Goal: Task Accomplishment & Management: Use online tool/utility

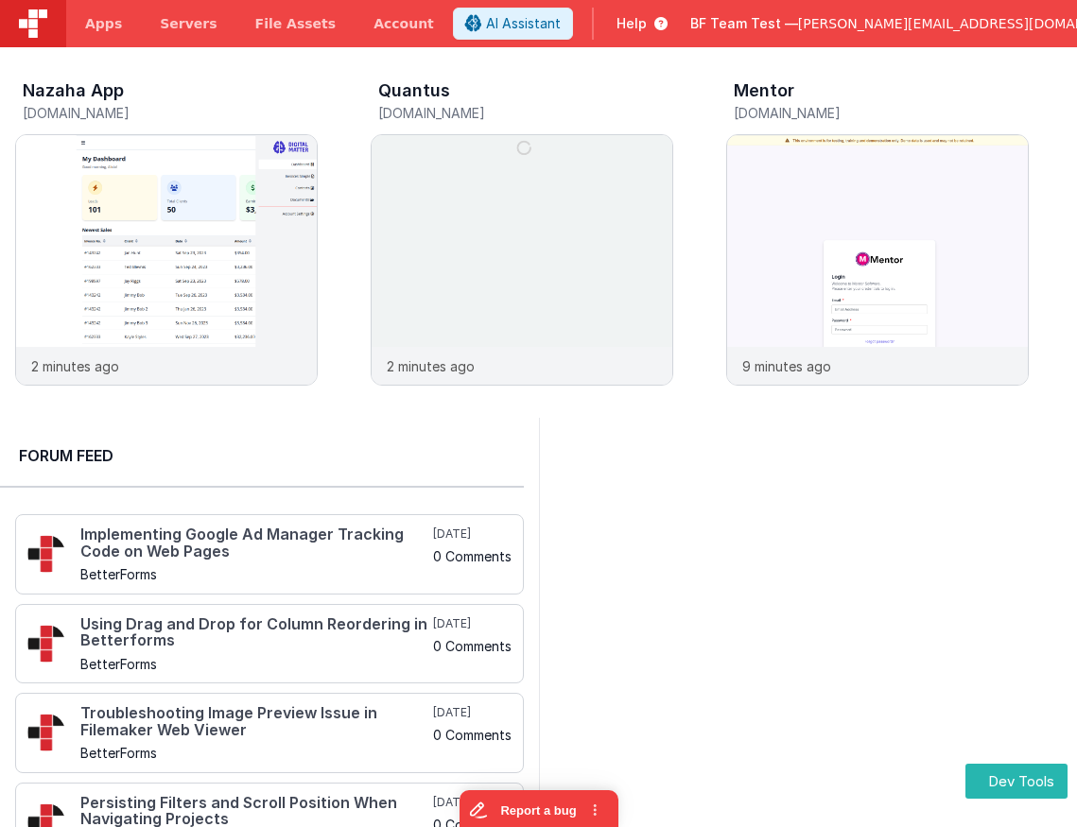
click at [91, 28] on span "Apps" at bounding box center [103, 23] width 37 height 19
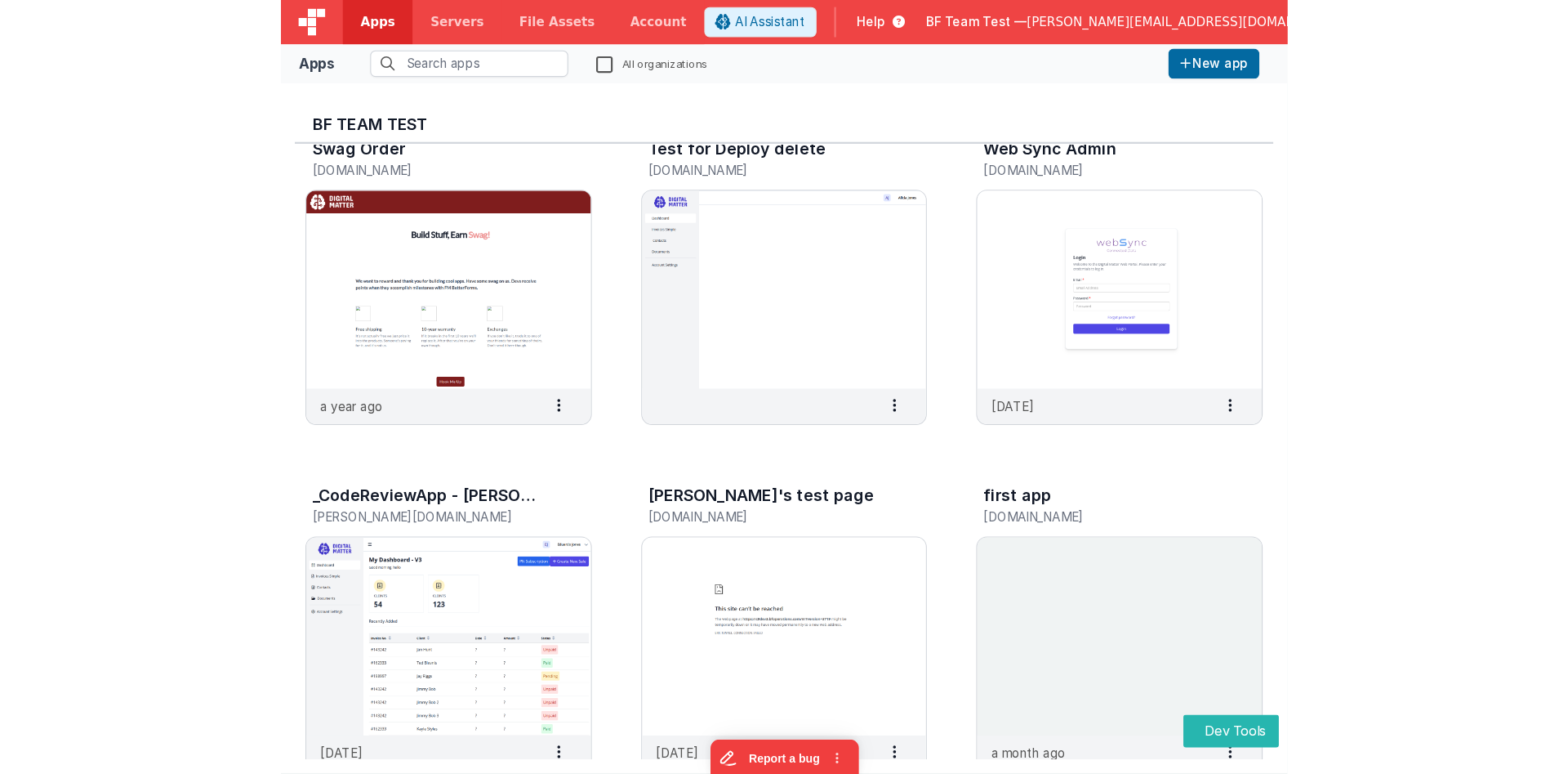
scroll to position [2941, 0]
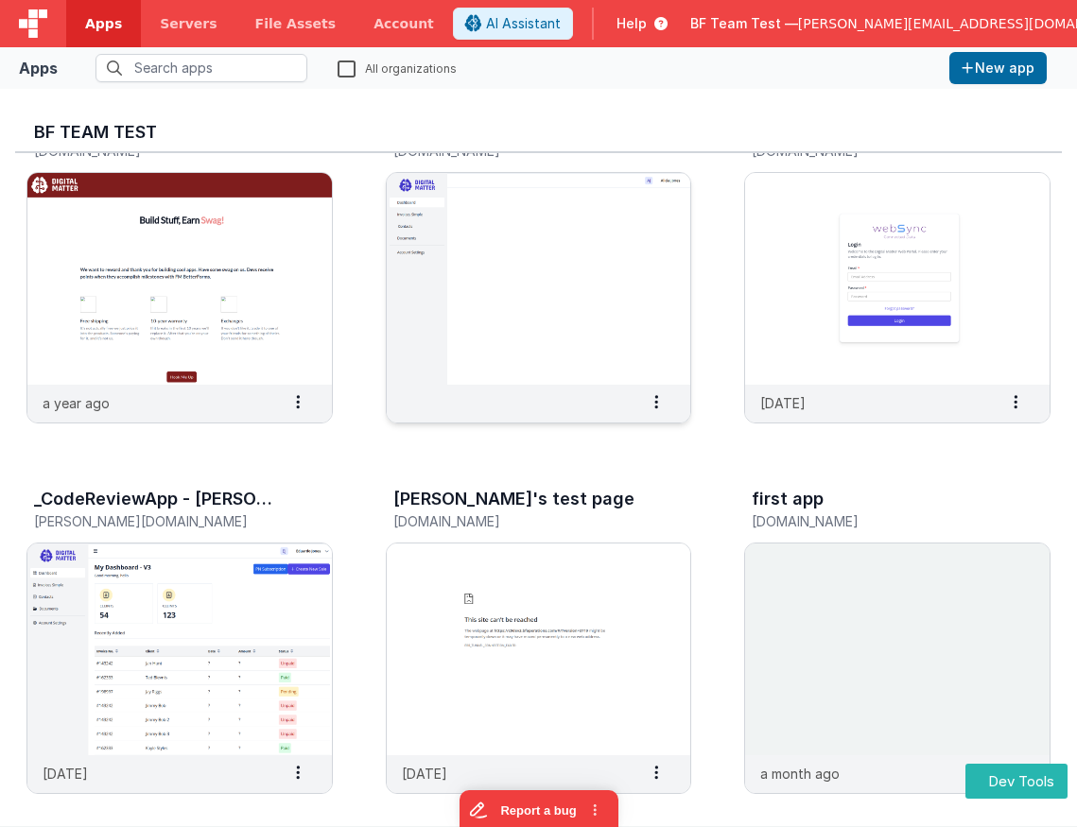
click at [632, 373] on img at bounding box center [539, 279] width 304 height 212
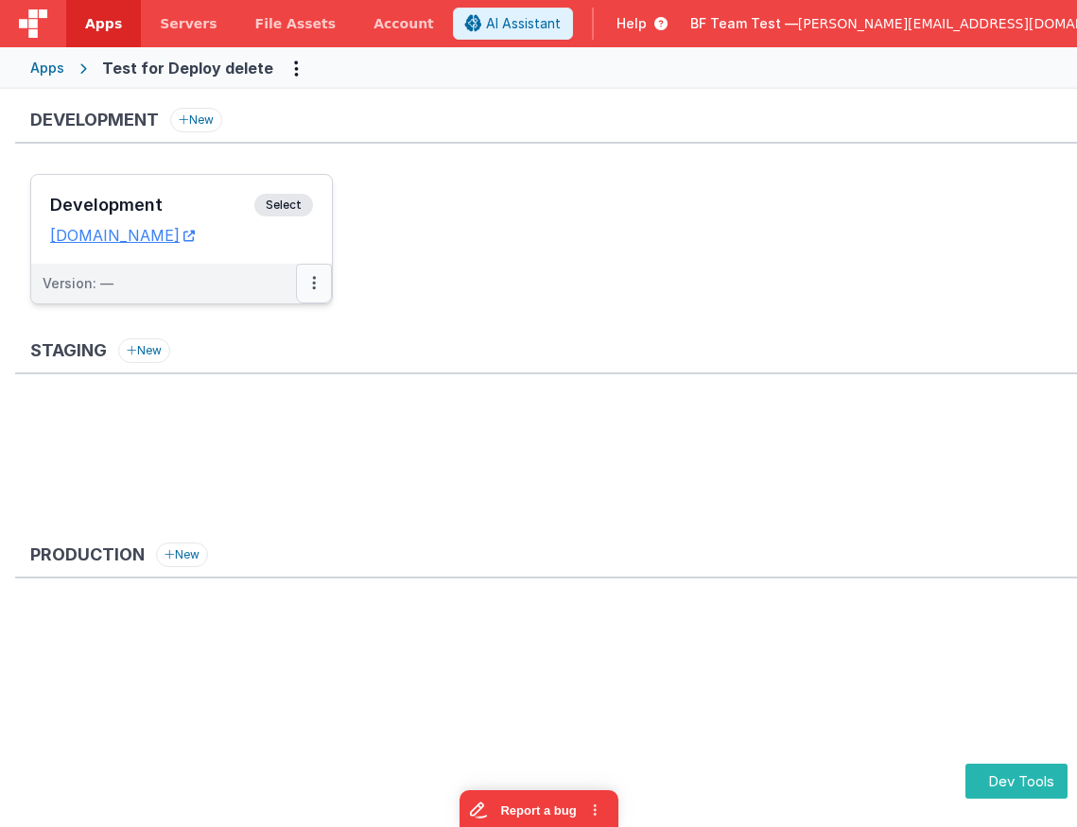
click at [311, 288] on button at bounding box center [314, 284] width 36 height 40
drag, startPoint x: 252, startPoint y: 392, endPoint x: 279, endPoint y: 355, distance: 46.7
click at [279, 355] on div "Edit Deploy... Rollback" at bounding box center [248, 360] width 166 height 102
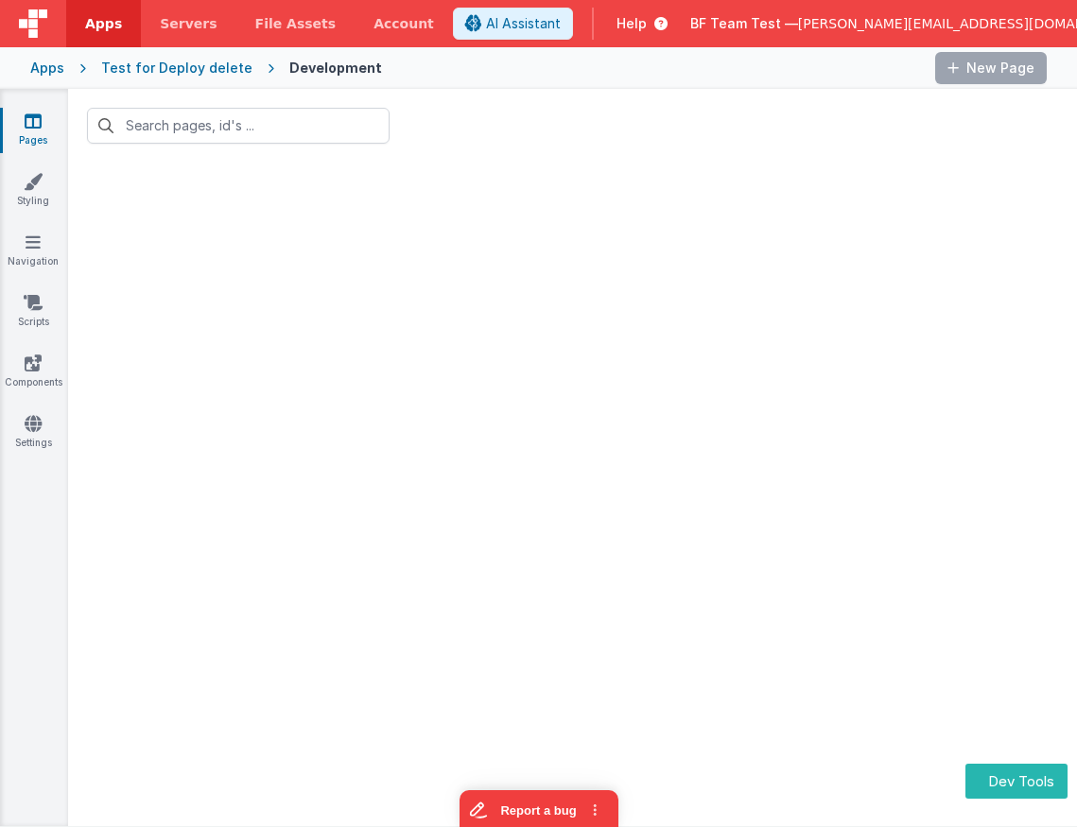
click at [278, 355] on div at bounding box center [572, 495] width 1009 height 664
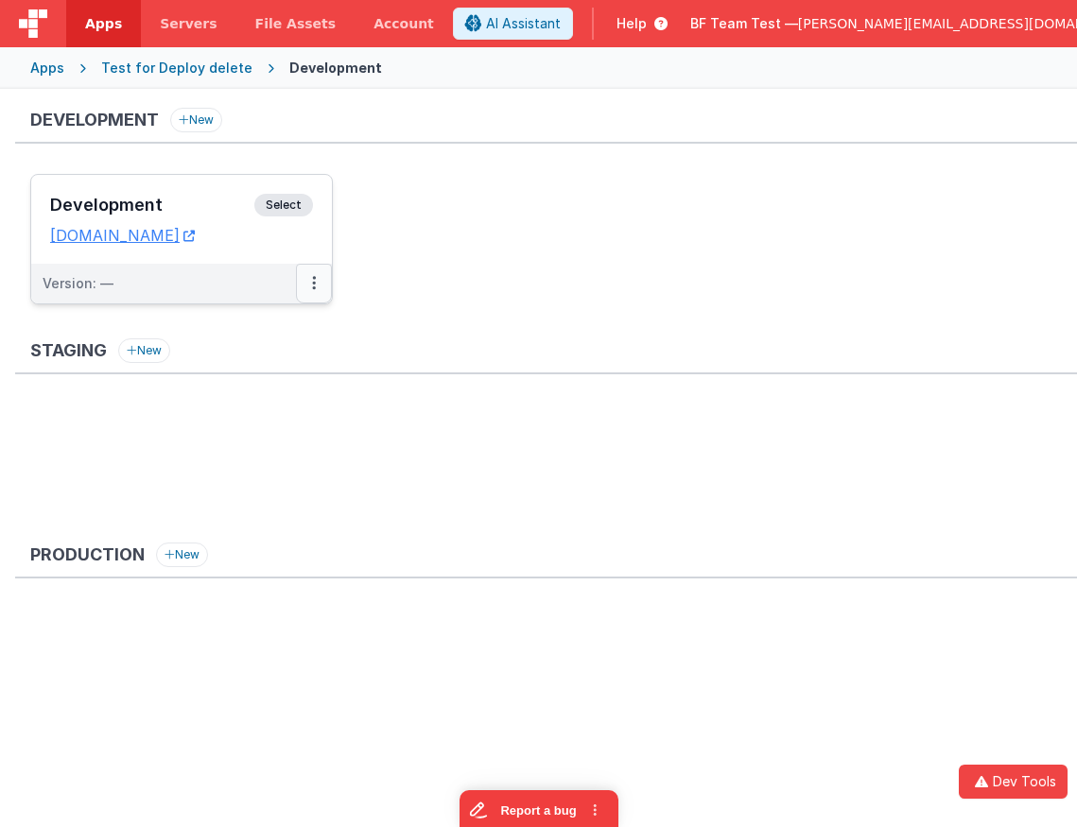
click at [303, 288] on button at bounding box center [314, 284] width 36 height 40
click at [318, 284] on button at bounding box center [314, 284] width 36 height 40
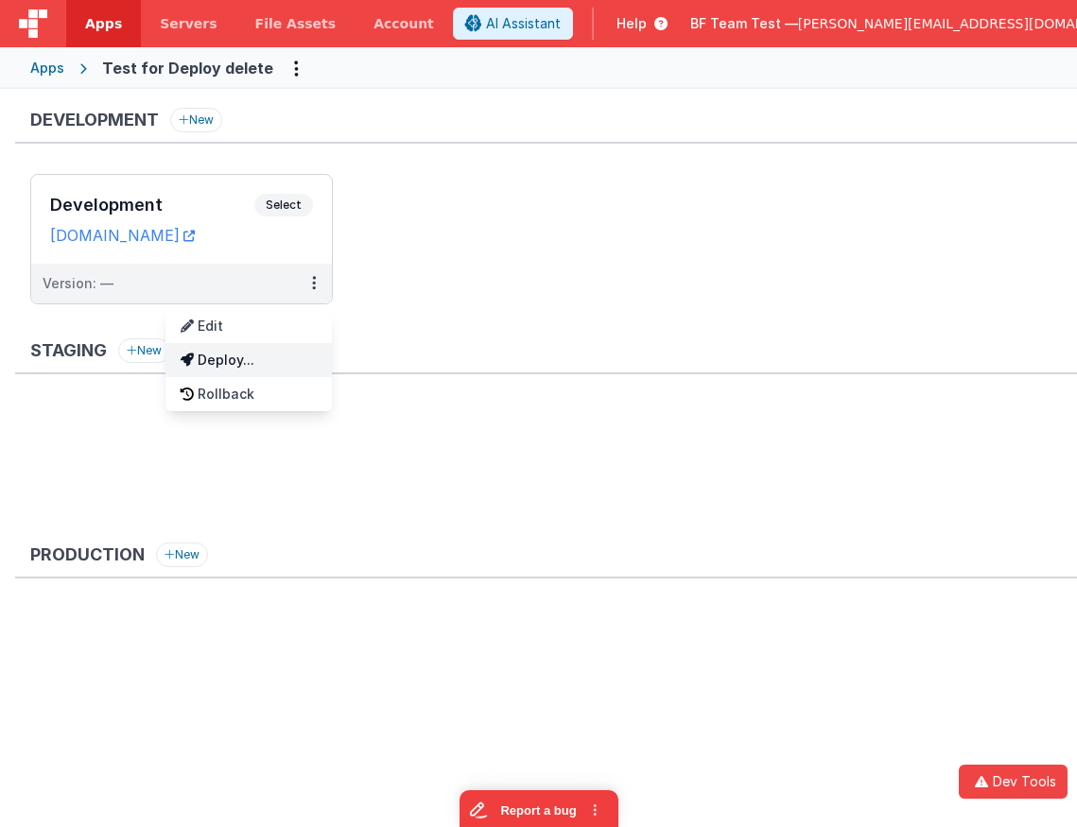
click at [273, 356] on link "Deploy..." at bounding box center [248, 360] width 166 height 34
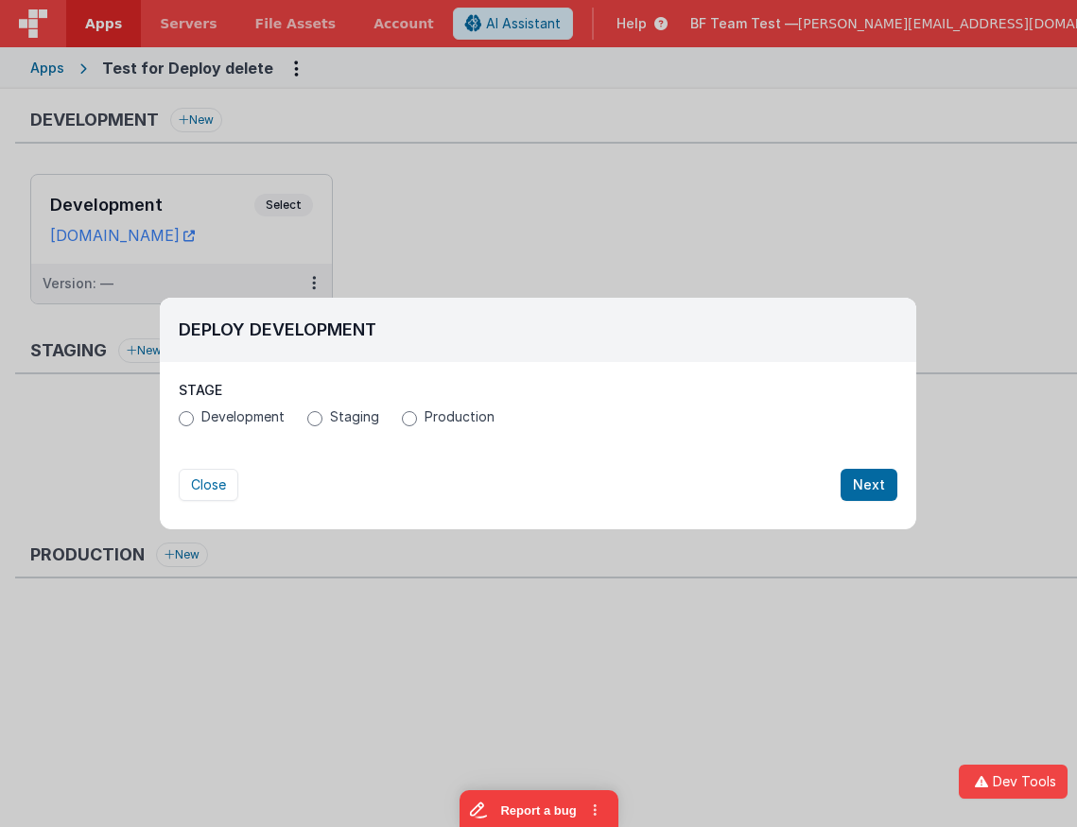
click at [447, 408] on div "Stage Development Staging Production" at bounding box center [538, 406] width 719 height 50
click at [434, 417] on span "Production" at bounding box center [460, 417] width 70 height 19
click at [417, 417] on input "Production" at bounding box center [409, 418] width 15 height 15
radio input "true"
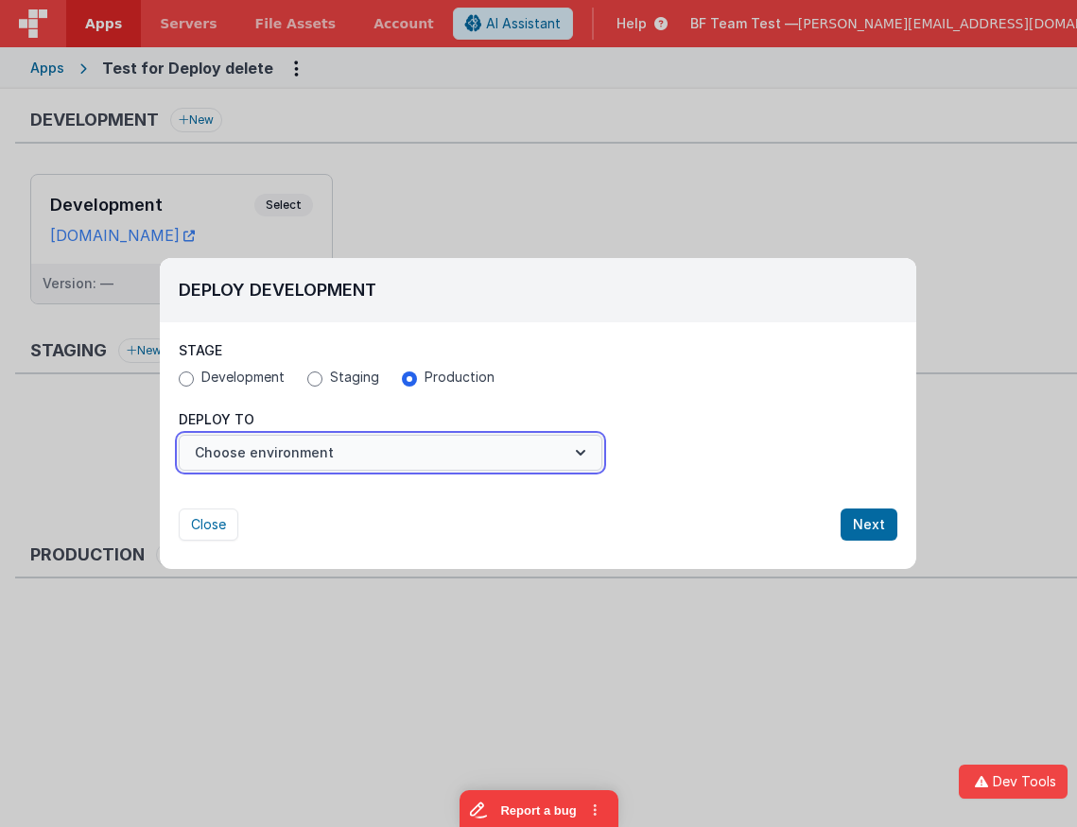
click at [302, 460] on button "Choose environment" at bounding box center [391, 453] width 424 height 36
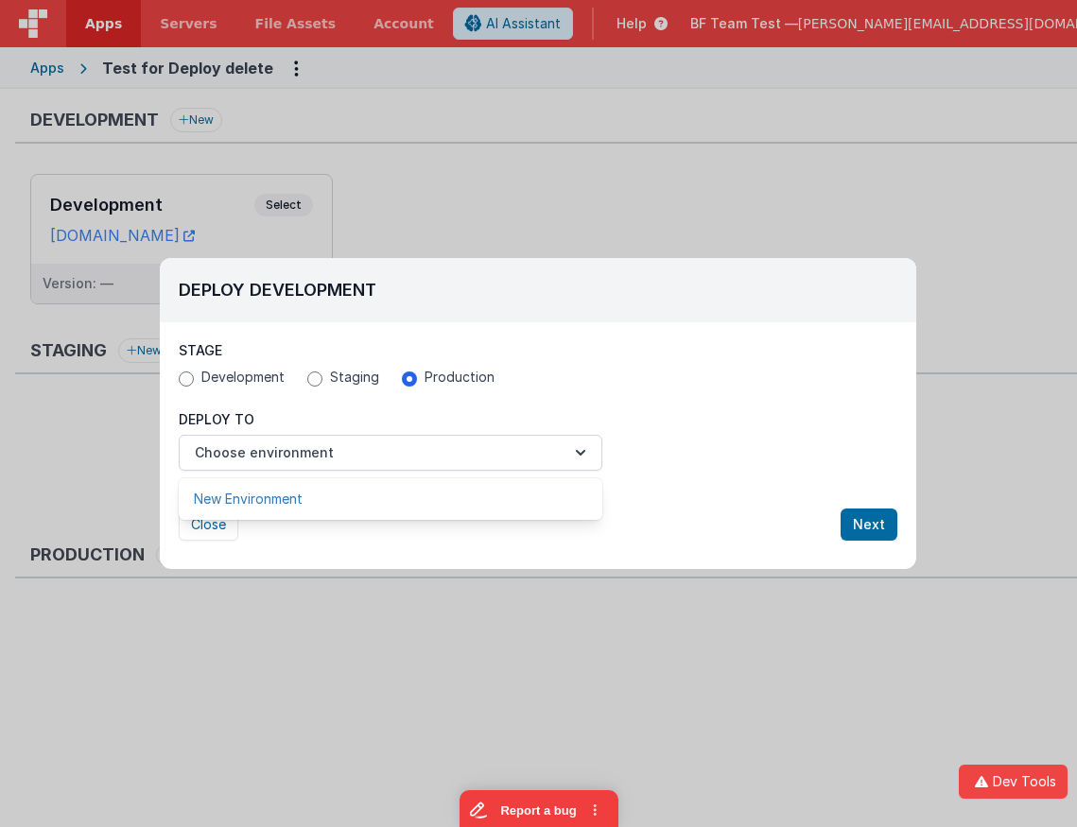
click at [306, 496] on link "New Environment" at bounding box center [391, 499] width 424 height 34
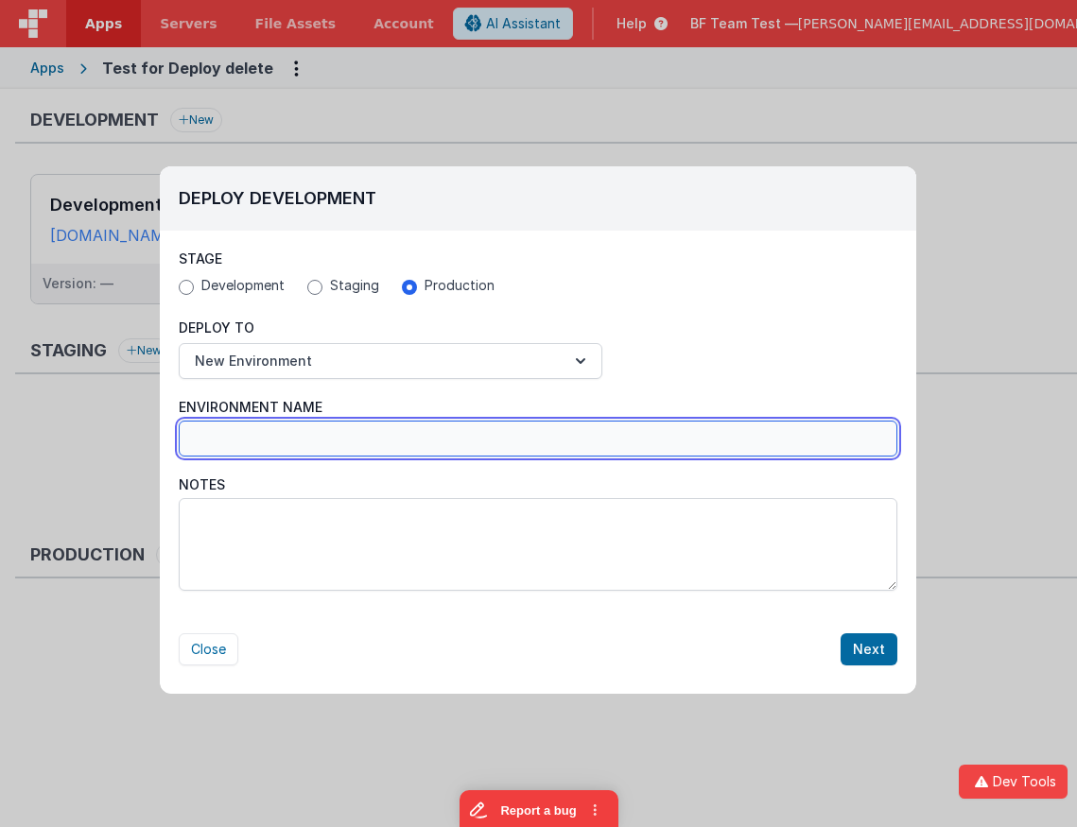
click at [399, 427] on input "Environment Name" at bounding box center [538, 439] width 719 height 36
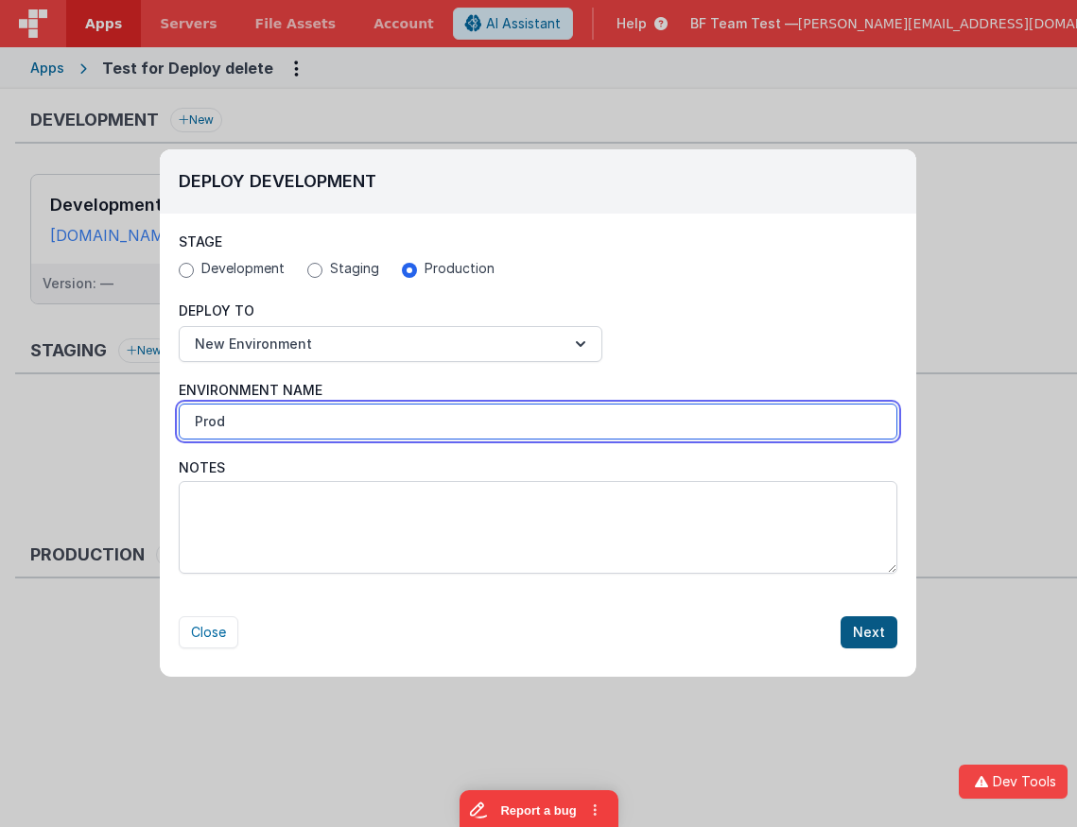
type input "Prod"
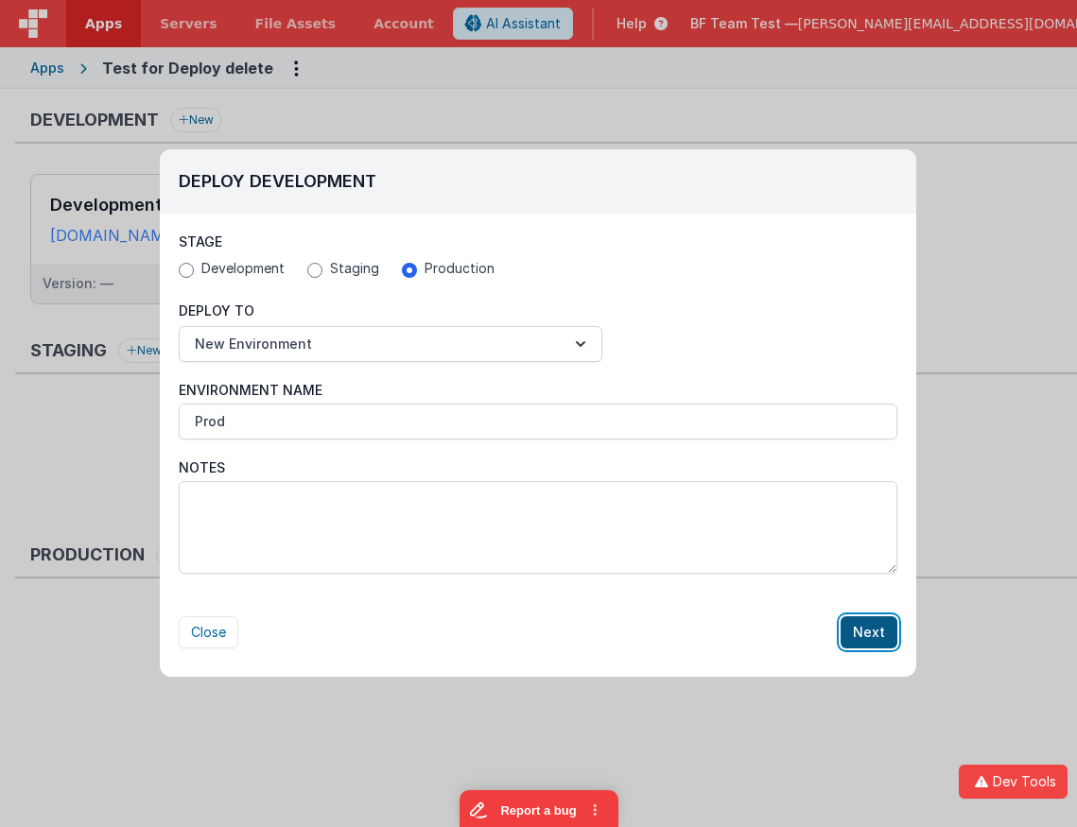
click at [882, 624] on button "Next" at bounding box center [869, 633] width 57 height 32
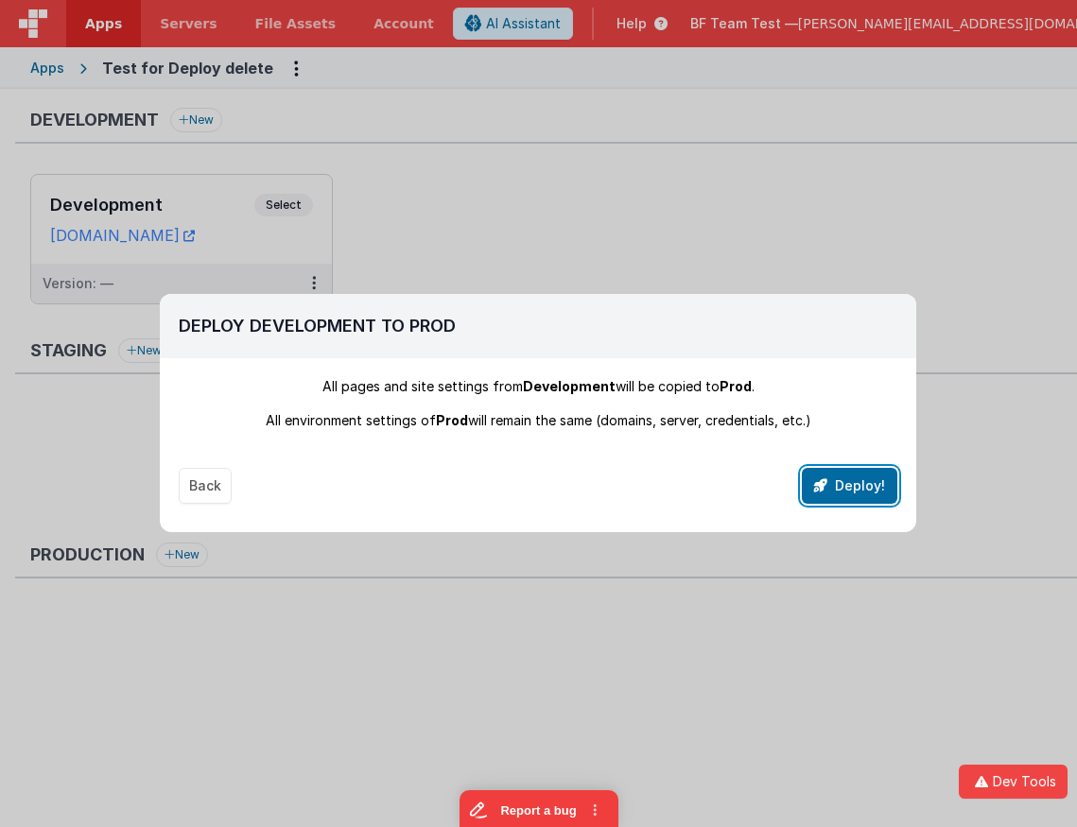
click at [845, 478] on button "Deploy!" at bounding box center [850, 486] width 96 height 36
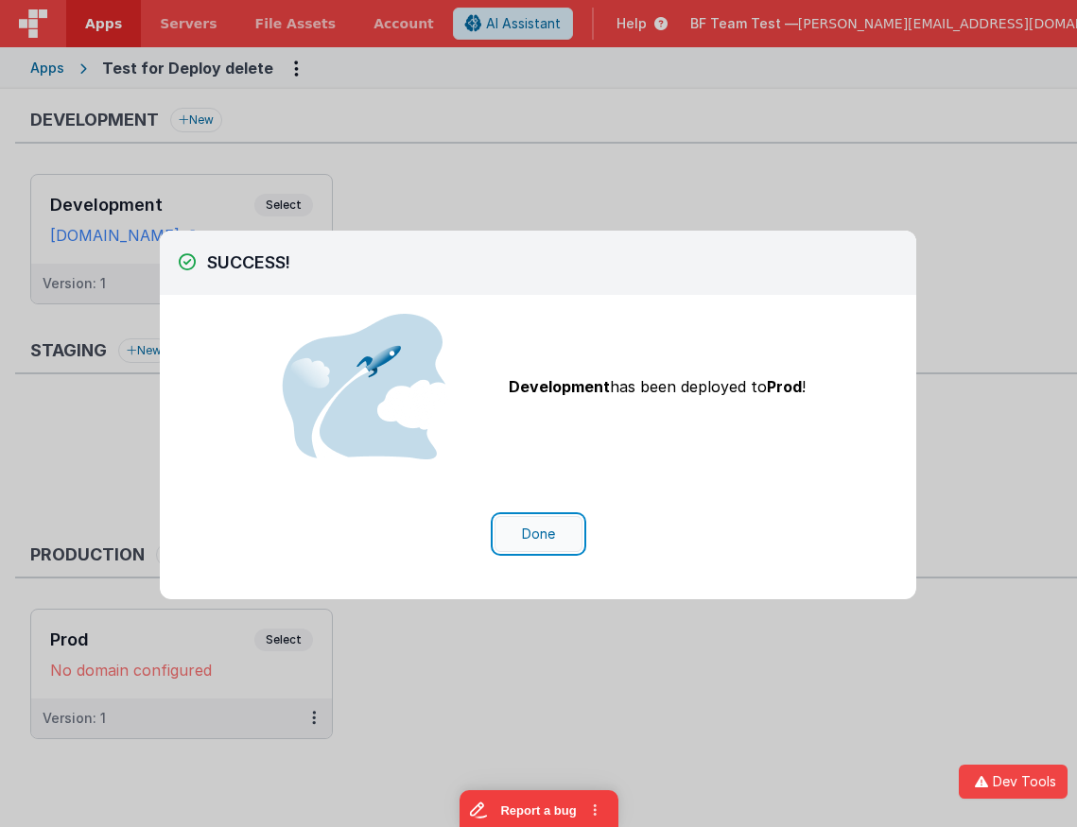
click at [540, 526] on button "Done" at bounding box center [539, 534] width 88 height 36
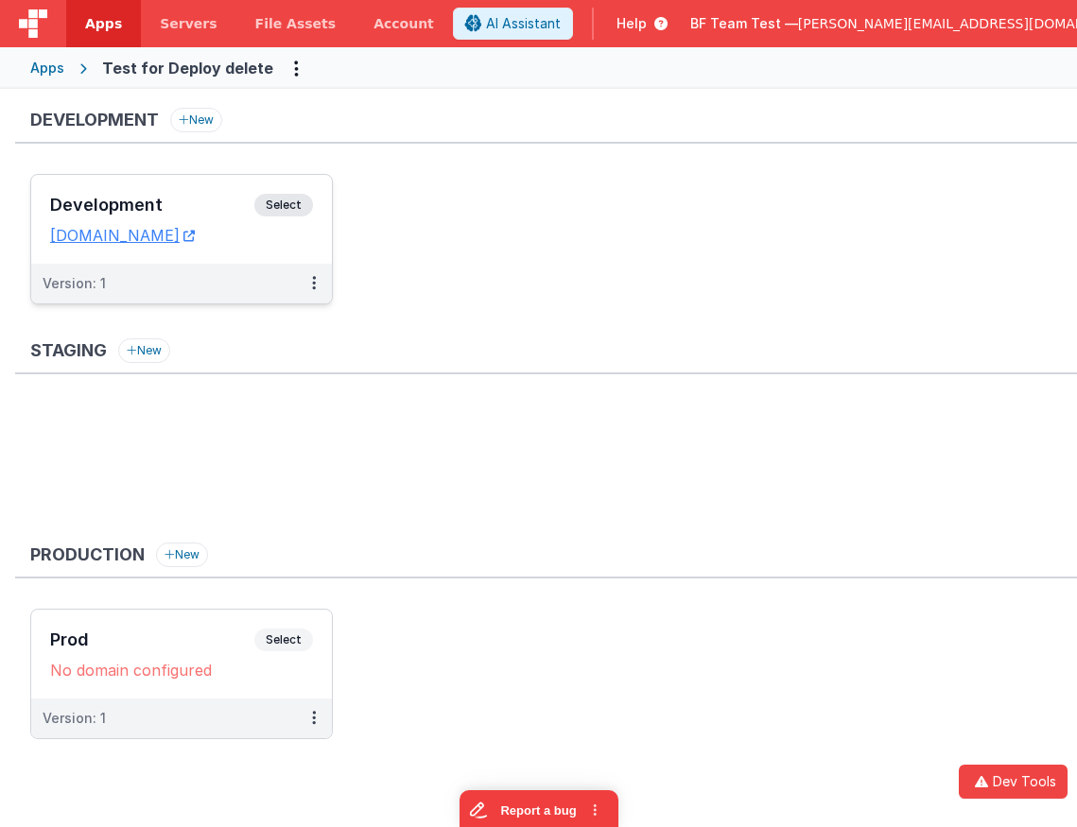
click at [169, 190] on div "Development Select URLs testdeletemedeploy.clientportal.cloud" at bounding box center [181, 219] width 301 height 89
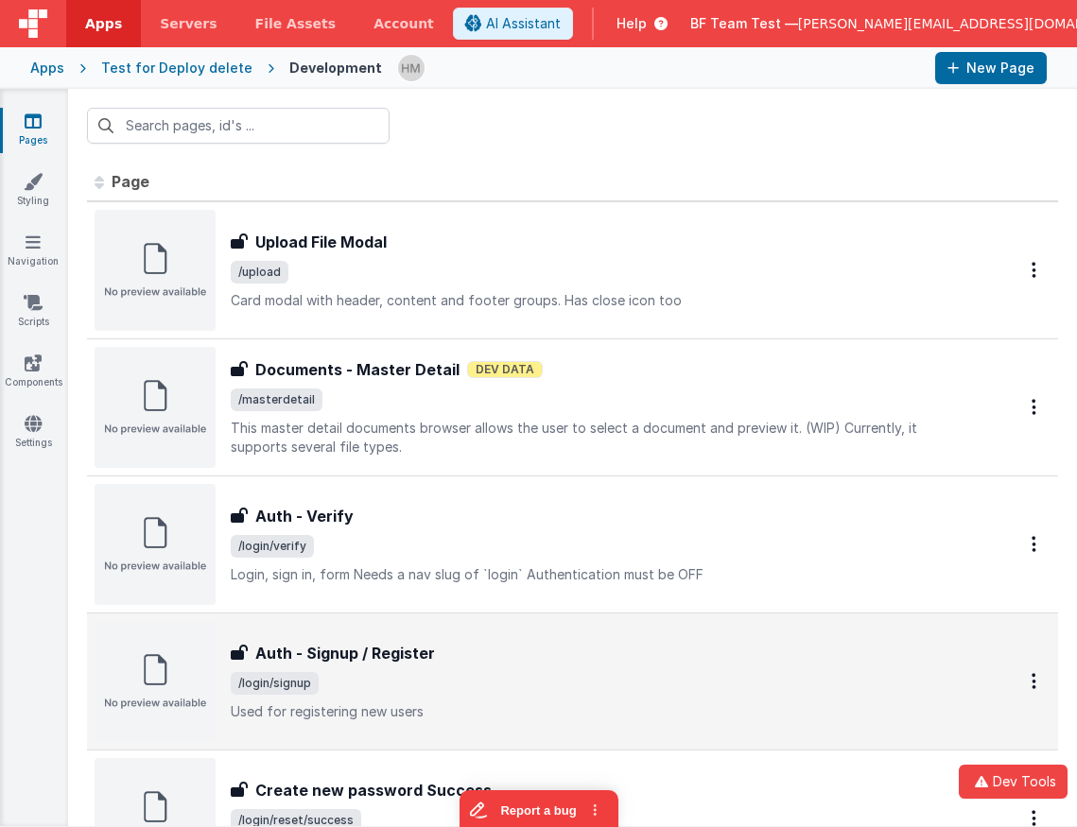
click at [616, 643] on div "Auth - Signup / Register" at bounding box center [601, 653] width 740 height 23
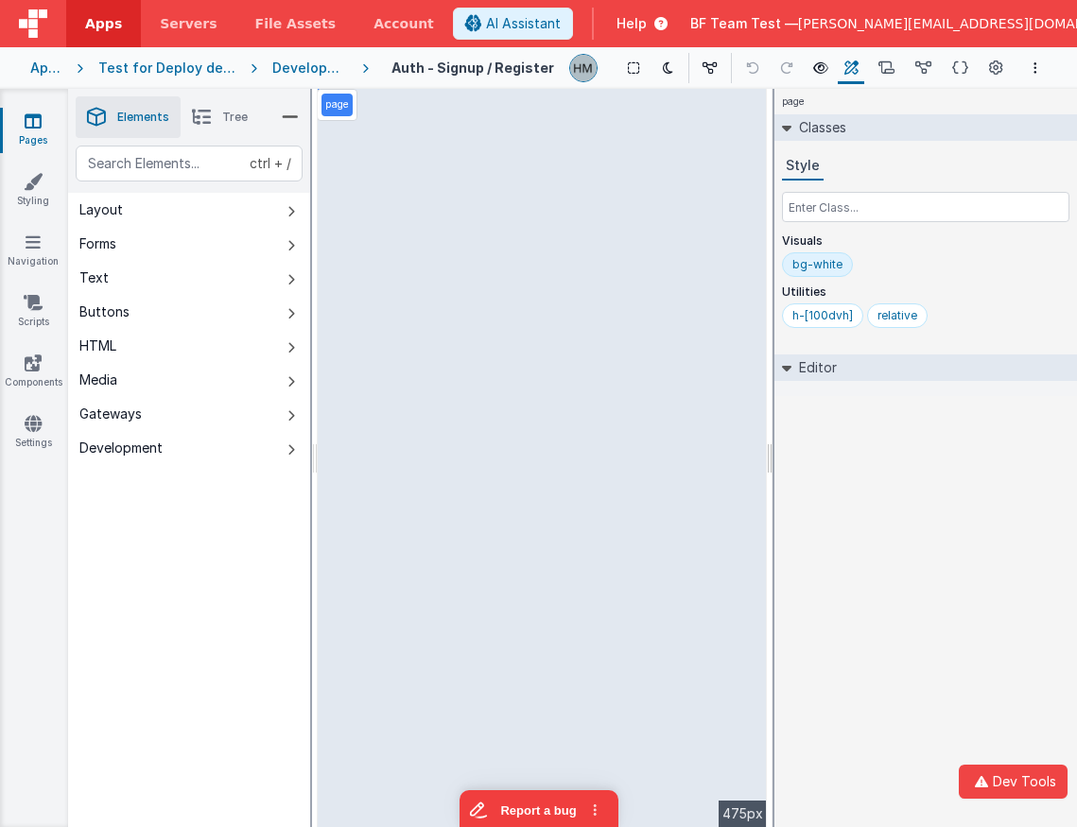
select select "email"
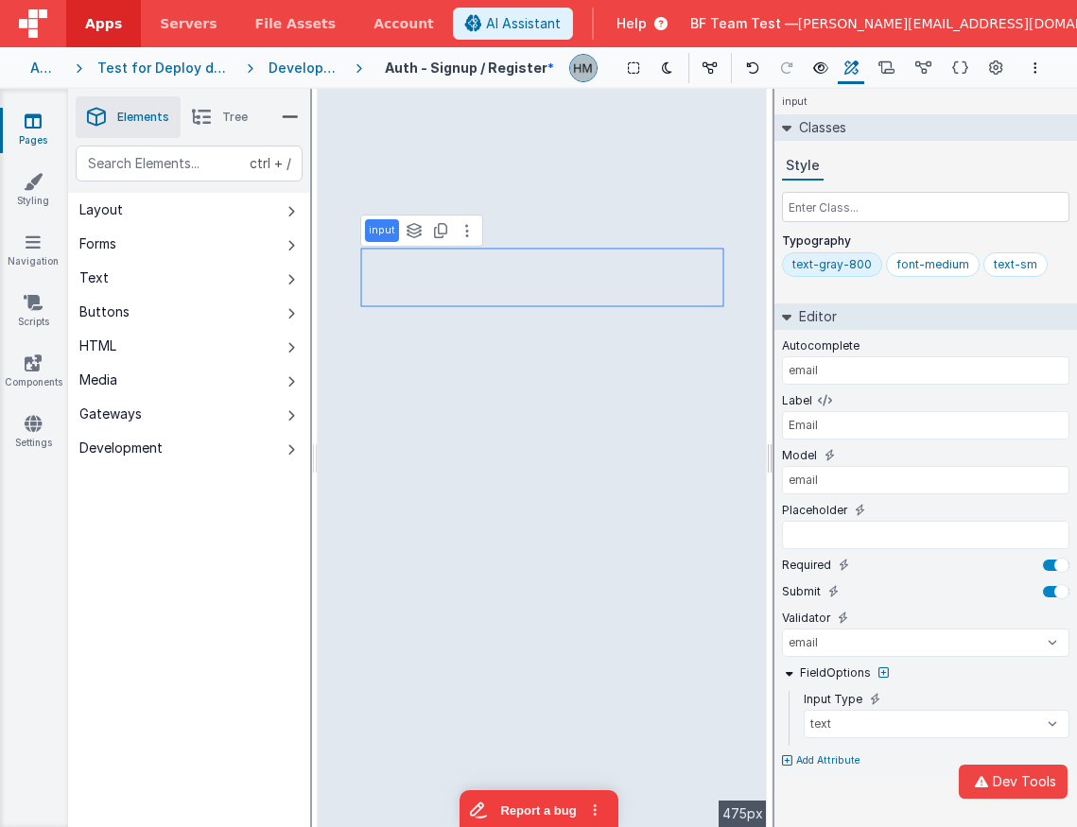
type input "div"
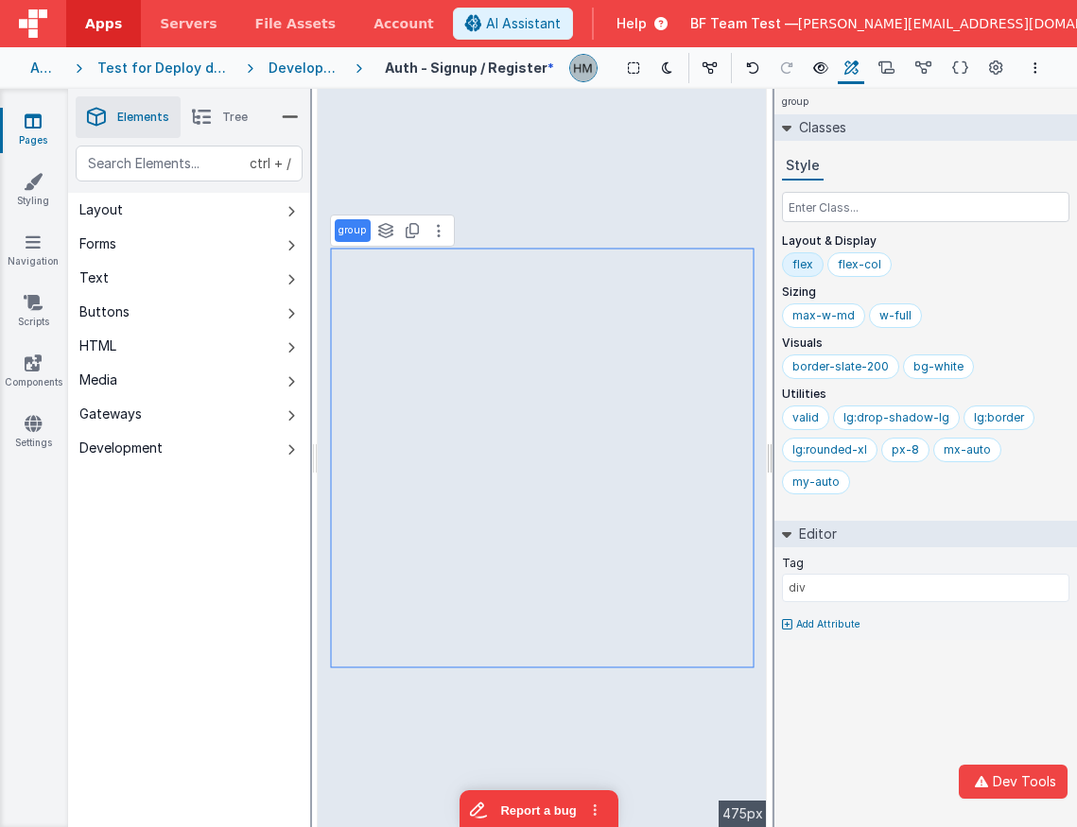
select select "newActionScript2"
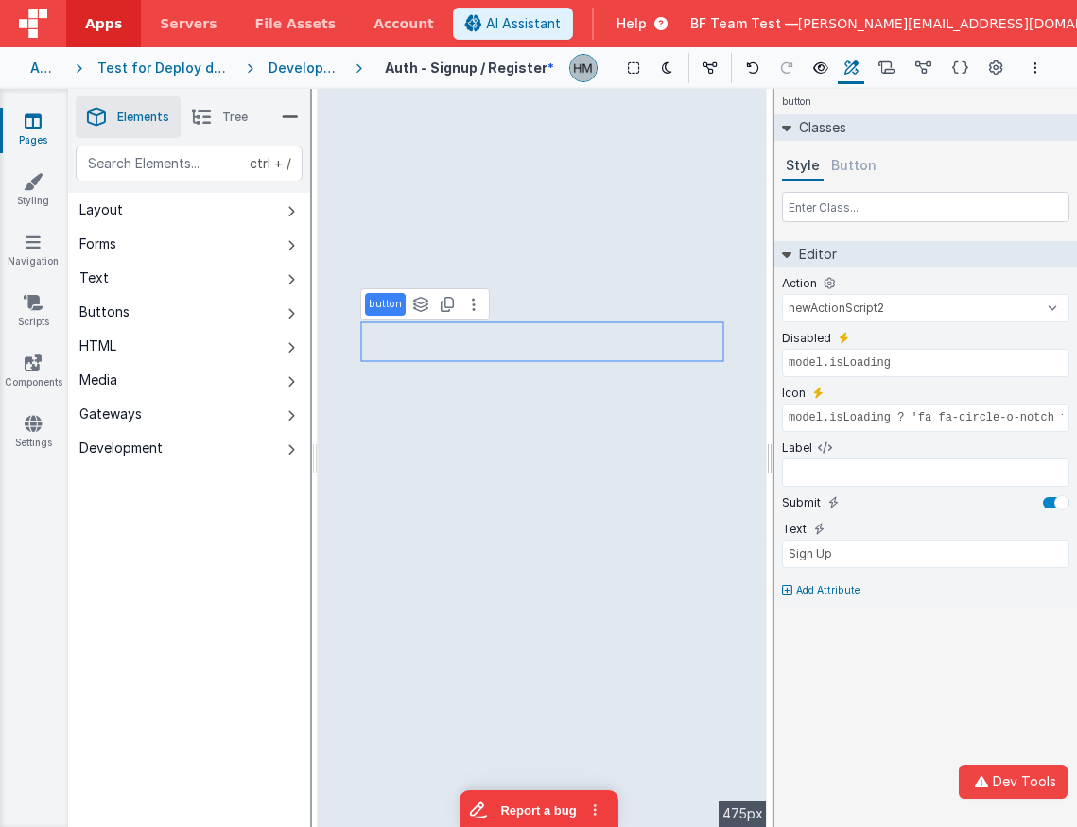
select select "email"
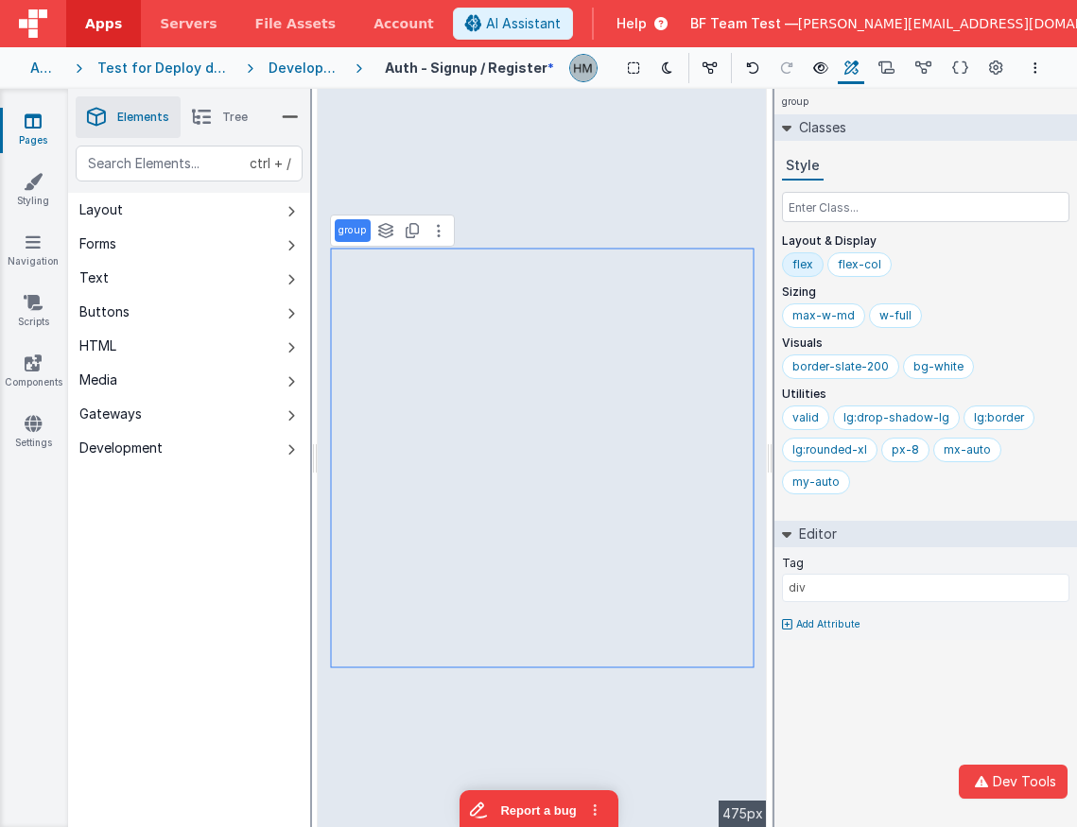
click at [202, 121] on icon at bounding box center [201, 117] width 19 height 26
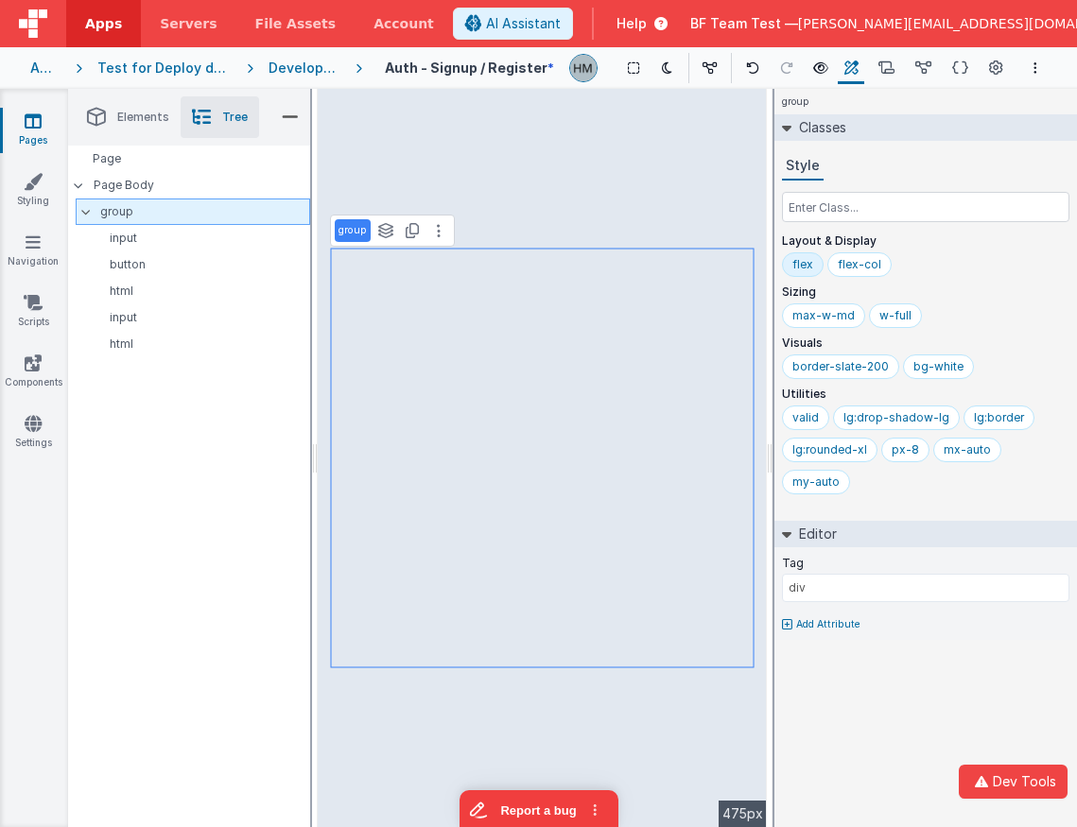
click at [126, 206] on p "group" at bounding box center [204, 211] width 209 height 21
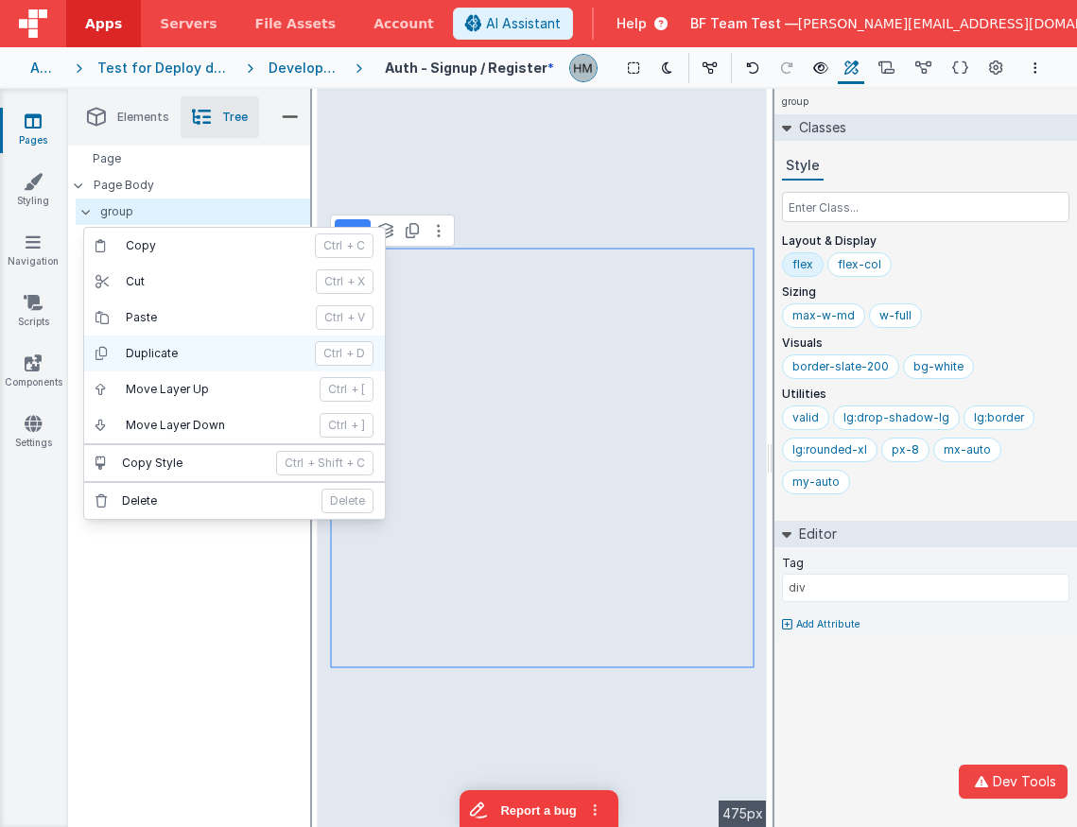
click at [182, 349] on p "Duplicate" at bounding box center [215, 353] width 178 height 15
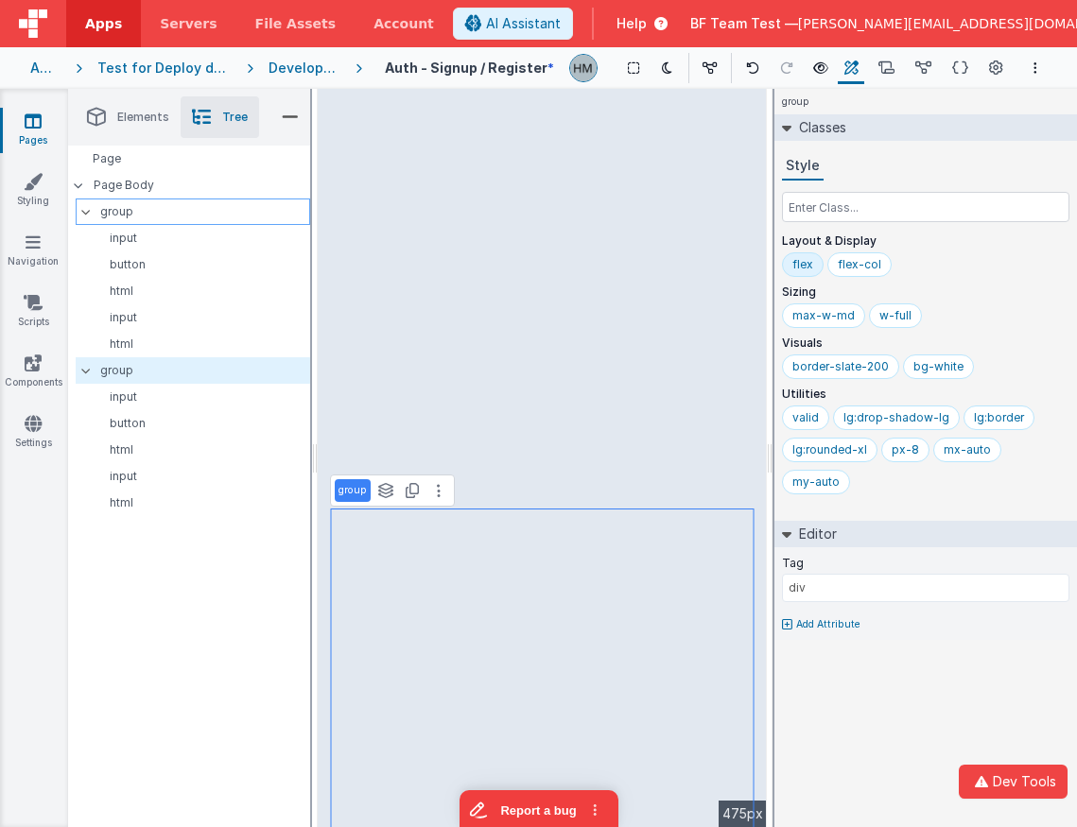
click at [86, 216] on div at bounding box center [91, 211] width 17 height 15
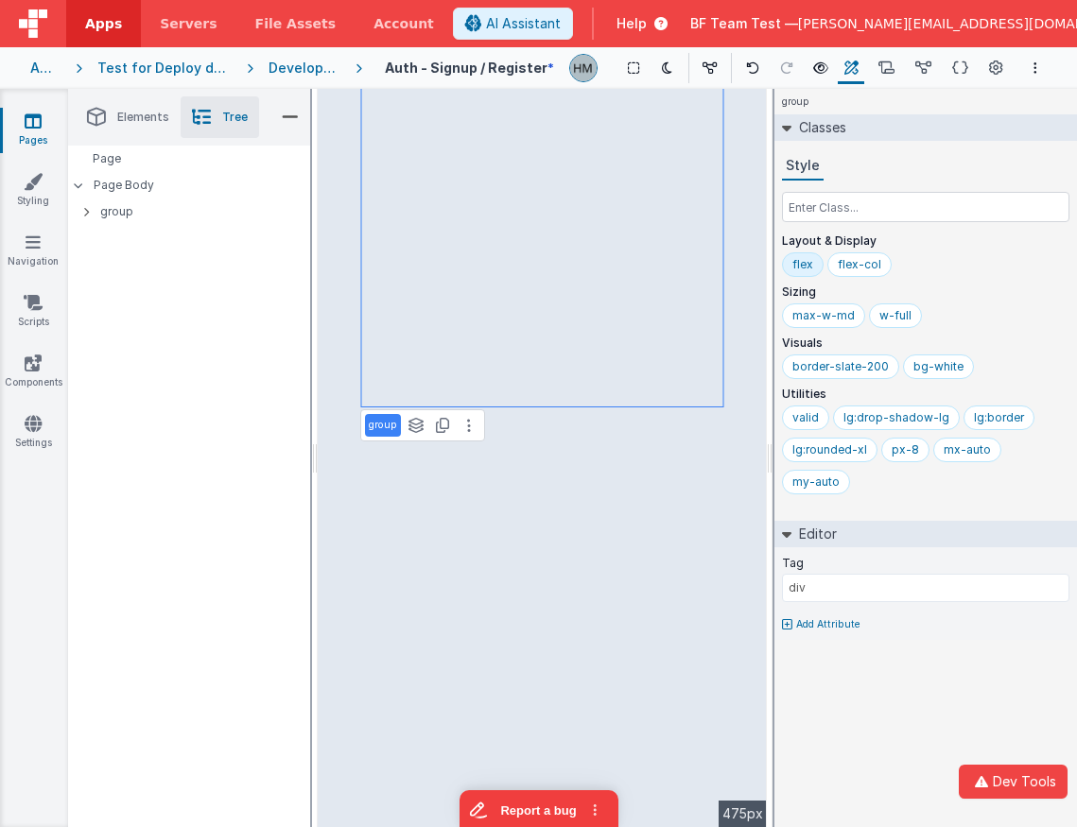
click at [162, 122] on span "Elements" at bounding box center [143, 117] width 52 height 15
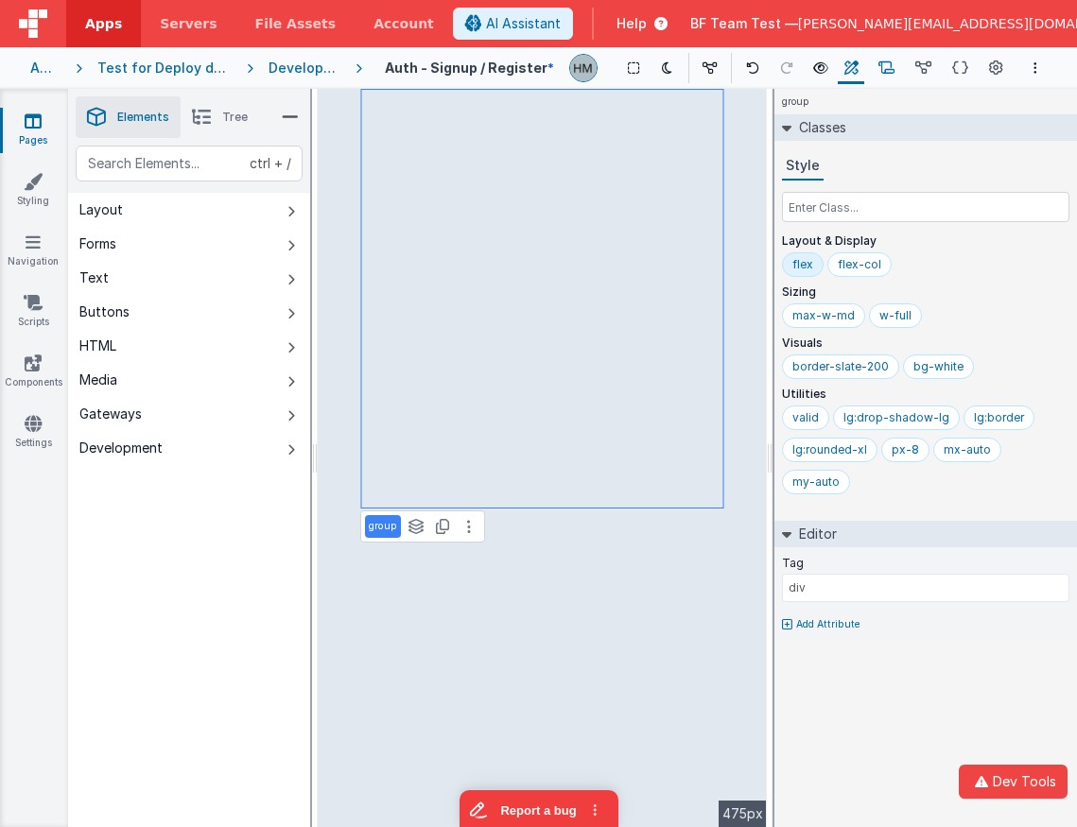
click at [883, 69] on icon at bounding box center [886, 69] width 16 height 20
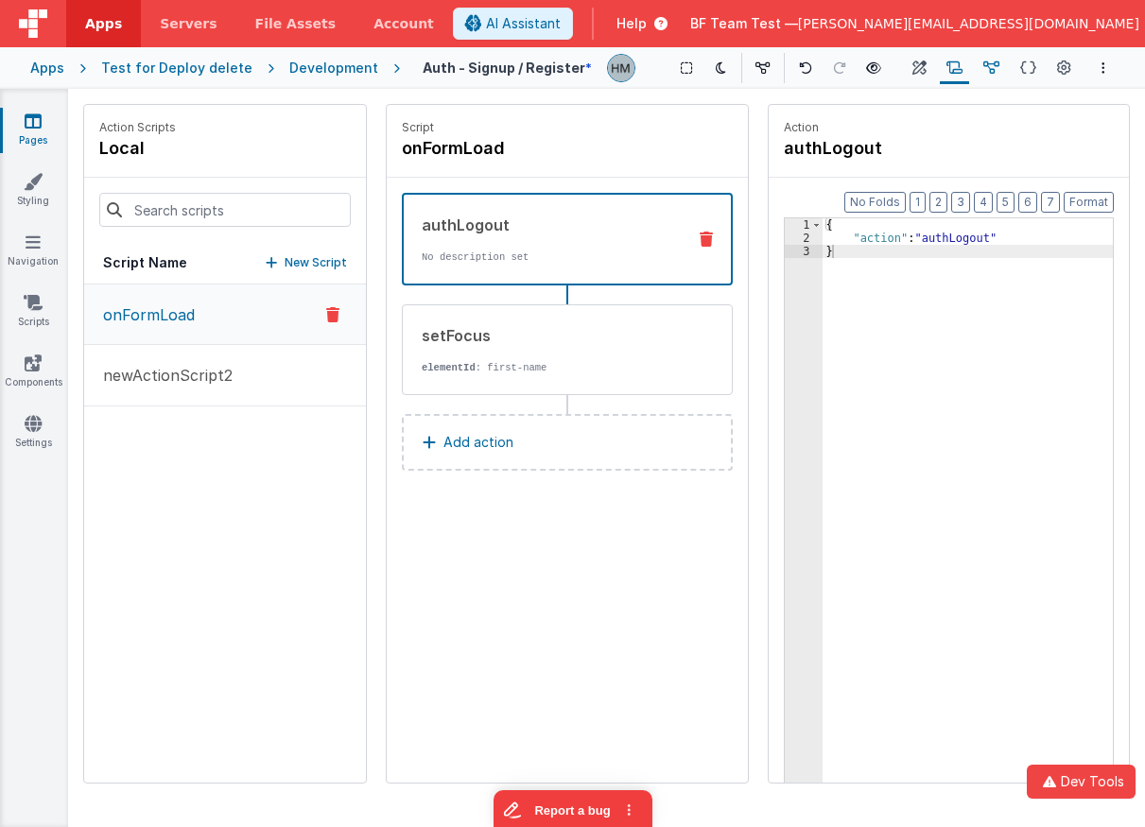
click at [982, 68] on button "Data Model" at bounding box center [991, 68] width 29 height 32
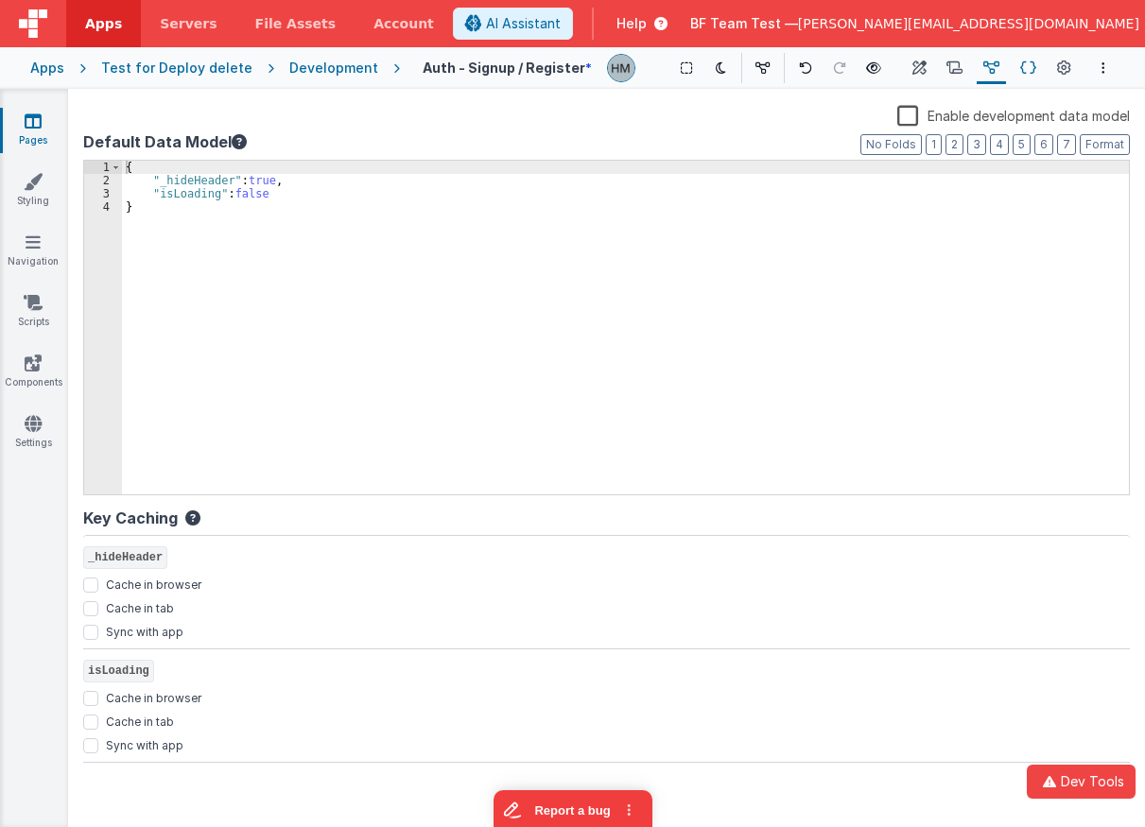
click at [1026, 72] on icon at bounding box center [1028, 69] width 16 height 20
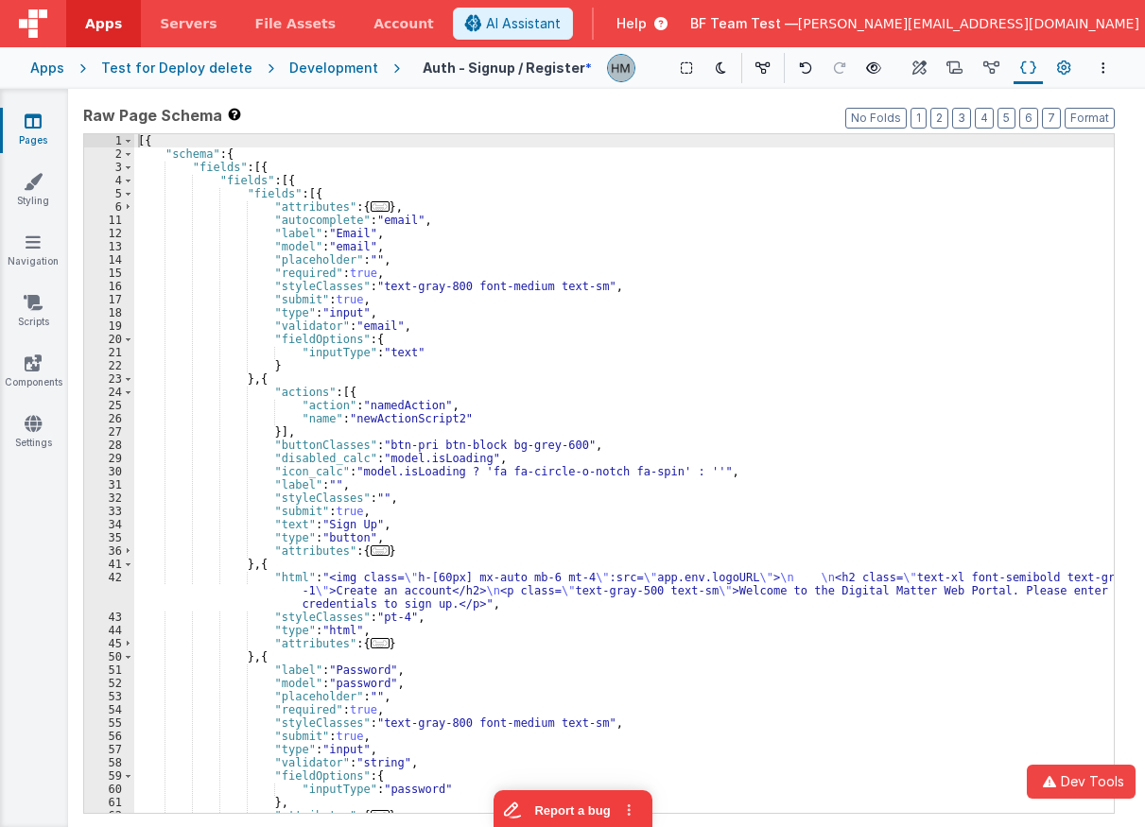
click at [1060, 66] on icon at bounding box center [1064, 69] width 14 height 20
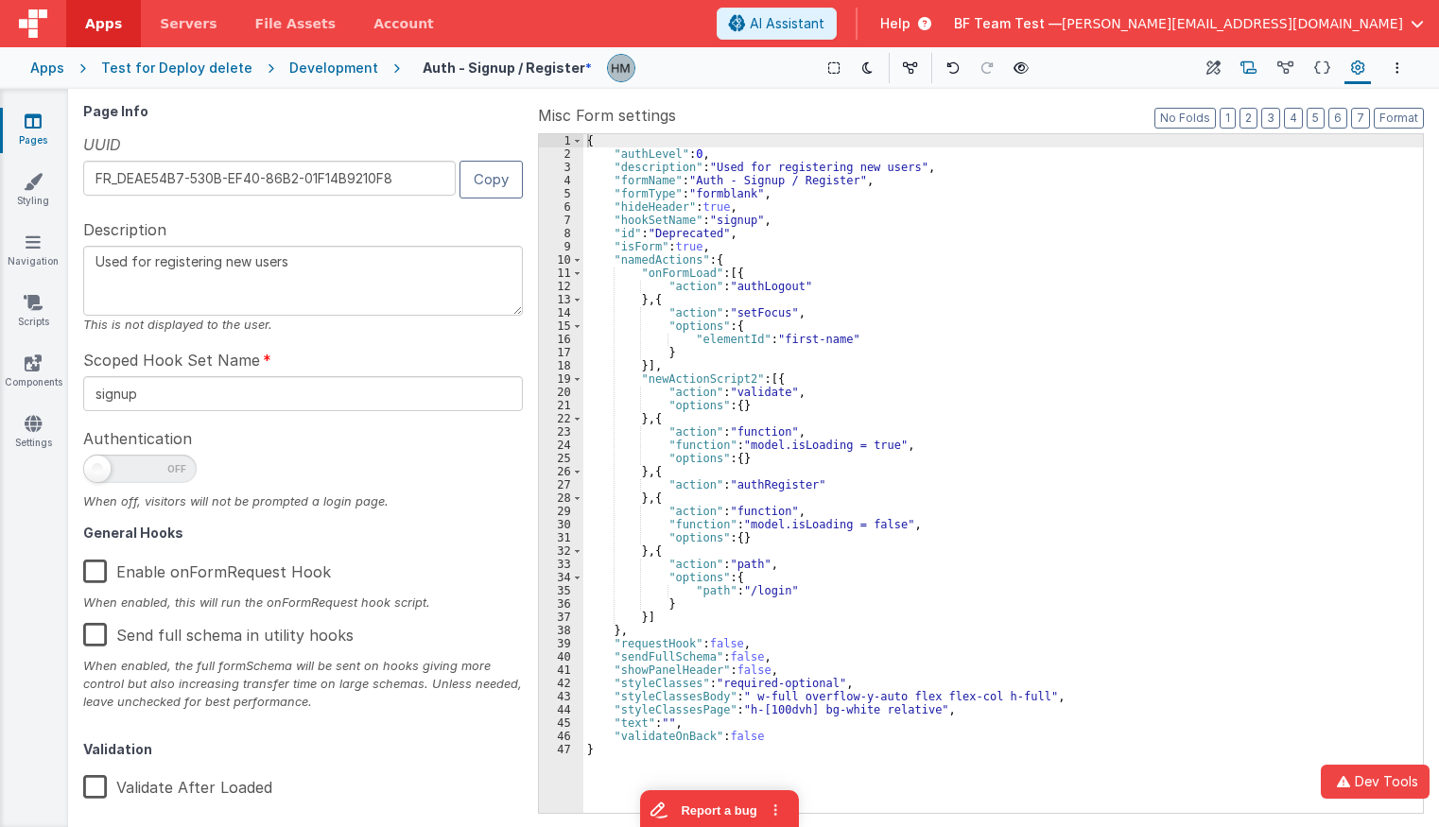
click at [1076, 77] on icon at bounding box center [1249, 69] width 16 height 20
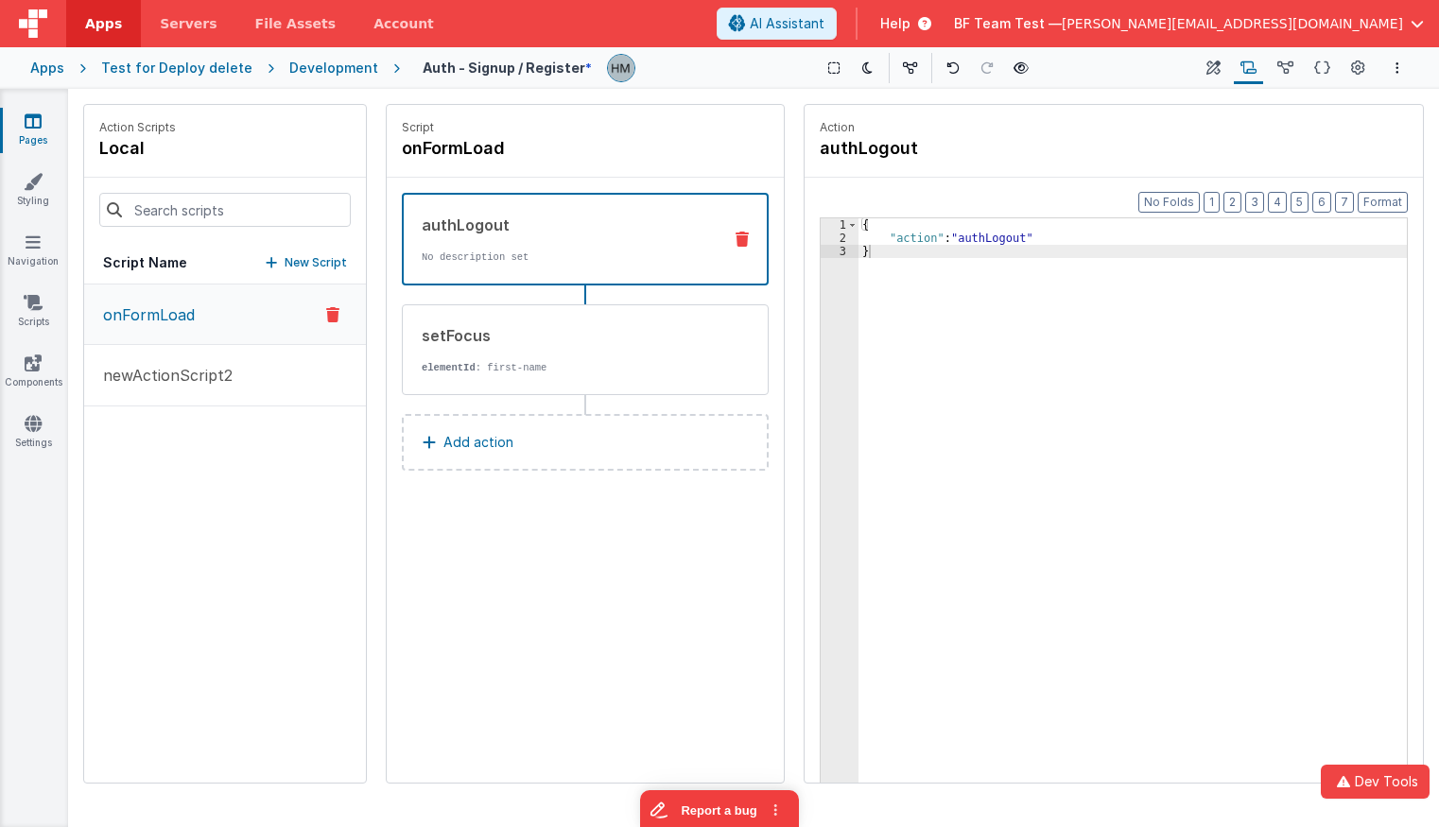
click at [1076, 69] on div "Schema Page Schema" at bounding box center [1322, 68] width 37 height 32
click at [1076, 70] on button "Data Model" at bounding box center [1285, 68] width 29 height 32
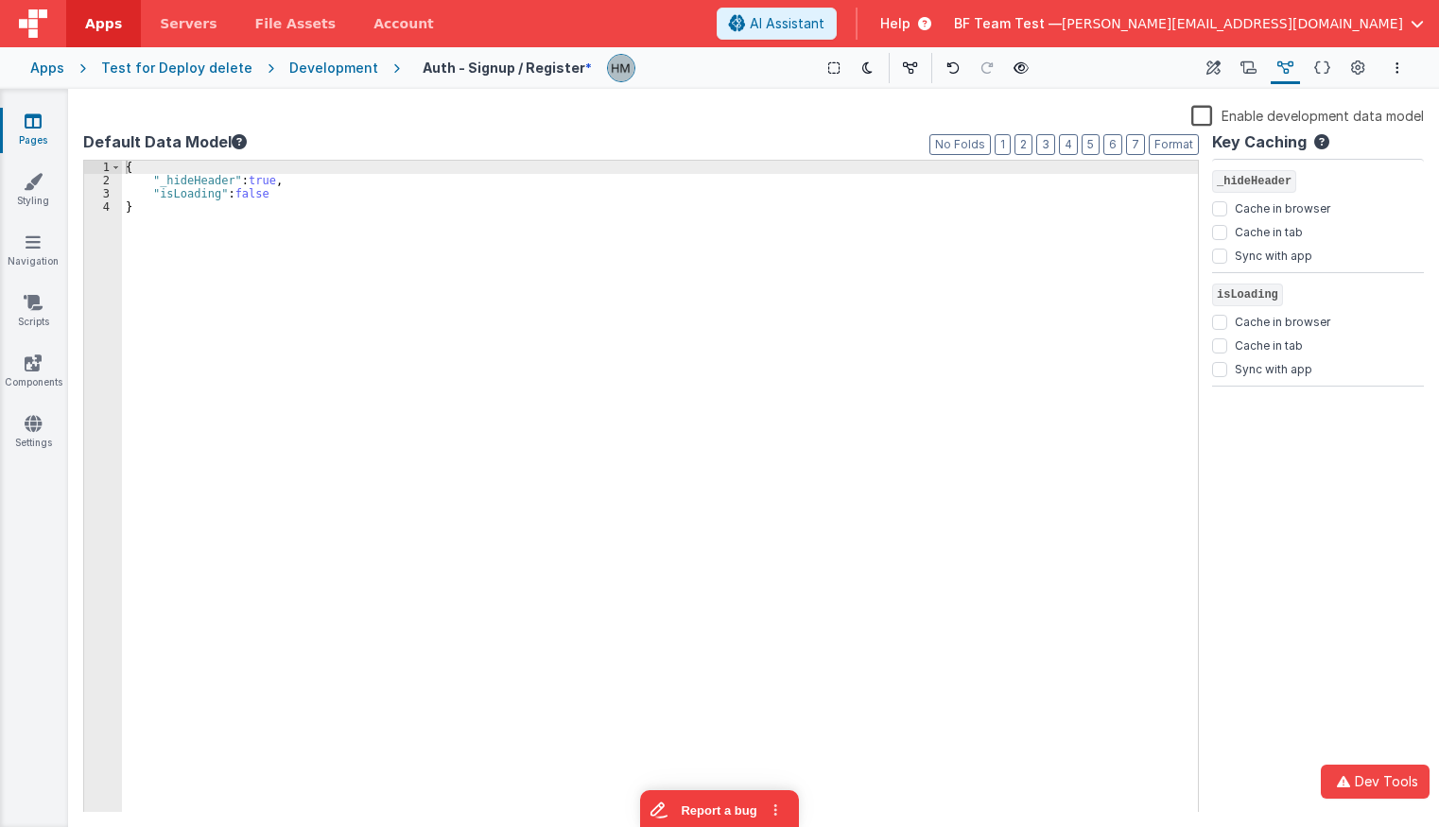
click at [854, 310] on div "{ "_hideHeader" : true , "isLoading" : false }" at bounding box center [660, 500] width 1076 height 679
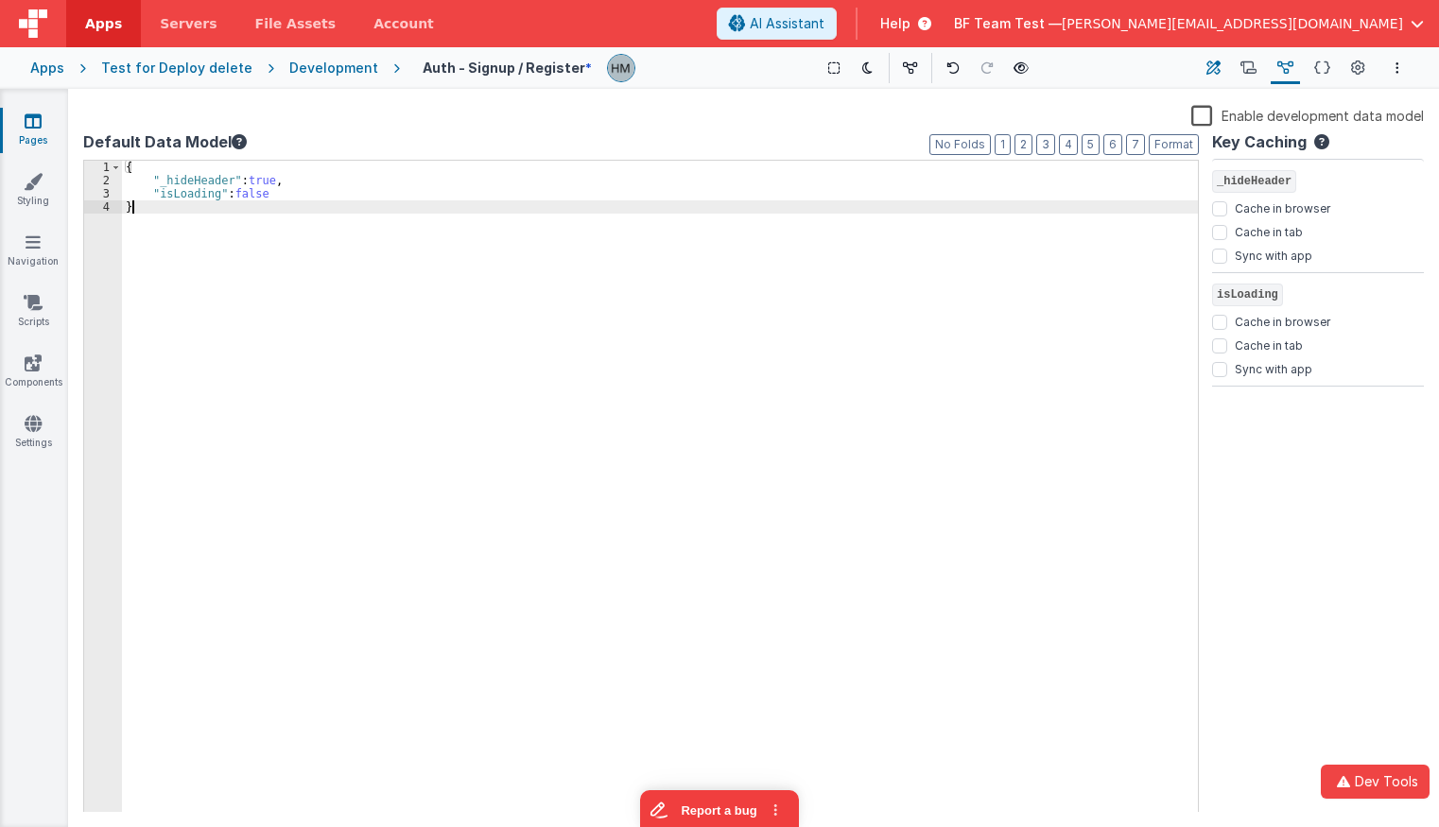
click at [1076, 76] on button "Builder" at bounding box center [1213, 68] width 26 height 32
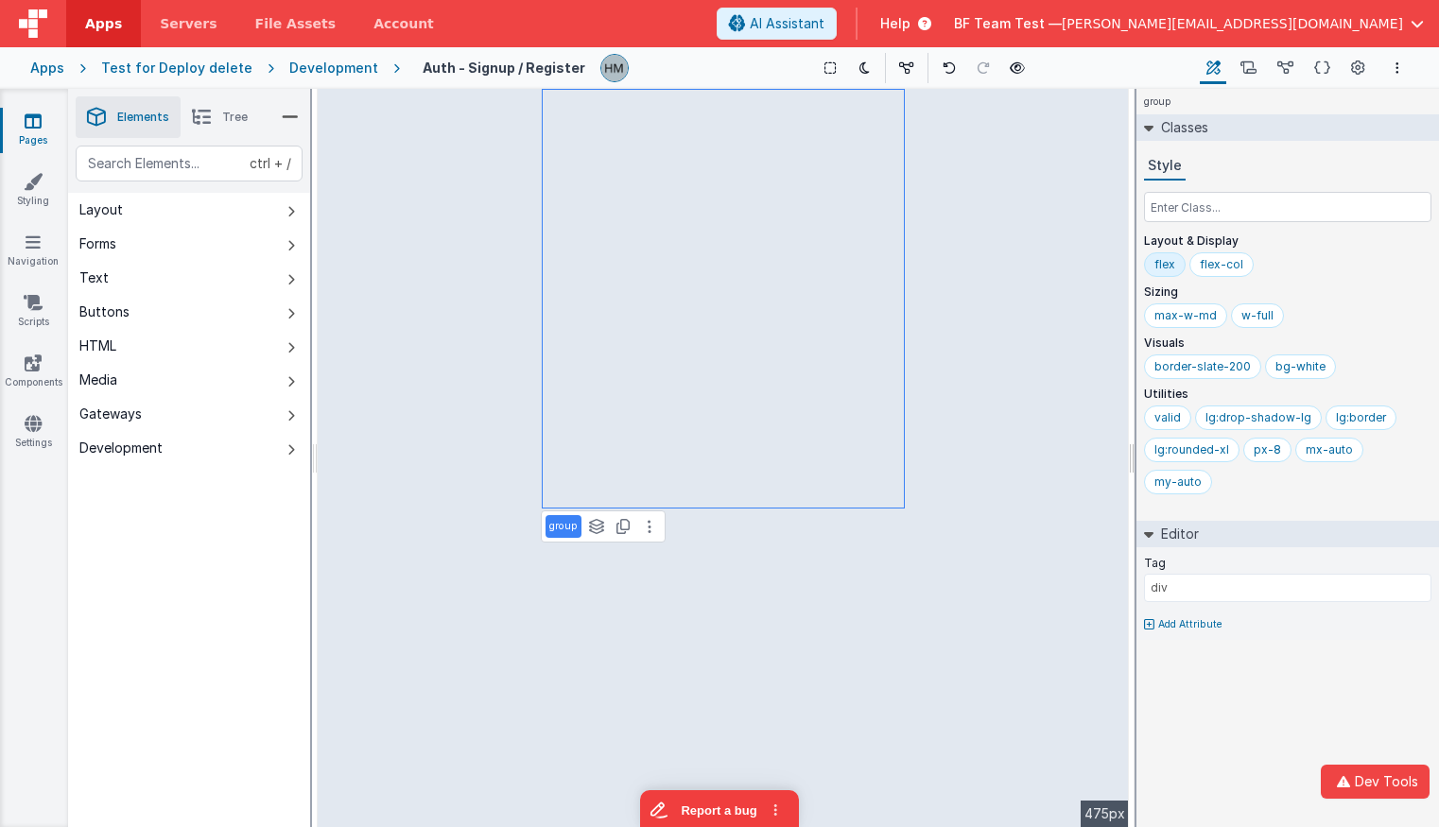
type input "model.isLoading ? 'fa fa-circle-o-notch fa-spin' : ''"
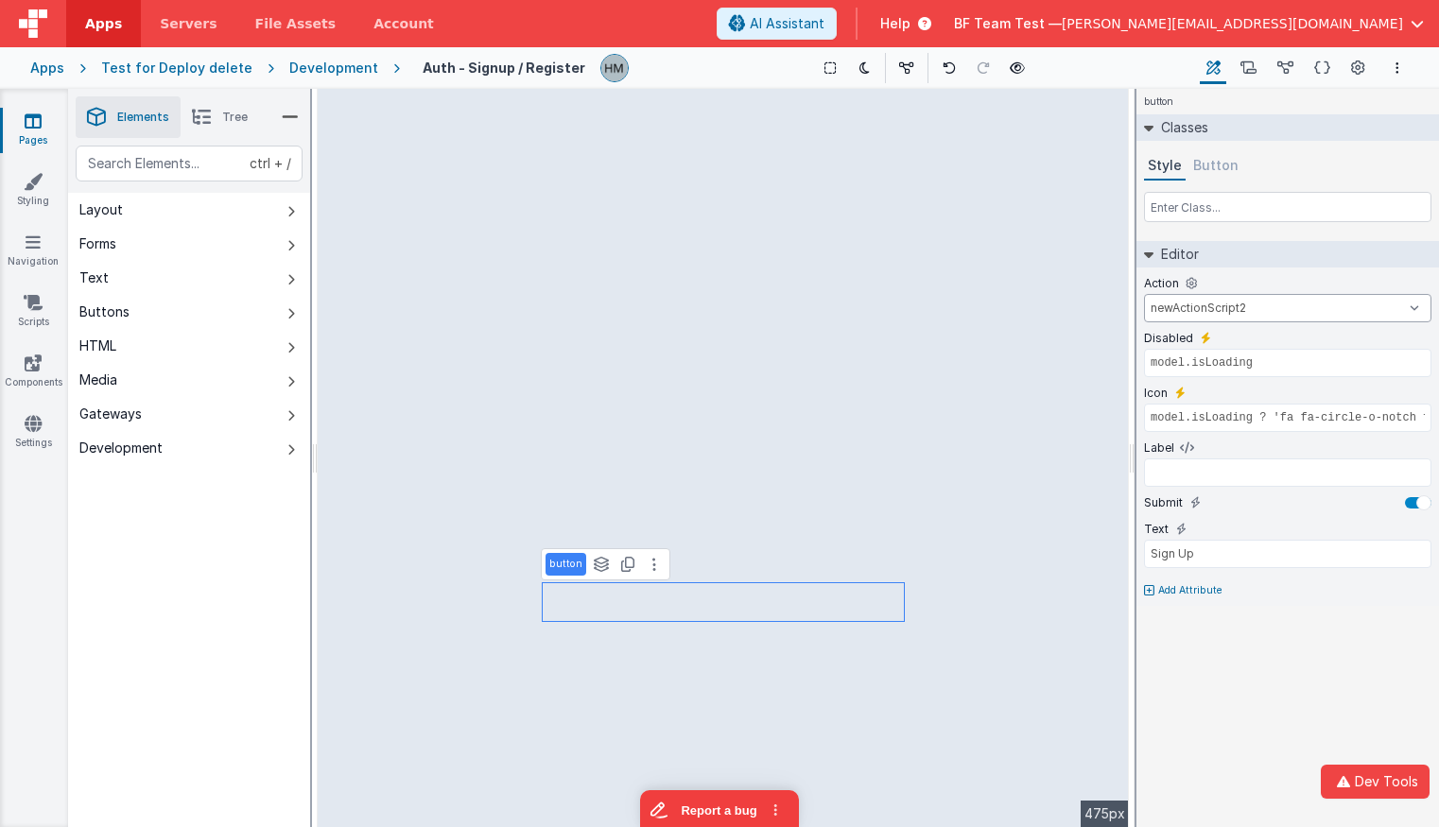
click at [1076, 294] on select "onFormLoad newActionScript2 goToAccount goToContacts goToDashBoard goToDocument…" at bounding box center [1287, 308] width 287 height 28
click option "onFormLoad" at bounding box center [0, 0] width 0 height 0
click at [1076, 294] on select "onFormLoad newActionScript2 goToAccount goToContacts goToDashBoard goToDocument…" at bounding box center [1287, 308] width 287 height 28
select select "goToInvoicesSimple"
click option "goToInvoicesSimple" at bounding box center [0, 0] width 0 height 0
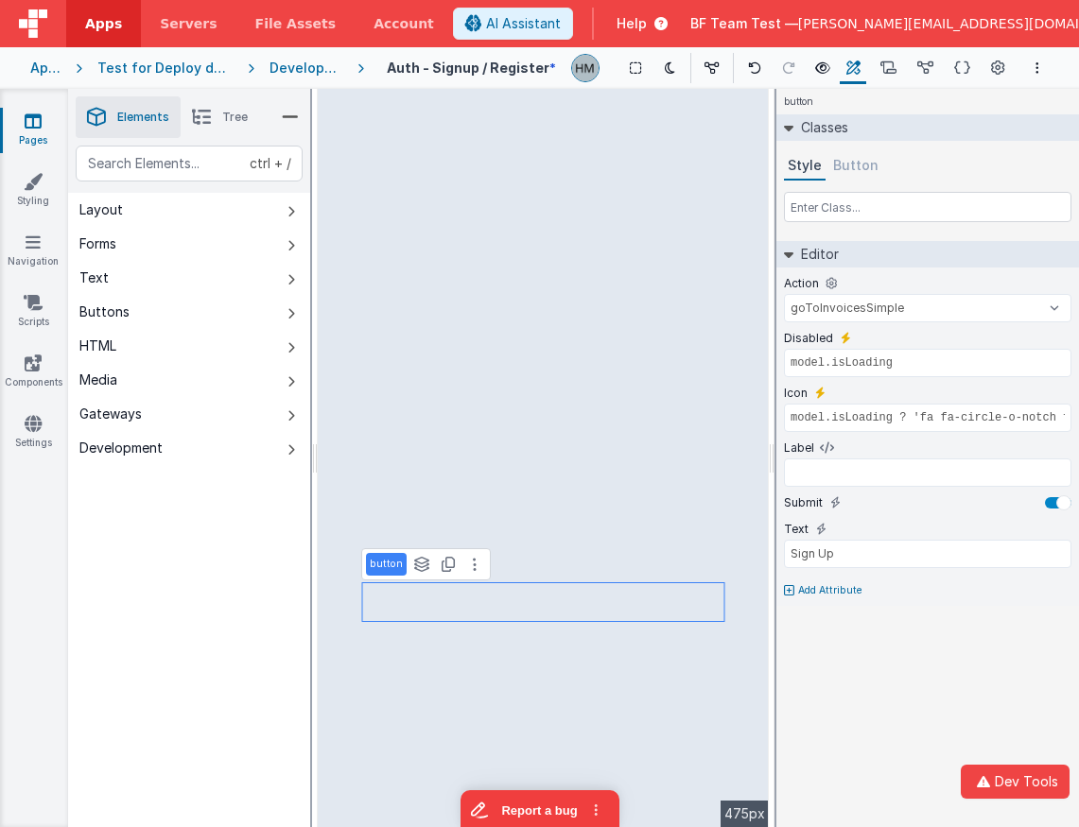
click at [97, 24] on span "Apps" at bounding box center [103, 23] width 37 height 19
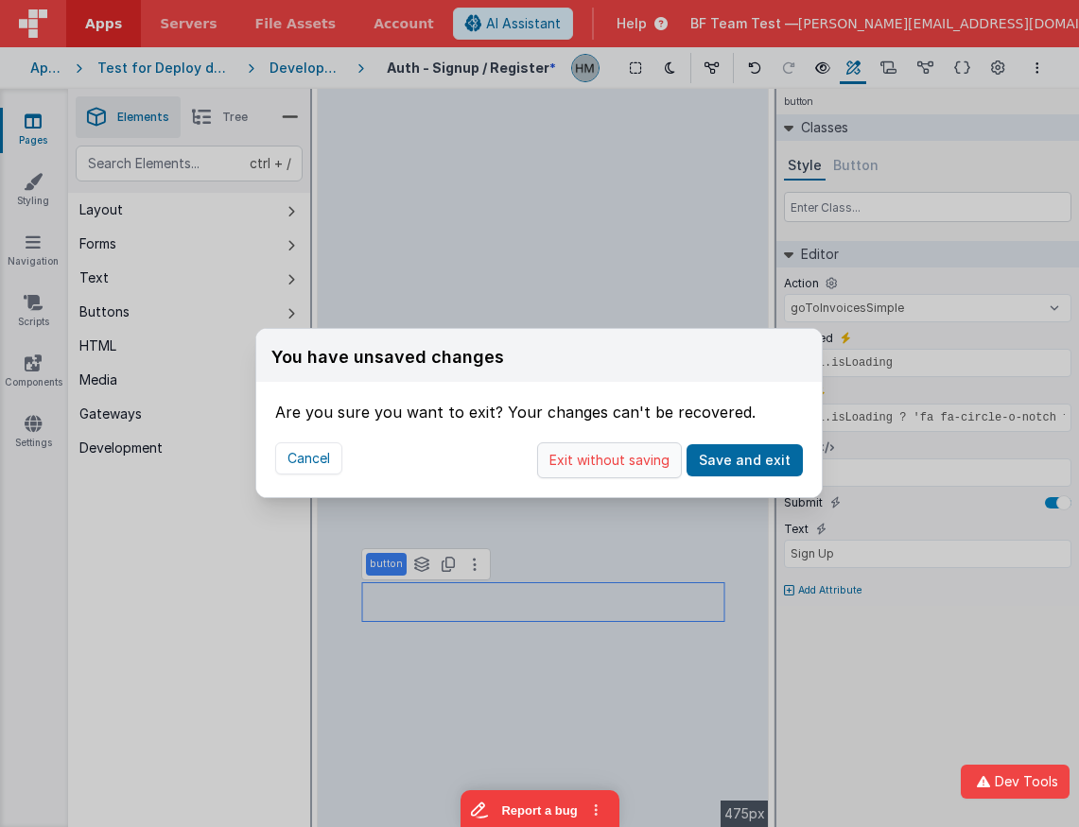
click at [645, 458] on button "Exit without saving" at bounding box center [609, 461] width 145 height 36
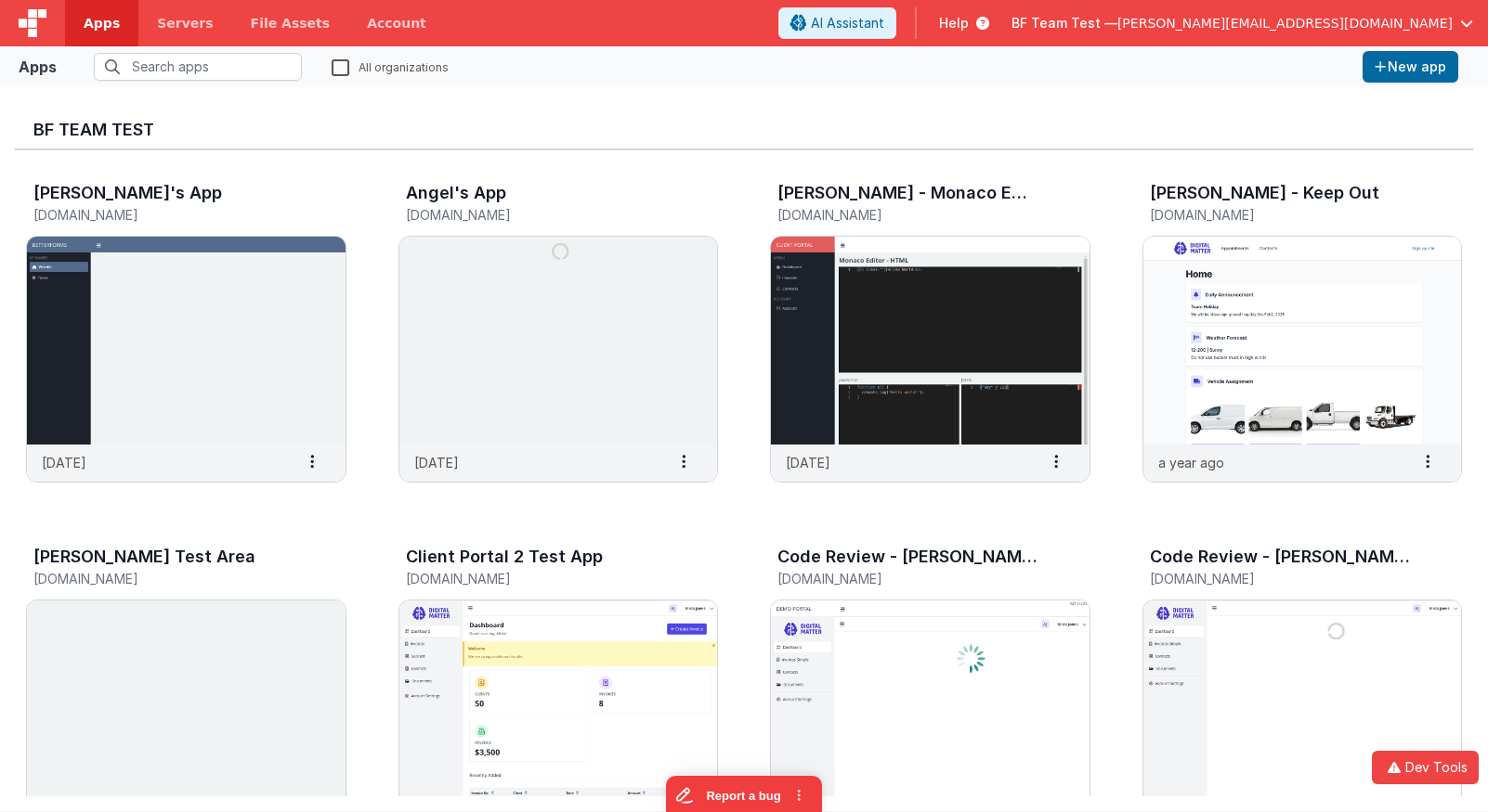
drag, startPoint x: 1190, startPoint y: 42, endPoint x: 1223, endPoint y: 31, distance: 34.8
click at [1057, 42] on header "Apps Servers File Assets Account Some FUTURE Slot AI Assistant Help BF Team Tes…" at bounding box center [744, 23] width 1488 height 46
click at [1057, 31] on span "BF Team Test —" at bounding box center [1065, 23] width 106 height 19
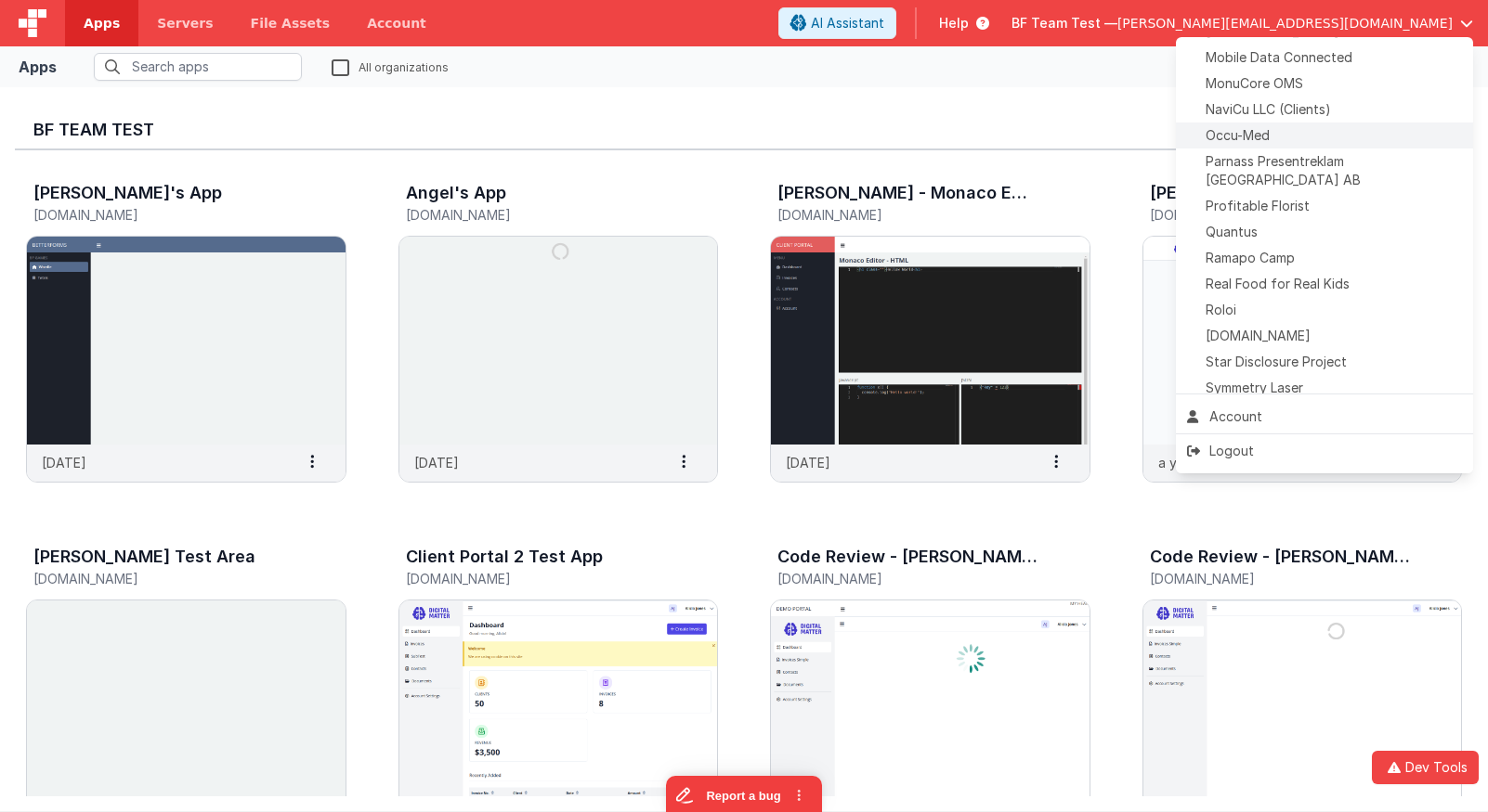
scroll to position [826, 0]
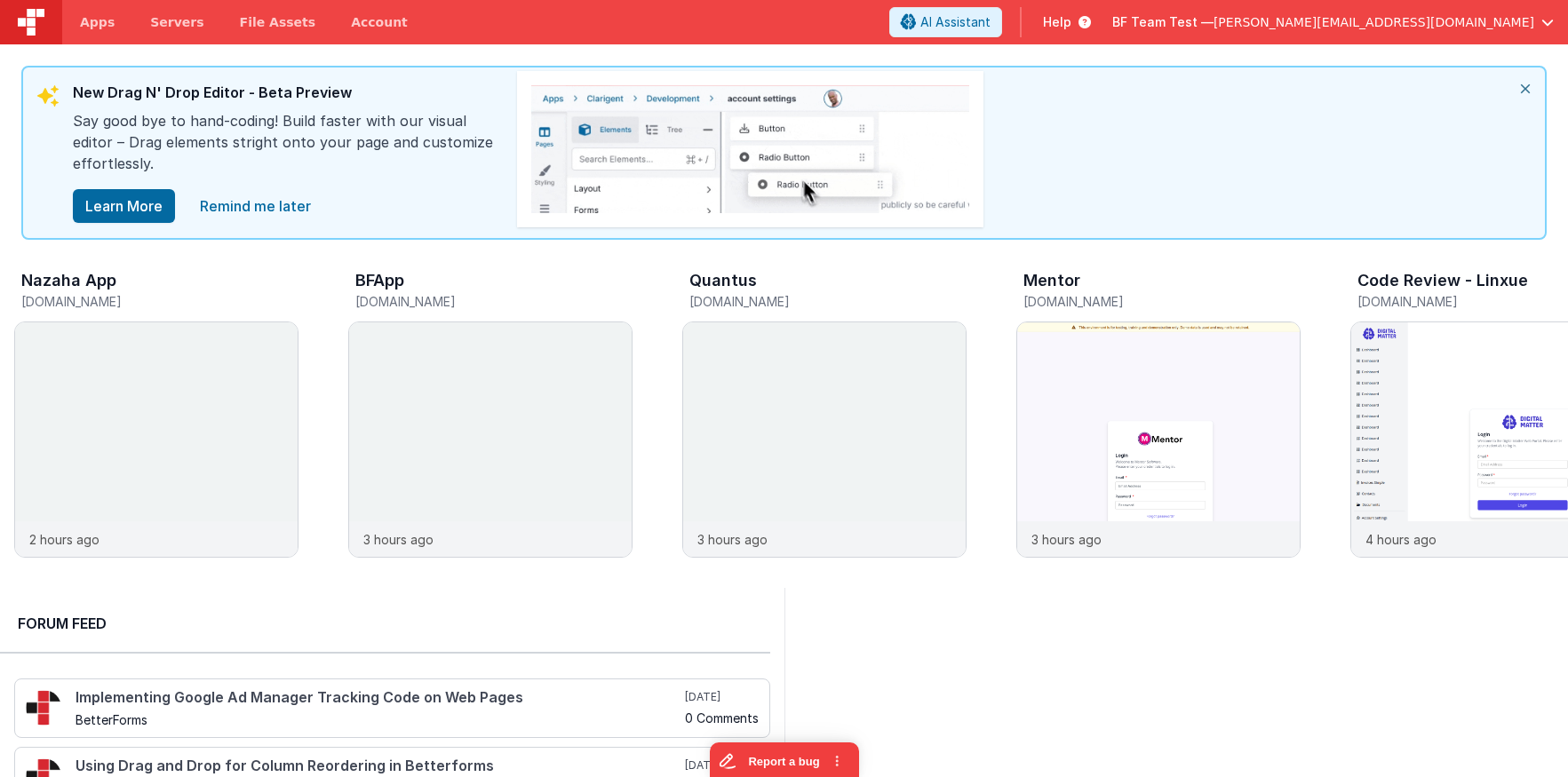
drag, startPoint x: 185, startPoint y: 119, endPoint x: 108, endPoint y: 71, distance: 90.7
click at [92, 39] on link "Apps" at bounding box center [97, 22] width 70 height 44
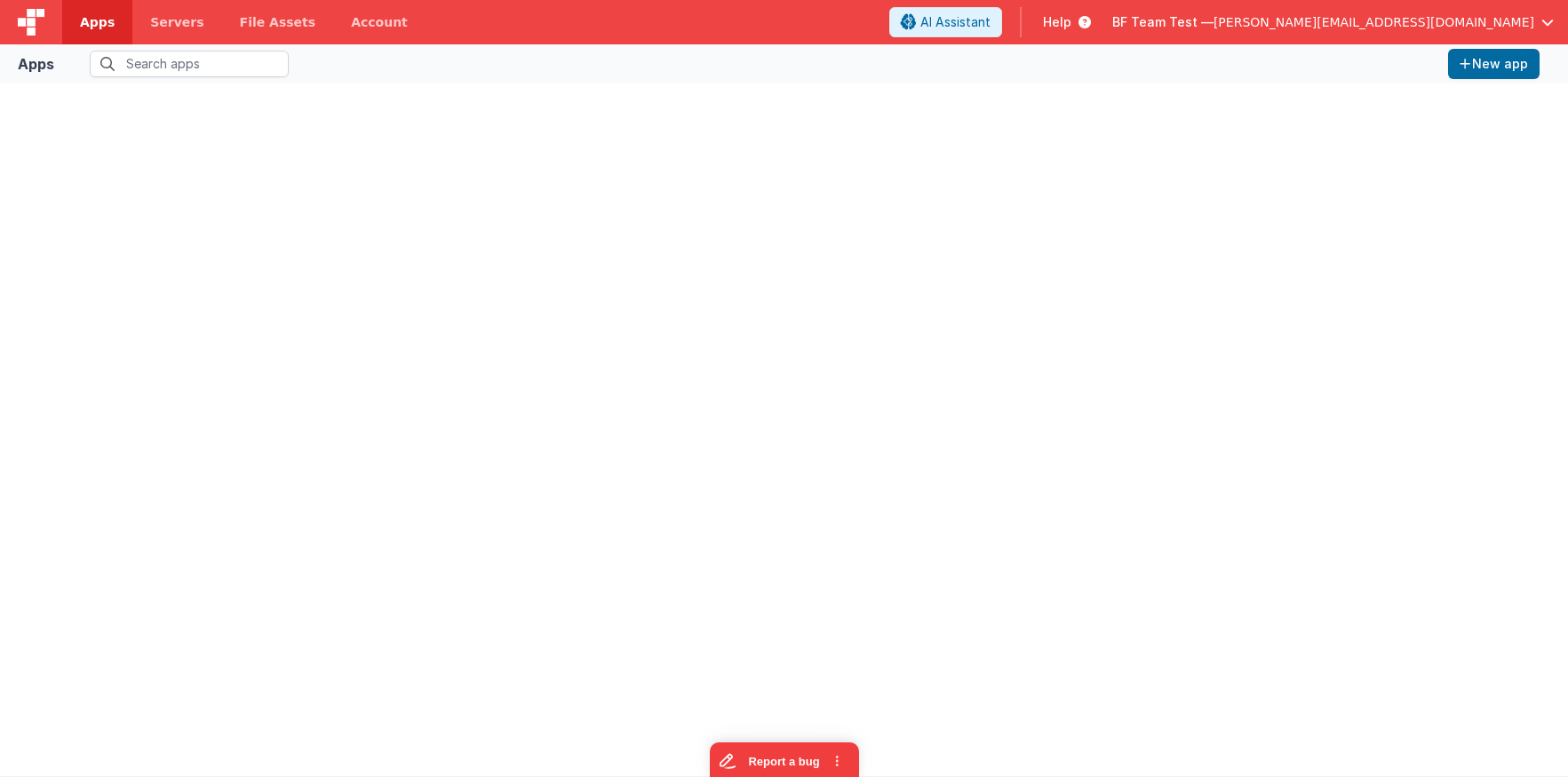
click at [1011, 21] on span "[PERSON_NAME][EMAIL_ADDRESS][DOMAIN_NAME]" at bounding box center [1374, 22] width 320 height 18
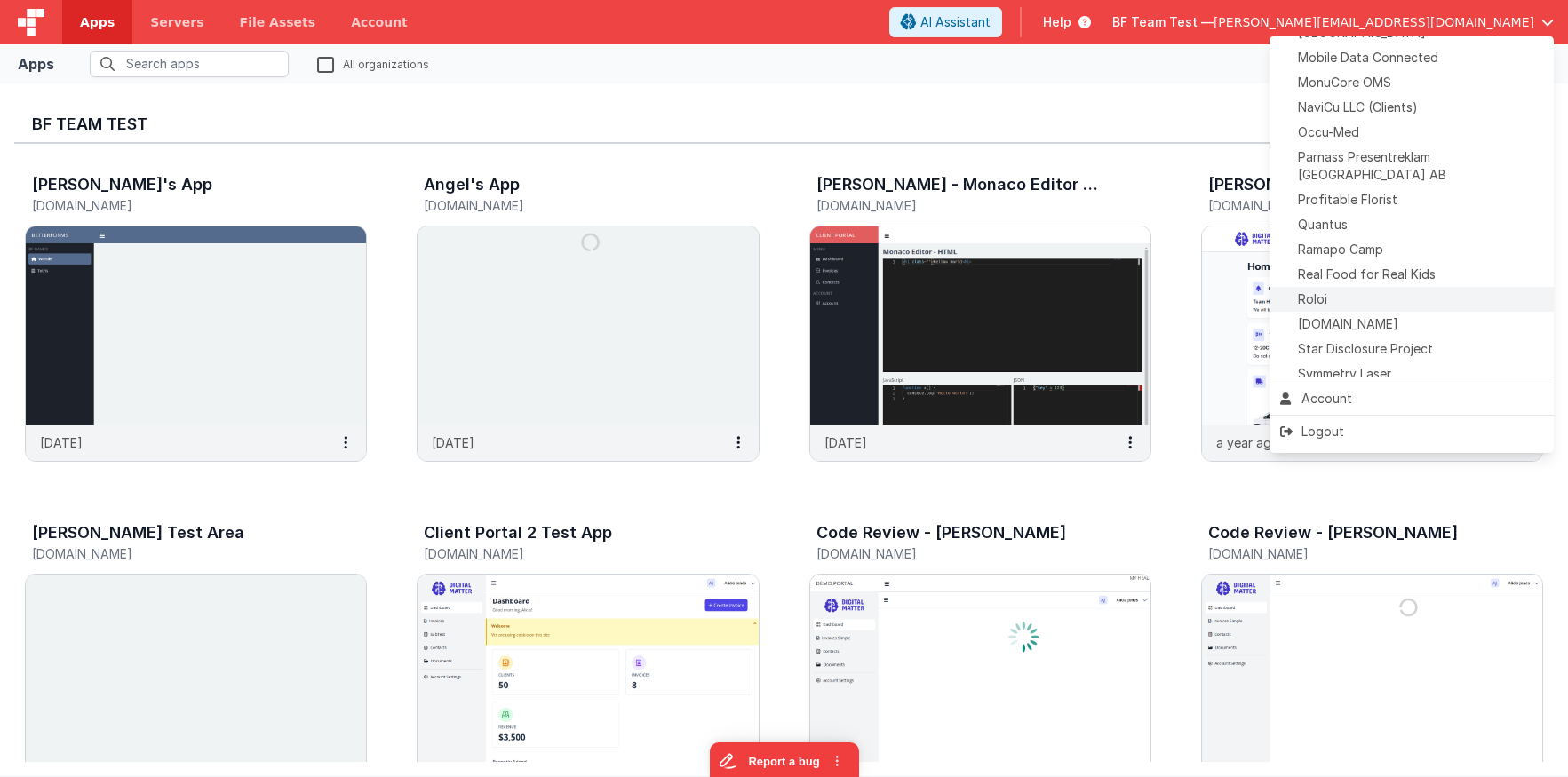
scroll to position [790, 0]
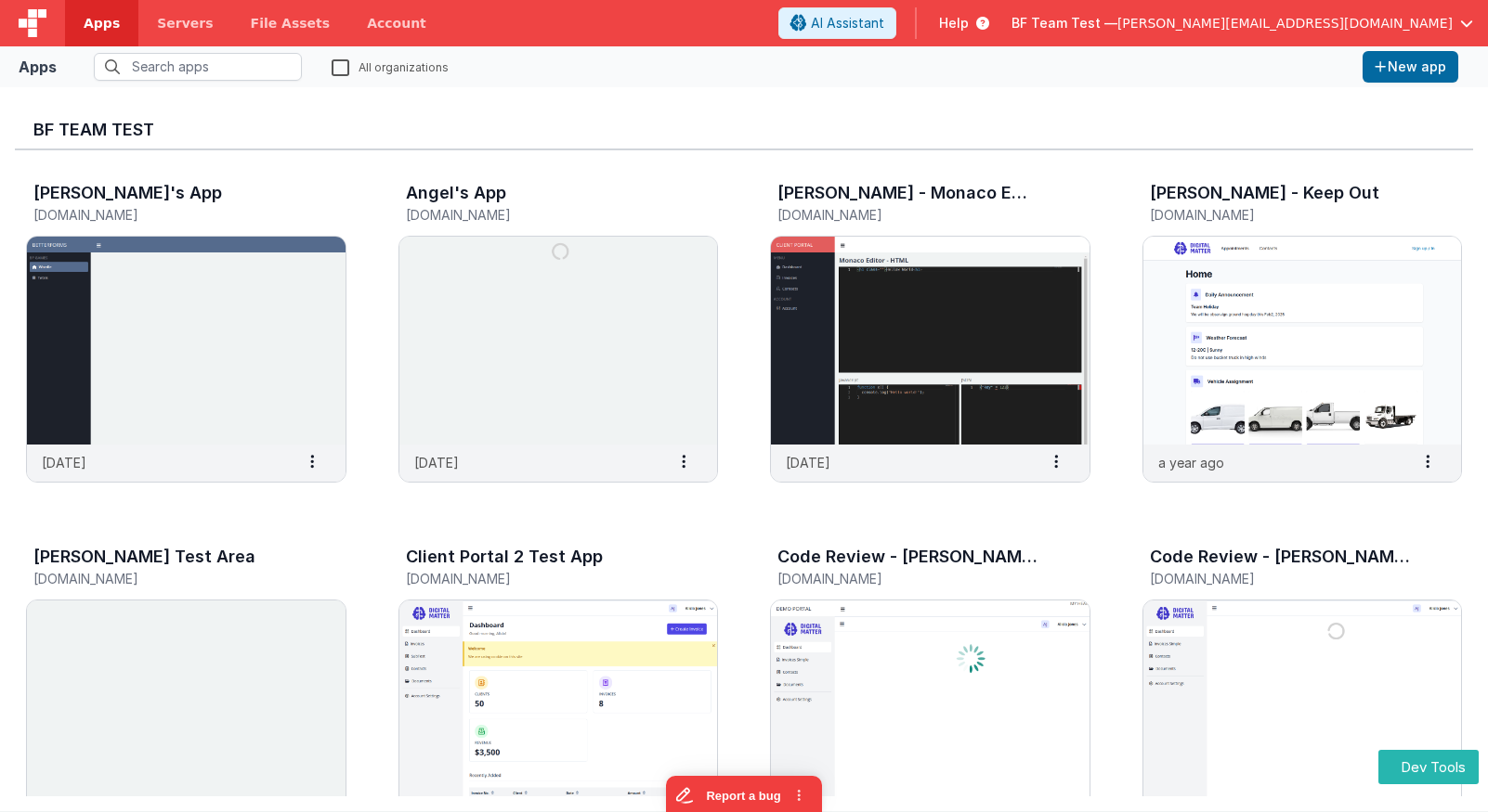
click at [1416, 27] on span "[PERSON_NAME][EMAIL_ADDRESS][DOMAIN_NAME]" at bounding box center [1285, 23] width 335 height 19
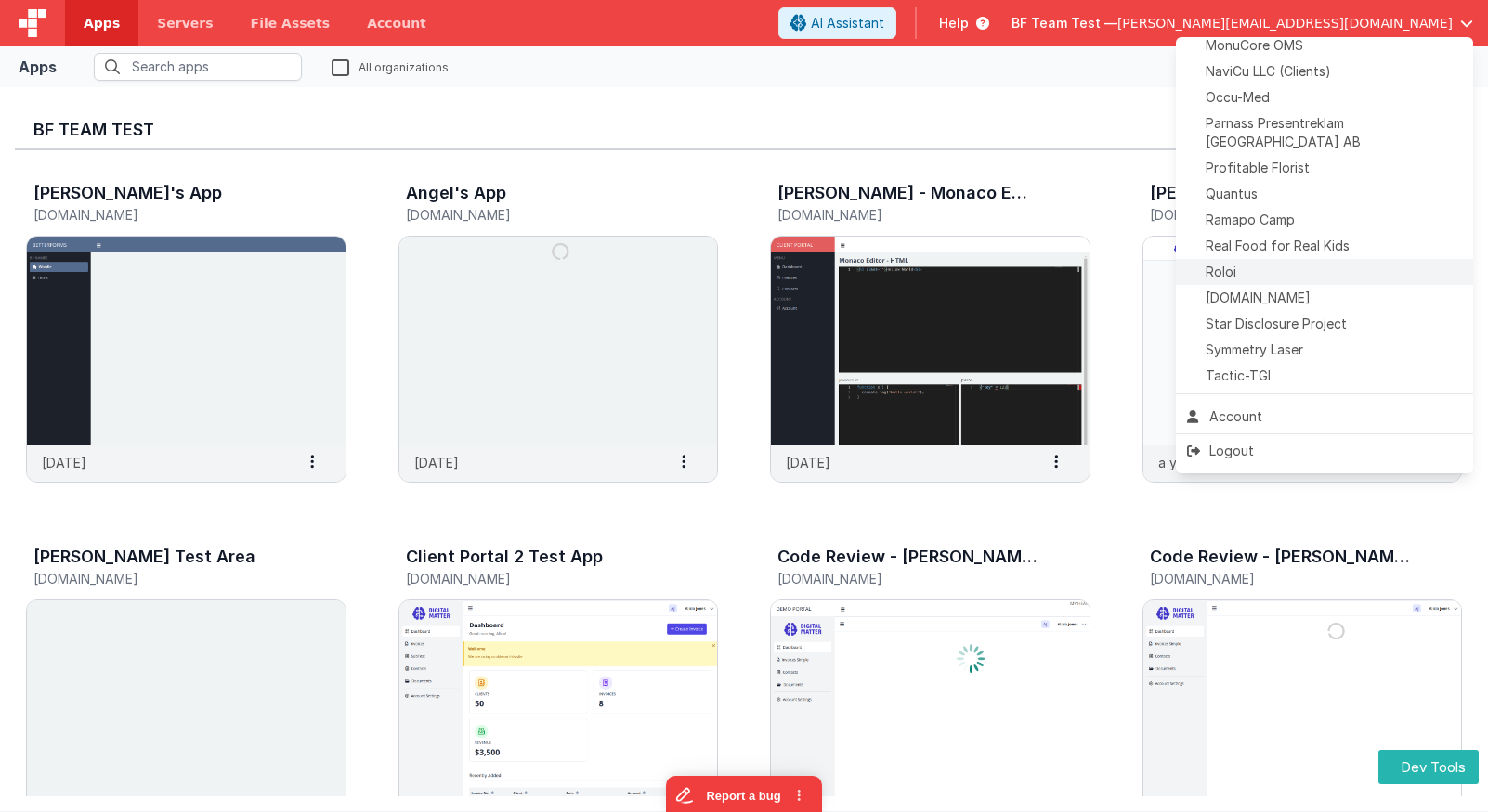
scroll to position [851, 0]
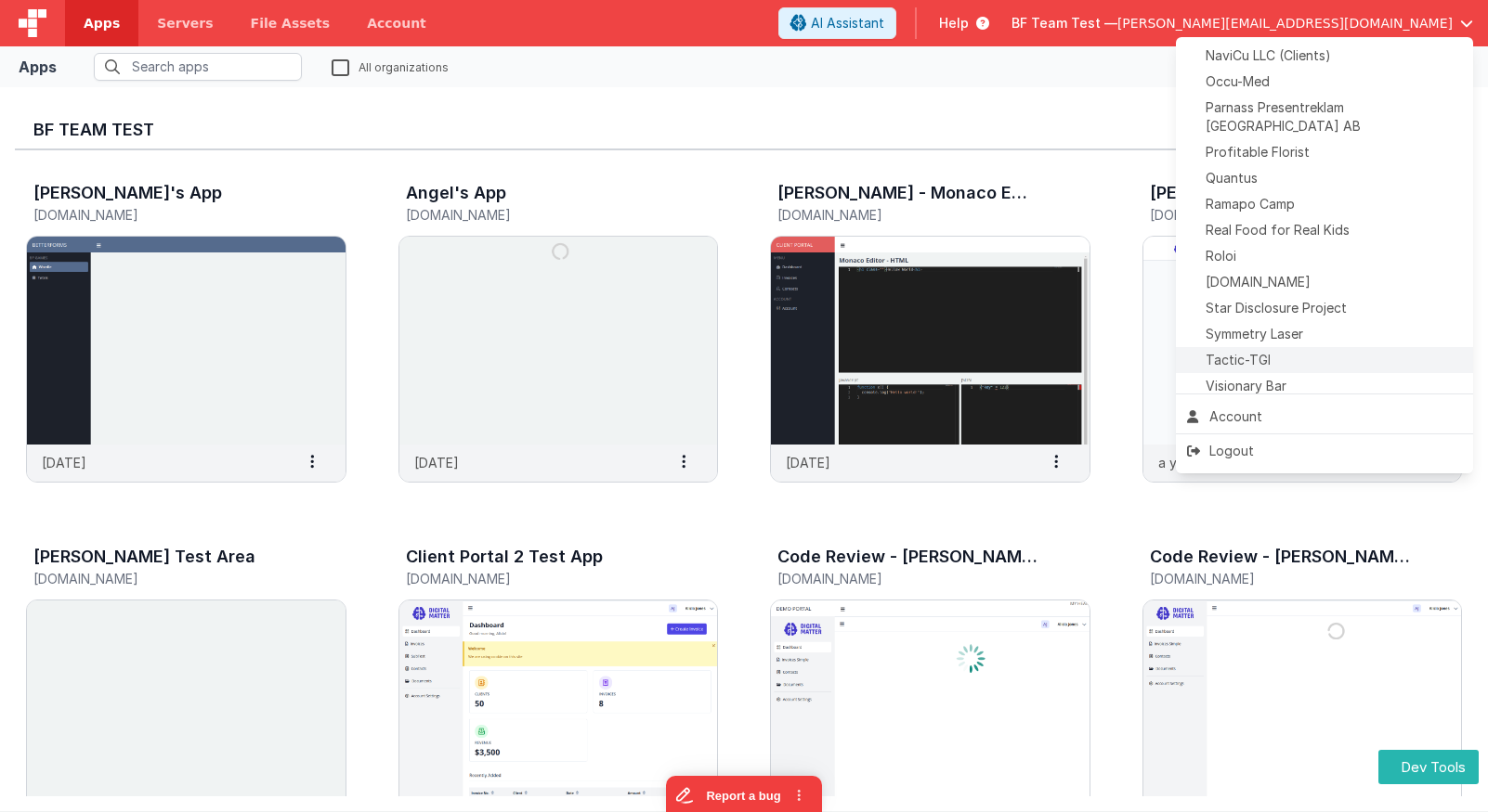
click at [1278, 351] on div "Tactic-TGI" at bounding box center [1325, 359] width 275 height 19
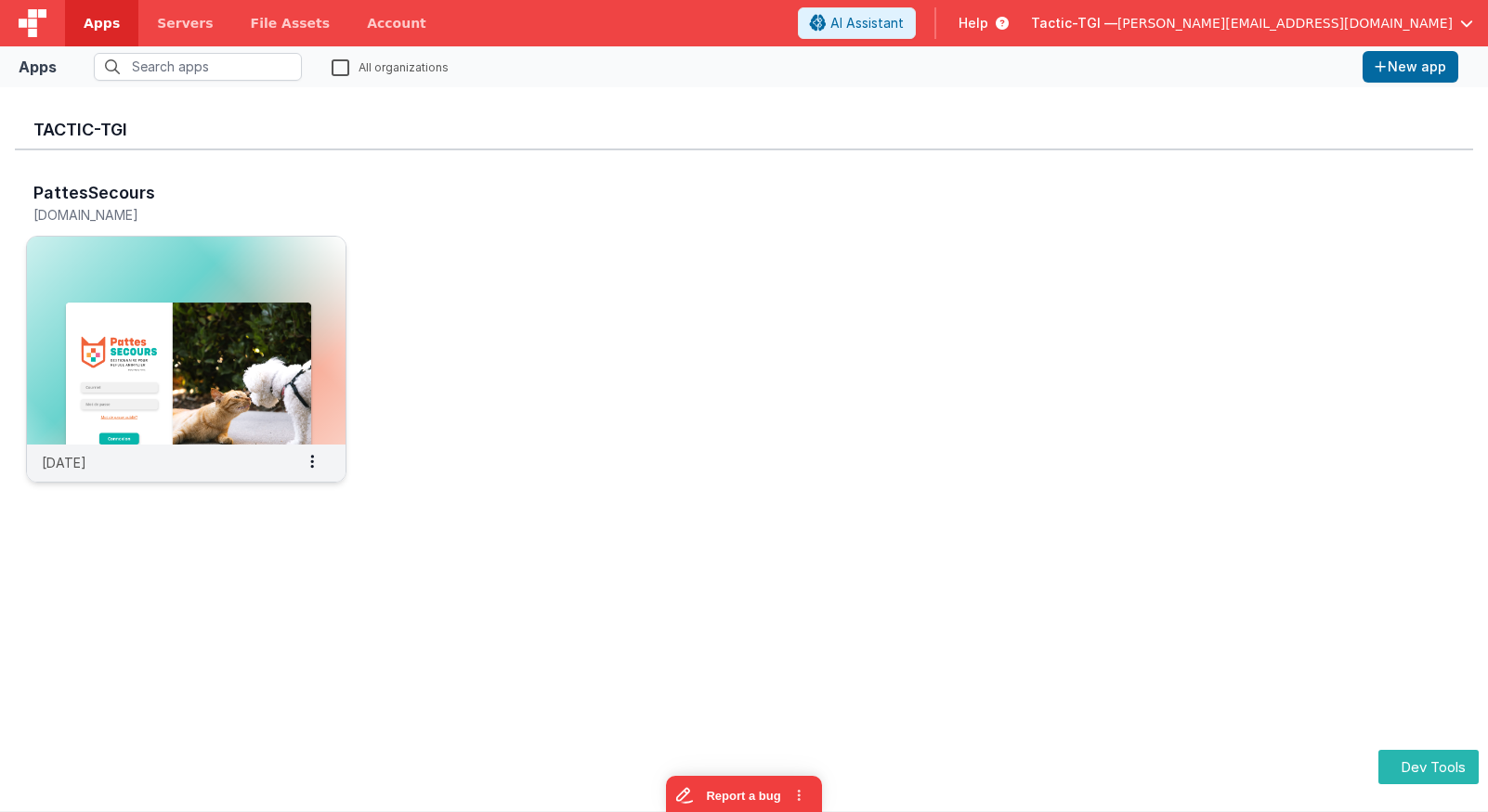
click at [309, 296] on img at bounding box center [186, 341] width 318 height 208
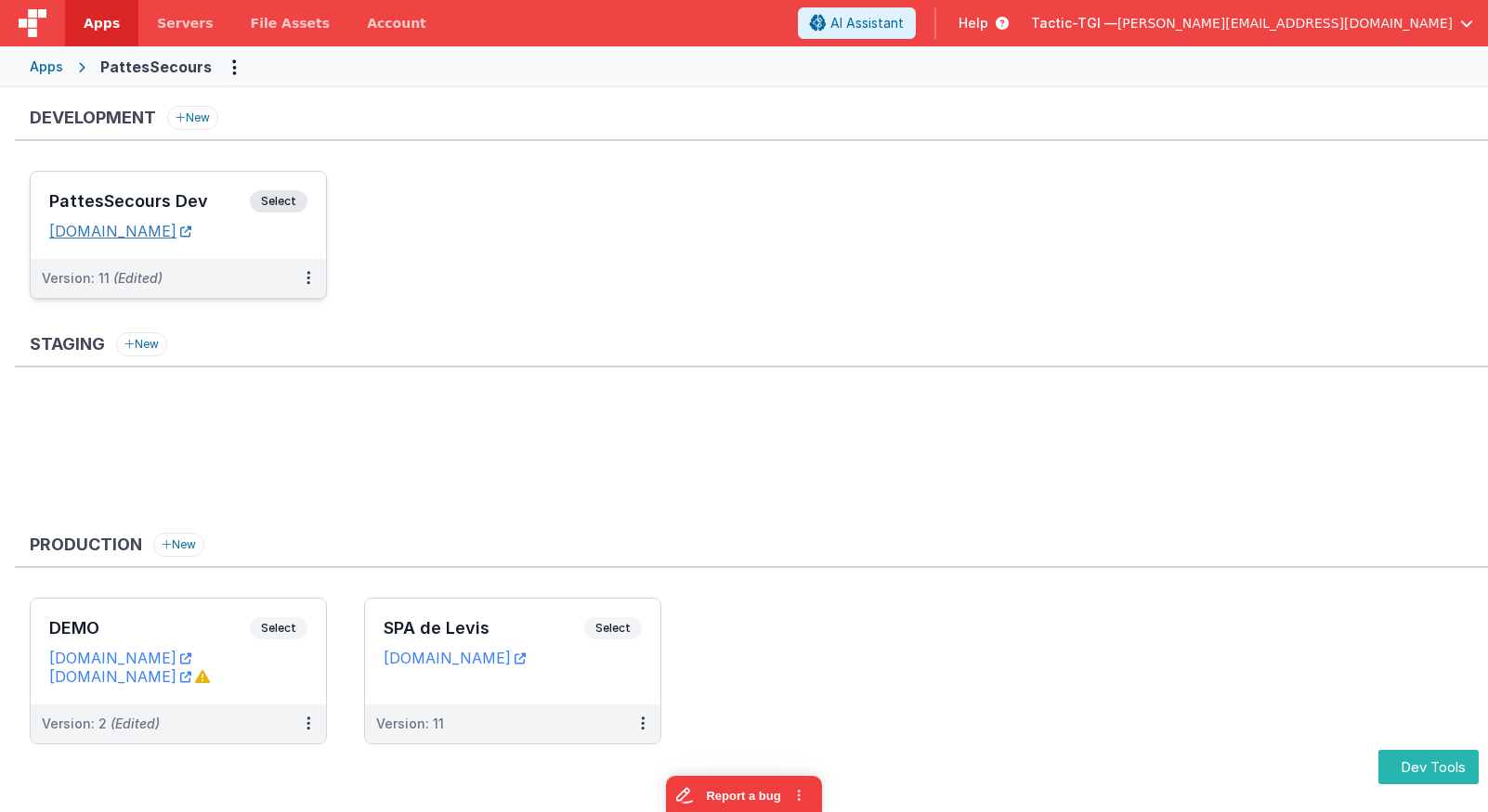
click at [192, 232] on link "pattesappdev.tactic-tgi.com" at bounding box center [120, 231] width 142 height 19
click at [236, 182] on div "PattesSecours Dev Select URLs pattesappdev.tactic-tgi.com" at bounding box center [178, 215] width 296 height 87
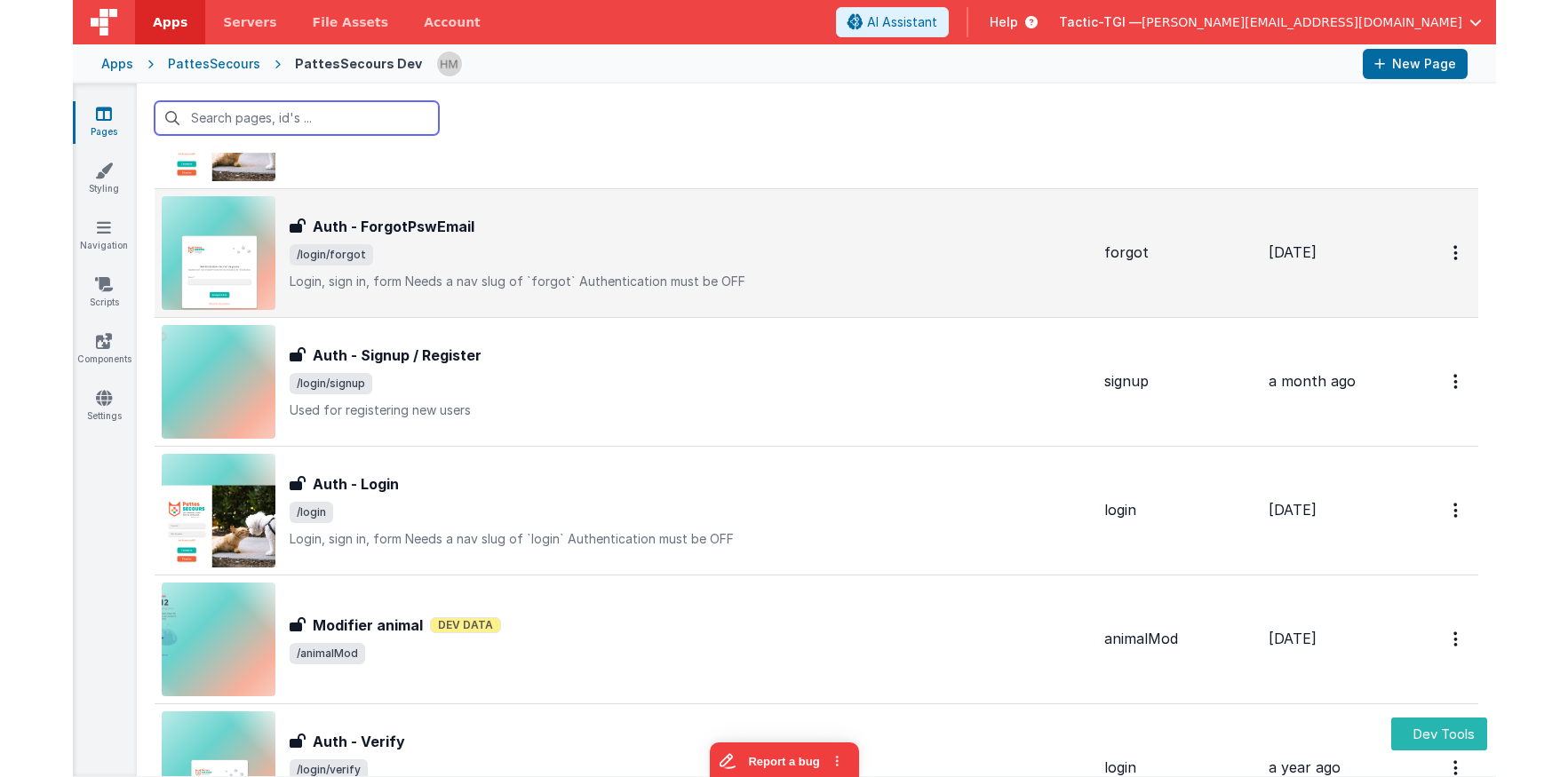
scroll to position [325, 0]
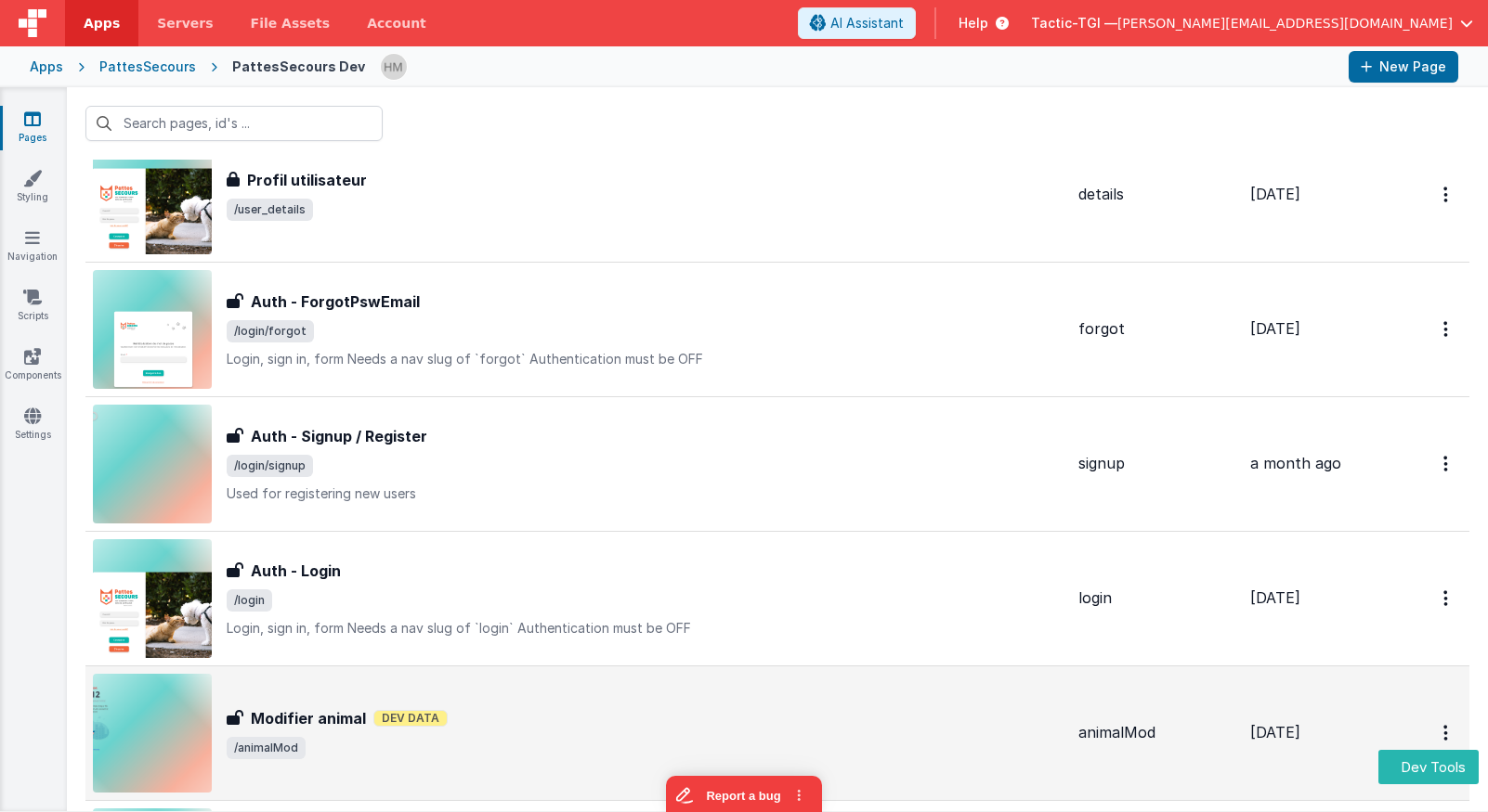
click at [658, 711] on div "Modifier animal Dev Data" at bounding box center [645, 719] width 837 height 23
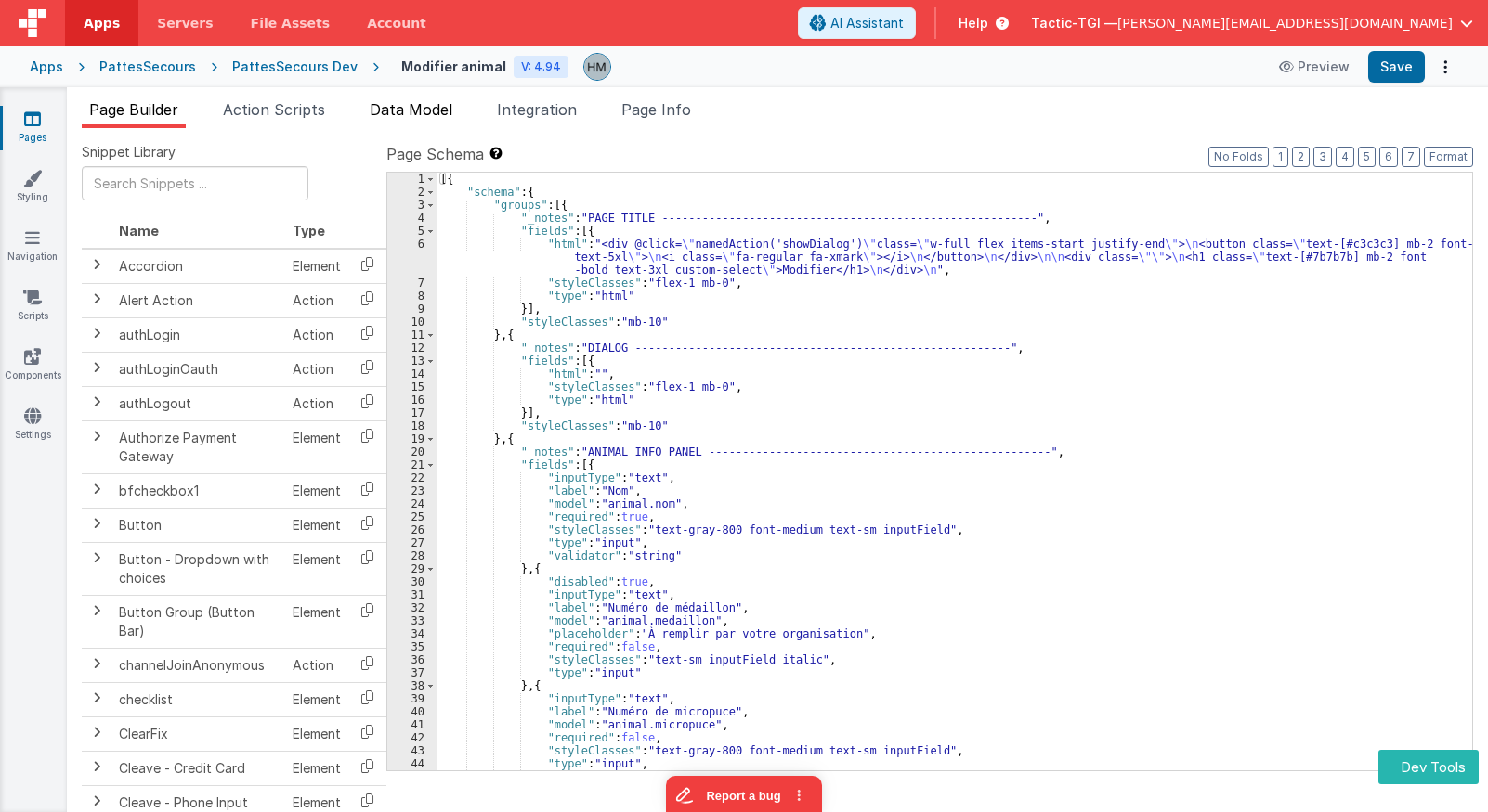
click at [444, 113] on span "Data Model" at bounding box center [411, 109] width 83 height 19
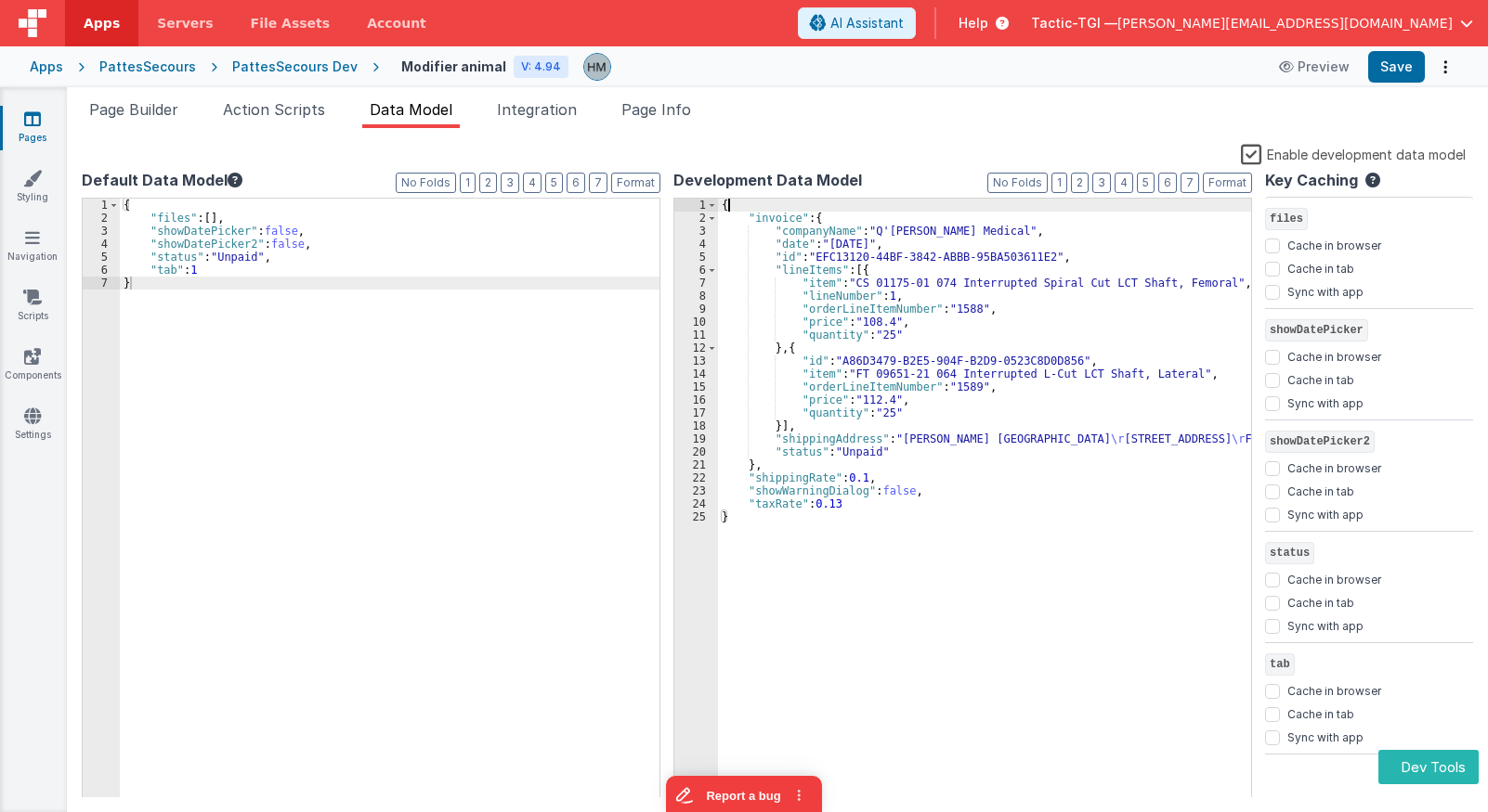
click at [780, 202] on div "{ "invoice" : { "companyName" : "Q'Apel Medical" , "date" : "11/10/2022" , "id"…" at bounding box center [984, 511] width 533 height 625
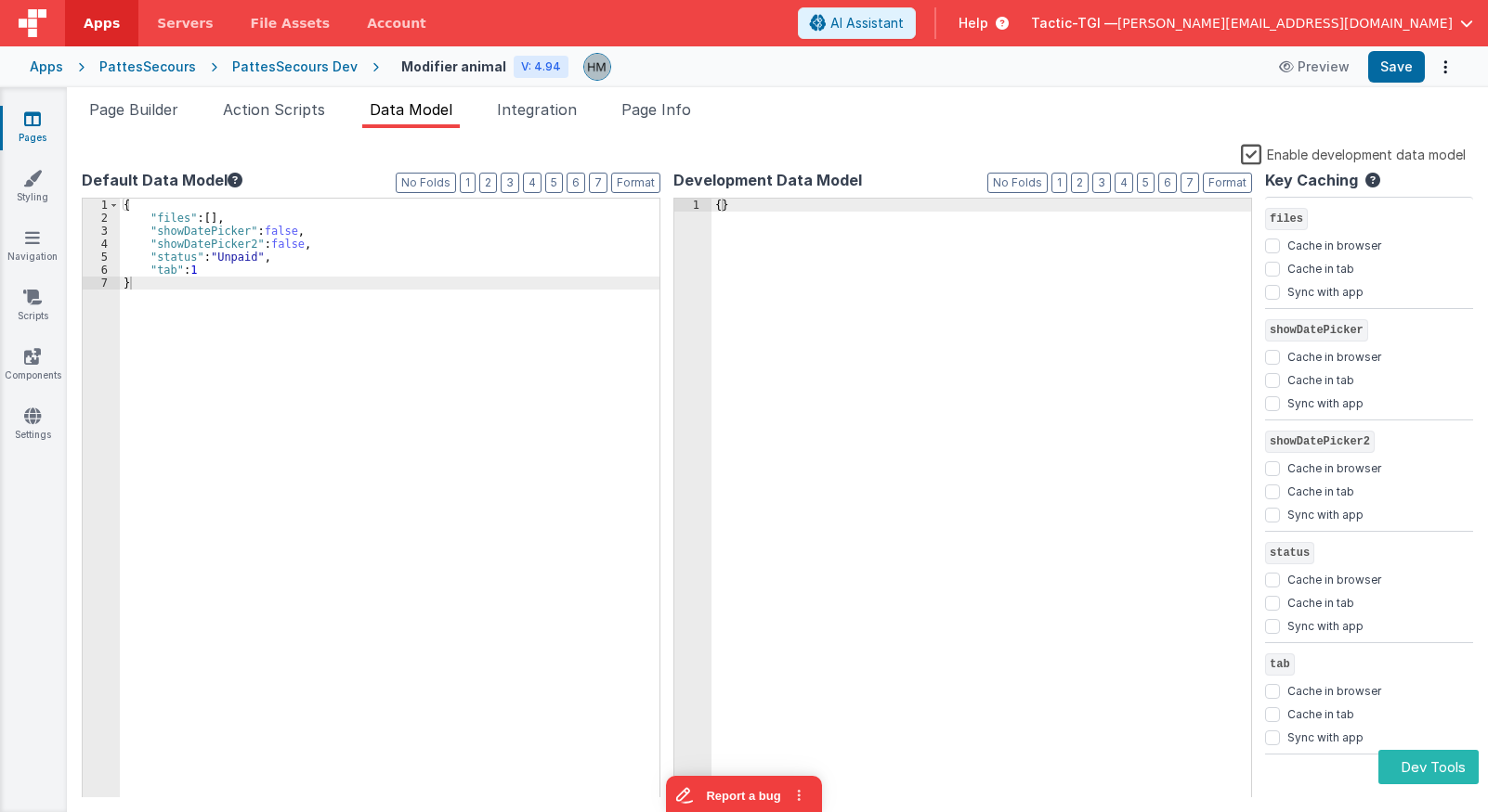
click at [1247, 157] on label "Enable development data model" at bounding box center [1352, 154] width 225 height 22
click at [0, 0] on input "Enable development data model" at bounding box center [0, 0] width 0 height 0
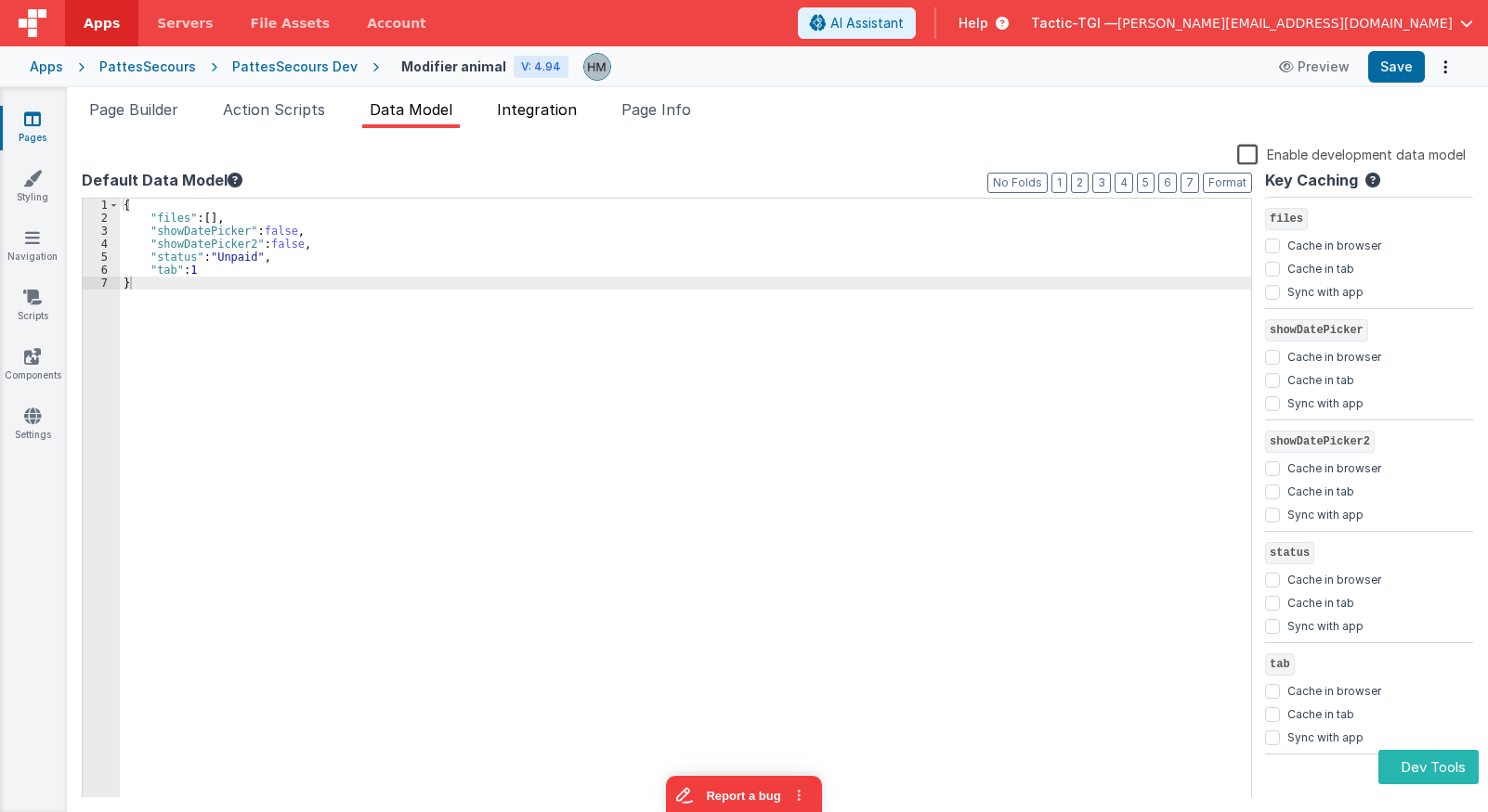
click at [564, 110] on span "Integration" at bounding box center [536, 109] width 80 height 19
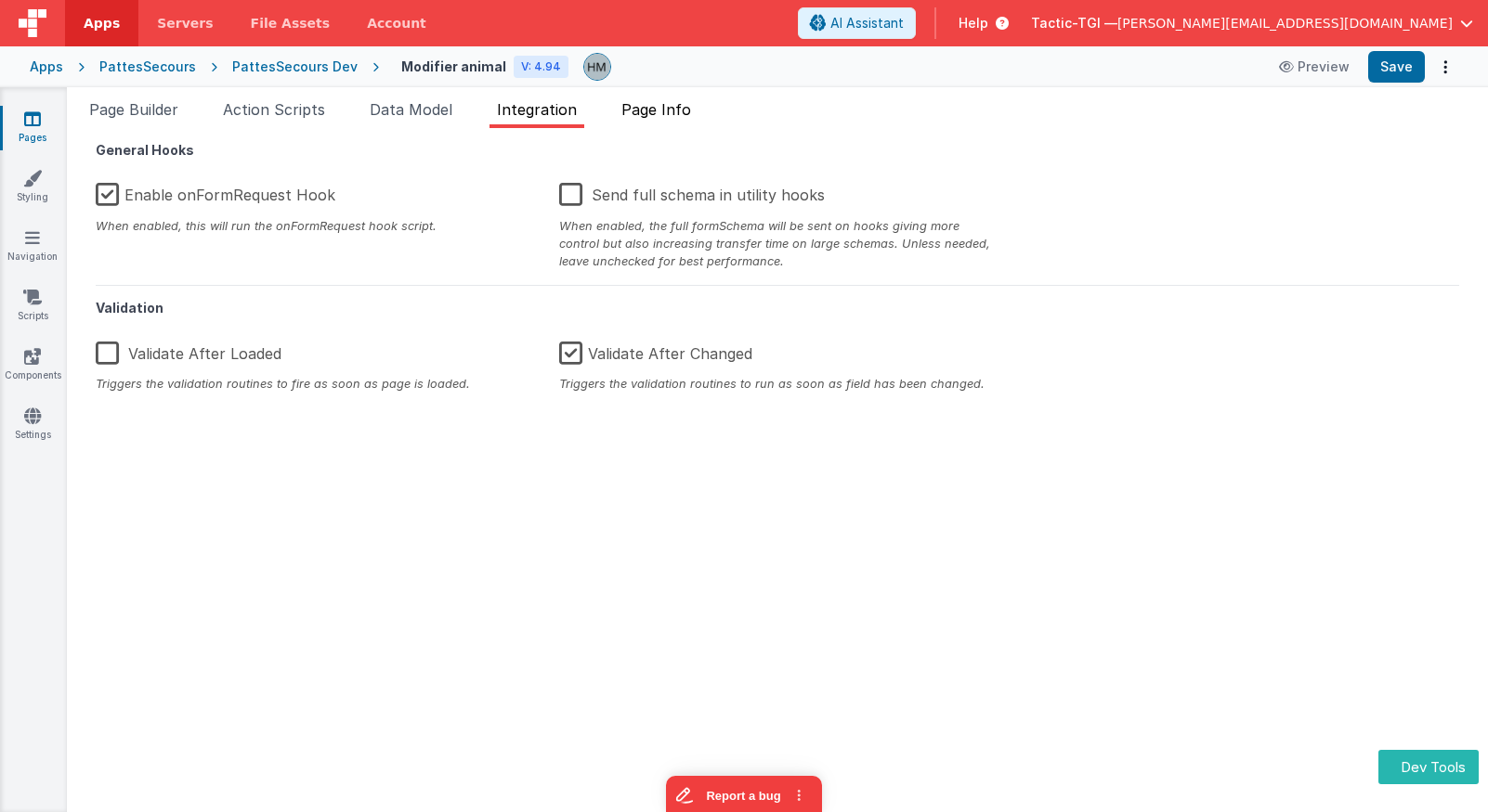
click at [661, 111] on span "Page Info" at bounding box center [656, 109] width 70 height 19
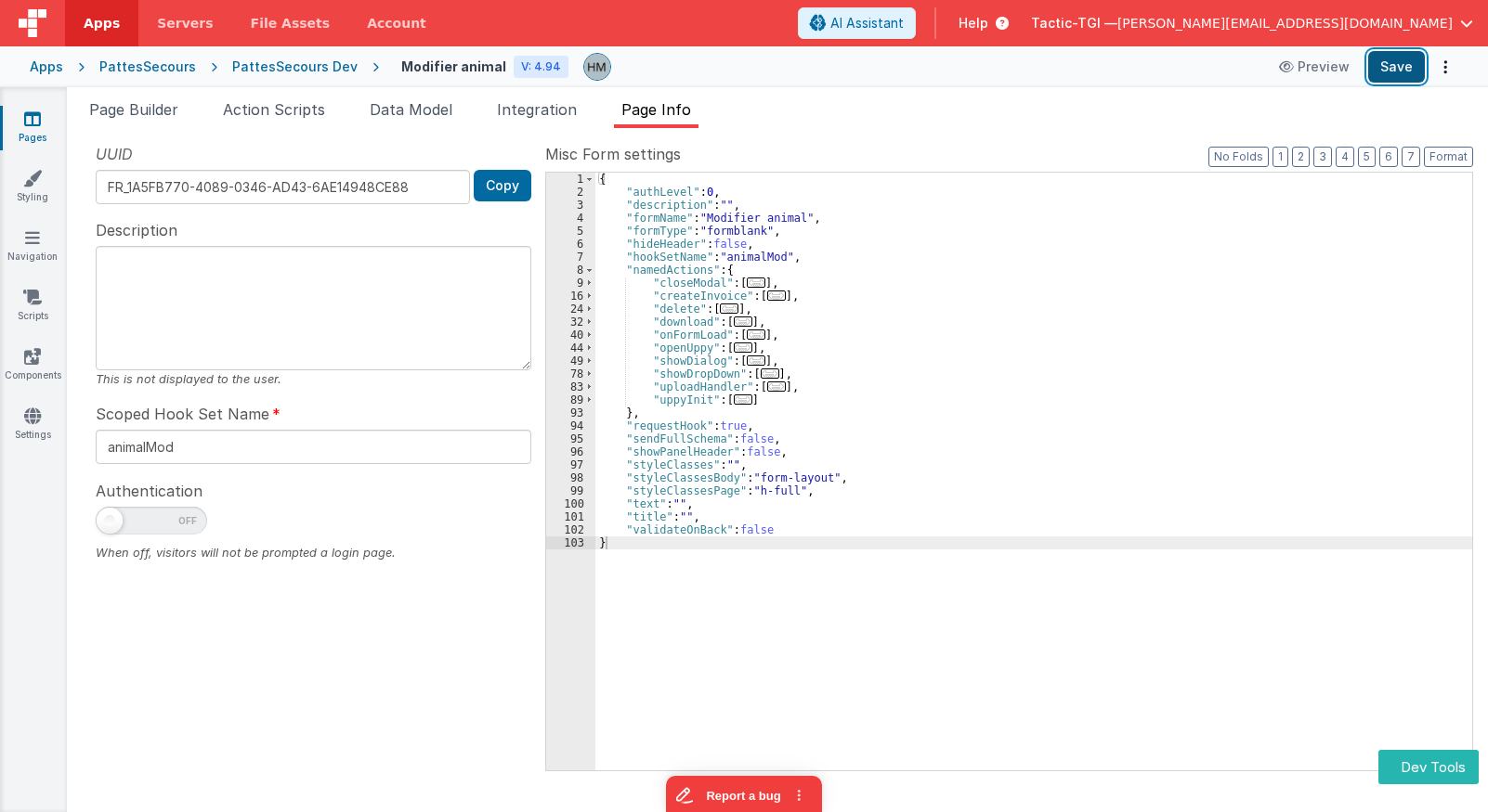
click at [1391, 71] on button "Save" at bounding box center [1397, 67] width 57 height 31
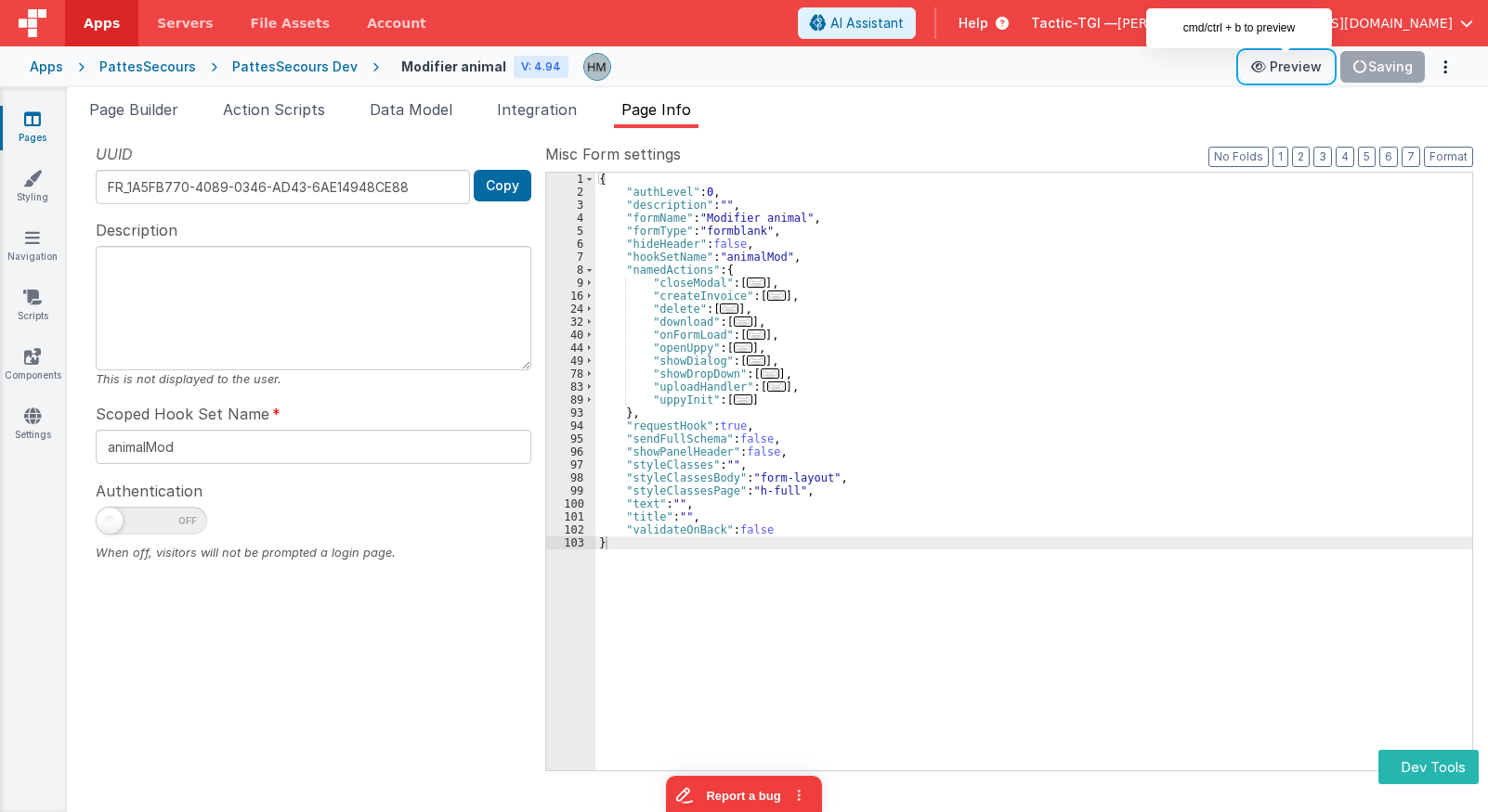
click at [1292, 63] on button "Preview" at bounding box center [1286, 67] width 93 height 29
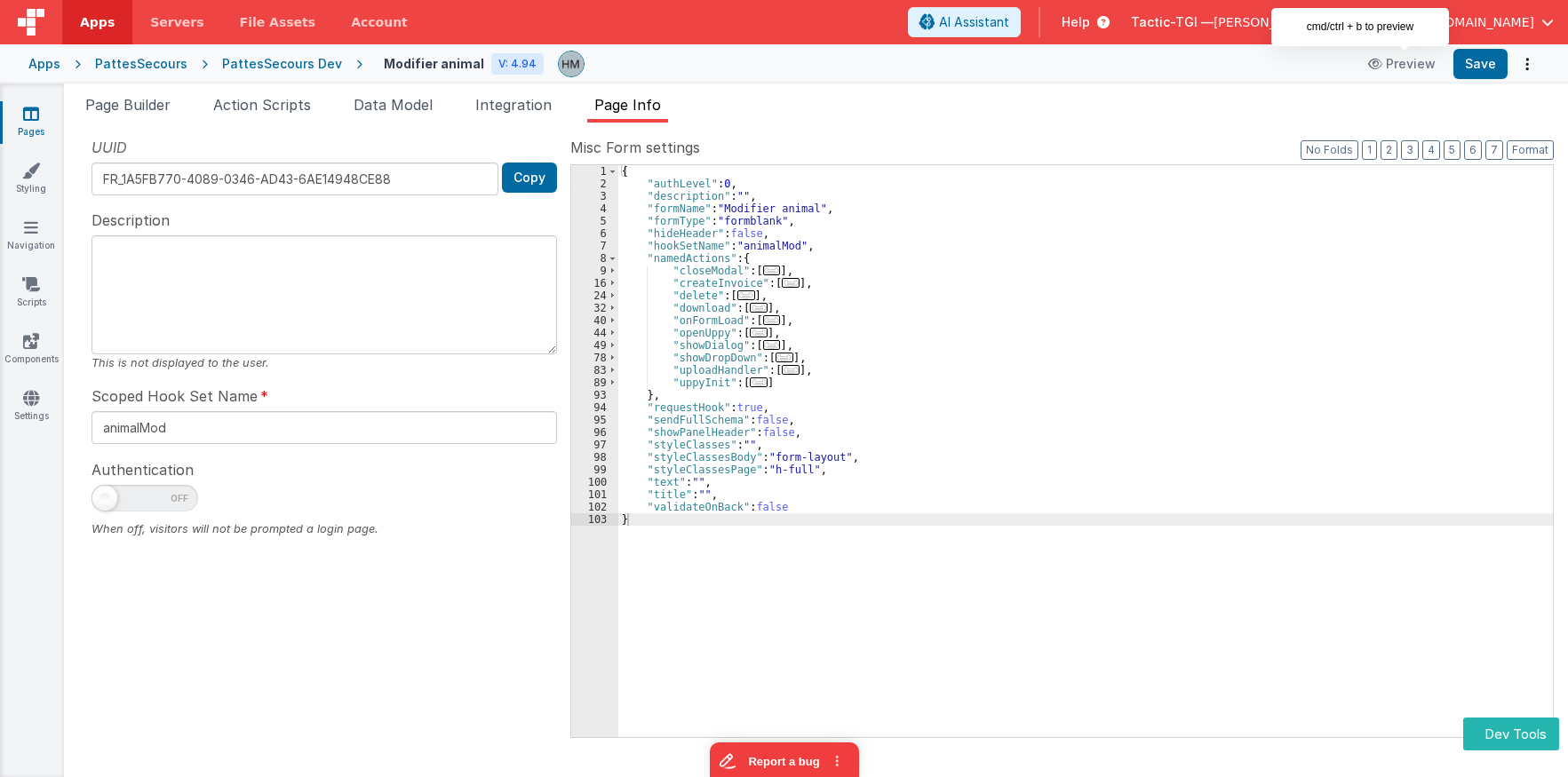
click at [290, 63] on div "PattesSecours Dev" at bounding box center [282, 64] width 120 height 18
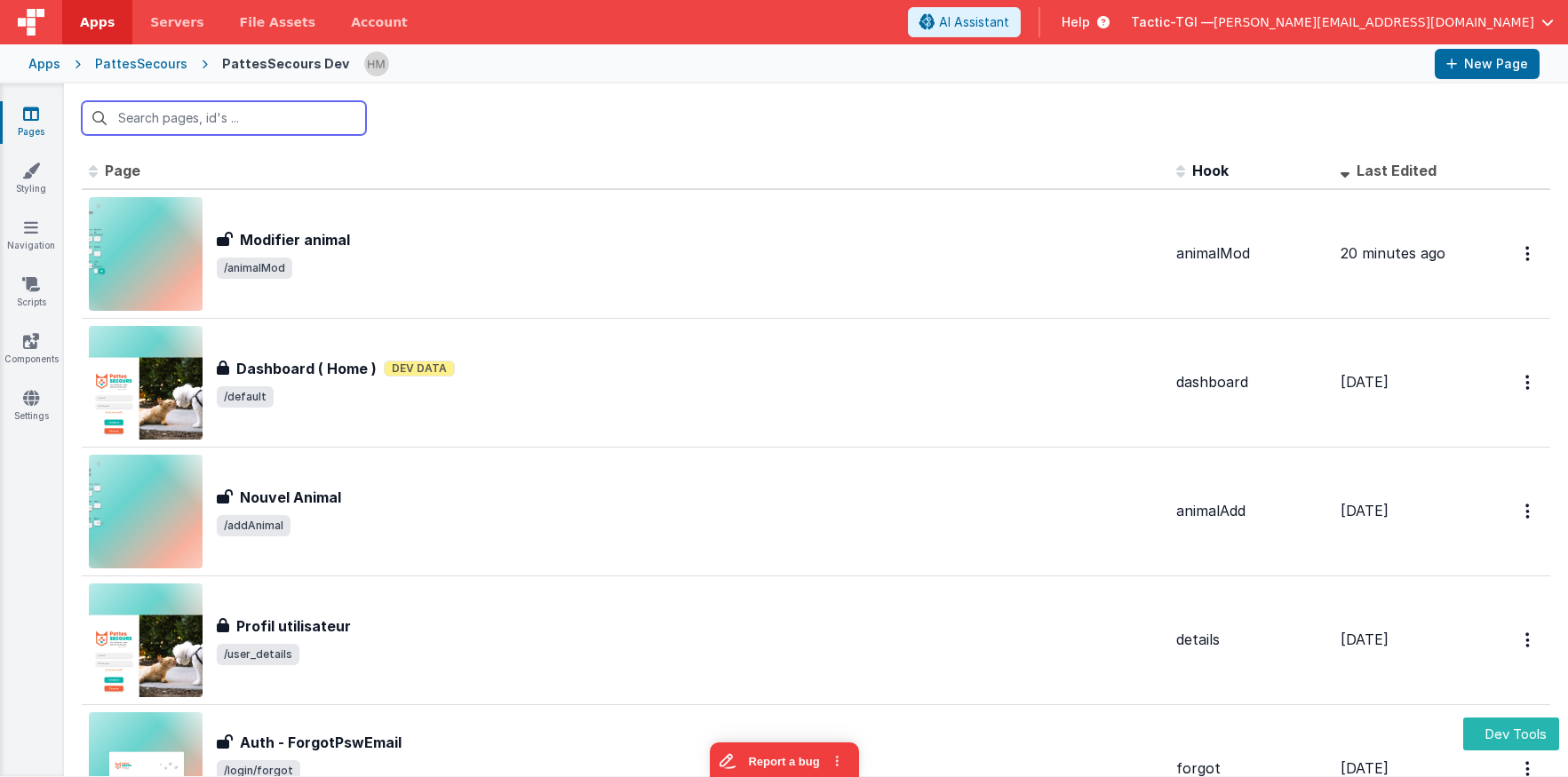
click at [253, 112] on input "text" at bounding box center [224, 118] width 285 height 34
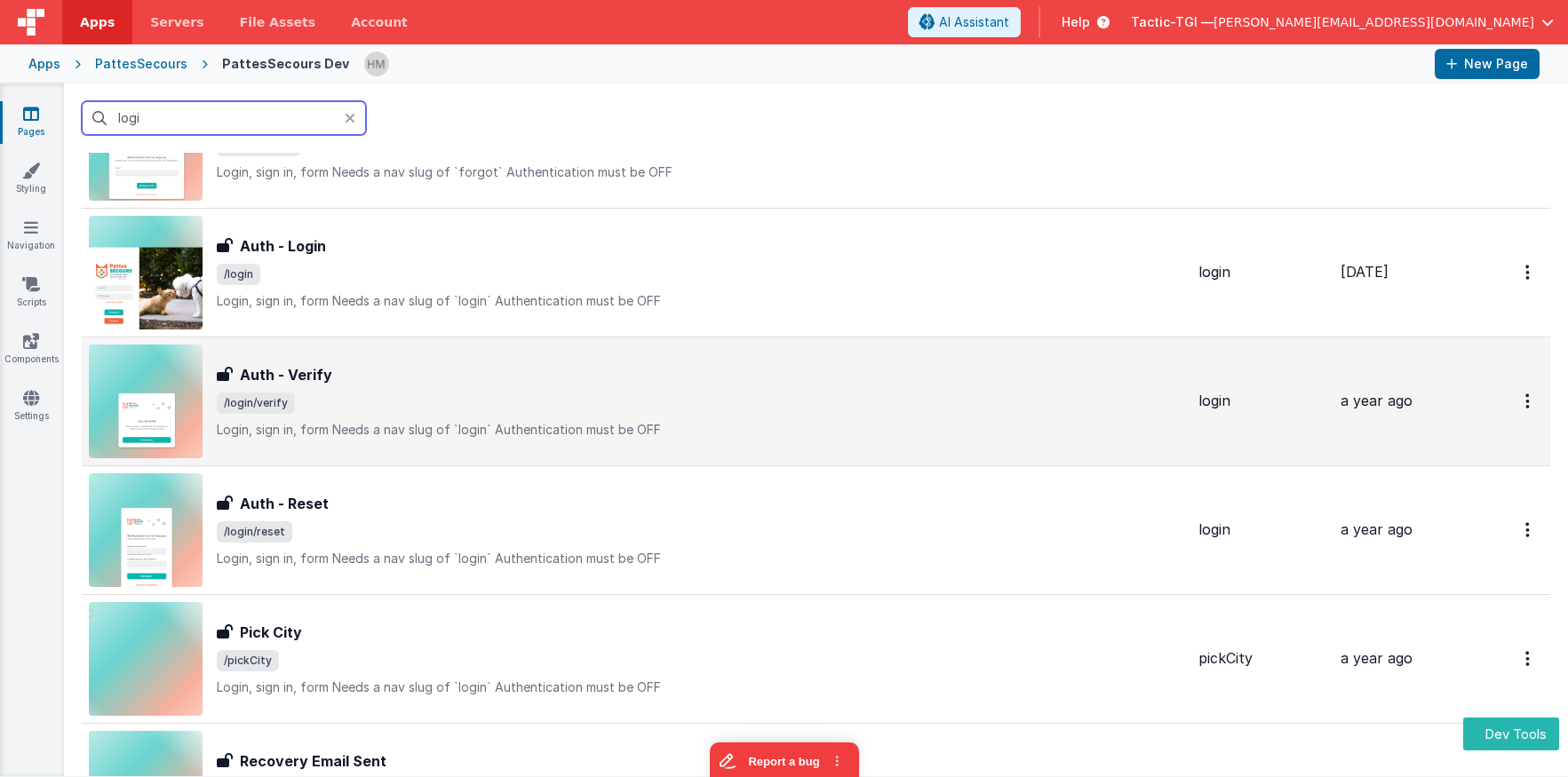
scroll to position [106, 0]
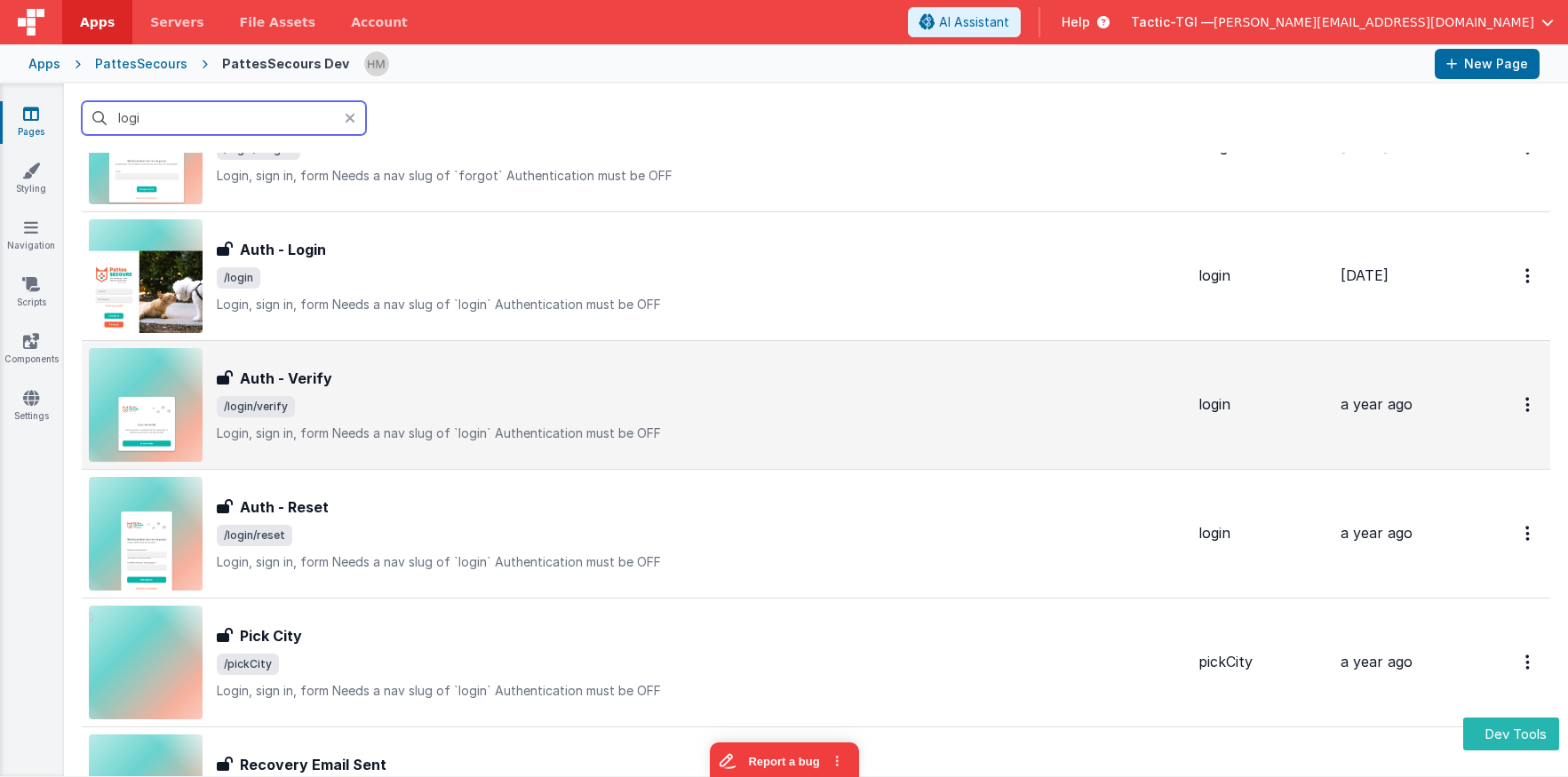
type input "logi"
click at [464, 400] on span "/login/verify" at bounding box center [701, 407] width 968 height 22
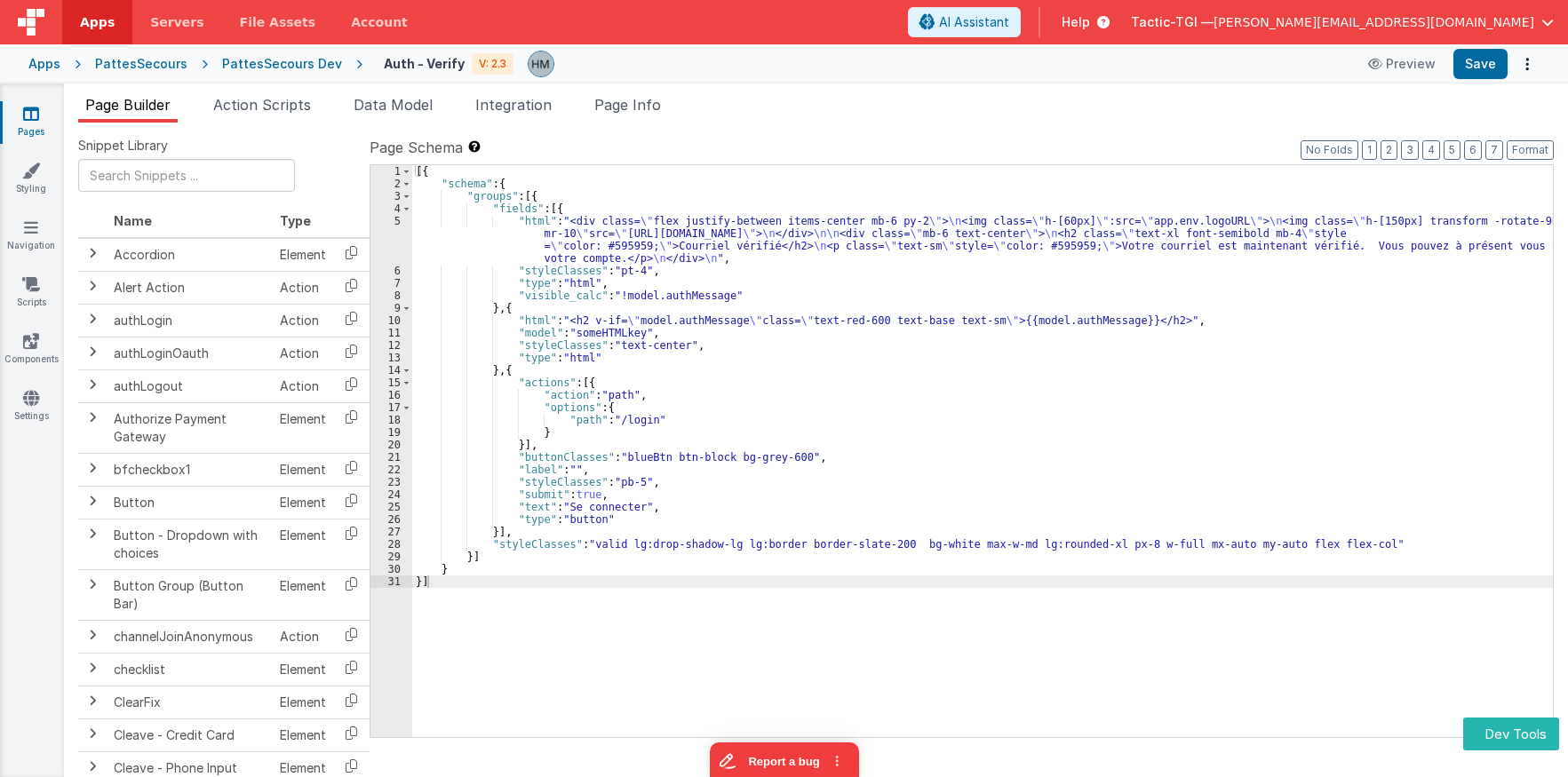
click at [536, 106] on span "Integration" at bounding box center [513, 104] width 76 height 18
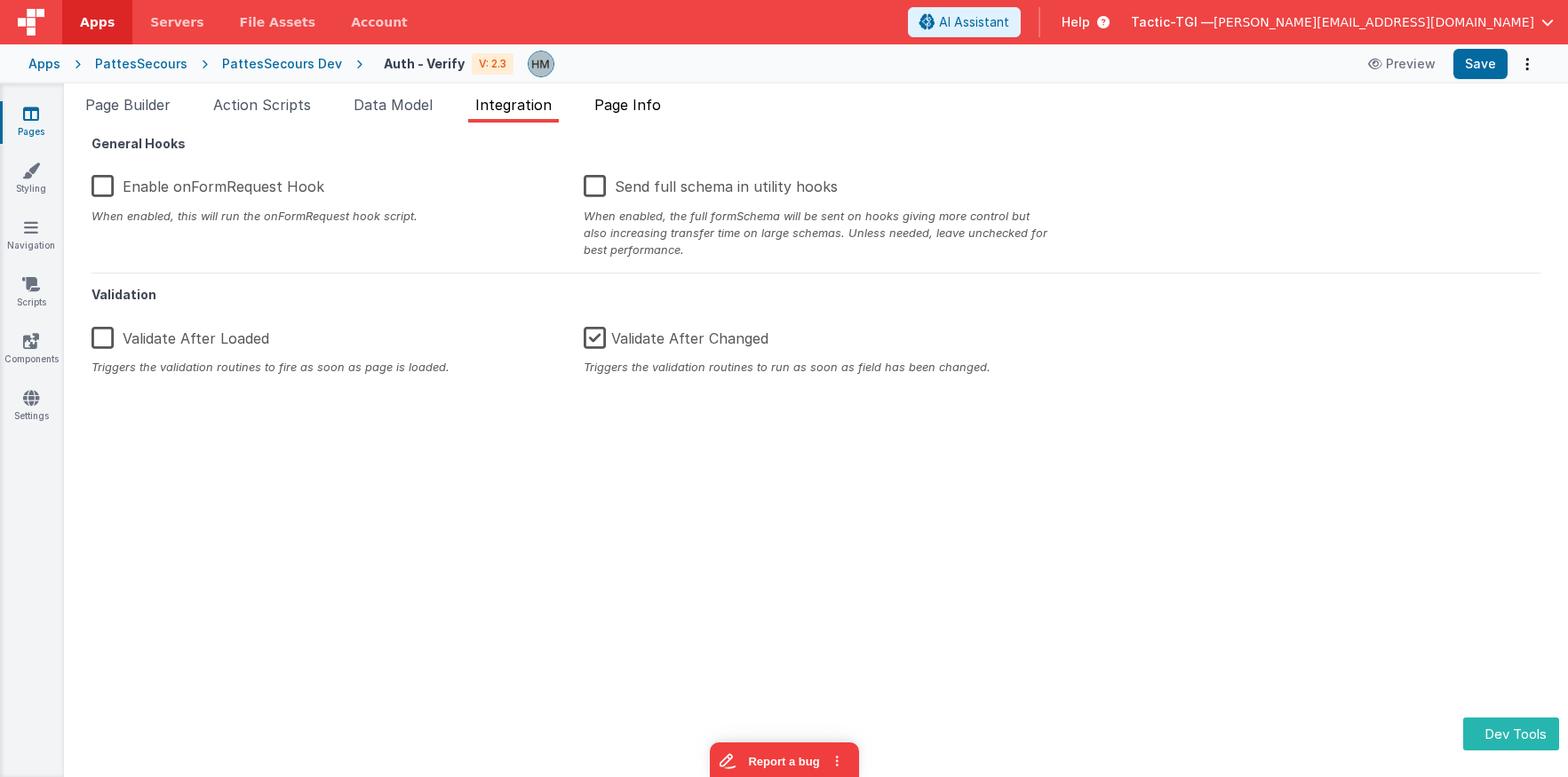
click at [629, 105] on span "Page Info" at bounding box center [628, 104] width 67 height 18
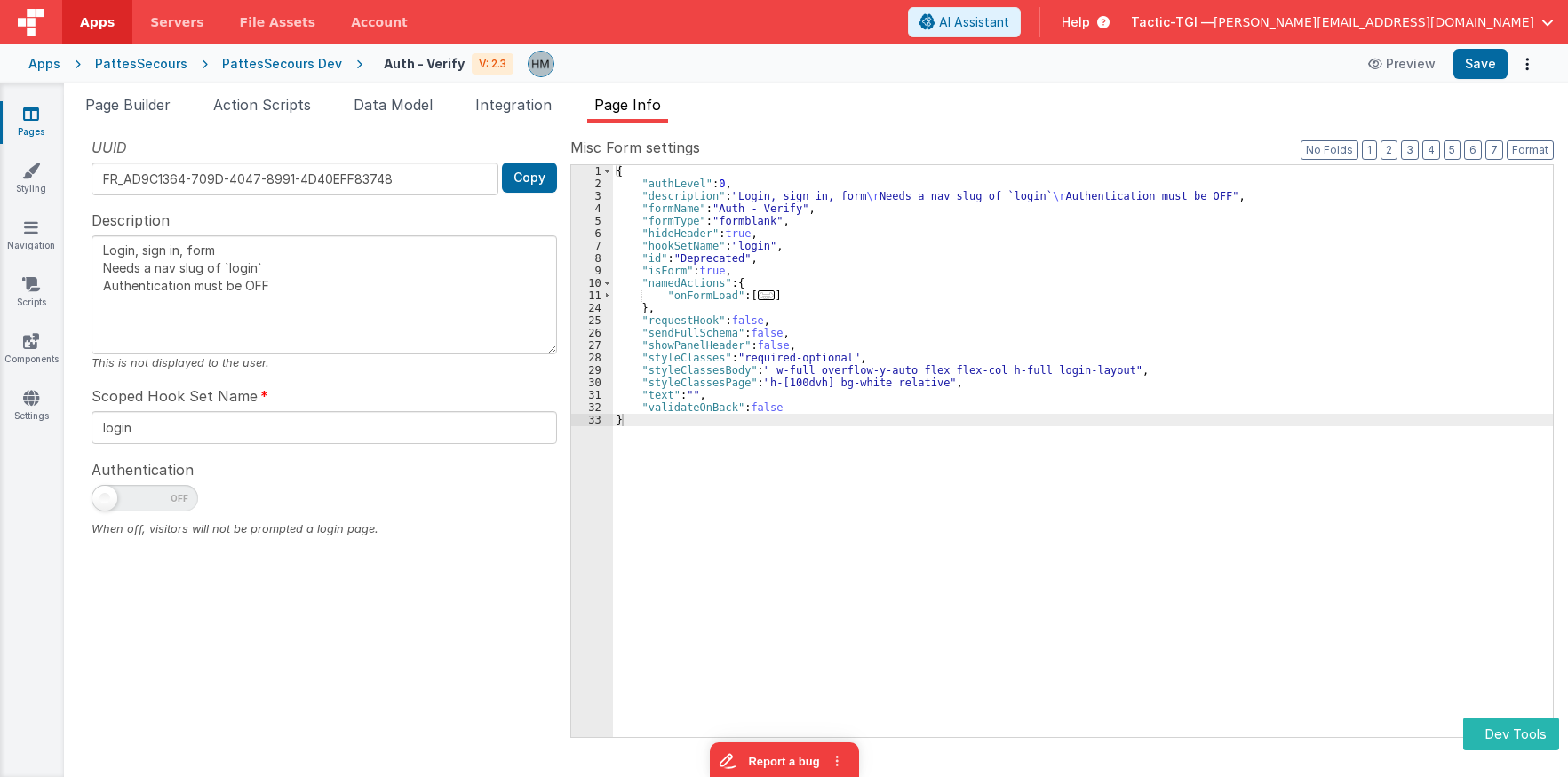
click at [758, 298] on span "..." at bounding box center [767, 295] width 18 height 9
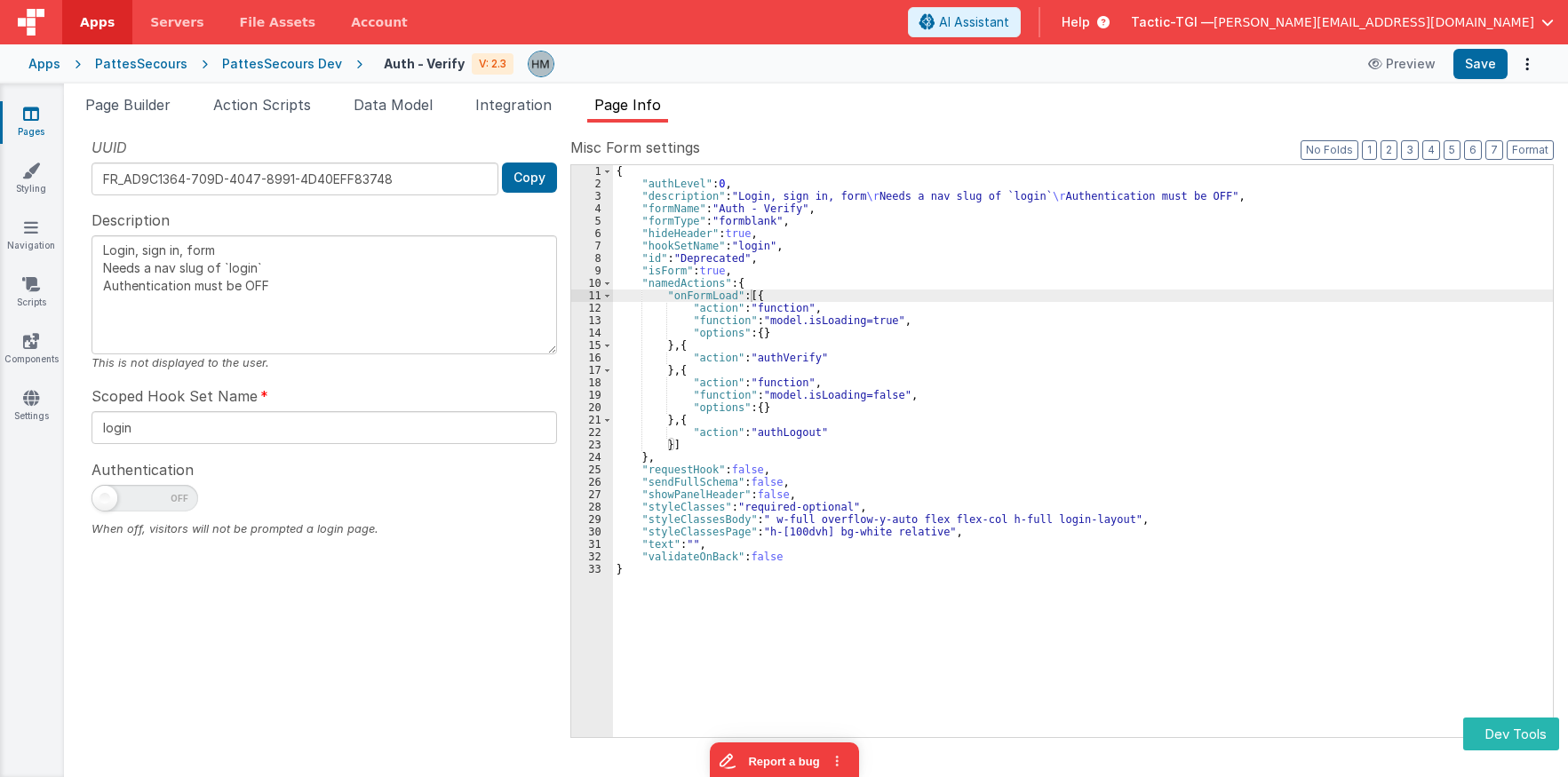
click at [13, 538] on div "Pages Styling Navigation Scripts Components Settings" at bounding box center [32, 430] width 64 height 694
click at [287, 60] on div "PattesSecours Dev" at bounding box center [282, 64] width 120 height 18
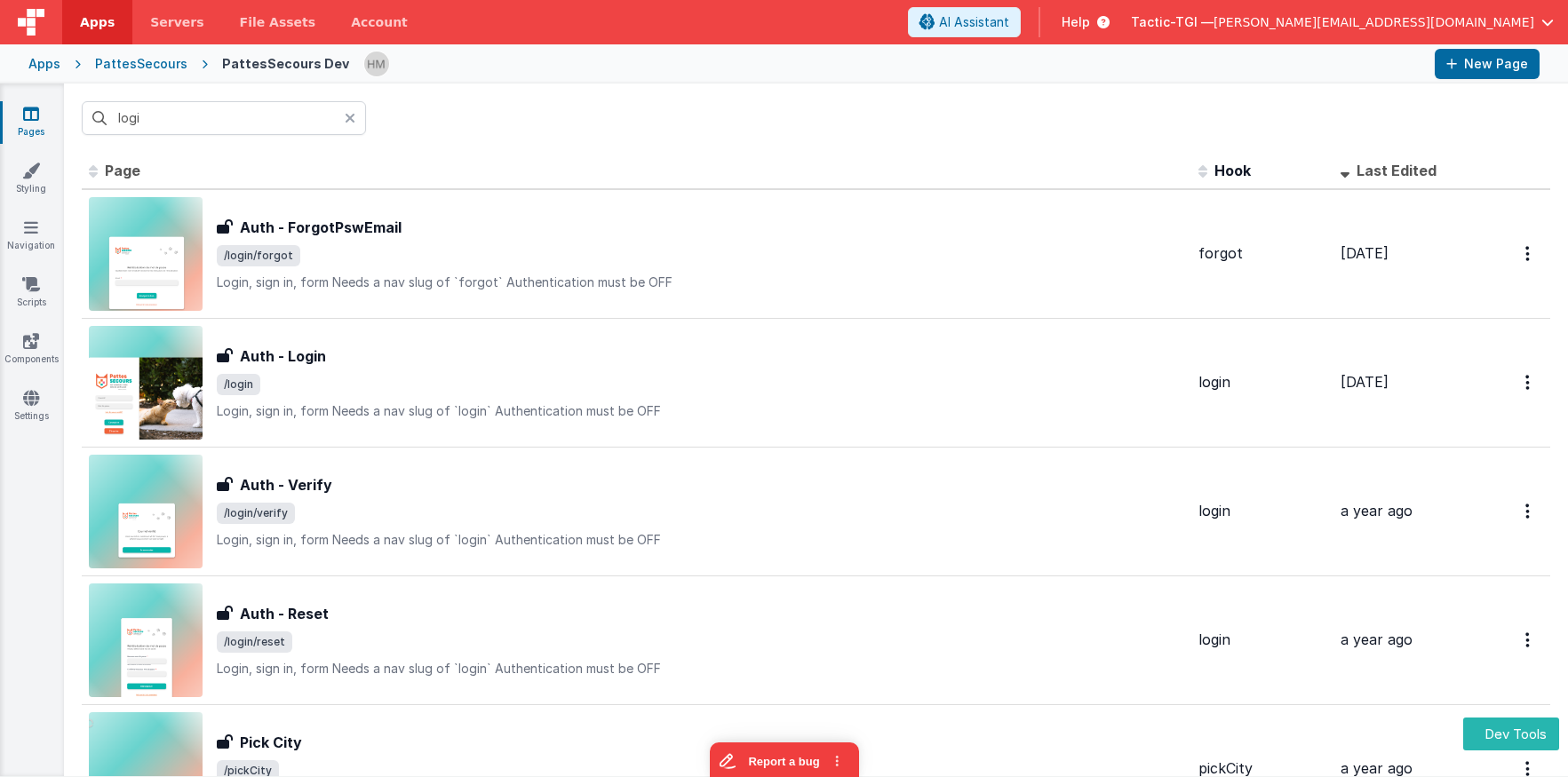
click at [352, 125] on div at bounding box center [355, 118] width 22 height 34
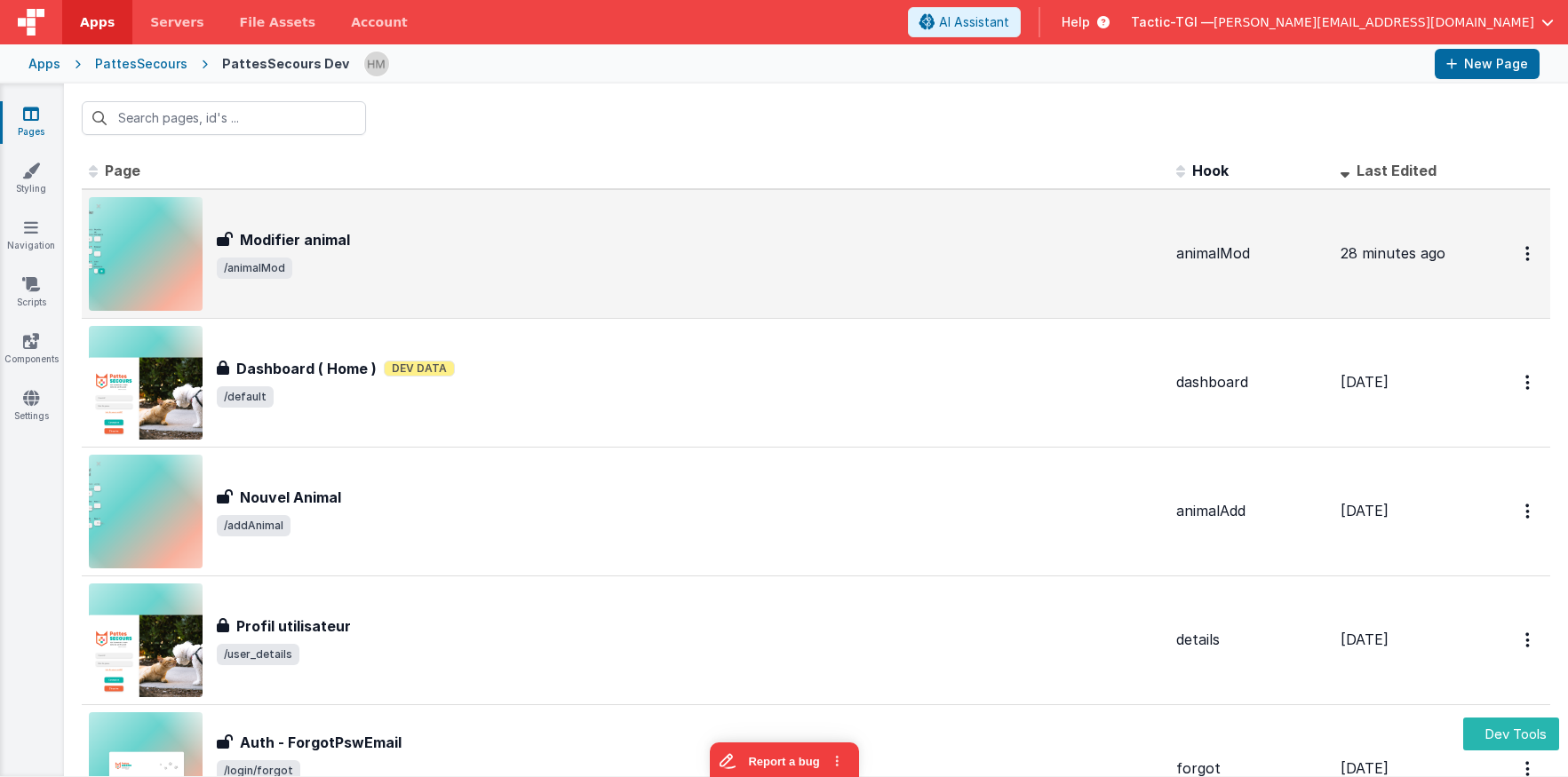
click at [569, 272] on span "/animalMod" at bounding box center [690, 268] width 945 height 22
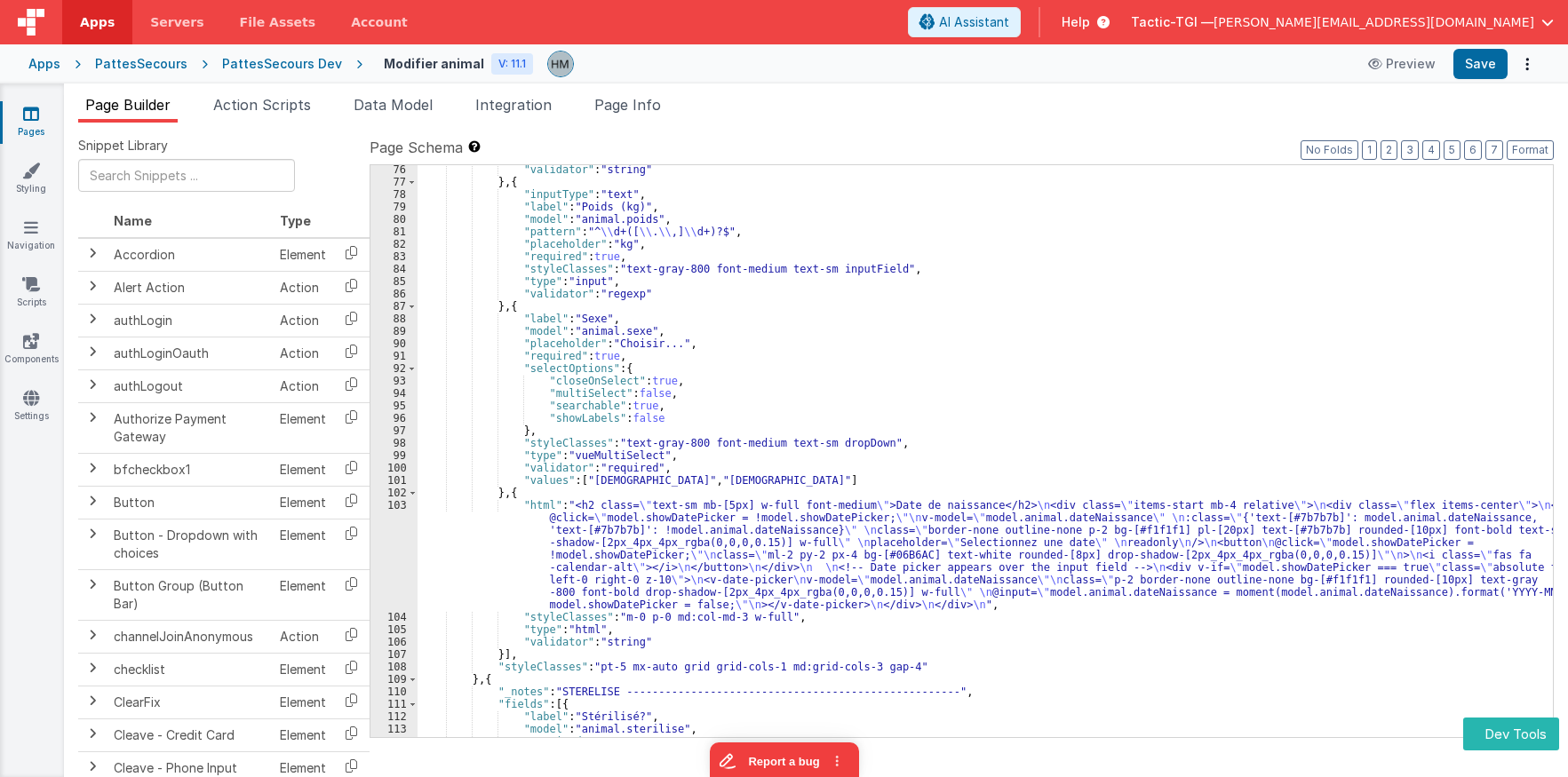
scroll to position [1066, 0]
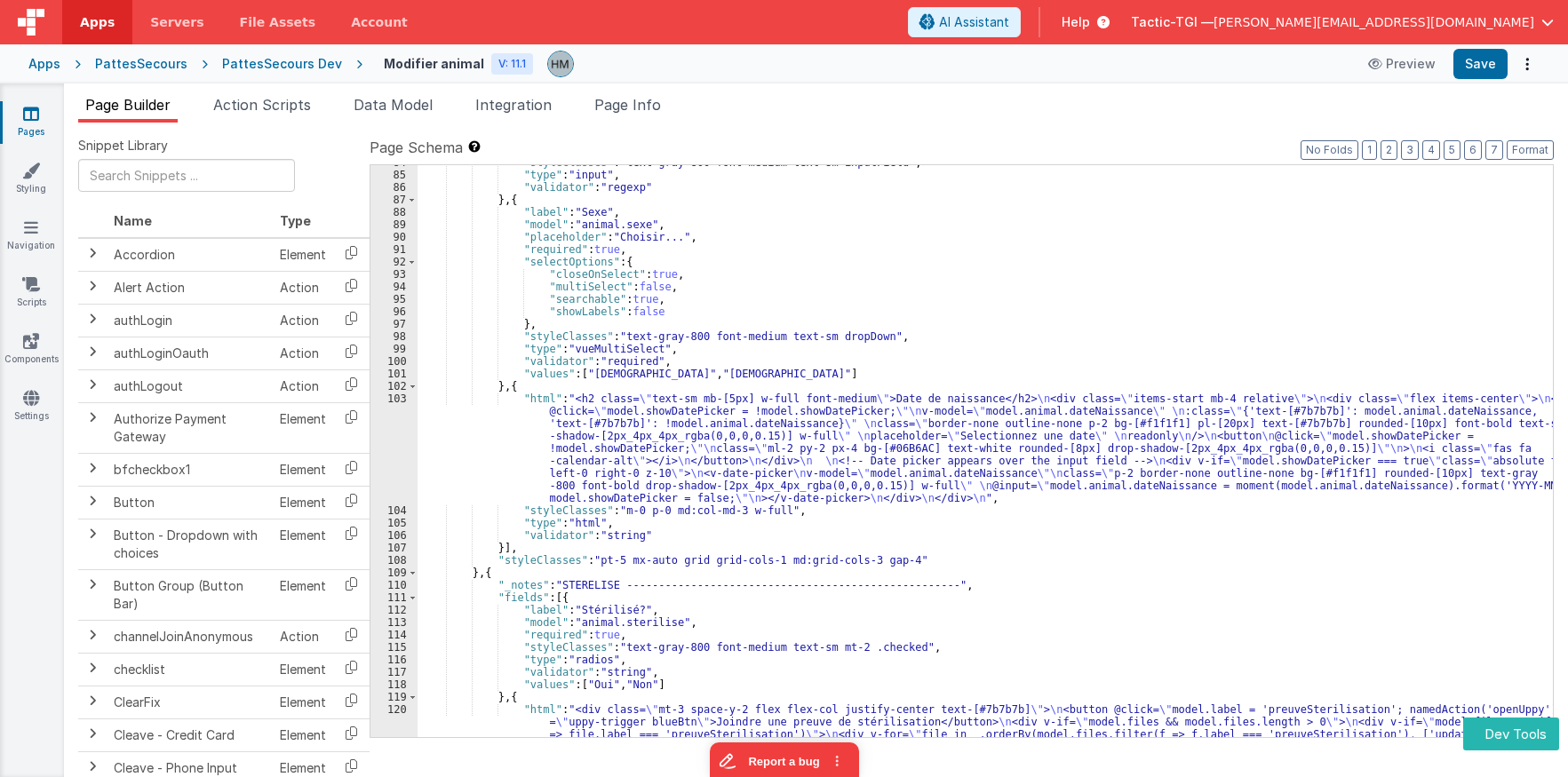
click at [515, 412] on div ""styleClasses" : "text-gray-800 font-medium text-sm inputField" , "type" : "inp…" at bounding box center [985, 486] width 1136 height 660
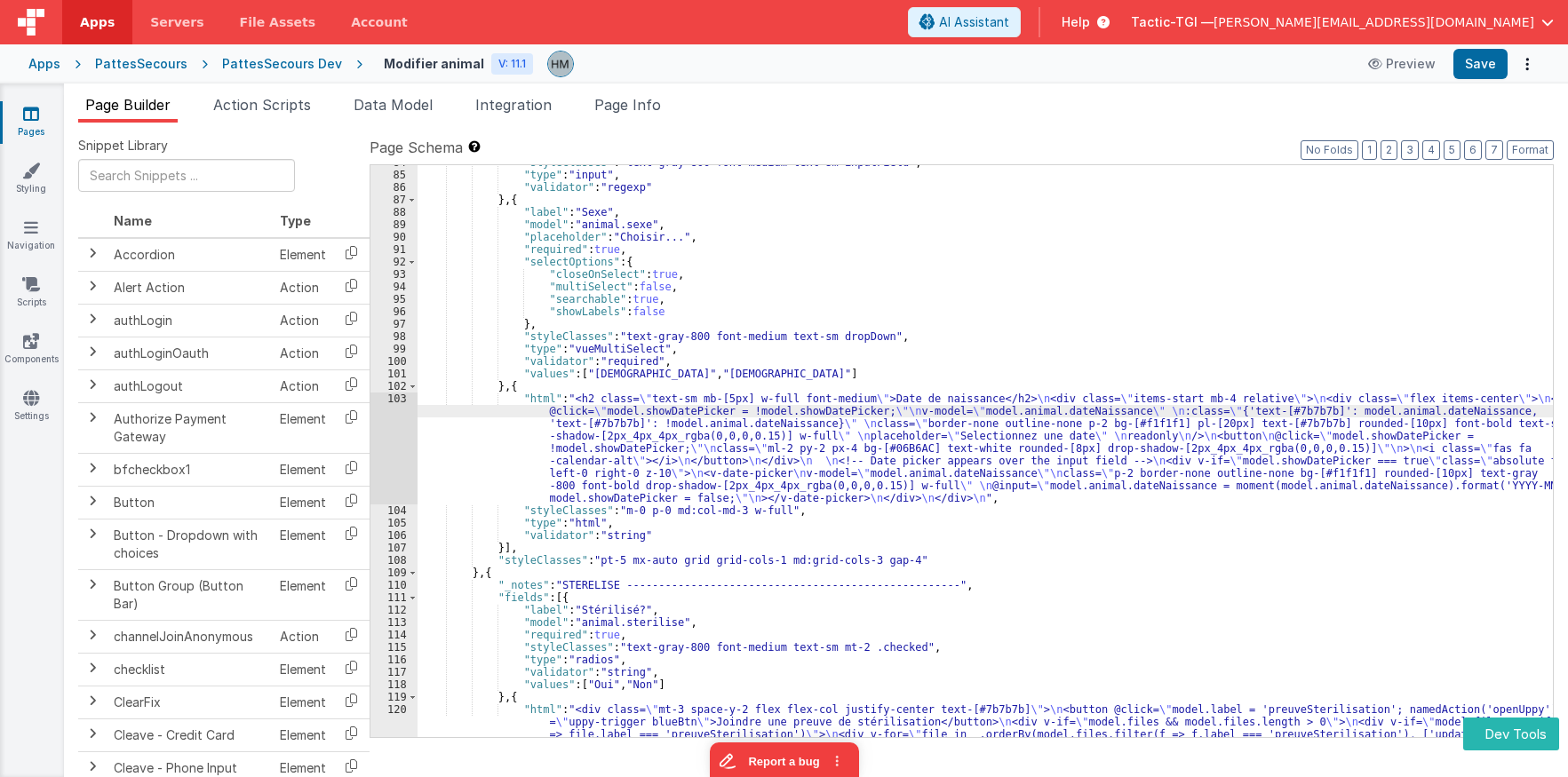
click at [398, 398] on div "103" at bounding box center [394, 448] width 47 height 112
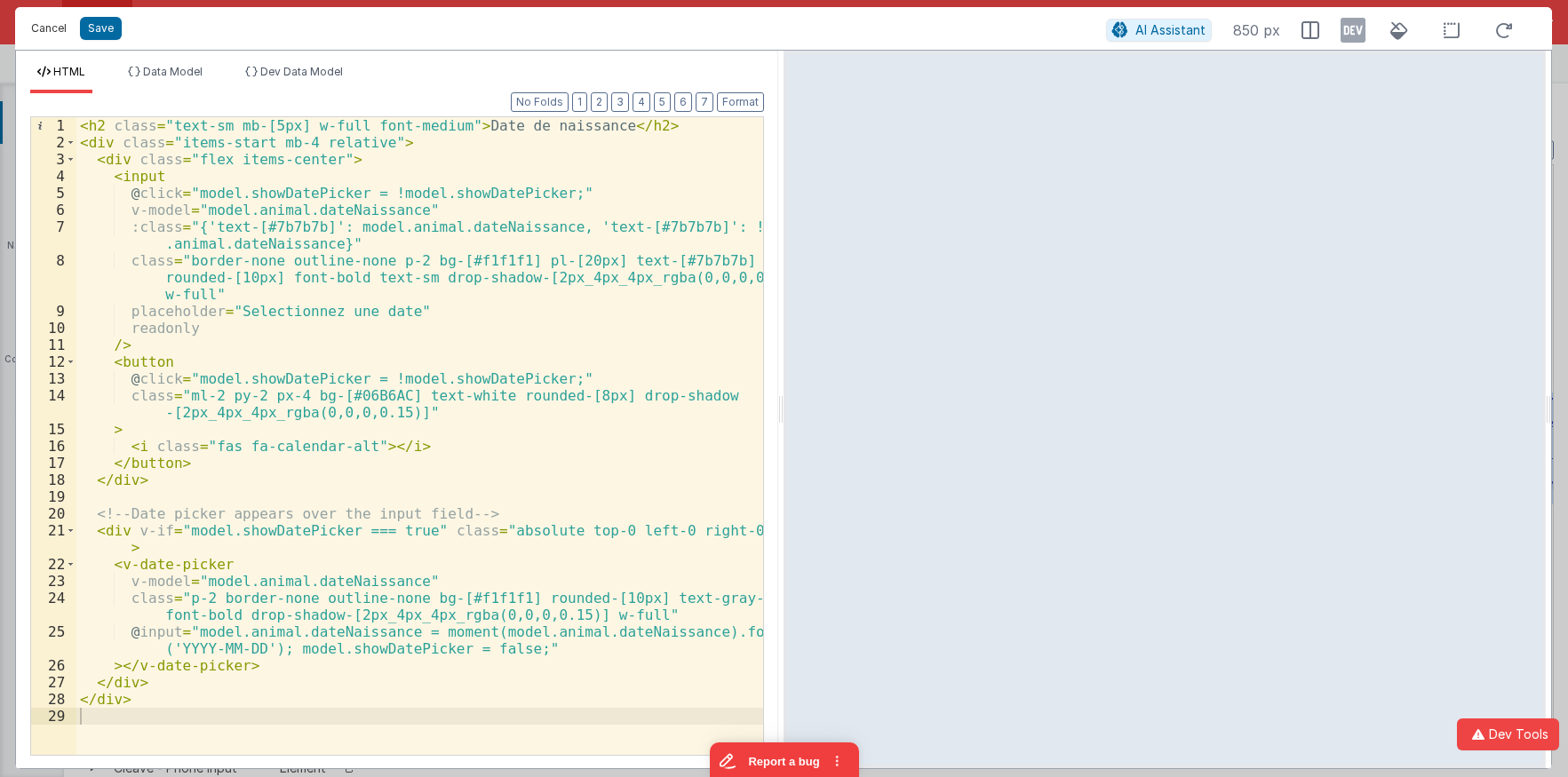
click at [57, 25] on button "Cancel" at bounding box center [49, 28] width 54 height 24
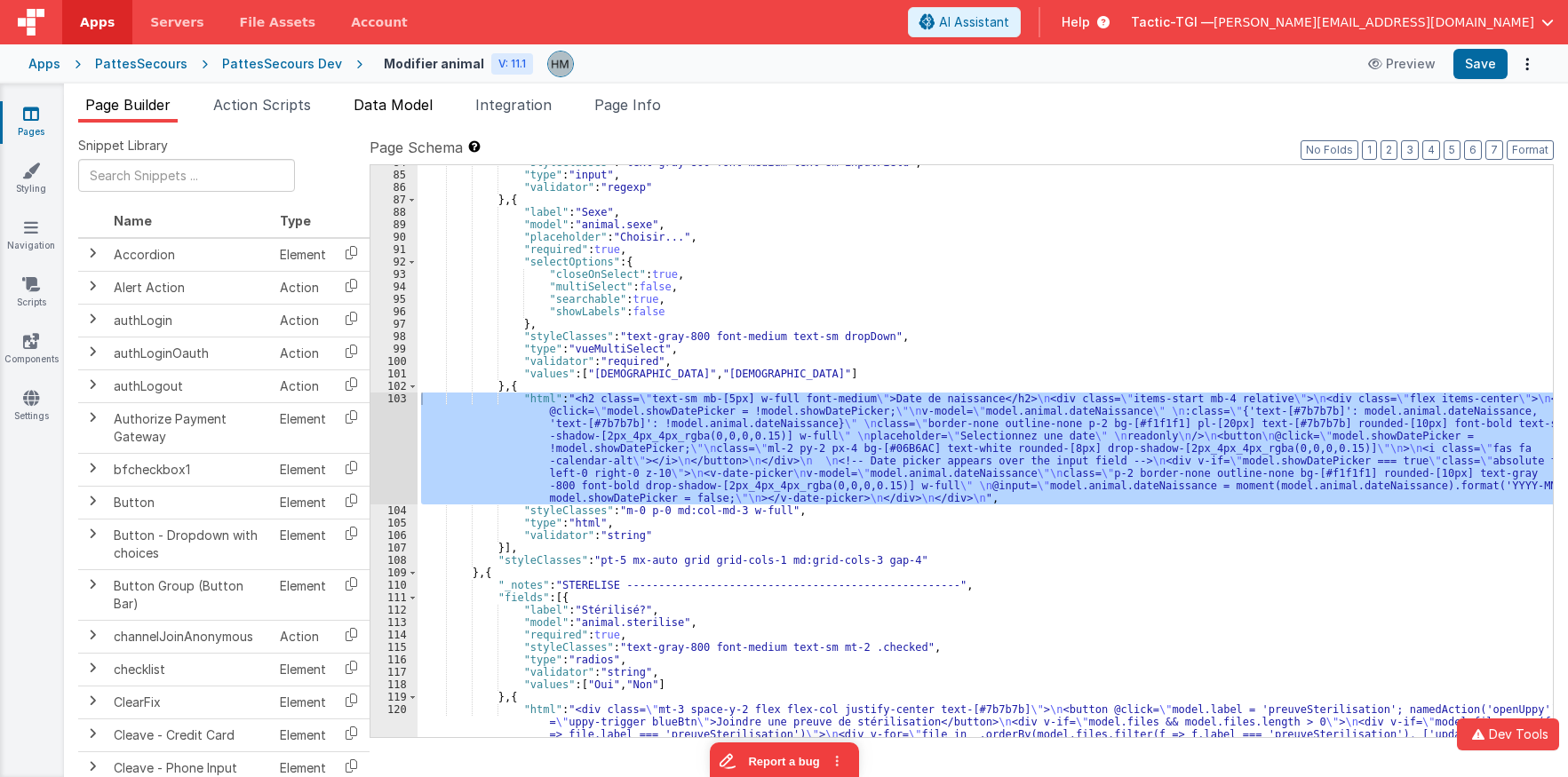
click at [423, 95] on li "Data Model" at bounding box center [393, 108] width 93 height 28
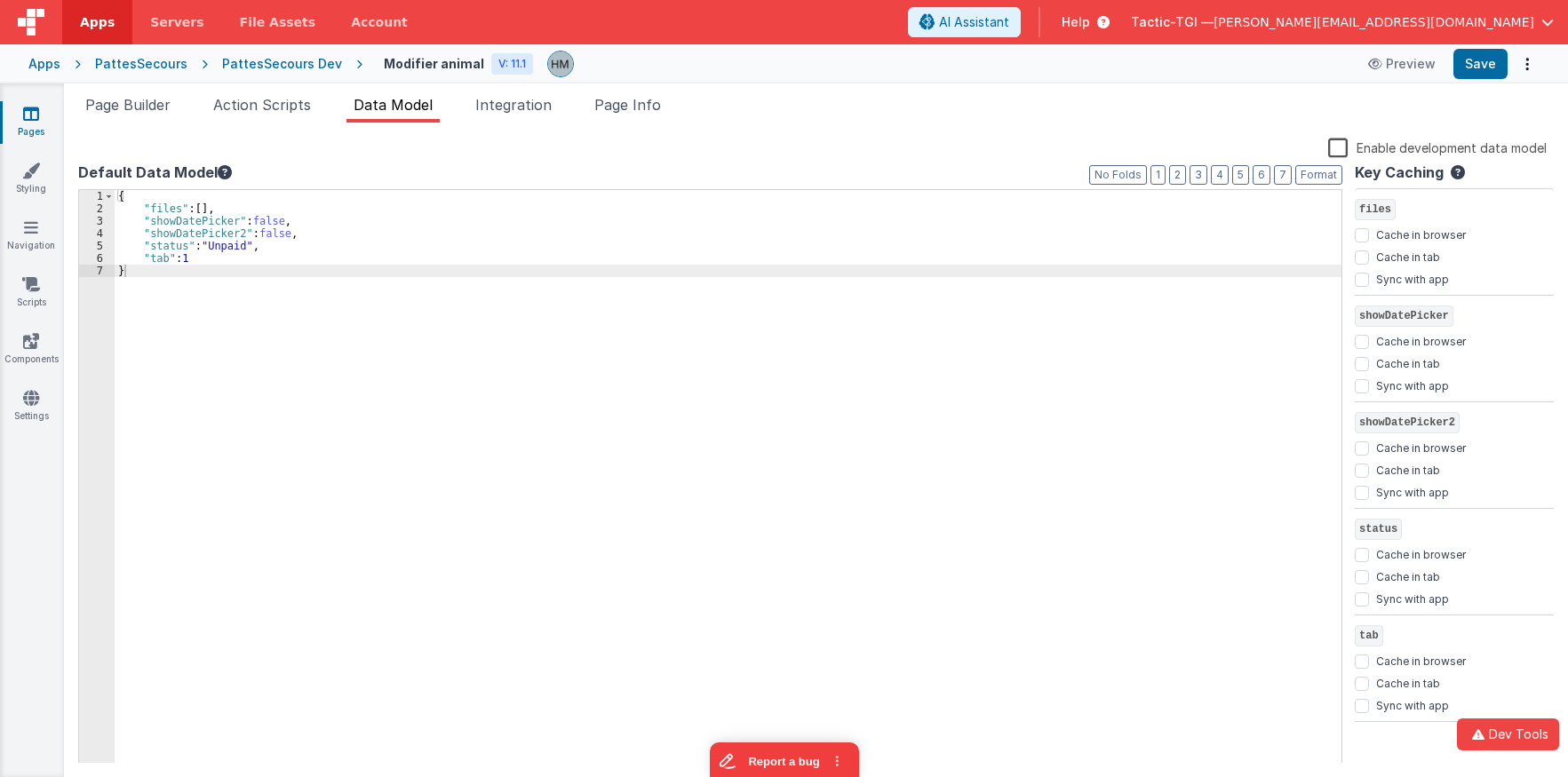
click at [1347, 151] on label "Enable development data model" at bounding box center [1437, 148] width 219 height 21
click at [0, 0] on input "Enable development data model" at bounding box center [0, 0] width 0 height 0
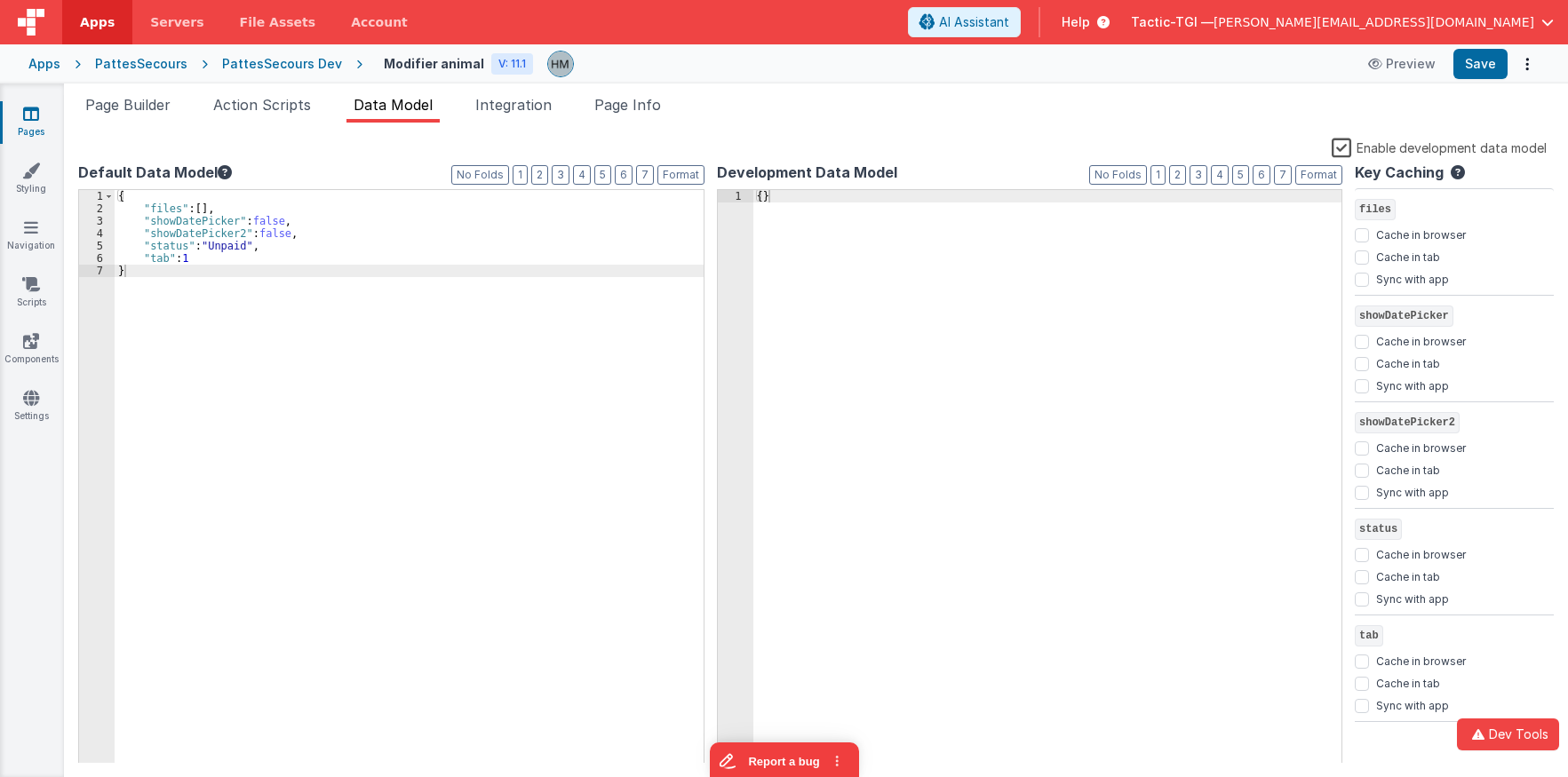
click at [1184, 237] on div "{ }" at bounding box center [1048, 489] width 589 height 598
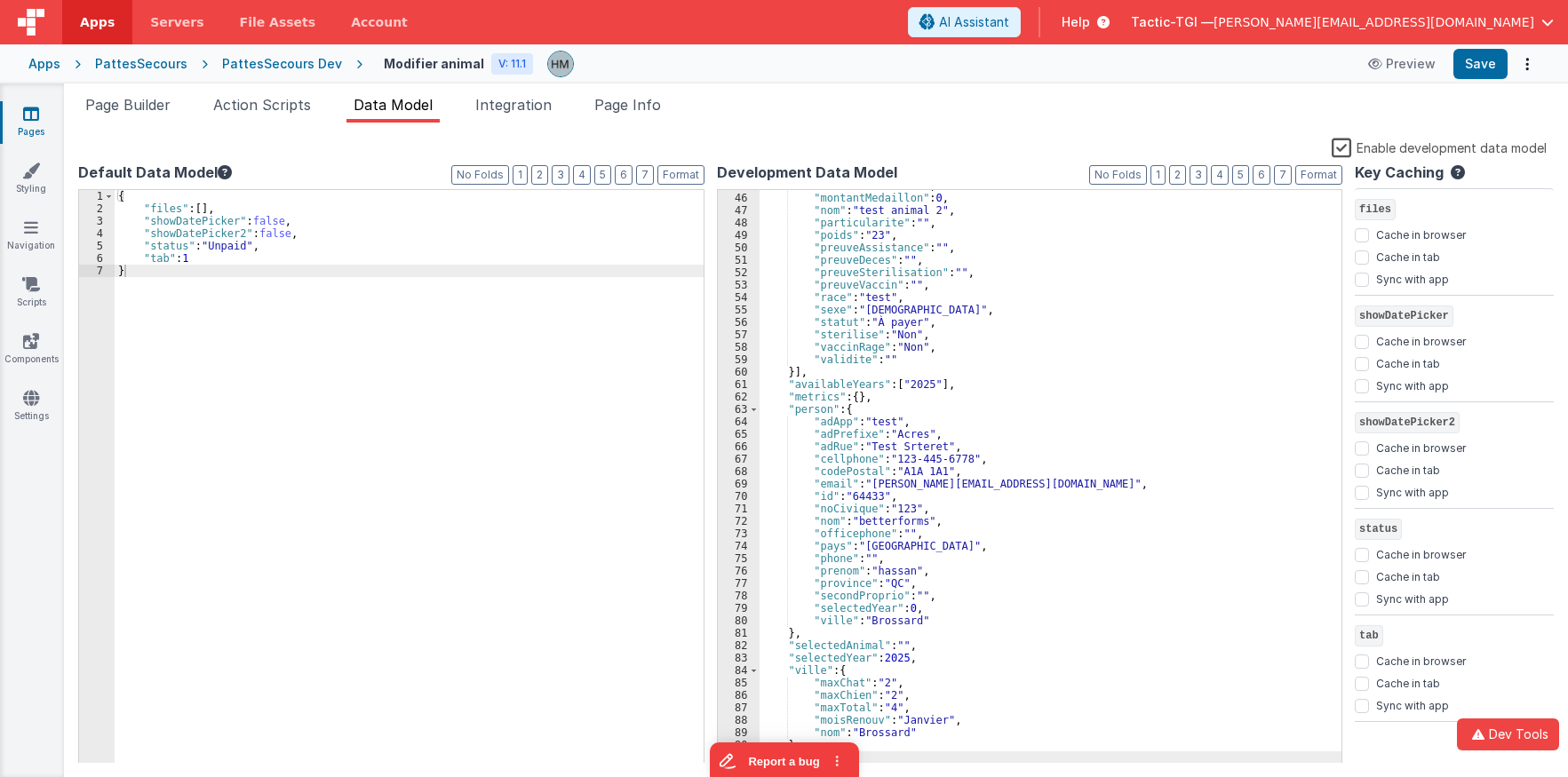
scroll to position [558, 0]
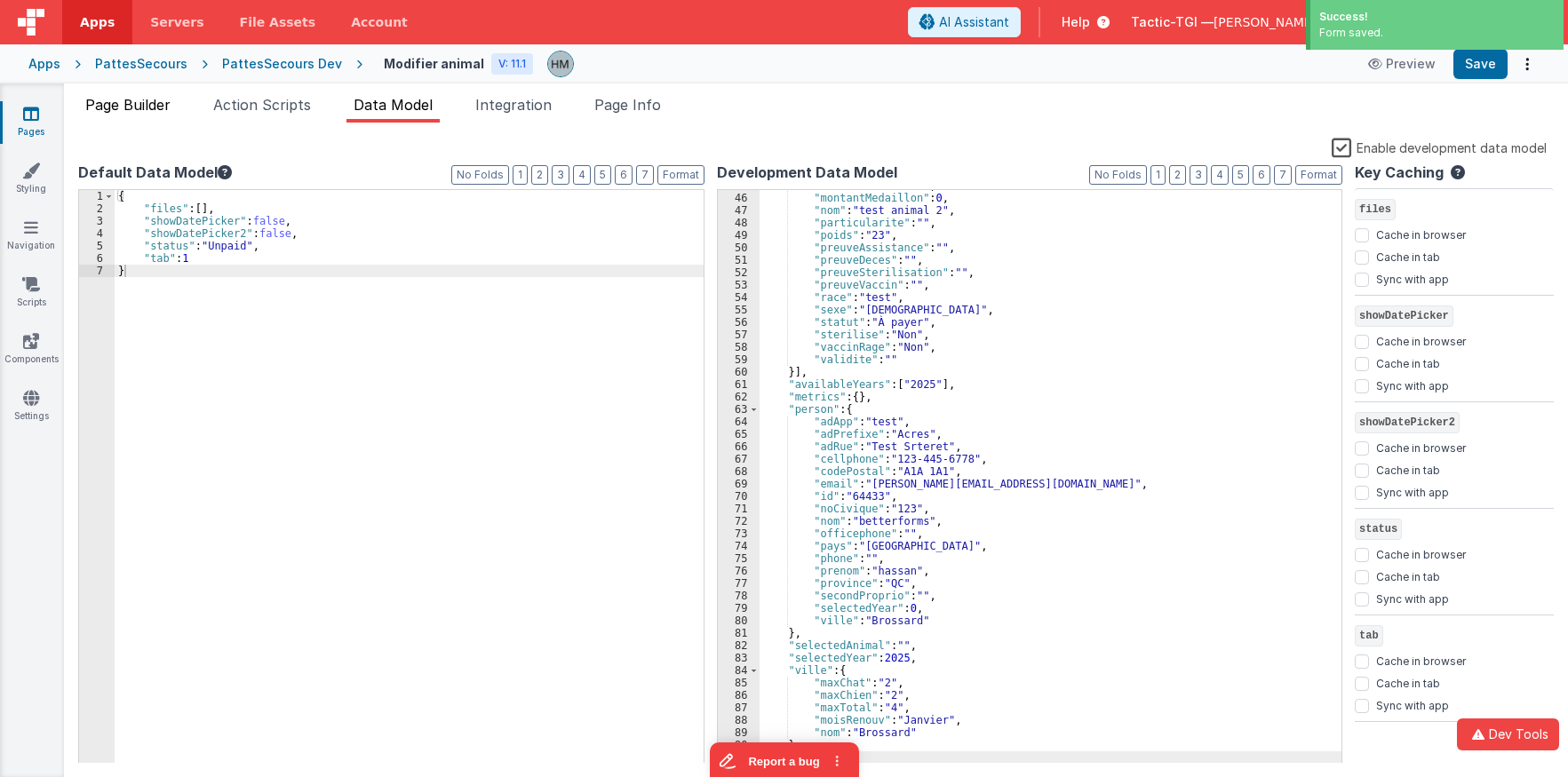
click at [161, 116] on li "Page Builder" at bounding box center [128, 108] width 100 height 28
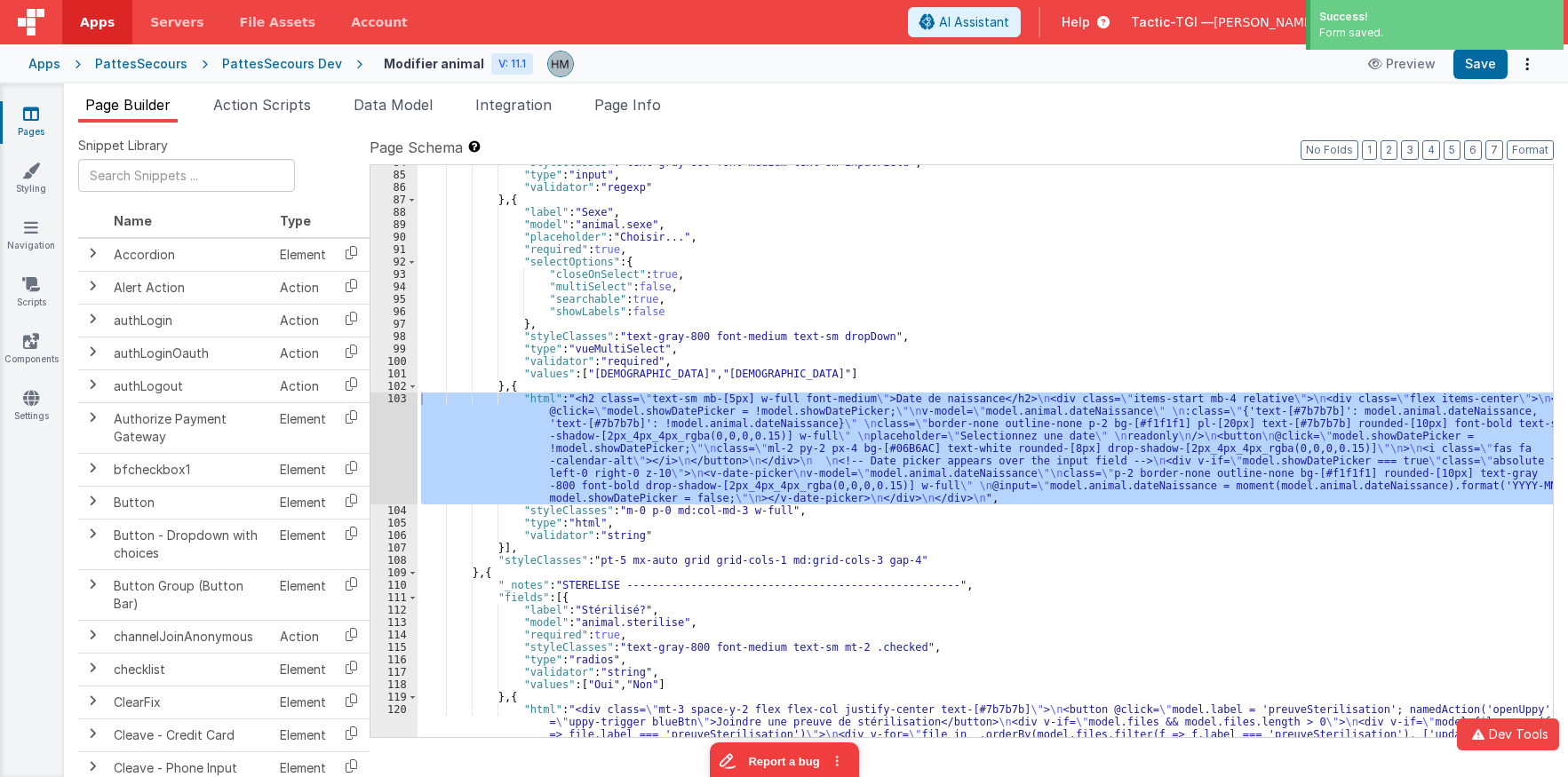
click at [473, 449] on div ""styleClasses" : "text-gray-800 font-medium text-sm inputField" , "type" : "inp…" at bounding box center [985, 451] width 1136 height 572
click at [392, 398] on div "103" at bounding box center [394, 448] width 47 height 112
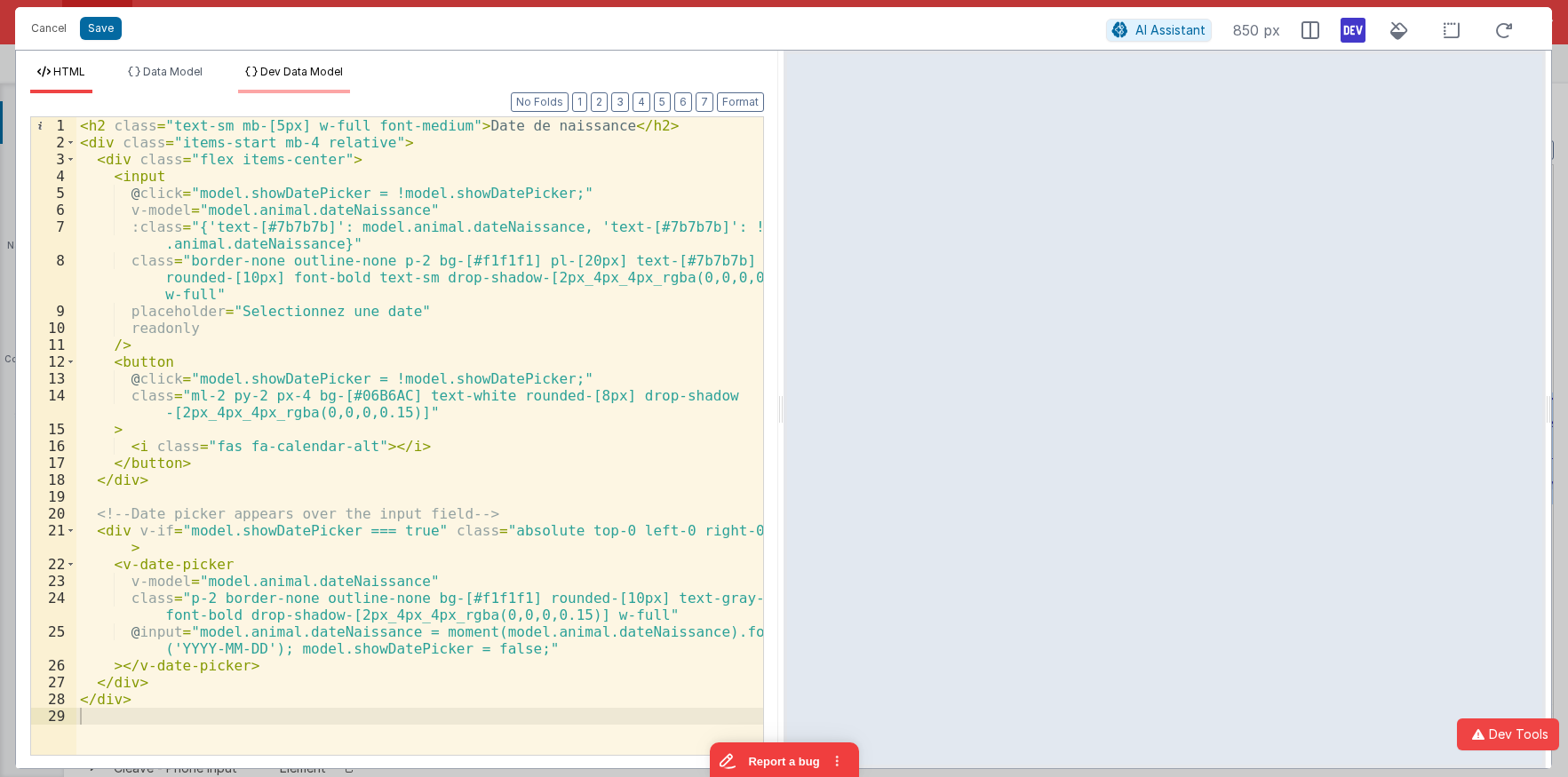
click at [314, 68] on span "Dev Data Model" at bounding box center [302, 71] width 83 height 13
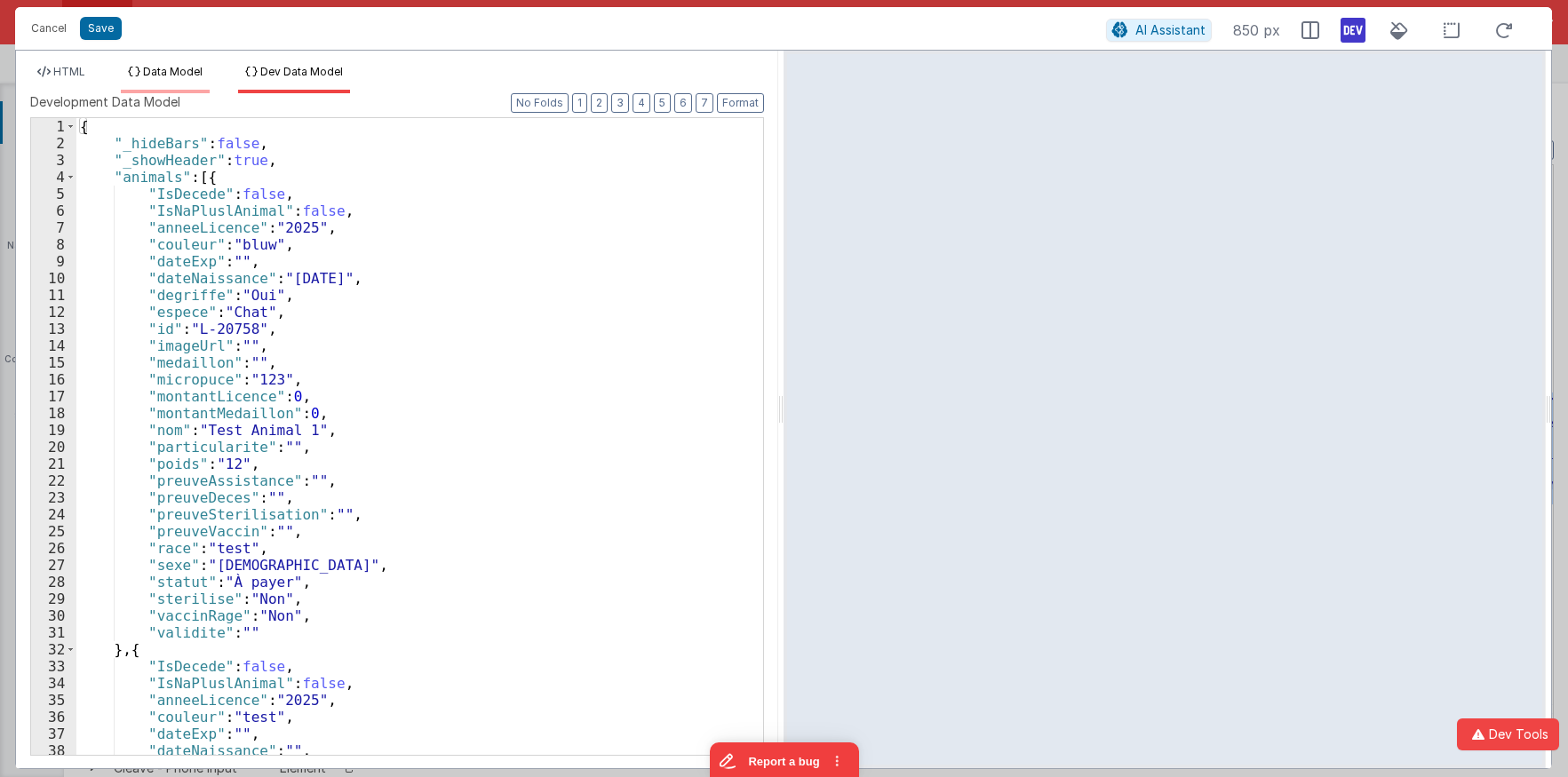
click at [164, 70] on span "Data Model" at bounding box center [172, 71] width 59 height 13
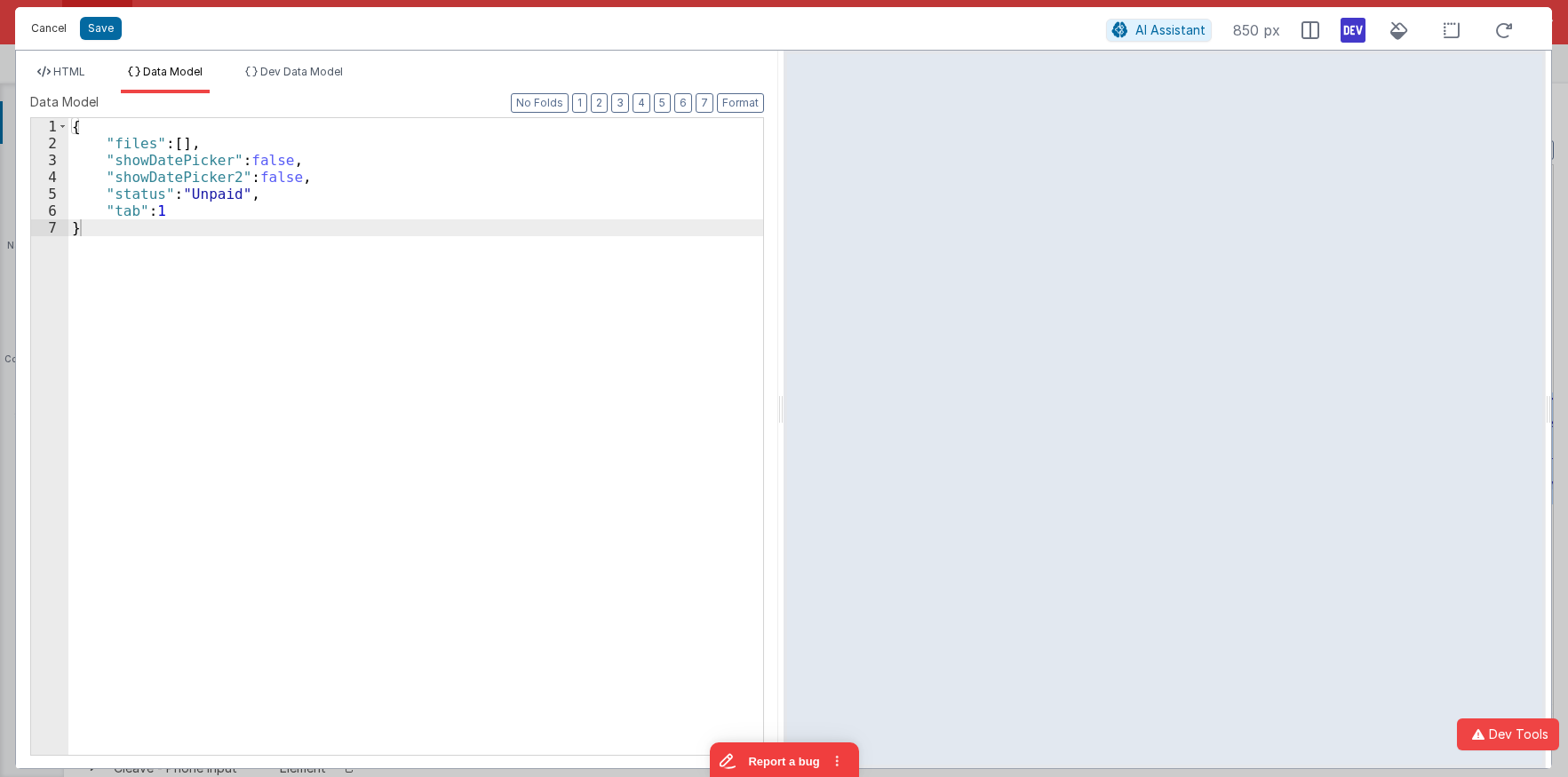
click at [39, 30] on button "Cancel" at bounding box center [49, 28] width 54 height 24
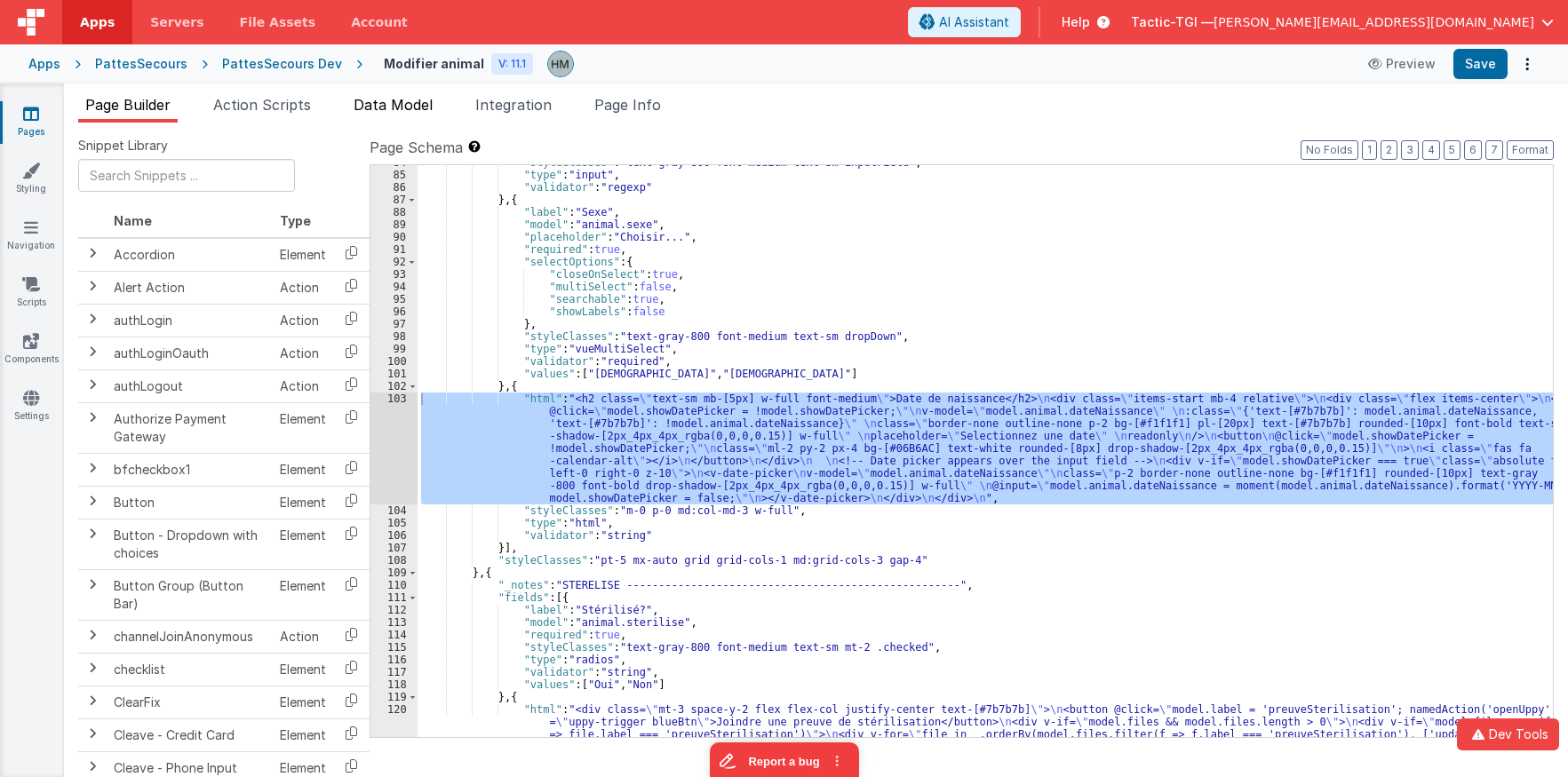
click at [396, 104] on span "Data Model" at bounding box center [393, 104] width 79 height 18
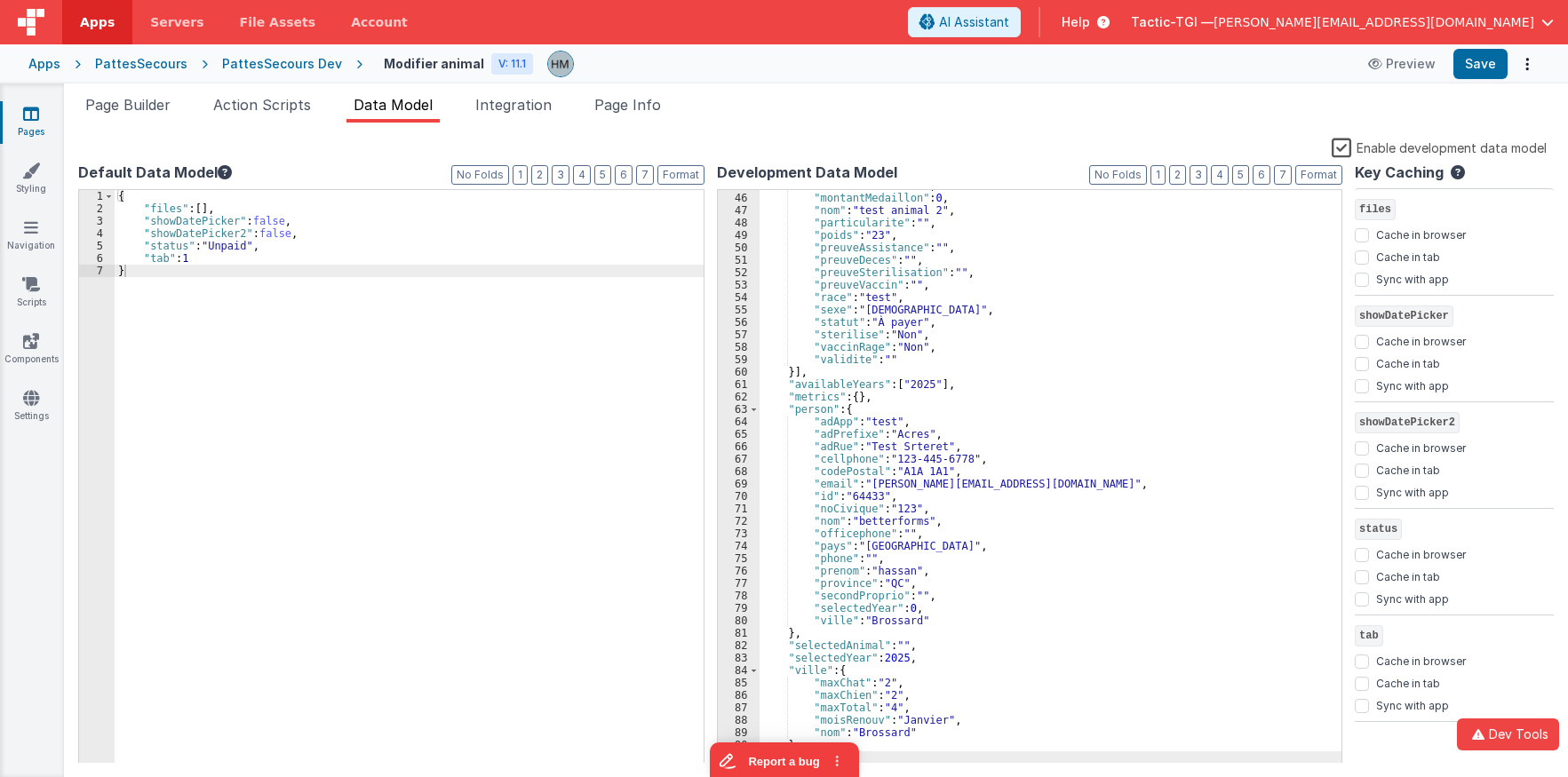
click at [146, 93] on div "Page Builder Action Scripts Data Model Integration Page Info Snippet Library Na…" at bounding box center [815, 430] width 1504 height 694
click at [148, 99] on span "Page Builder" at bounding box center [128, 104] width 85 height 18
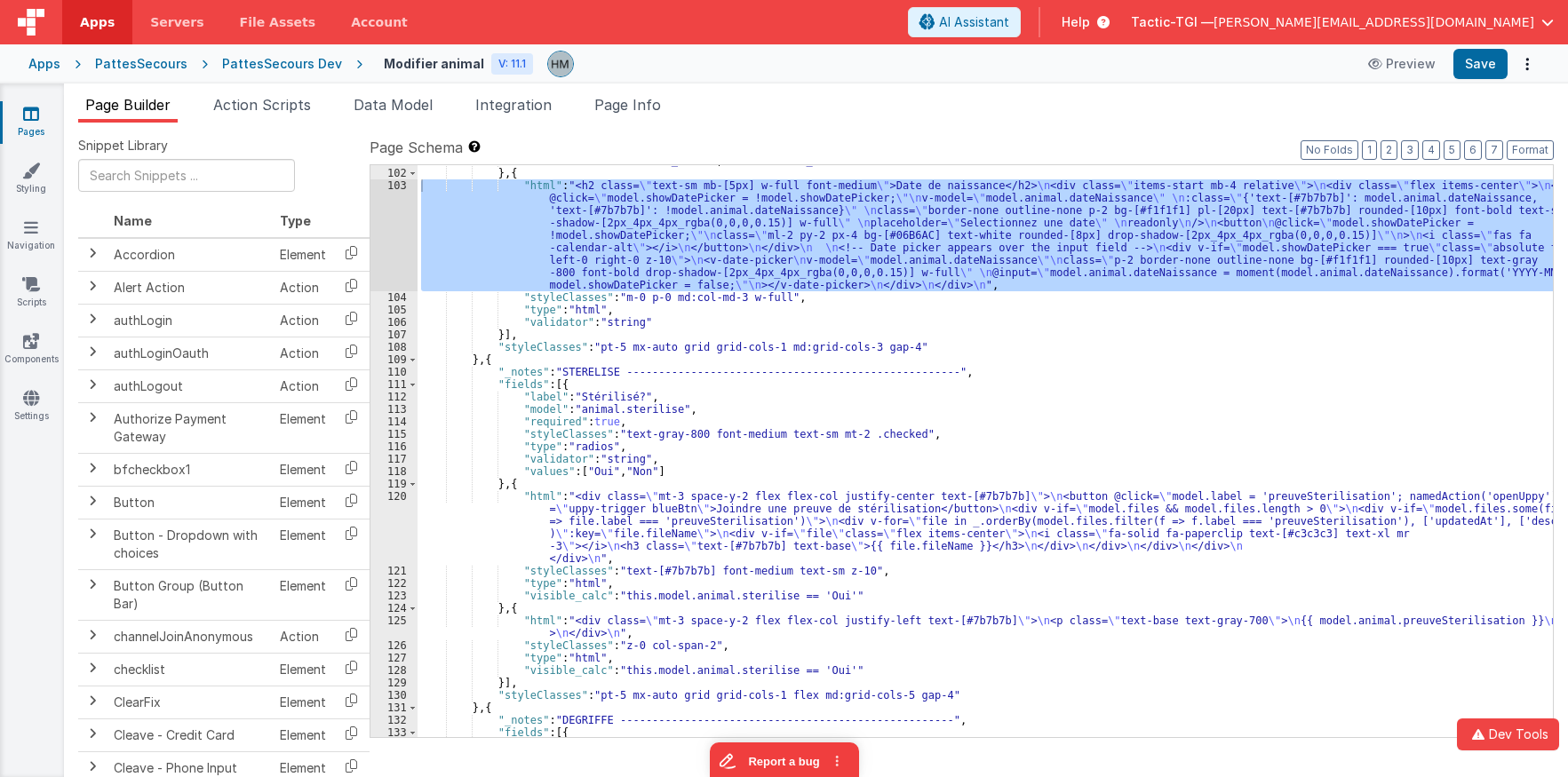
scroll to position [1386, 0]
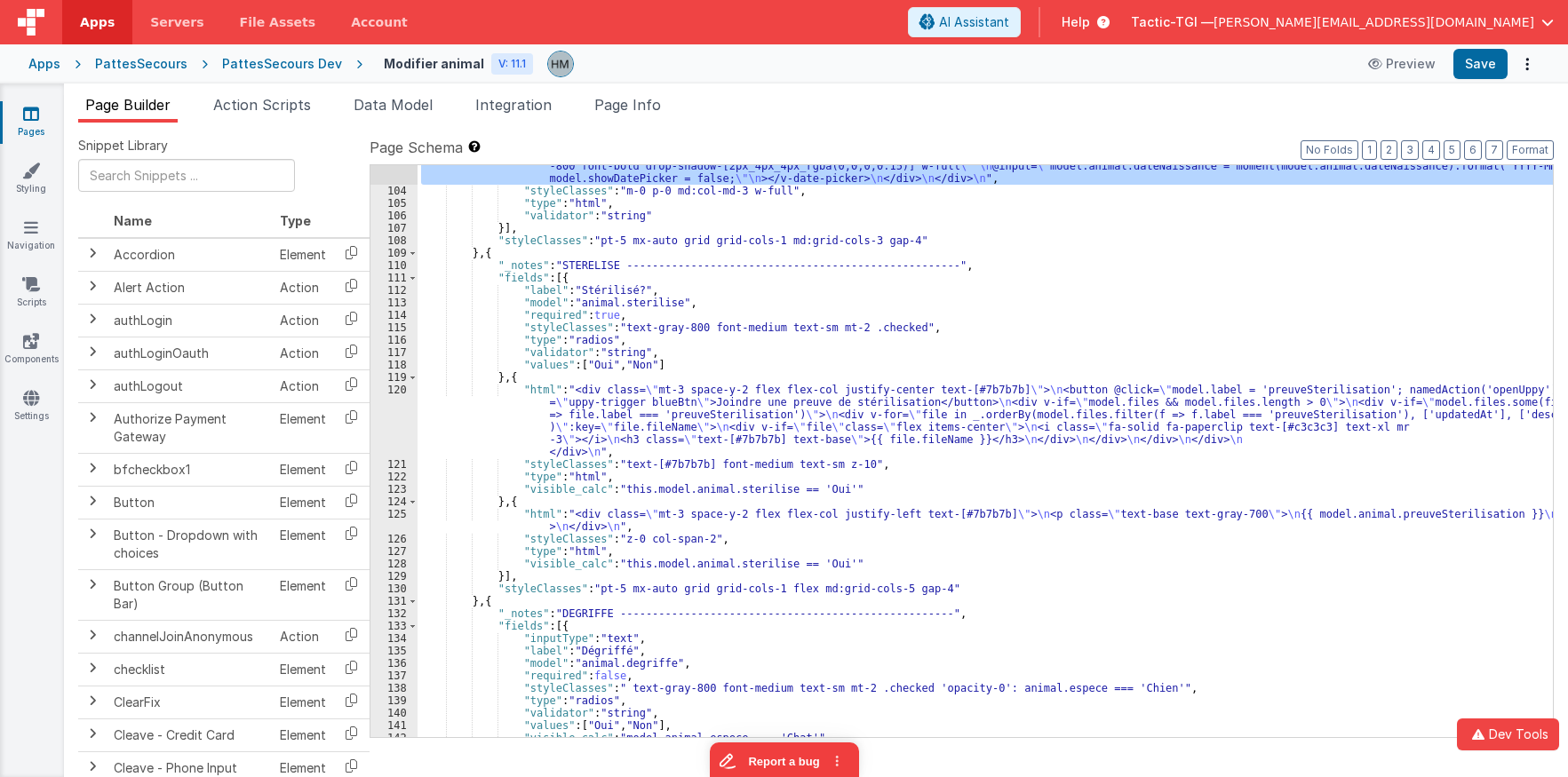
click at [465, 412] on div ""html" : "<h2 class= \" text-sm mb-[5px] w-full font-medium \" >Date de naissan…" at bounding box center [985, 421] width 1136 height 696
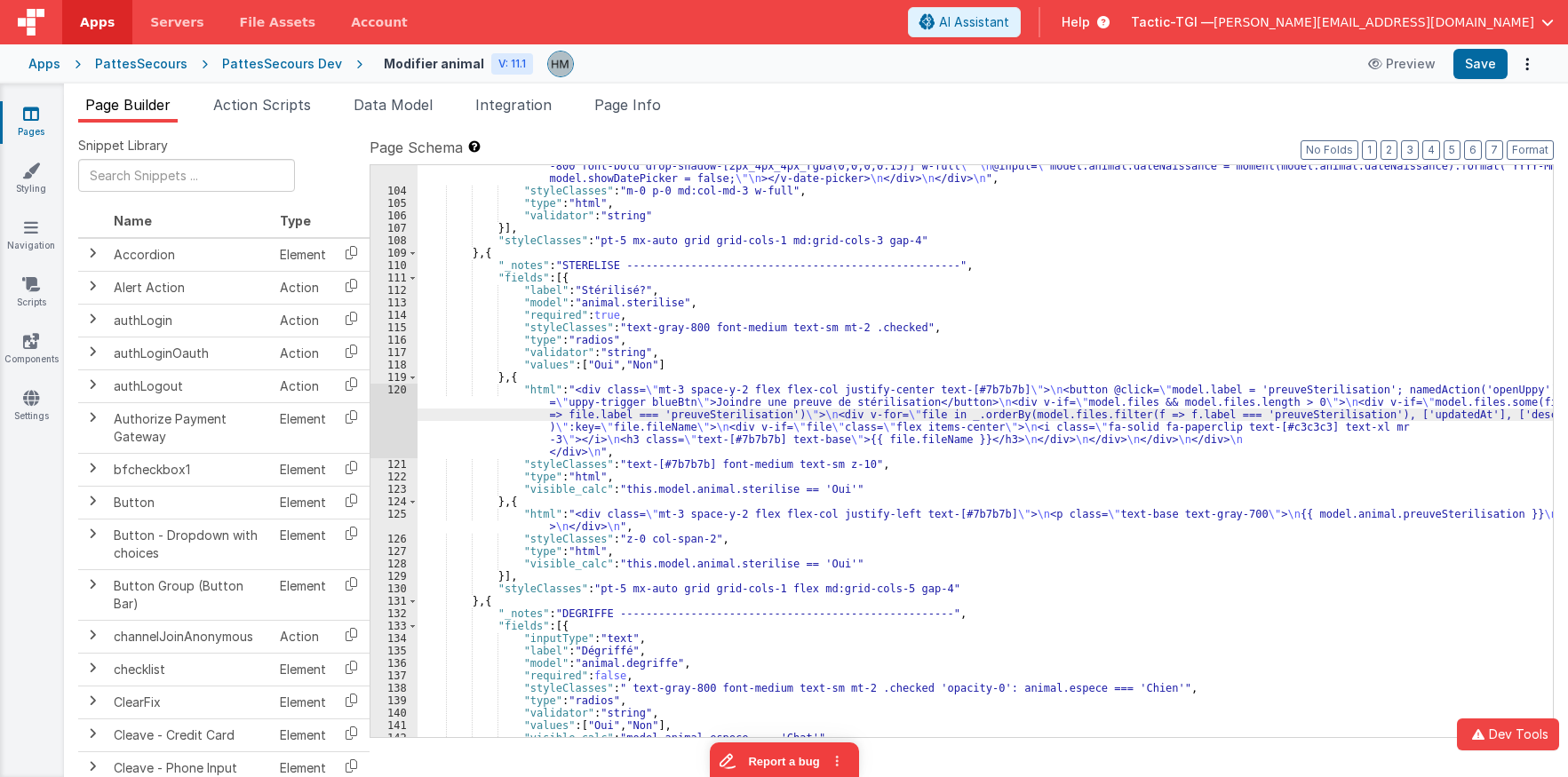
click at [400, 391] on div "120" at bounding box center [394, 421] width 47 height 74
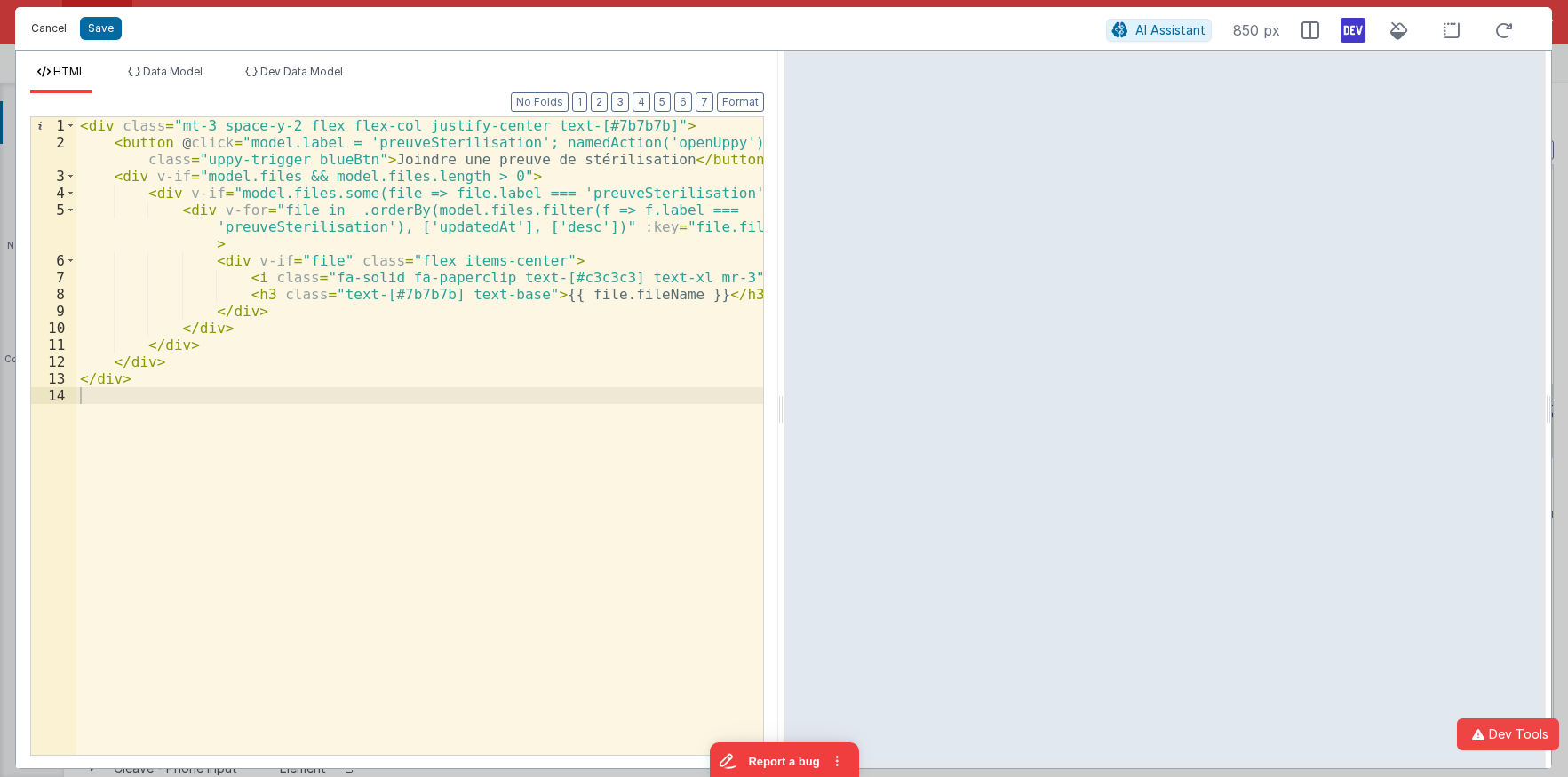
click at [51, 37] on button "Cancel" at bounding box center [49, 28] width 54 height 24
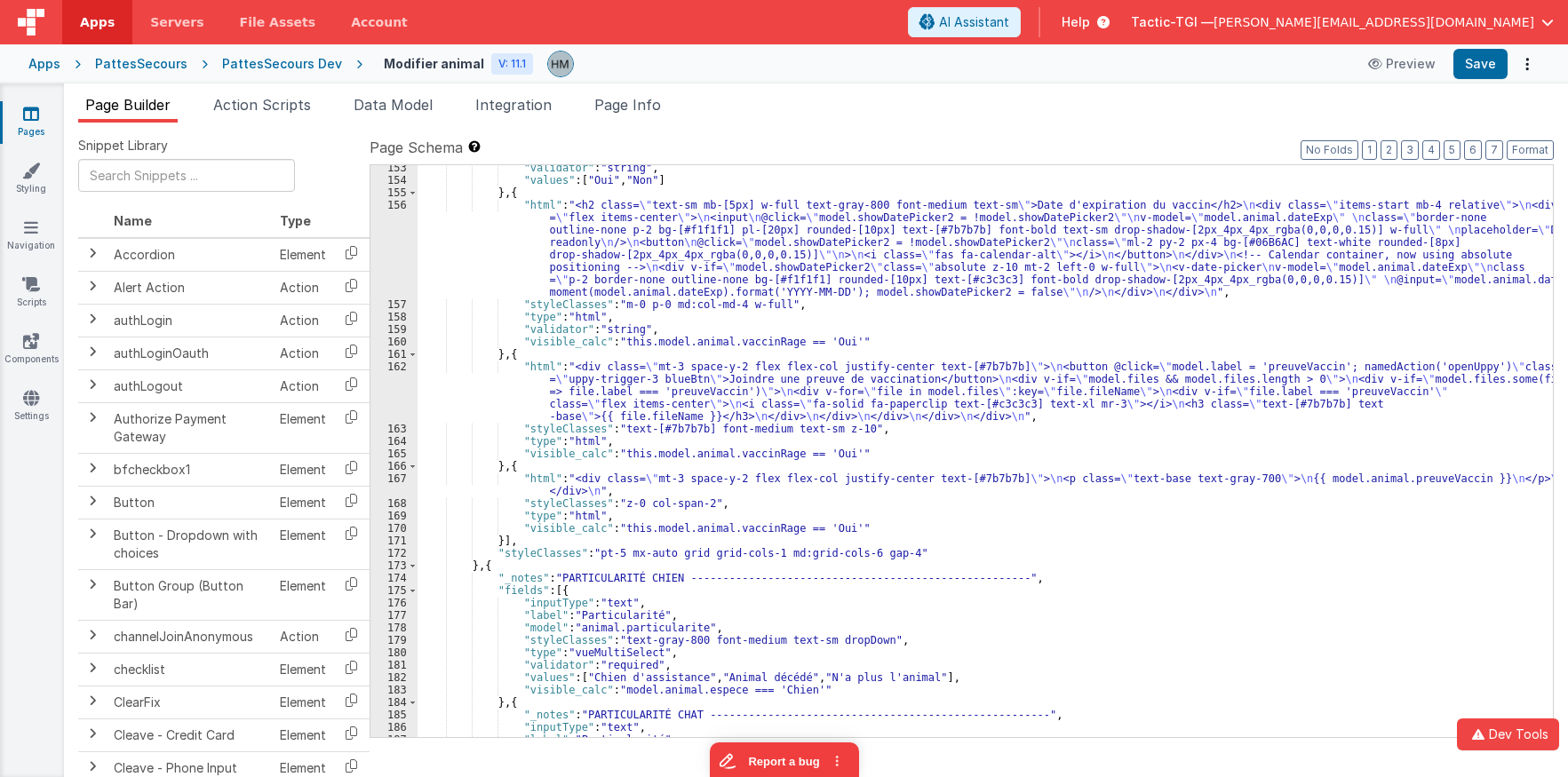
scroll to position [1986, 0]
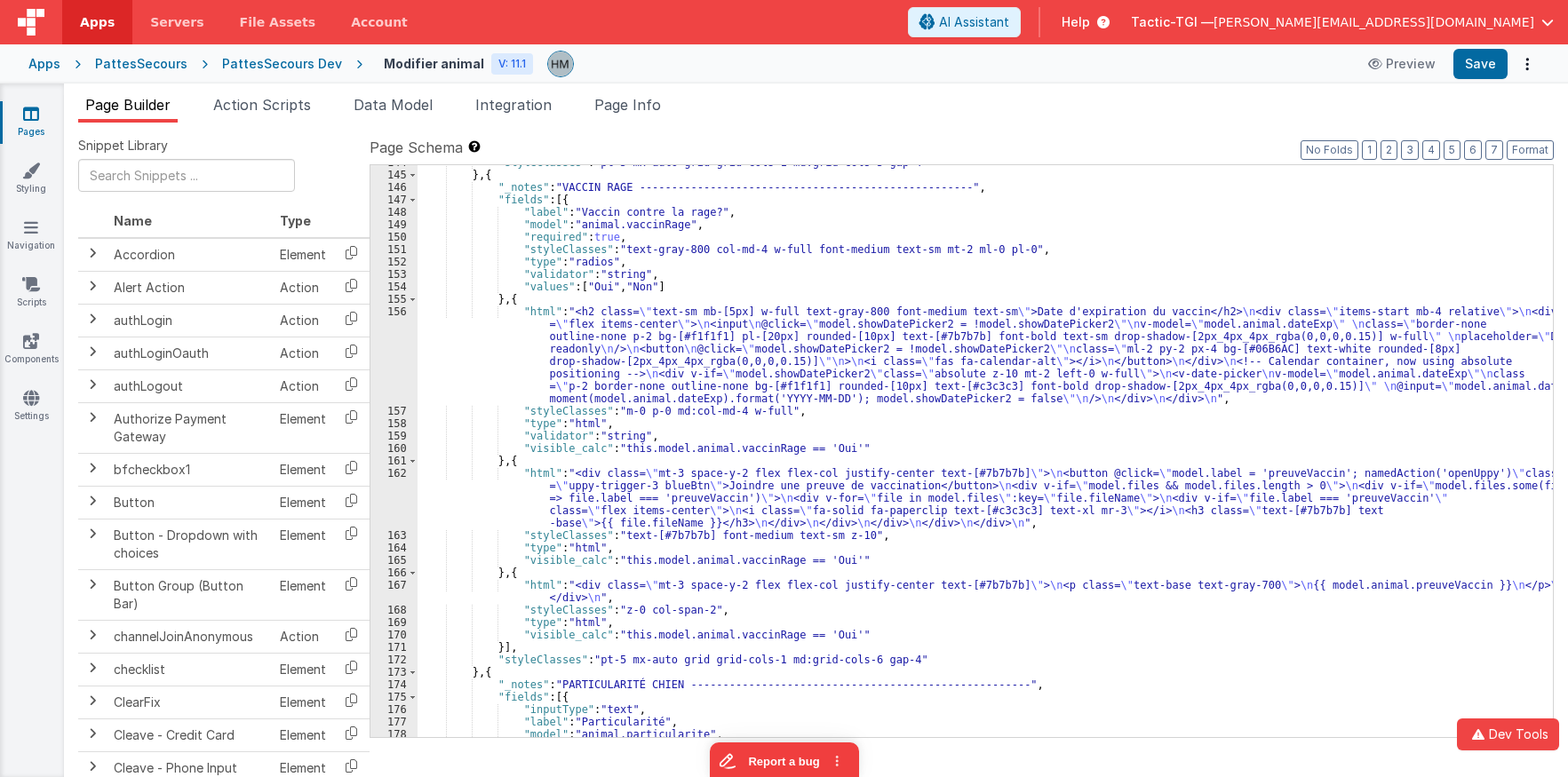
click at [753, 367] on div ""styleClasses" : "pt-5 mx-auto grid grid-cols-1 md:grid-cols-5 gap-4" } , { "_n…" at bounding box center [985, 454] width 1136 height 597
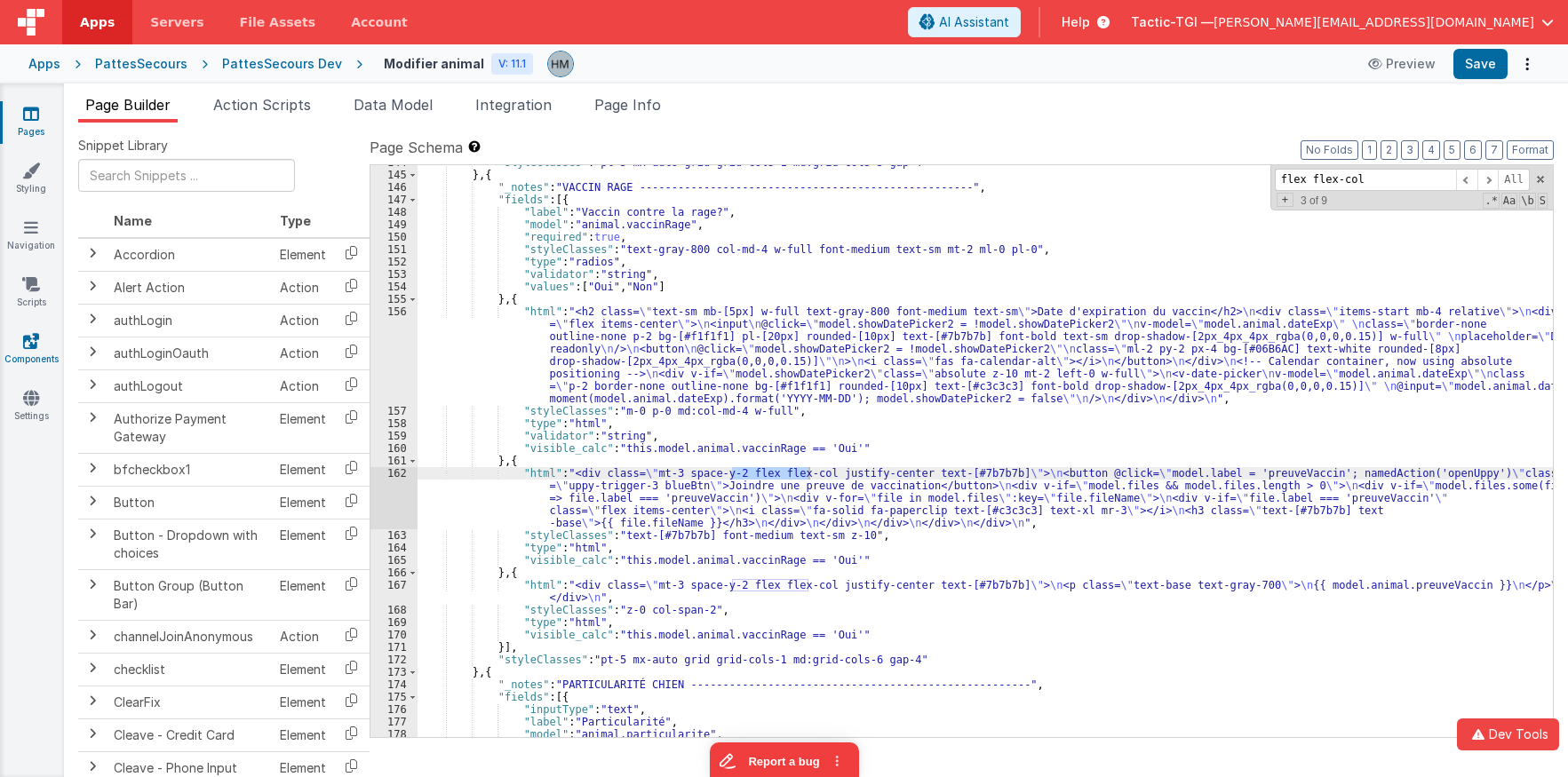
type input "flex flex-col"
click at [34, 241] on link "Navigation" at bounding box center [31, 237] width 64 height 36
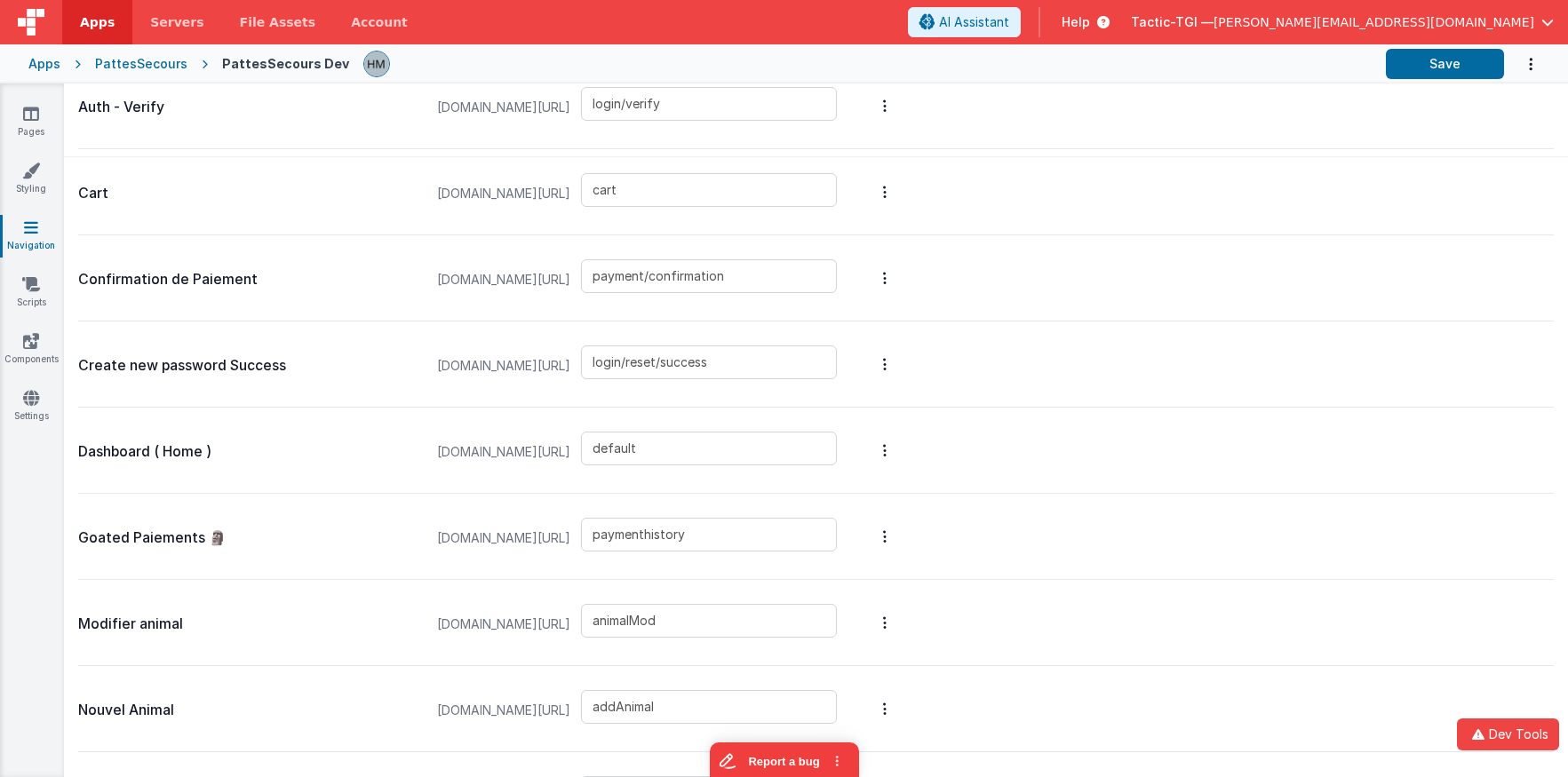
scroll to position [490, 0]
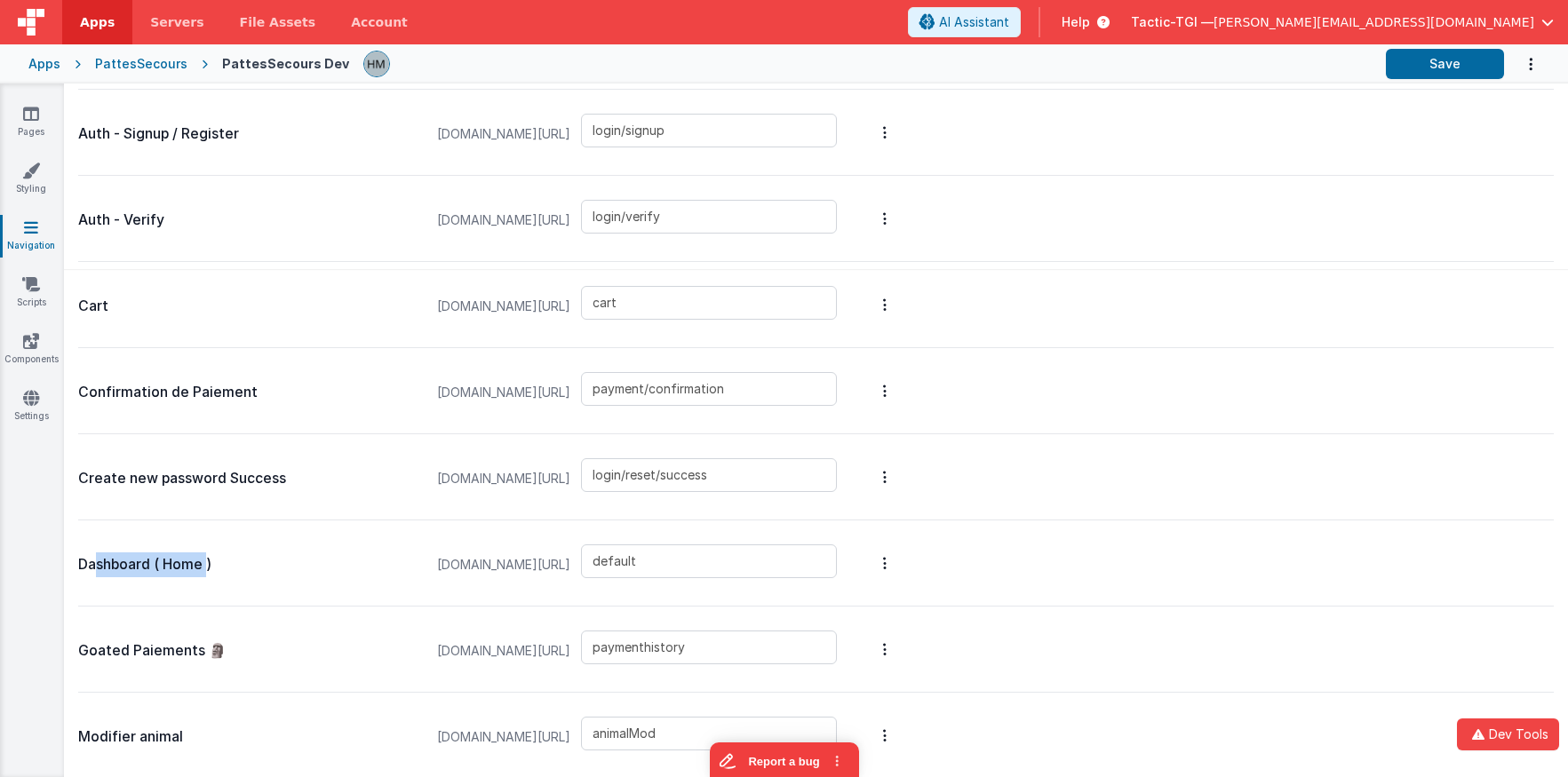
drag, startPoint x: 206, startPoint y: 564, endPoint x: 98, endPoint y: 548, distance: 109.2
click at [97, 552] on p "Dashboard ( Home )" at bounding box center [248, 565] width 341 height 24
click at [113, 557] on p "Dashboard ( Home )" at bounding box center [248, 565] width 341 height 24
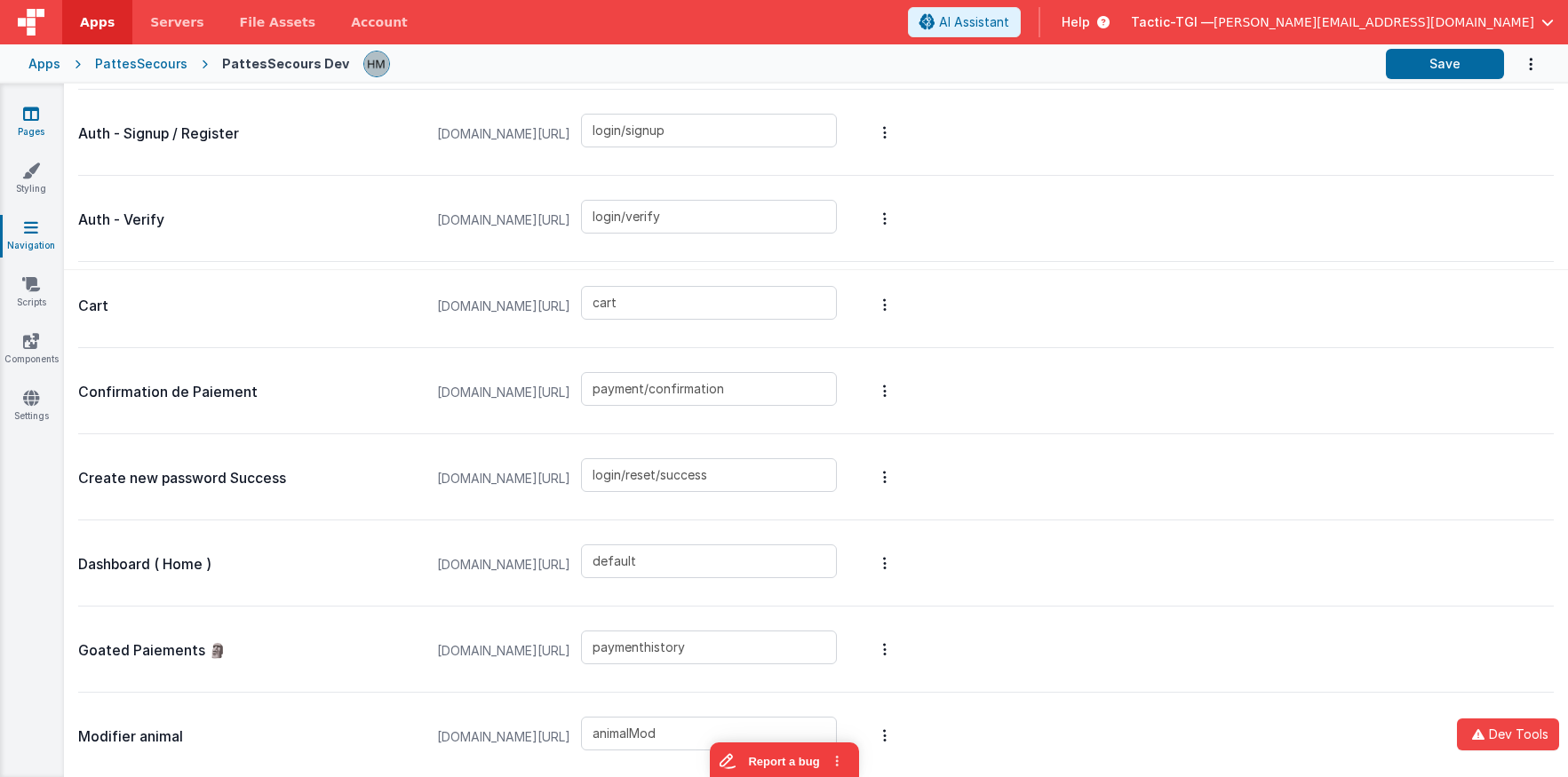
click at [36, 126] on link "Pages" at bounding box center [31, 123] width 64 height 36
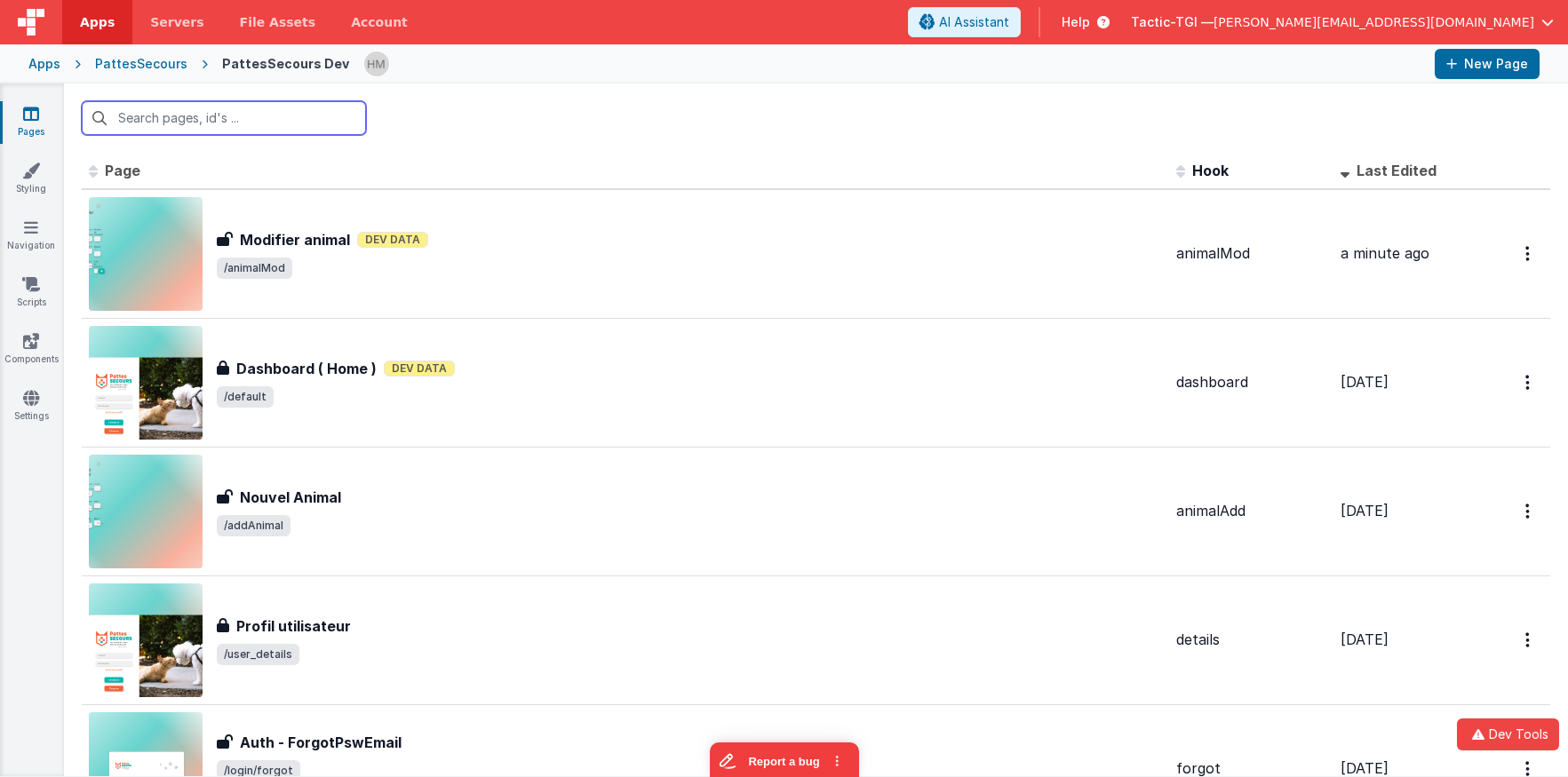
click at [299, 125] on input "text" at bounding box center [224, 118] width 285 height 34
paste input "Dashboard ( Home )"
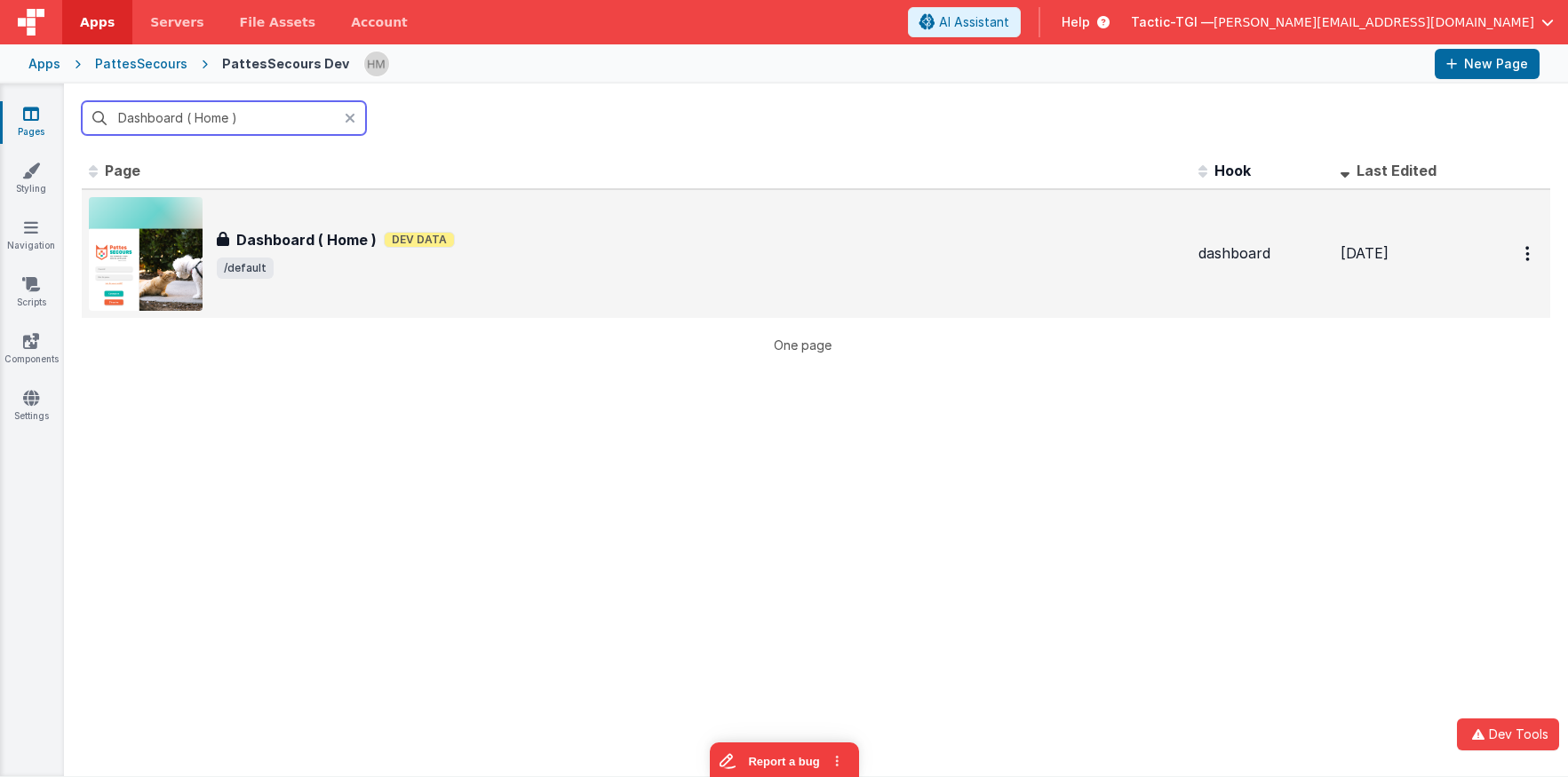
type input "Dashboard ( Home )"
click at [585, 260] on span "/default" at bounding box center [701, 268] width 968 height 22
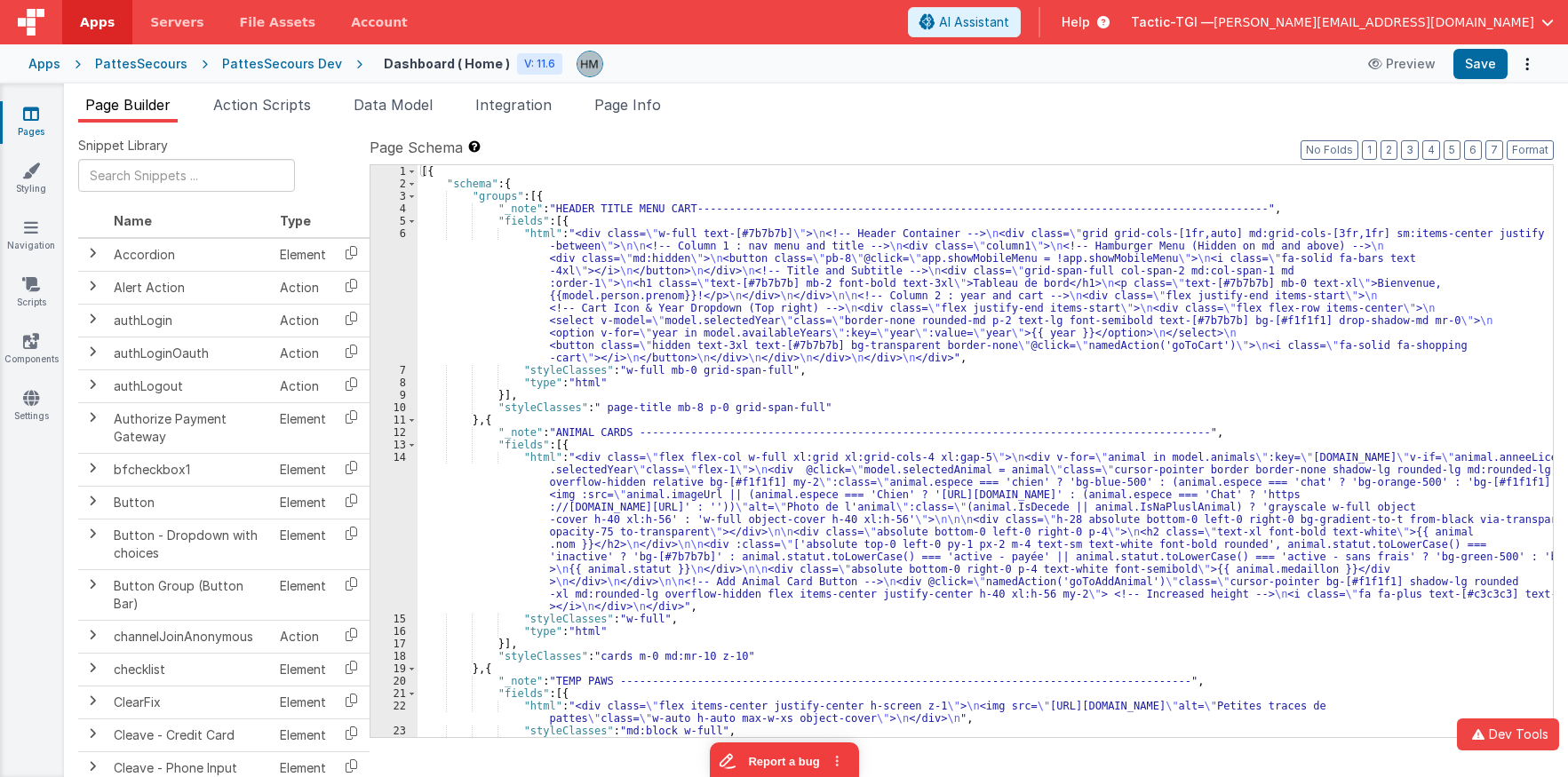
scroll to position [106, 0]
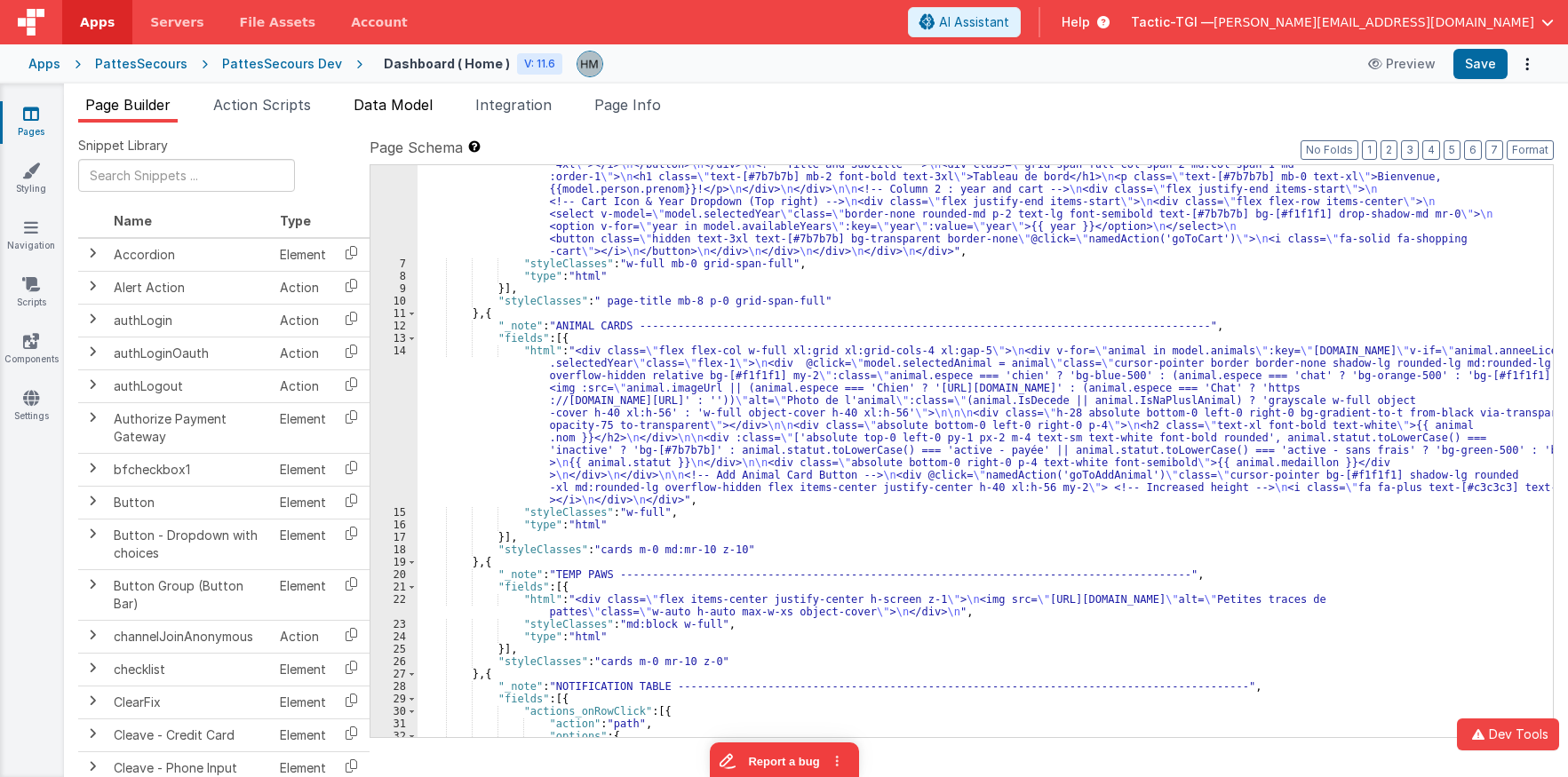
click at [416, 109] on span "Data Model" at bounding box center [393, 104] width 79 height 18
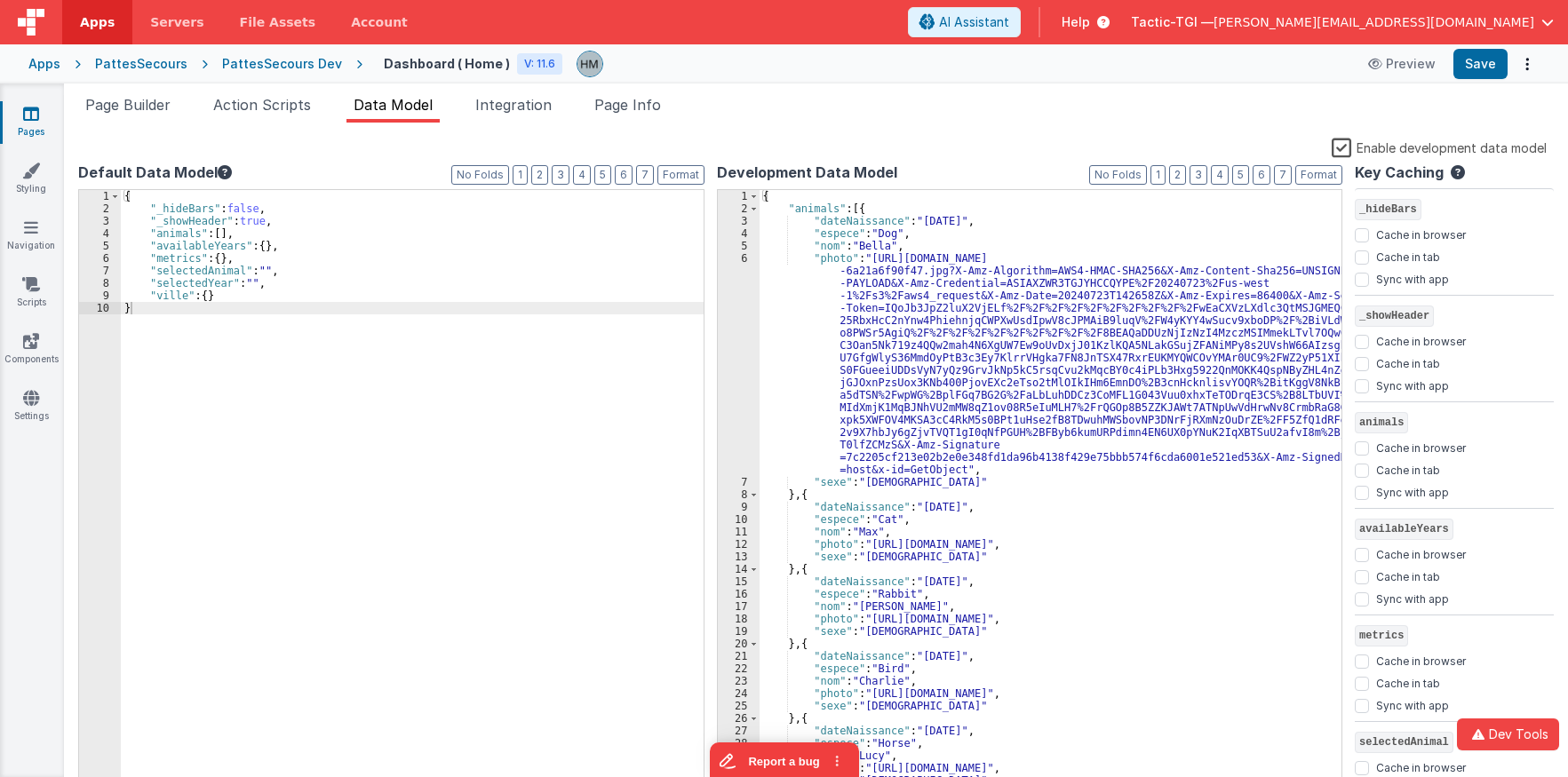
click at [944, 264] on div "{ "animals" : [{ "dateNaissance" : "2021-05-01" , "espece" : "Dog" , "nom" : "B…" at bounding box center [1051, 504] width 582 height 628
click at [123, 106] on span "Page Builder" at bounding box center [128, 104] width 85 height 18
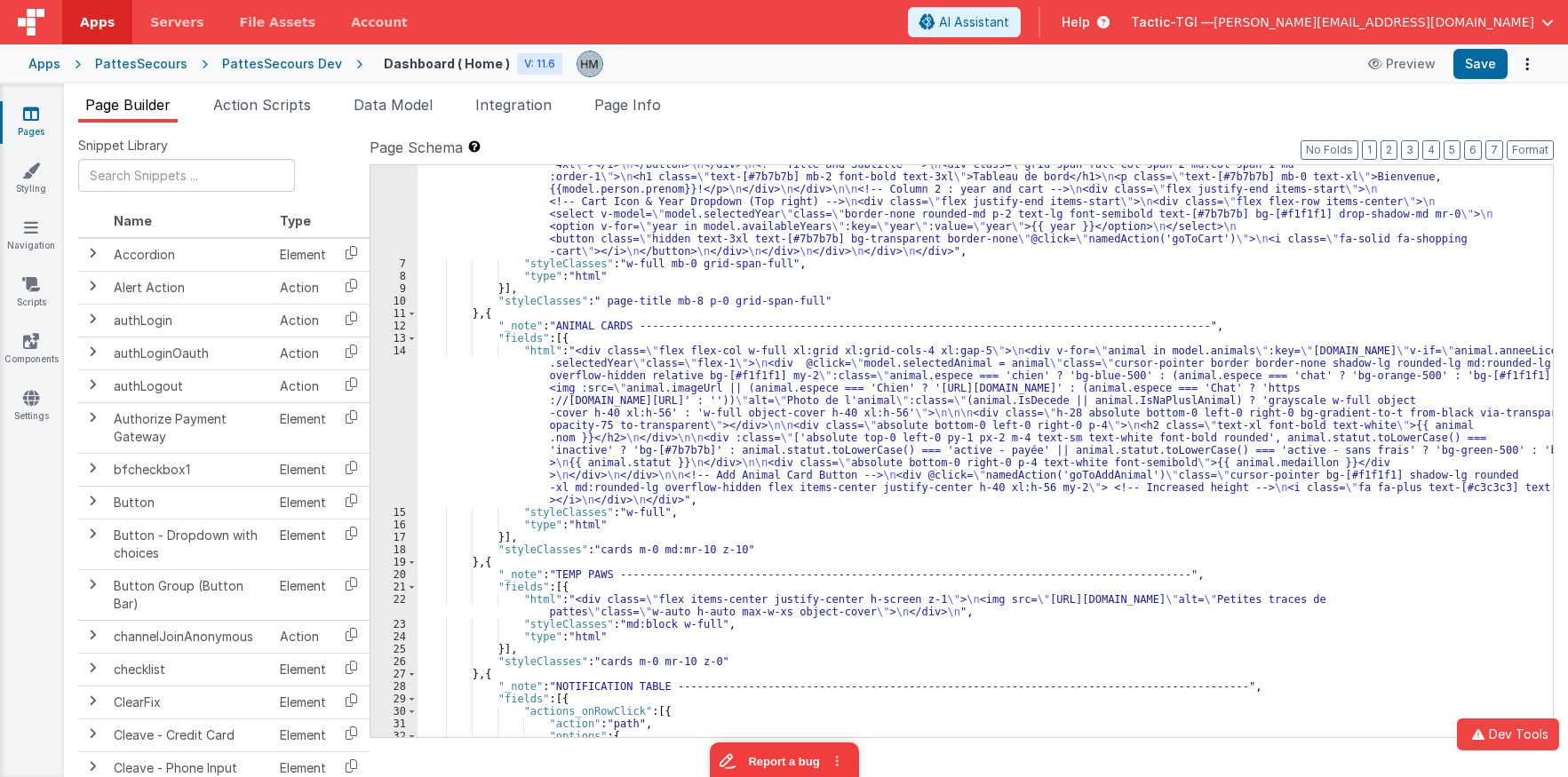
click at [551, 381] on div ""html" : "<div class= \" w-full text-[#7b7b7b] \" > \n <!-- Header Container --…" at bounding box center [985, 482] width 1136 height 722
click at [409, 354] on div "14" at bounding box center [394, 426] width 47 height 162
click at [400, 351] on div "14" at bounding box center [394, 426] width 47 height 162
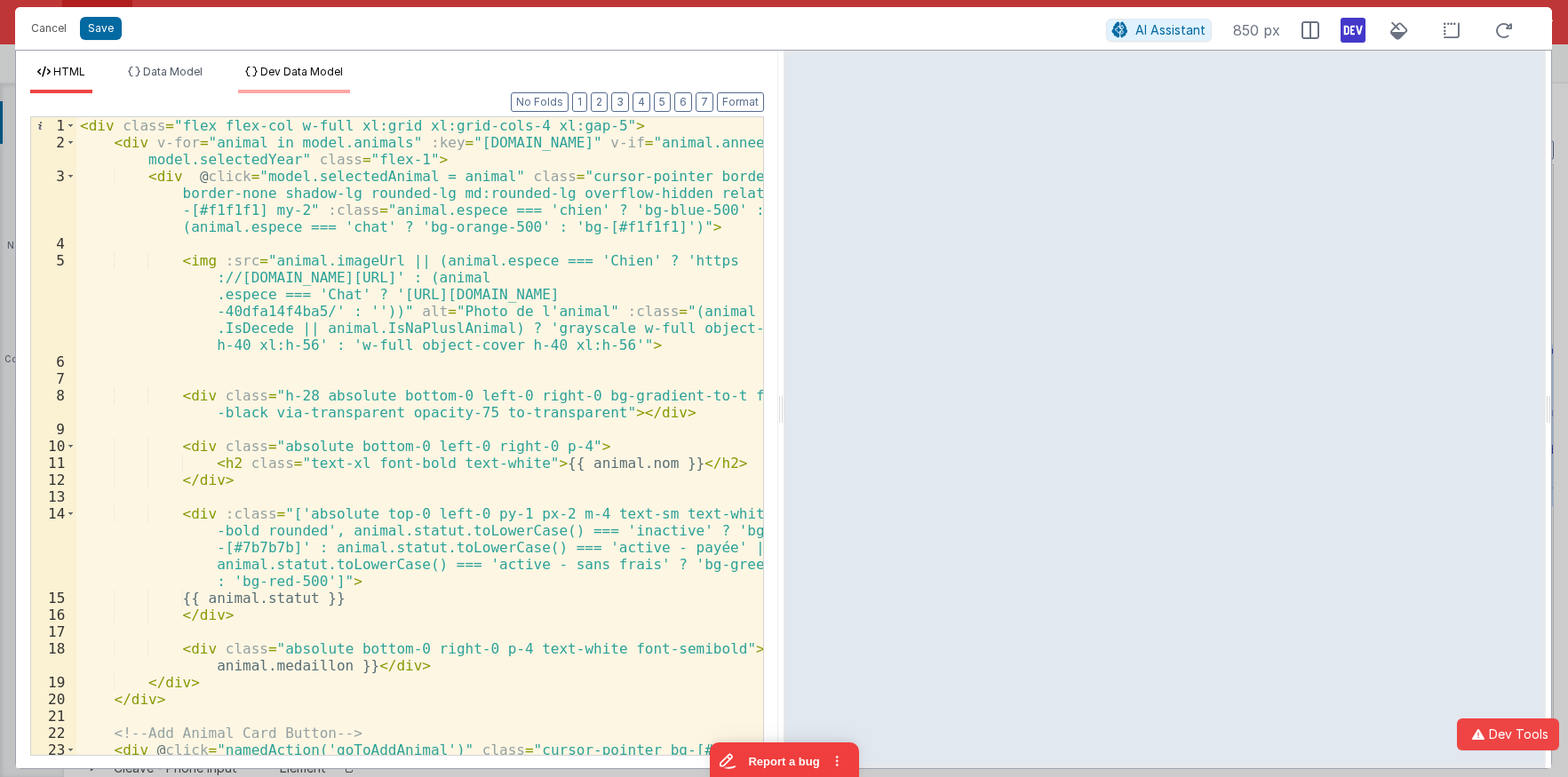
click at [270, 78] on span "Dev Data Model" at bounding box center [302, 71] width 83 height 13
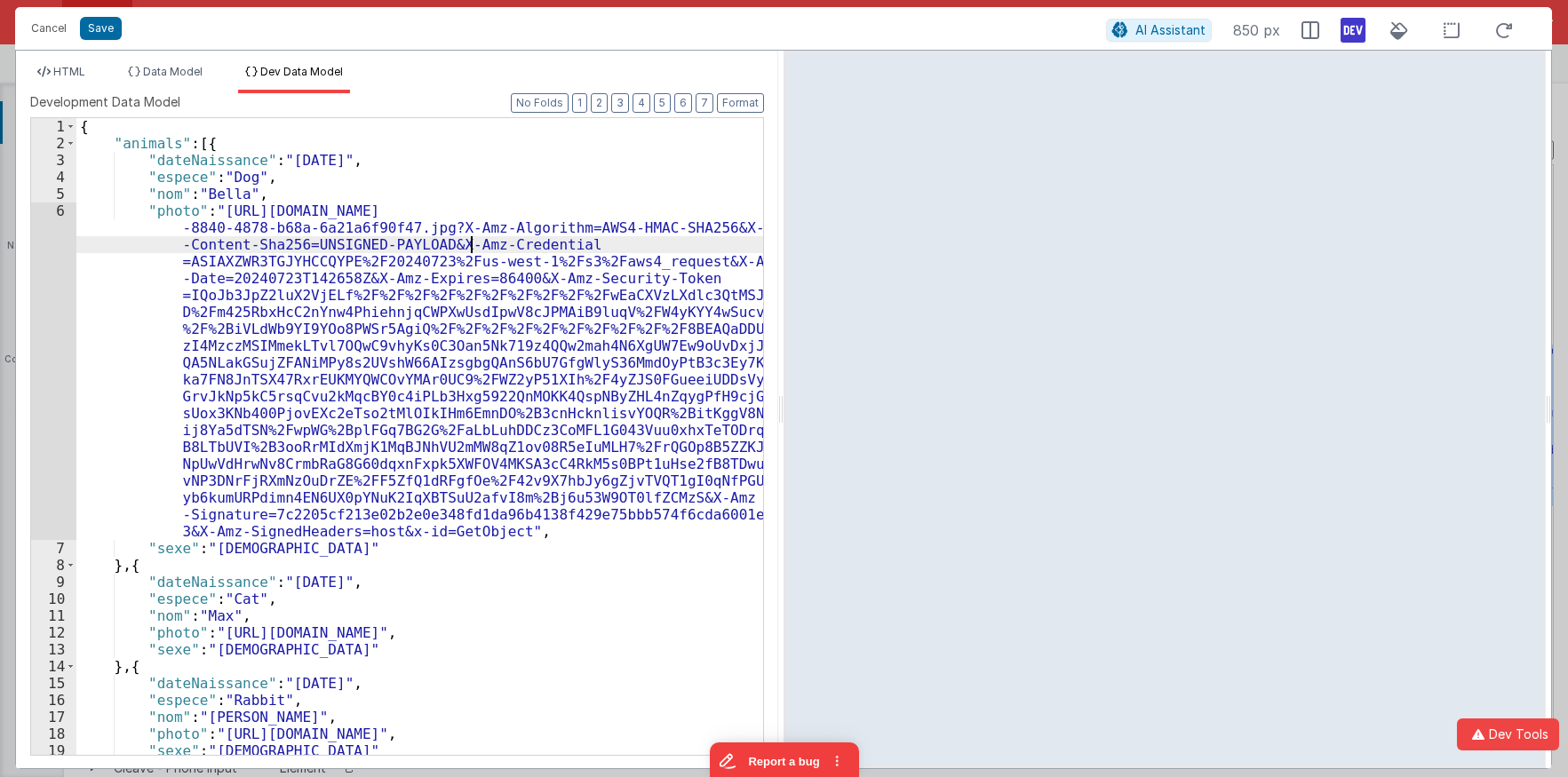
click at [471, 241] on div "{ "animals" : [{ "dateNaissance" : "2021-05-01" , "espece" : "Dog" , "nom" : "B…" at bounding box center [419, 454] width 687 height 671
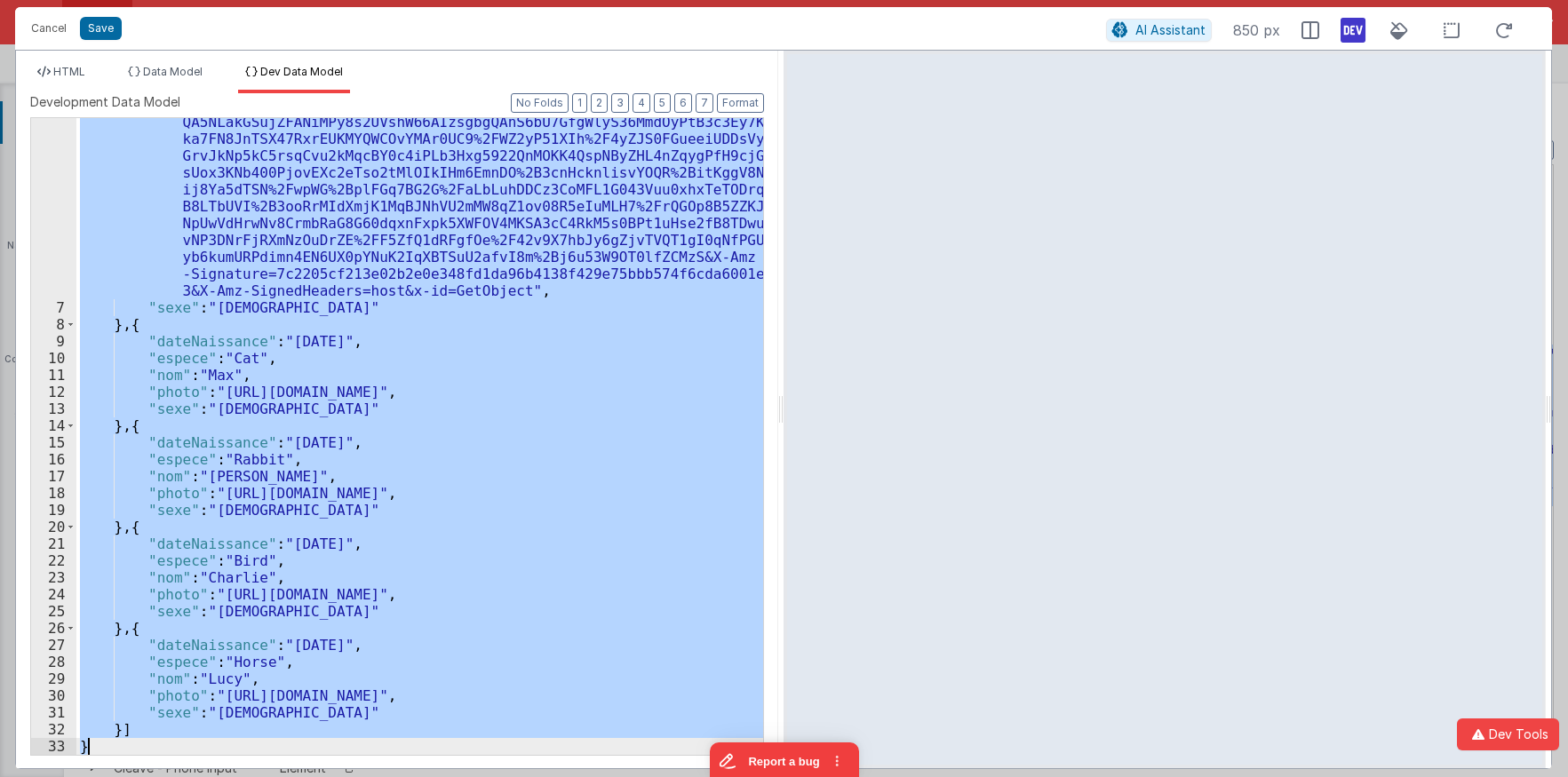
scroll to position [241, 0]
click at [349, 176] on div ""photo" : "https://bffileupload.s3.us-west-1.amazonaws.com/uploads/13159fb0 -88…" at bounding box center [419, 437] width 687 height 637
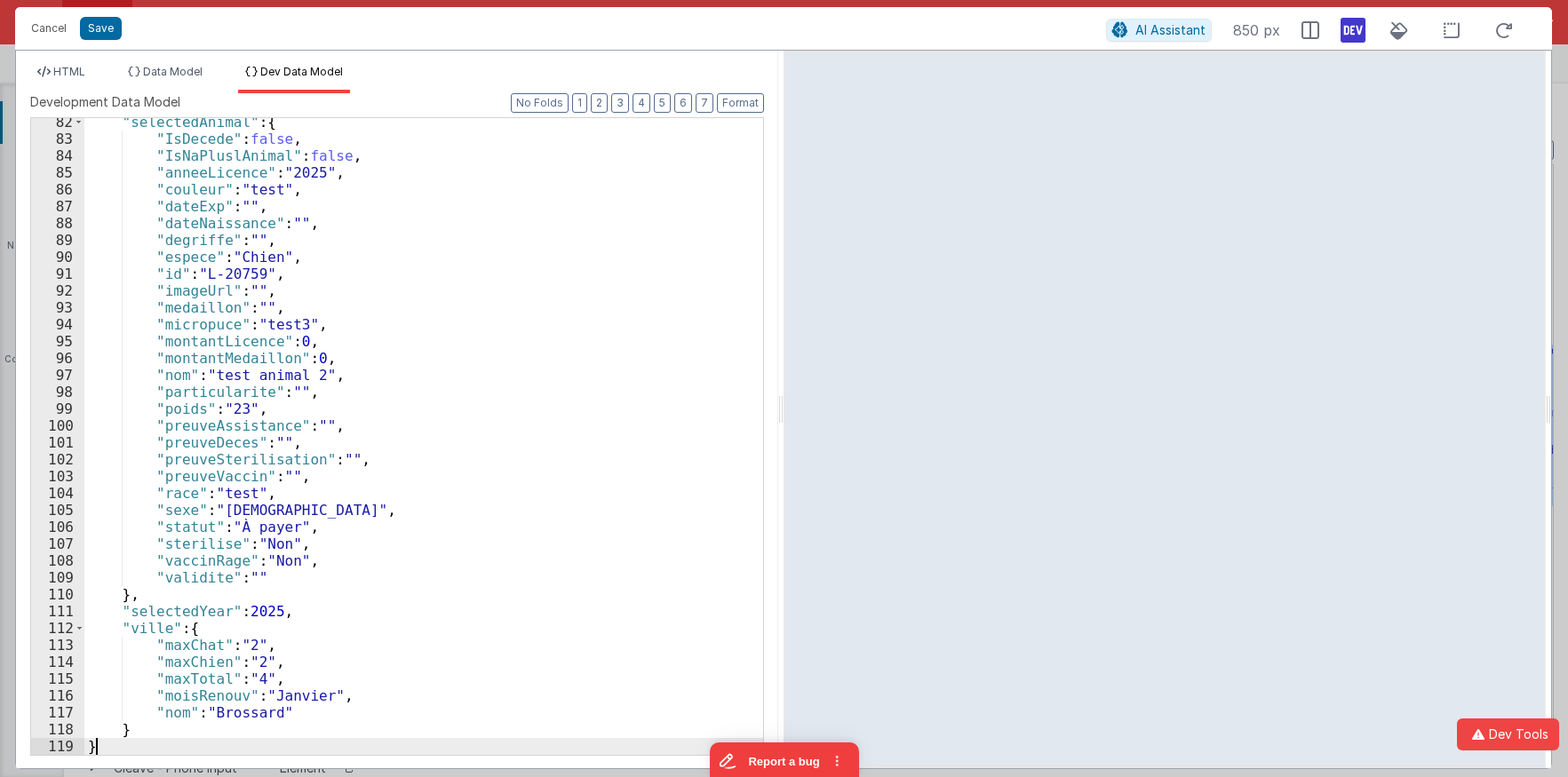
scroll to position [1372, 0]
click at [80, 70] on span "HTML" at bounding box center [70, 71] width 32 height 13
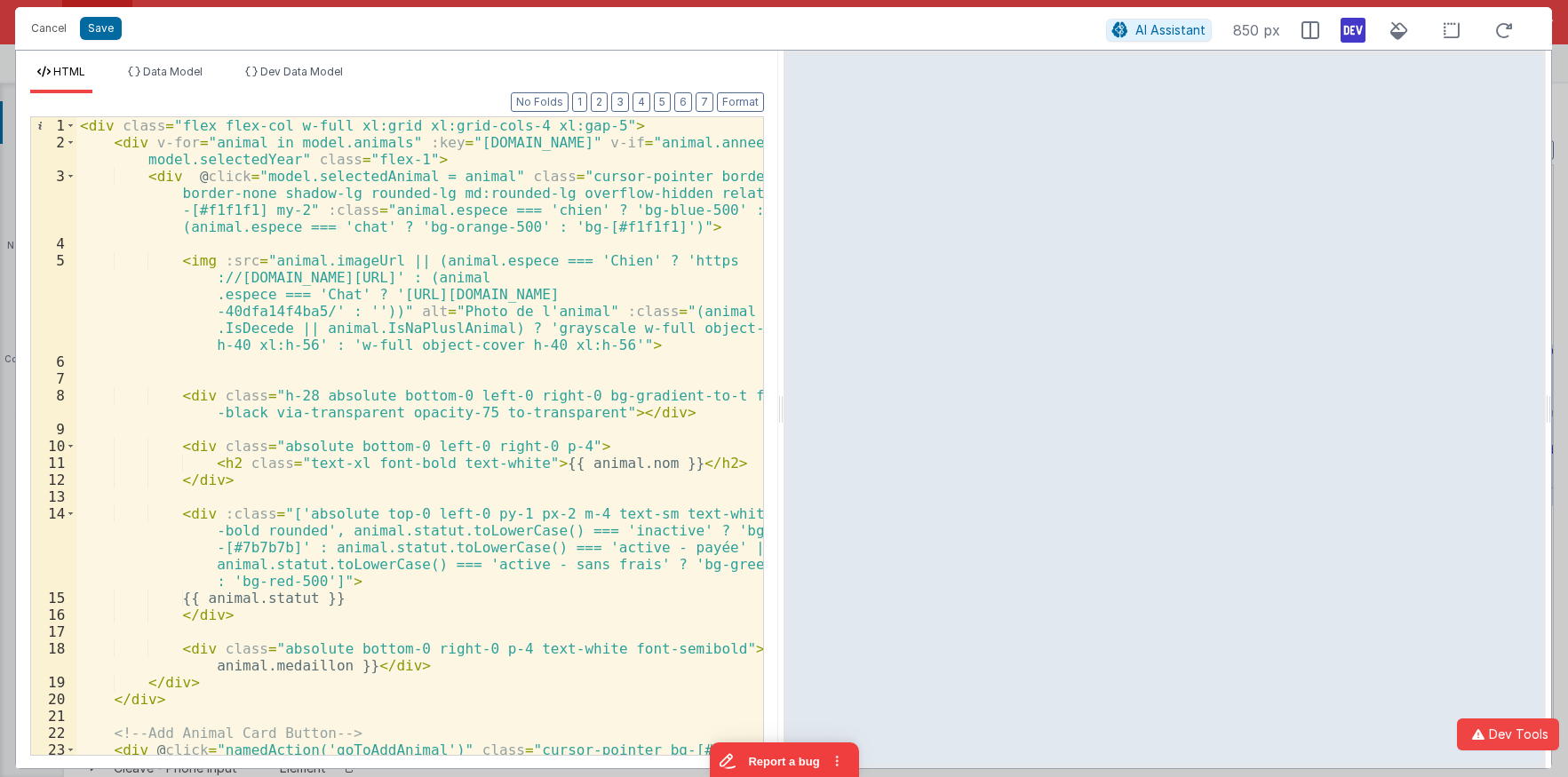
scroll to position [88, 0]
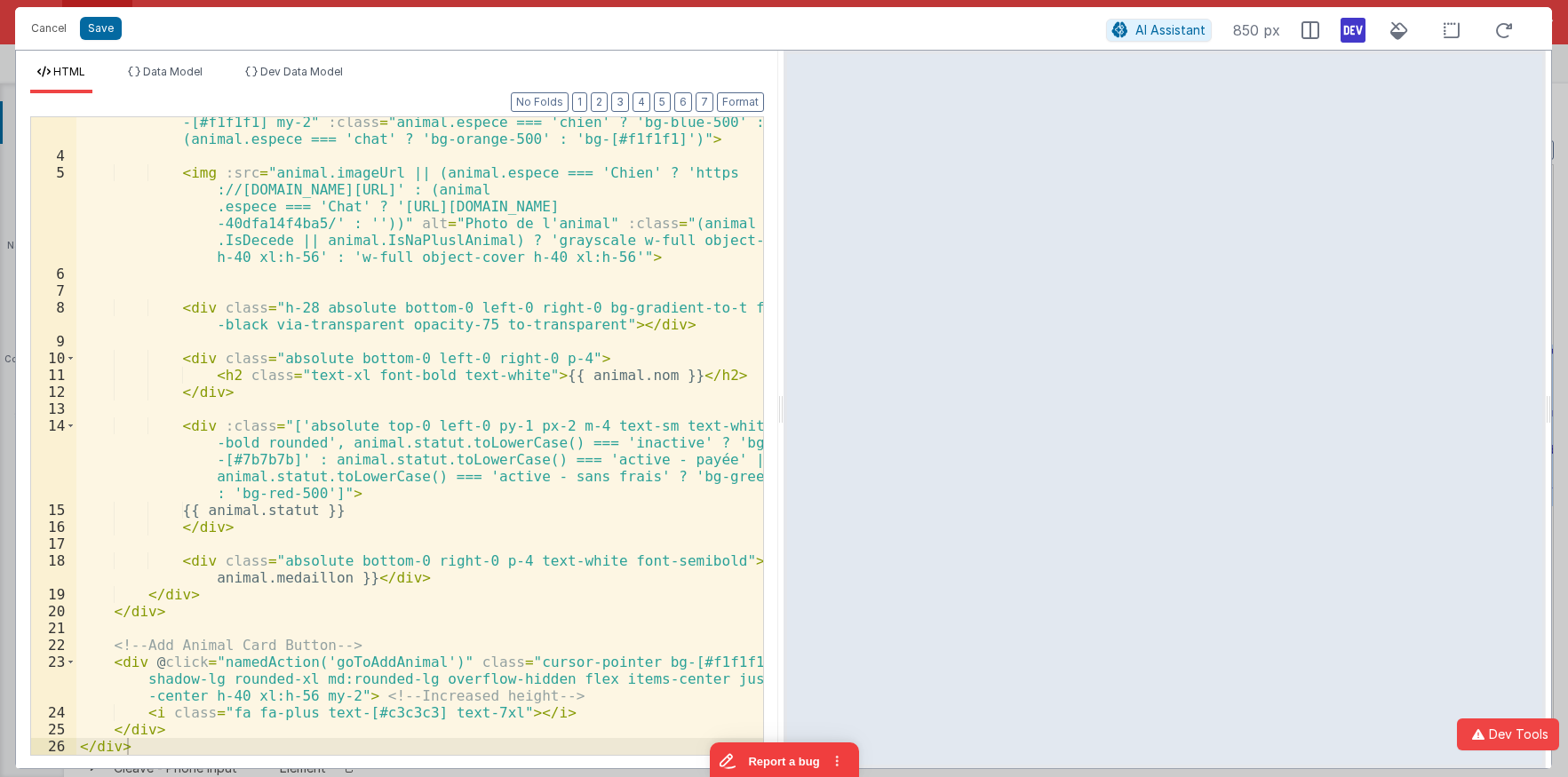
click at [132, 607] on div "< div @ click = "model.selectedAnimal = animal" class = "cursor-pointer border …" at bounding box center [419, 441] width 687 height 723
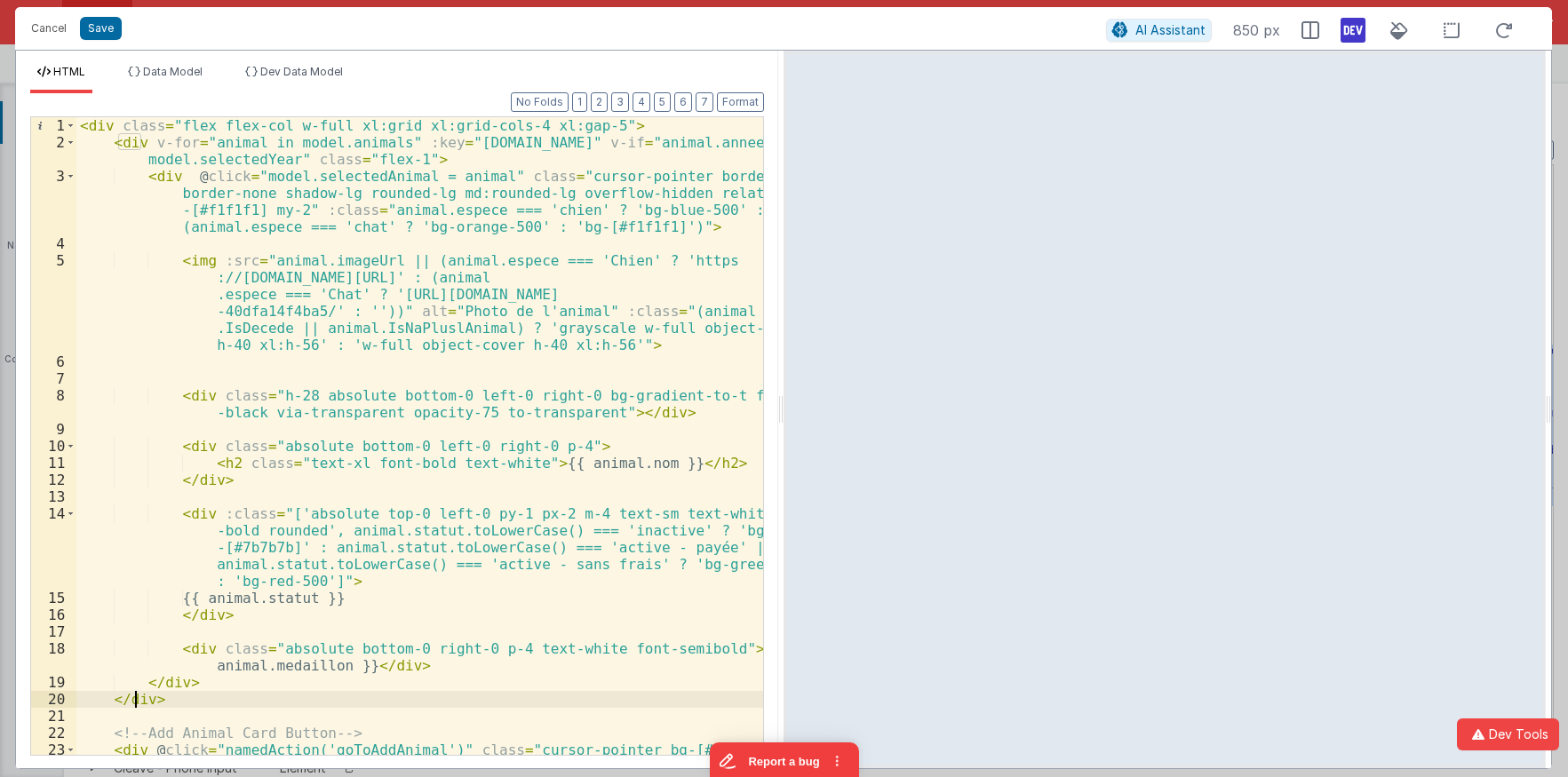
scroll to position [0, 0]
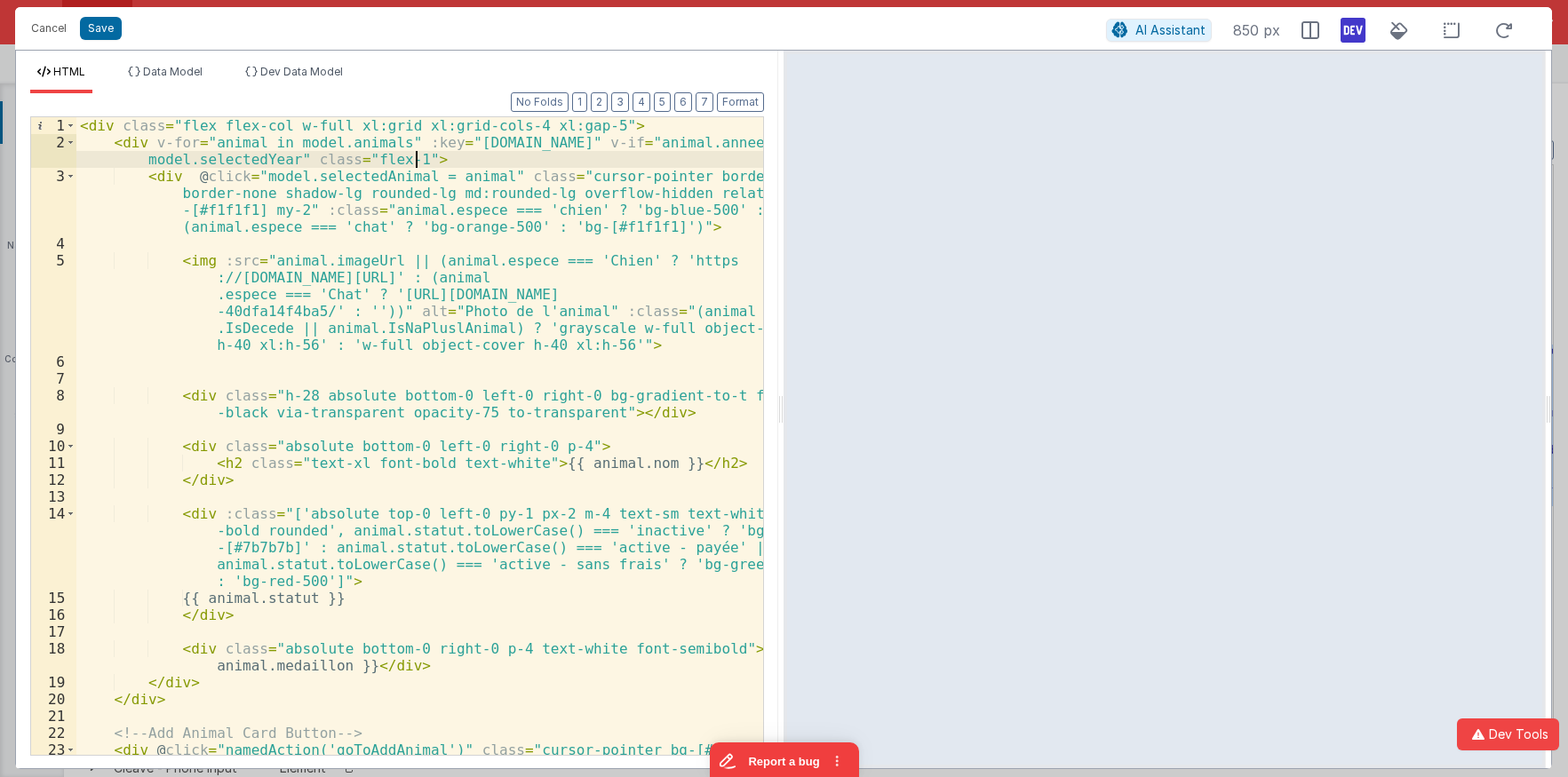
click at [480, 162] on div "< div class = "flex flex-col w-full xl:grid xl:grid-cols-4 xl:gap-5" > < div v-…" at bounding box center [419, 470] width 687 height 706
click at [202, 264] on div "< div class = "flex flex-col w-full xl:grid xl:grid-cols-4 xl:gap-5" > < div v-…" at bounding box center [419, 470] width 687 height 706
click at [385, 252] on div "< div class = "flex flex-col w-full xl:grid xl:grid-cols-4 xl:gap-5" > < div v-…" at bounding box center [419, 470] width 687 height 706
click at [356, 239] on div "< div class = "flex flex-col w-full xl:grid xl:grid-cols-4 xl:gap-5" > < div v-…" at bounding box center [419, 470] width 687 height 706
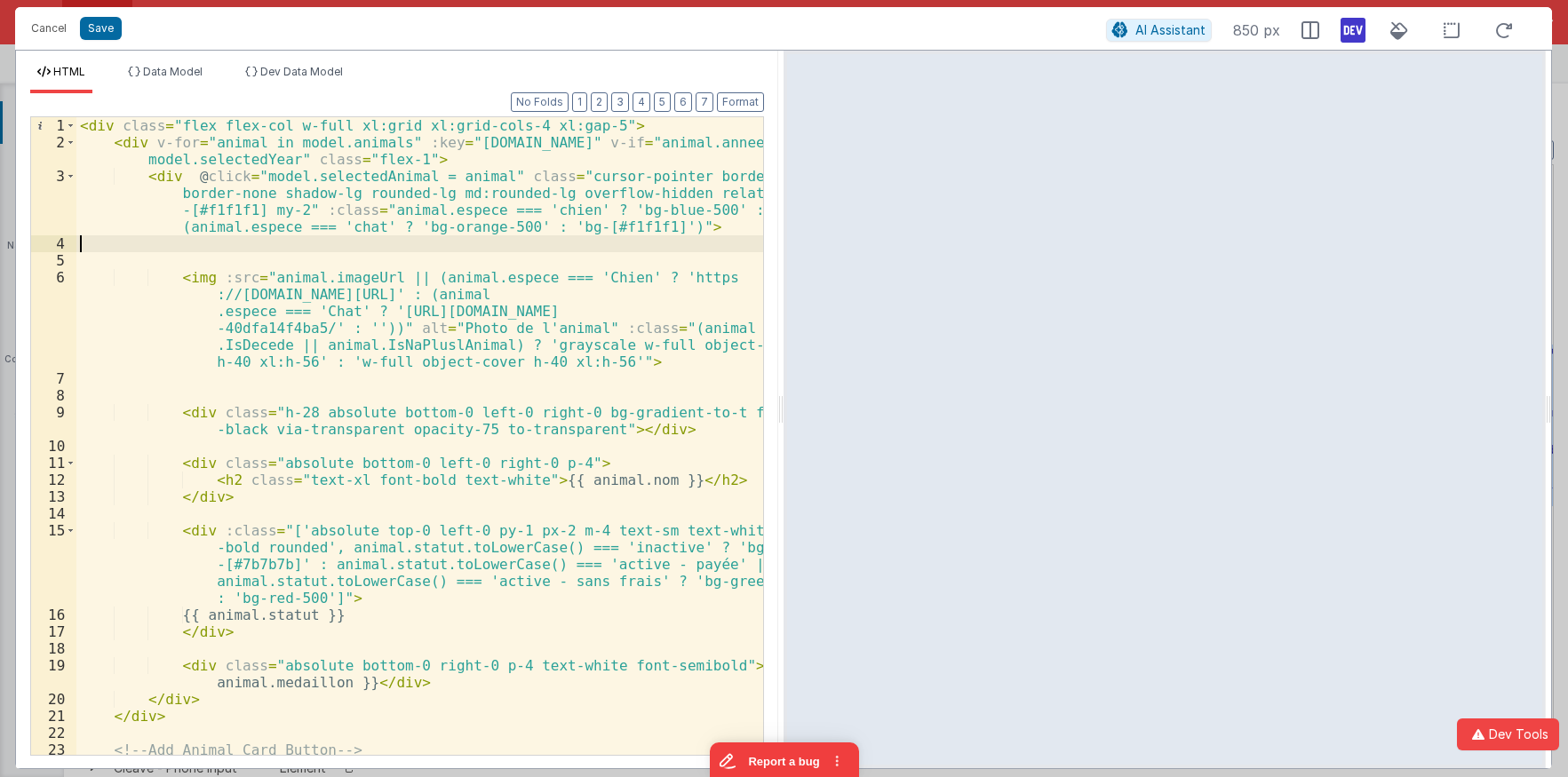
click at [339, 246] on div "< div class = "flex flex-col w-full xl:grid xl:grid-cols-4 xl:gap-5" > < div v-…" at bounding box center [419, 470] width 687 height 706
click at [349, 241] on div "< div class = "flex flex-col w-full xl:grid xl:grid-cols-4 xl:gap-5" > < div v-…" at bounding box center [419, 470] width 687 height 706
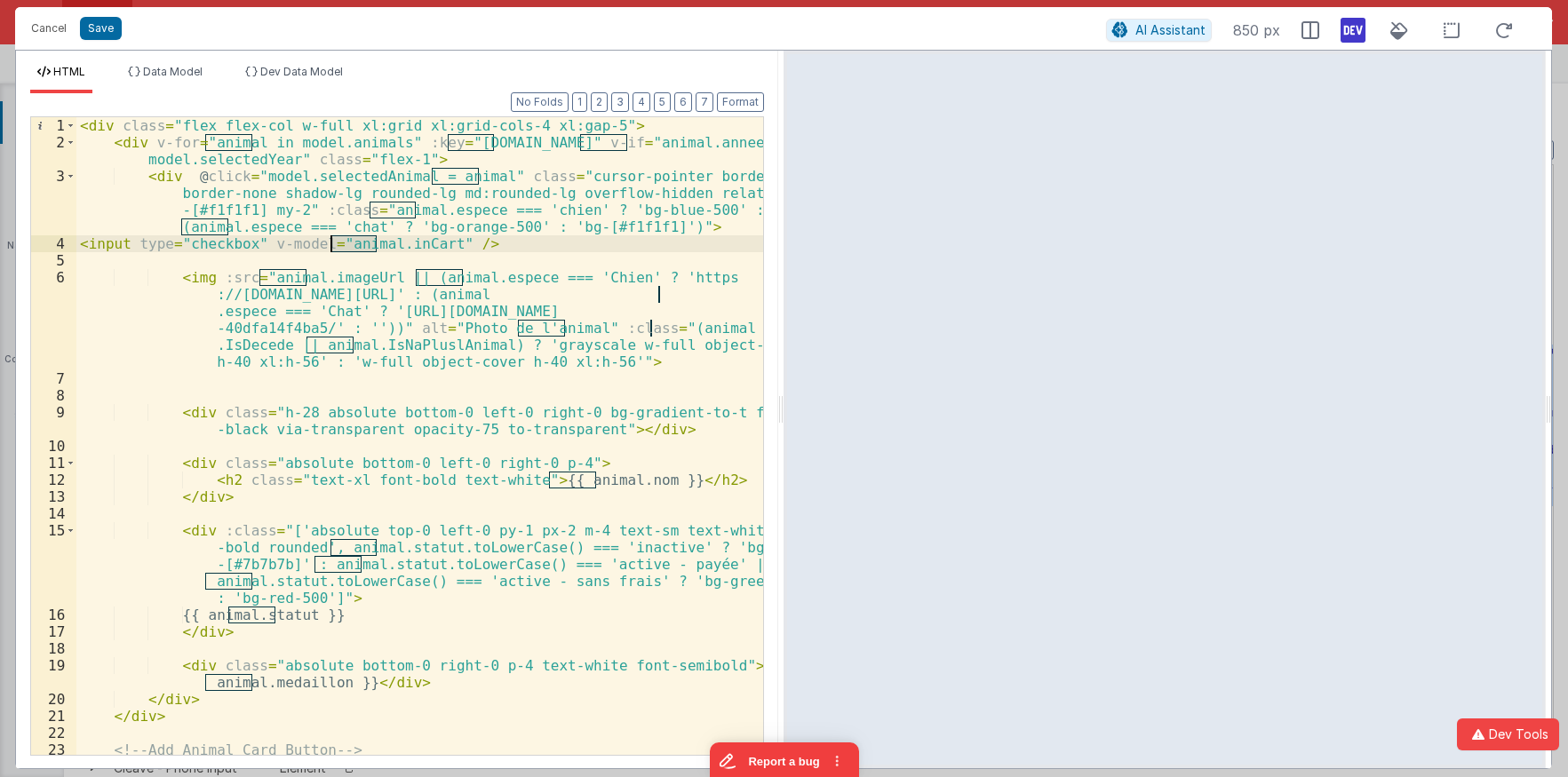
click at [349, 241] on div "< div class = "flex flex-col w-full xl:grid xl:grid-cols-4 xl:gap-5" > < div v-…" at bounding box center [419, 470] width 687 height 706
click at [361, 240] on div "< div class = "flex flex-col w-full xl:grid xl:grid-cols-4 xl:gap-5" > < div v-…" at bounding box center [419, 436] width 687 height 638
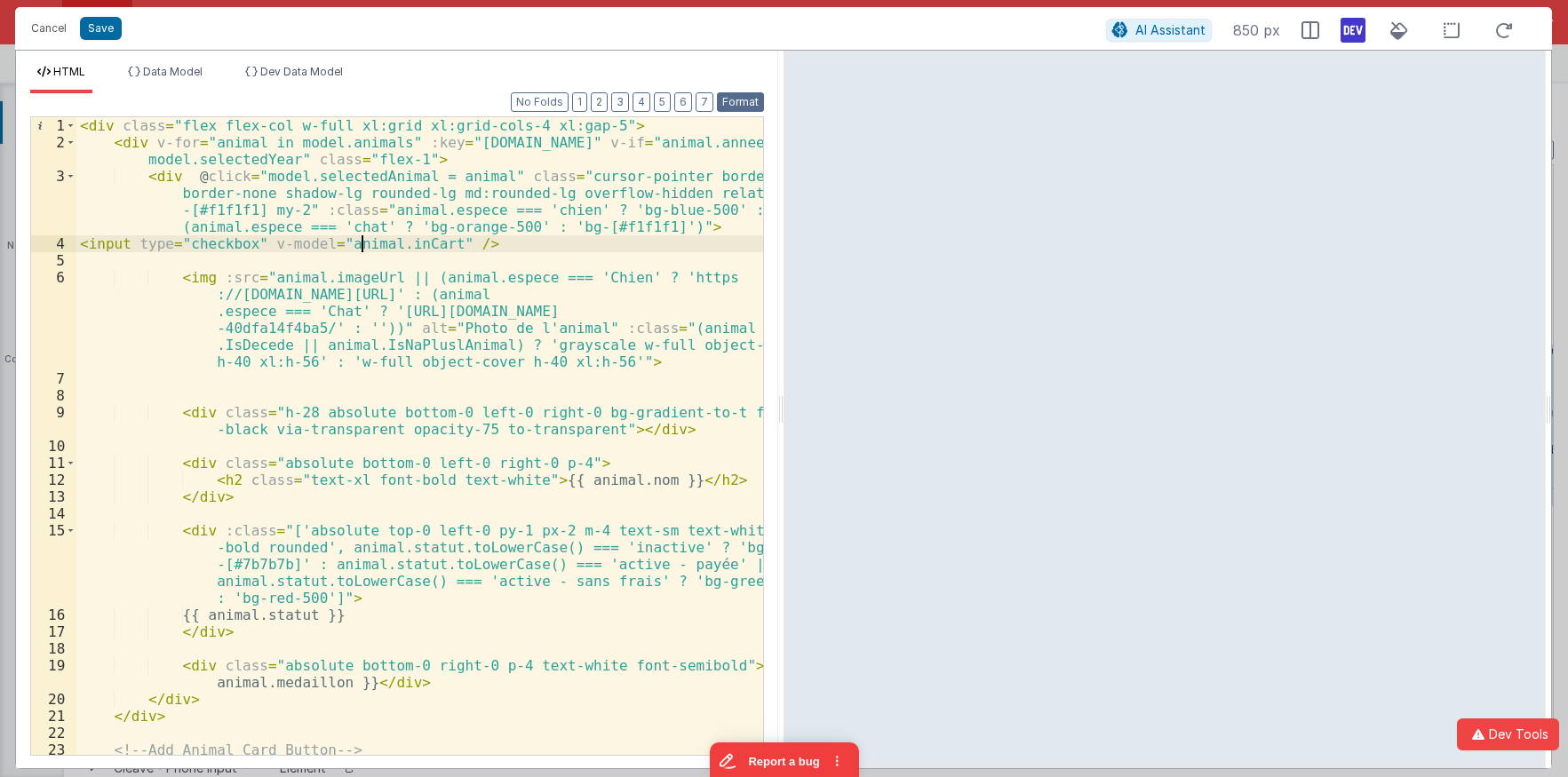
click at [739, 103] on button "Format" at bounding box center [740, 101] width 47 height 20
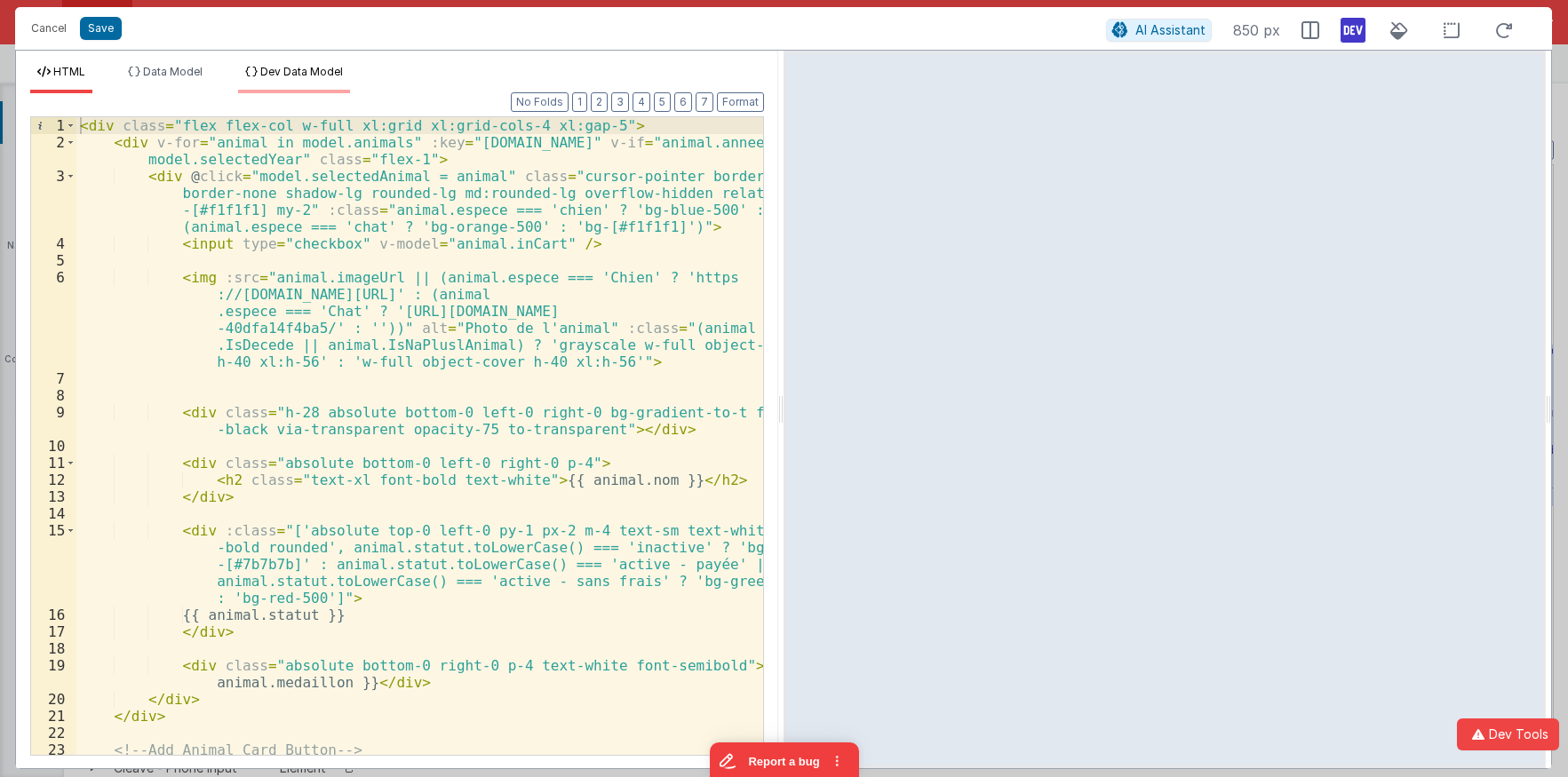
click at [295, 77] on span "Dev Data Model" at bounding box center [302, 71] width 83 height 13
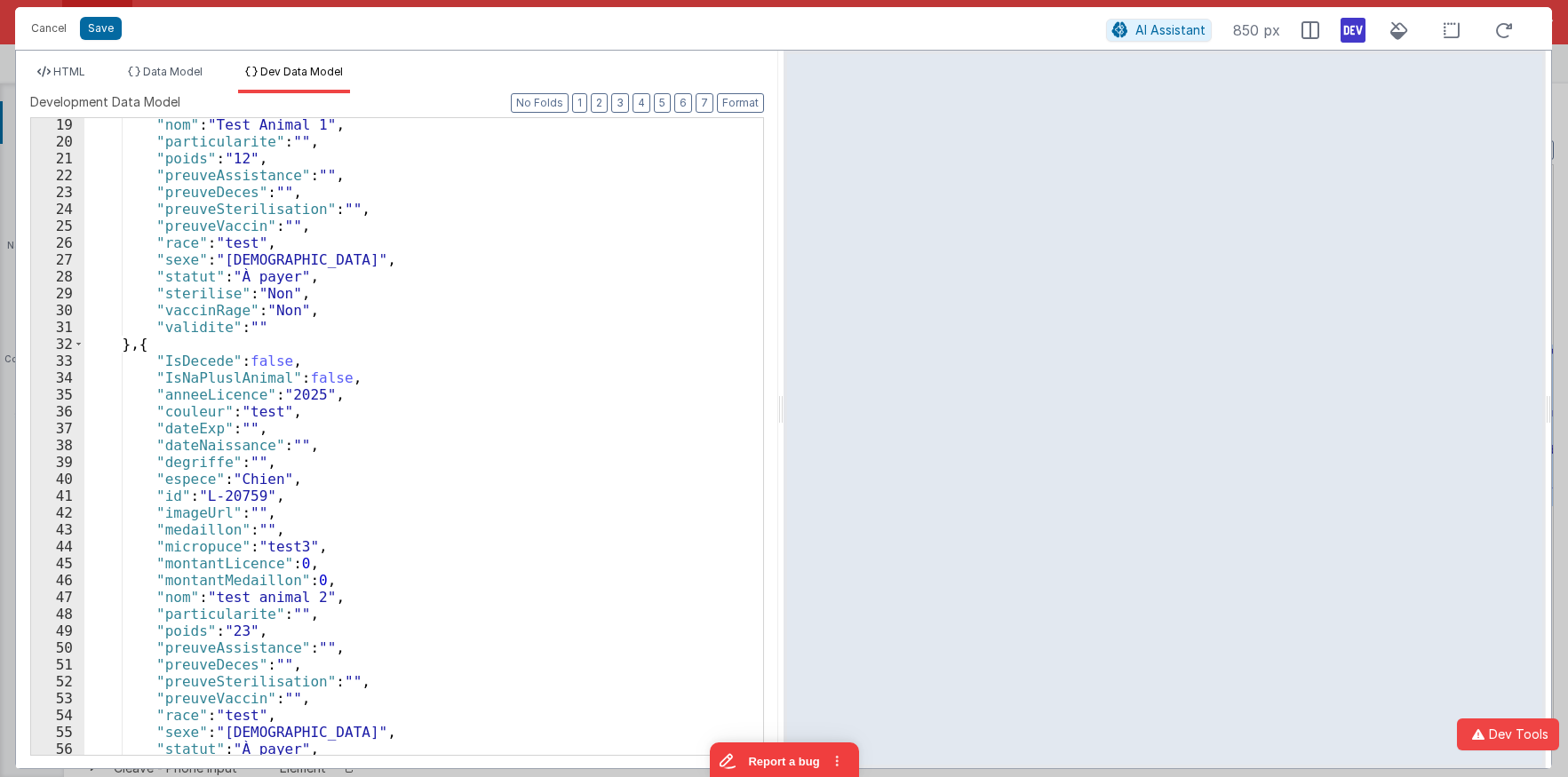
scroll to position [305, 0]
click at [607, 104] on button "2" at bounding box center [599, 102] width 17 height 20
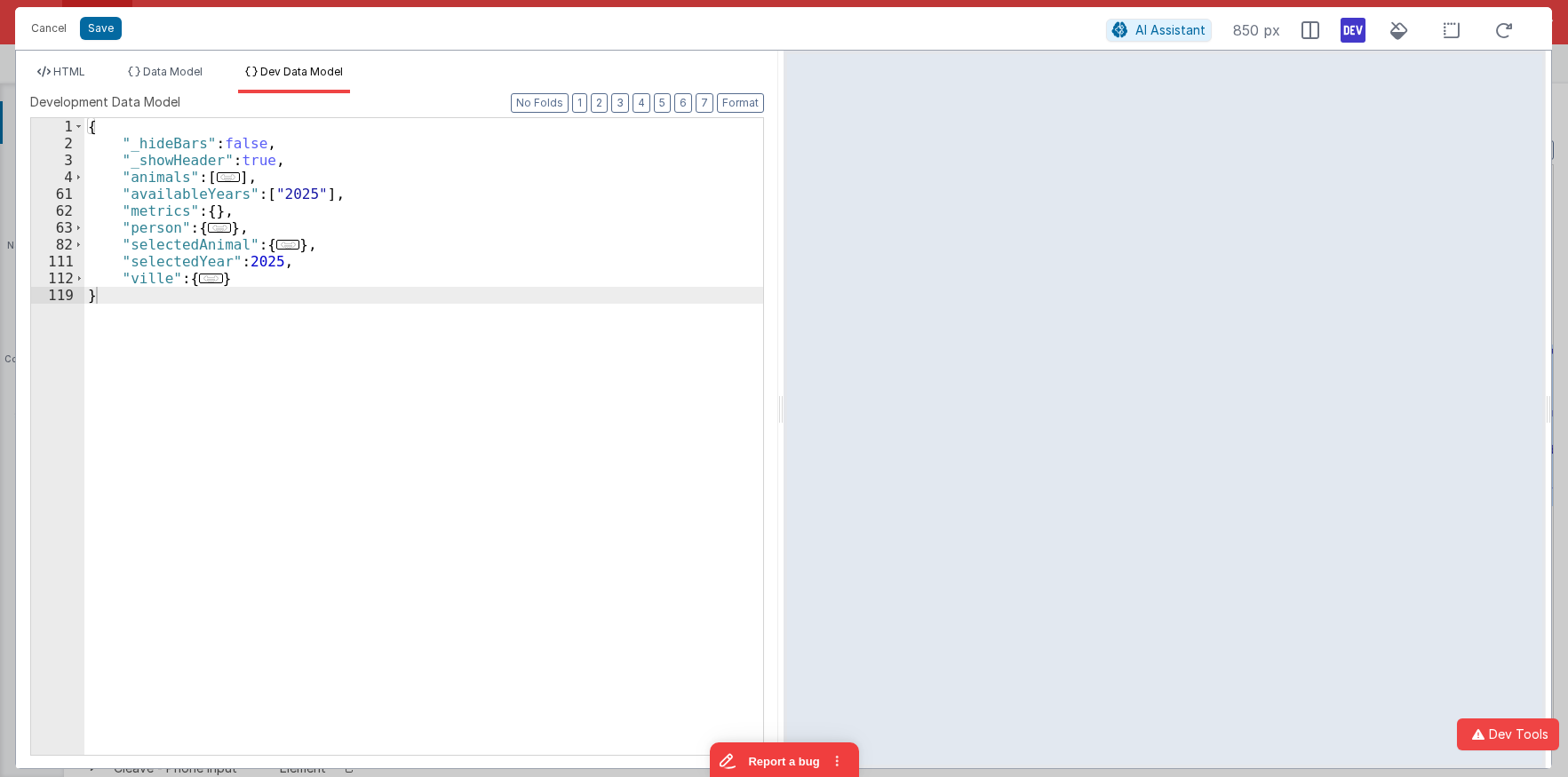
click at [229, 181] on span "..." at bounding box center [228, 177] width 23 height 9
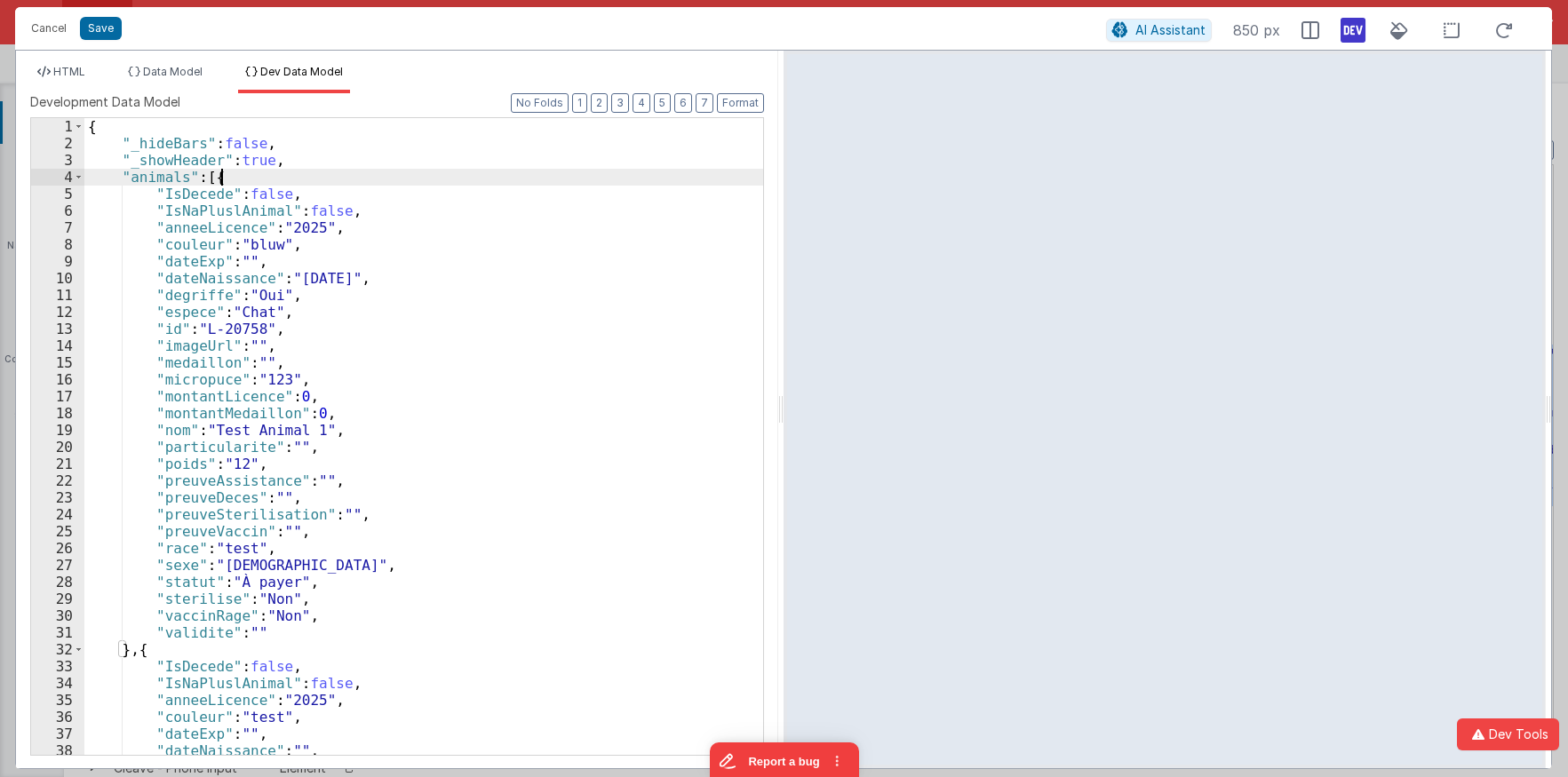
click at [265, 180] on div "{ "_hideBars" : false , "_showHeader" : true , "animals" : [{ "IsDecede" : fals…" at bounding box center [424, 454] width 678 height 671
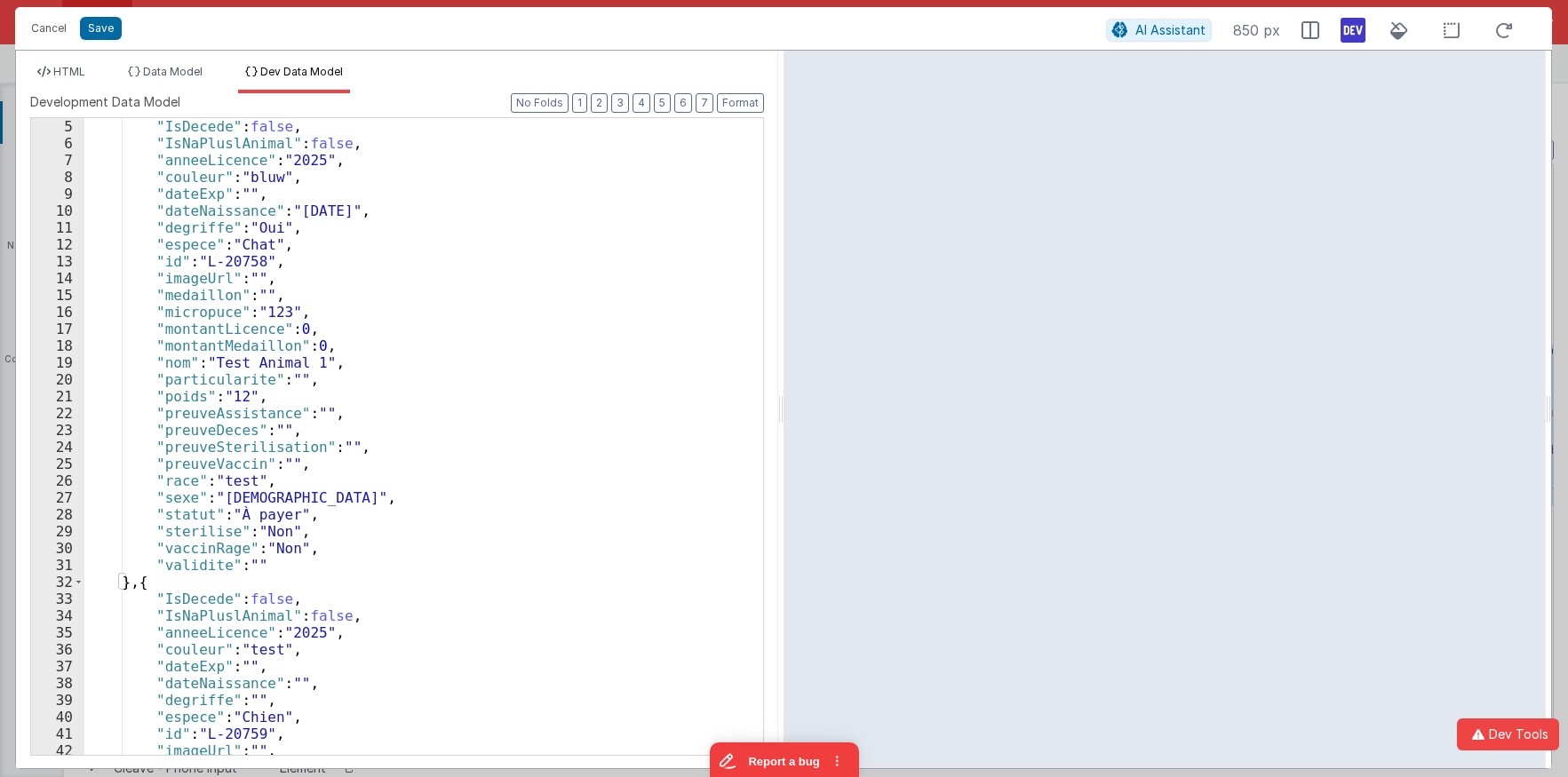
scroll to position [0, 0]
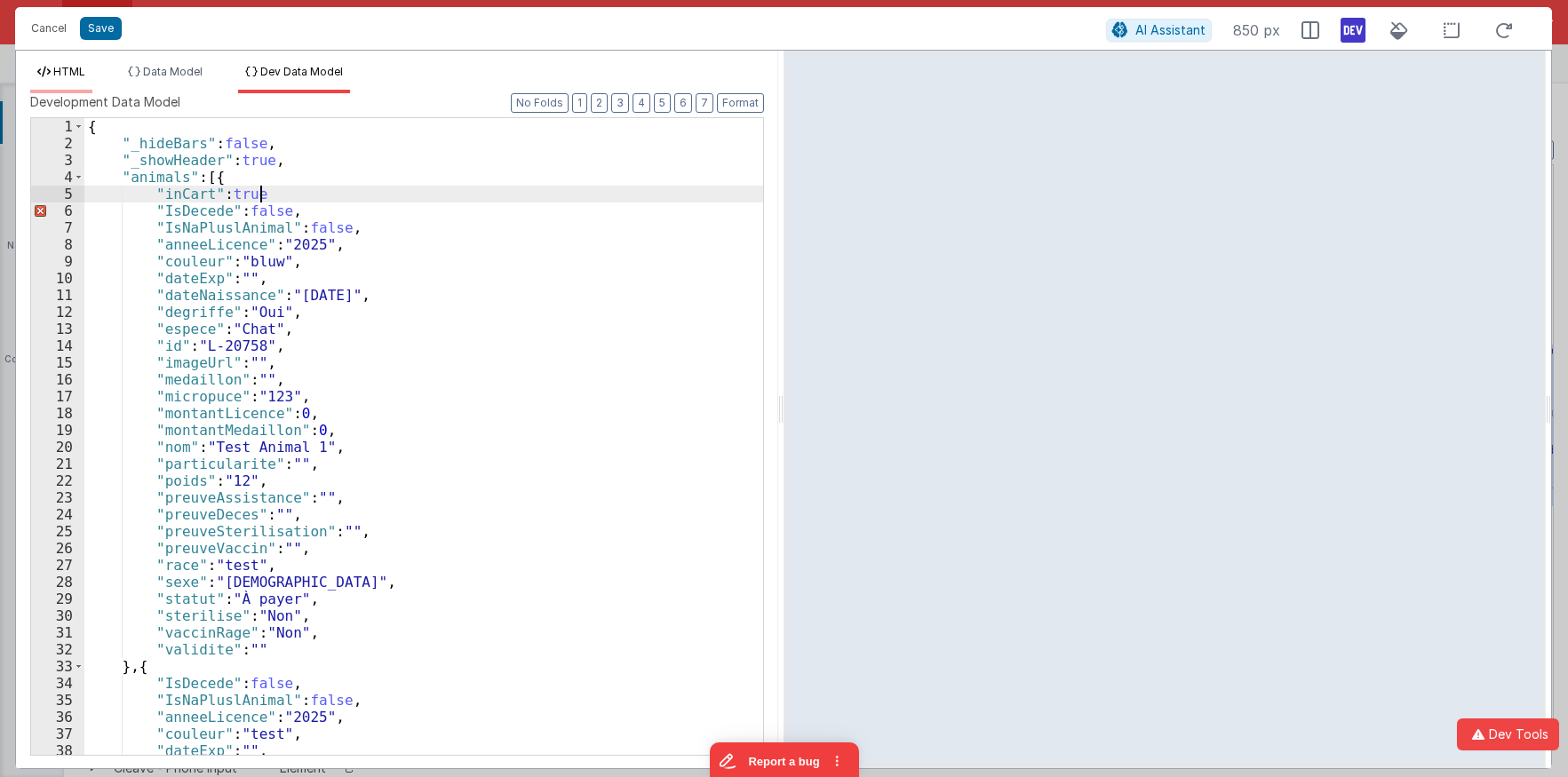
click at [70, 76] on span "HTML" at bounding box center [70, 71] width 32 height 13
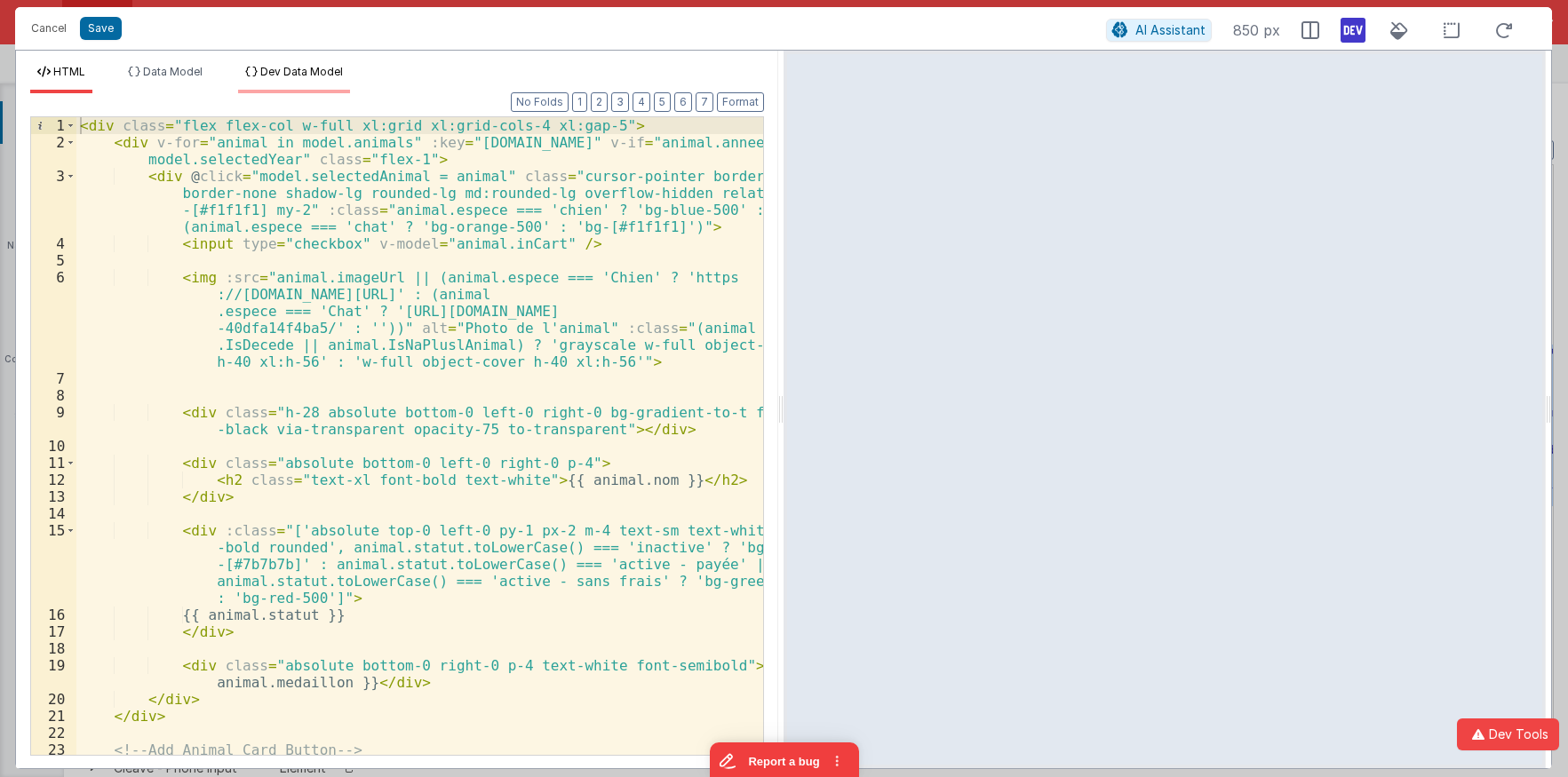
click at [295, 77] on span "Dev Data Model" at bounding box center [302, 71] width 83 height 13
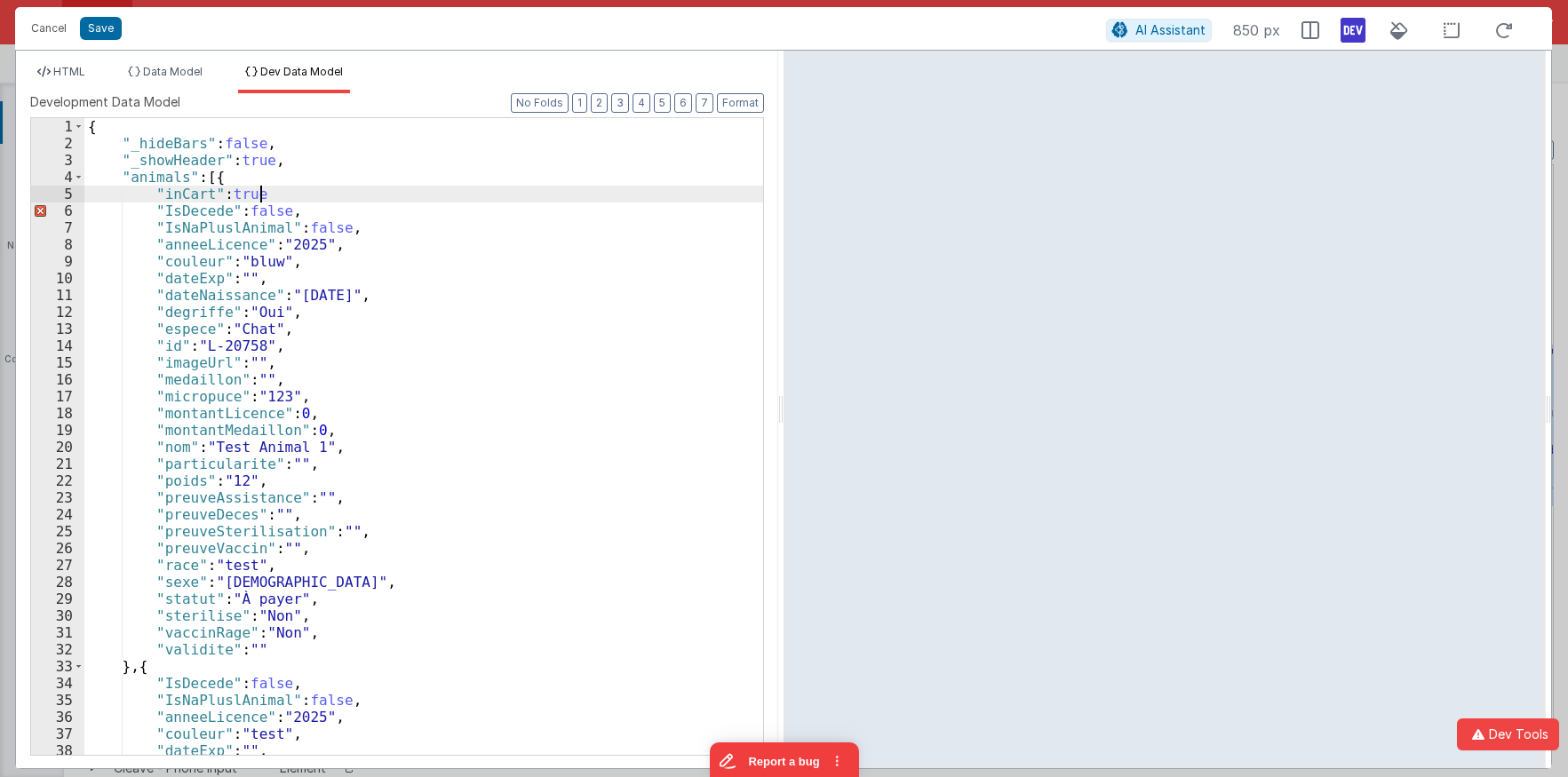
click at [298, 191] on div "{ "_hideBars" : false , "_showHeader" : true , "animals" : [{ "inCart" : true "…" at bounding box center [424, 454] width 678 height 671
click at [83, 74] on span "HTML" at bounding box center [70, 71] width 32 height 13
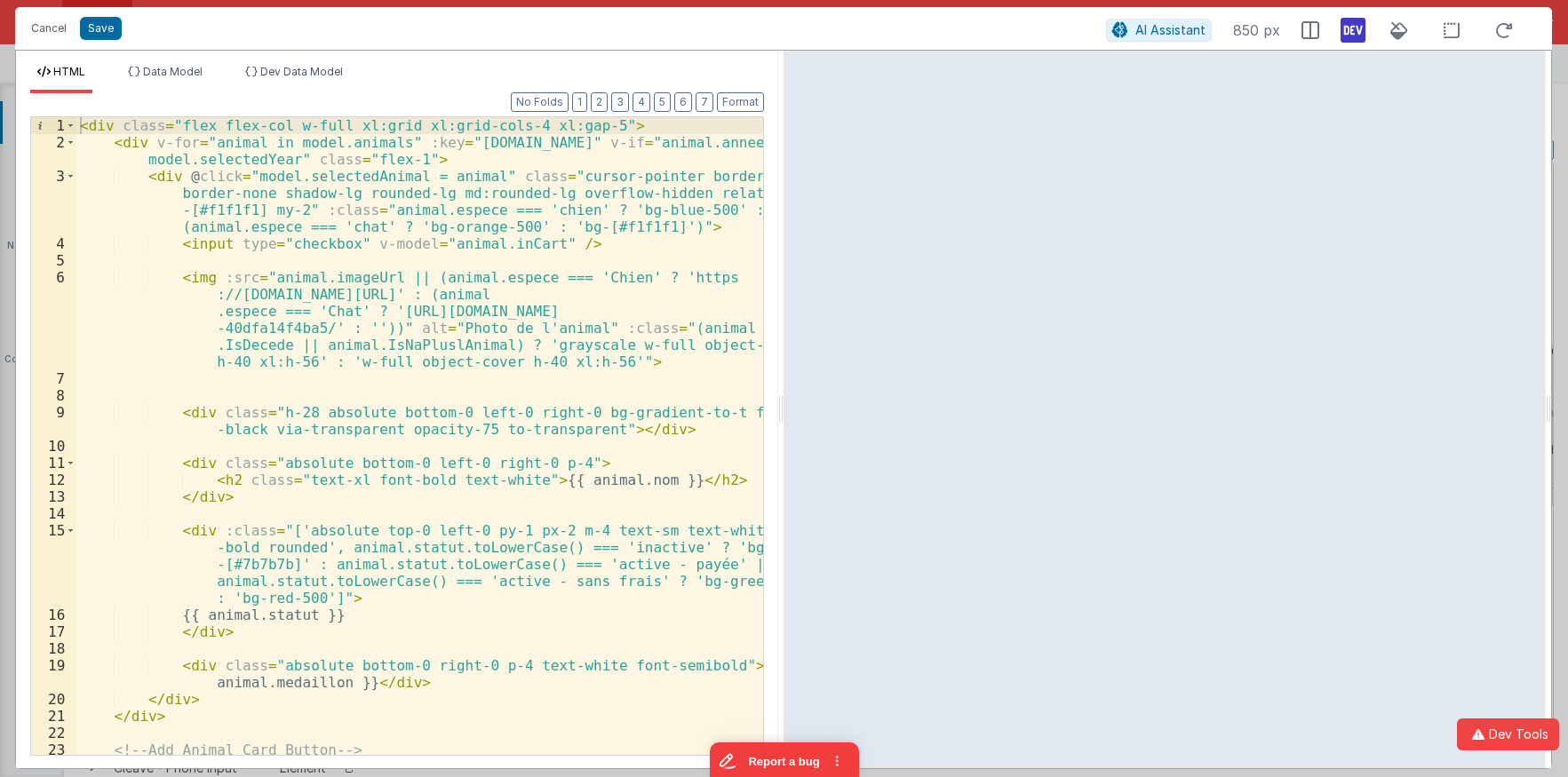
click at [202, 279] on div "< div class = "flex flex-col w-full xl:grid xl:grid-cols-4 xl:gap-5" > < div v-…" at bounding box center [419, 470] width 687 height 706
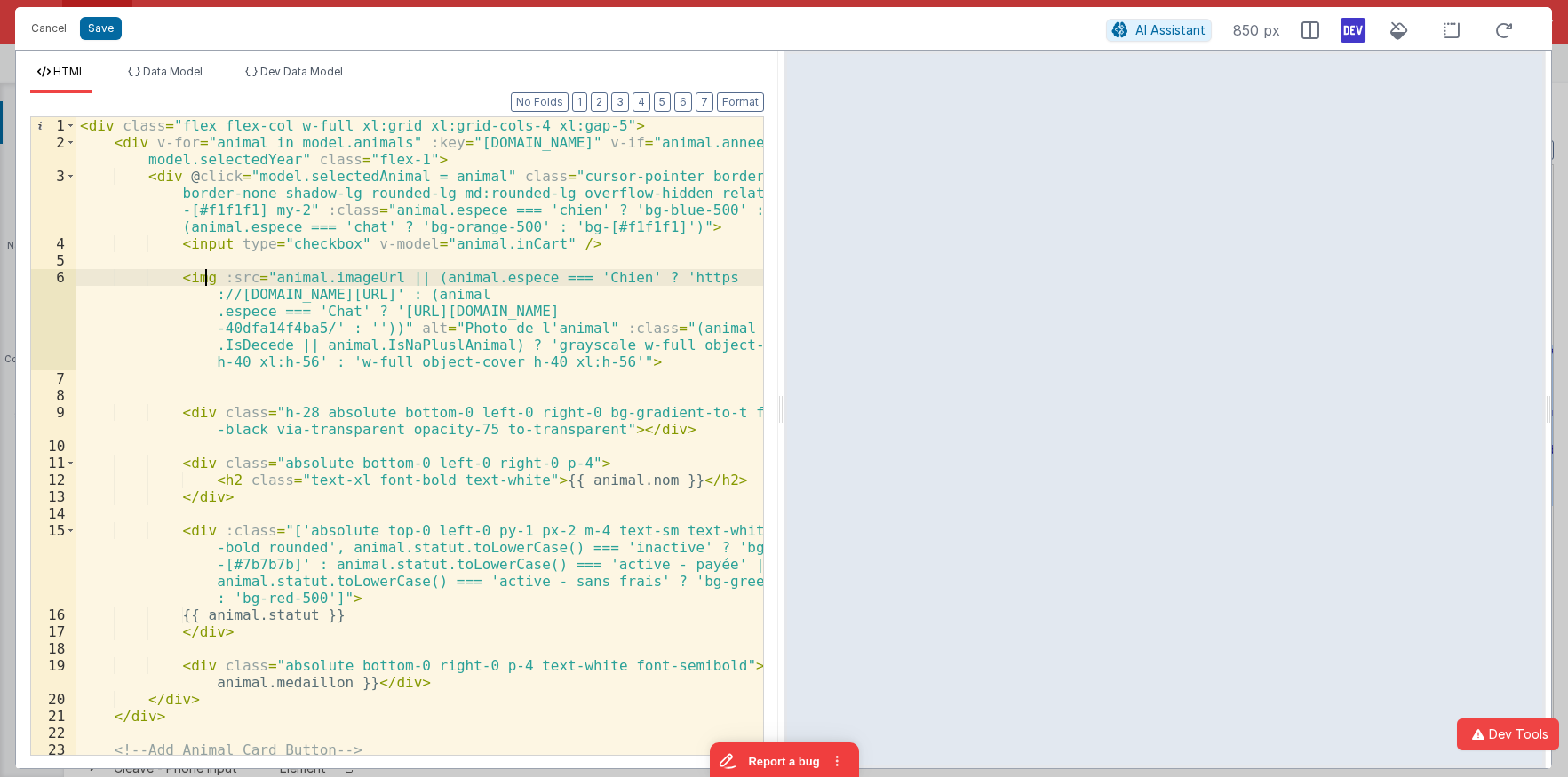
click at [220, 241] on div "< div class = "flex flex-col w-full xl:grid xl:grid-cols-4 xl:gap-5" > < div v-…" at bounding box center [419, 470] width 687 height 706
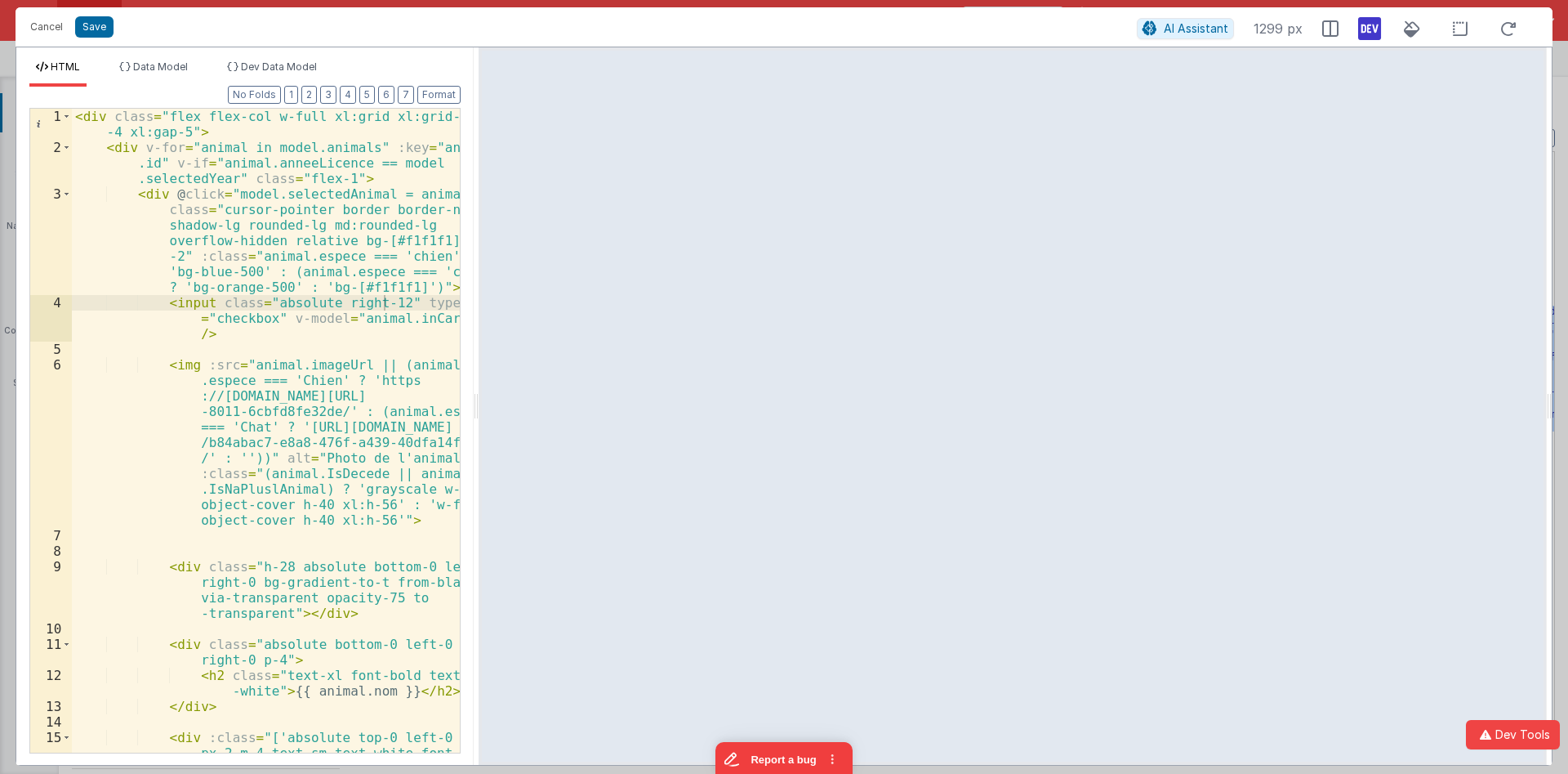
drag, startPoint x: 781, startPoint y: 400, endPoint x: 381, endPoint y: 376, distance: 400.7
click at [381, 376] on div "Cancel Save AI Assistant 1299 px HTML Data Model Dev Data Model Format 7 6 5 4 …" at bounding box center [784, 387] width 1537 height 758
click at [385, 303] on div "< div class = "flex flex-col w-full xl:grid xl:grid-cols -4 xl:gap-5" > < div v…" at bounding box center [265, 516] width 388 height 815
click at [200, 304] on div "< div class = "flex flex-col w-full xl:grid xl:grid-cols -4 xl:gap-5" > < div v…" at bounding box center [265, 516] width 388 height 815
click at [314, 342] on div "< div class = "flex flex-col w-full xl:grid xl:grid-cols -4 xl:gap-5" > < div v…" at bounding box center [265, 516] width 388 height 815
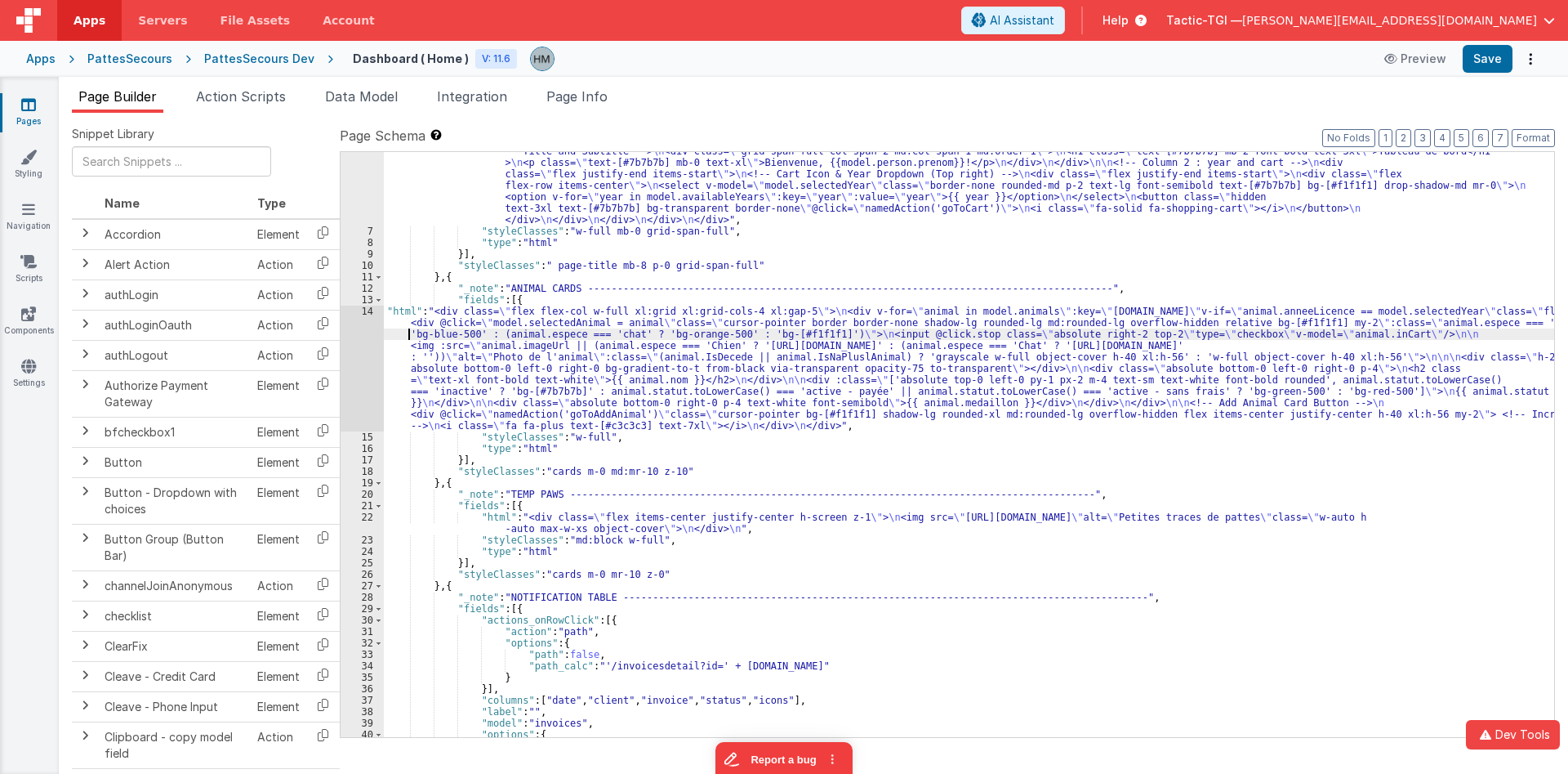
click at [399, 331] on div ""html" : "<div class= \" w-full text-[#7b7b7b] \" > \n <!-- Header Container --…" at bounding box center [968, 466] width 1170 height 711
click at [374, 314] on div "14" at bounding box center [362, 369] width 43 height 126
click at [368, 311] on div "14" at bounding box center [362, 369] width 43 height 126
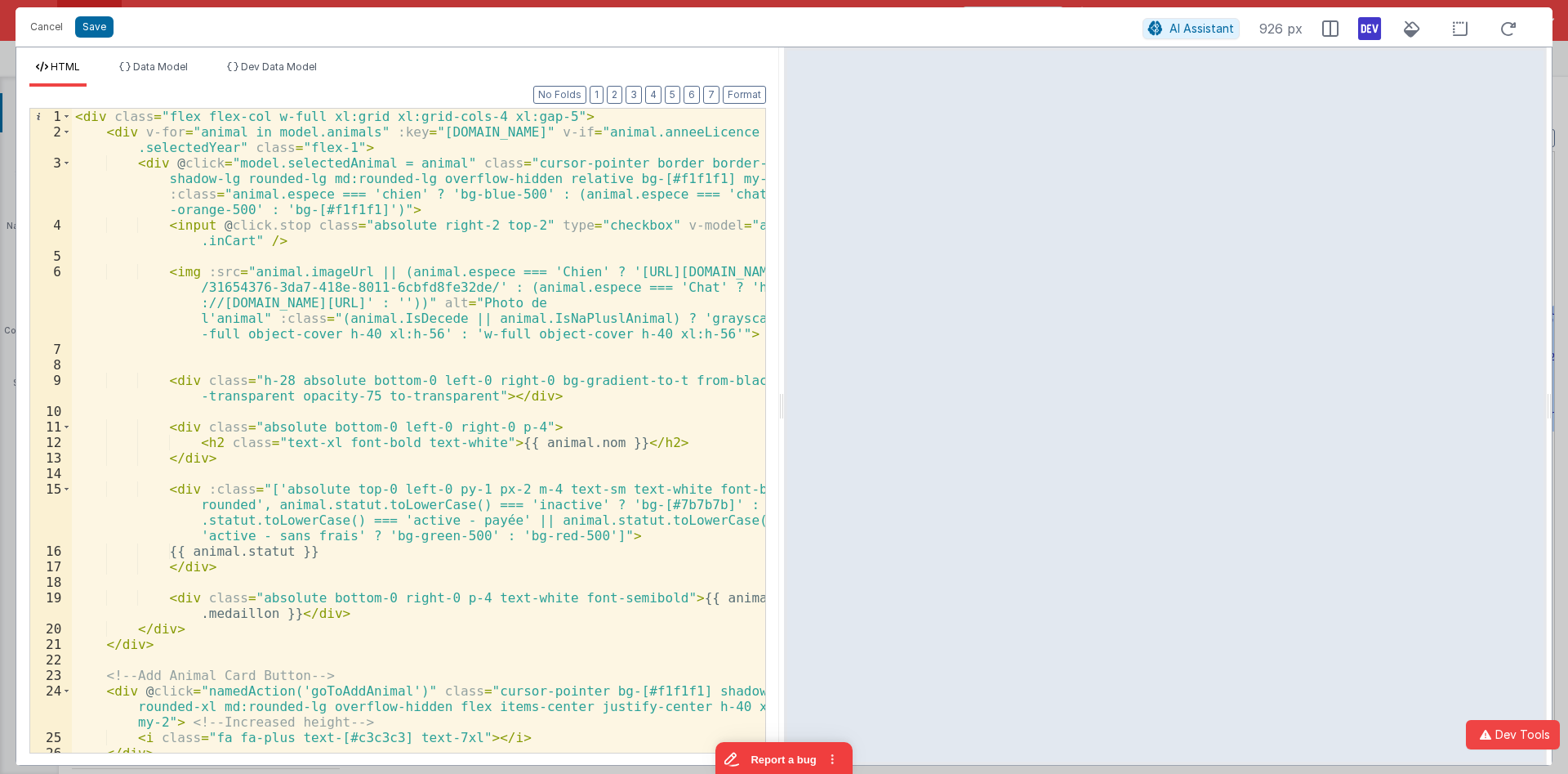
click at [288, 225] on div "< div class = "flex flex-col w-full xl:grid xl:grid-cols-4 xl:gap-5" > < div v-…" at bounding box center [418, 446] width 693 height 675
click at [296, 244] on div "< div class = "flex flex-col w-full xl:grid xl:grid-cols-4 xl:gap-5" > < div v-…" at bounding box center [418, 446] width 693 height 675
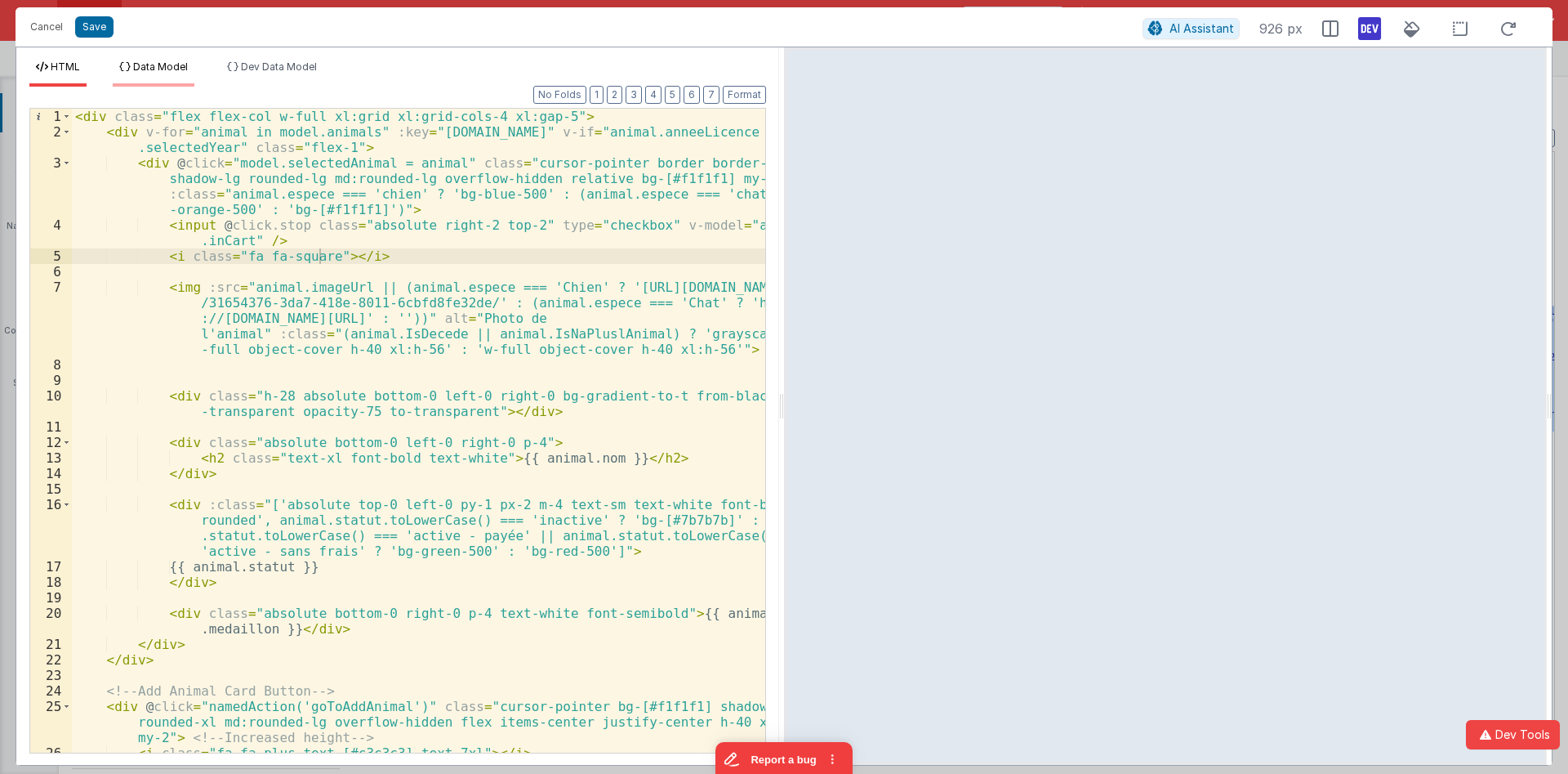
click at [179, 73] on span "Data Model" at bounding box center [160, 67] width 54 height 12
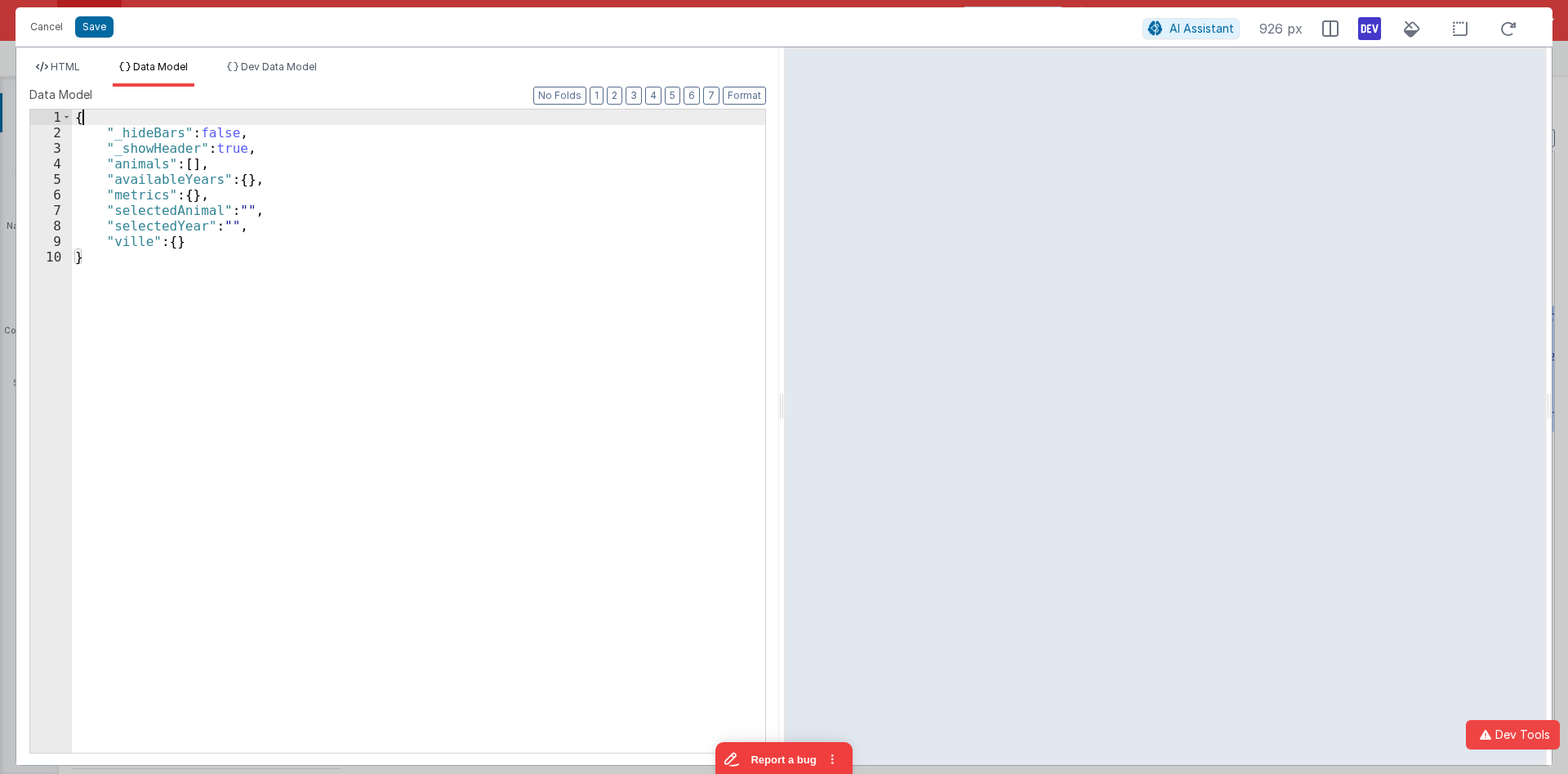
click at [118, 119] on div "{ "_hideBars" : false , "_showHeader" : true , "animals" : [ ] , "availableYear…" at bounding box center [418, 447] width 693 height 674
click at [71, 70] on span "HTML" at bounding box center [66, 67] width 29 height 12
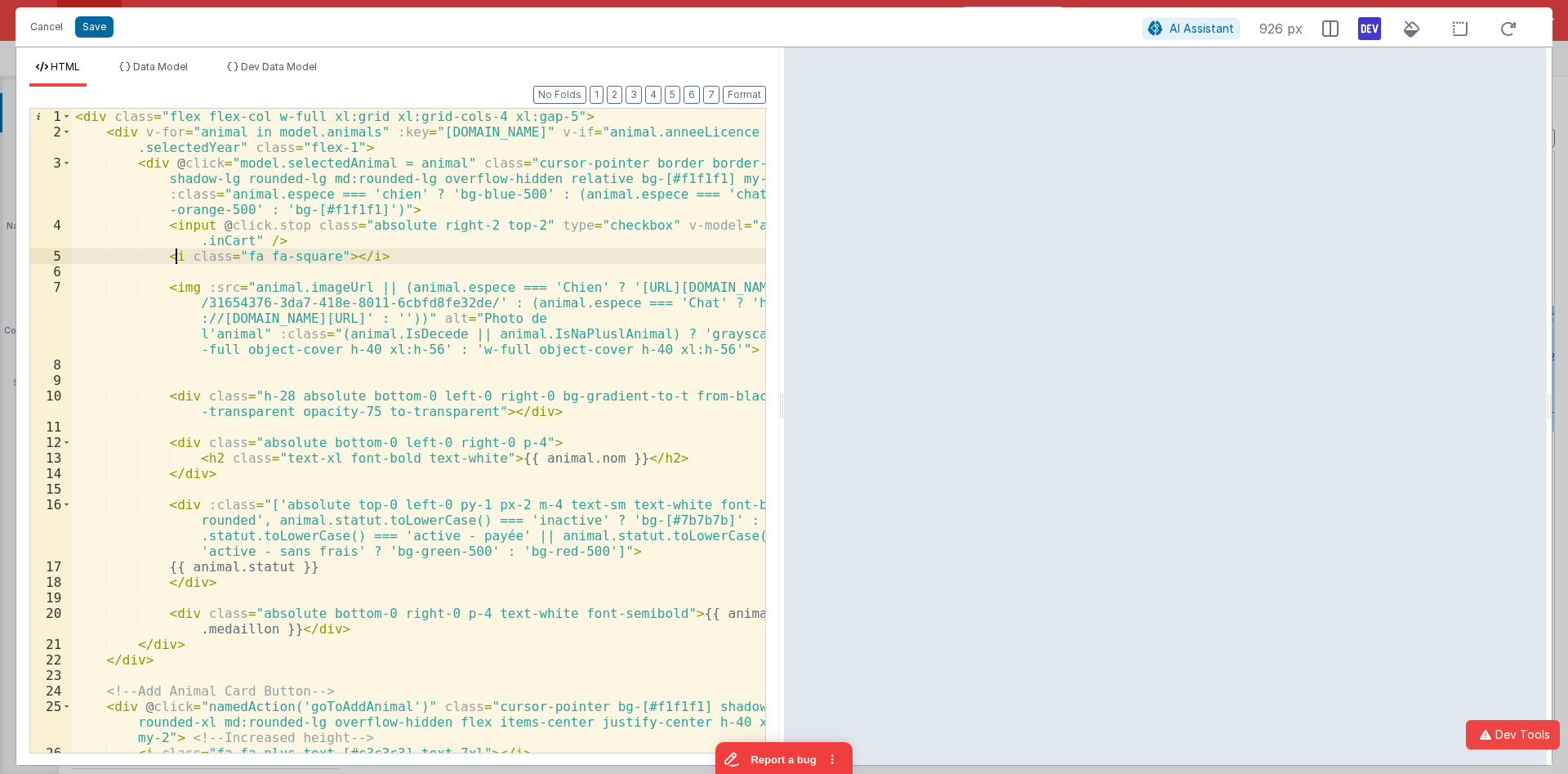
click at [174, 254] on div "< div class = "flex flex-col w-full xl:grid xl:grid-cols-4 xl:gap-5" > < div v-…" at bounding box center [418, 446] width 693 height 675
drag, startPoint x: 613, startPoint y: 251, endPoint x: 165, endPoint y: 258, distance: 448.1
click at [165, 258] on div "< div class = "flex flex-col w-full xl:grid xl:grid-cols-4 xl:gap-5" > < div v-…" at bounding box center [418, 446] width 693 height 675
click at [610, 254] on div "< div class = "flex flex-col w-full xl:grid xl:grid-cols-4 xl:gap-5" > < div v-…" at bounding box center [418, 430] width 693 height 644
paste textarea
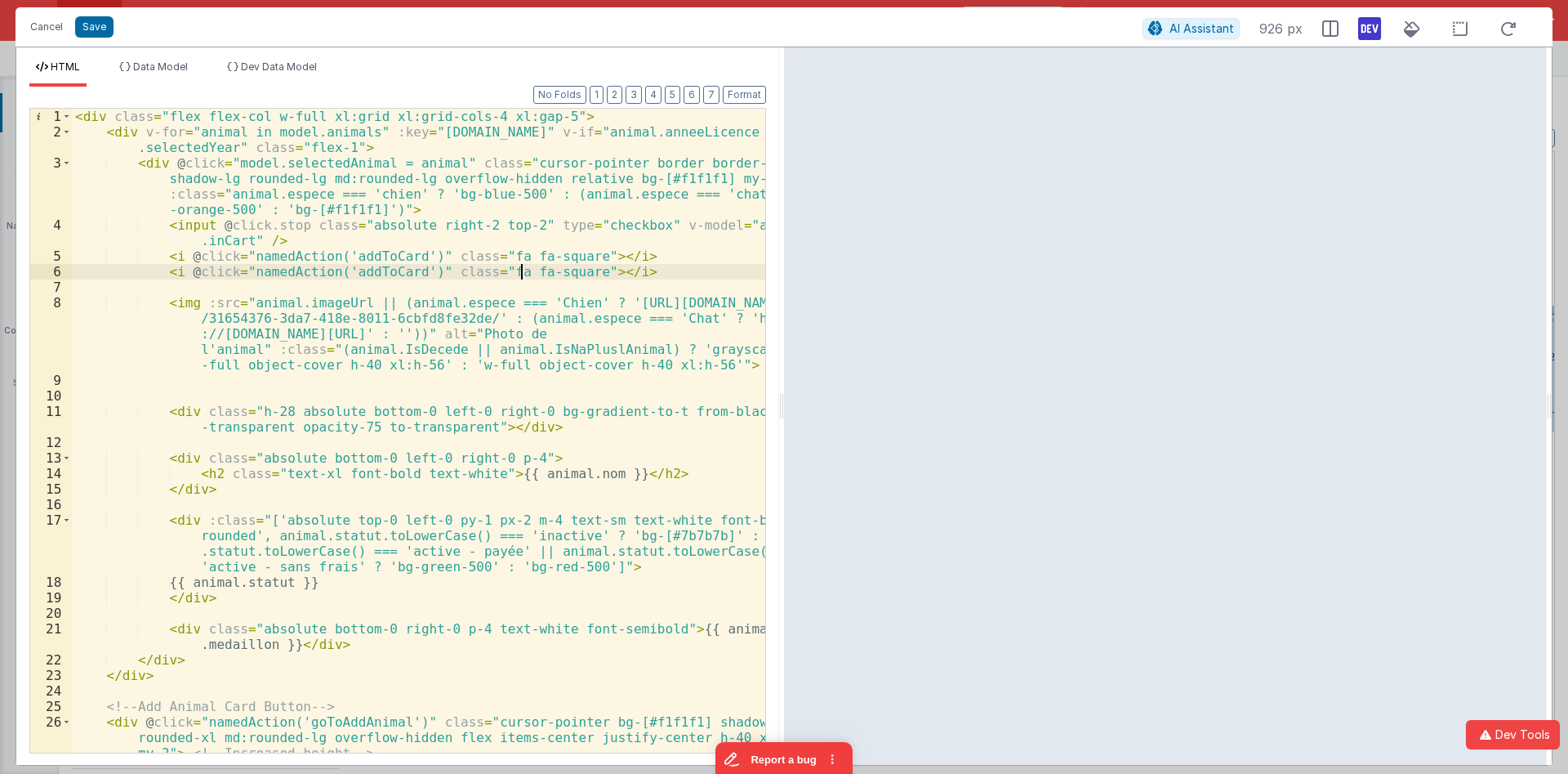
click at [522, 267] on div "< div class = "flex flex-col w-full xl:grid xl:grid-cols-4 xl:gap-5" > < div v-…" at bounding box center [418, 446] width 693 height 675
click at [367, 270] on div "< div class = "flex flex-col w-full xl:grid xl:grid-cols-4 xl:gap-5" > < div v-…" at bounding box center [418, 446] width 693 height 675
drag, startPoint x: 398, startPoint y: 270, endPoint x: 337, endPoint y: 273, distance: 61.1
click at [337, 273] on div "< div class = "flex flex-col w-full xl:grid xl:grid-cols-4 xl:gap-5" > < div v-…" at bounding box center [418, 446] width 693 height 675
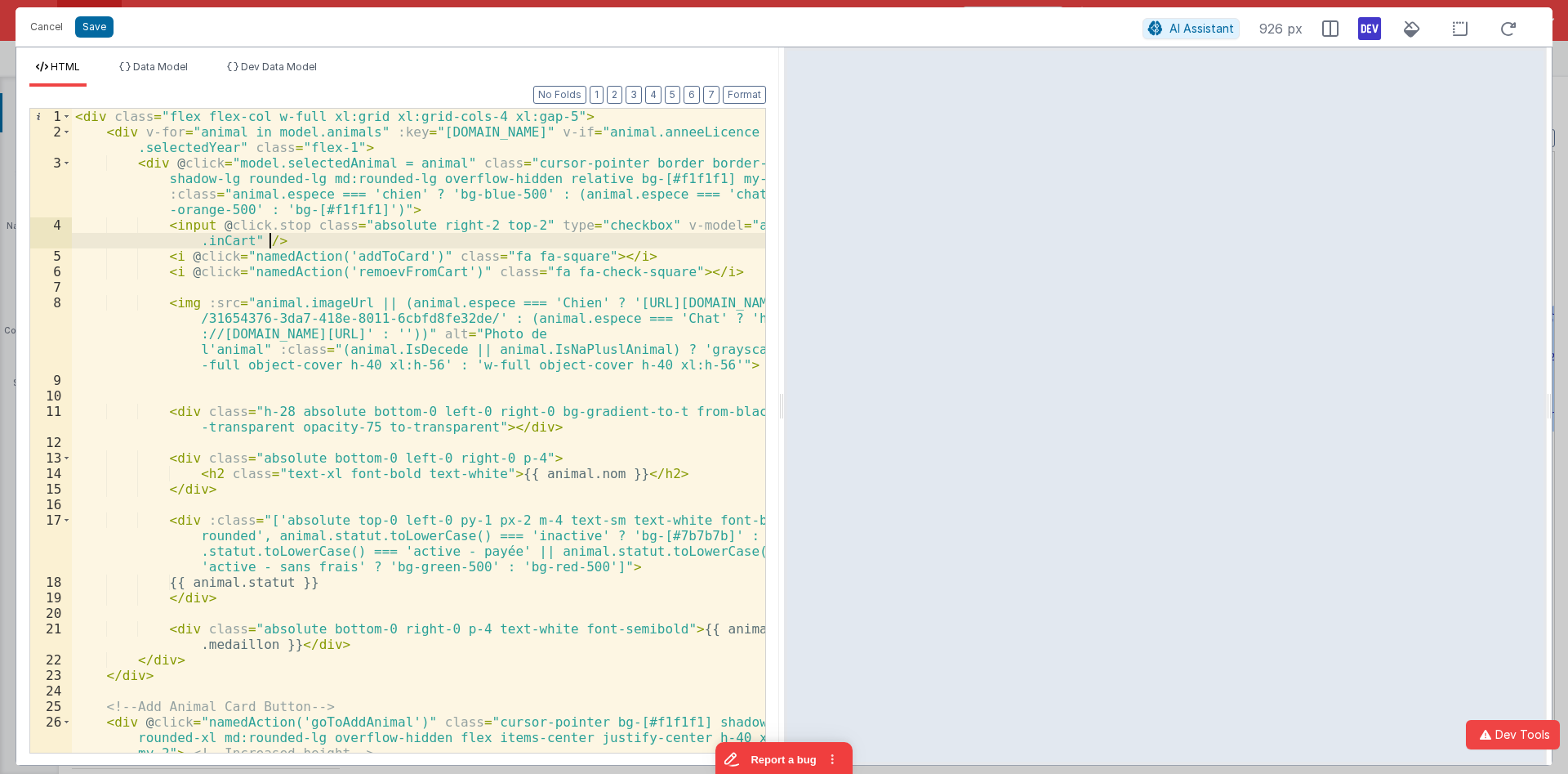
click at [330, 244] on div "< div class = "flex flex-col w-full xl:grid xl:grid-cols-4 xl:gap-5" > < div v-…" at bounding box center [418, 446] width 693 height 675
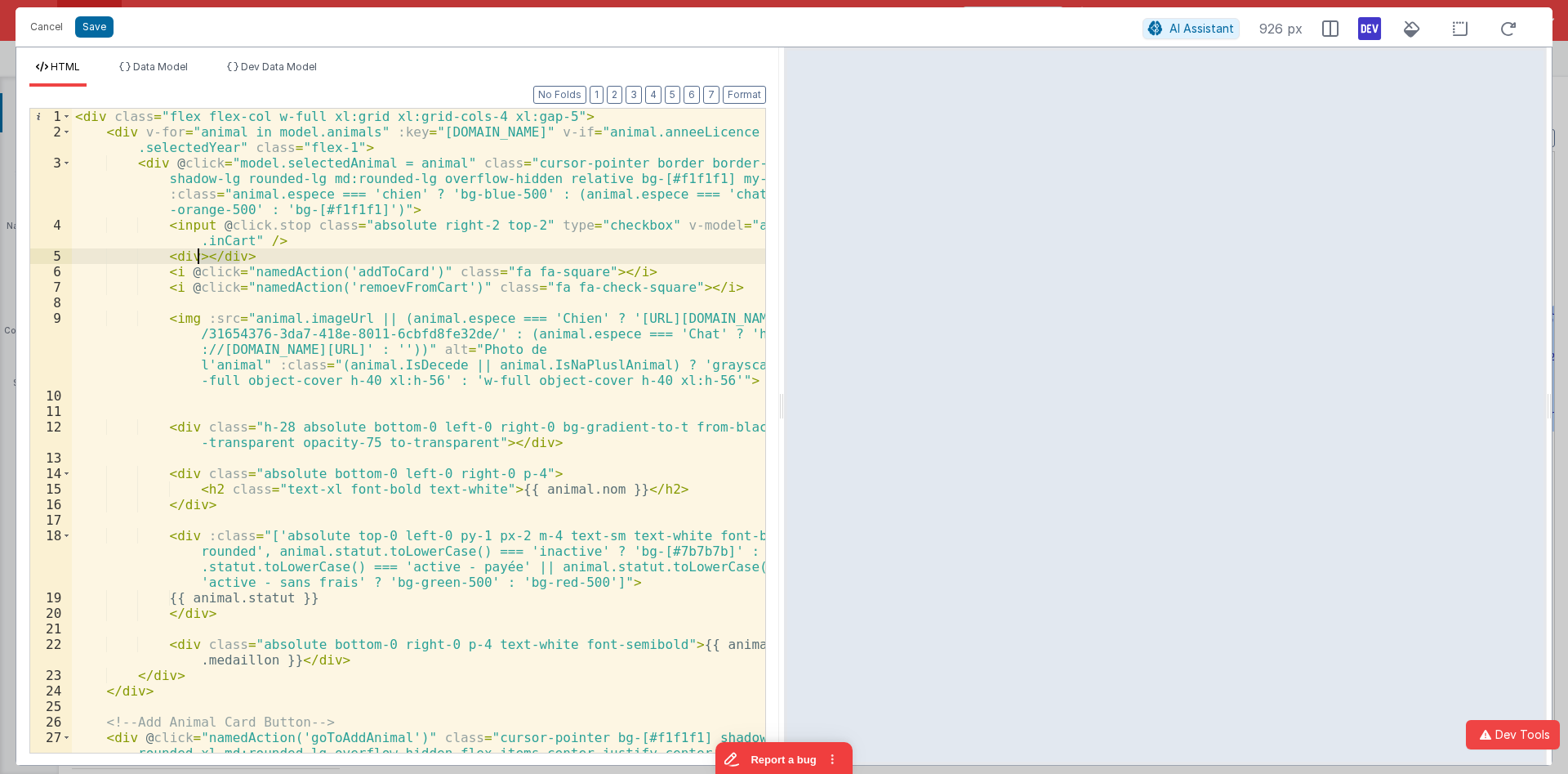
drag, startPoint x: 240, startPoint y: 256, endPoint x: 194, endPoint y: 249, distance: 46.5
click at [194, 249] on div "< div class = "flex flex-col w-full xl:grid xl:grid-cols-4 xl:gap-5" > < div v-…" at bounding box center [418, 461] width 693 height 706
click at [699, 284] on div "< div class = "flex flex-col w-full xl:grid xl:grid-cols-4 xl:gap-5" > < div v-…" at bounding box center [418, 461] width 693 height 706
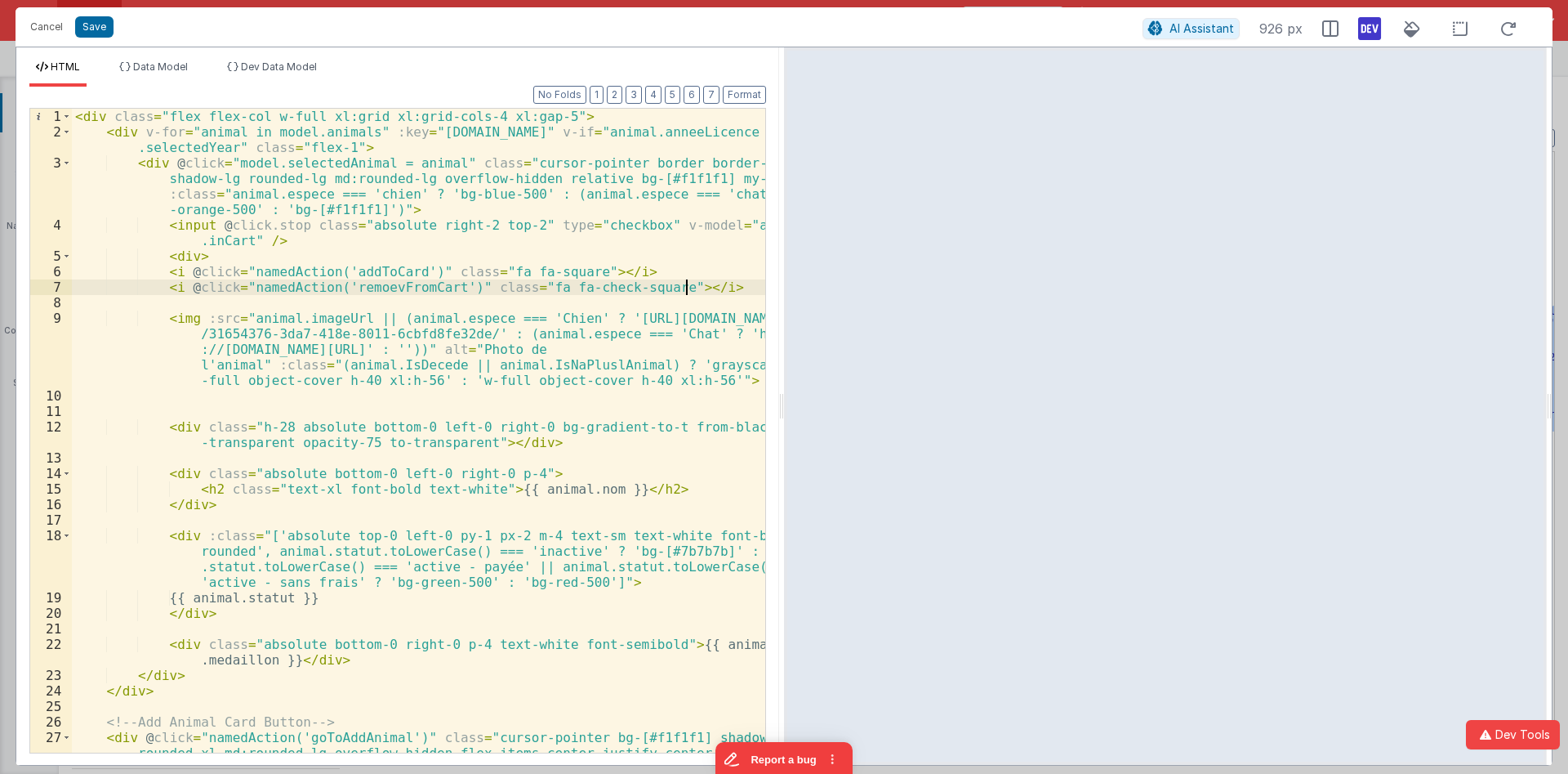
paste textarea
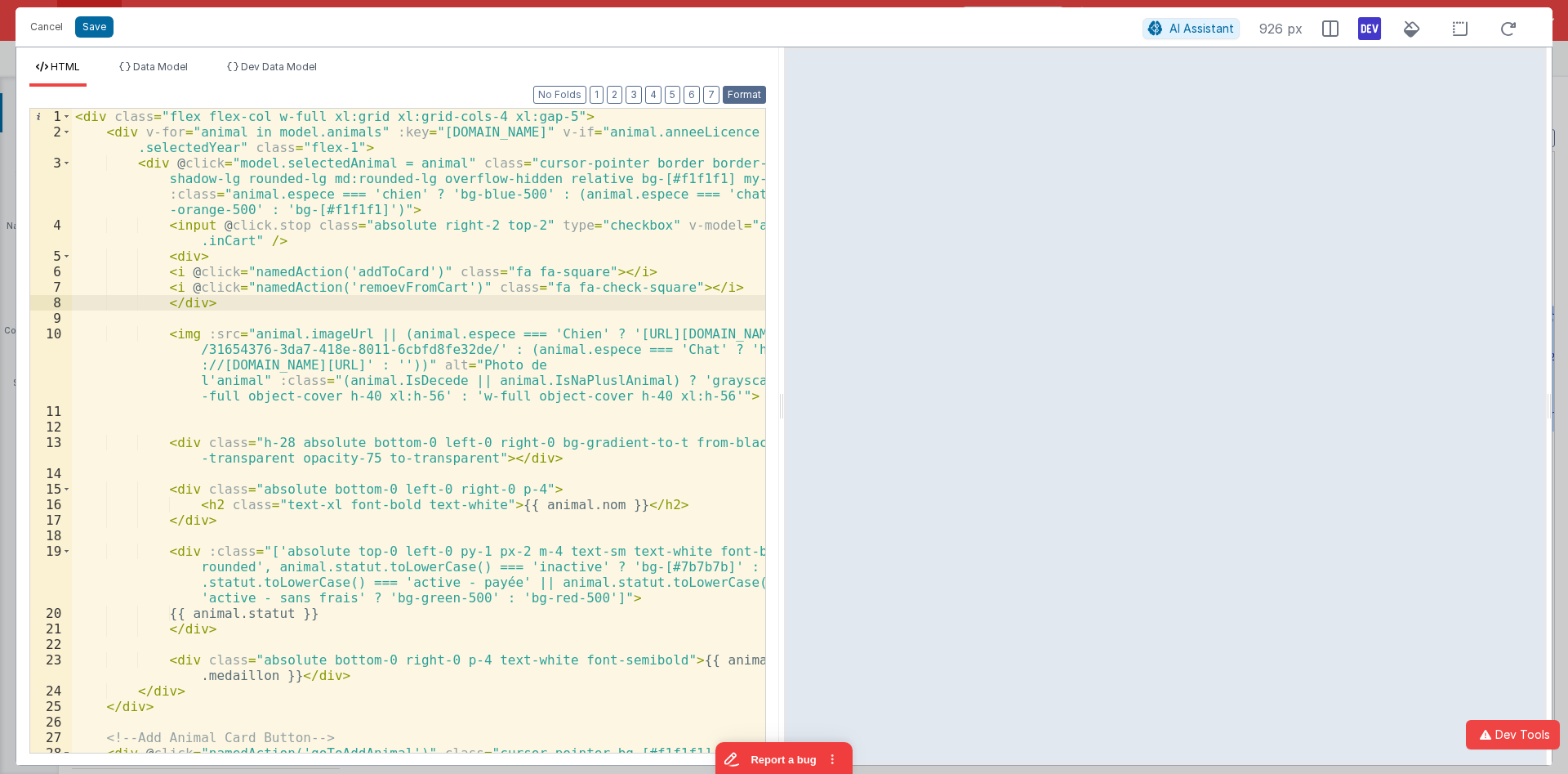
click at [753, 90] on button "Format" at bounding box center [744, 94] width 43 height 18
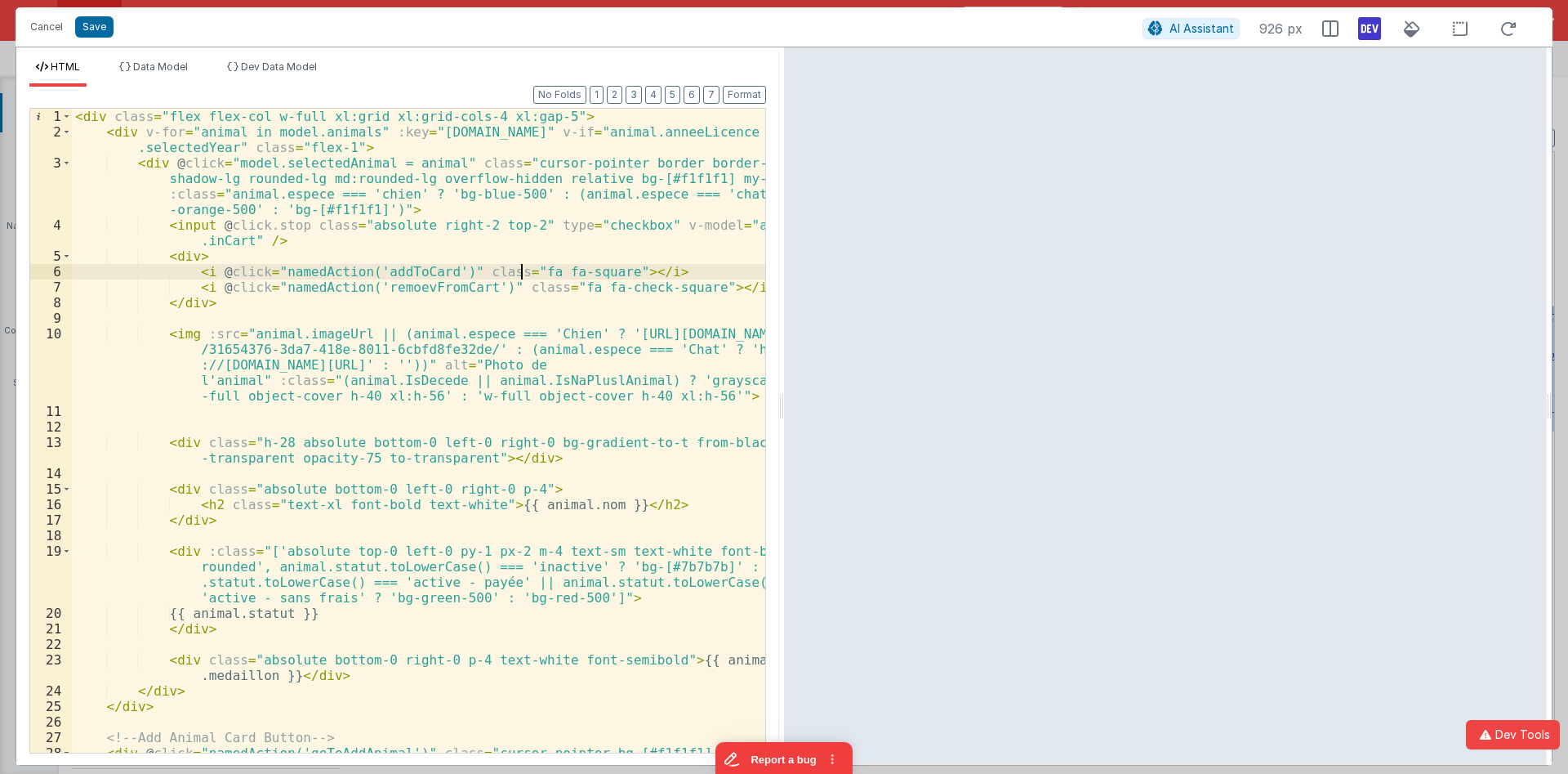
click at [520, 270] on div "< div class = "flex flex-col w-full xl:grid xl:grid-cols-4 xl:gap-5" > < div v-…" at bounding box center [418, 461] width 693 height 706
click at [542, 284] on div "< div class = "flex flex-col w-full xl:grid xl:grid-cols-4 xl:gap-5" > < div v-…" at bounding box center [418, 461] width 693 height 706
click at [673, 288] on div "< div class = "flex flex-col w-full xl:grid xl:grid-cols-4 xl:gap-5" > < div v-…" at bounding box center [418, 461] width 693 height 706
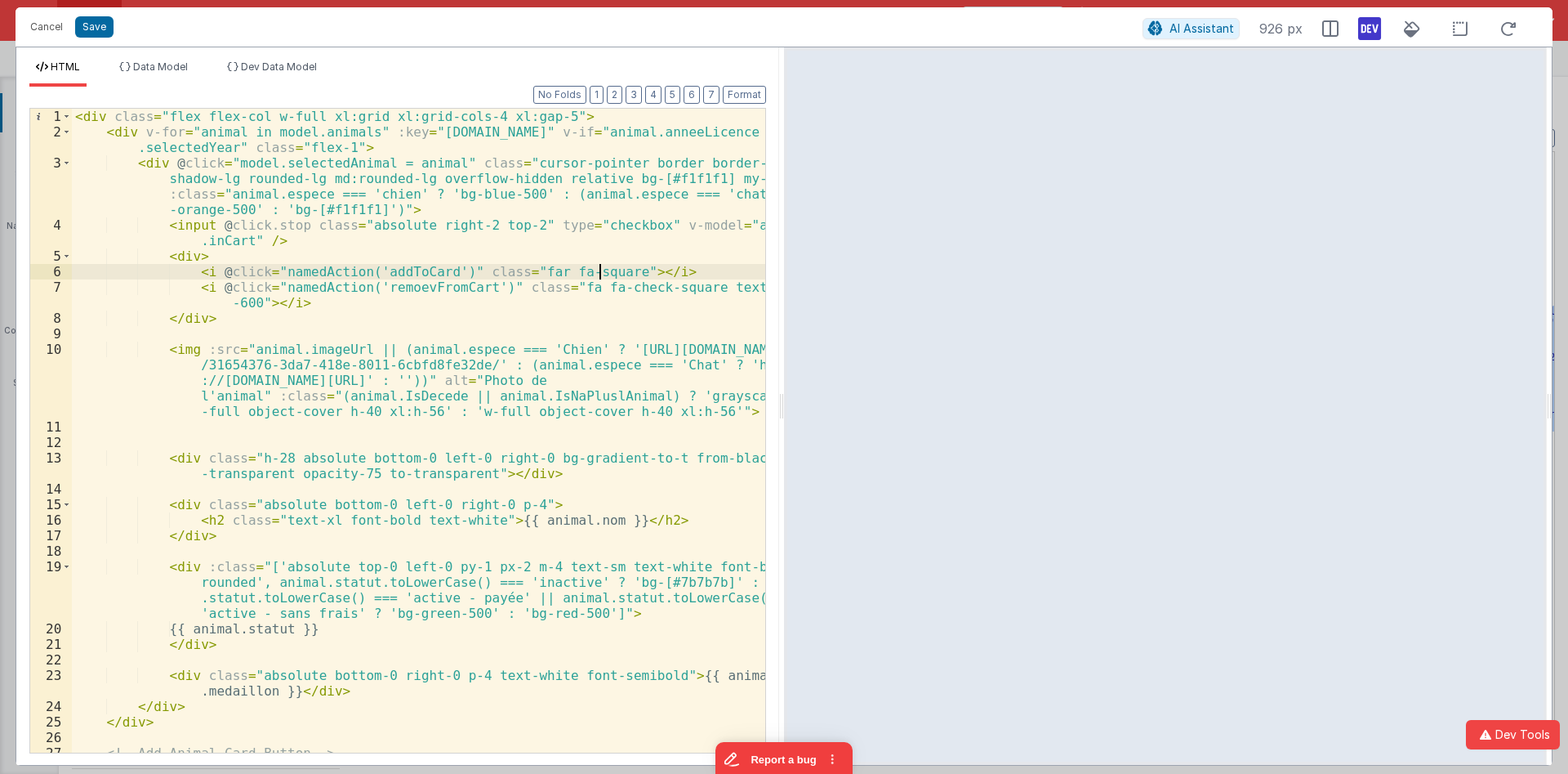
click at [597, 271] on div "< div class = "flex flex-col w-full xl:grid xl:grid-cols-4 xl:gap-5" > < div v-…" at bounding box center [418, 461] width 693 height 706
click at [201, 272] on div "< div class = "flex flex-col w-full xl:grid xl:grid-cols-4 xl:gap-5" > < div v-…" at bounding box center [418, 461] width 693 height 706
click at [155, 64] on span "Data Model" at bounding box center [160, 67] width 54 height 12
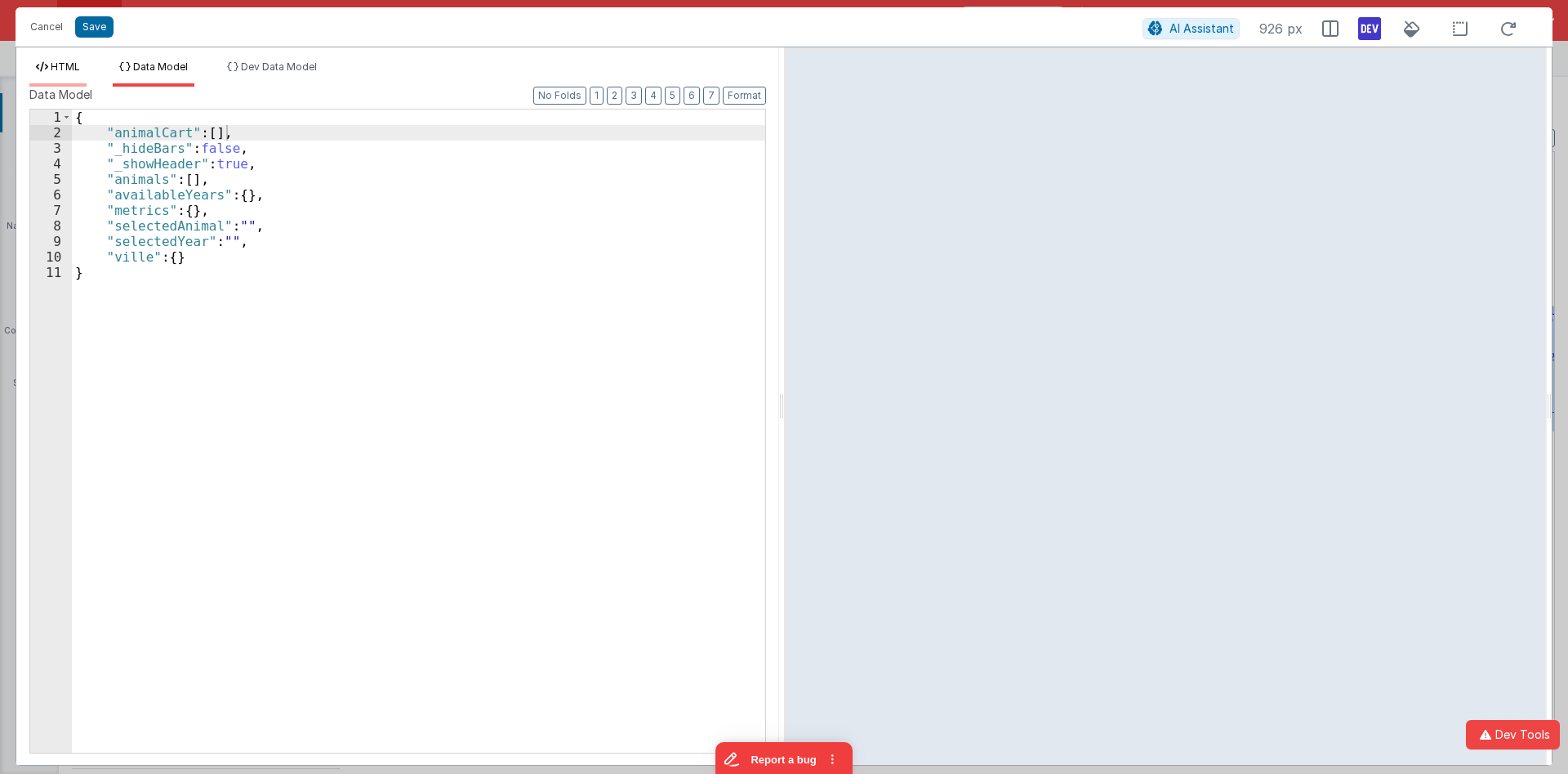
click at [68, 74] on li "HTML" at bounding box center [58, 73] width 57 height 26
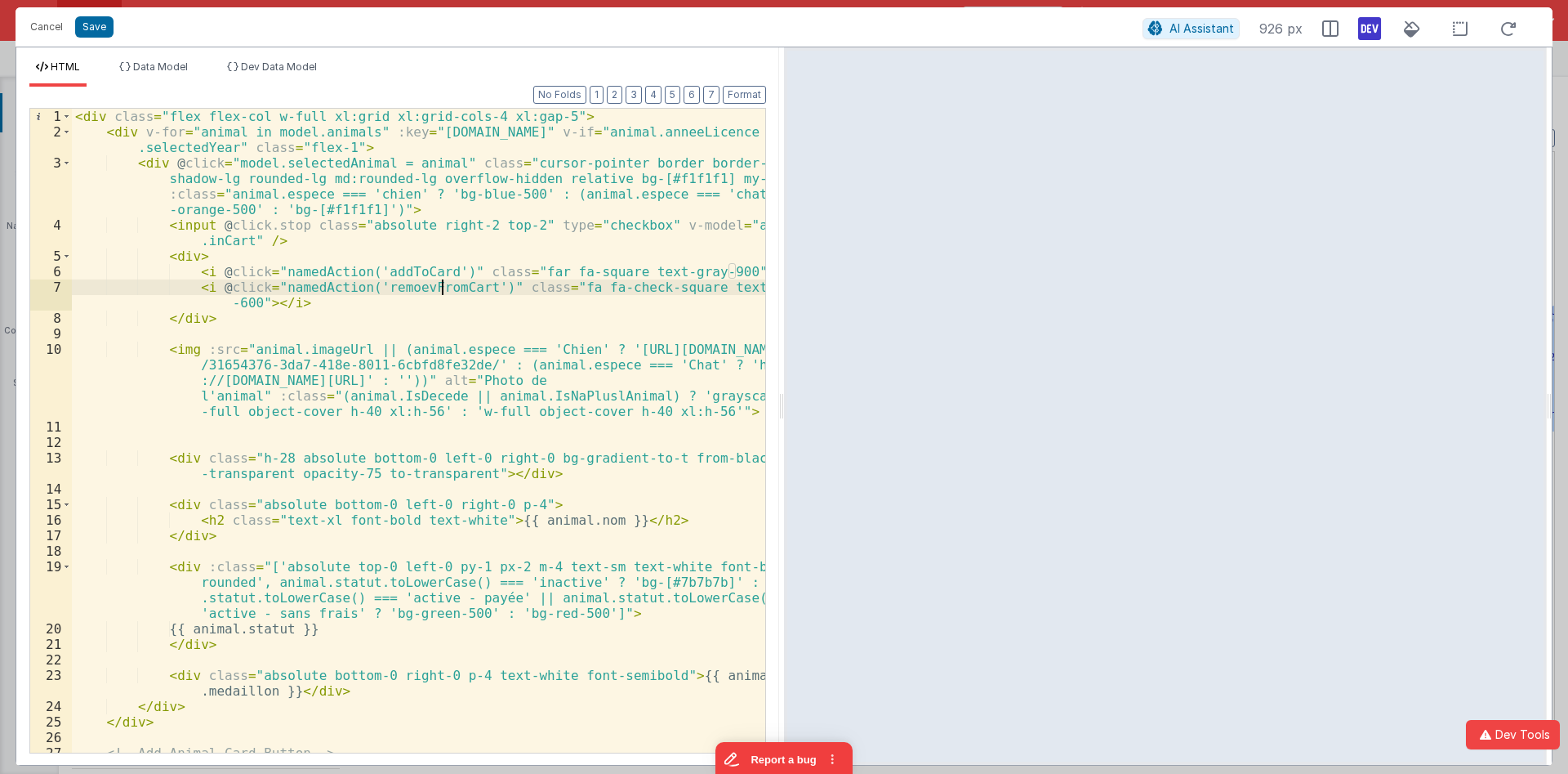
click at [442, 282] on div "< div class = "flex flex-col w-full xl:grid xl:grid-cols-4 xl:gap-5" > < div v-…" at bounding box center [418, 461] width 693 height 706
click at [256, 272] on div "< div class = "flex flex-col w-full xl:grid xl:grid-cols-4 xl:gap-5" > < div v-…" at bounding box center [418, 461] width 693 height 706
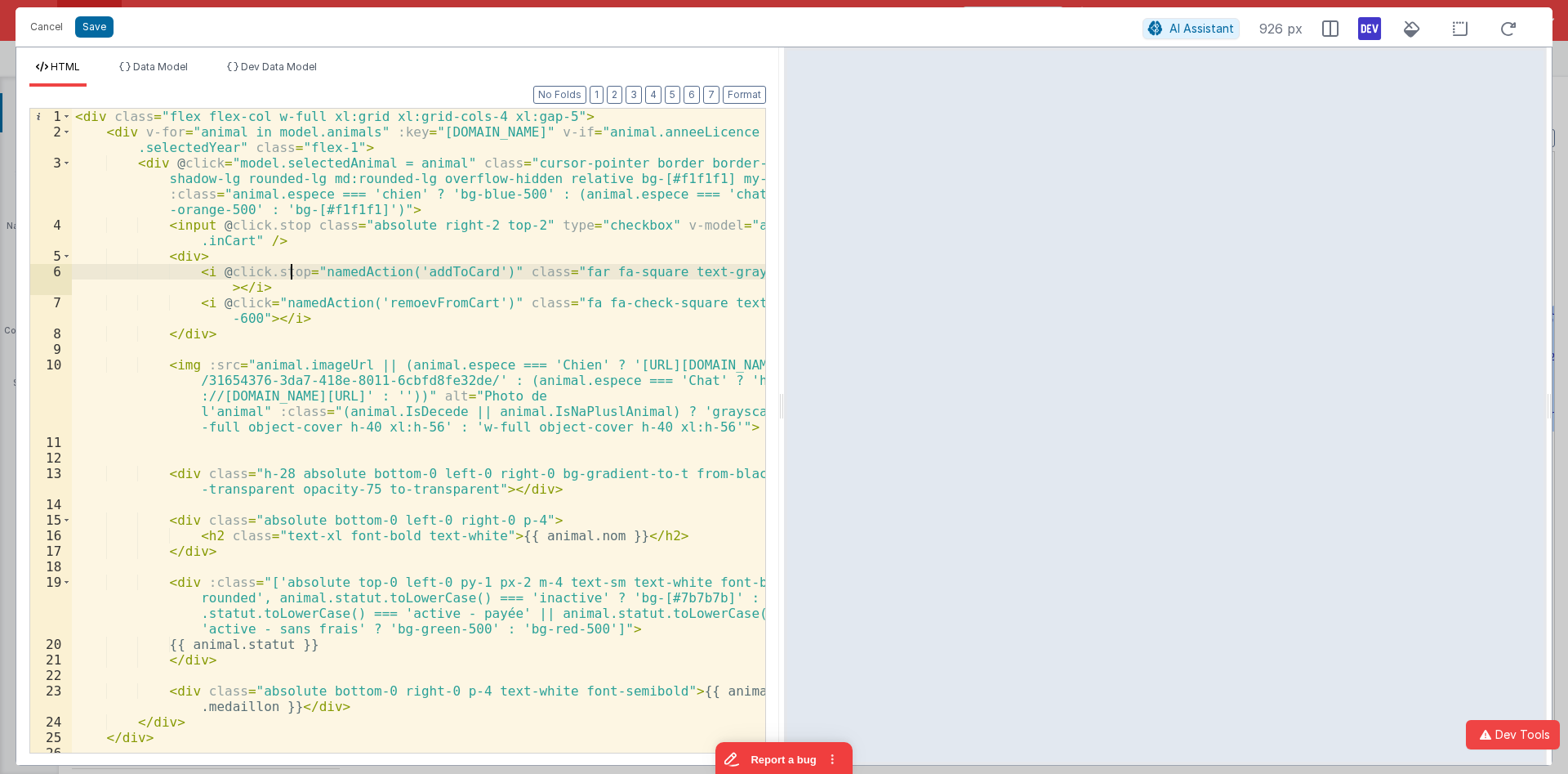
click at [256, 303] on div "< div class = "flex flex-col w-full xl:grid xl:grid-cols-4 xl:gap-5" > < div v-…" at bounding box center [418, 446] width 693 height 675
click at [187, 257] on div "< div class = "flex flex-col w-full xl:grid xl:grid-cols-4 xl:gap-5" > < div v-…" at bounding box center [418, 446] width 693 height 675
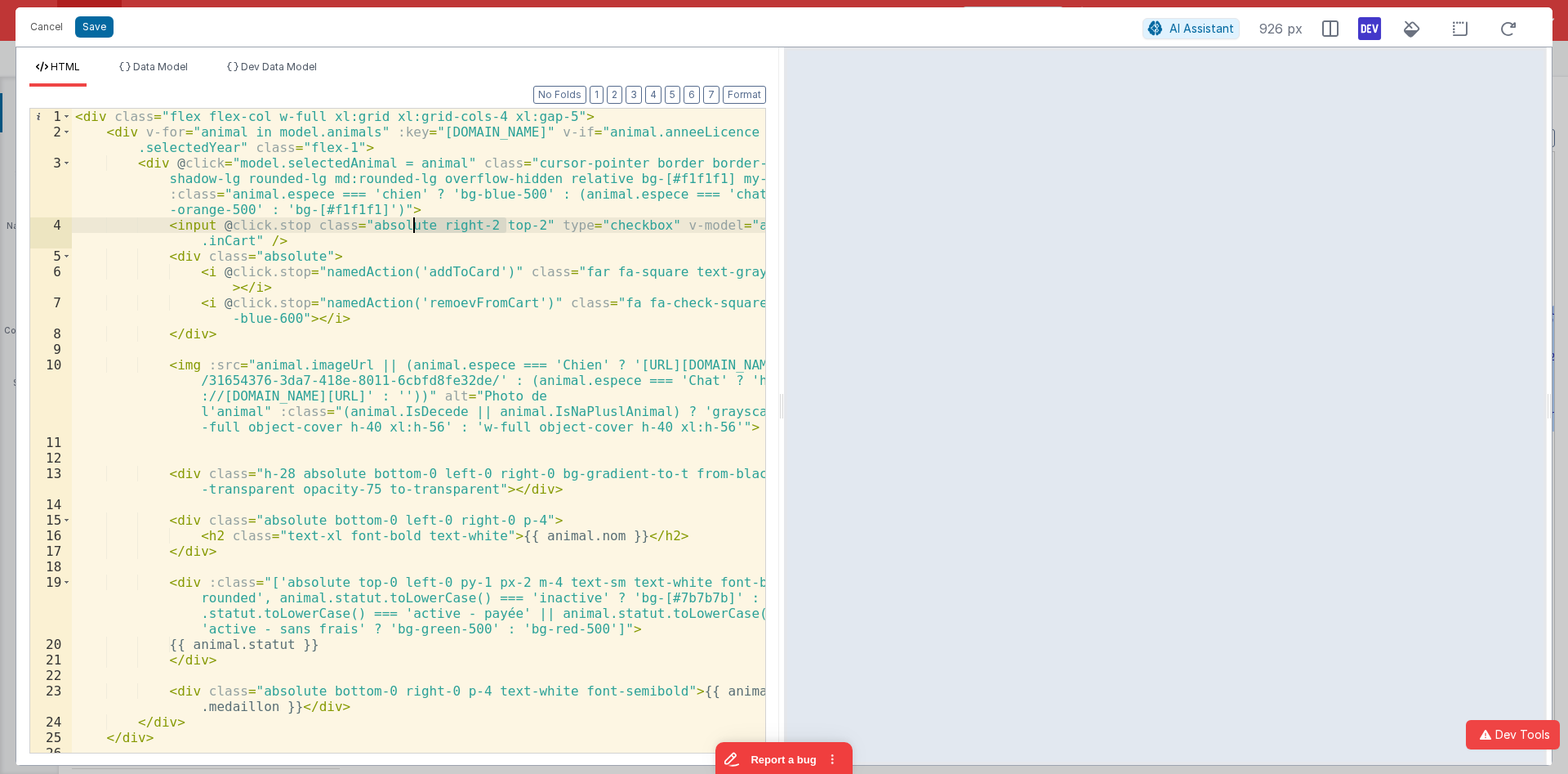
drag, startPoint x: 507, startPoint y: 224, endPoint x: 413, endPoint y: 229, distance: 94.1
click at [413, 229] on div "< div class = "flex flex-col w-full xl:grid xl:grid-cols-4 xl:gap-5" > < div v-…" at bounding box center [418, 446] width 693 height 675
click at [303, 257] on div "< div class = "flex flex-col w-full xl:grid xl:grid-cols-4 xl:gap-5" > < div v-…" at bounding box center [418, 446] width 693 height 675
drag, startPoint x: 276, startPoint y: 240, endPoint x: 81, endPoint y: 224, distance: 195.7
click at [81, 224] on div "< div class = "flex flex-col w-full xl:grid xl:grid-cols-4 xl:gap-5" > < div v-…" at bounding box center [418, 446] width 693 height 675
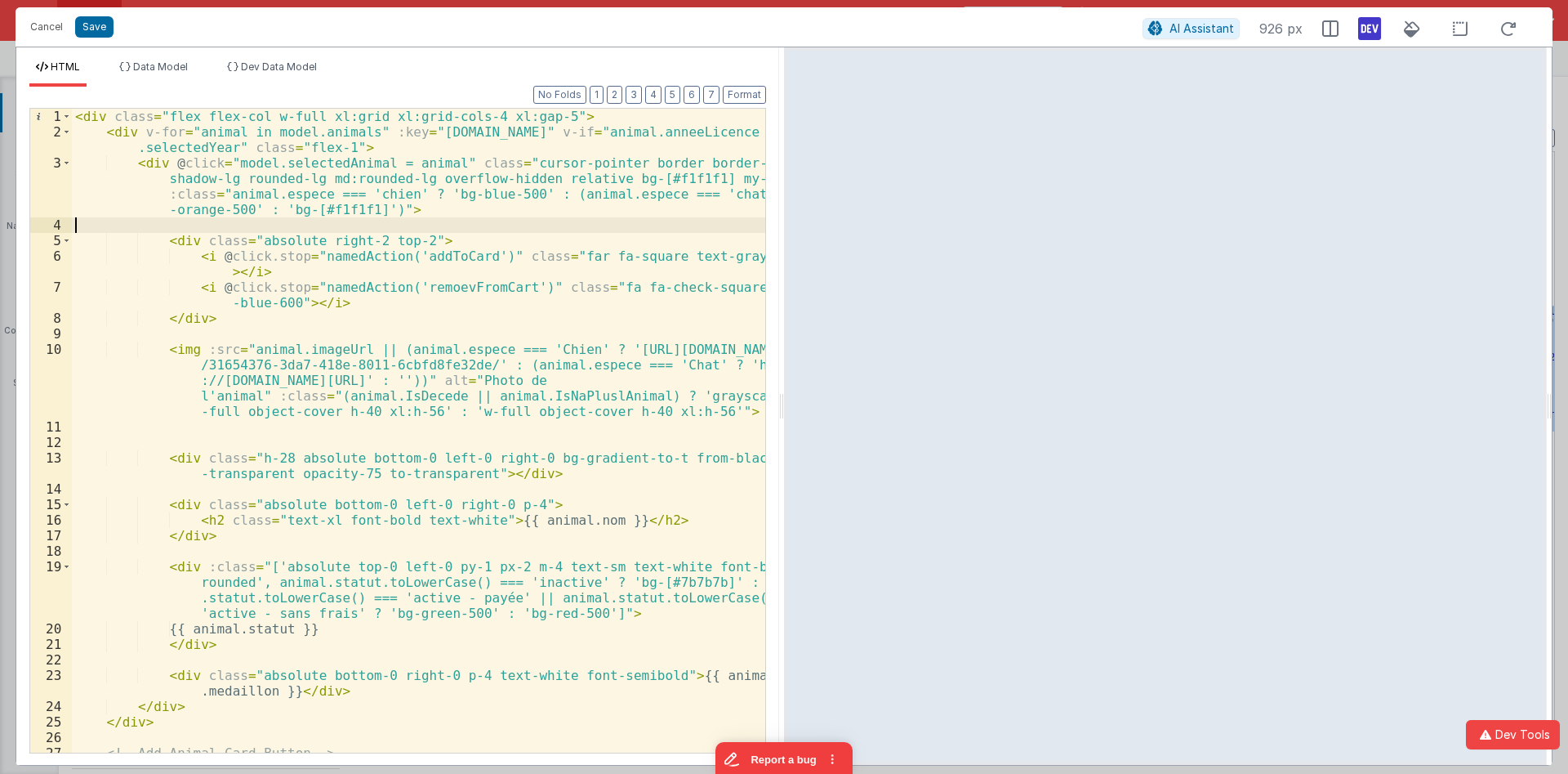
click at [442, 258] on div "< div class = "flex flex-col w-full xl:grid xl:grid-cols-4 xl:gap-5" > < div v-…" at bounding box center [418, 461] width 693 height 706
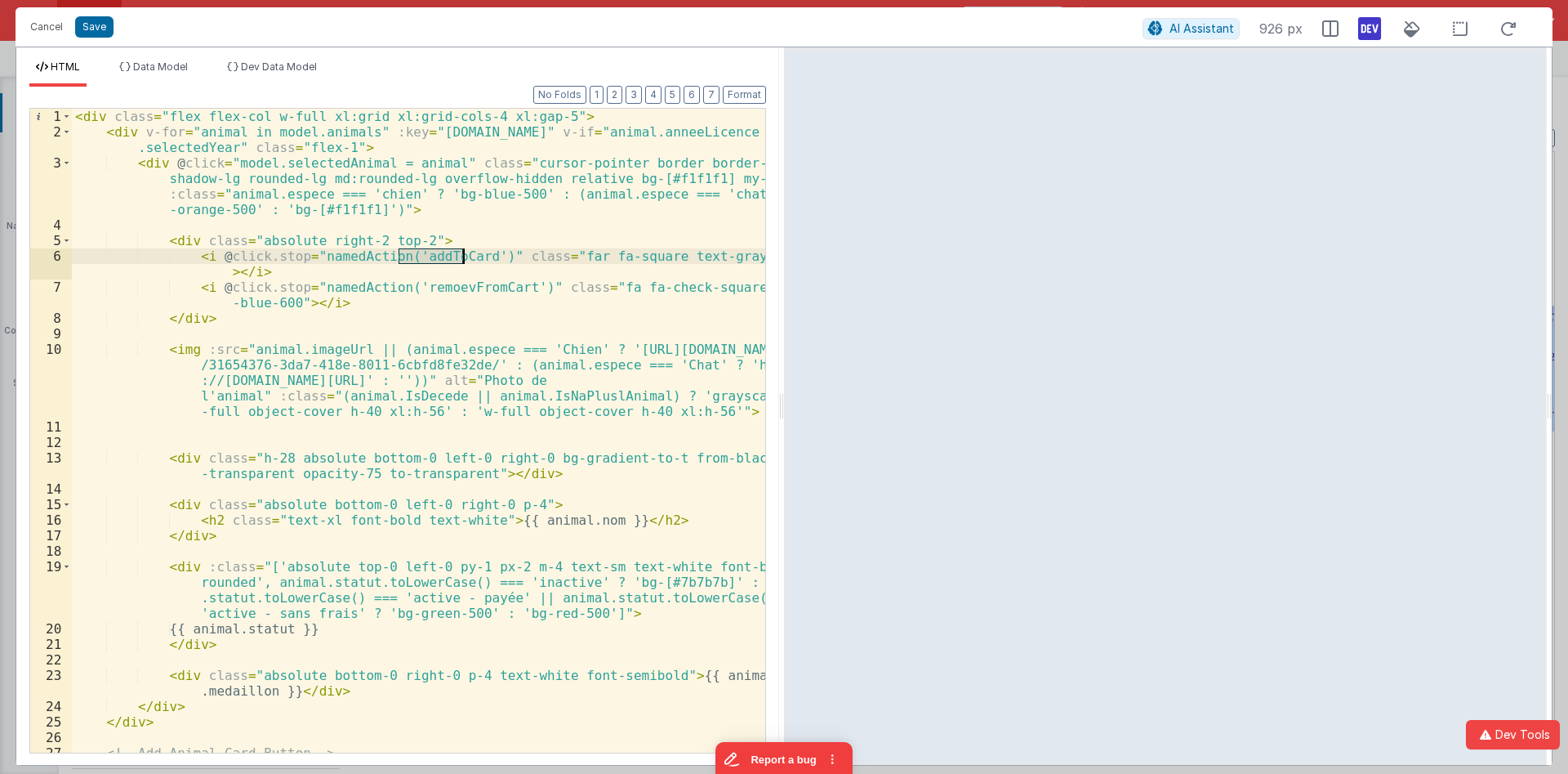
click at [442, 258] on div "< div class = "flex flex-col w-full xl:grid xl:grid-cols-4 xl:gap-5" > < div v-…" at bounding box center [418, 461] width 693 height 706
click at [462, 259] on div "< div class = "flex flex-col w-full xl:grid xl:grid-cols-4 xl:gap-5" > < div v-…" at bounding box center [418, 430] width 693 height 644
click at [436, 253] on div "< div class = "flex flex-col w-full xl:grid xl:grid-cols-4 xl:gap-5" > < div v-…" at bounding box center [418, 461] width 693 height 706
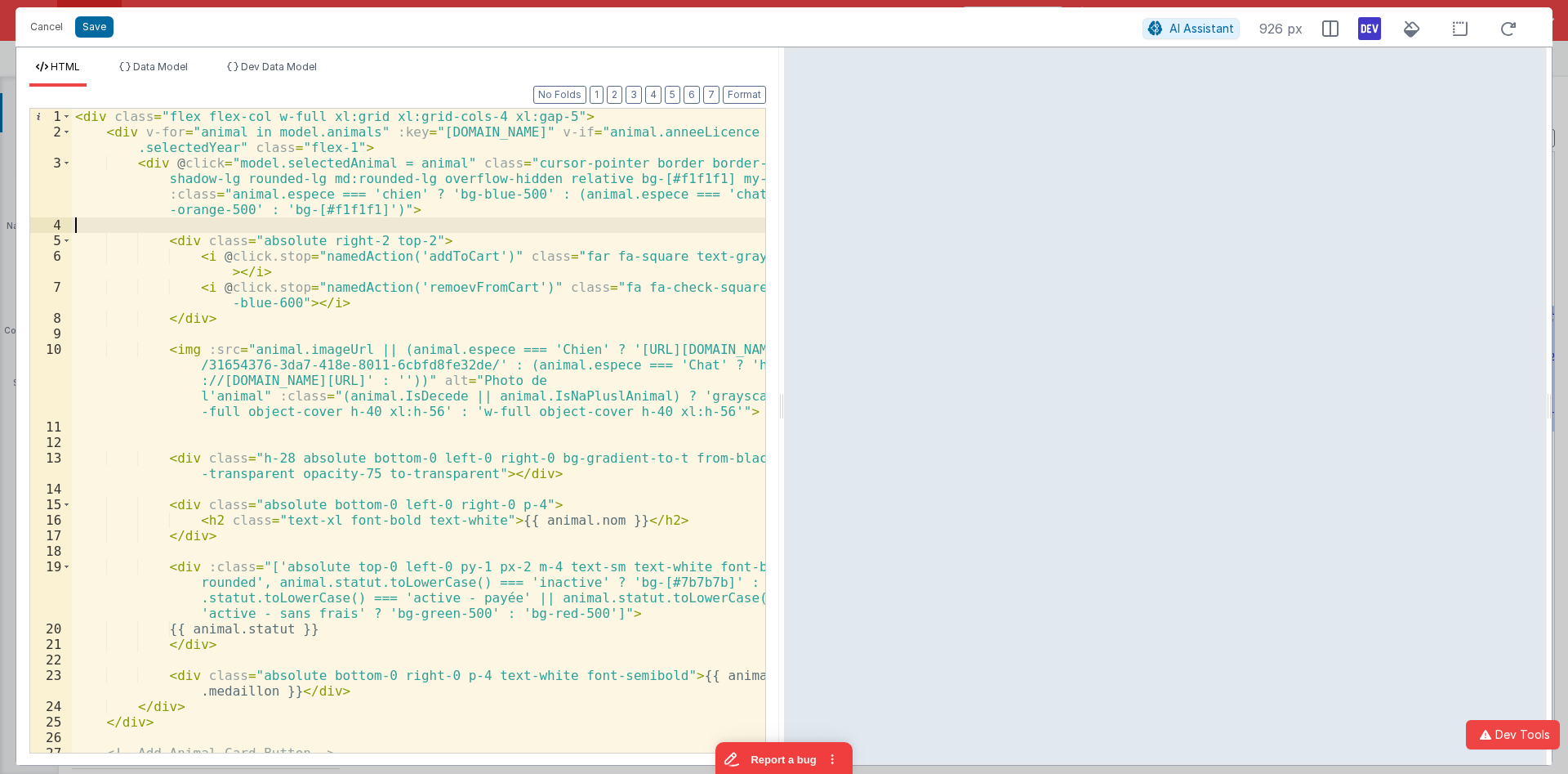
click at [446, 229] on div "< div class = "flex flex-col w-full xl:grid xl:grid-cols-4 xl:gap-5" > < div v-…" at bounding box center [418, 461] width 693 height 706
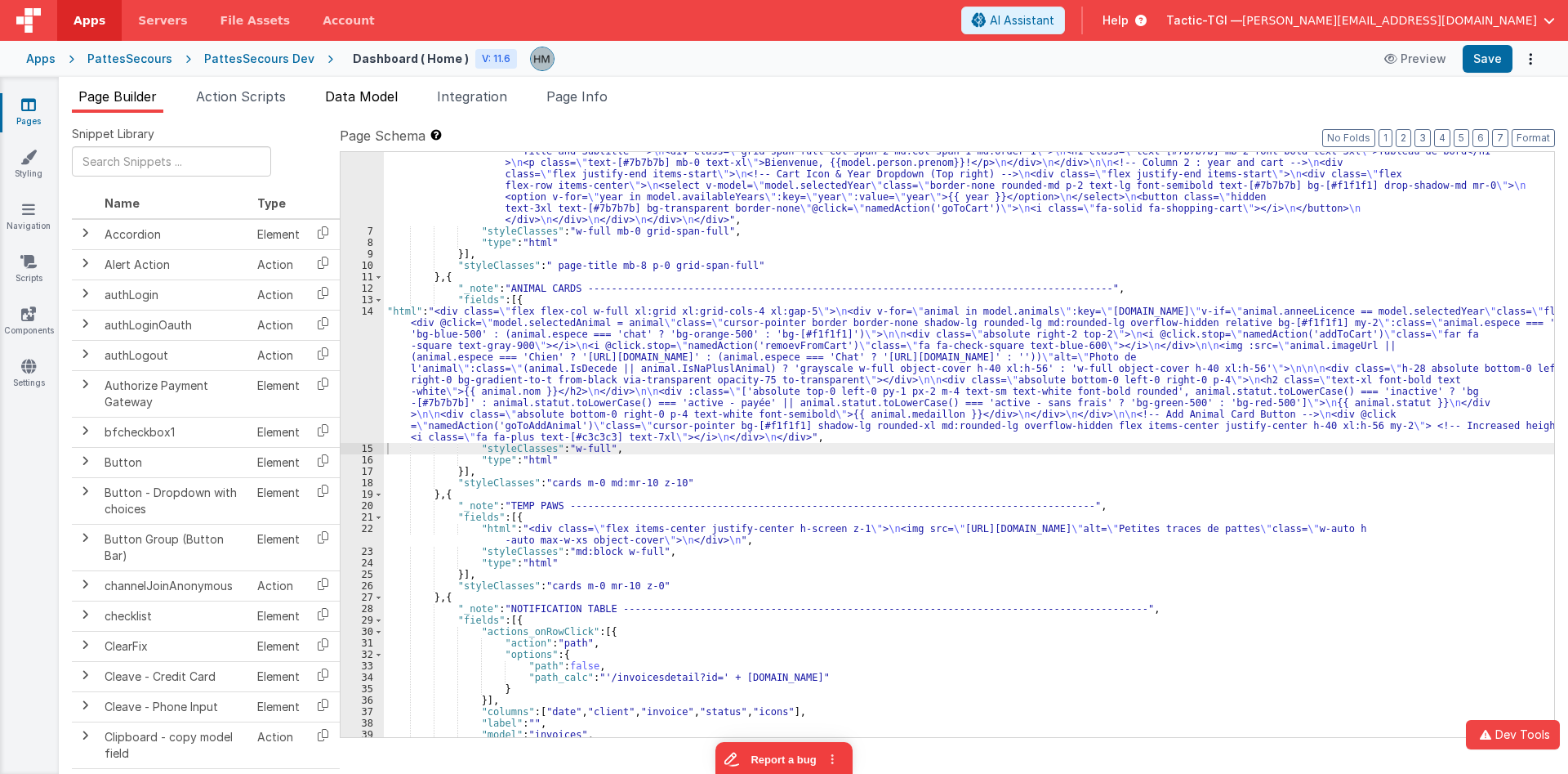
click at [364, 95] on span "Data Model" at bounding box center [361, 96] width 73 height 16
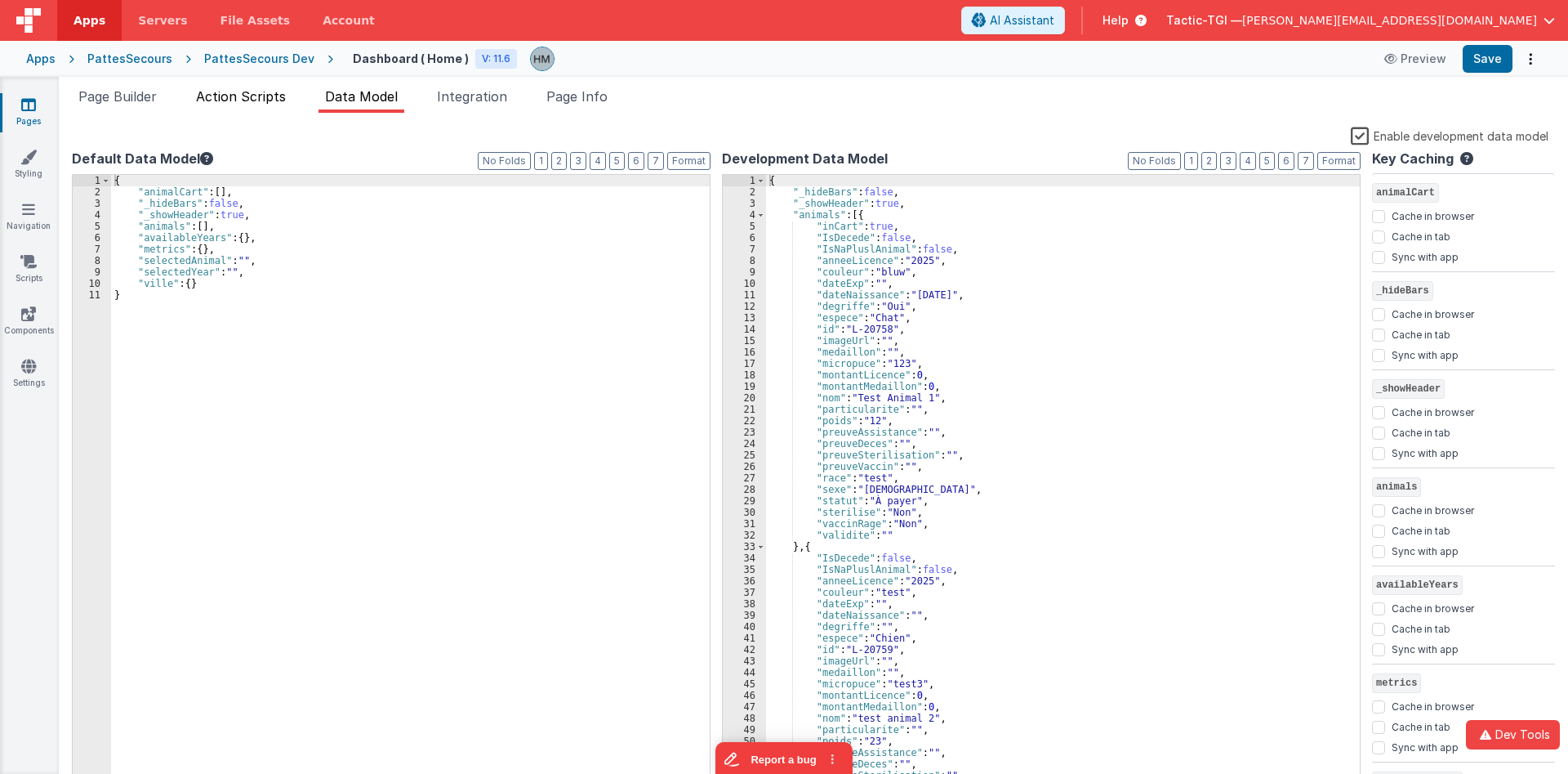
click at [281, 101] on span "Action Scripts" at bounding box center [241, 96] width 90 height 16
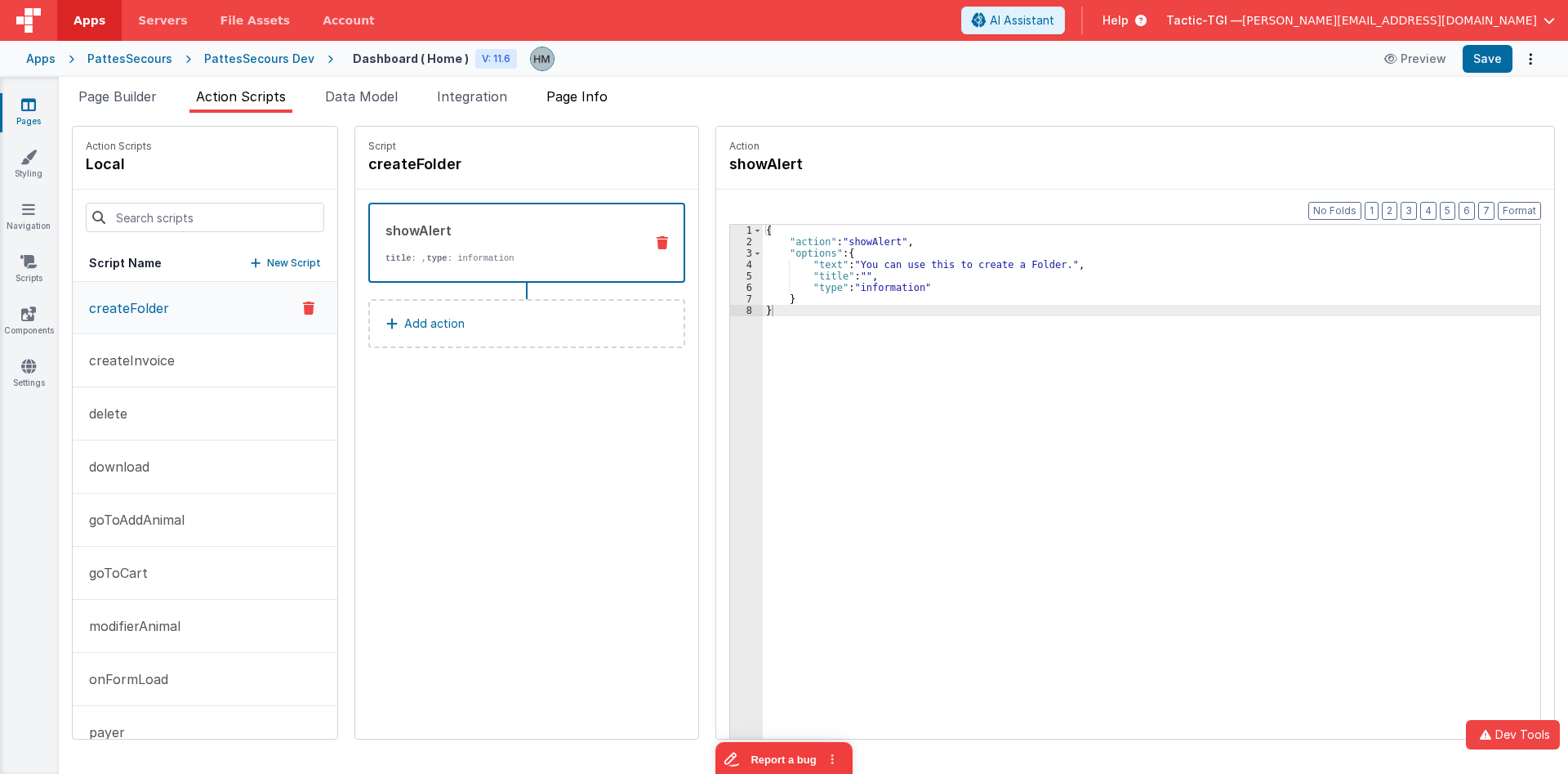
click at [595, 100] on span "Page Info" at bounding box center [577, 96] width 61 height 16
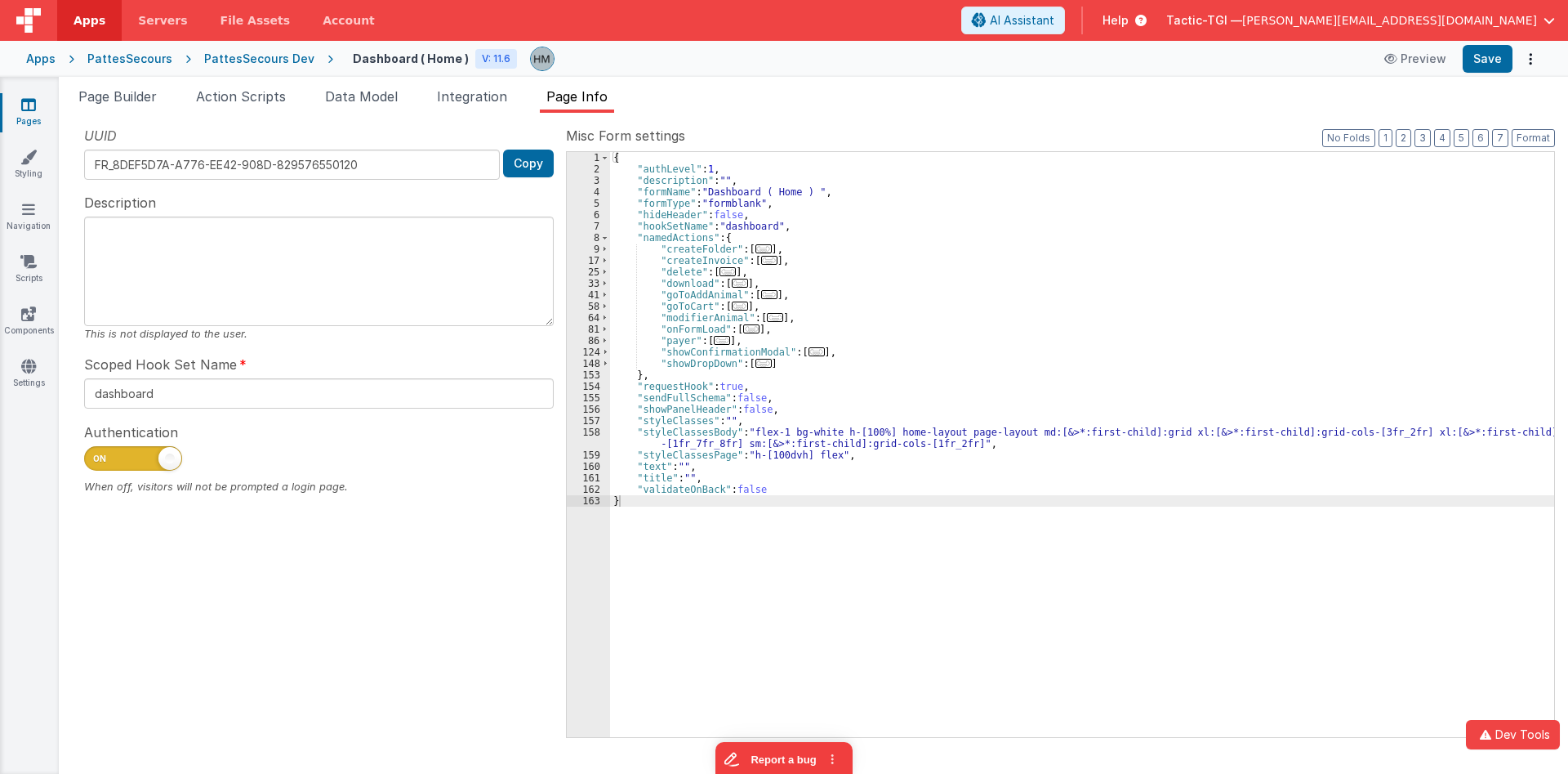
click at [769, 232] on div "{ "authLevel" : 1 , "description" : "" , "formName" : "Dashboard ( Home ) " , "…" at bounding box center [1081, 456] width 944 height 608
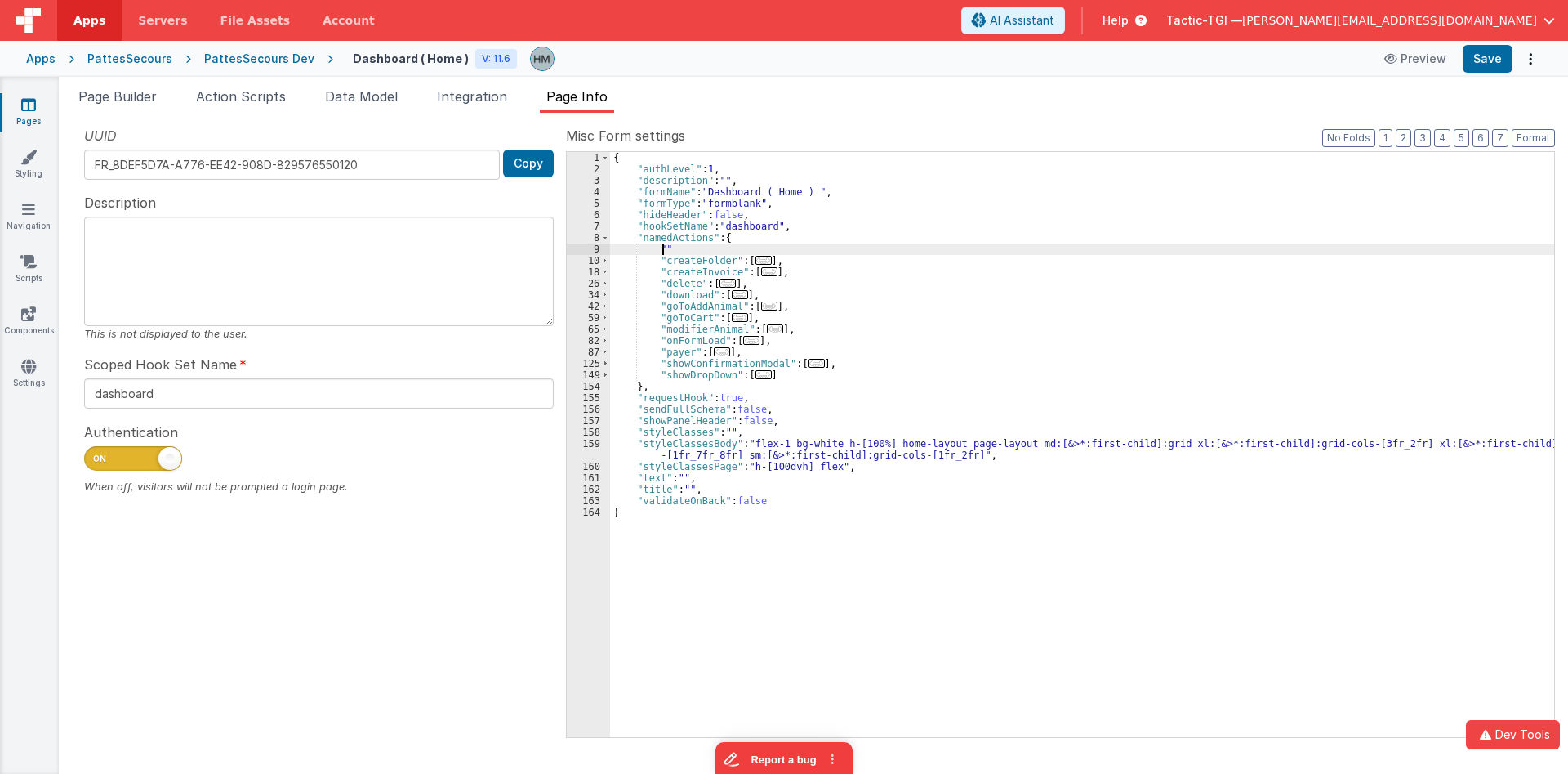
paste textarea
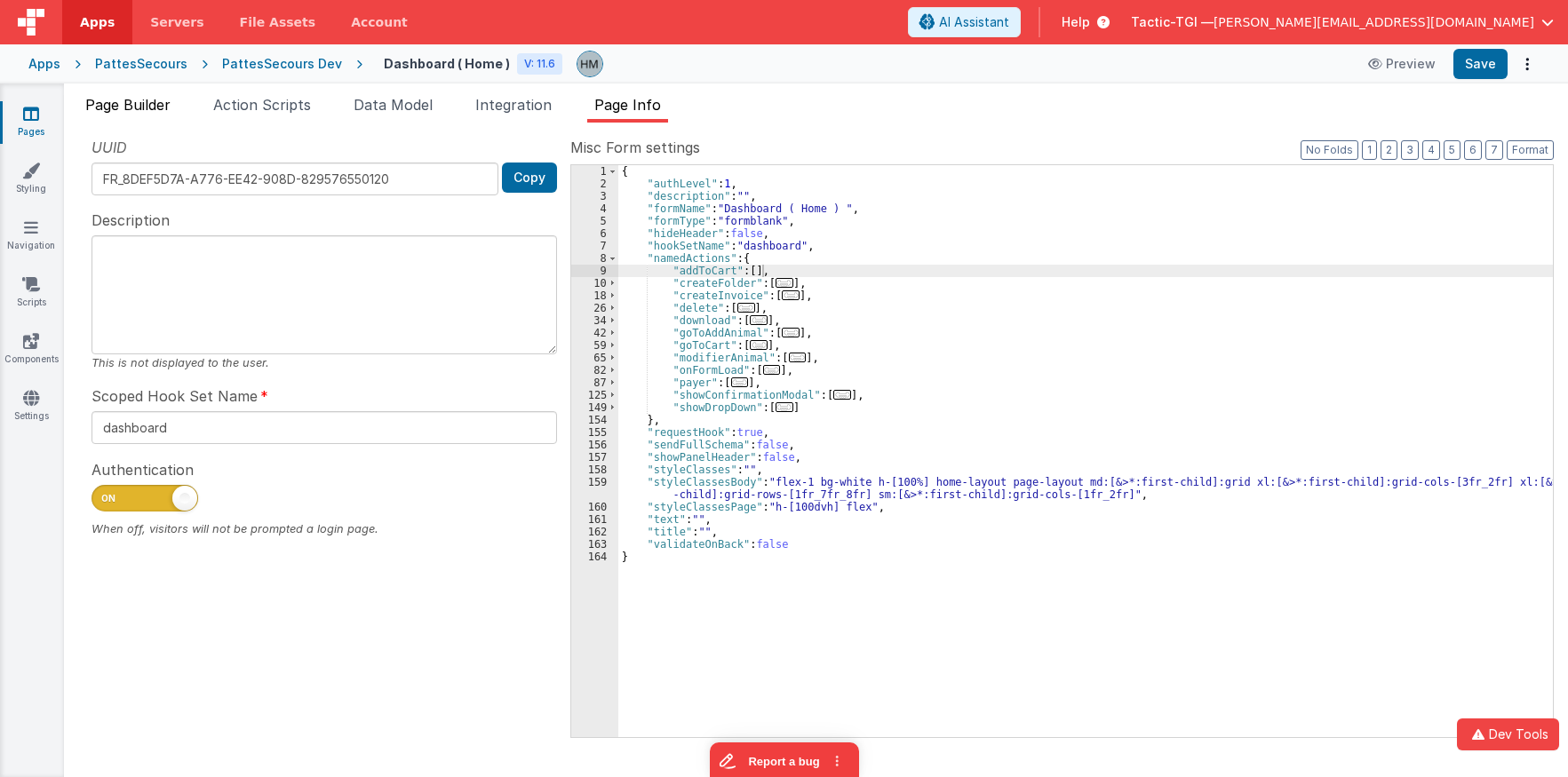
click at [147, 106] on span "Page Builder" at bounding box center [128, 104] width 85 height 18
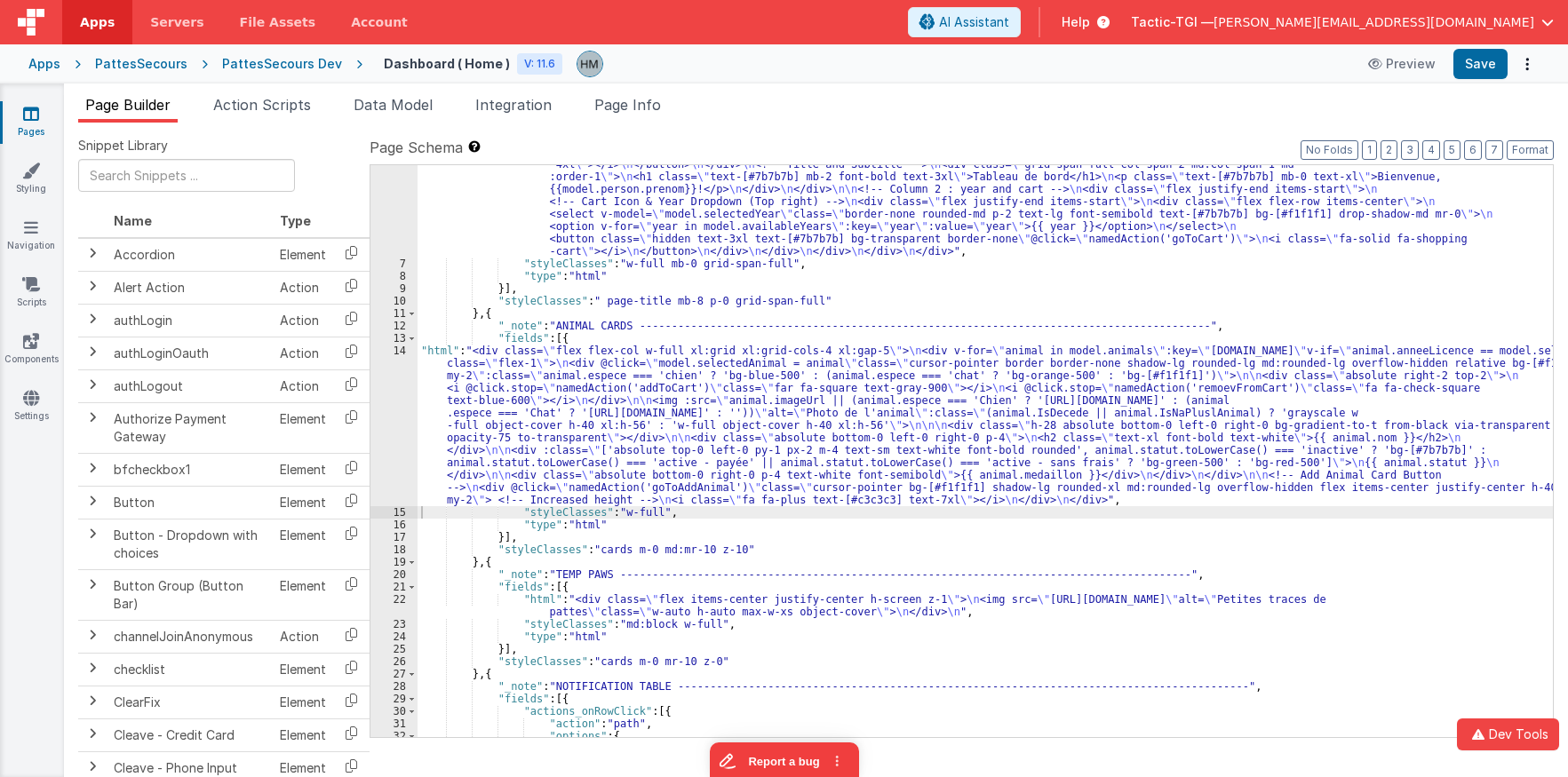
scroll to position [106, 0]
click at [147, 163] on input "text" at bounding box center [186, 175] width 217 height 33
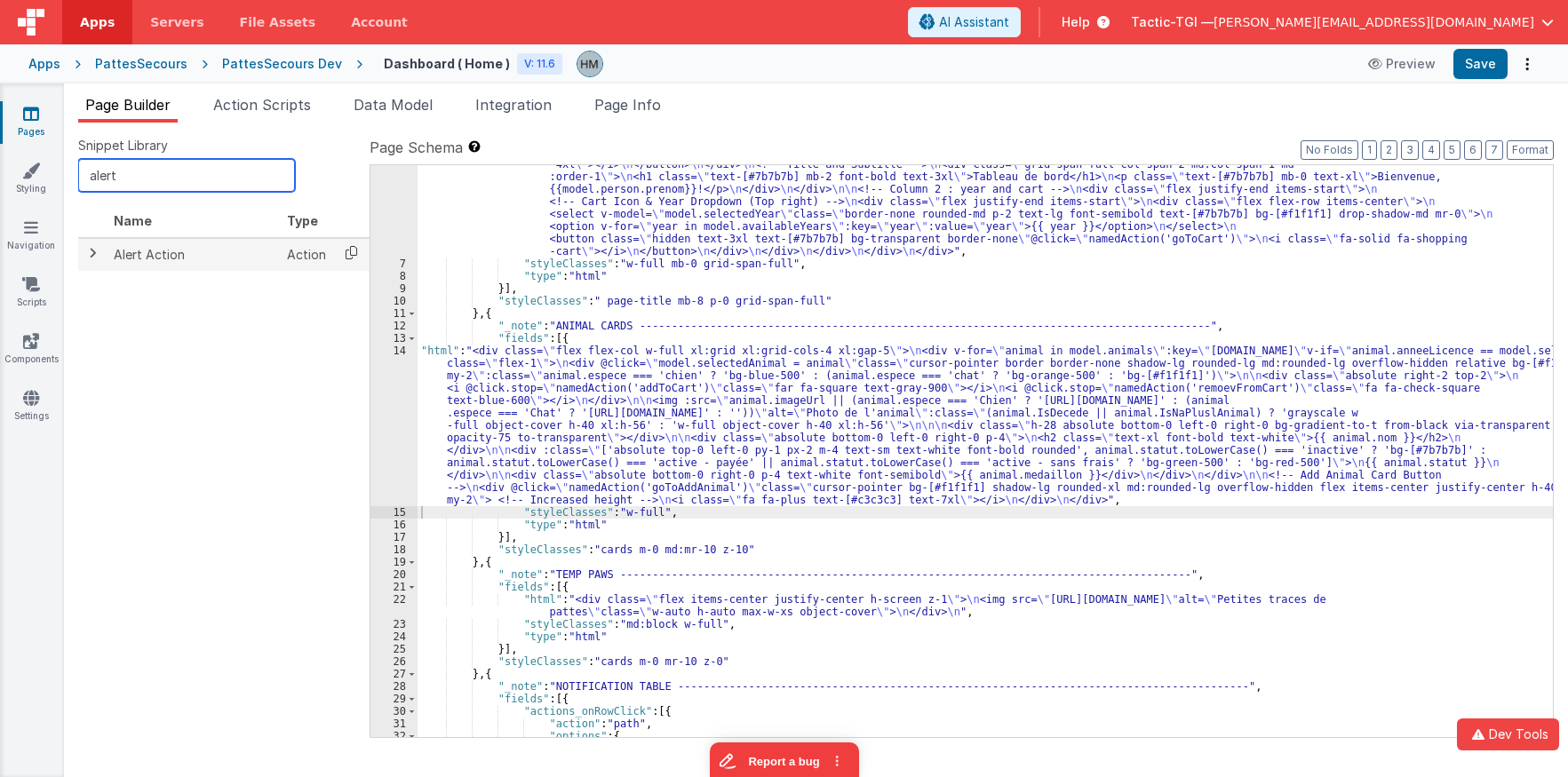
type input "alert"
click at [340, 254] on icon at bounding box center [351, 252] width 37 height 27
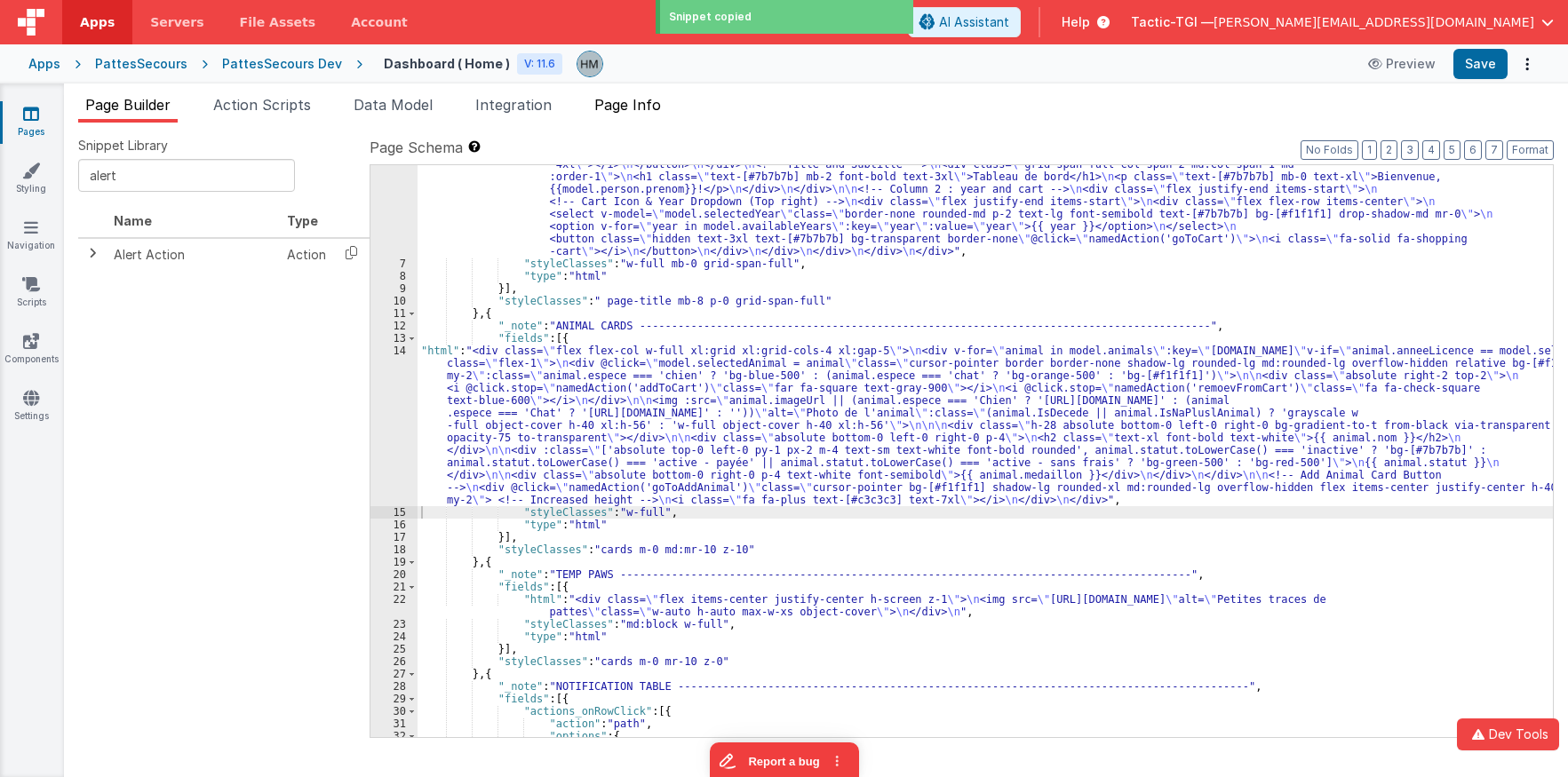
click at [614, 114] on li "Page Info" at bounding box center [628, 108] width 81 height 28
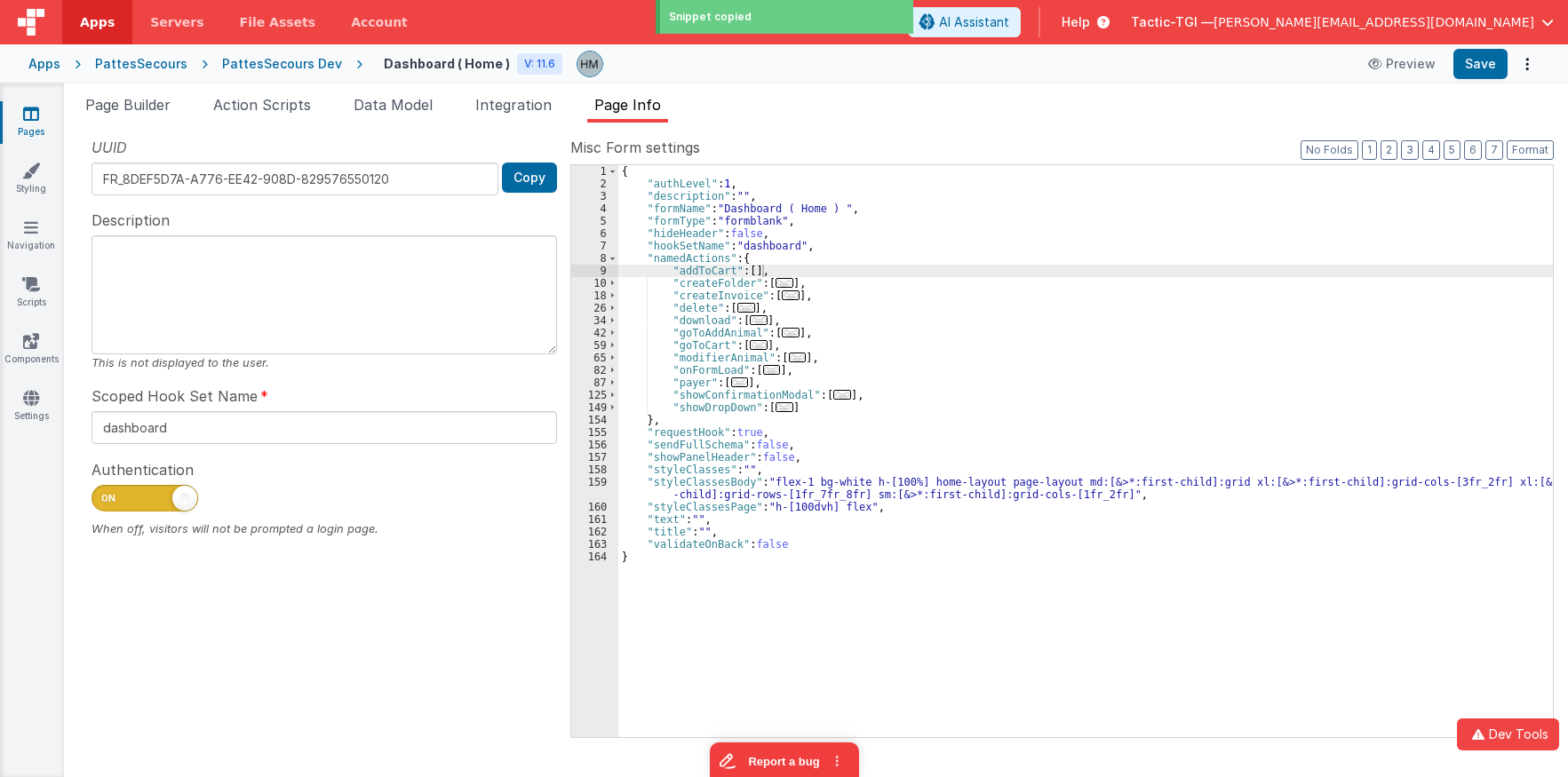
click at [750, 273] on div "{ "authLevel" : 1 , "description" : "" , "formName" : "Dashboard ( Home ) " , "…" at bounding box center [1085, 463] width 935 height 597
paste textarea
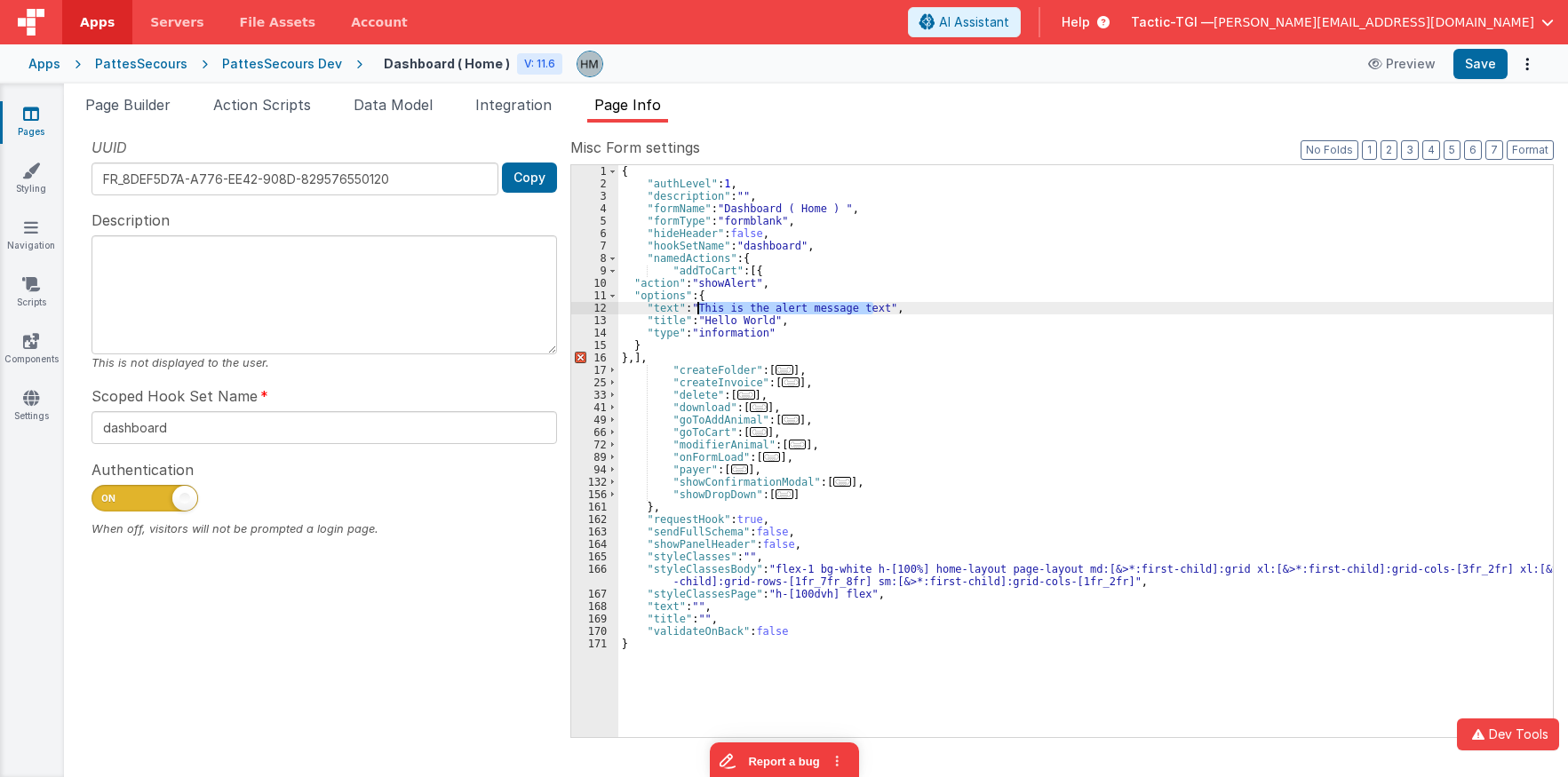
drag, startPoint x: 874, startPoint y: 311, endPoint x: 700, endPoint y: 304, distance: 174.1
click at [700, 304] on div "{ "authLevel" : 1 , "description" : "" , "formName" : "Dashboard ( Home ) " , "…" at bounding box center [1085, 463] width 935 height 597
drag, startPoint x: 768, startPoint y: 318, endPoint x: 705, endPoint y: 319, distance: 63.0
click at [705, 319] on div "{ "authLevel" : 1 , "description" : "" , "formName" : "Dashboard ( Home ) " , "…" at bounding box center [1085, 463] width 935 height 597
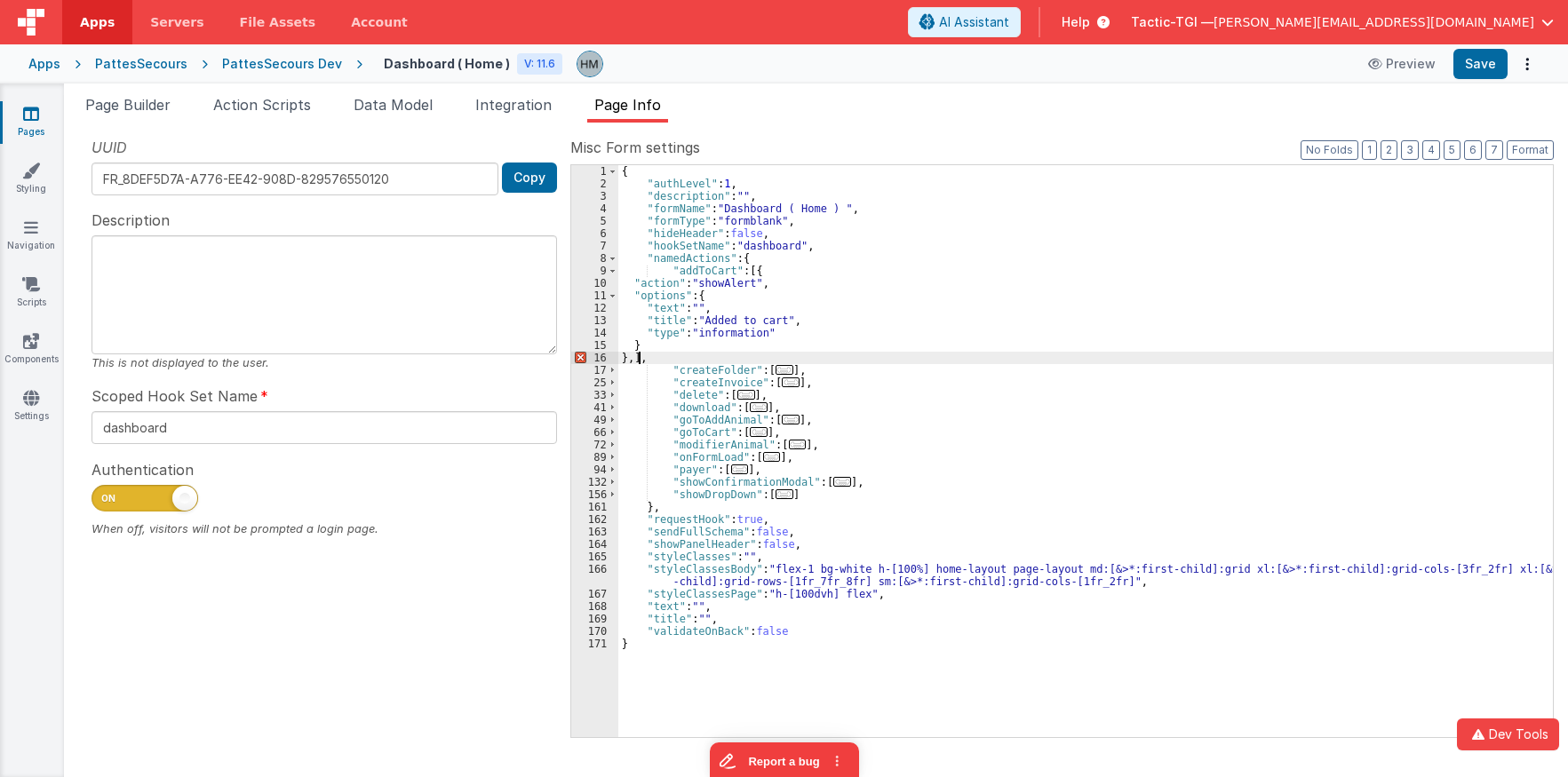
click at [639, 357] on div "{ "authLevel" : 1 , "description" : "" , "formName" : "Dashboard ( Home ) " , "…" at bounding box center [1085, 463] width 935 height 597
click at [1422, 147] on button "Format" at bounding box center [1530, 149] width 47 height 20
click at [613, 270] on span at bounding box center [613, 271] width 9 height 12
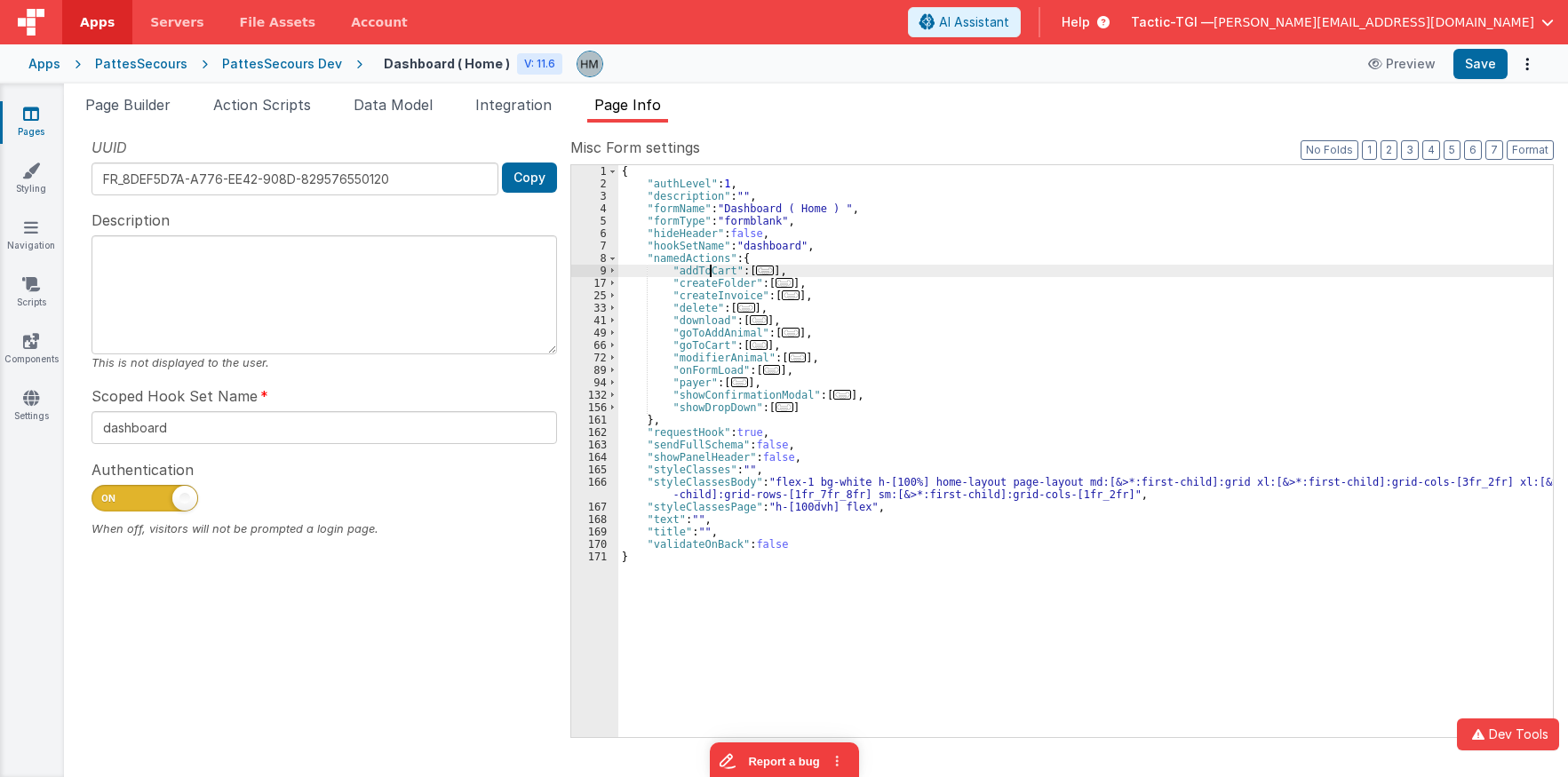
click at [709, 270] on div "{ "authLevel" : 1 , "description" : "" , "formName" : "Dashboard ( Home ) " , "…" at bounding box center [1085, 463] width 935 height 597
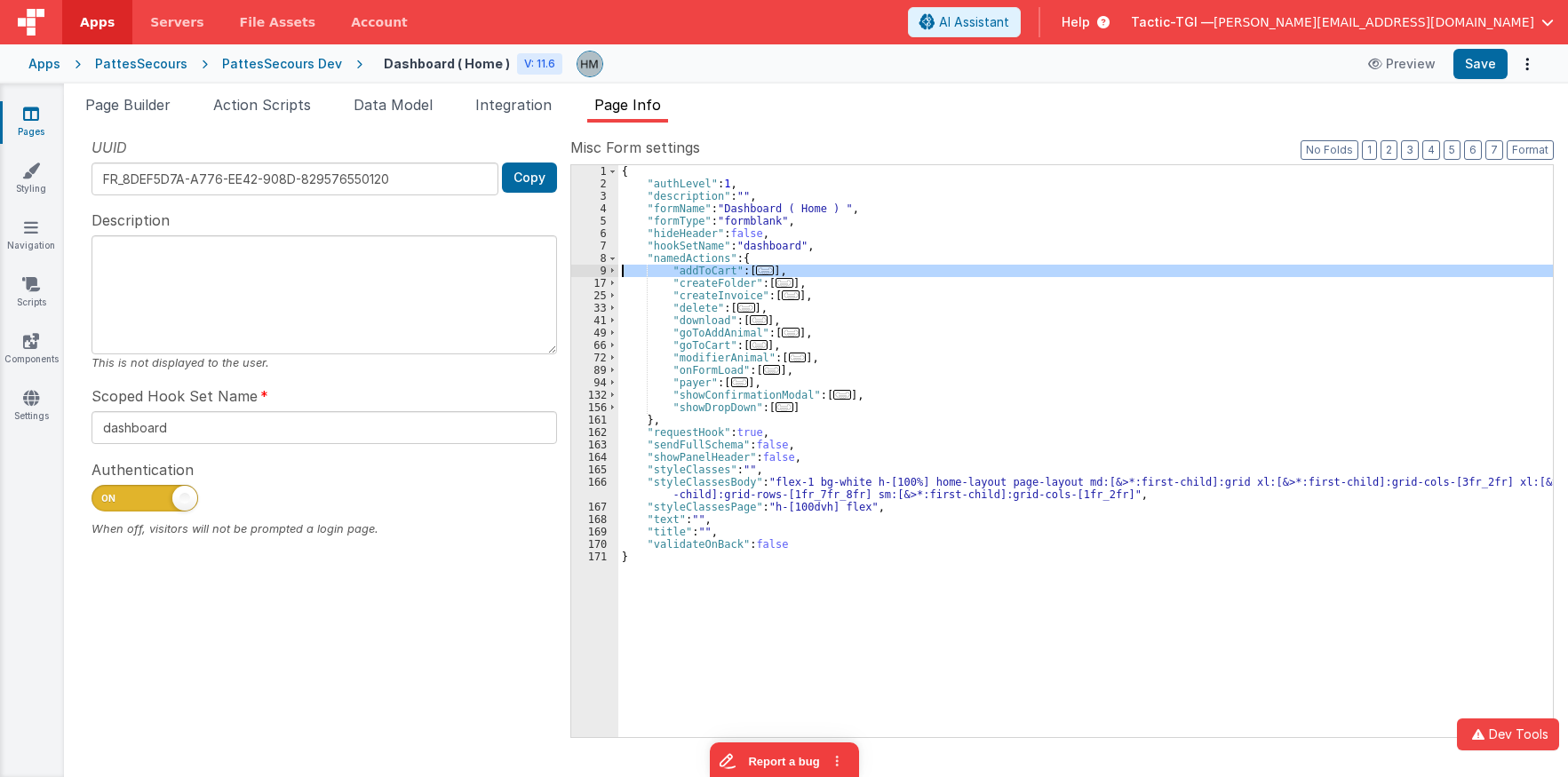
click at [798, 268] on div "{ "authLevel" : 1 , "description" : "" , "formName" : "Dashboard ( Home ) " , "…" at bounding box center [1085, 451] width 935 height 572
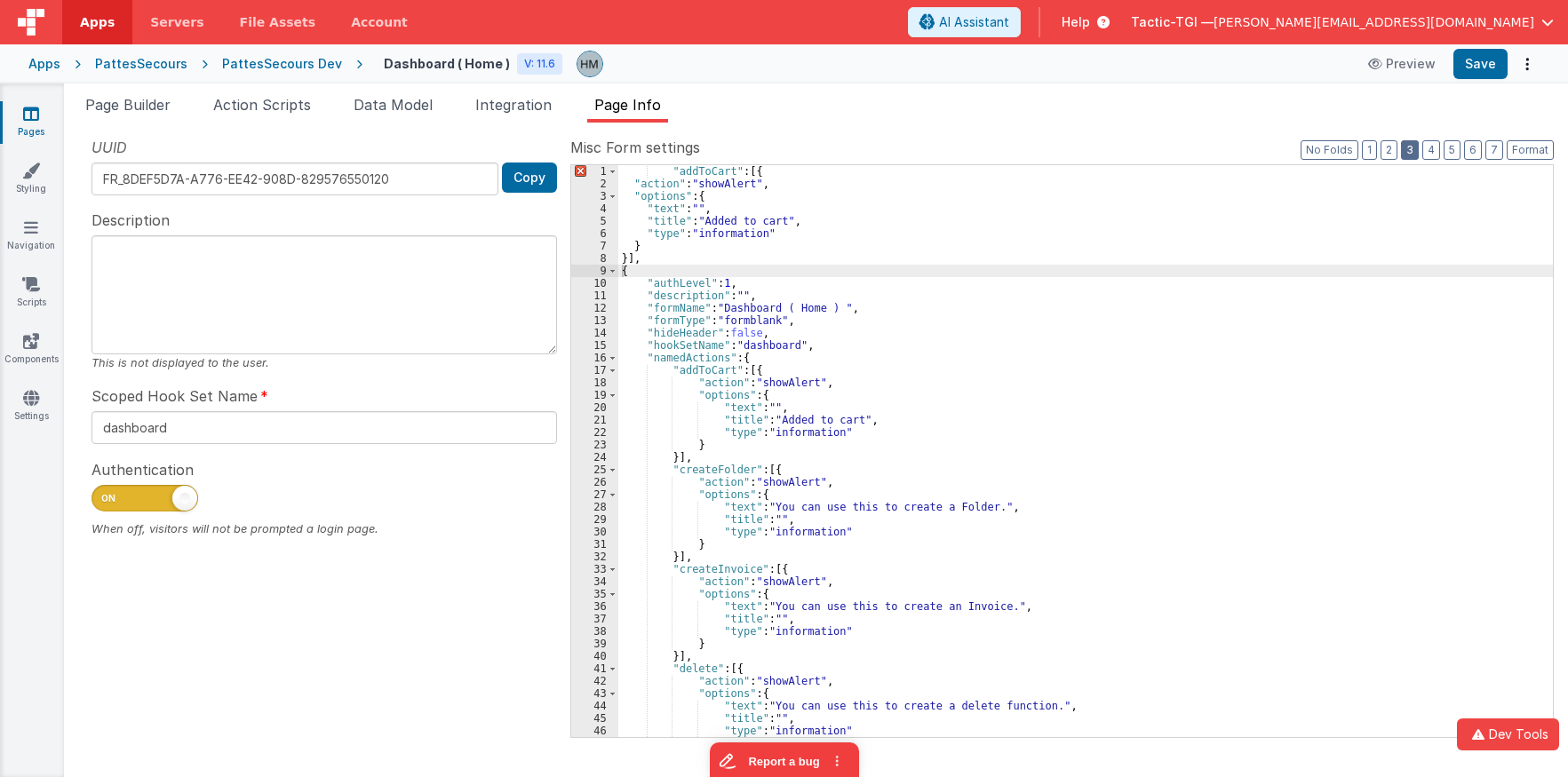
click at [1414, 148] on button "3" at bounding box center [1409, 149] width 18 height 20
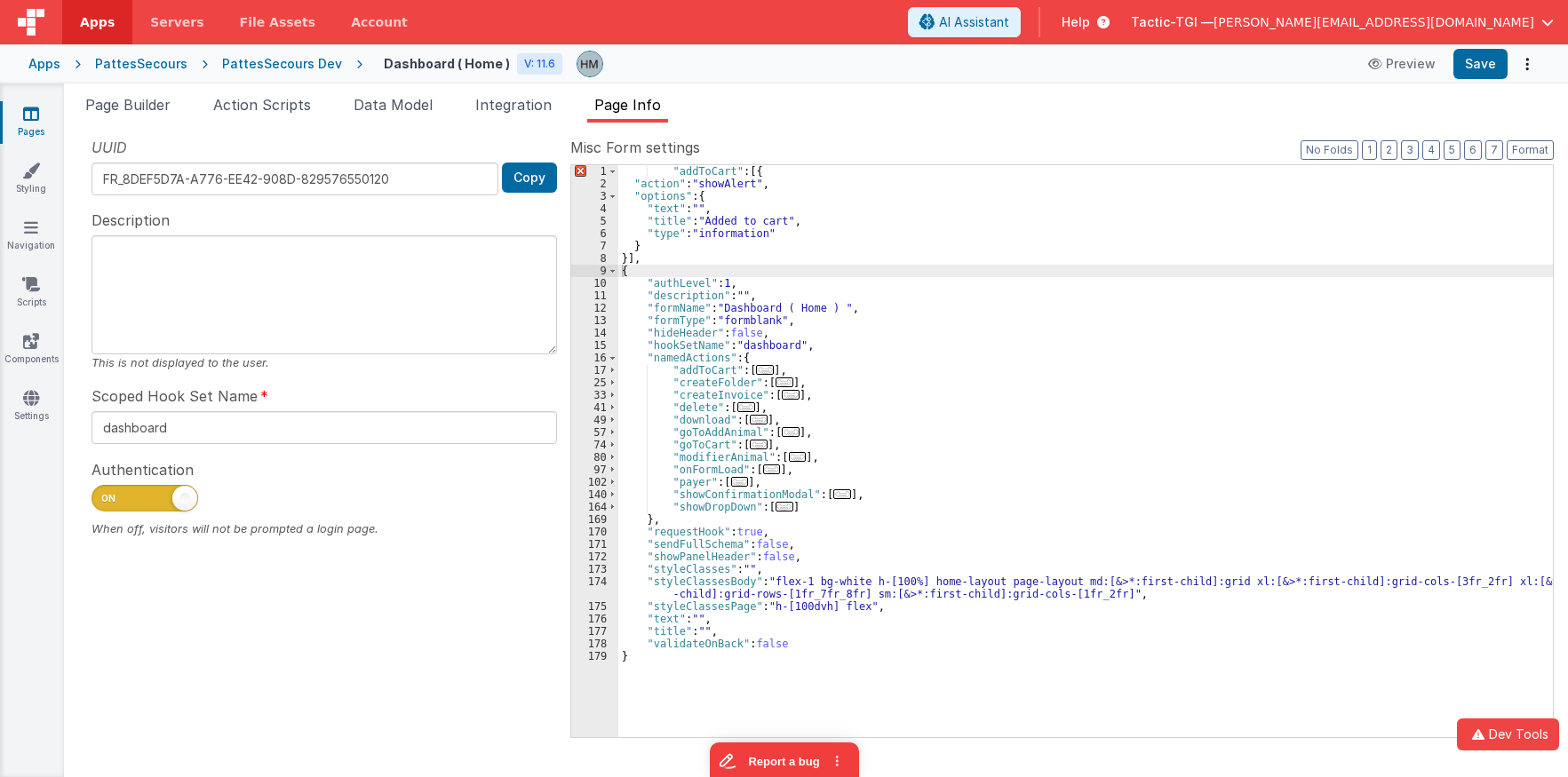
click at [775, 311] on div ""addToCart" : [{ "action" : "showAlert" , "options" : { "text" : "" , "title" :…" at bounding box center [1085, 463] width 935 height 597
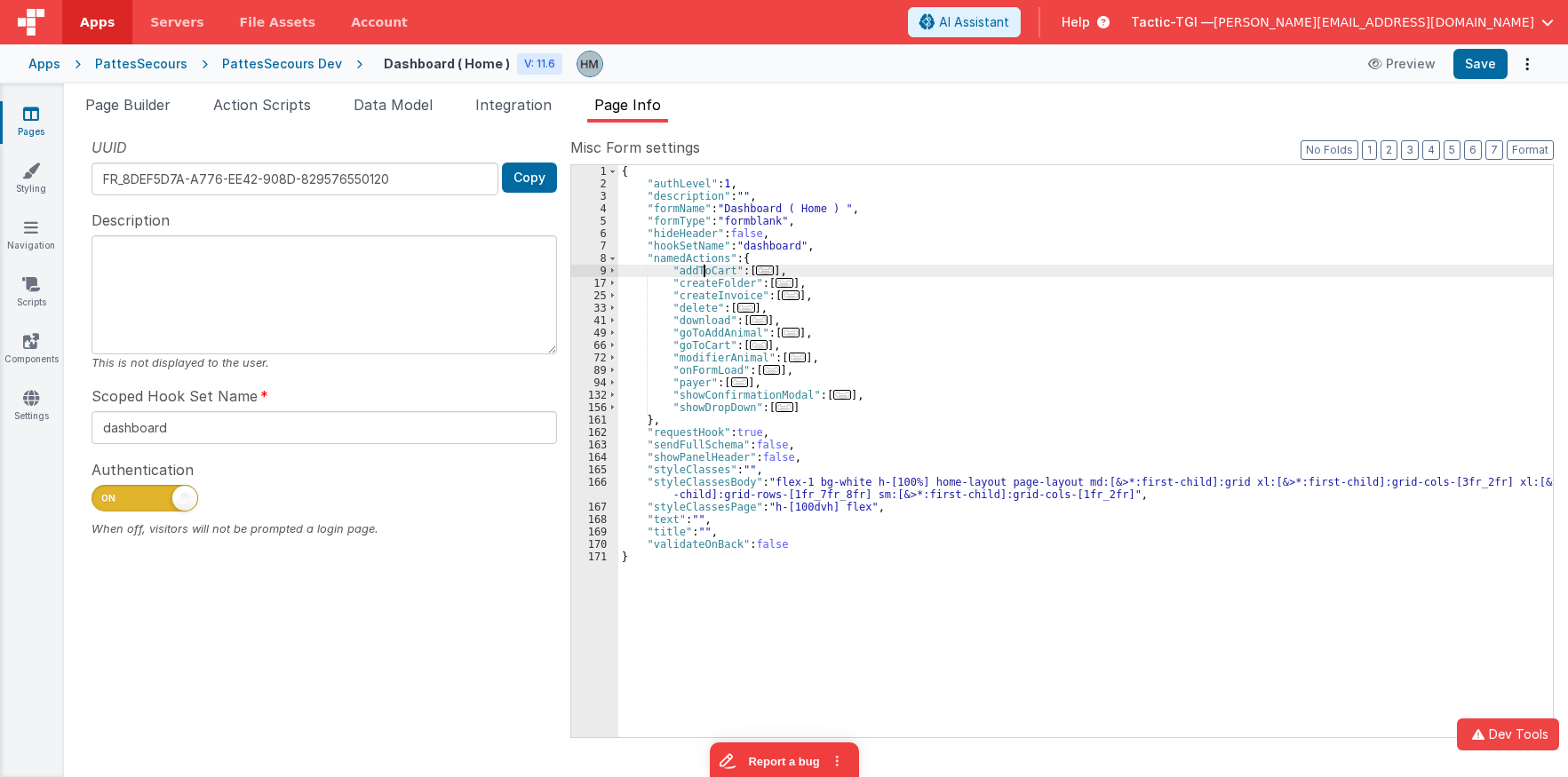
click at [706, 272] on div "{ "authLevel" : 1 , "description" : "" , "formName" : "Dashboard ( Home ) " , "…" at bounding box center [1085, 463] width 935 height 597
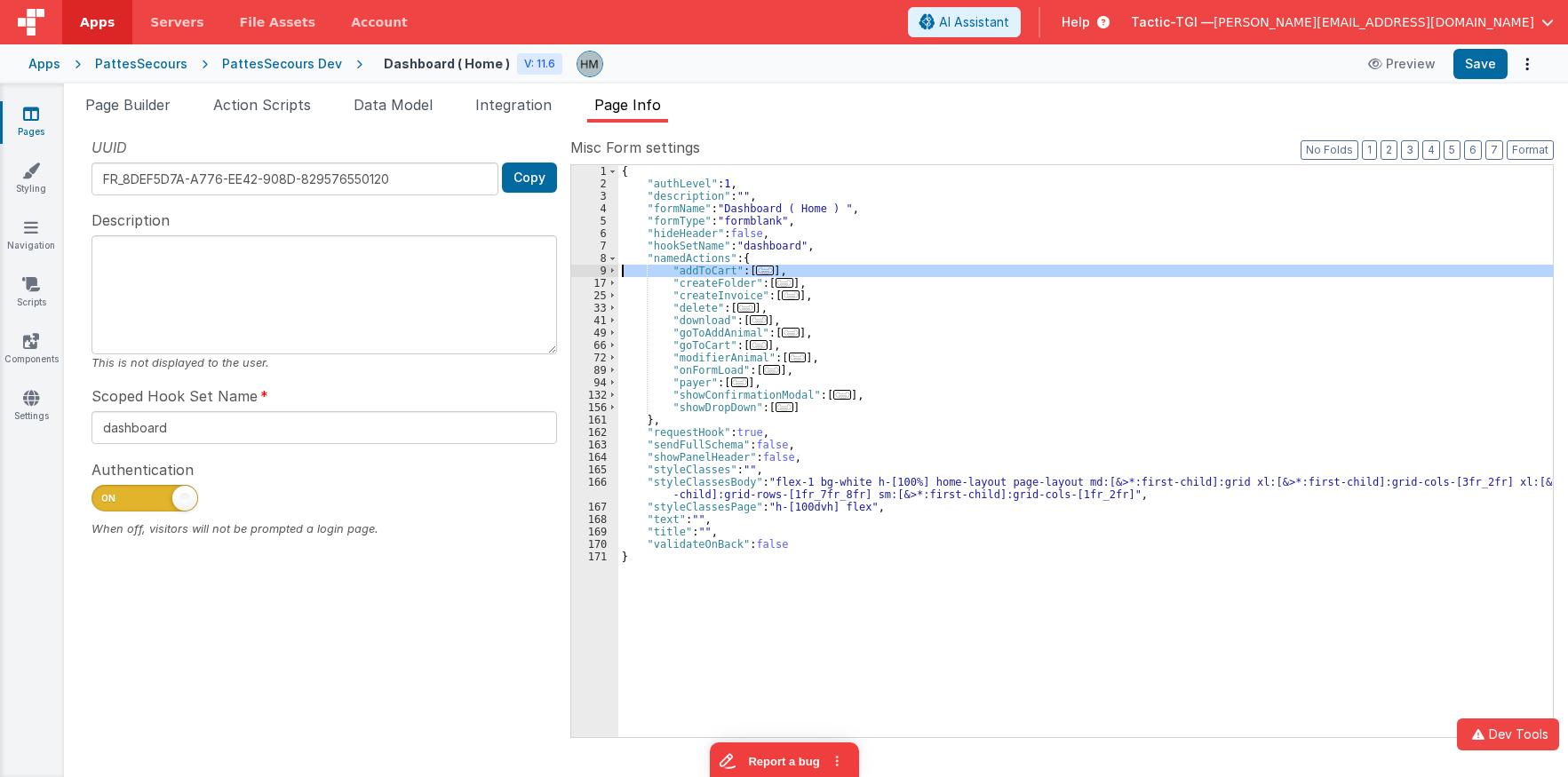
click at [794, 272] on div "{ "authLevel" : 1 , "description" : "" , "formName" : "Dashboard ( Home ) " , "…" at bounding box center [1085, 451] width 935 height 572
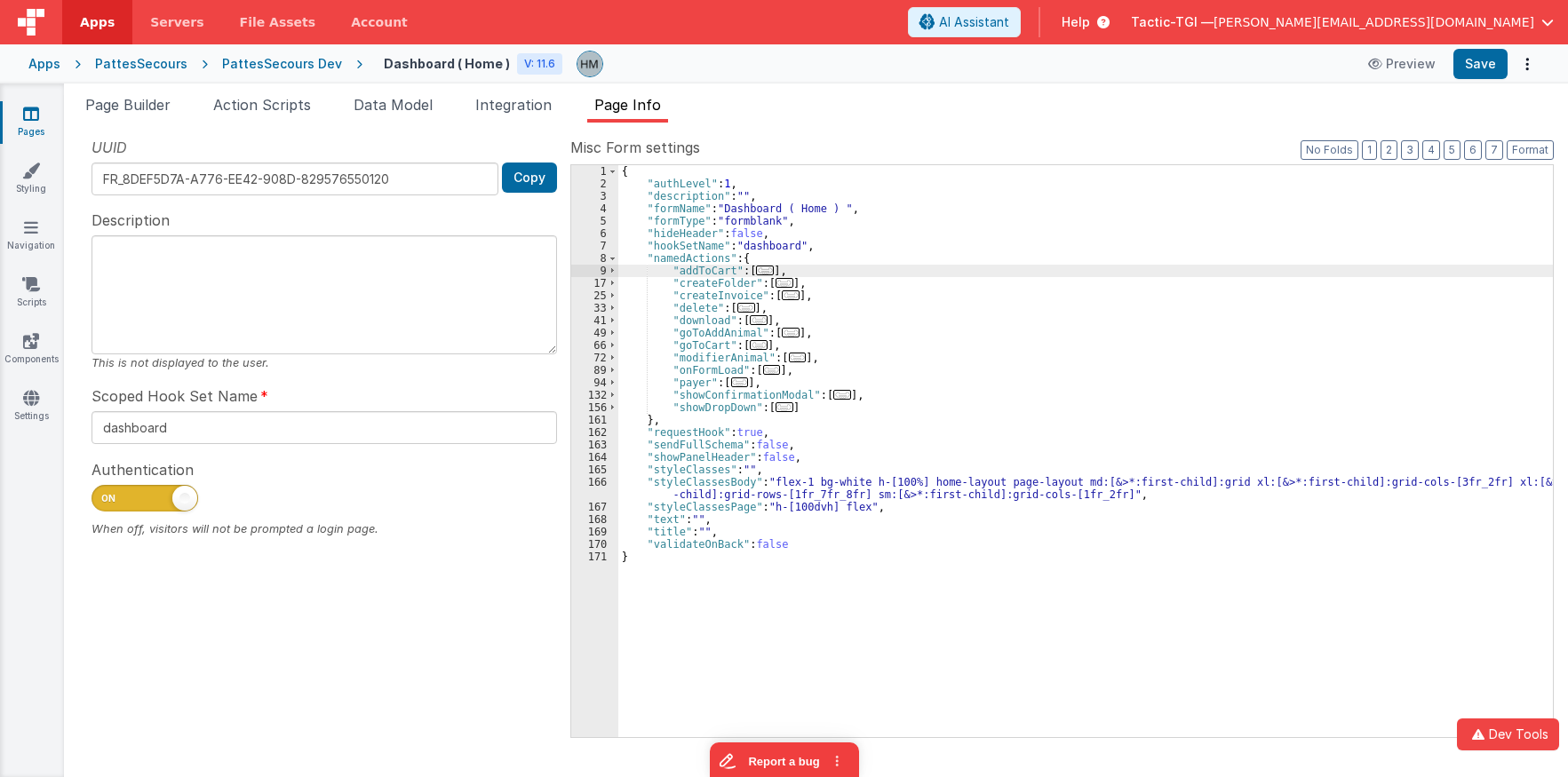
paste textarea
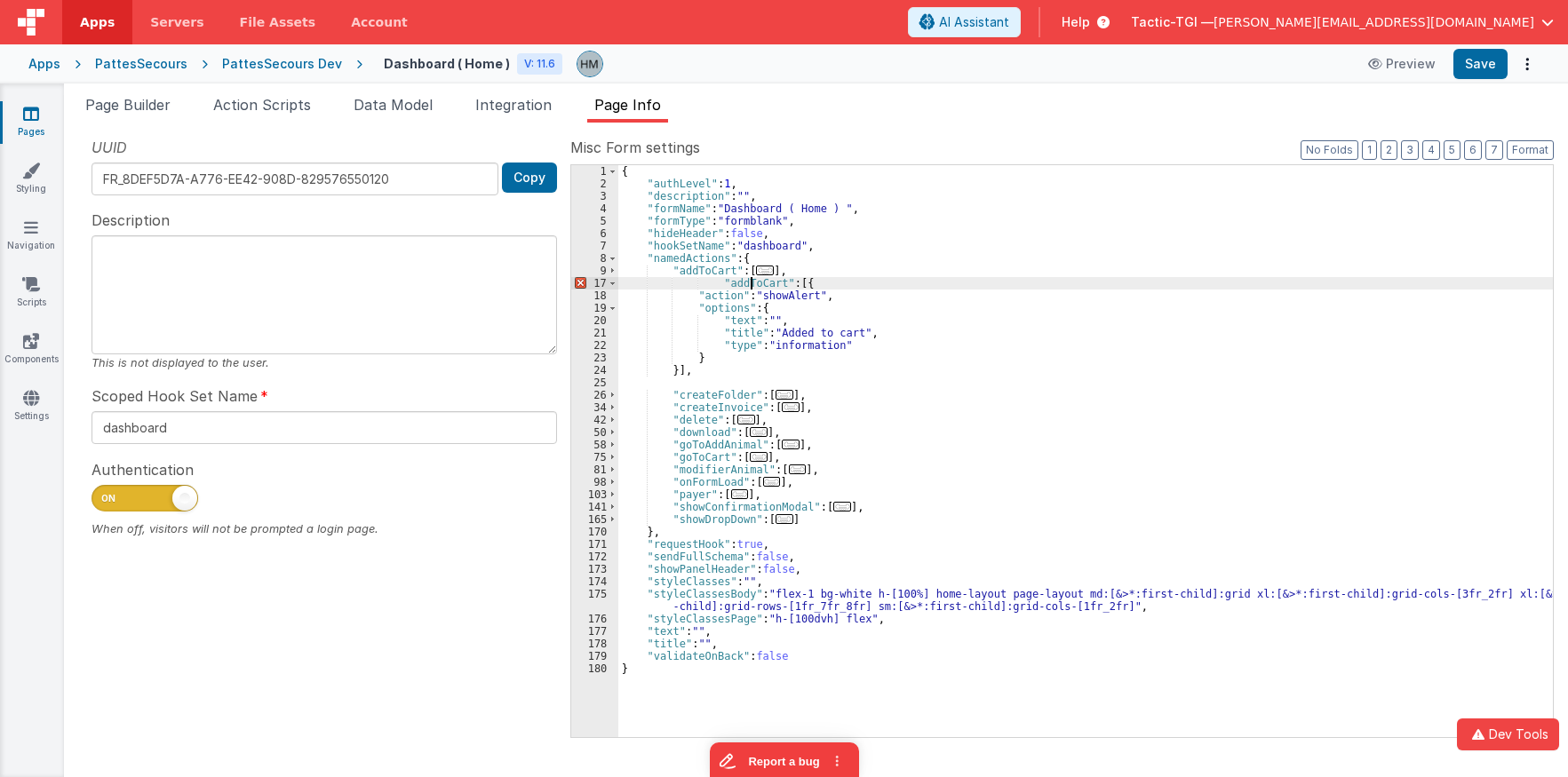
click at [752, 280] on div "{ "authLevel" : 1 , "description" : "" , "formName" : "Dashboard ( Home ) " , "…" at bounding box center [1085, 463] width 935 height 597
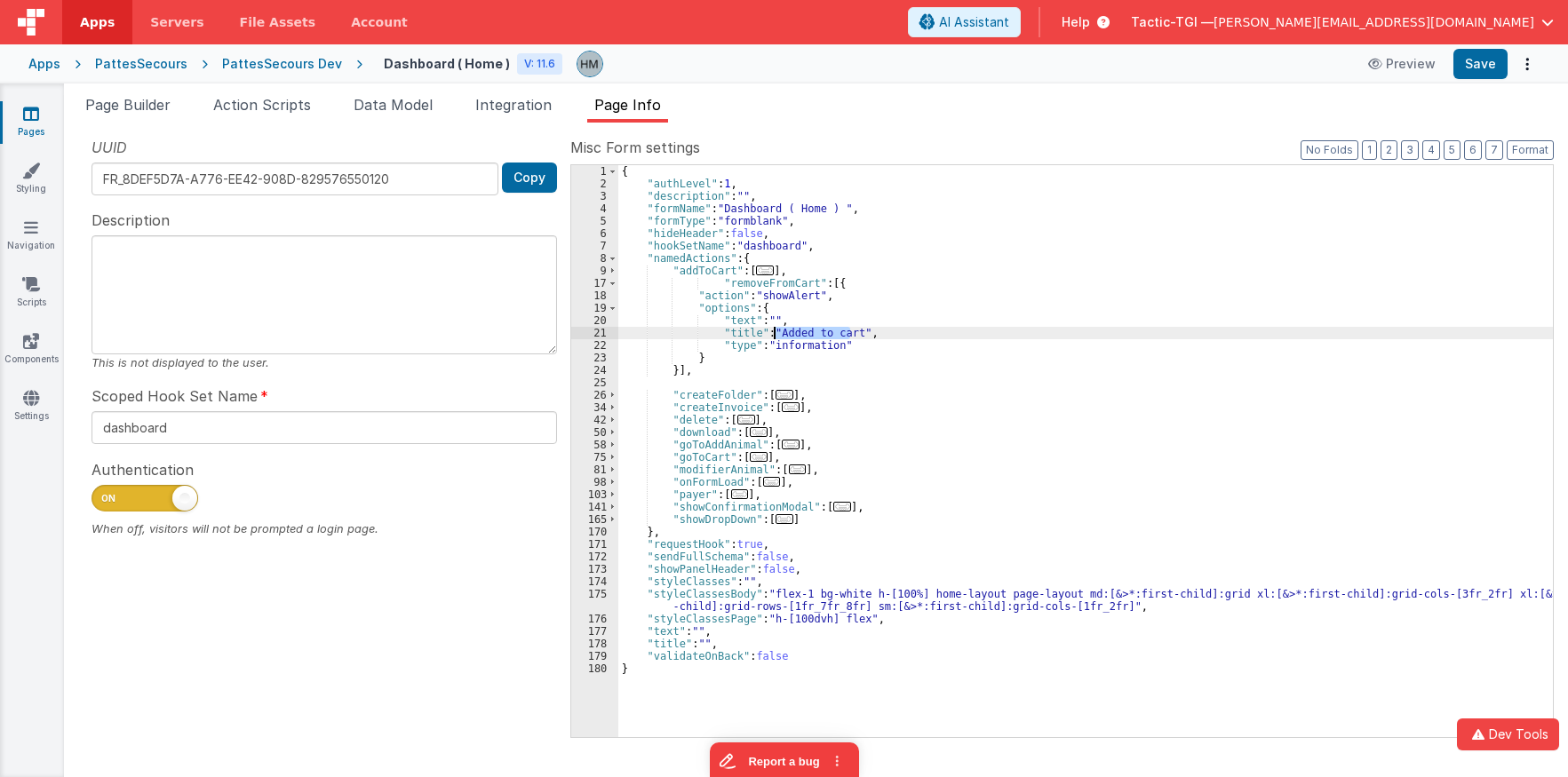
drag, startPoint x: 846, startPoint y: 330, endPoint x: 776, endPoint y: 334, distance: 70.1
click at [776, 334] on div "{ "authLevel" : 1 , "description" : "" , "formName" : "Dashboard ( Home ) " , "…" at bounding box center [1085, 463] width 935 height 597
click at [799, 345] on div "{ "authLevel" : 1 , "description" : "" , "formName" : "Dashboard ( Home ) " , "…" at bounding box center [1085, 463] width 935 height 597
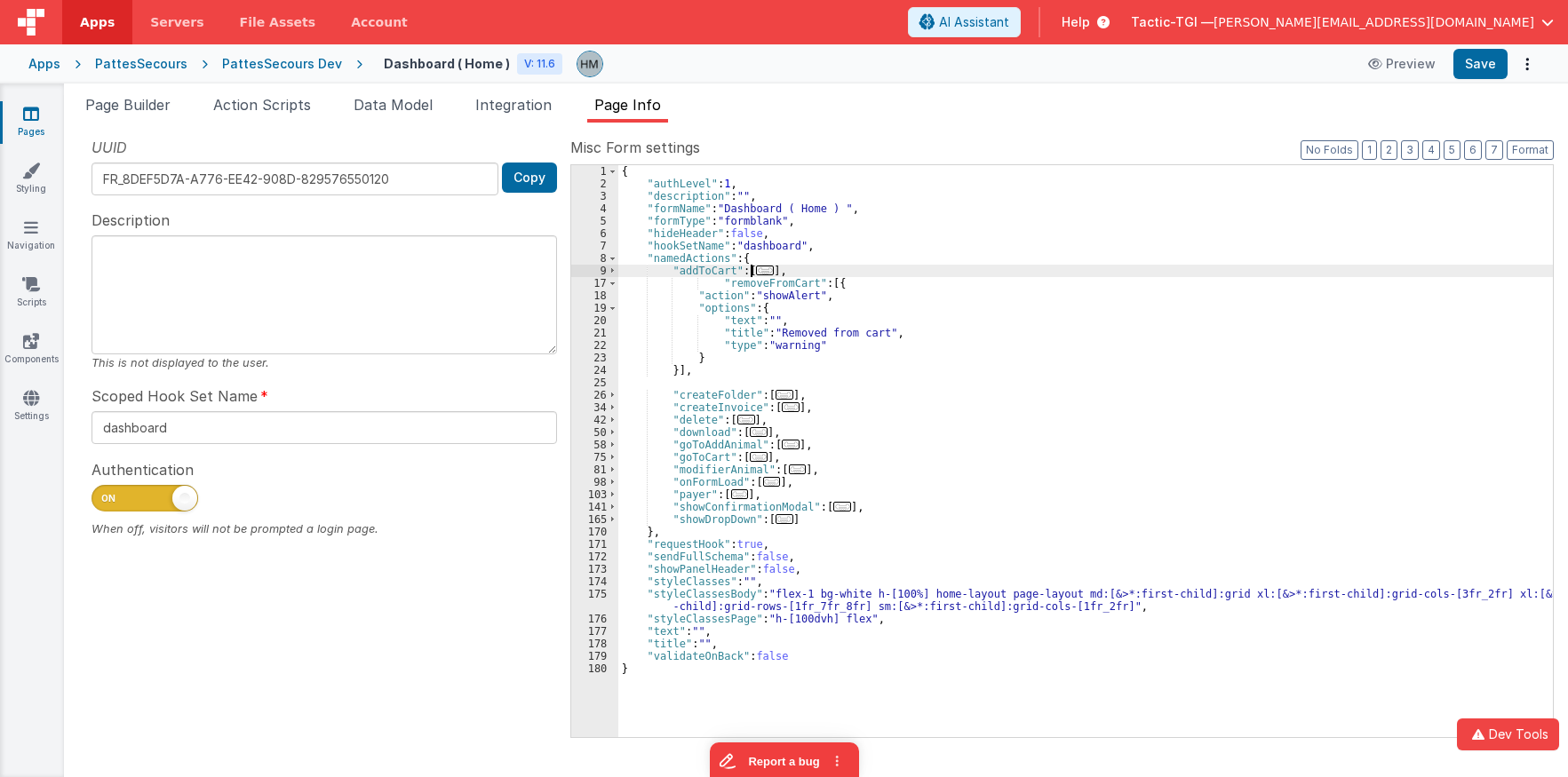
click at [761, 271] on span "..." at bounding box center [765, 271] width 18 height 9
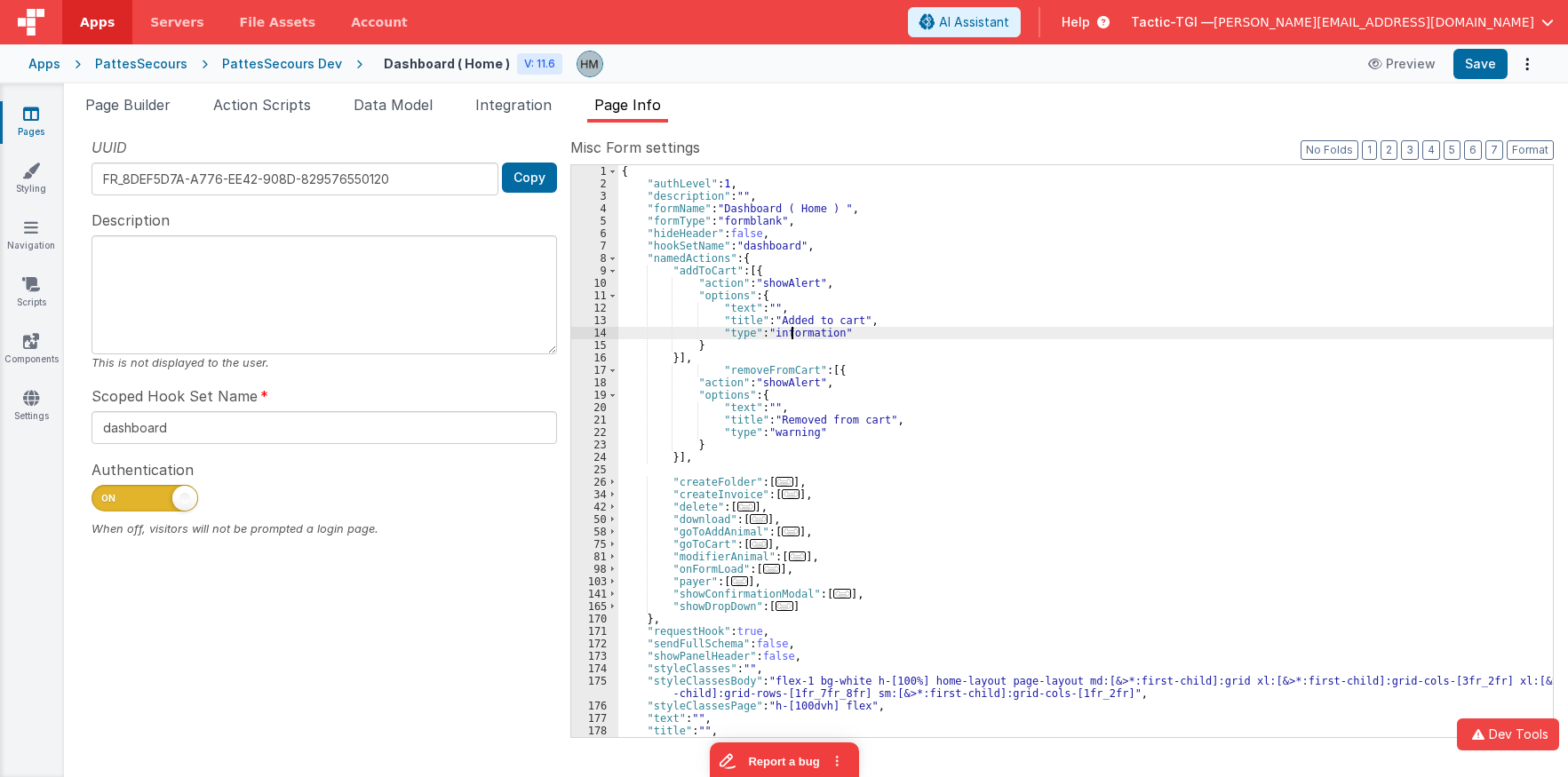
click at [792, 330] on div "{ "authLevel" : 1 , "description" : "" , "formName" : "Dashboard ( Home ) " , "…" at bounding box center [1085, 463] width 935 height 597
click at [876, 332] on div "{ "authLevel" : 1 , "description" : "" , "formName" : "Dashboard ( Home ) " , "…" at bounding box center [1085, 463] width 935 height 597
click at [753, 374] on div "{ "authLevel" : 1 , "description" : "" , "formName" : "Dashboard ( Home ) " , "…" at bounding box center [1085, 463] width 935 height 597
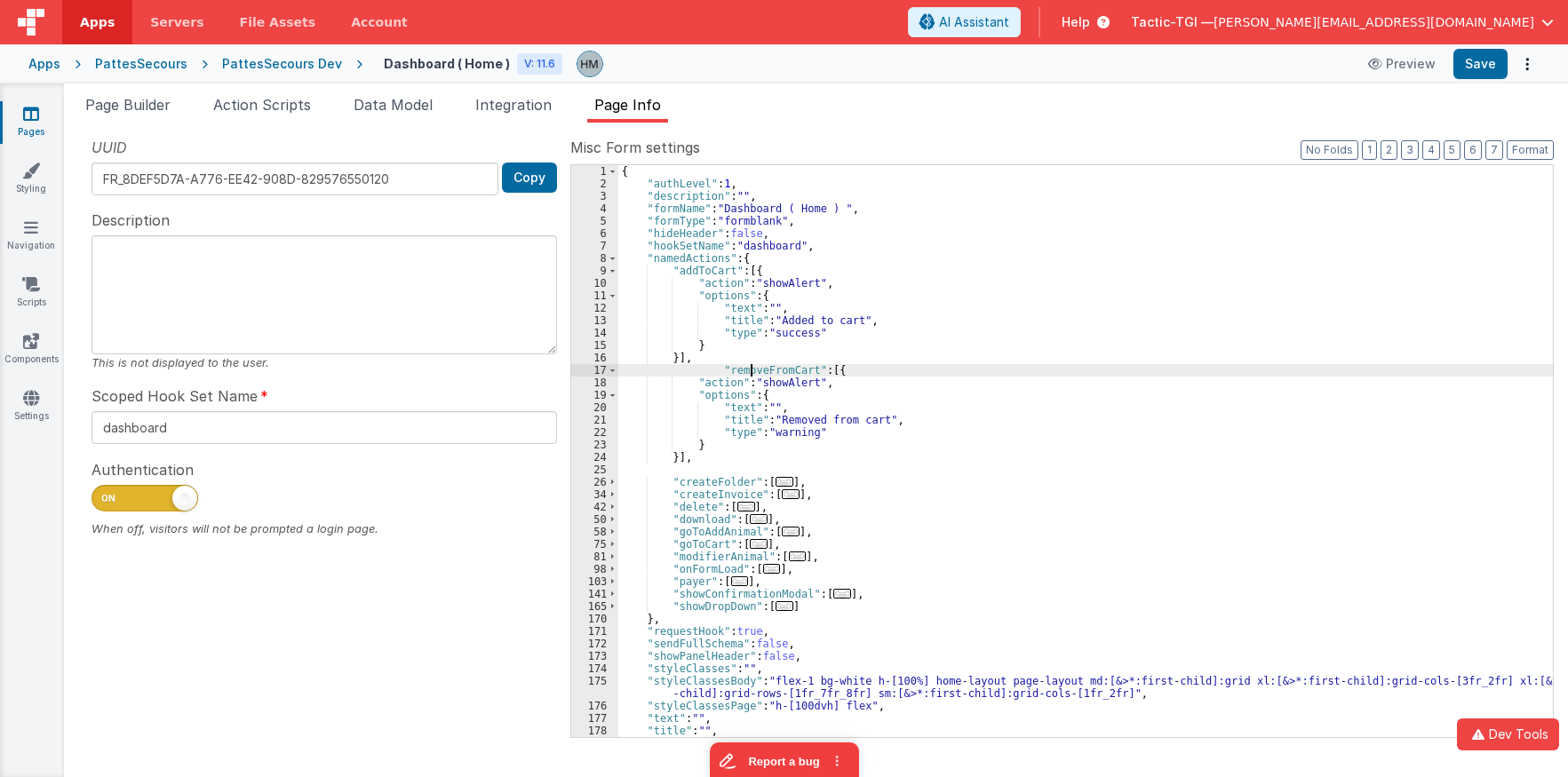
click at [753, 374] on div "{ "authLevel" : 1 , "description" : "" , "formName" : "Dashboard ( Home ) " , "…" at bounding box center [1085, 463] width 935 height 597
click at [120, 117] on li "Page Builder" at bounding box center [128, 108] width 100 height 28
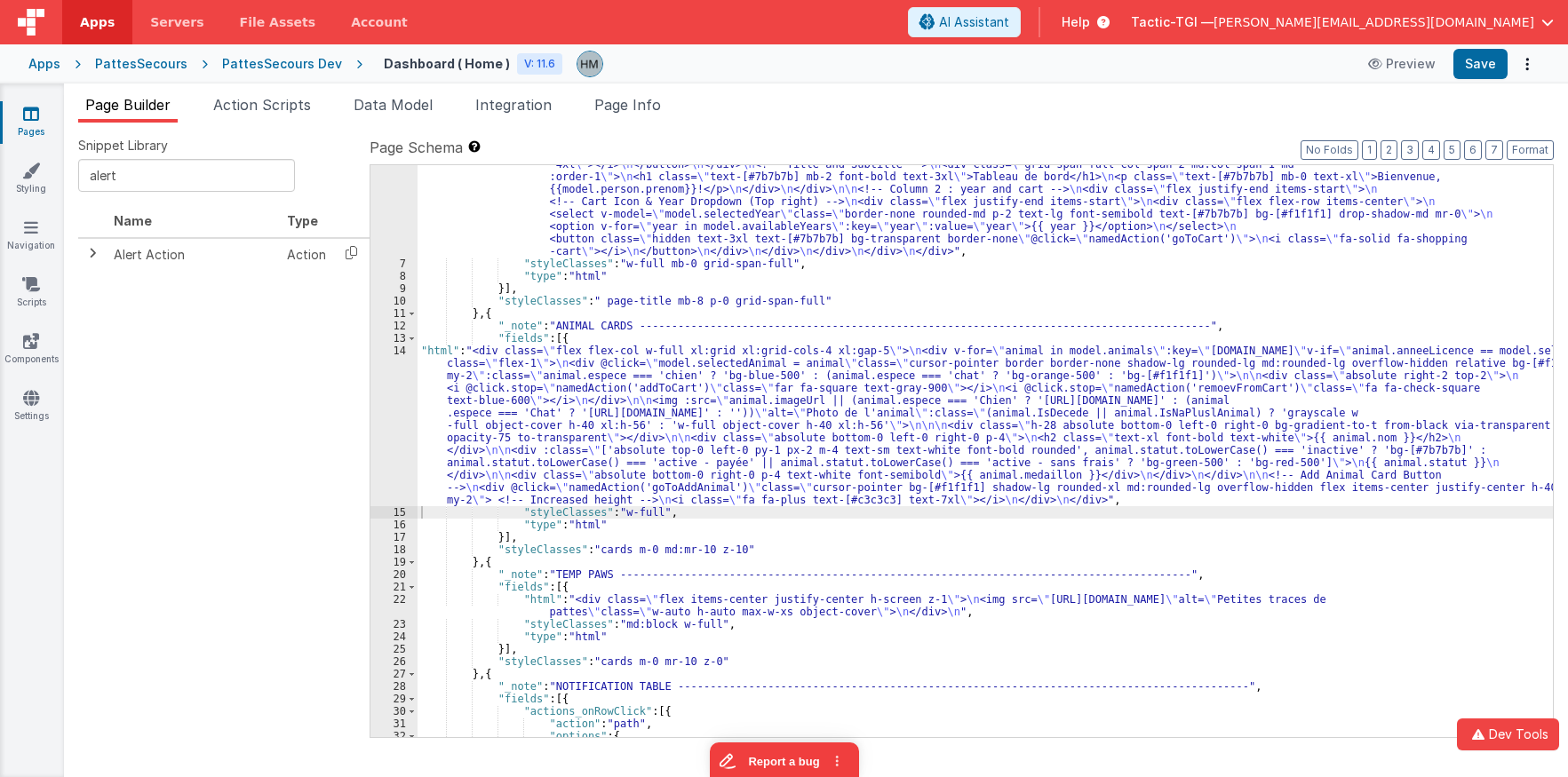
click at [505, 368] on div ""html" : "<div class= \" w-full text-[#7b7b7b] \" > \n <!-- Header Container --…" at bounding box center [985, 482] width 1136 height 722
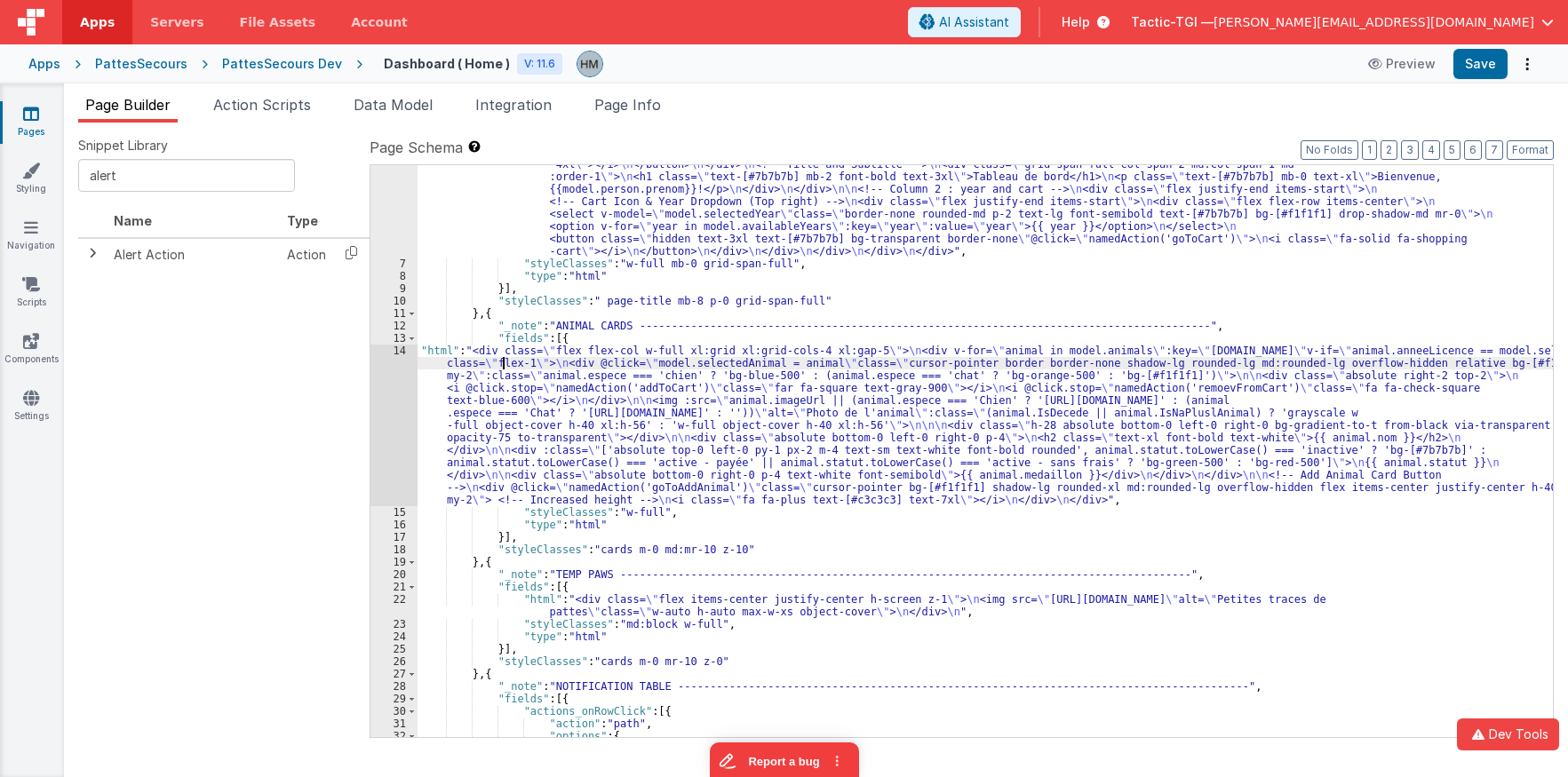
click at [395, 350] on div "14" at bounding box center [394, 426] width 47 height 162
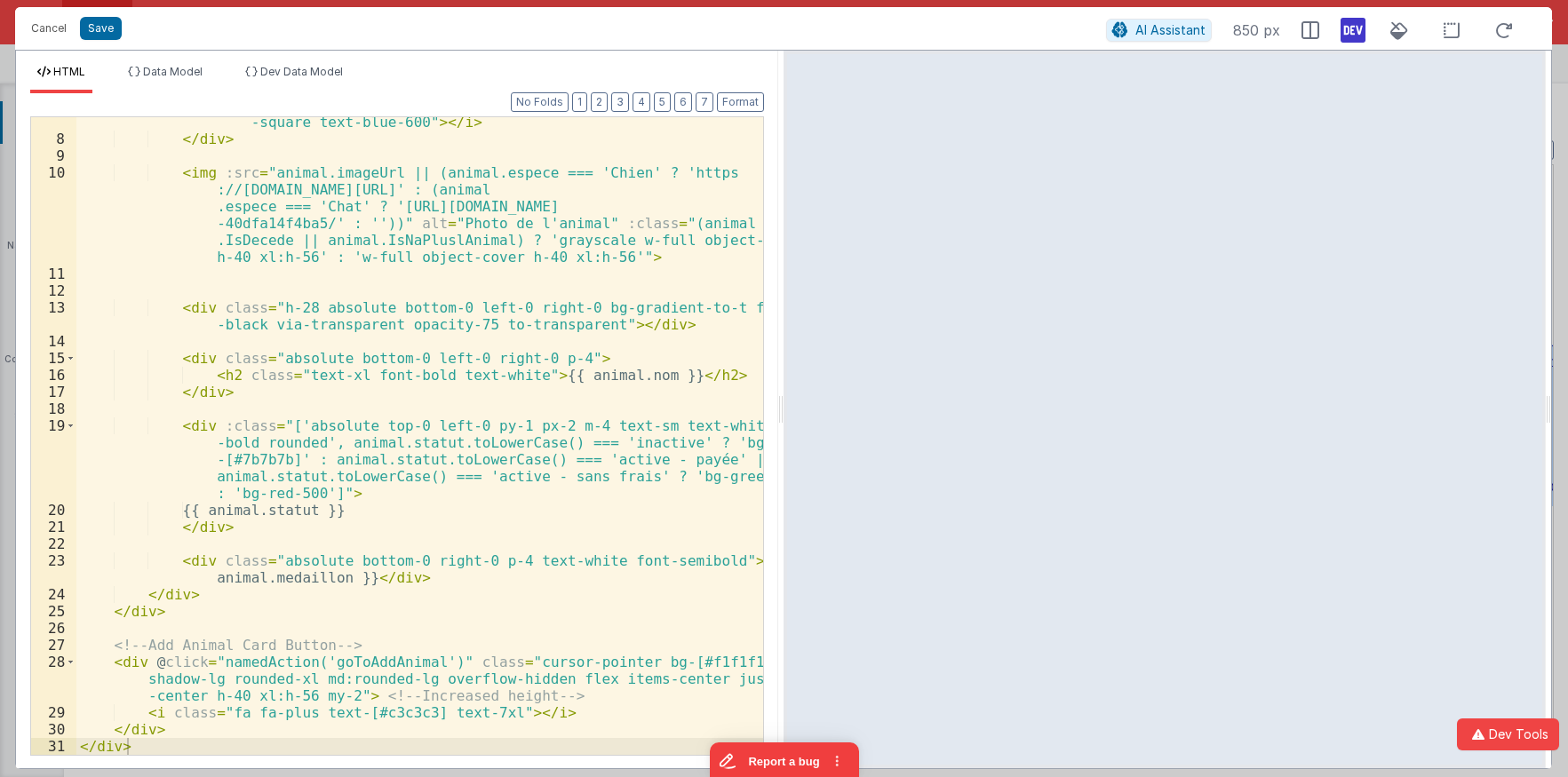
scroll to position [206, 0]
click at [390, 515] on div "< i @ click.stop = "namedAction('remoevFromCart')" class = "fa fa-check -square…" at bounding box center [419, 441] width 687 height 689
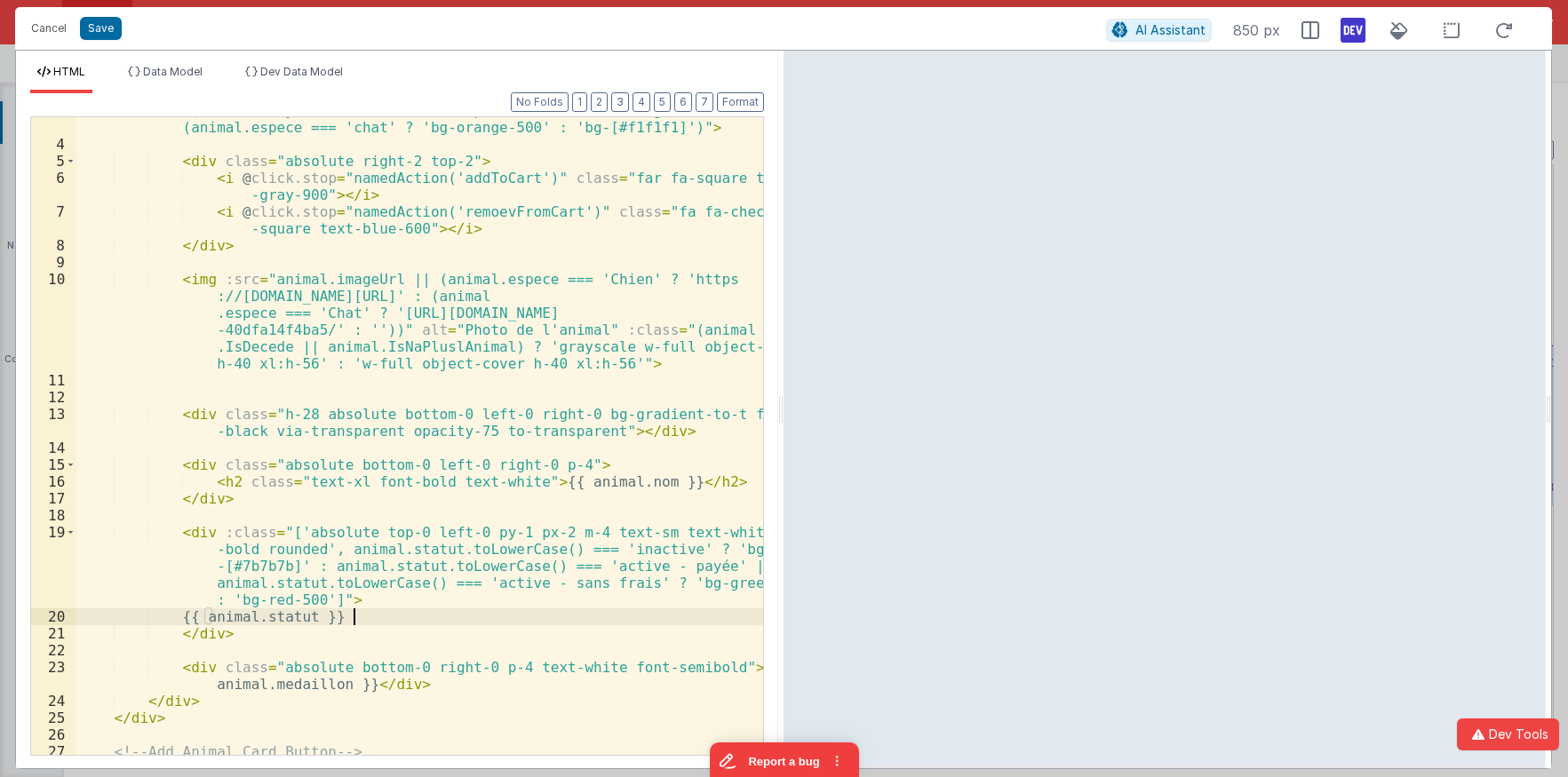
scroll to position [0, 0]
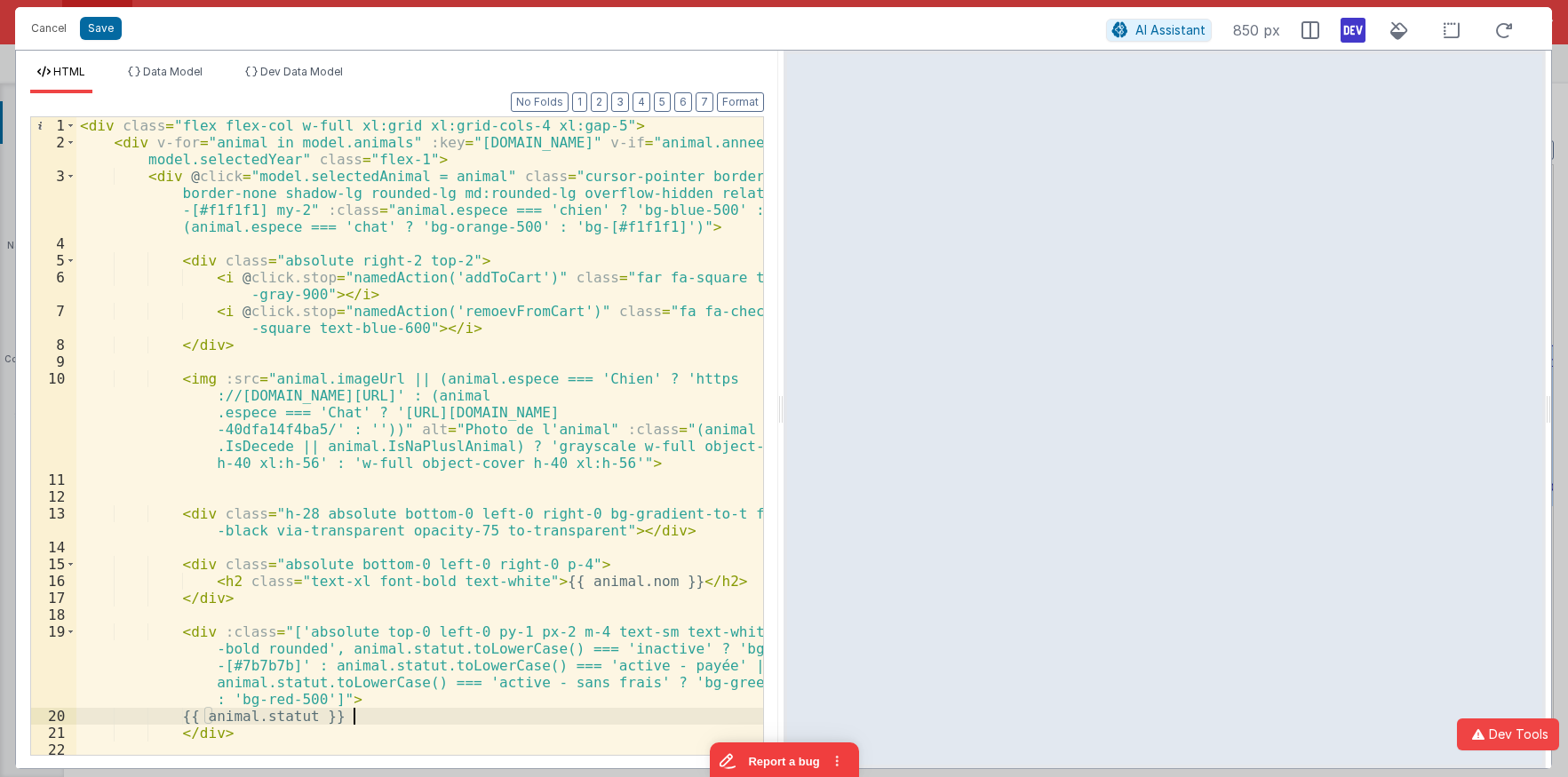
click at [487, 310] on div "< div class = "flex flex-col w-full xl:grid xl:grid-cols-4 xl:gap-5" > < div v-…" at bounding box center [419, 461] width 687 height 689
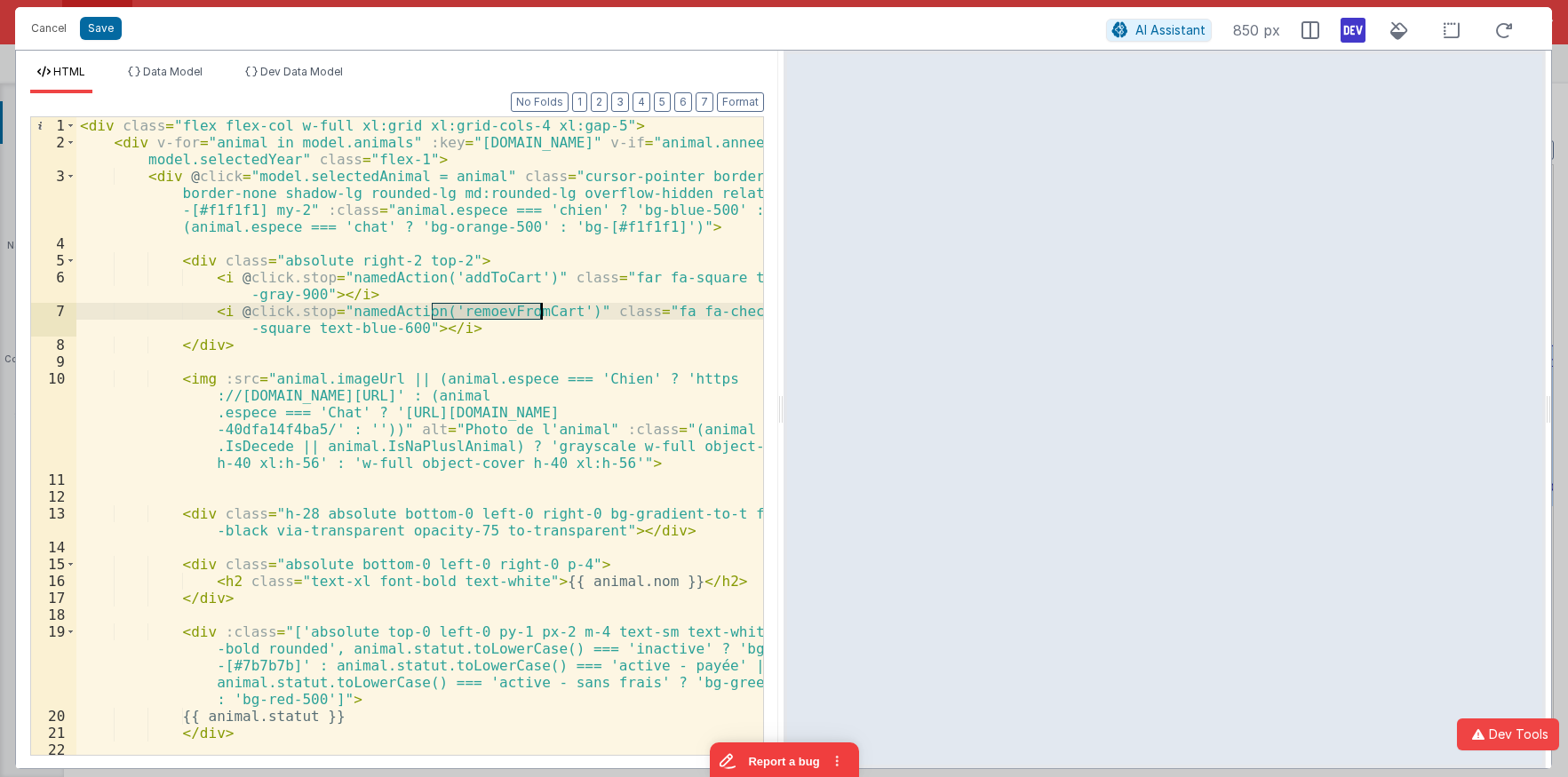
click at [487, 310] on div "< div class = "flex flex-col w-full xl:grid xl:grid-cols-4 xl:gap-5" > < div v-…" at bounding box center [419, 461] width 687 height 689
click at [571, 289] on div "< div class = "flex flex-col w-full xl:grid xl:grid-cols-4 xl:gap-5" > < div v-…" at bounding box center [419, 461] width 687 height 689
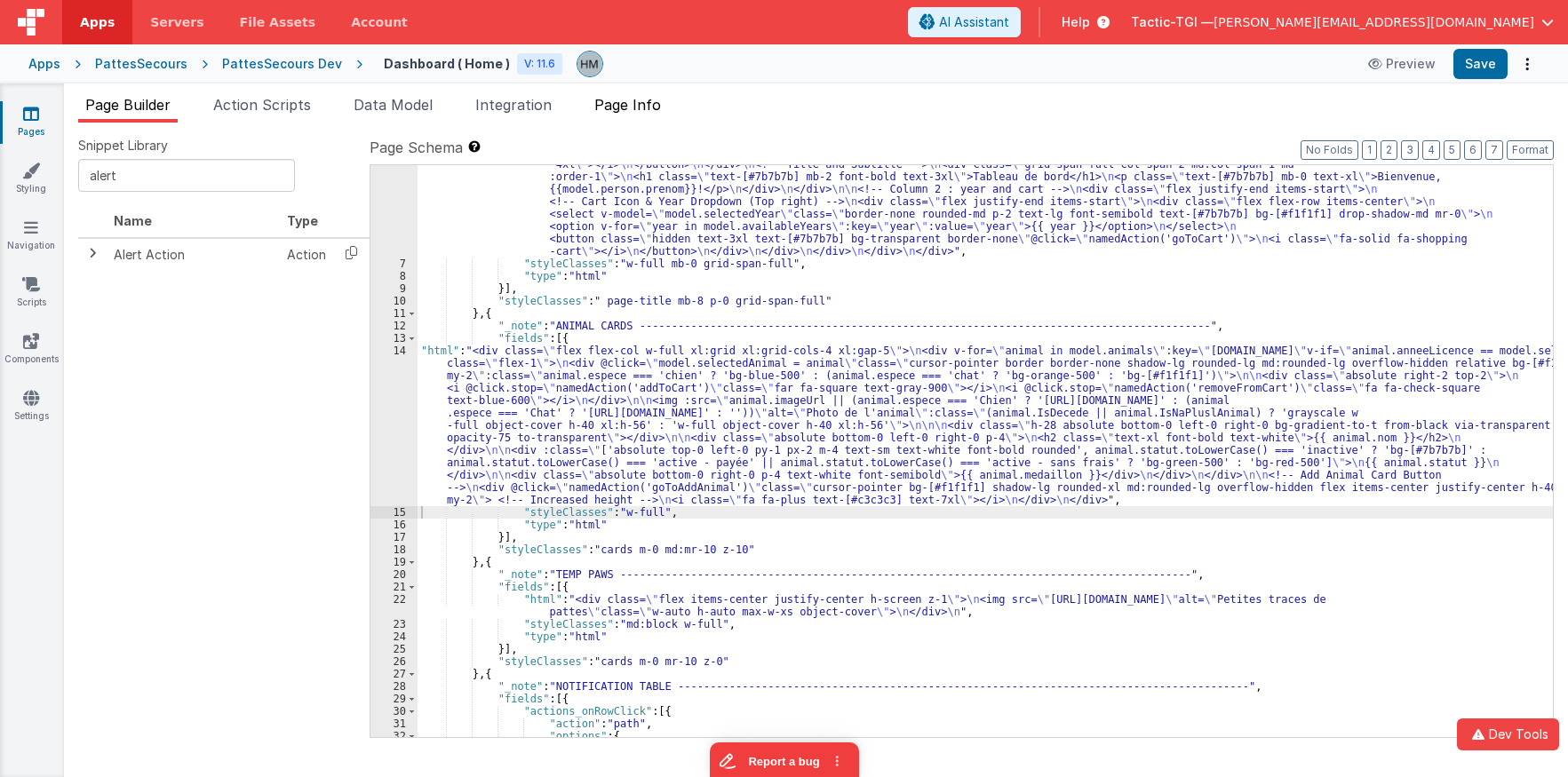
click at [668, 112] on li "Page Info" at bounding box center [628, 108] width 81 height 28
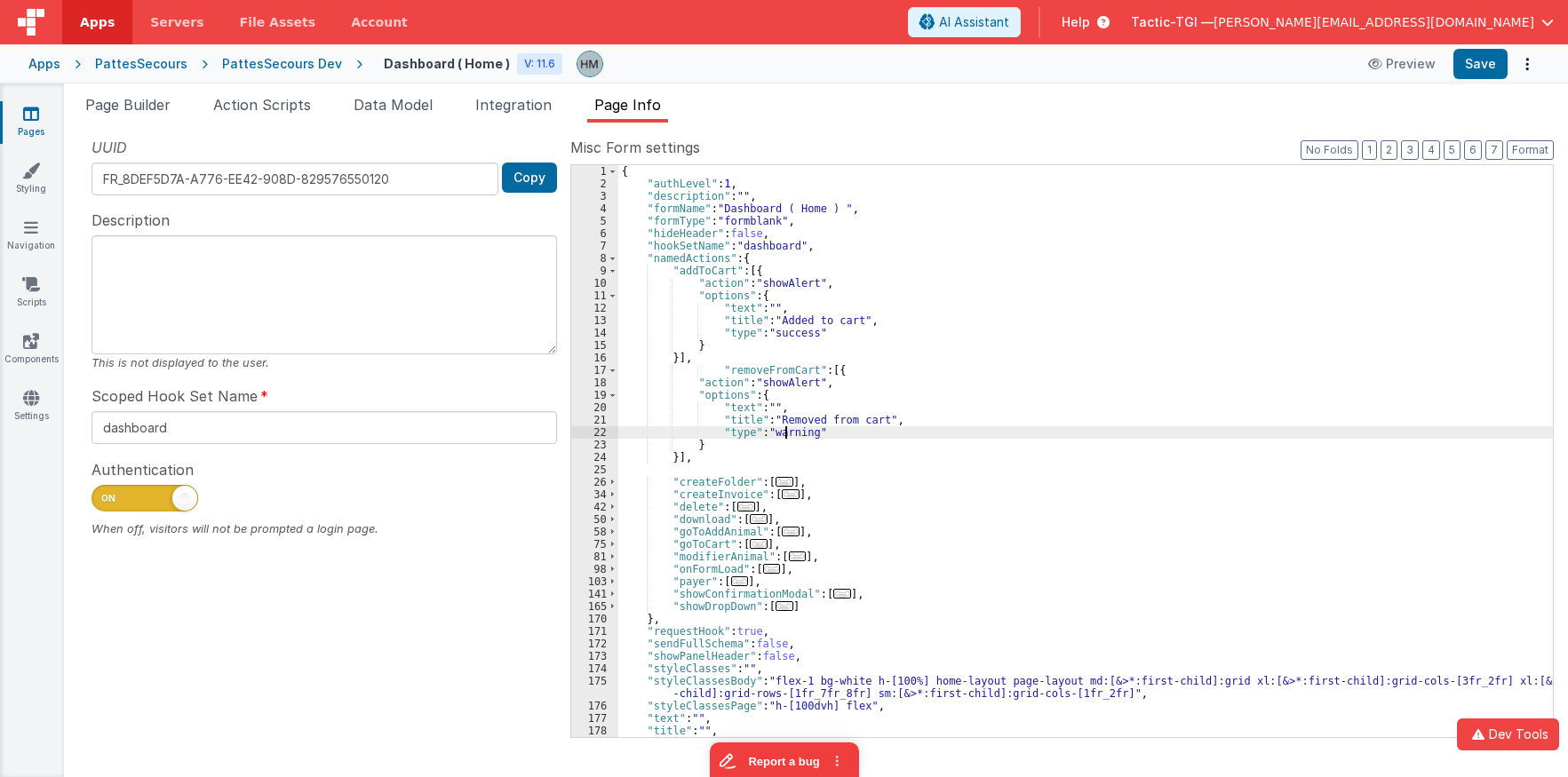
click at [787, 427] on div "{ "authLevel" : 1 , "description" : "" , "formName" : "Dashboard ( Home ) " , "…" at bounding box center [1085, 463] width 935 height 597
click at [126, 116] on li "Page Builder" at bounding box center [128, 108] width 100 height 28
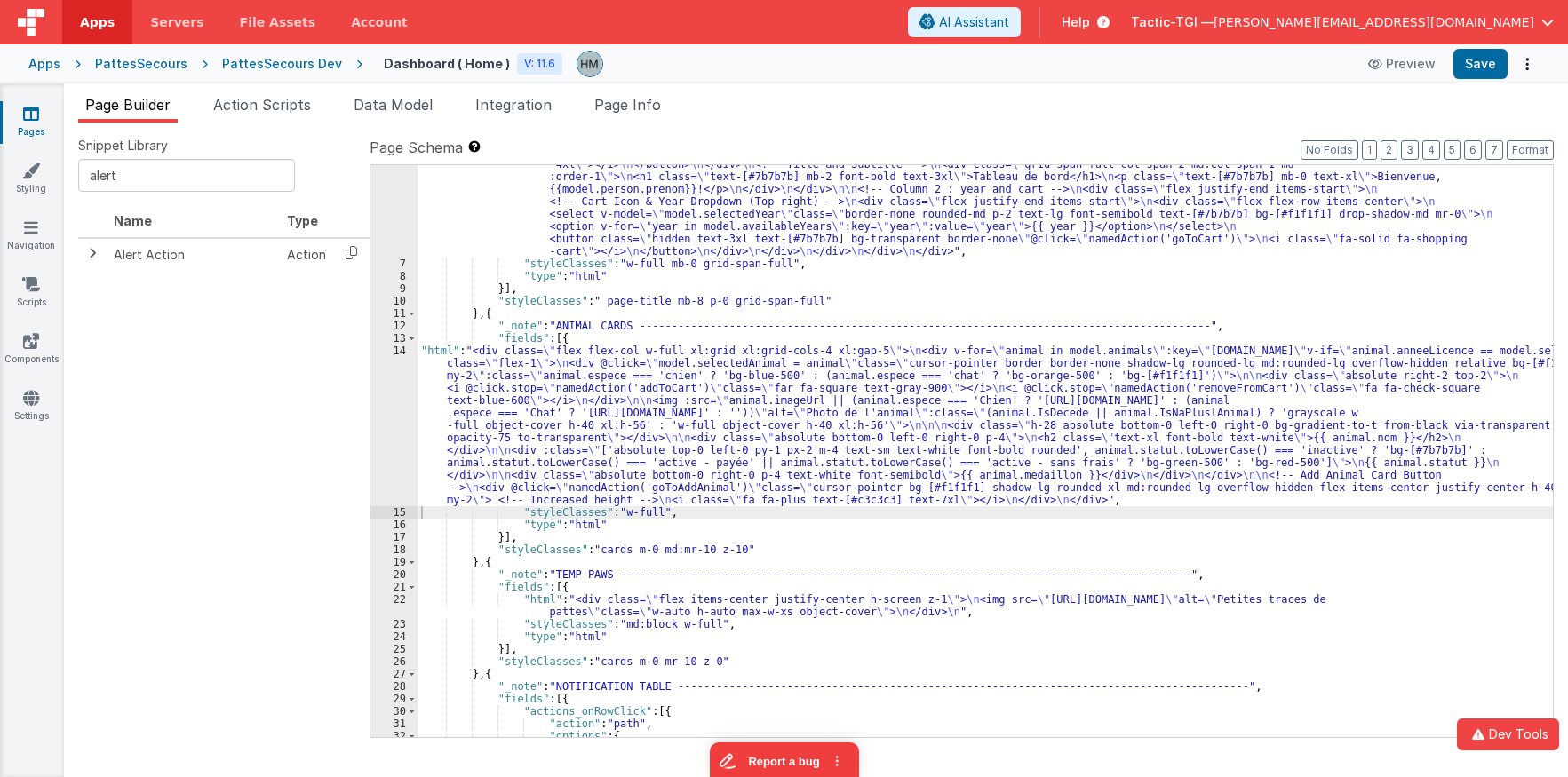
scroll to position [106, 0]
click at [157, 160] on input "alert" at bounding box center [186, 175] width 217 height 33
click at [91, 255] on span at bounding box center [92, 253] width 14 height 14
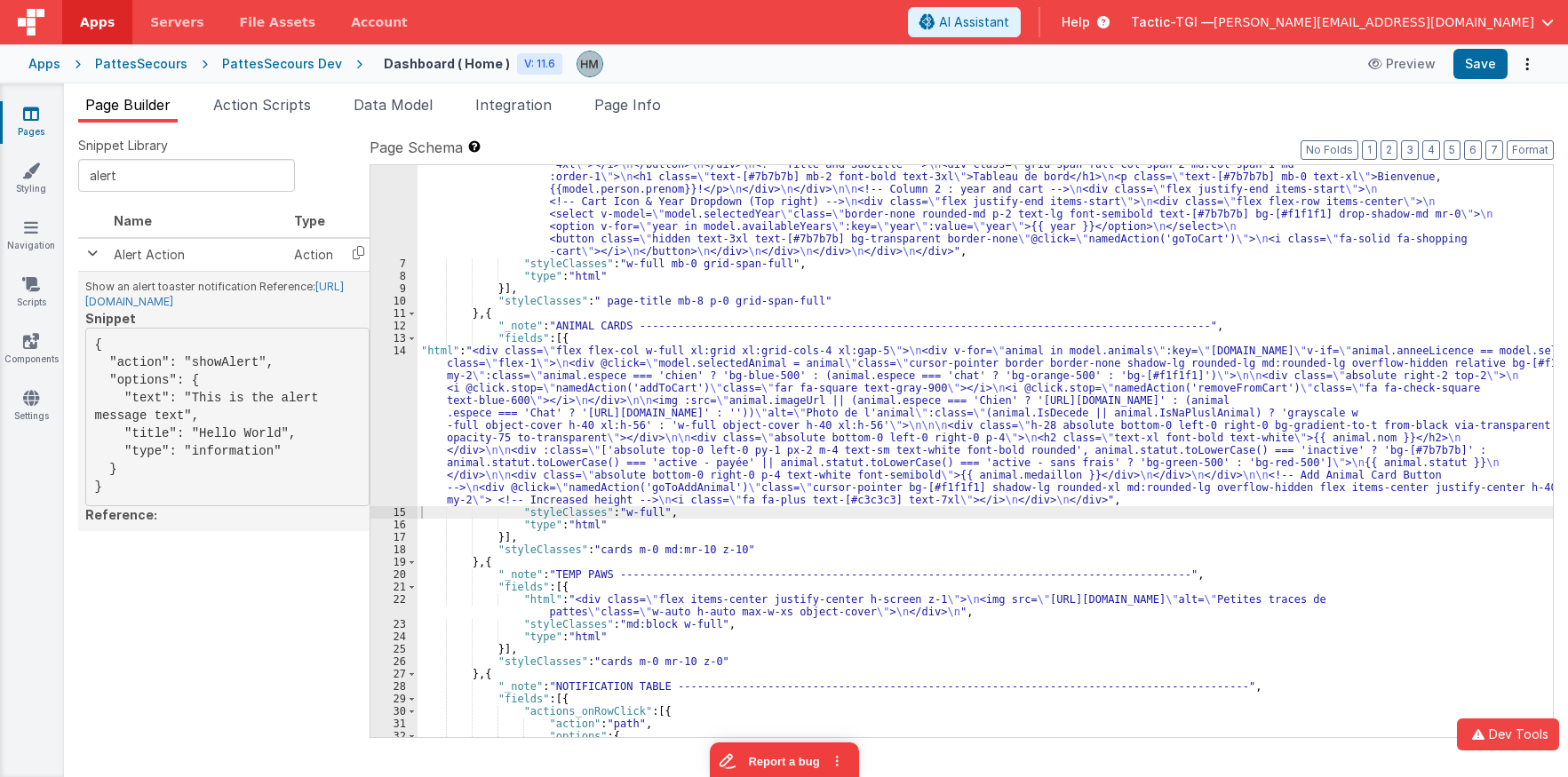
click at [241, 304] on link "https://github.com/euvl/vue-notification#readme" at bounding box center [214, 294] width 258 height 28
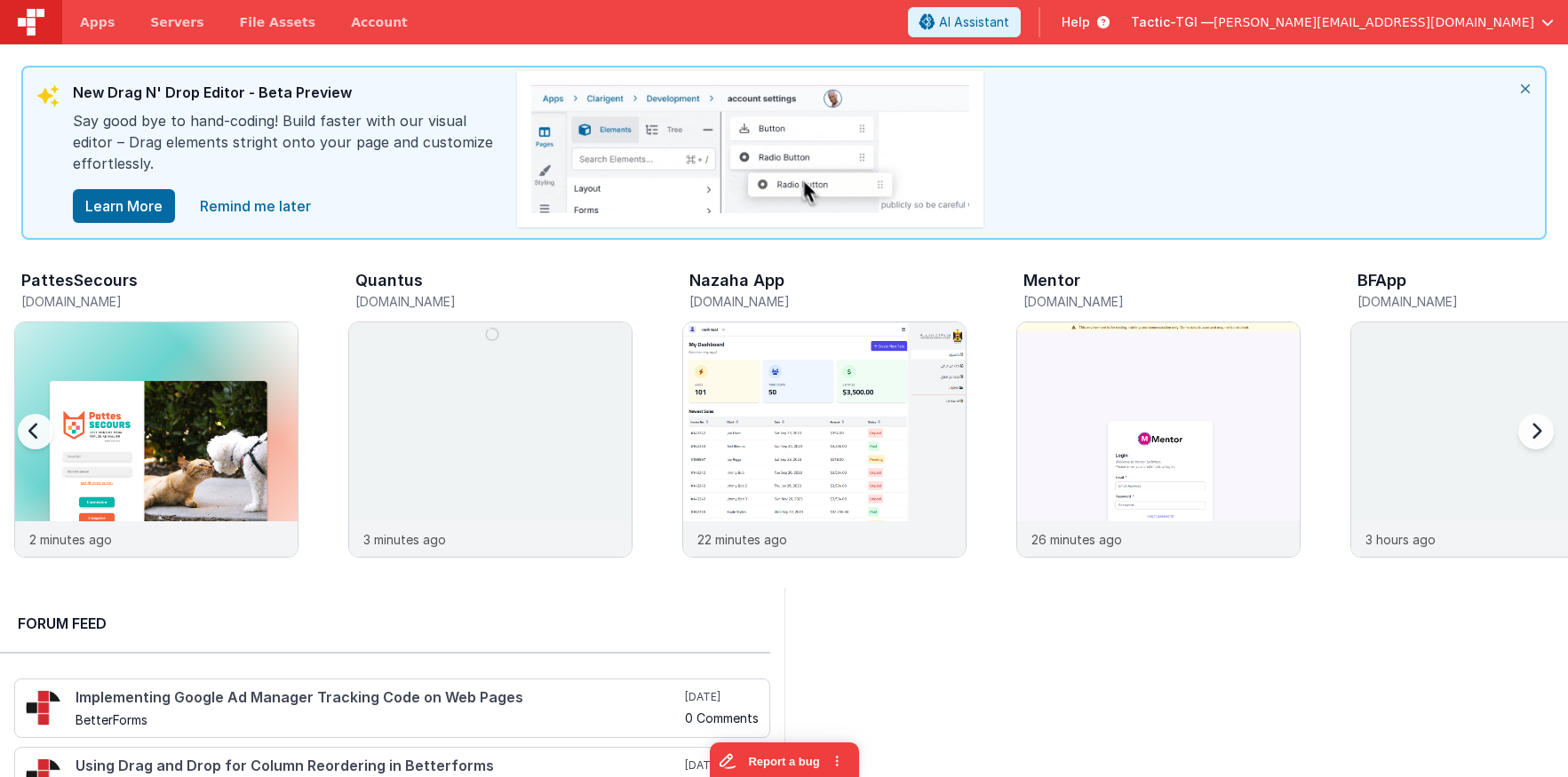
click at [1539, 432] on div at bounding box center [1532, 443] width 71 height 256
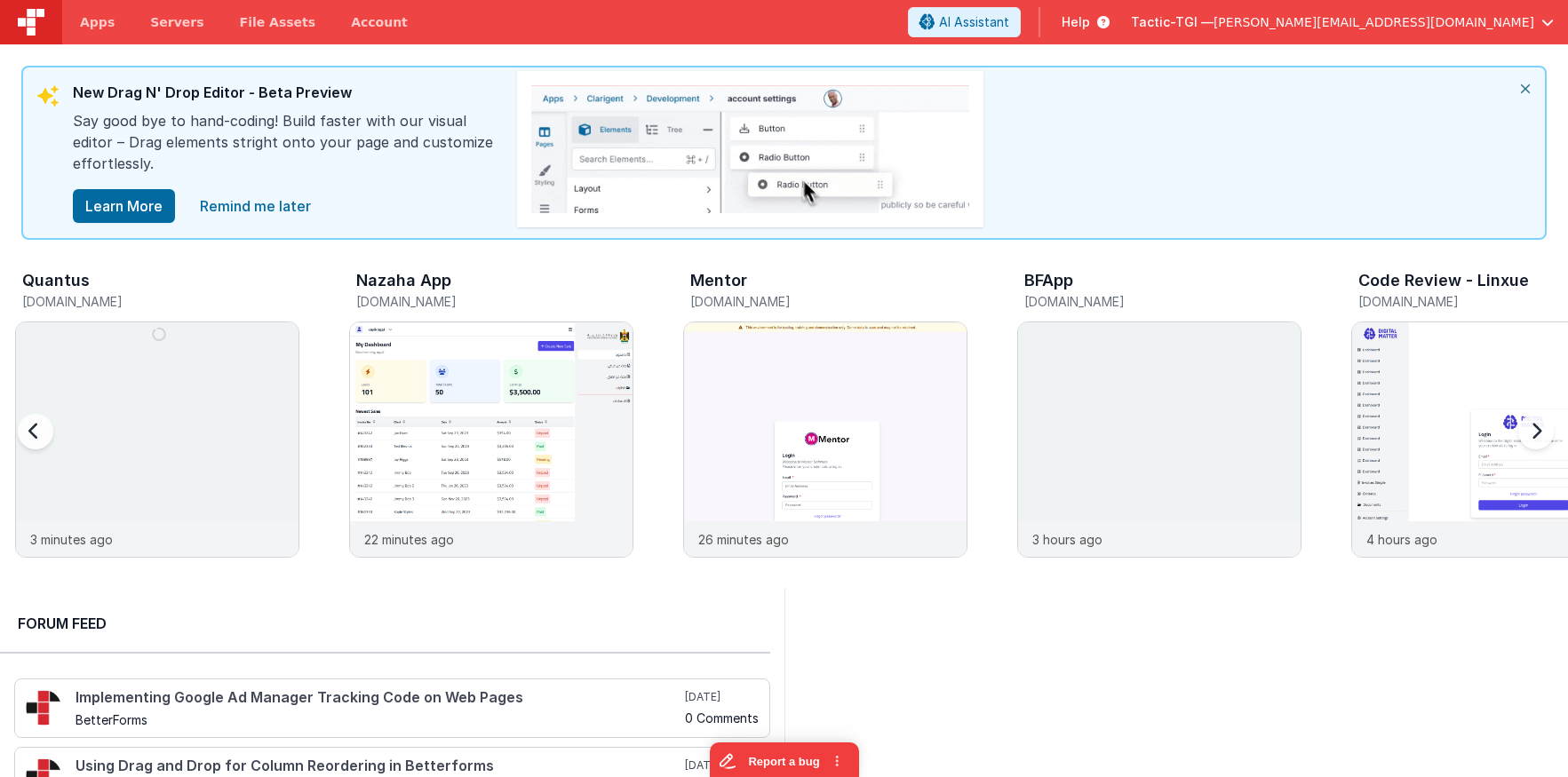
click at [1536, 432] on div at bounding box center [1532, 443] width 71 height 256
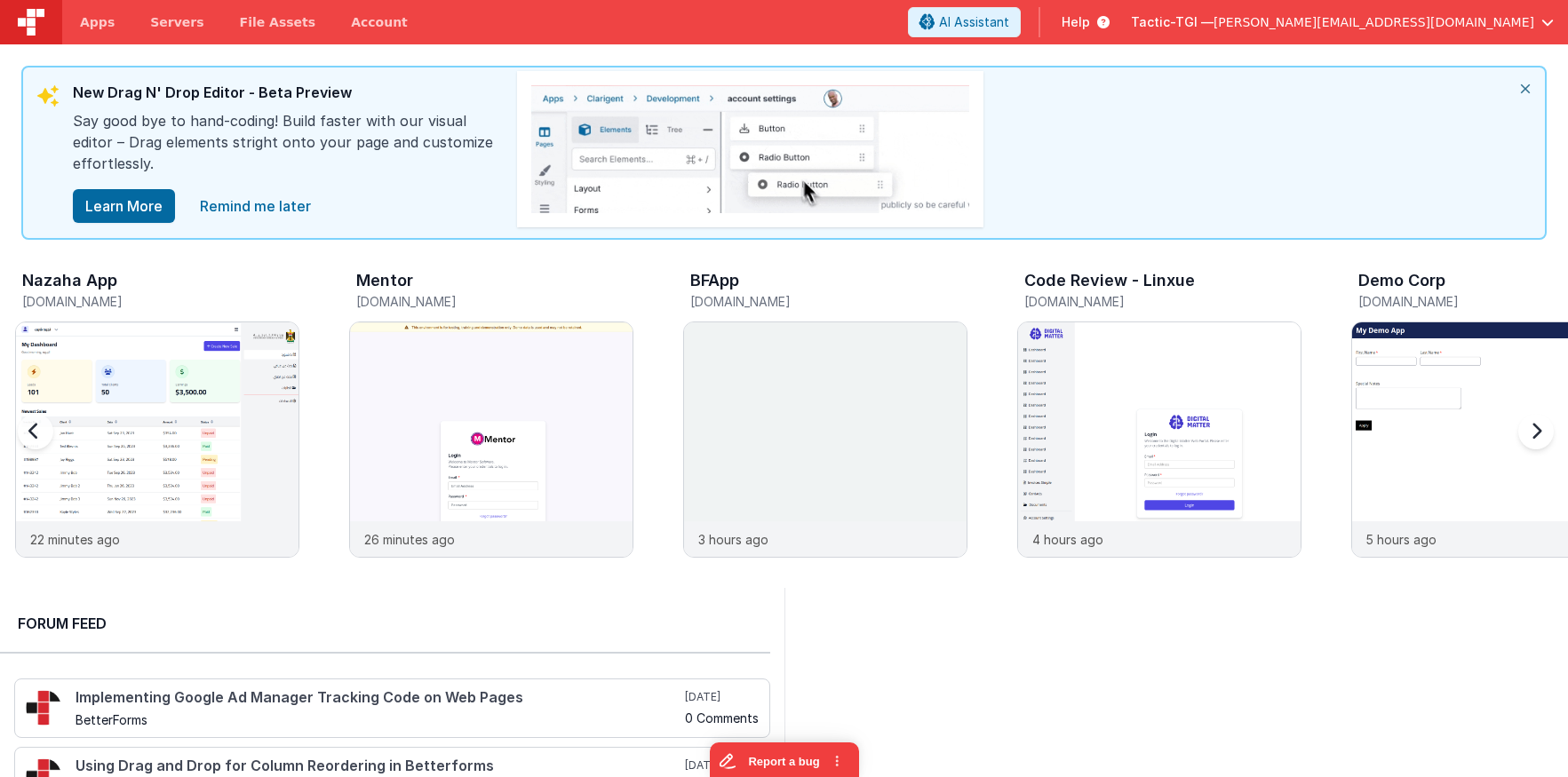
click at [1536, 432] on div at bounding box center [1532, 443] width 71 height 256
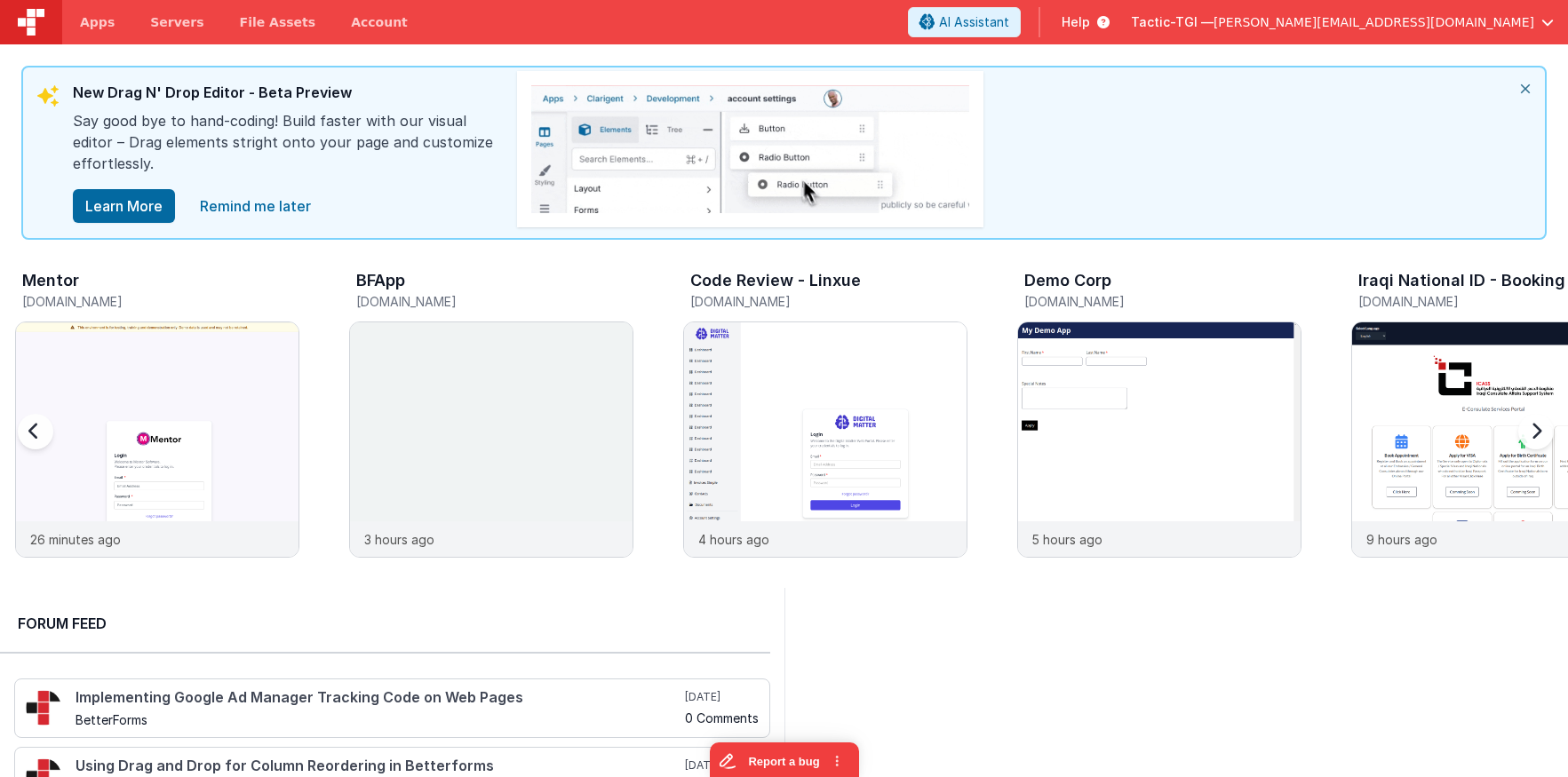
click at [1535, 431] on div at bounding box center [1532, 443] width 71 height 256
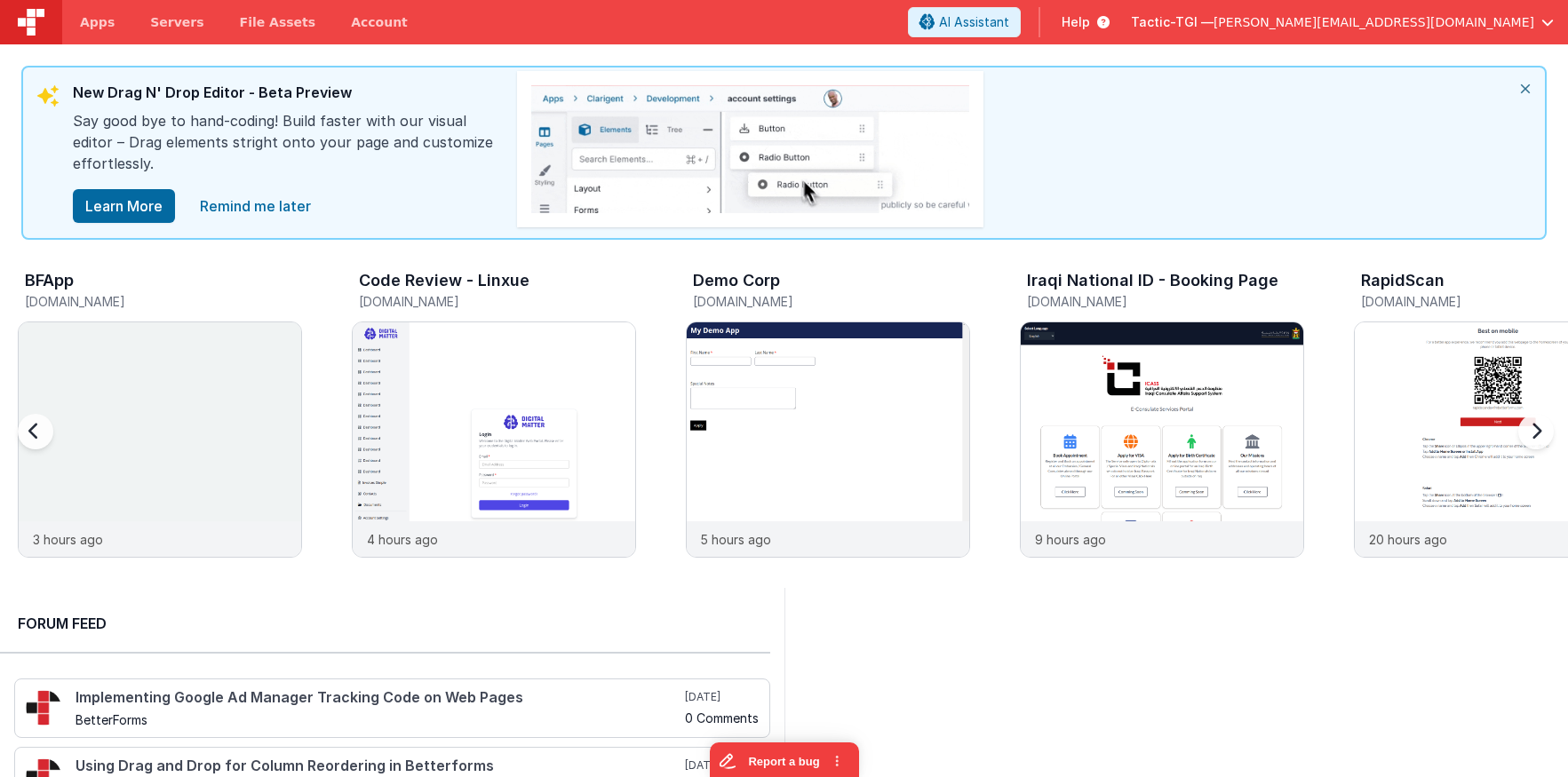
click at [1535, 431] on div at bounding box center [1532, 443] width 71 height 256
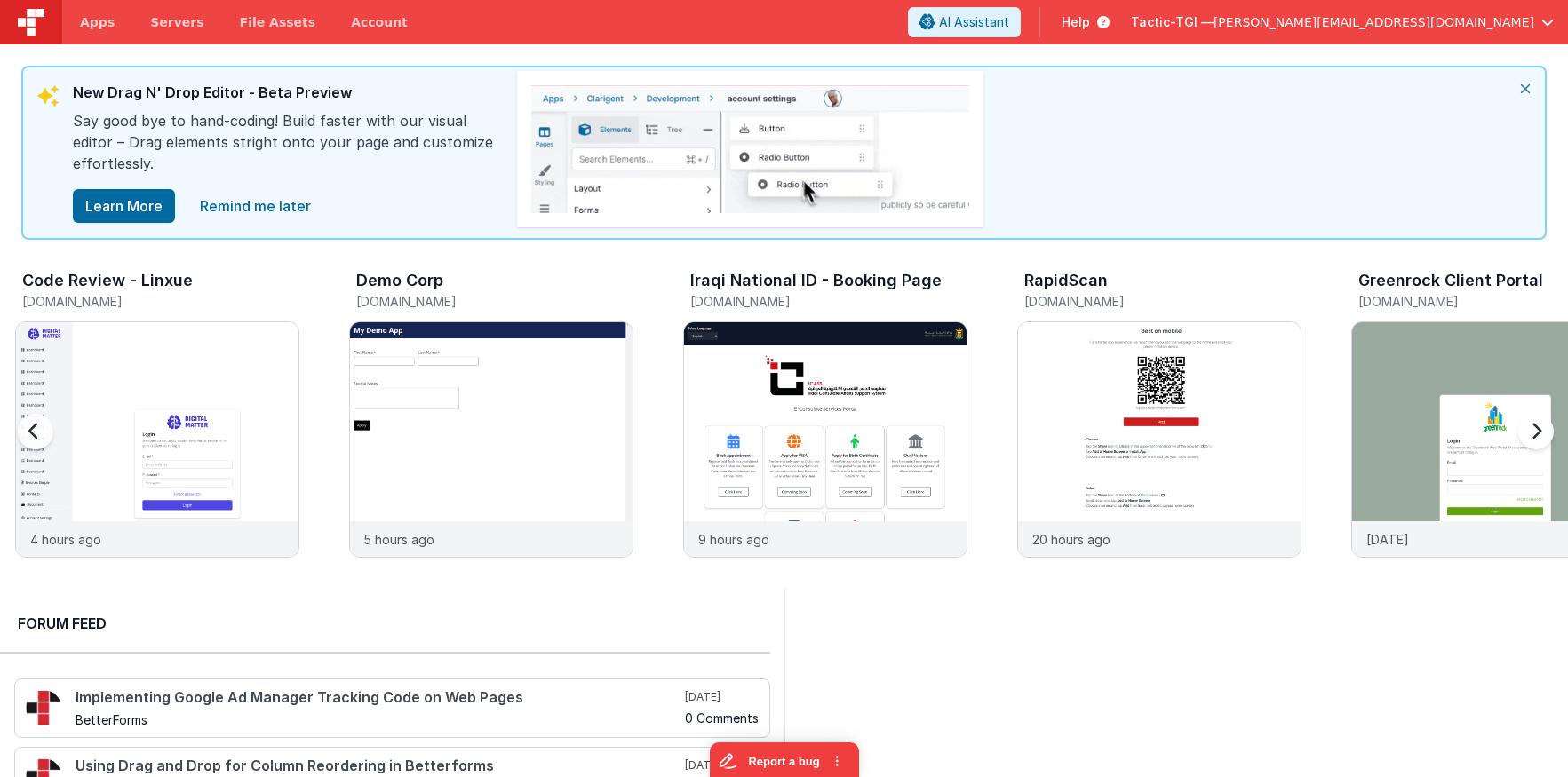
click at [1535, 431] on div at bounding box center [1532, 443] width 71 height 256
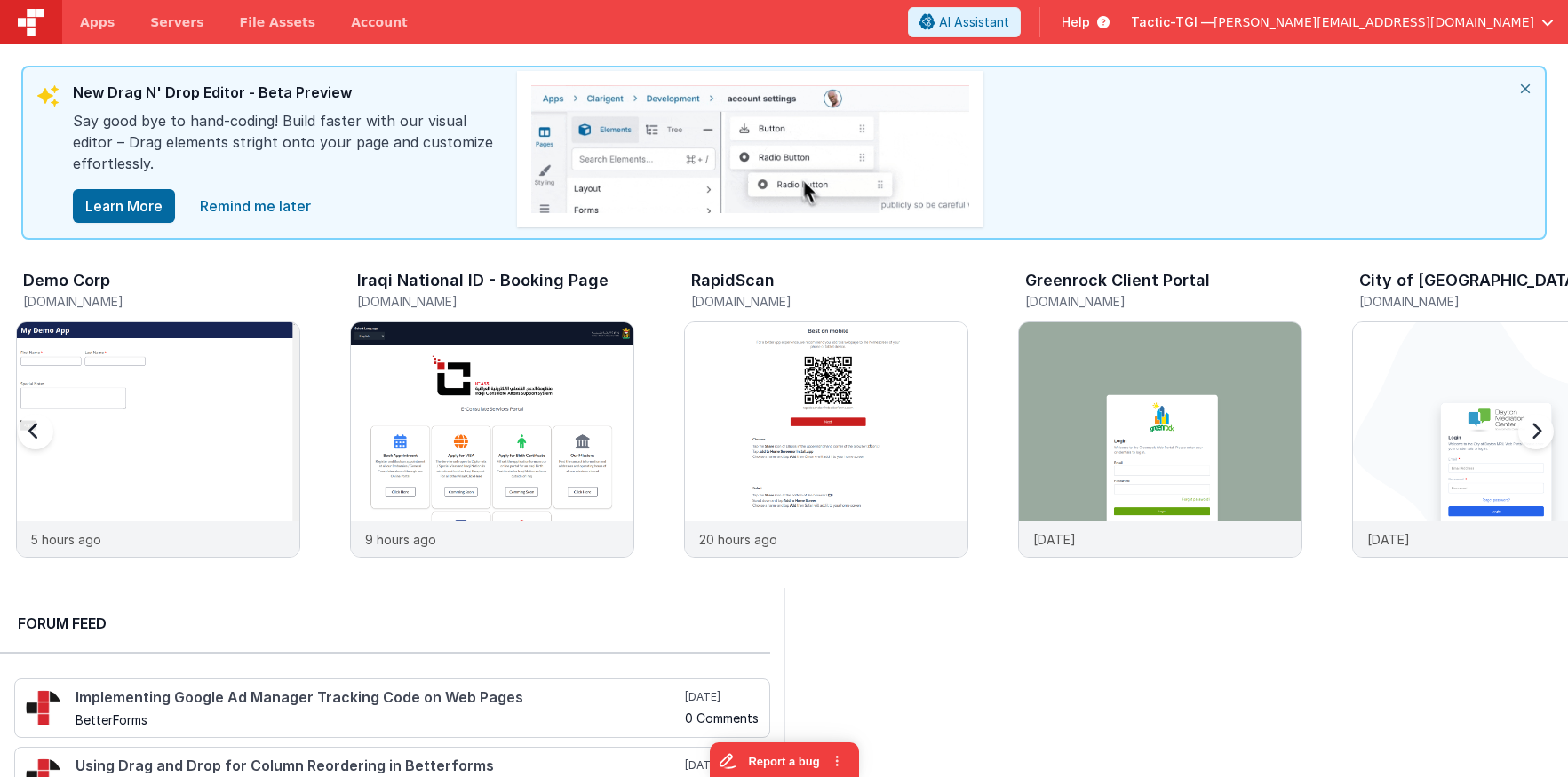
click at [1535, 431] on div at bounding box center [1532, 443] width 71 height 256
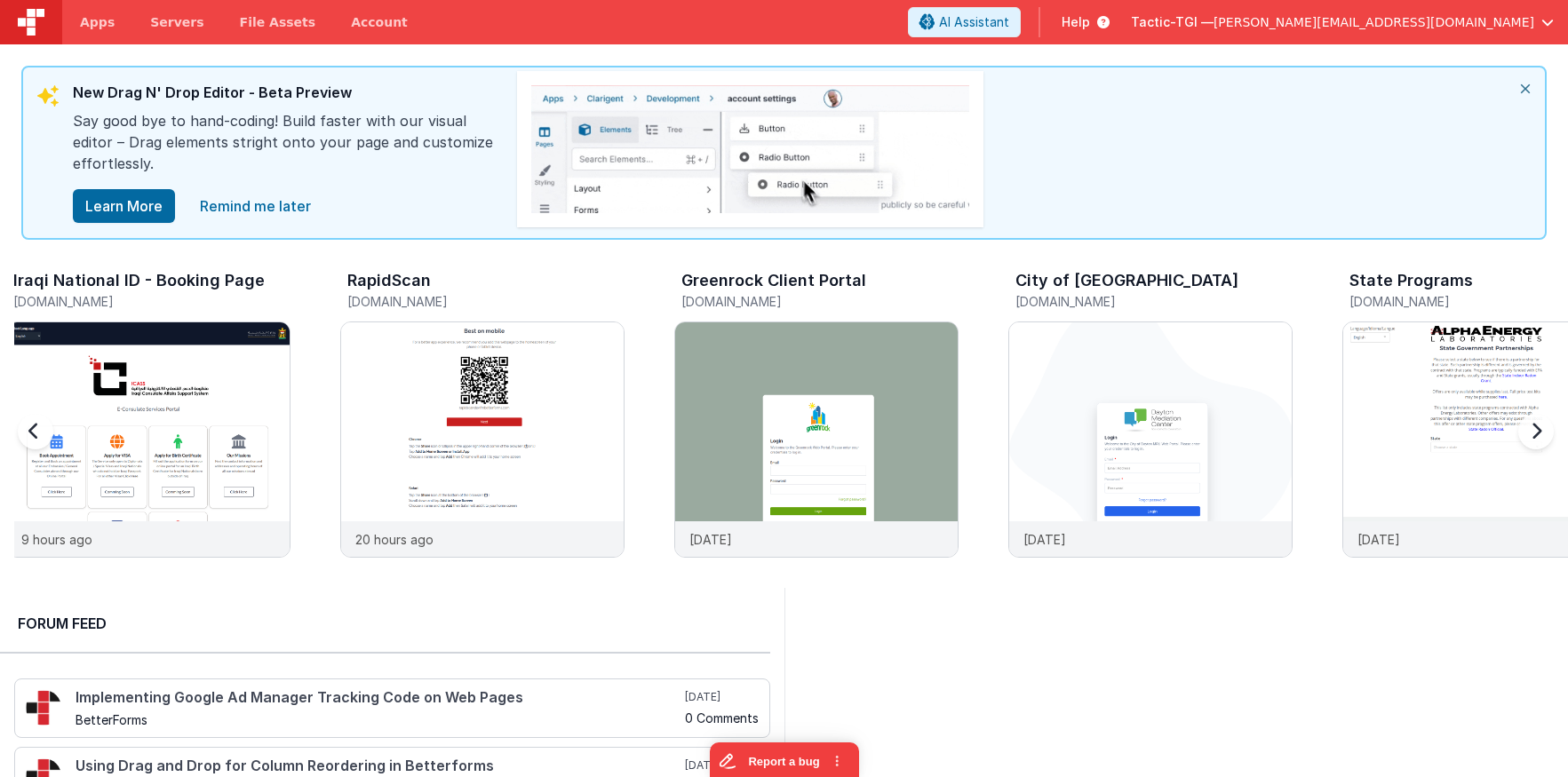
click at [1535, 431] on div at bounding box center [1532, 443] width 71 height 256
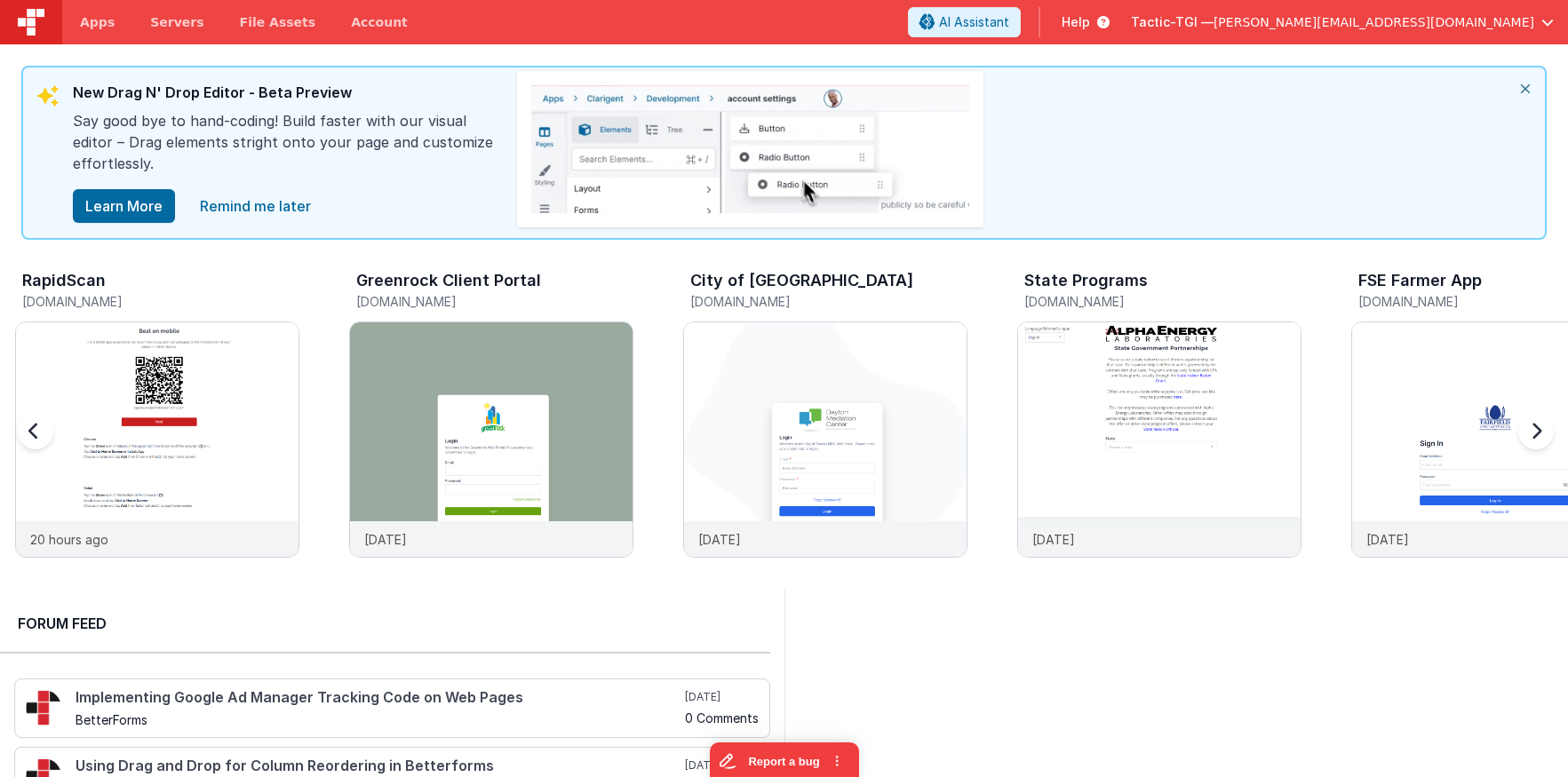
click at [1535, 431] on div at bounding box center [1532, 443] width 71 height 256
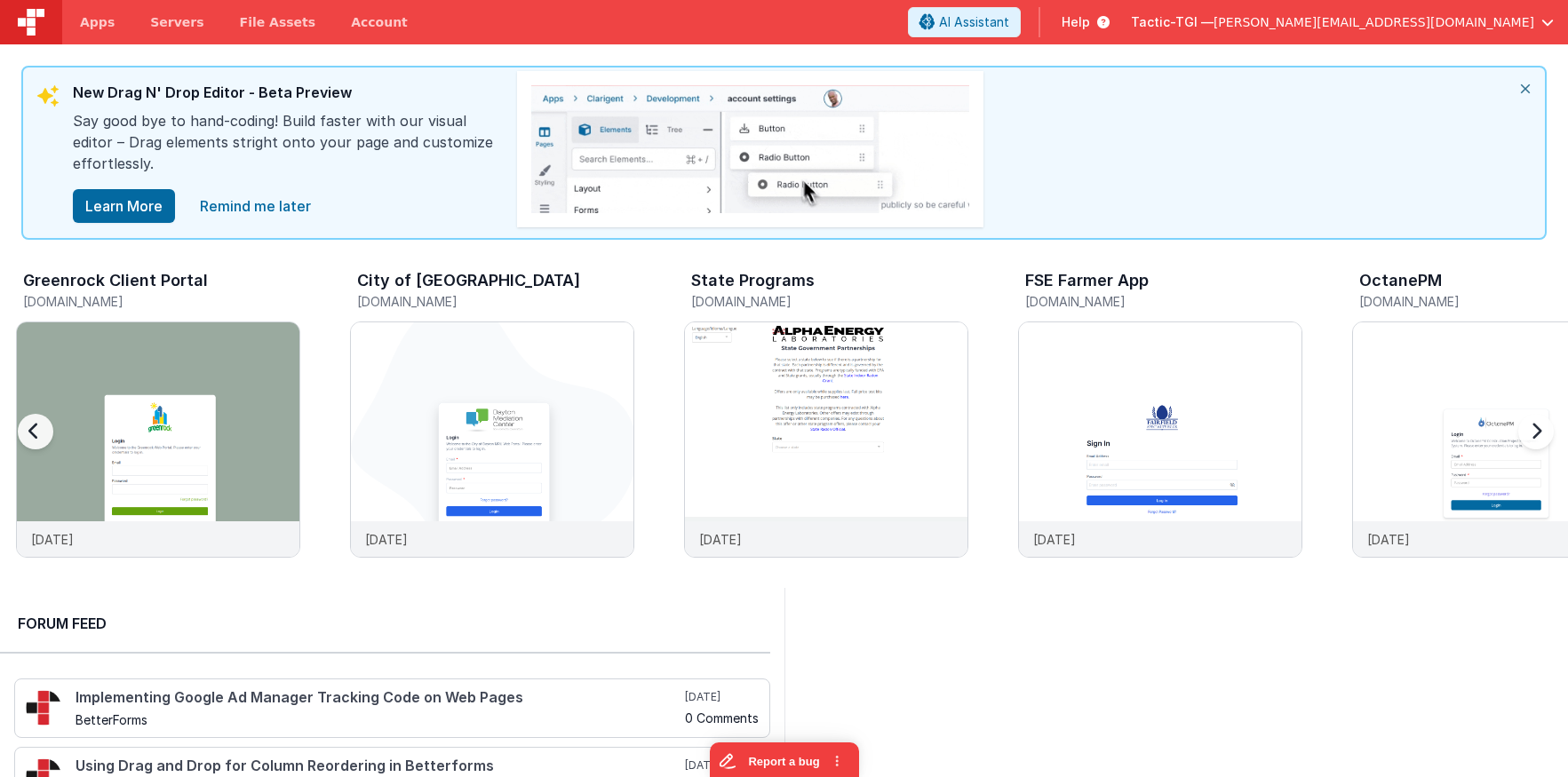
click at [1535, 431] on div at bounding box center [1532, 443] width 71 height 256
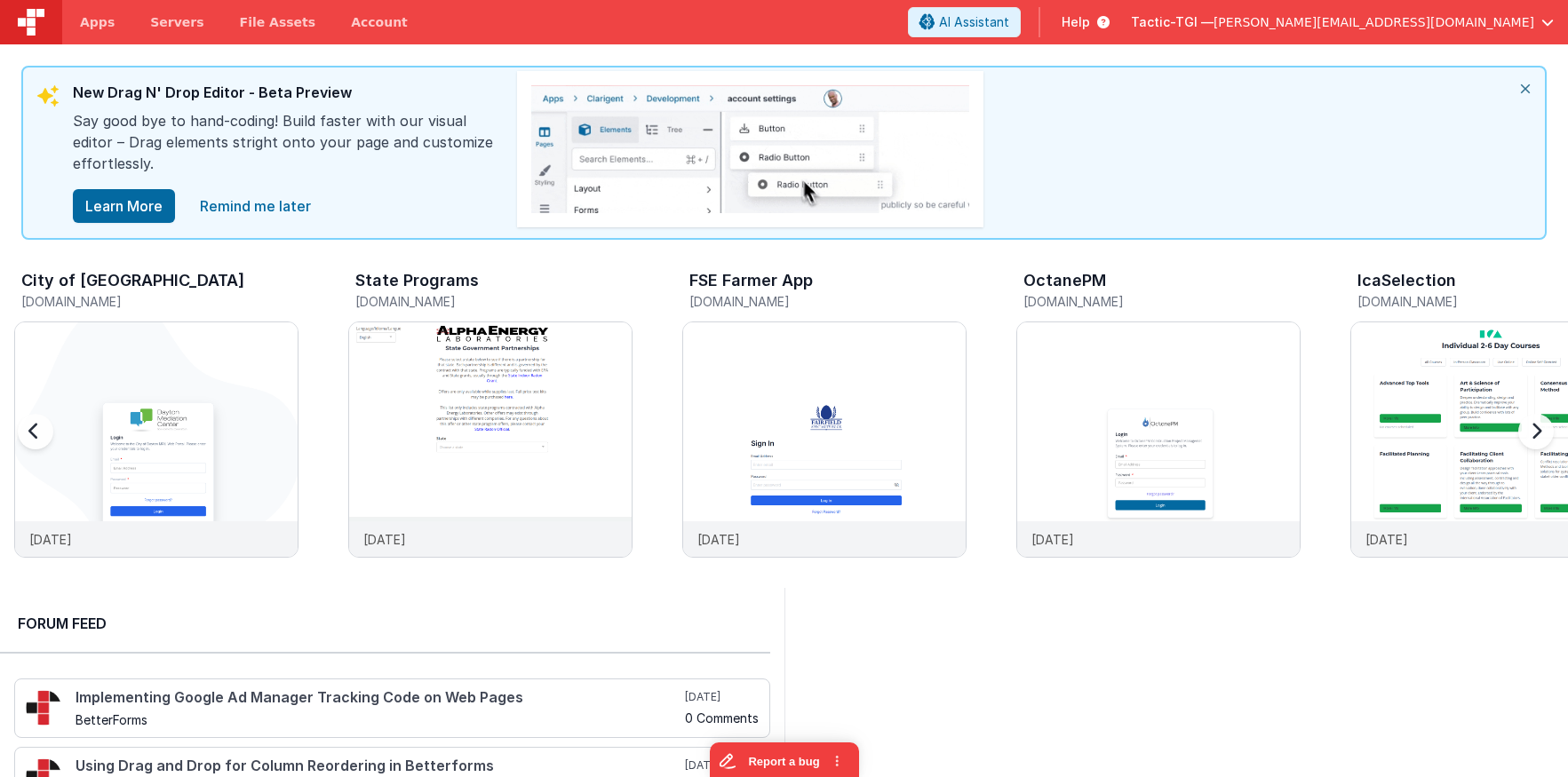
click at [1535, 431] on div at bounding box center [1532, 443] width 71 height 256
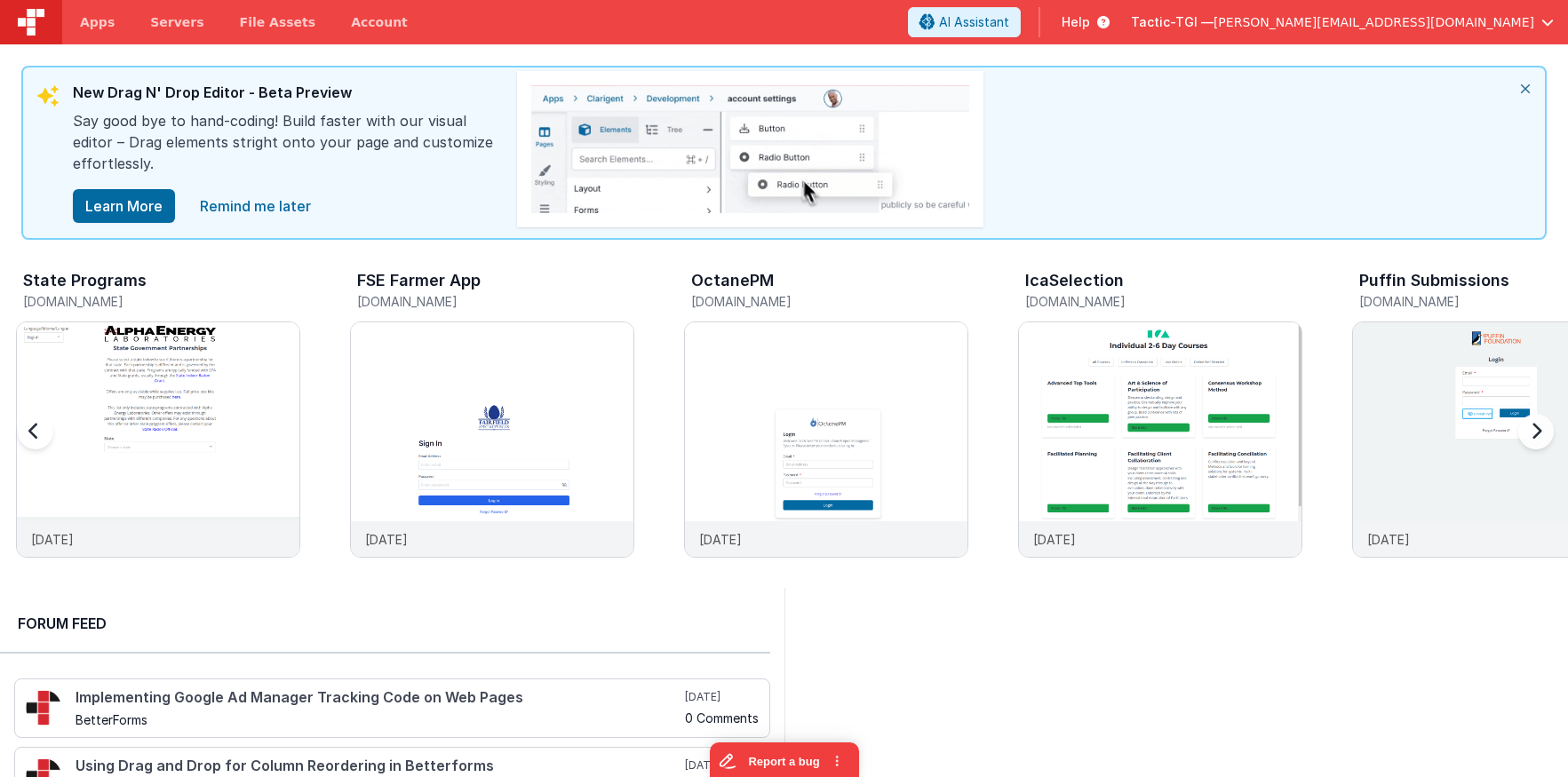
click at [1535, 431] on div at bounding box center [1532, 443] width 71 height 256
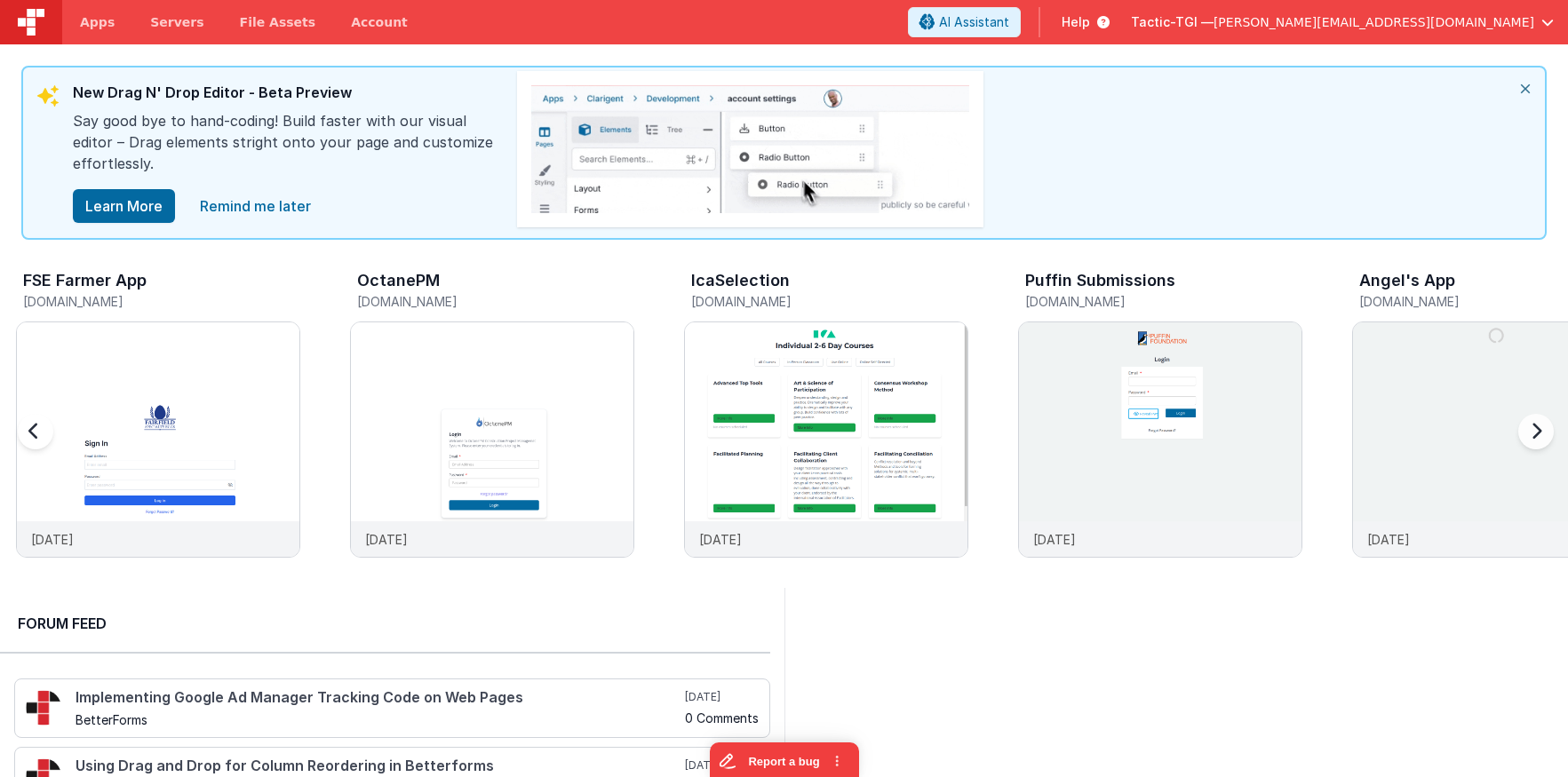
click at [1535, 431] on div at bounding box center [1532, 443] width 71 height 256
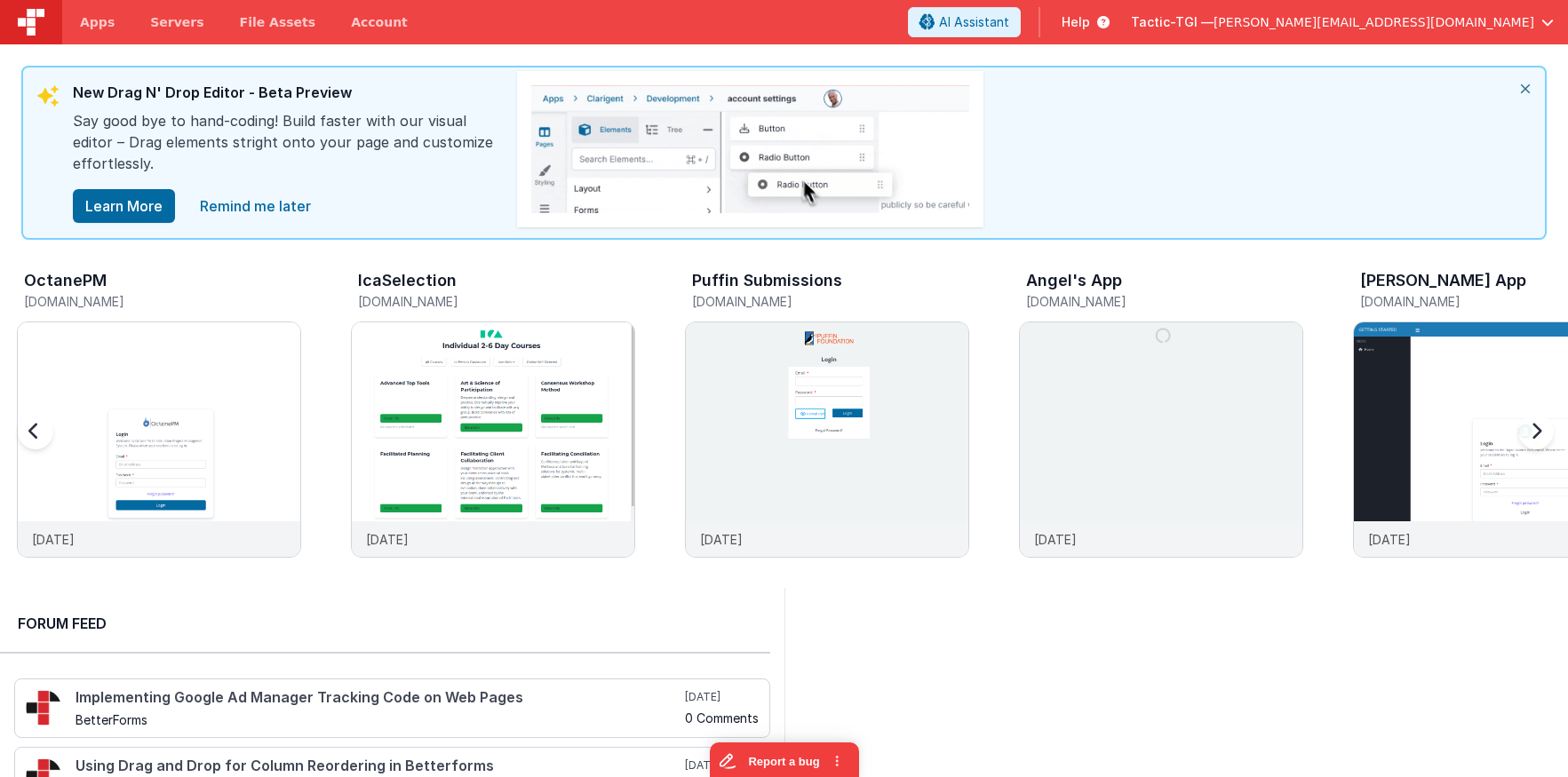
click at [1535, 431] on div at bounding box center [1532, 443] width 71 height 256
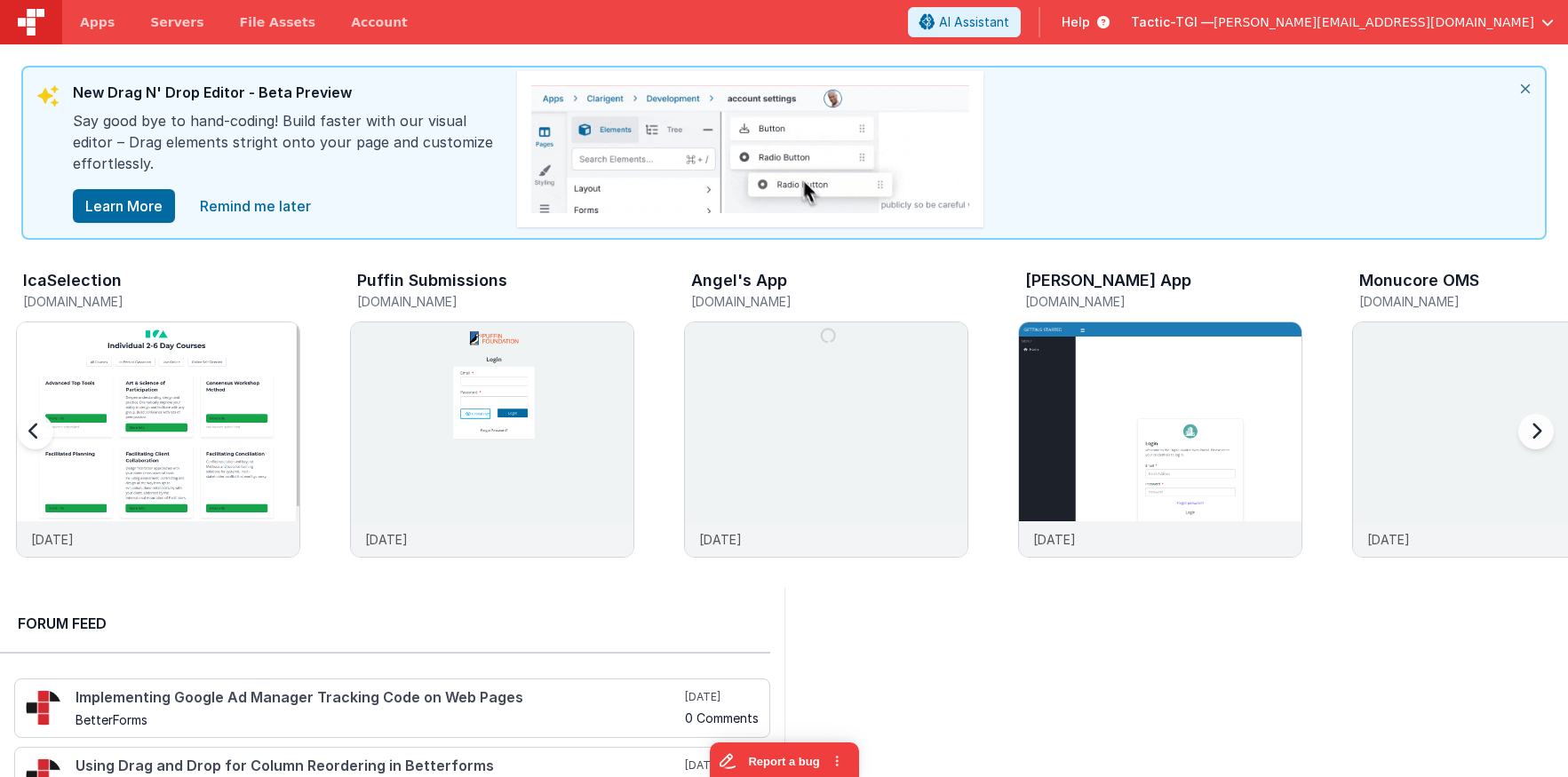
click at [1535, 431] on div at bounding box center [1532, 443] width 71 height 256
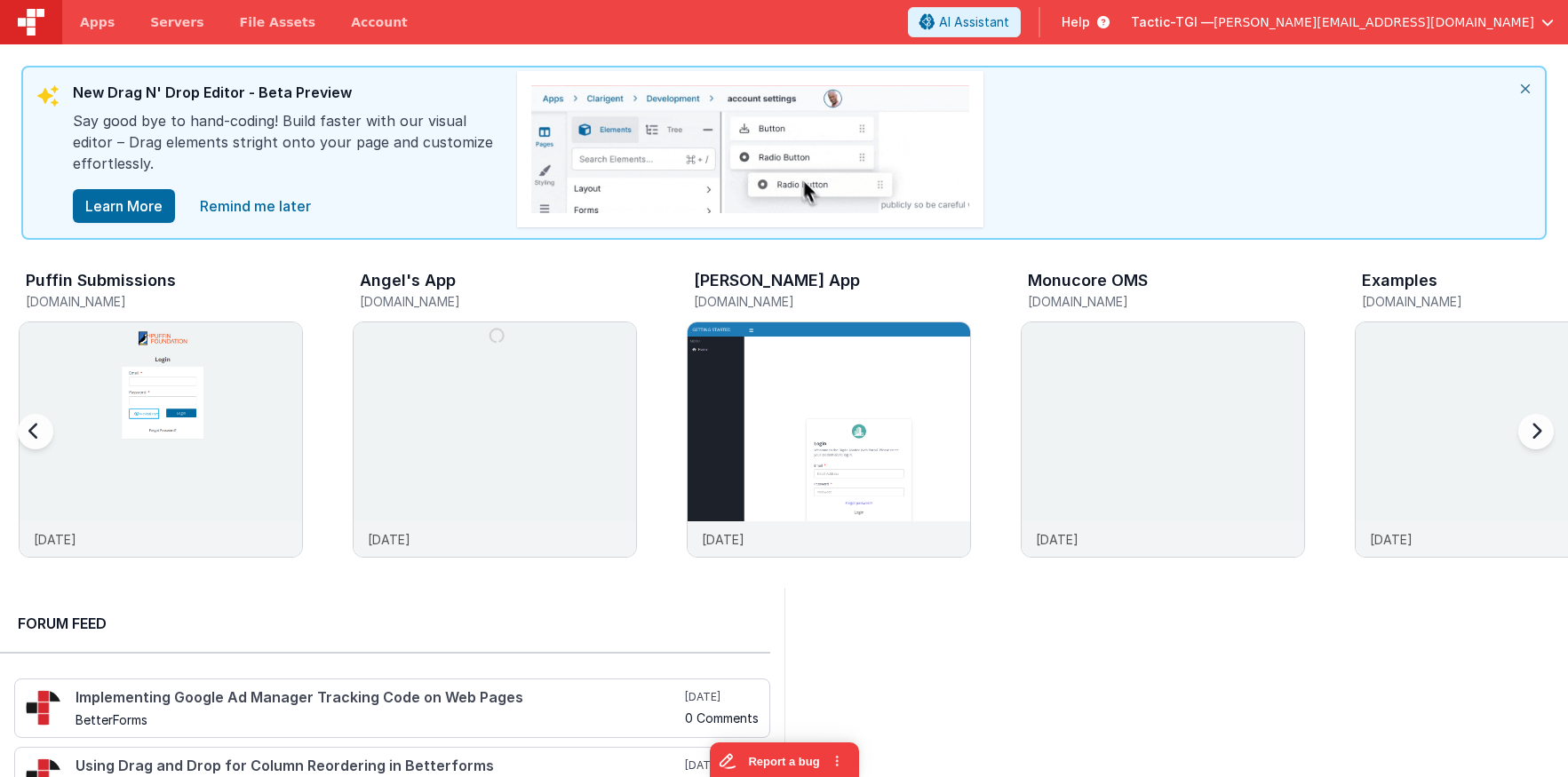
click at [1535, 431] on div at bounding box center [1532, 443] width 71 height 256
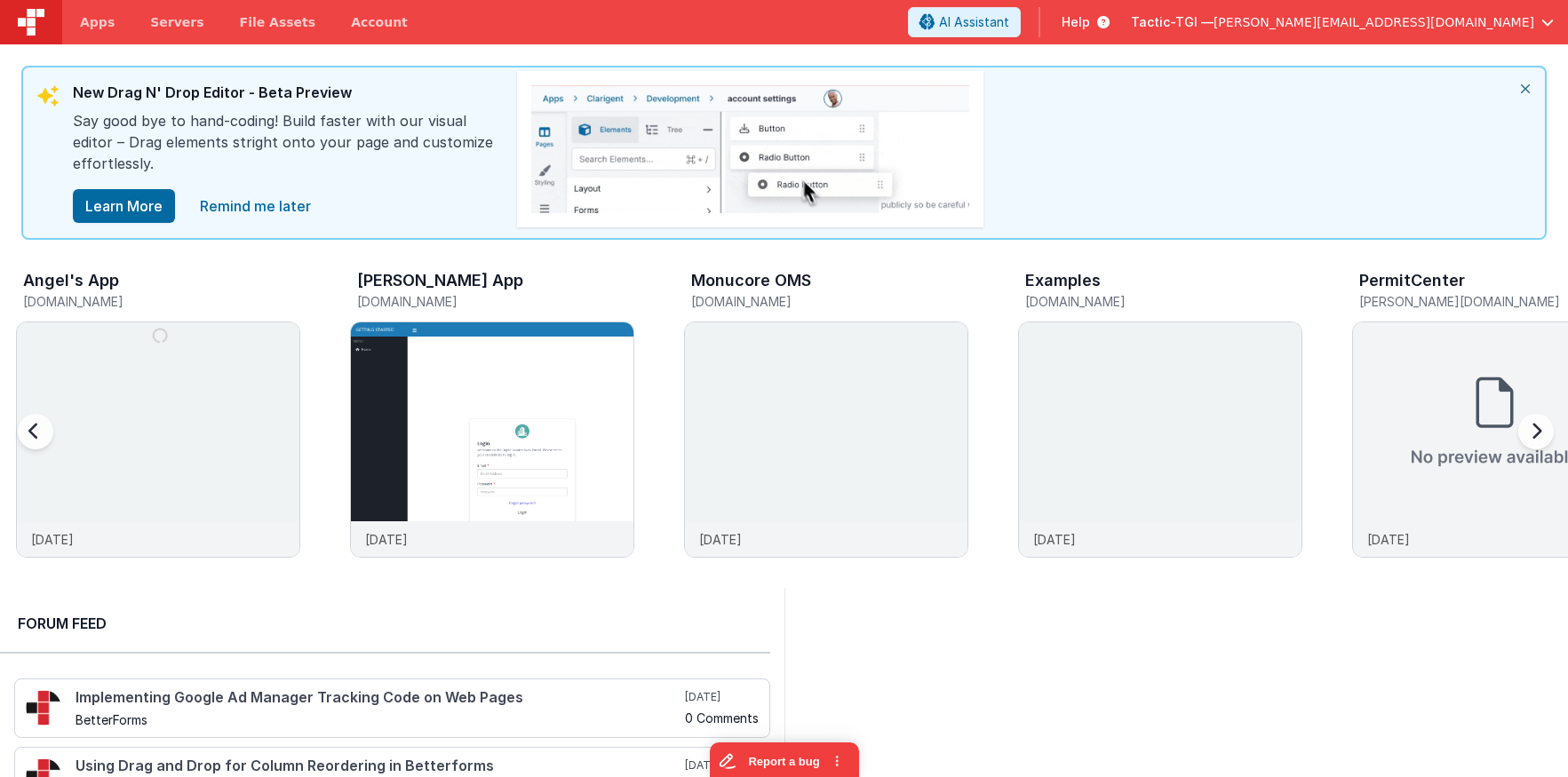
click at [1535, 431] on div at bounding box center [1532, 443] width 71 height 256
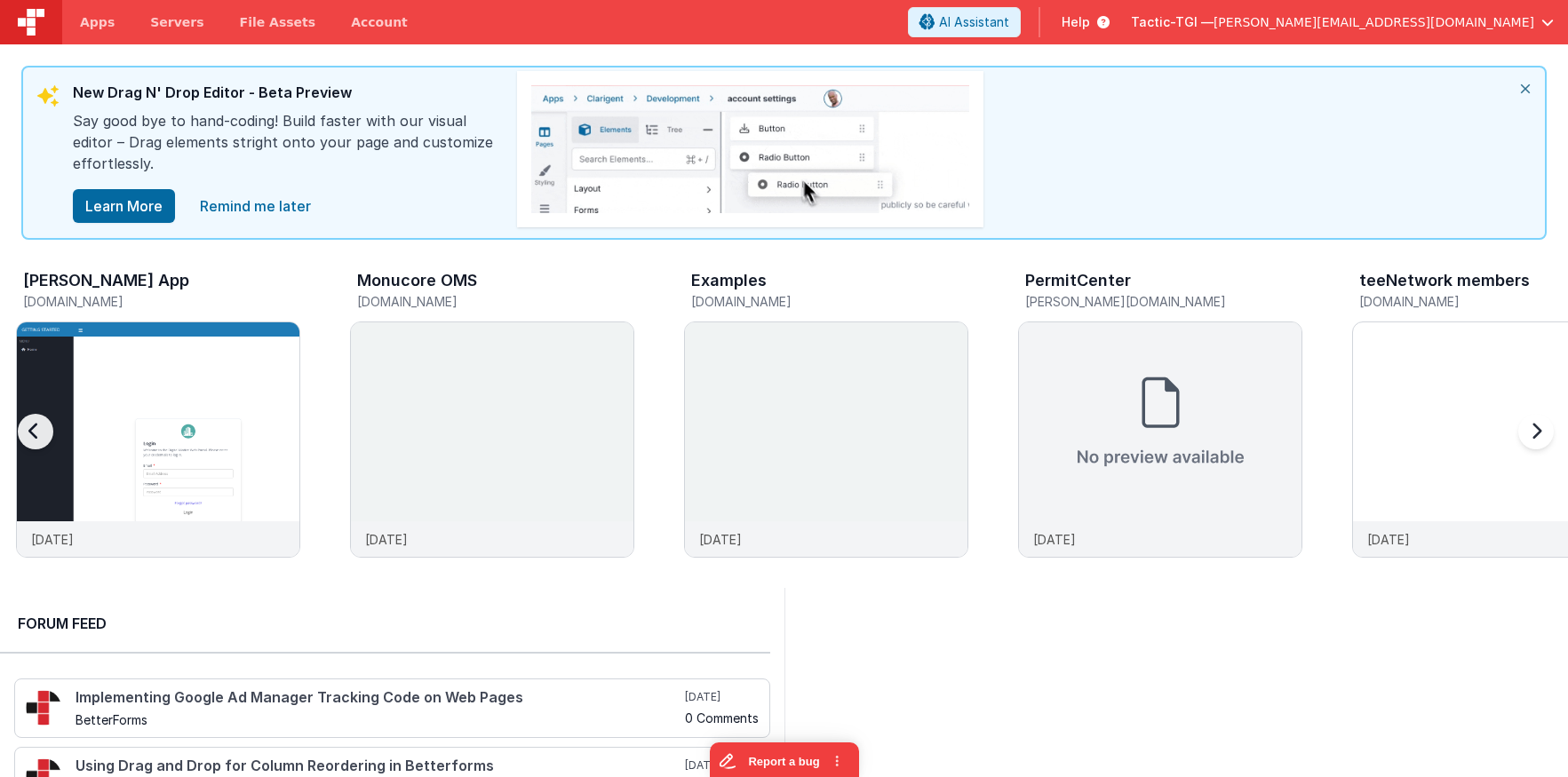
click at [1534, 431] on div at bounding box center [1532, 443] width 71 height 256
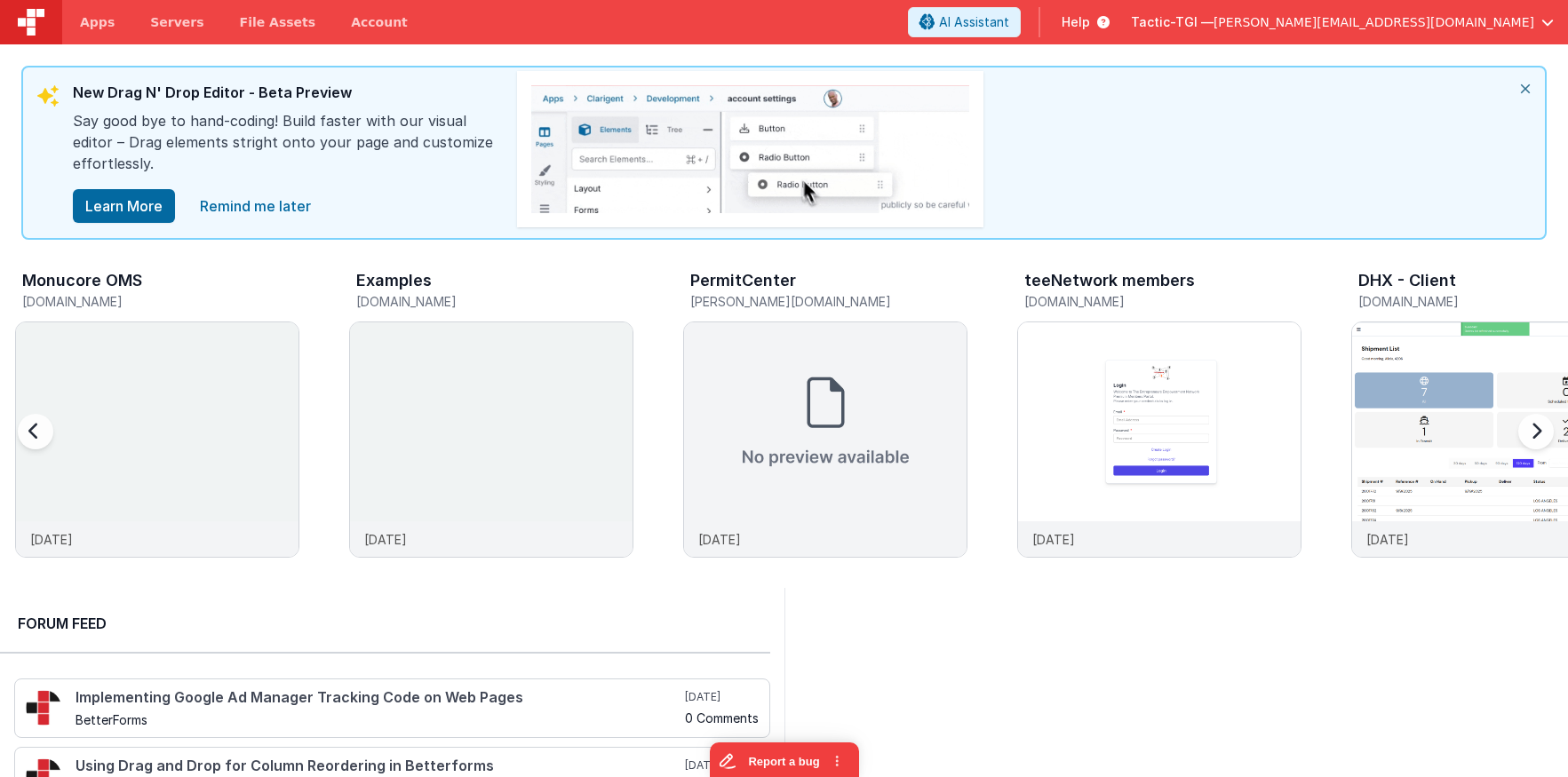
click at [1534, 431] on div at bounding box center [1532, 443] width 71 height 256
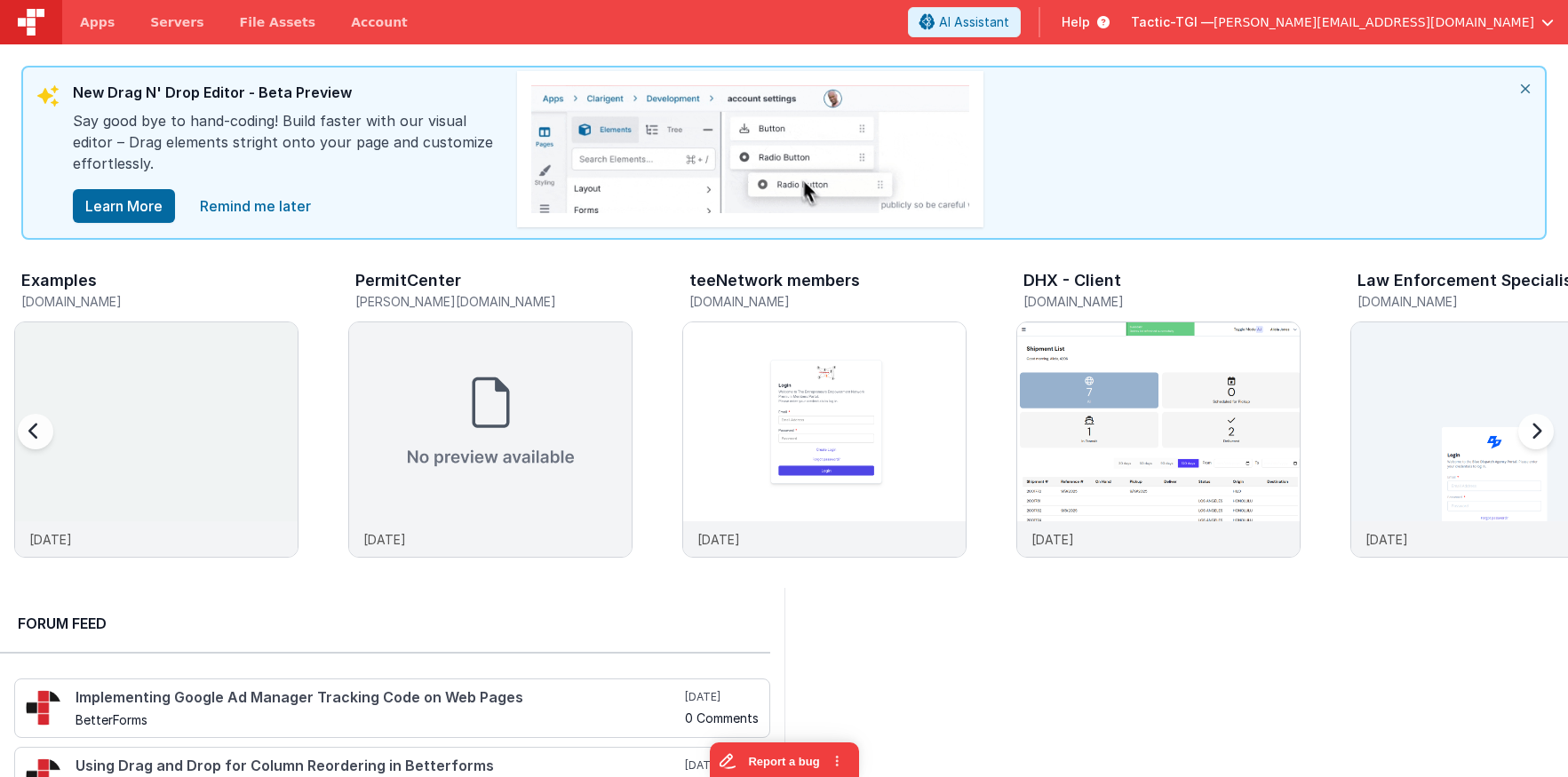
click at [1534, 431] on div at bounding box center [1532, 443] width 71 height 256
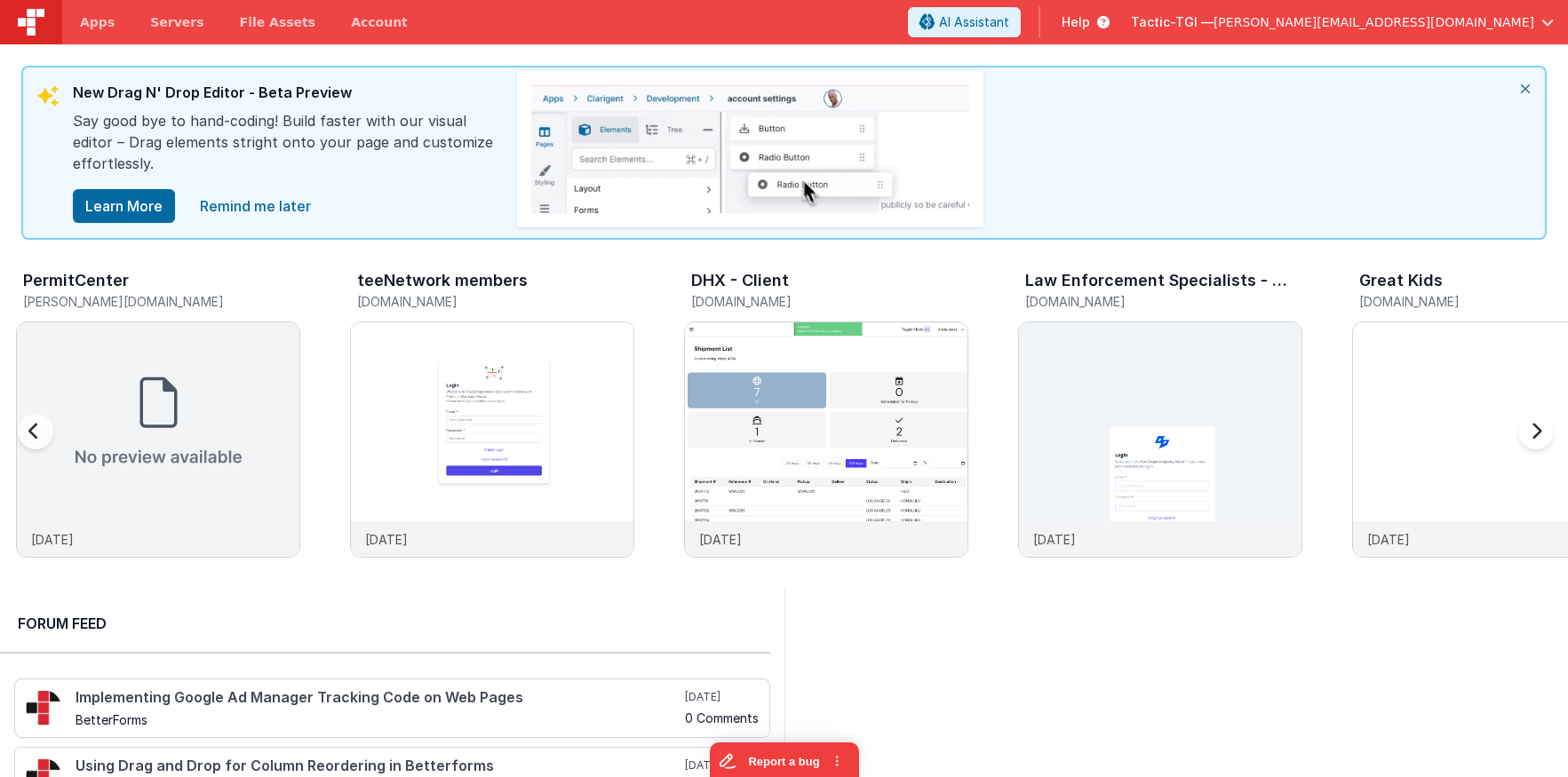
click at [1534, 431] on div at bounding box center [1532, 443] width 71 height 256
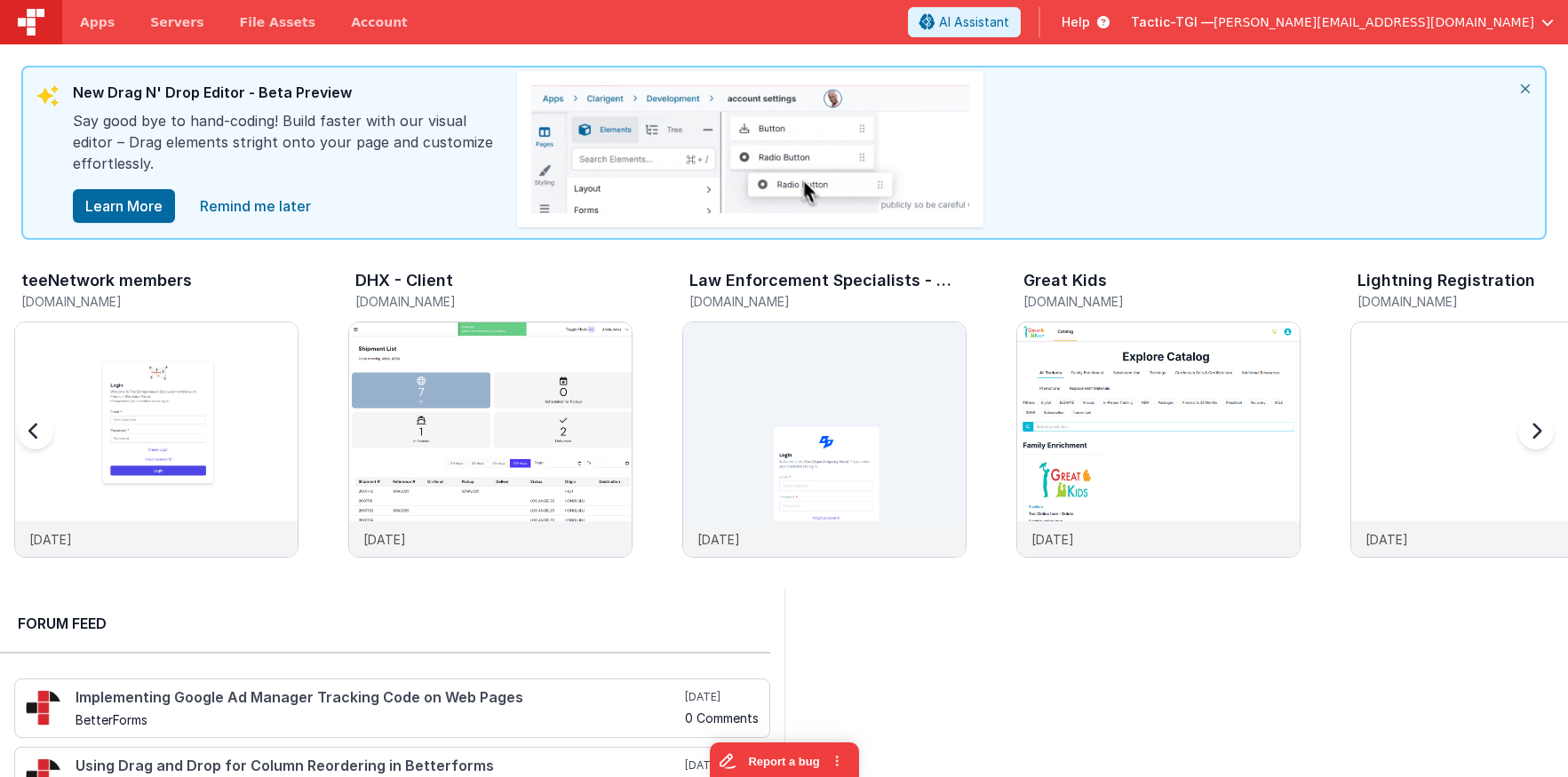
click at [1530, 431] on div at bounding box center [1532, 443] width 71 height 256
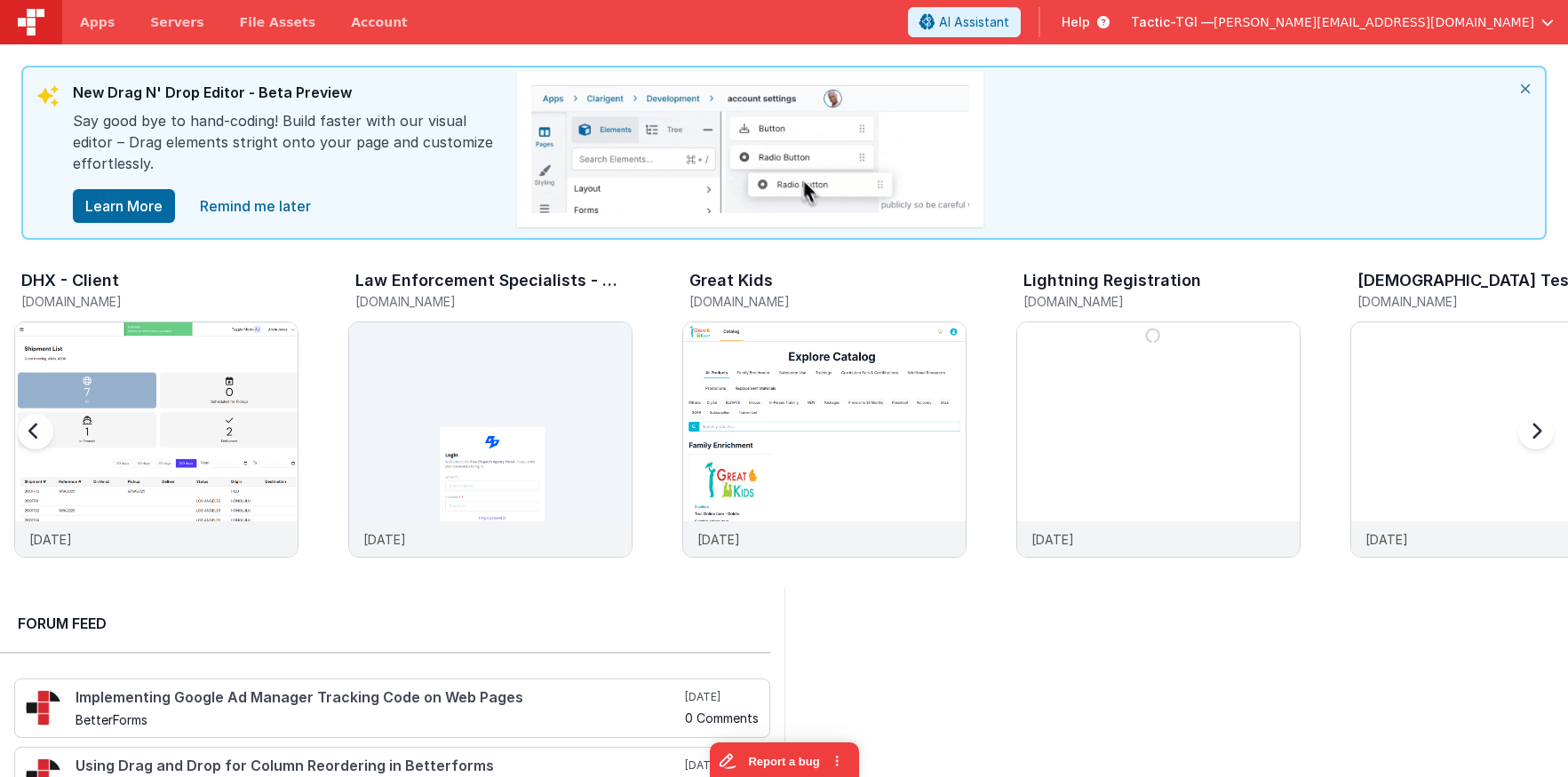
click at [1529, 431] on div at bounding box center [1532, 443] width 71 height 256
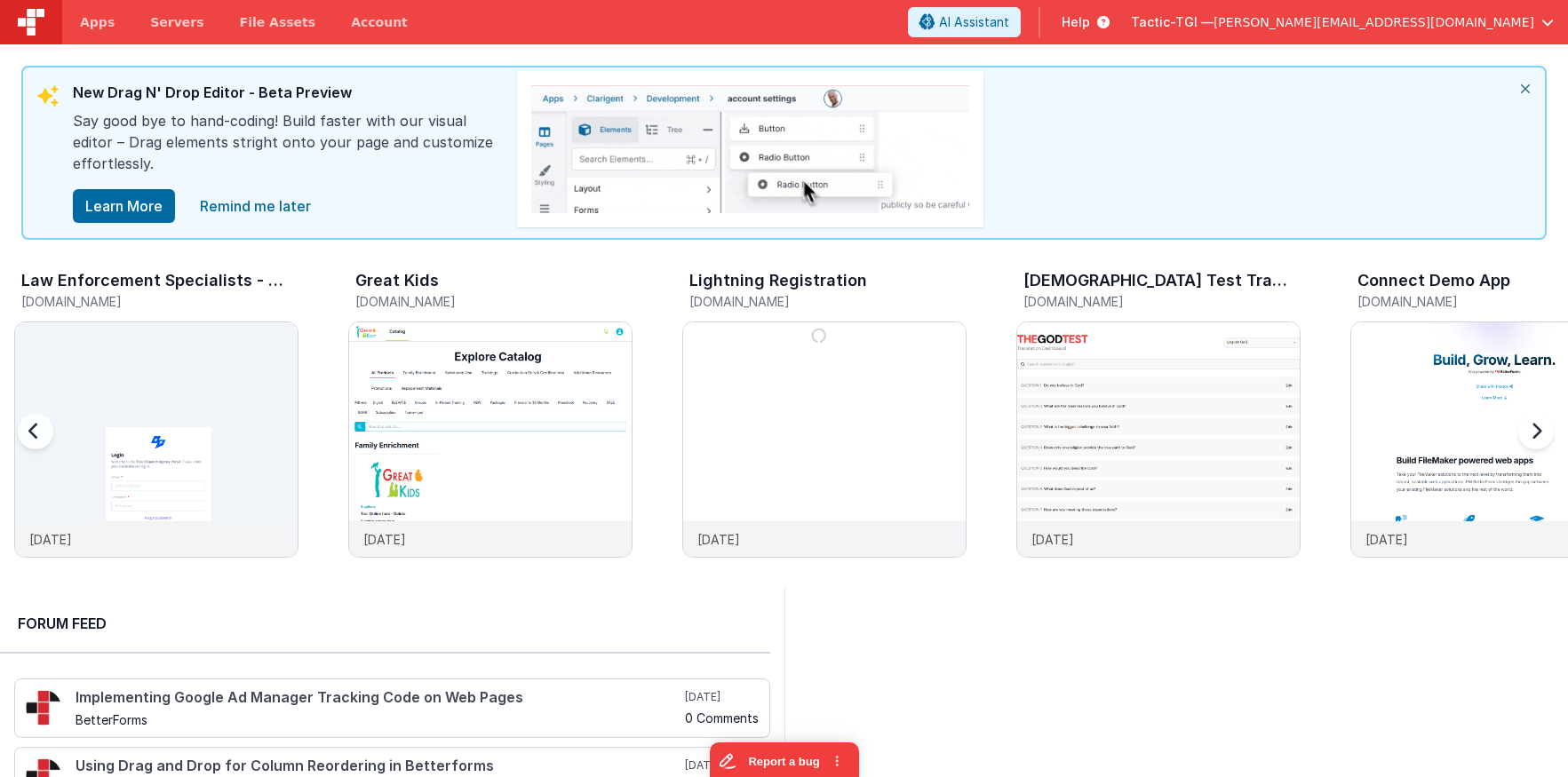
click at [1529, 431] on div at bounding box center [1532, 443] width 71 height 256
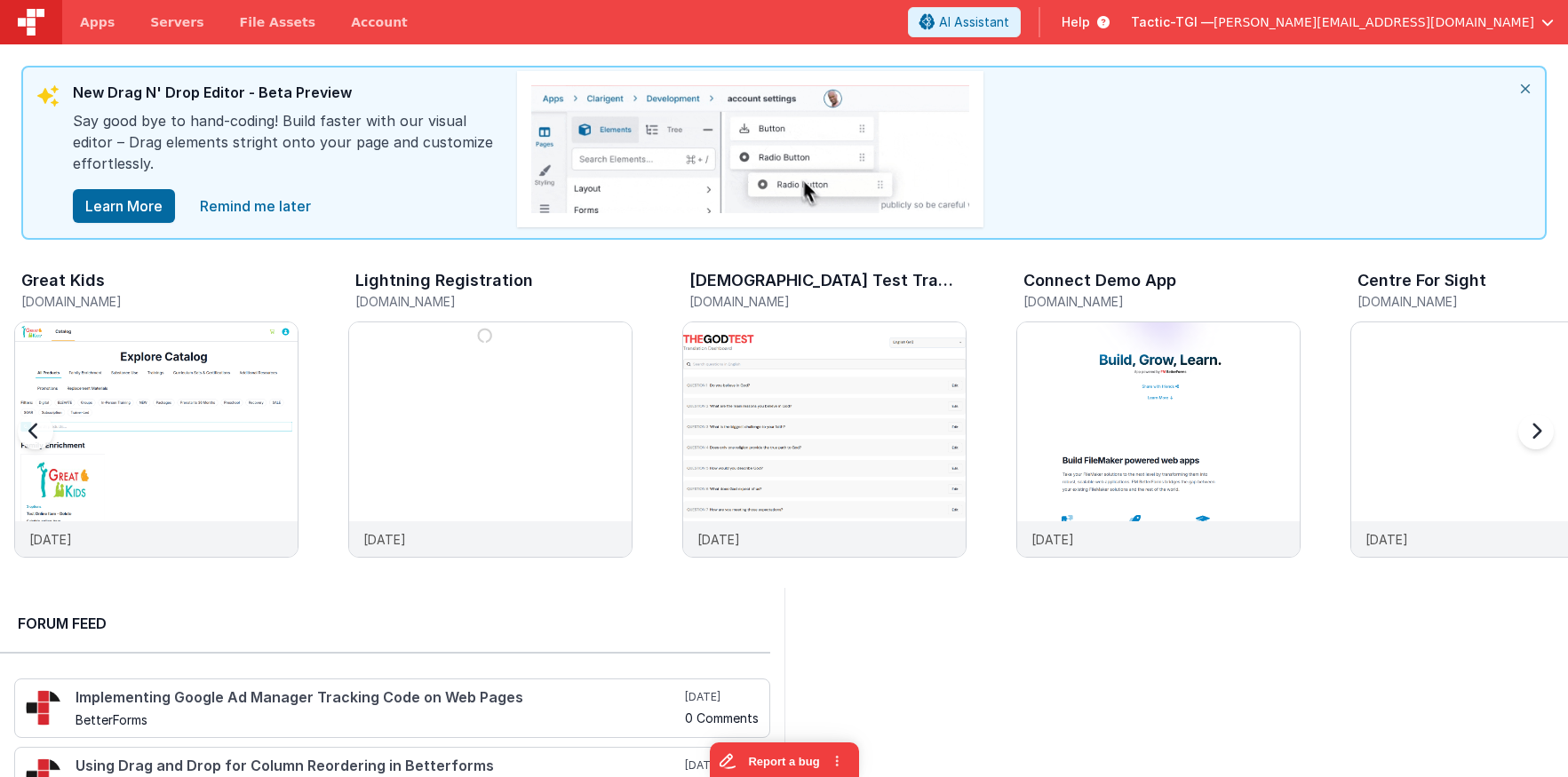
click at [1529, 431] on div at bounding box center [1532, 443] width 71 height 256
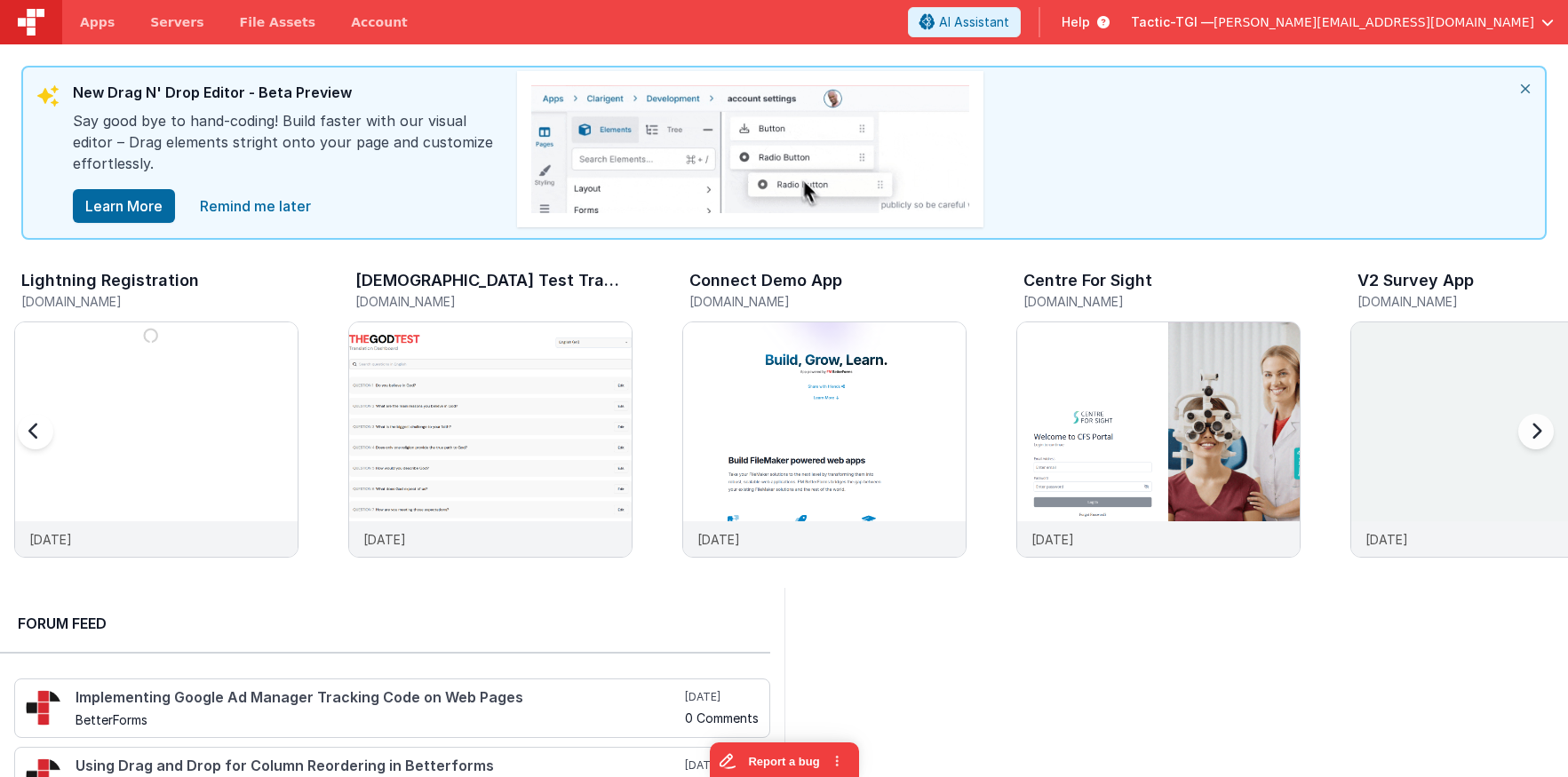
click at [1529, 431] on div at bounding box center [1532, 443] width 71 height 256
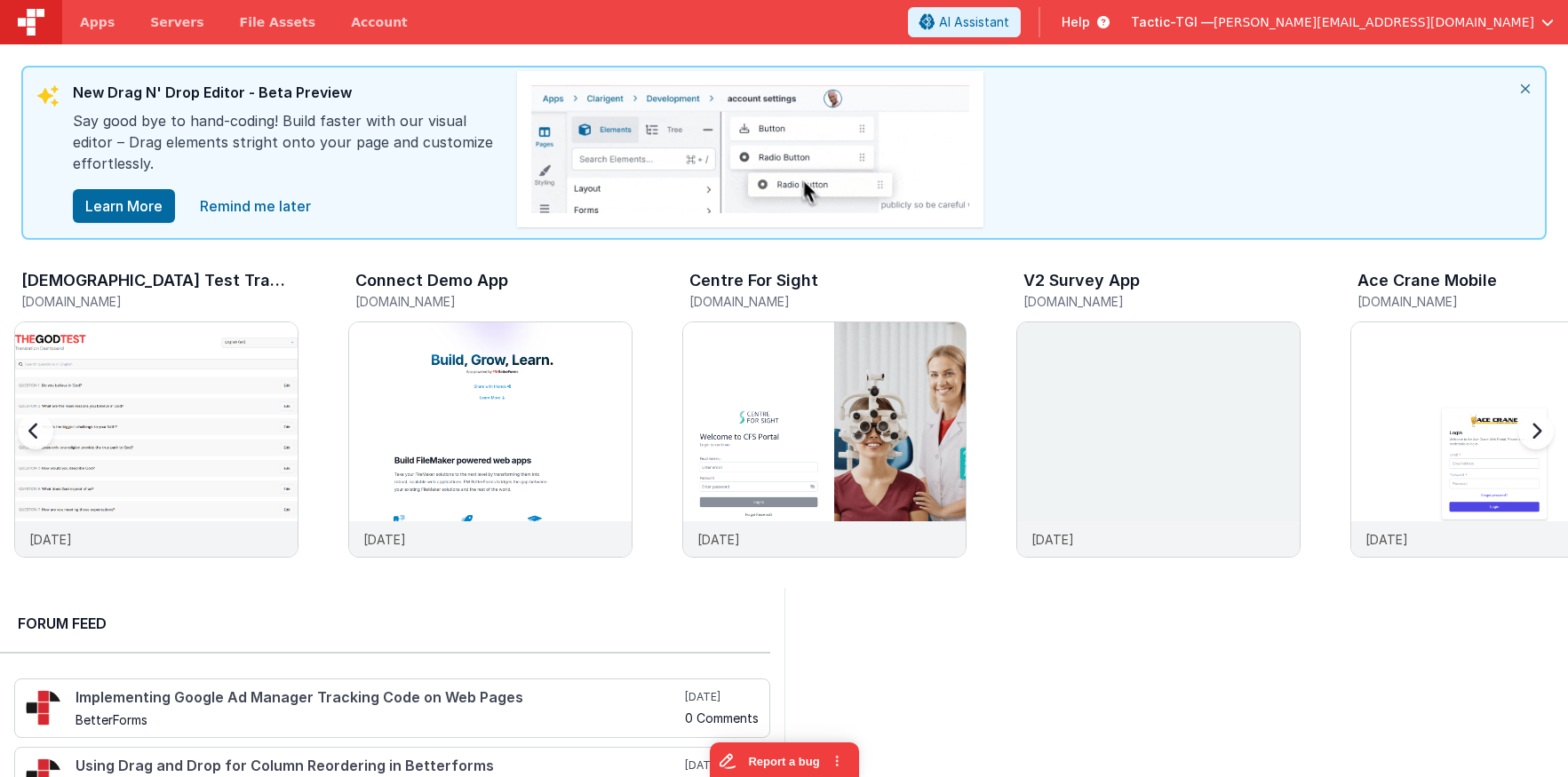
click at [1529, 430] on div at bounding box center [1532, 443] width 71 height 256
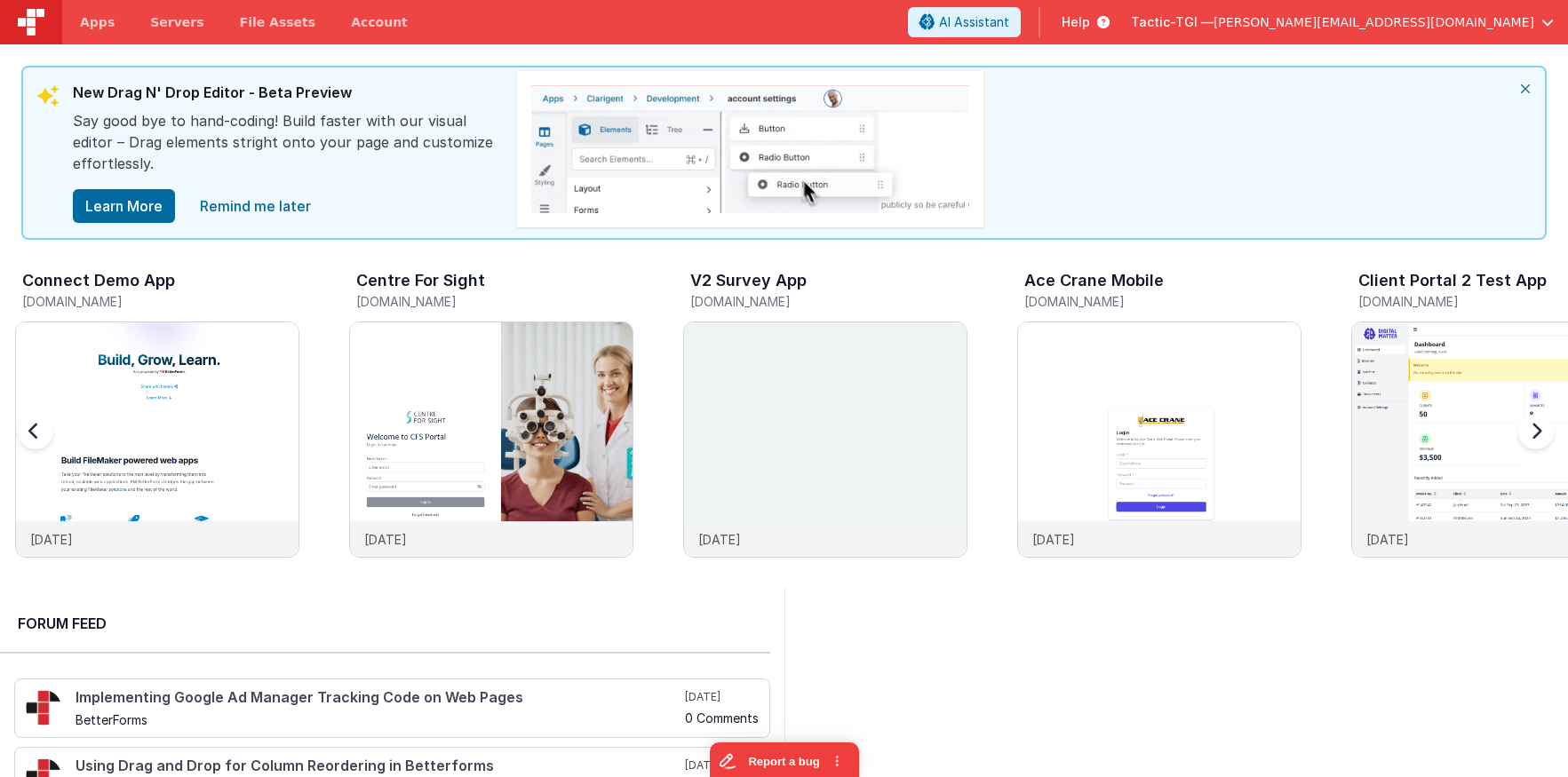
scroll to position [0, 9019]
click at [1533, 431] on div at bounding box center [1532, 443] width 71 height 256
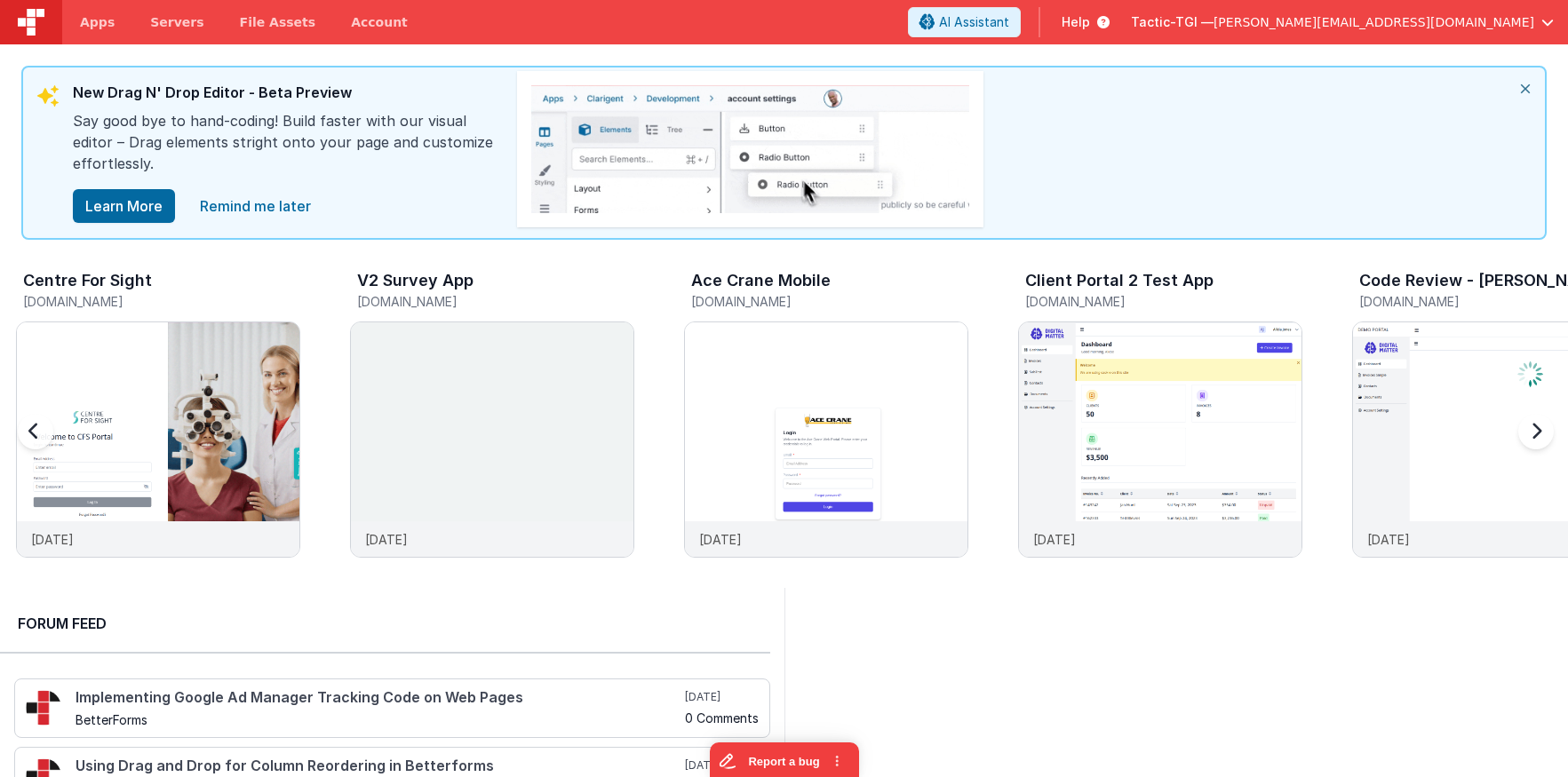
scroll to position [0, 9354]
click at [168, 362] on img at bounding box center [156, 463] width 283 height 283
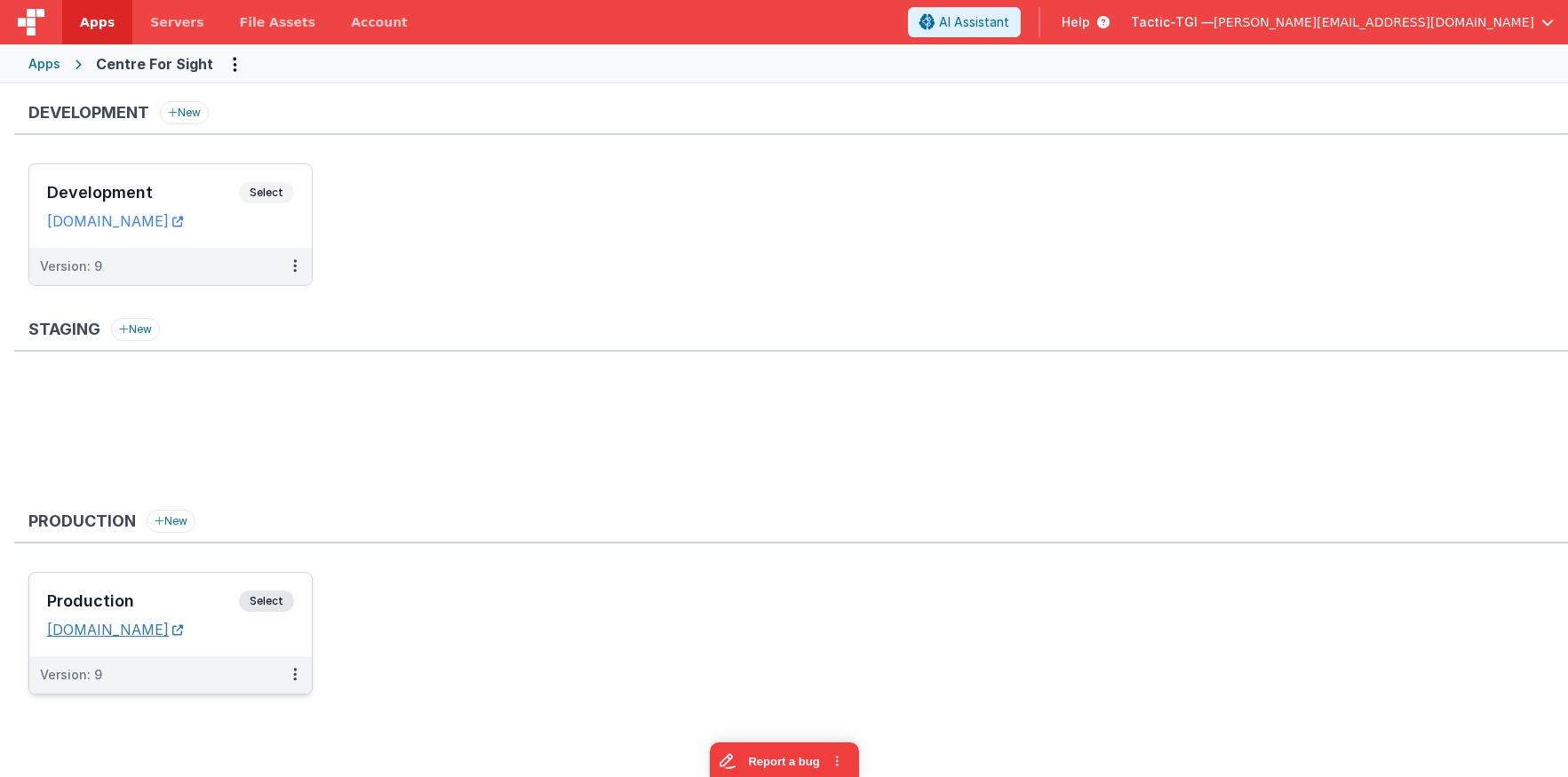
click at [132, 629] on link "patientportal.centreforsight.com" at bounding box center [115, 629] width 136 height 18
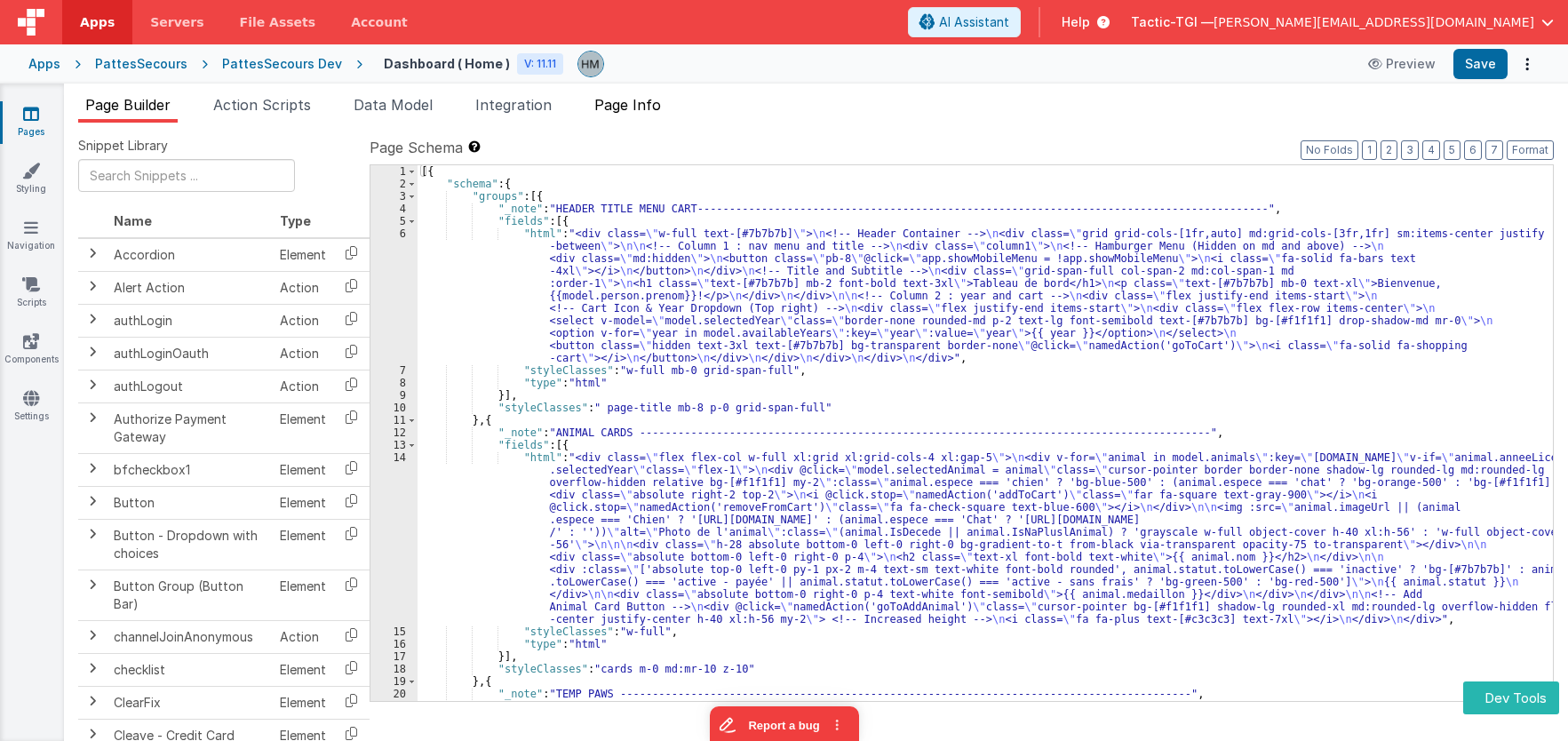
click at [639, 118] on li "Page Info" at bounding box center [628, 108] width 81 height 28
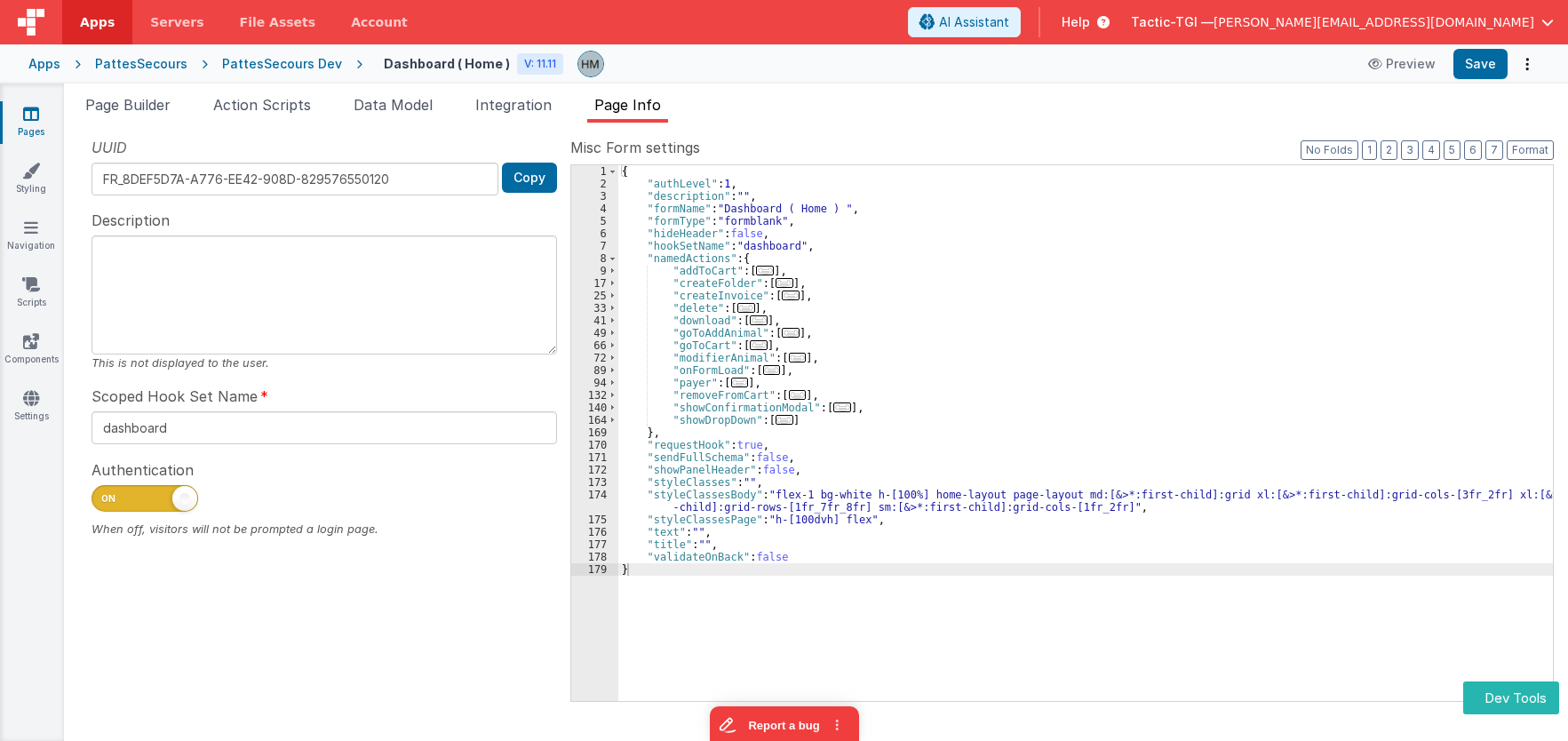
click at [791, 396] on span "..." at bounding box center [798, 394] width 18 height 9
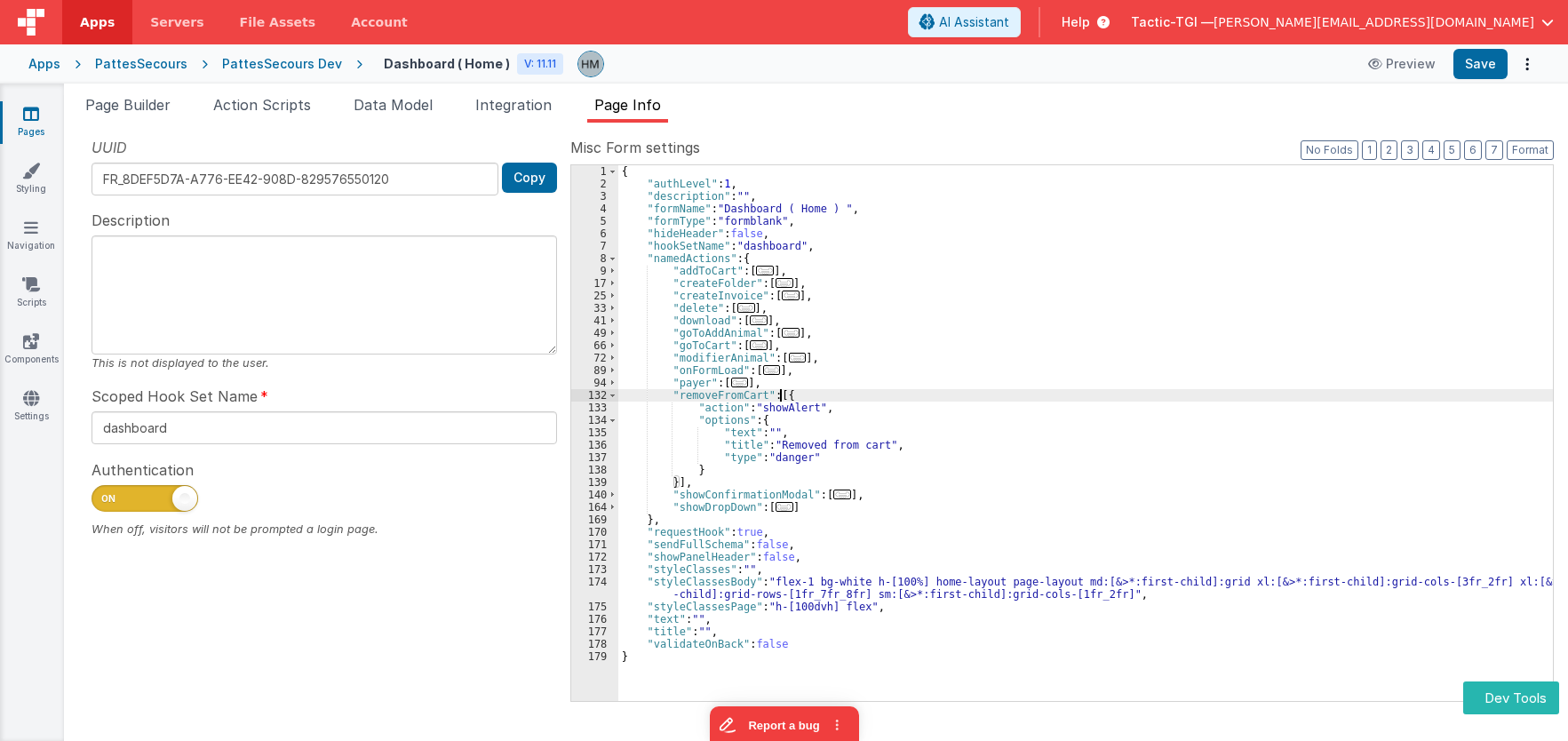
click at [791, 456] on div "{ "authLevel" : 1 , "description" : "" , "formName" : "Dashboard ( Home ) " , "…" at bounding box center [1085, 445] width 935 height 561
click at [102, 111] on span "Page Builder" at bounding box center [128, 104] width 85 height 18
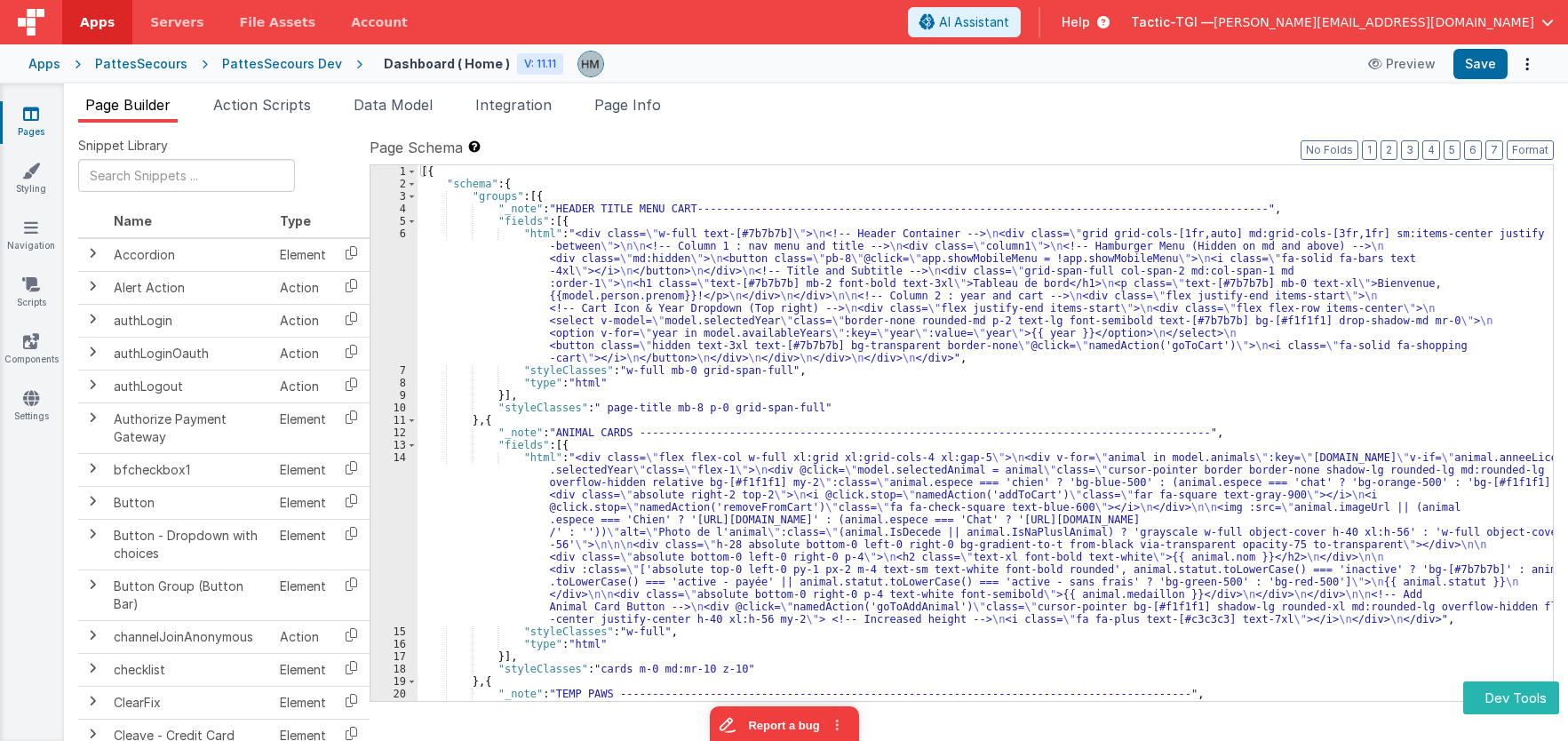
click at [465, 473] on div "[{ "schema" : { "groups" : [{ "_note" : "HEADER TITLE MENU CART----------------…" at bounding box center [985, 452] width 1136 height 573
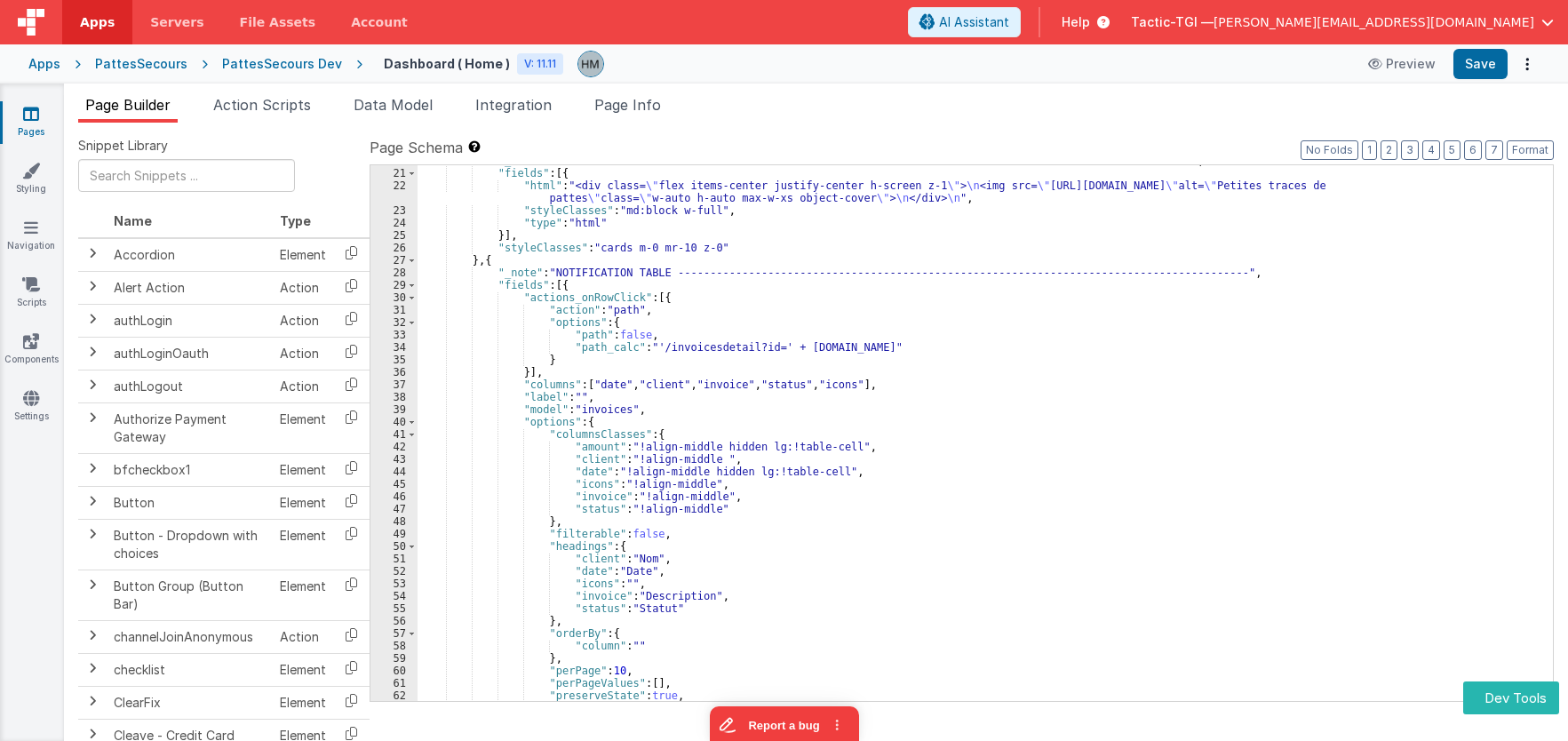
scroll to position [426, 0]
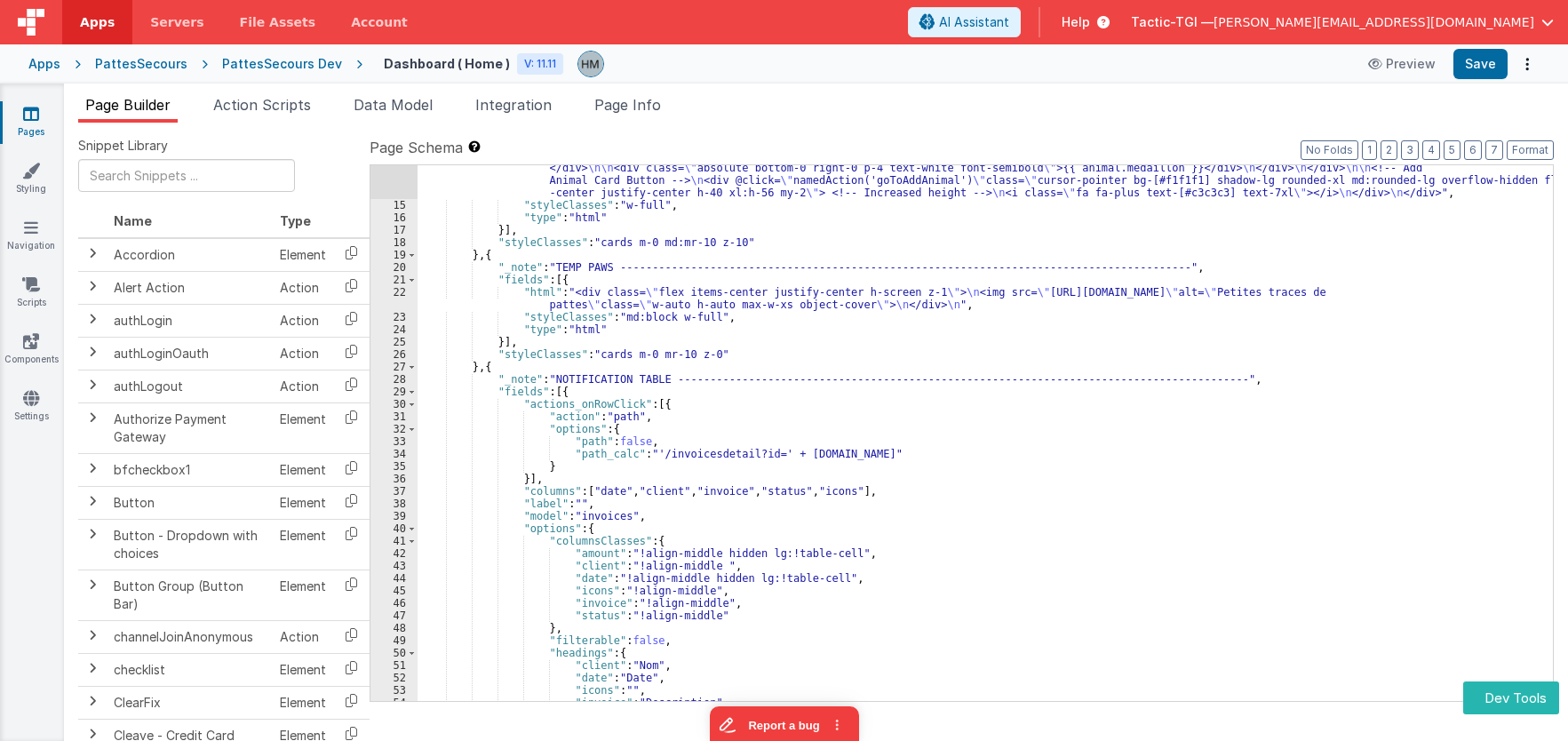
click at [627, 399] on div ""html" : "<div class= \" flex flex-col w-full xl:grid xl:grid-cols-4 xl:gap-5 \…" at bounding box center [985, 385] width 1136 height 722
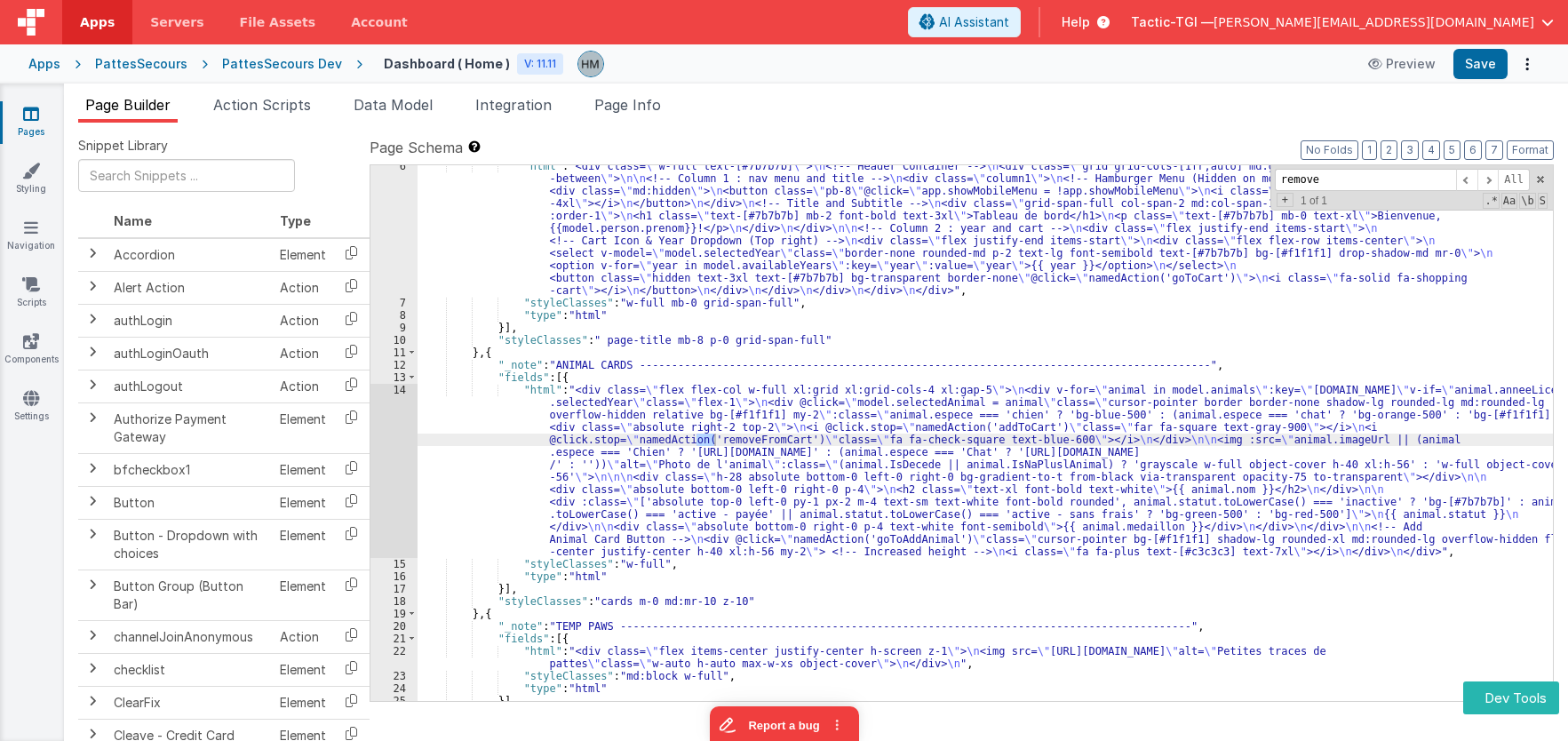
scroll to position [68, 0]
type input "removefrom"
click at [532, 398] on div ""html" : "<div class= \" w-full text-[#7b7b7b] \" > \n <!-- Header Container --…" at bounding box center [985, 502] width 1136 height 685
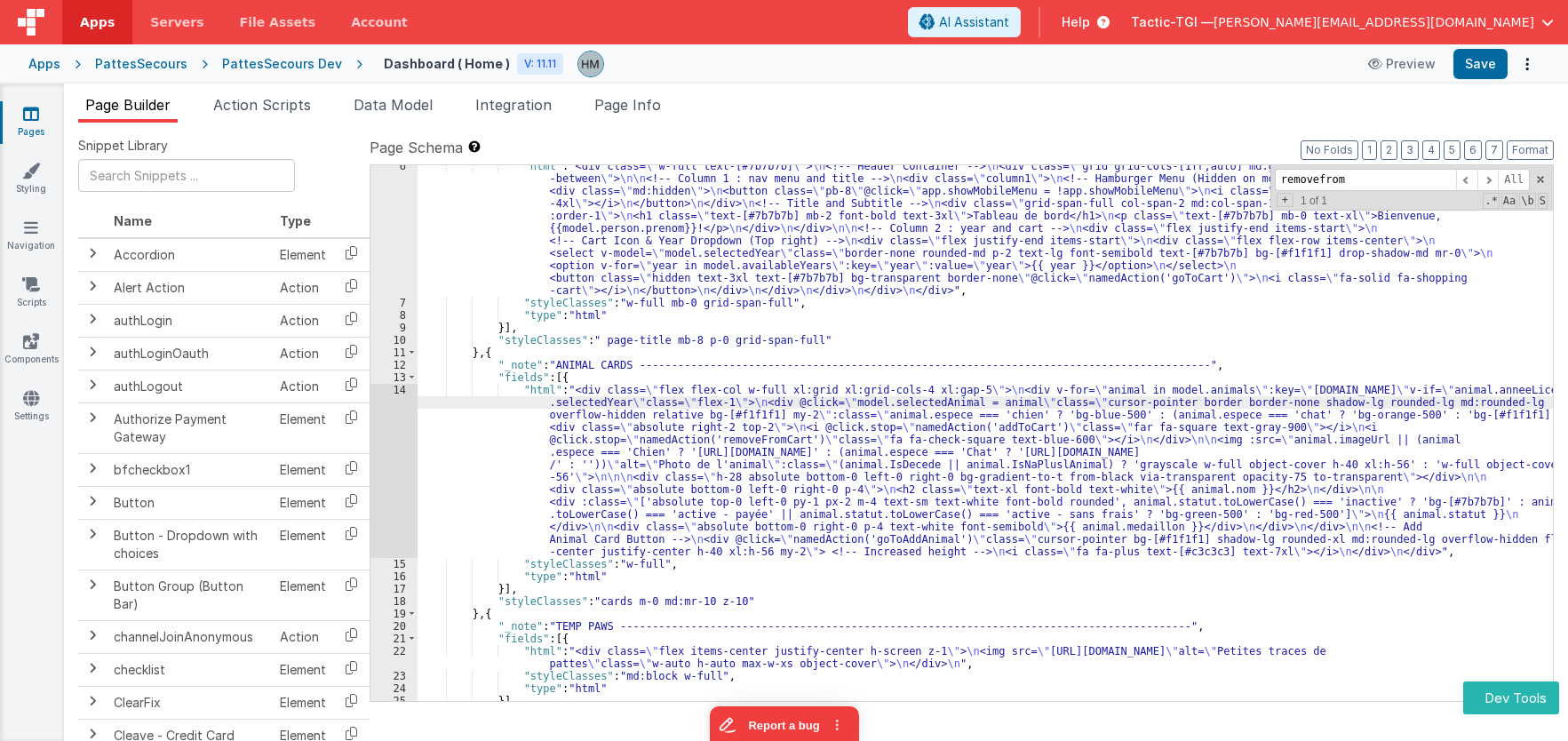
click at [400, 392] on div "14" at bounding box center [394, 471] width 47 height 174
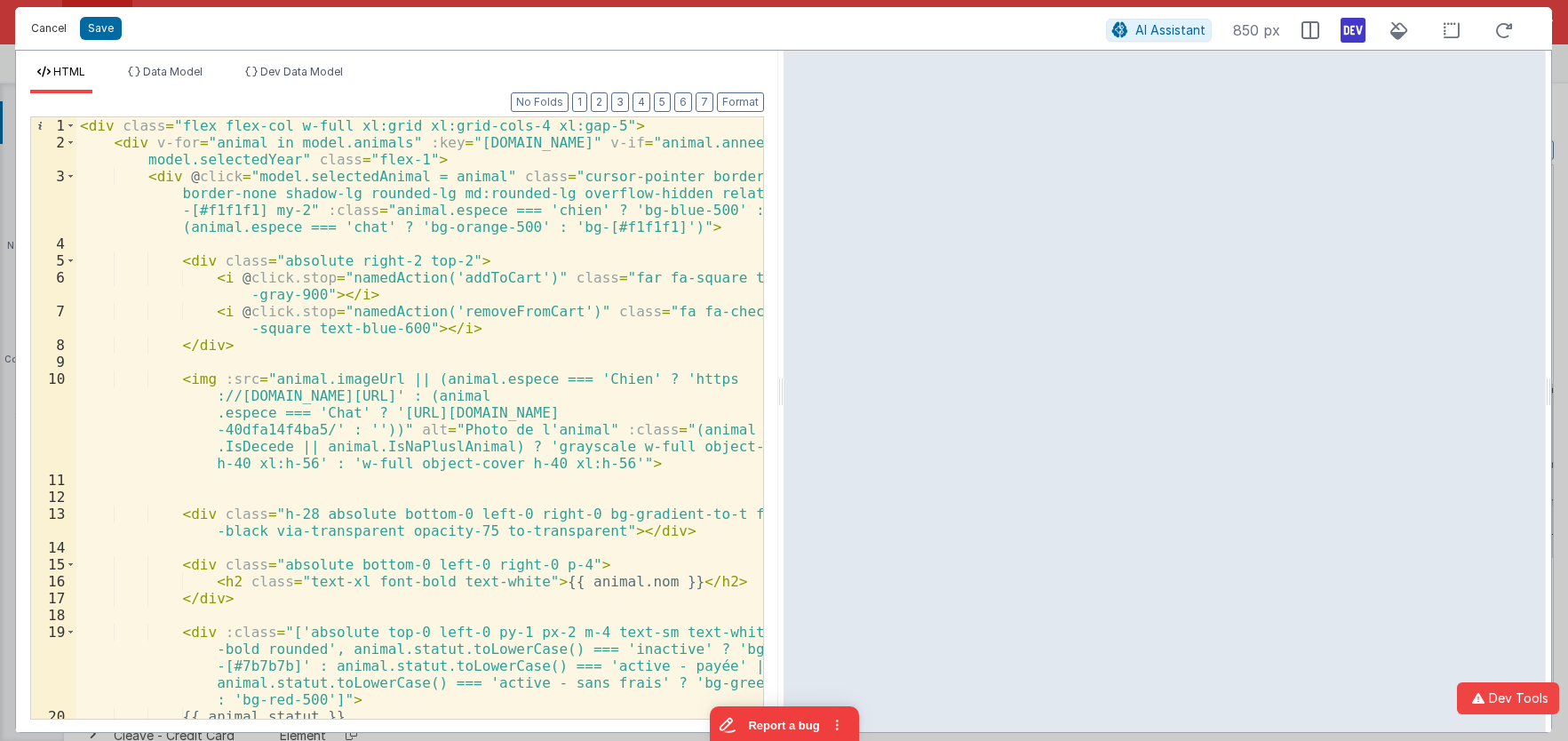
click at [53, 24] on button "Cancel" at bounding box center [49, 28] width 54 height 24
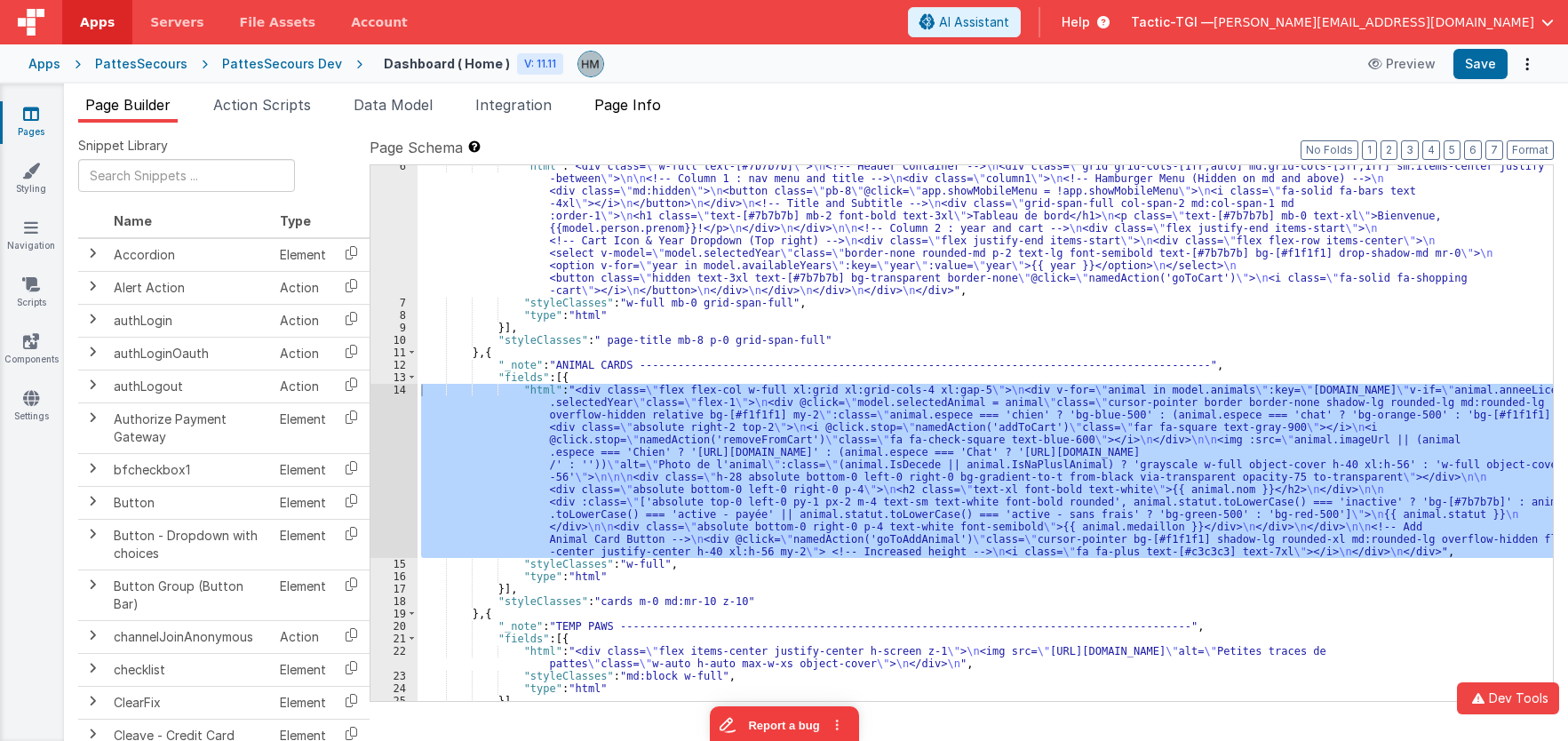
click at [644, 106] on span "Page Info" at bounding box center [628, 104] width 67 height 18
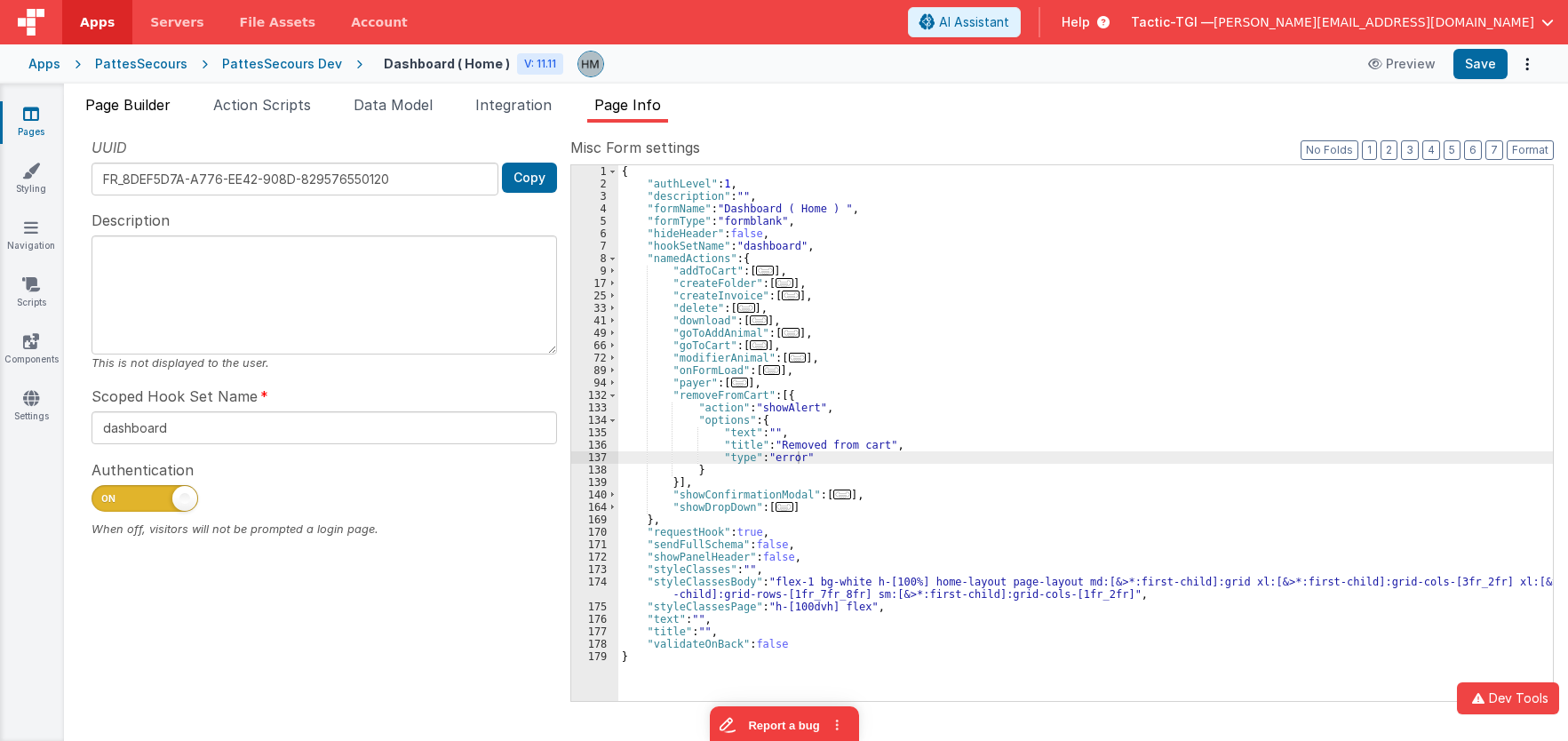
click at [141, 106] on span "Page Builder" at bounding box center [128, 104] width 85 height 18
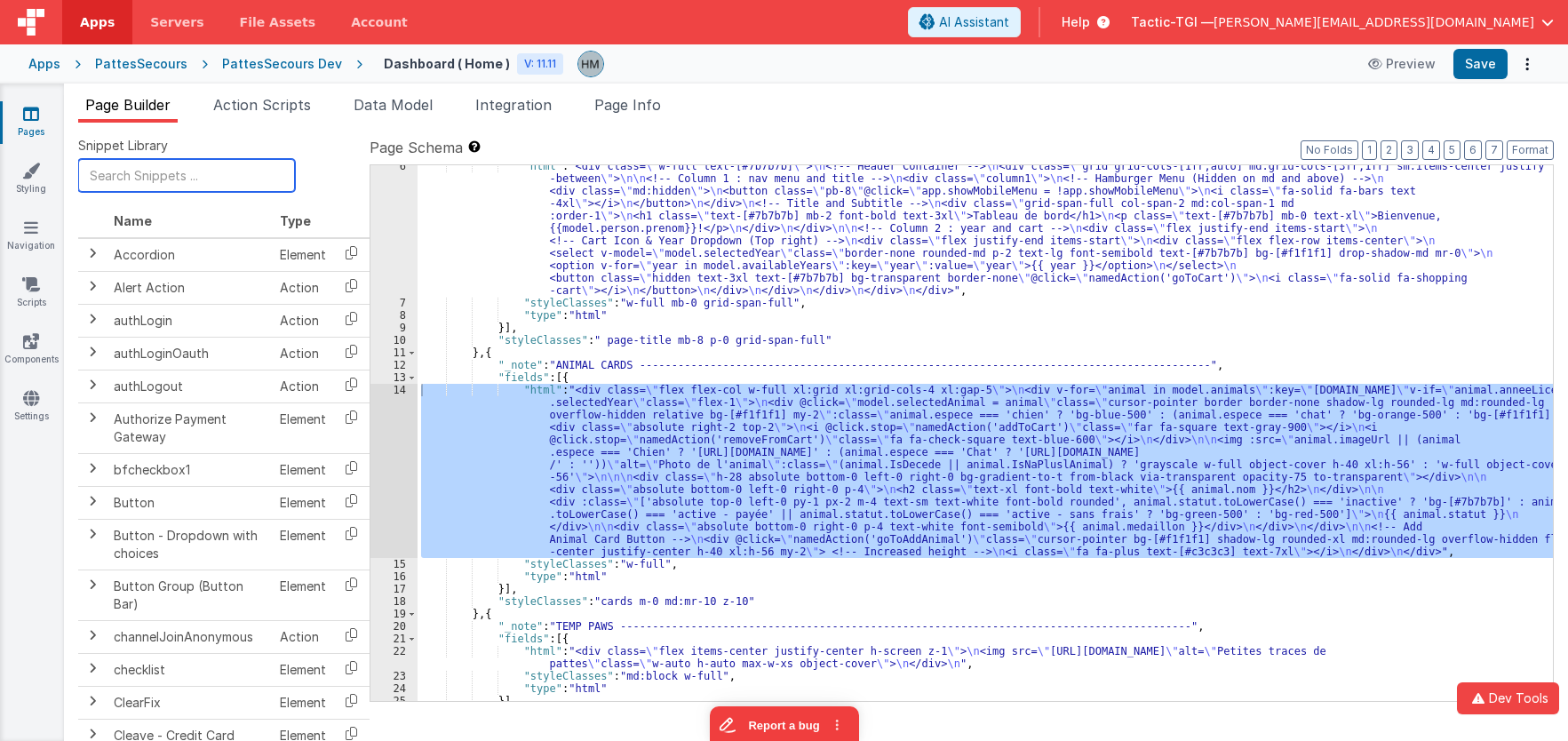
click at [152, 169] on input "text" at bounding box center [186, 175] width 217 height 33
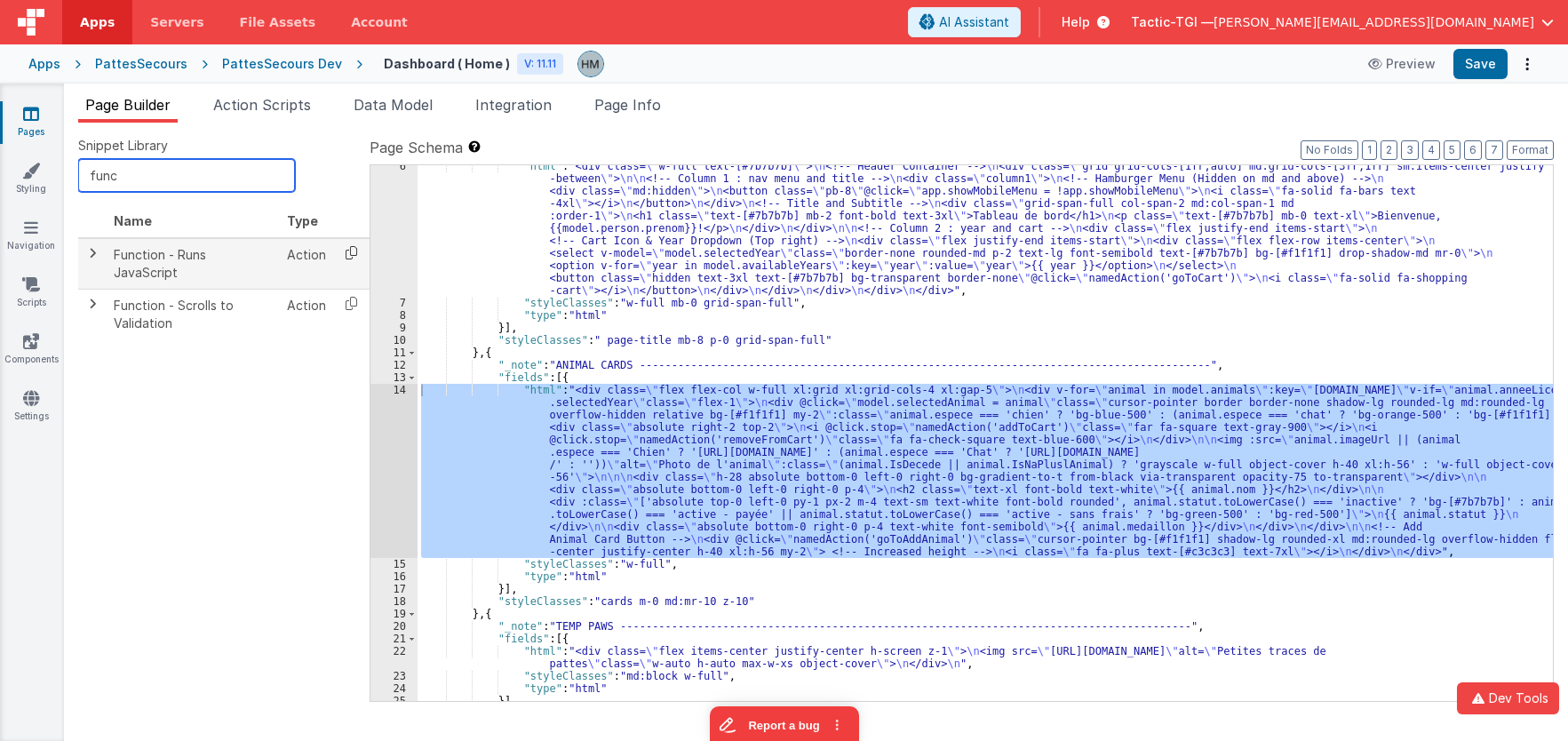
type input "func"
click at [344, 249] on icon at bounding box center [351, 252] width 37 height 27
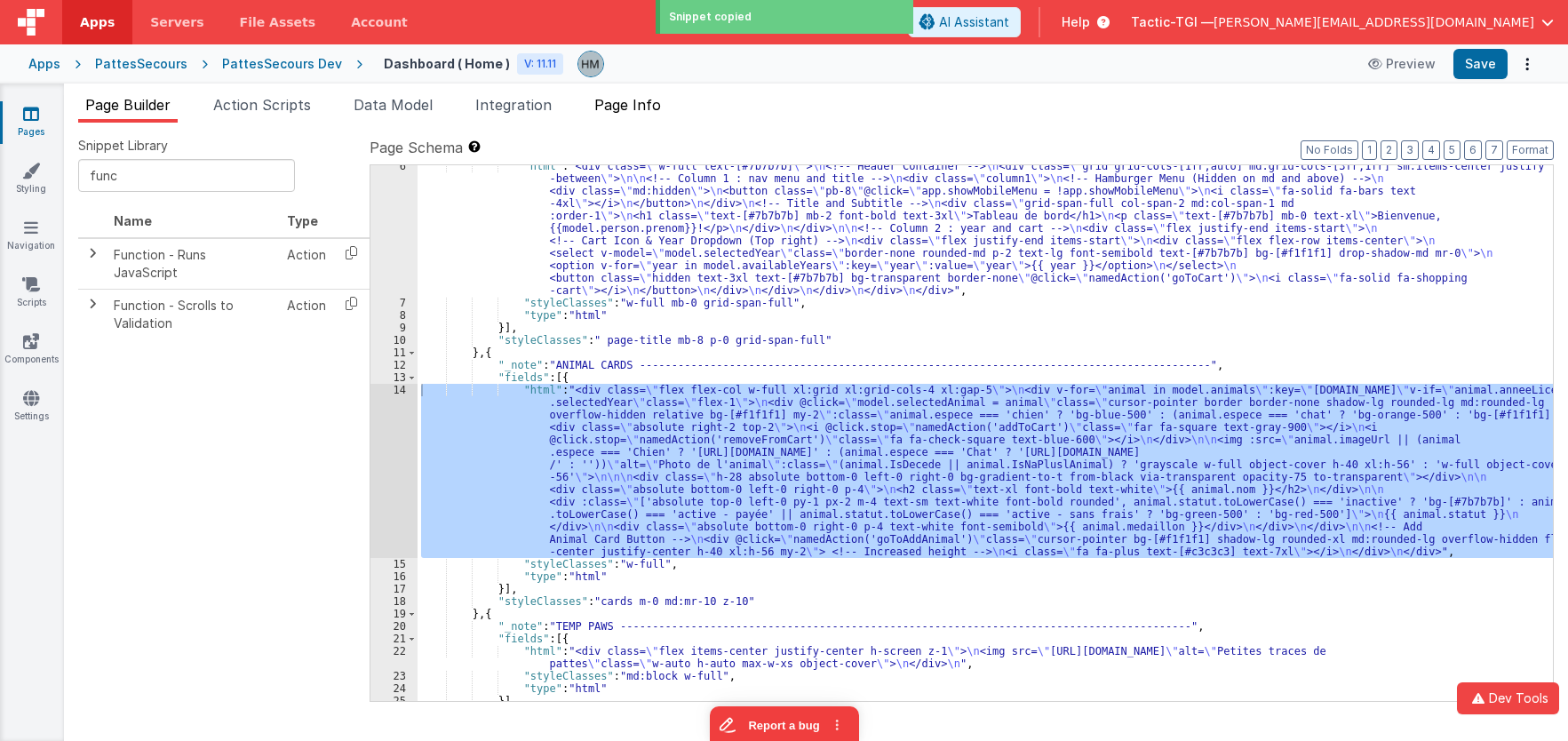
click at [604, 107] on span "Page Info" at bounding box center [628, 104] width 67 height 18
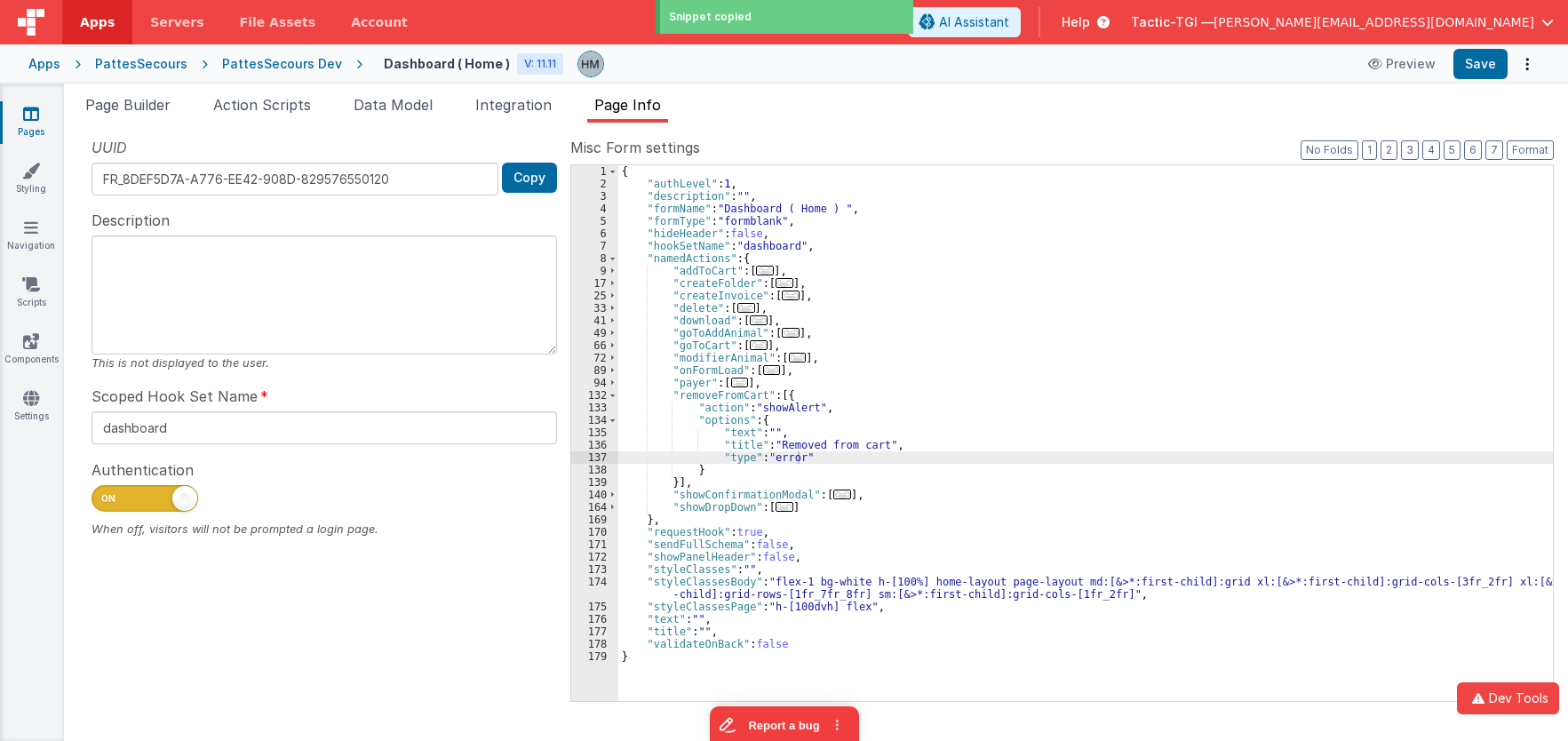
click at [758, 275] on span "..." at bounding box center [765, 270] width 18 height 9
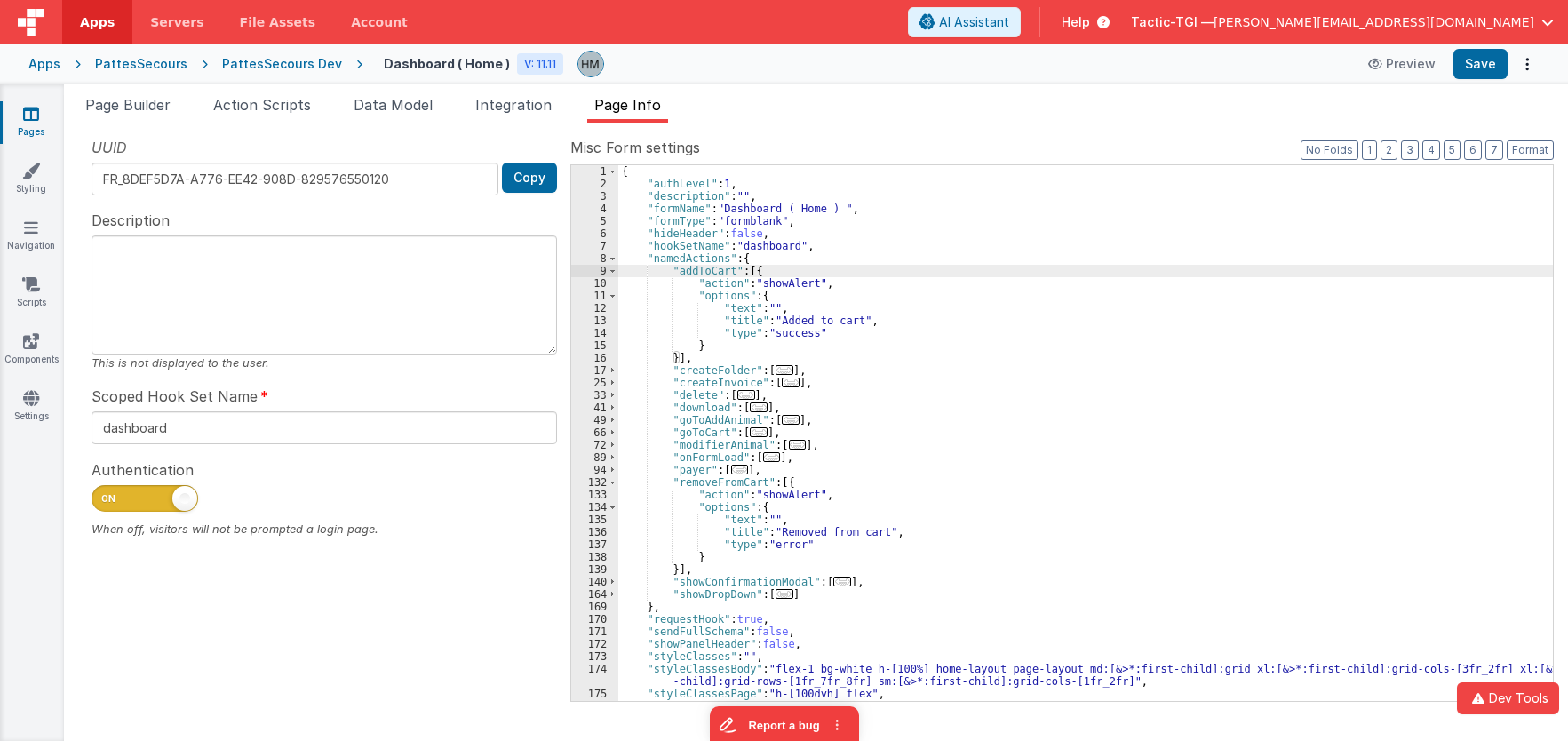
click at [747, 270] on div "{ "authLevel" : 1 , "description" : "" , "formName" : "Dashboard ( Home ) " , "…" at bounding box center [1085, 445] width 935 height 561
click at [752, 270] on div "{ "authLevel" : 1 , "description" : "" , "formName" : "Dashboard ( Home ) " , "…" at bounding box center [1085, 445] width 935 height 561
paste textarea
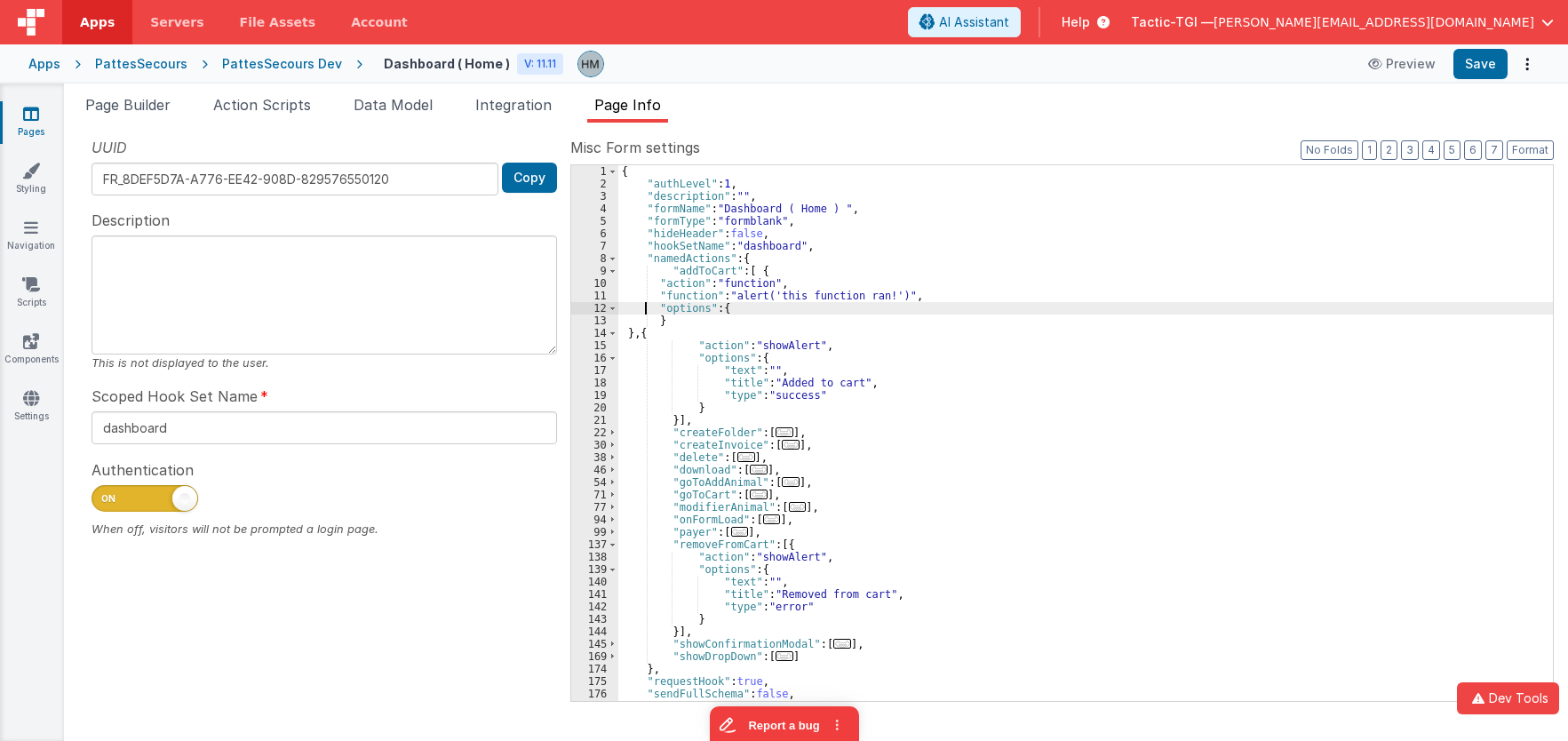
click at [643, 303] on div "{ "authLevel" : 1 , "description" : "" , "formName" : "Dashboard ( Home ) " , "…" at bounding box center [1085, 445] width 935 height 561
click at [595, 300] on div "11" at bounding box center [595, 295] width 47 height 12
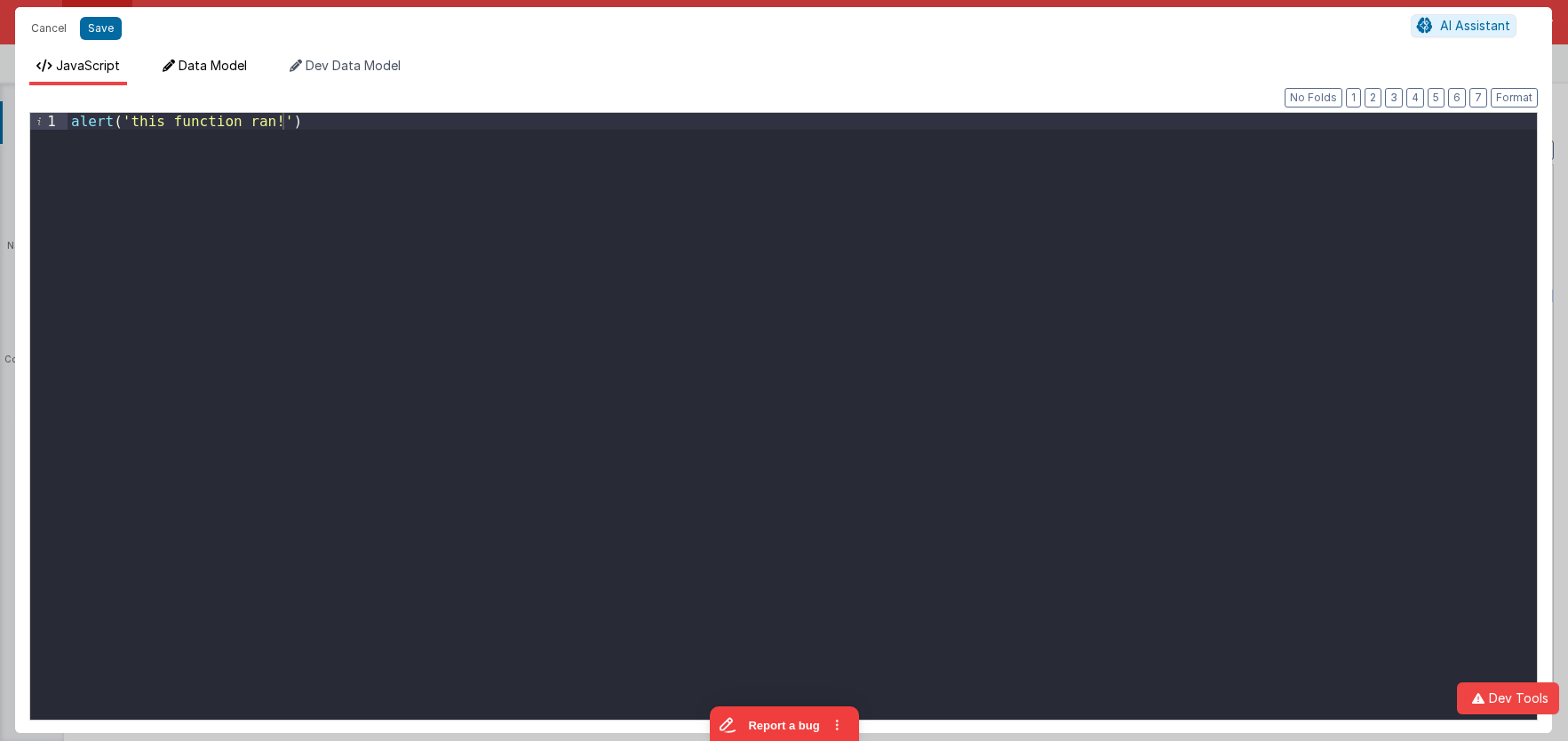
click at [231, 73] on span "Data Model" at bounding box center [212, 65] width 69 height 15
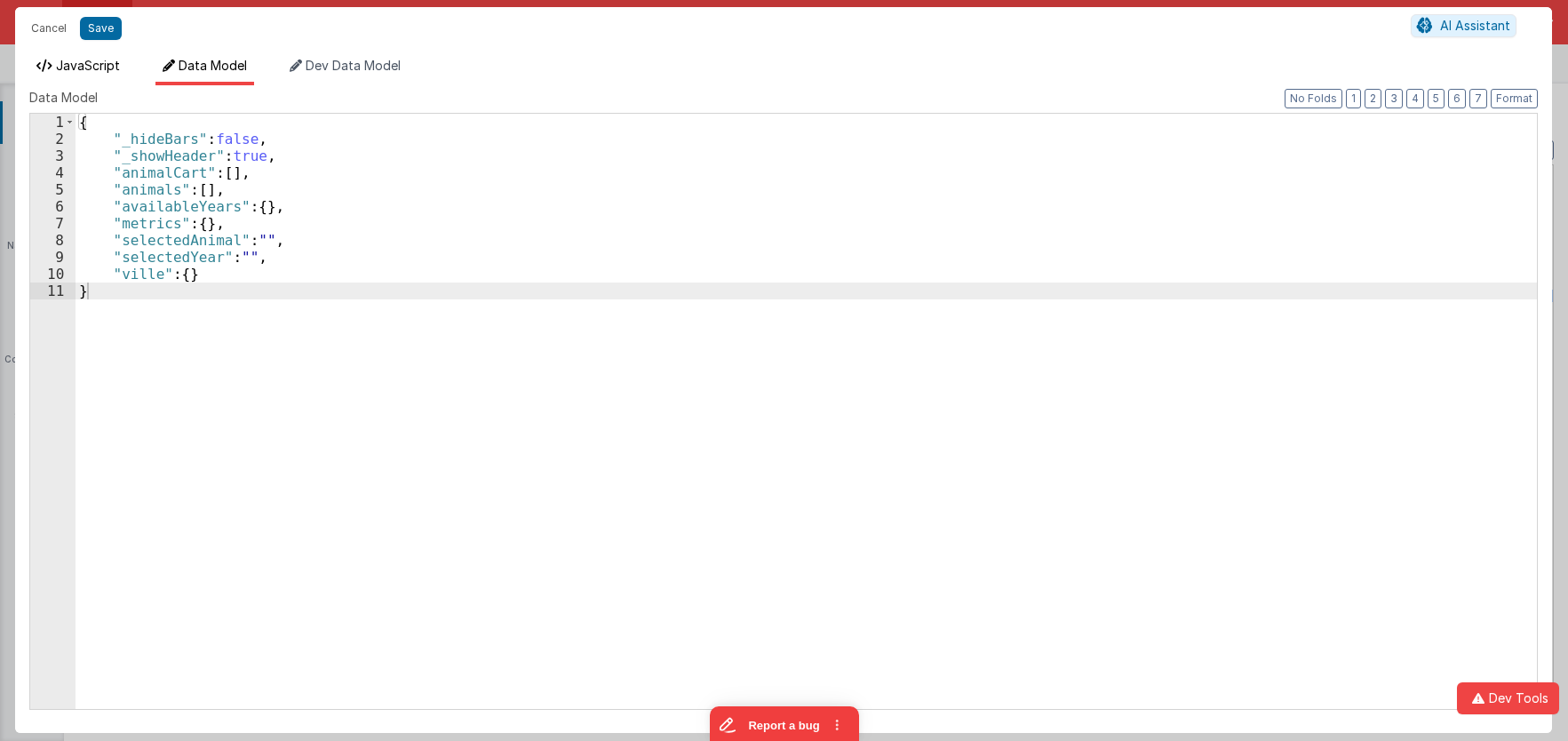
click at [83, 74] on li "JavaScript" at bounding box center [78, 71] width 98 height 28
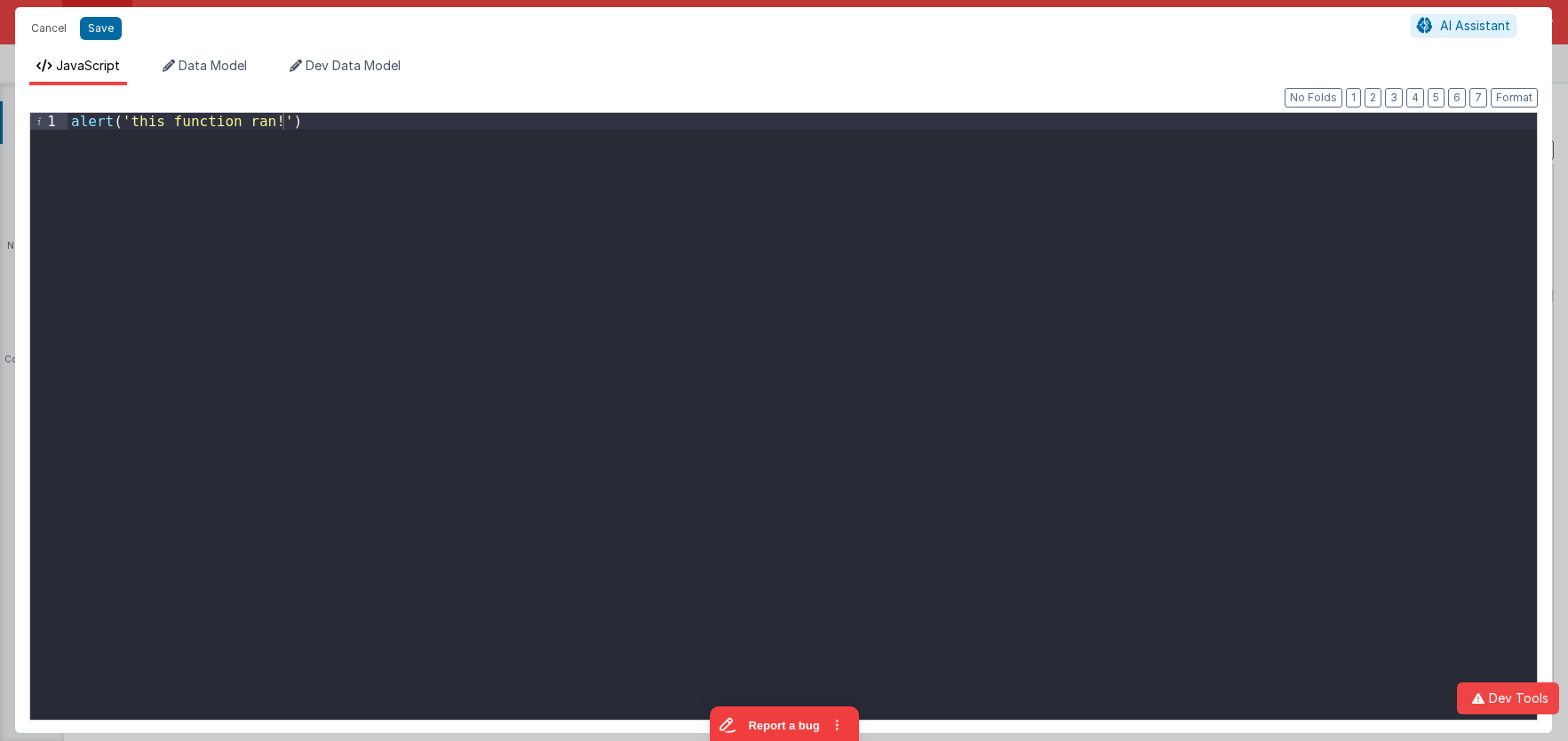
drag, startPoint x: 400, startPoint y: 155, endPoint x: -87, endPoint y: 106, distance: 489.5
click at [68, 113] on div "alert ( 'this function ran!' )" at bounding box center [802, 416] width 1469 height 607
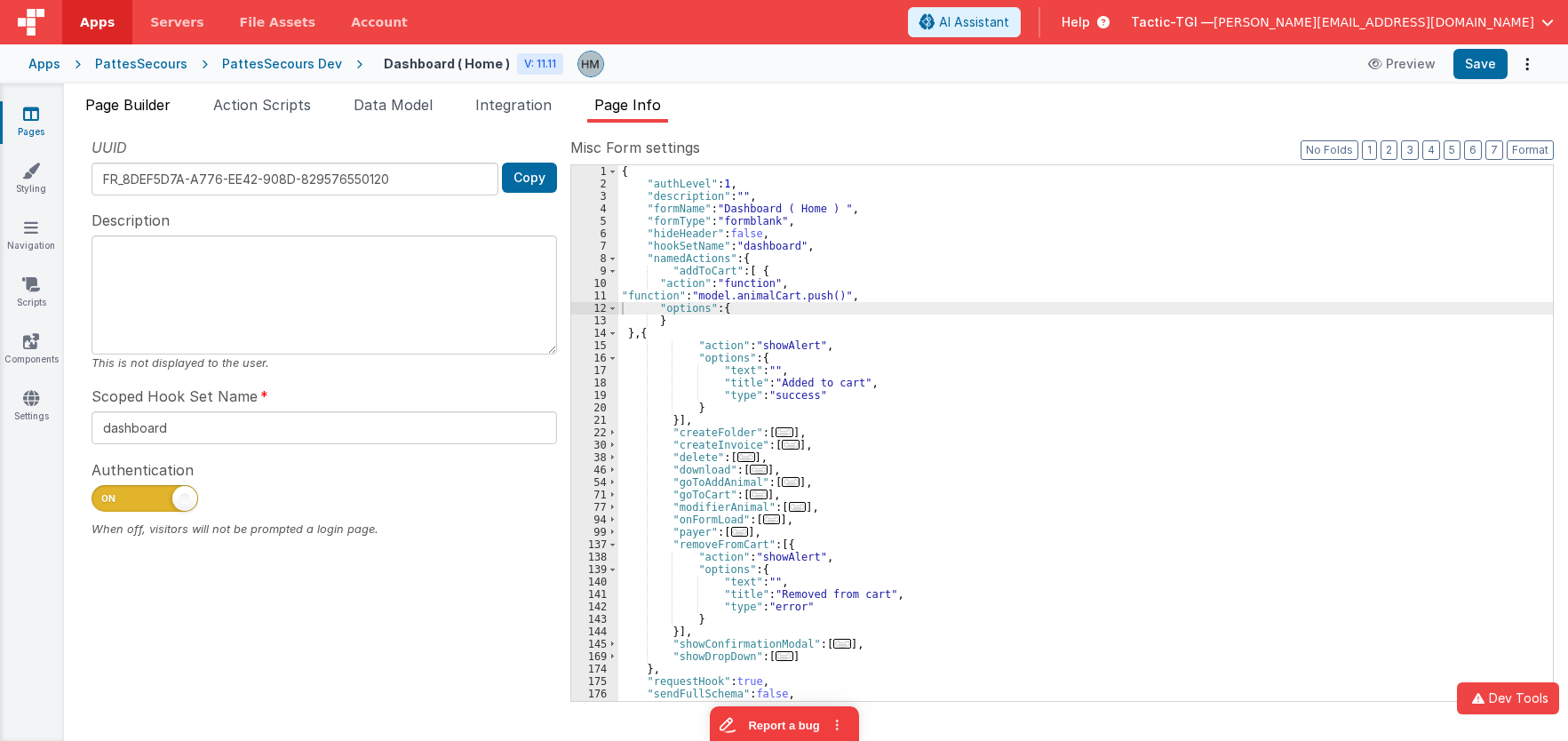
click at [132, 106] on span "Page Builder" at bounding box center [128, 104] width 85 height 18
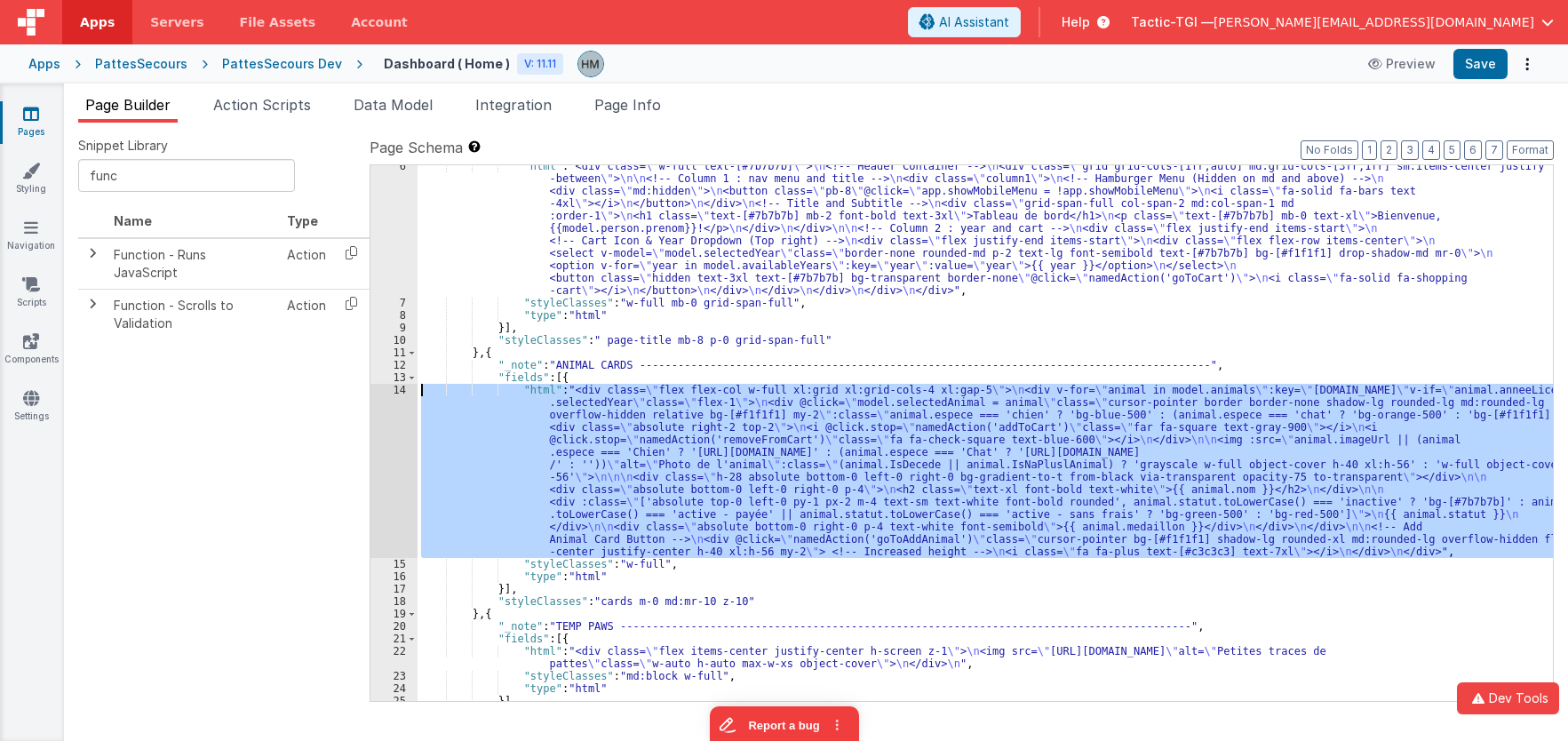
click at [447, 389] on div ""html" : "<div class= \" w-full text-[#7b7b7b] \" > \n <!-- Header Container --…" at bounding box center [985, 433] width 1136 height 535
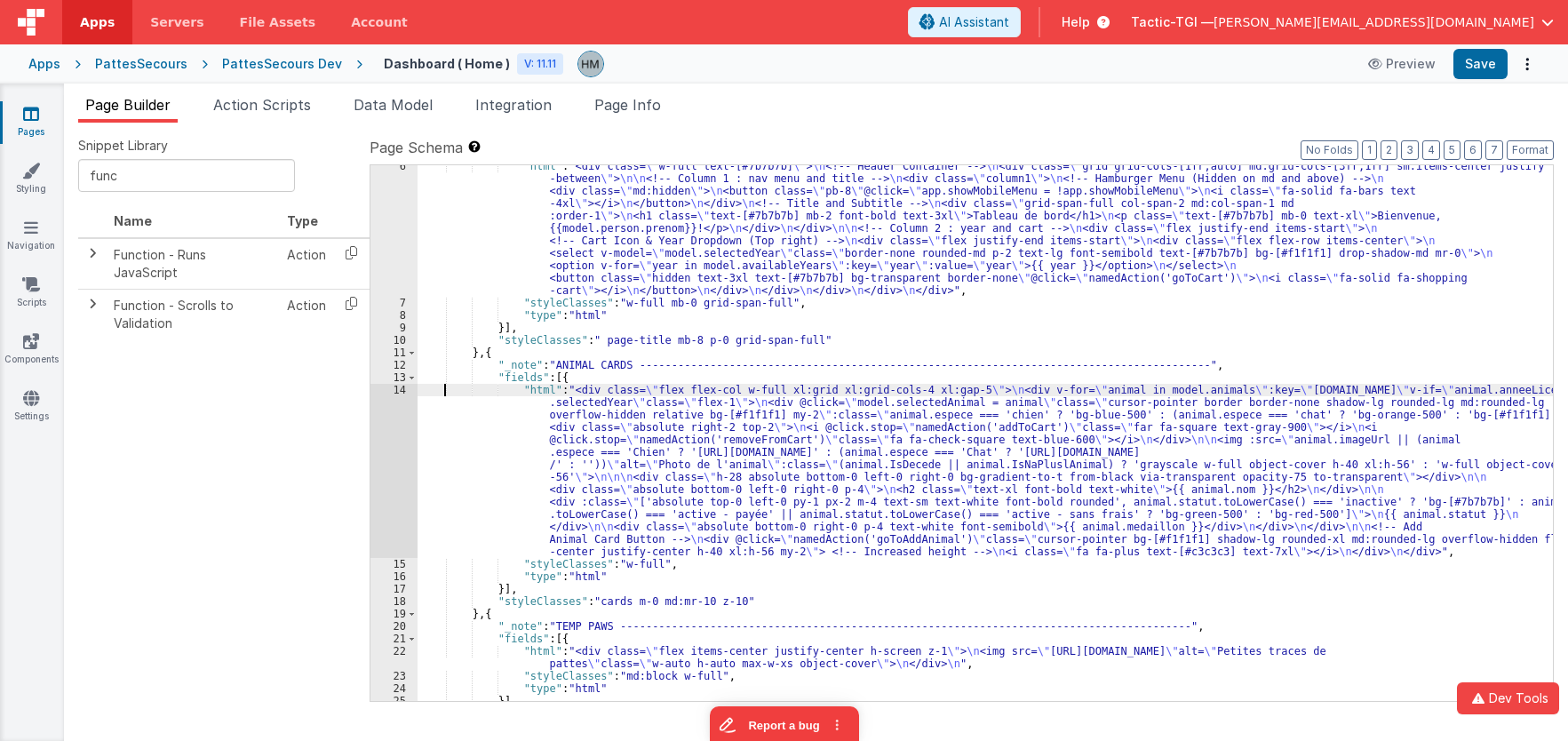
click at [399, 398] on div "14" at bounding box center [394, 471] width 47 height 174
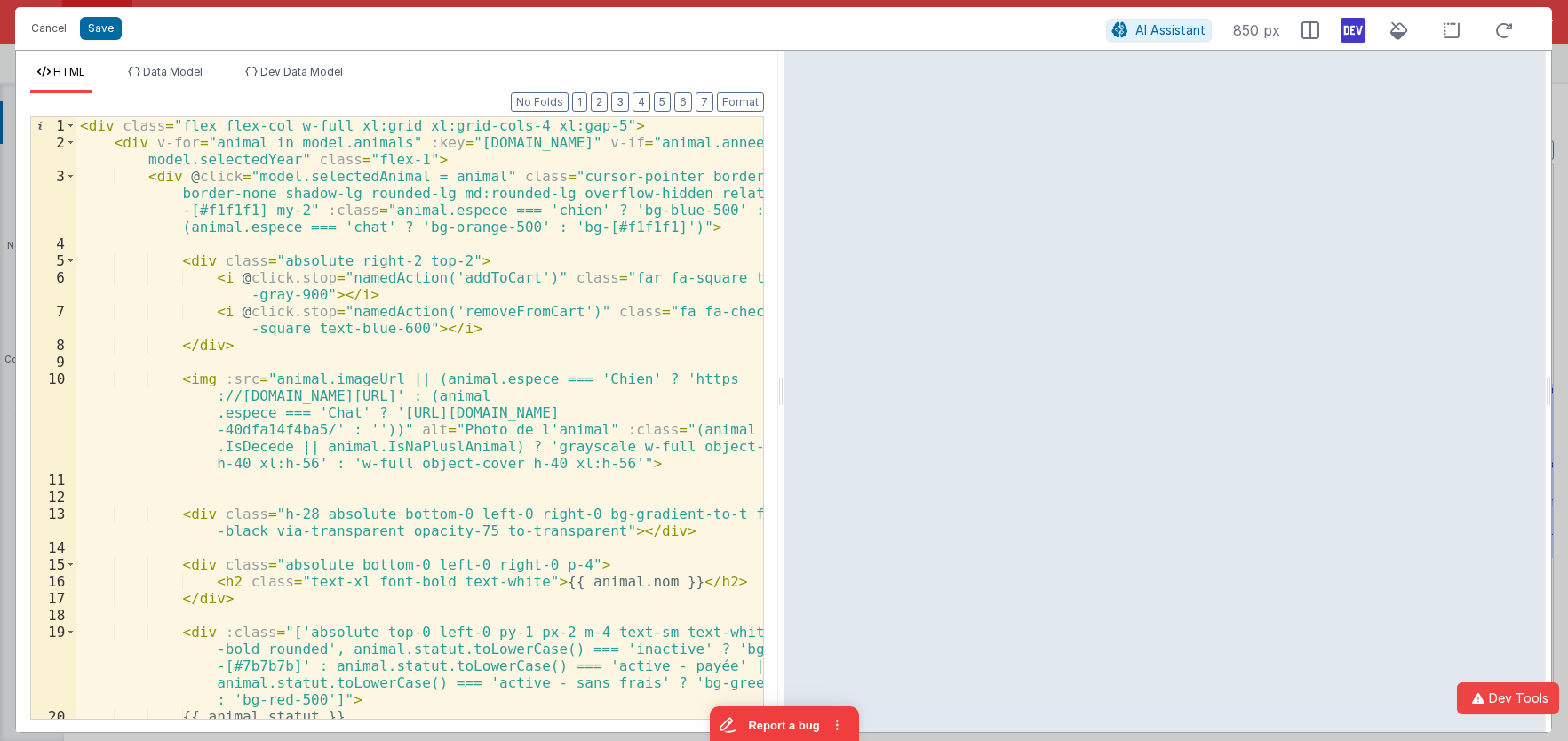
click at [378, 353] on div "< div class = "flex flex-col w-full xl:grid xl:grid-cols-4 xl:gap-5" > < div v-…" at bounding box center [419, 435] width 687 height 635
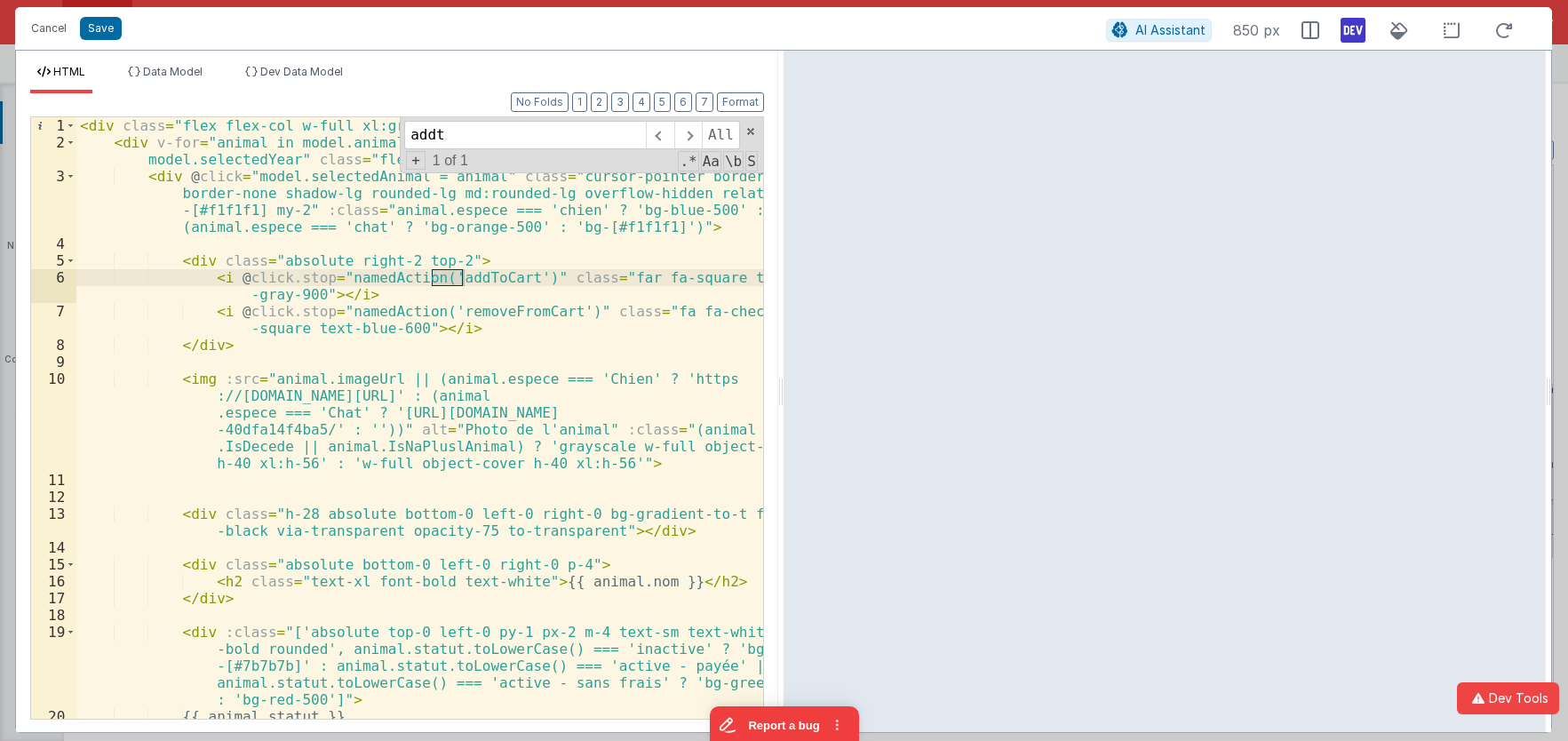
scroll to position [0, 0]
type input "addt"
click at [507, 276] on div "< div class = "flex flex-col w-full xl:grid xl:grid-cols-4 xl:gap-5" > < div v-…" at bounding box center [419, 435] width 687 height 635
drag, startPoint x: 512, startPoint y: 283, endPoint x: 641, endPoint y: 277, distance: 129.1
click at [641, 277] on div "< div class = "flex flex-col w-full xl:grid xl:grid-cols-4 xl:gap-5" > < div v-…" at bounding box center [419, 435] width 687 height 635
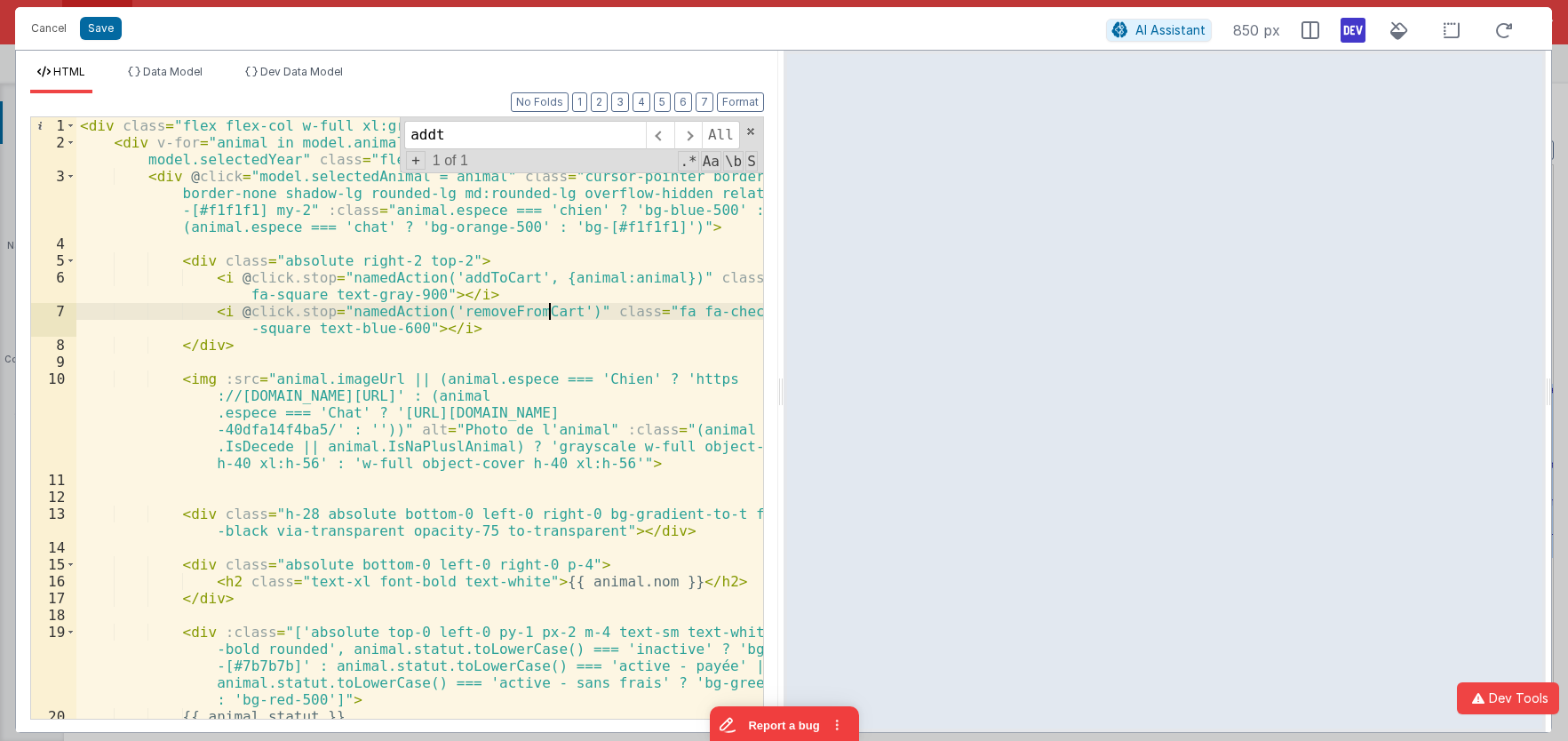
click at [548, 310] on div "< div class = "flex flex-col w-full xl:grid xl:grid-cols-4 xl:gap-5" > < div v-…" at bounding box center [419, 435] width 687 height 635
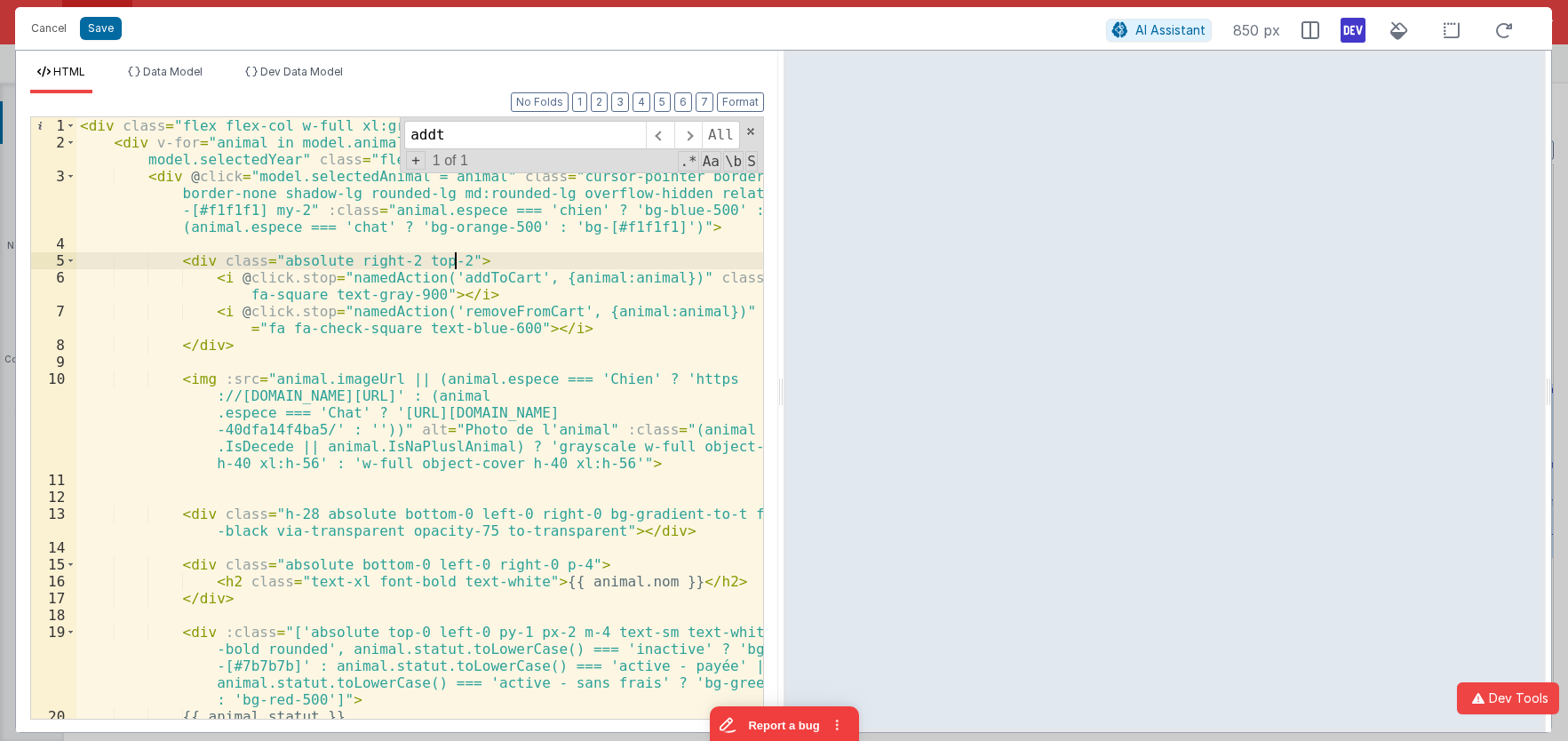
click at [524, 266] on div "< div class = "flex flex-col w-full xl:grid xl:grid-cols-4 xl:gap-5" > < div v-…" at bounding box center [419, 435] width 687 height 635
click at [752, 128] on span at bounding box center [750, 131] width 12 height 12
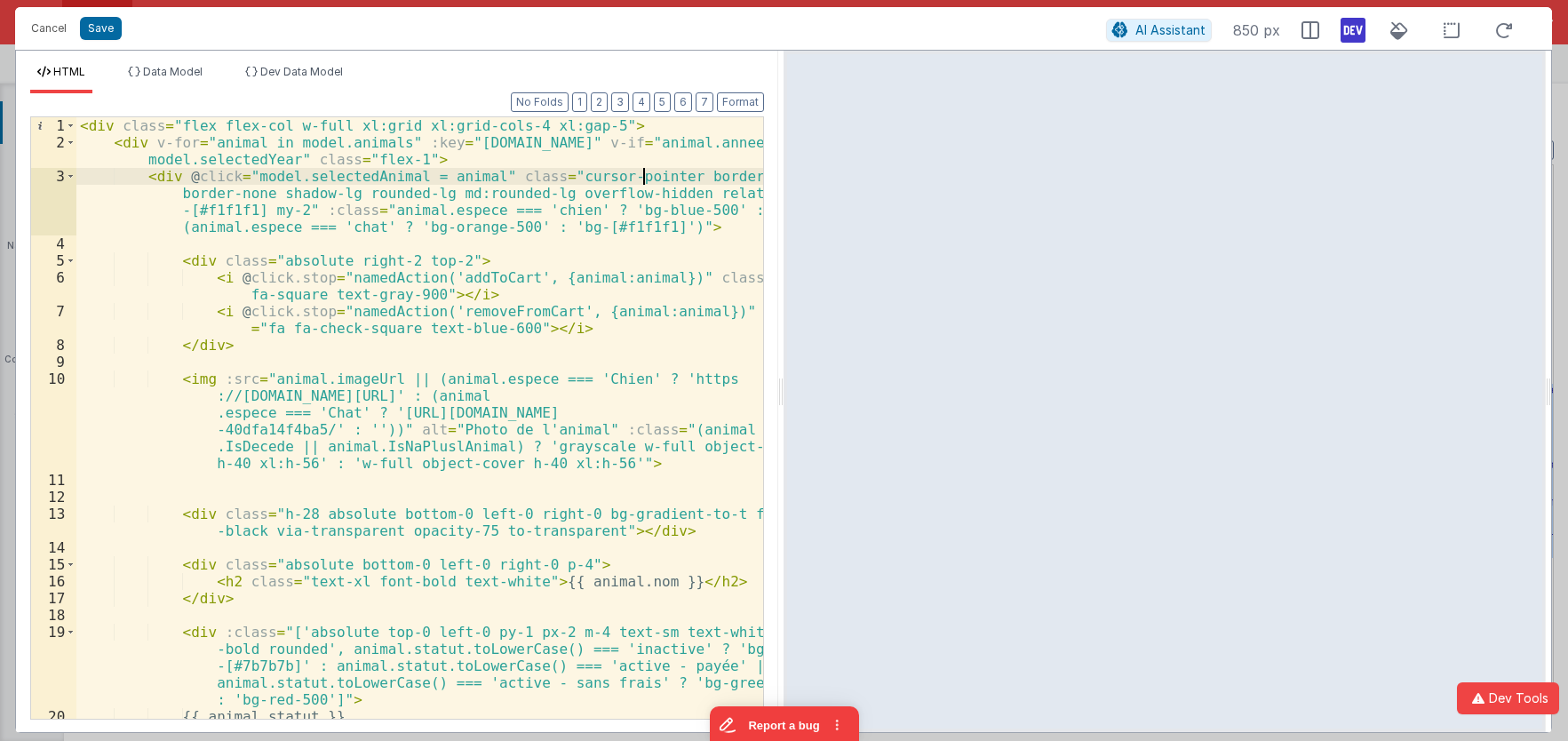
click at [640, 178] on div "< div class = "flex flex-col w-full xl:grid xl:grid-cols-4 xl:gap-5" > < div v-…" at bounding box center [419, 435] width 687 height 635
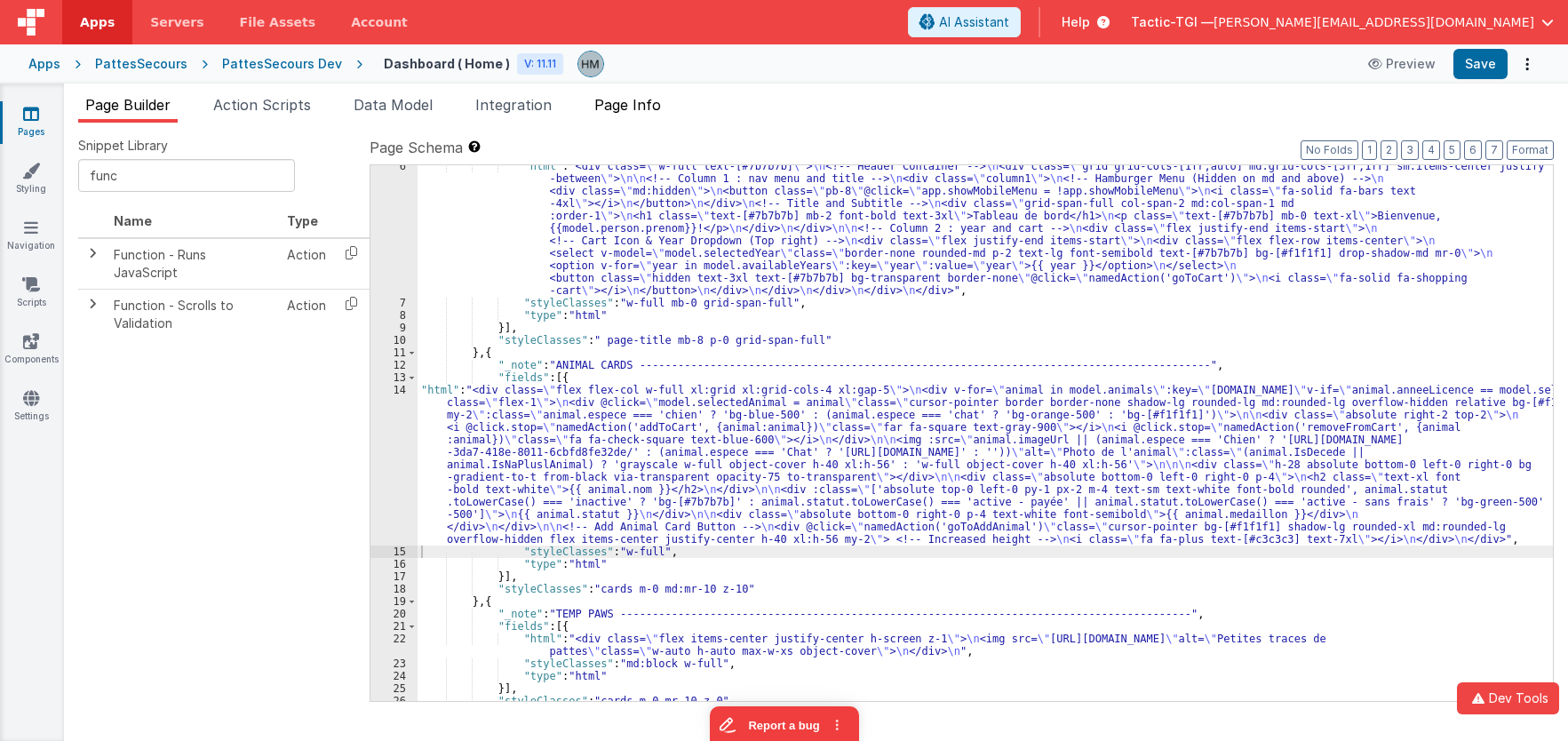
click at [624, 119] on li "Page Info" at bounding box center [628, 108] width 81 height 28
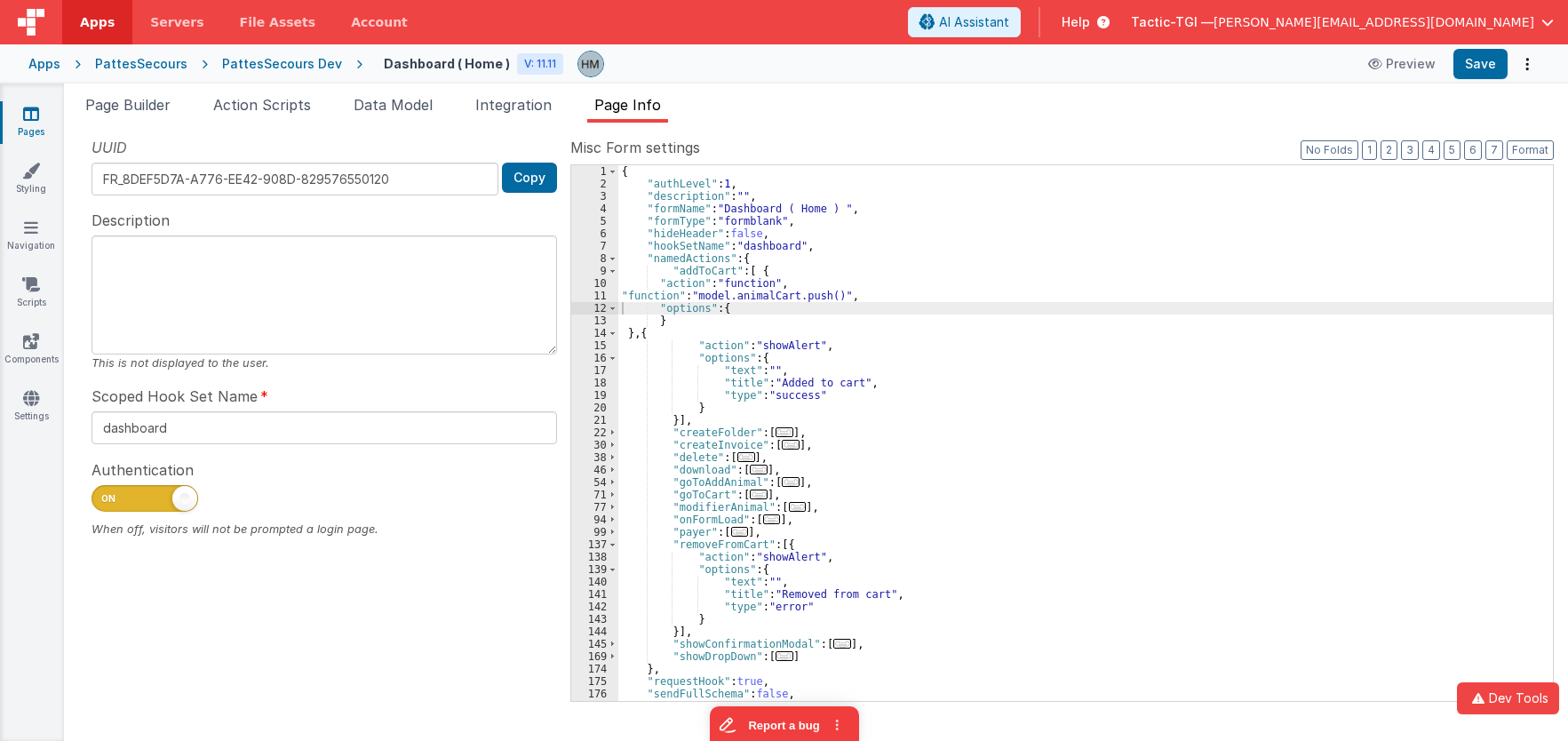
click at [638, 287] on div "{ "authLevel" : 1 , "description" : "" , "formName" : "Dashboard ( Home ) " , "…" at bounding box center [1085, 445] width 935 height 561
click at [597, 296] on div "11" at bounding box center [595, 295] width 47 height 12
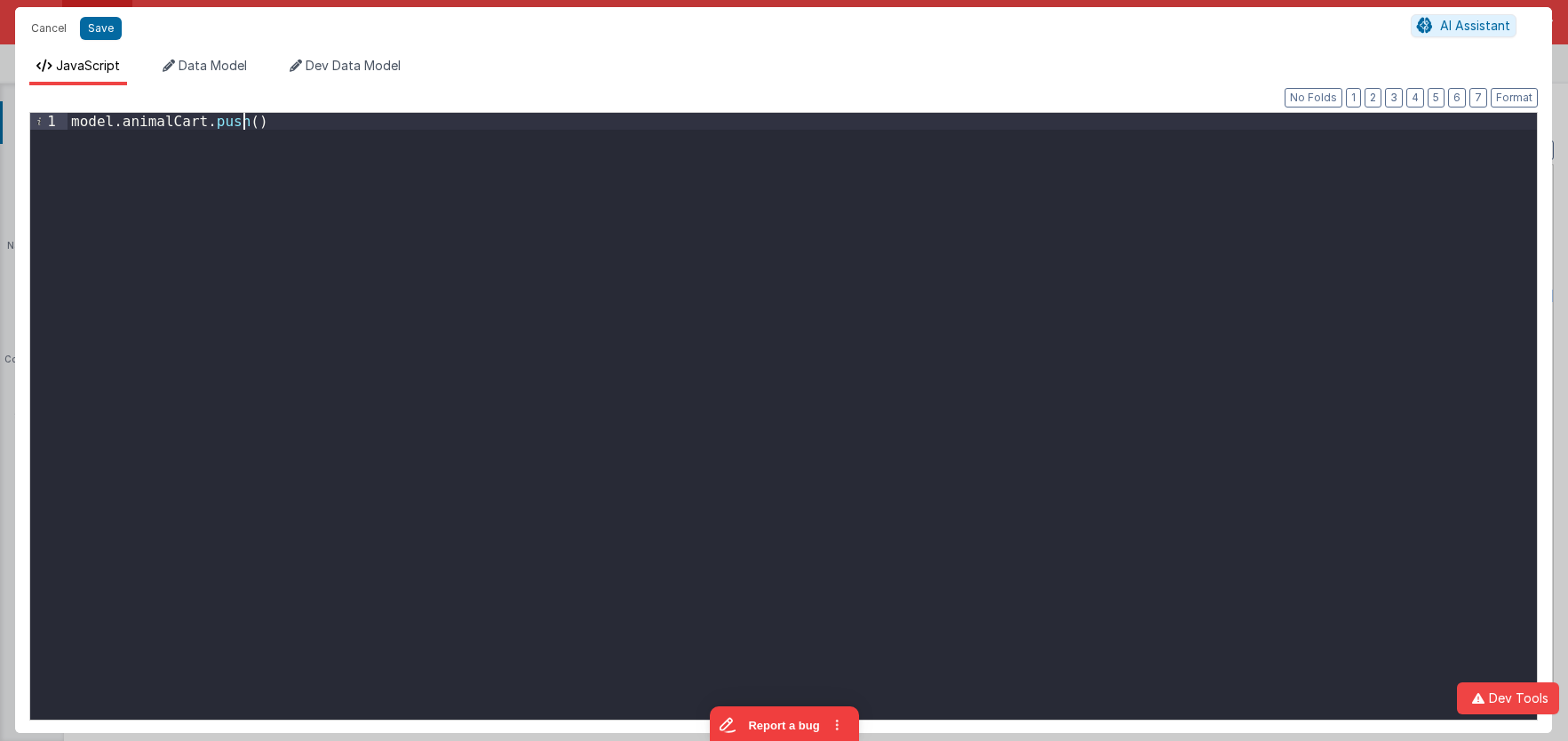
click at [245, 122] on div "model . animalCart . push ( )" at bounding box center [802, 433] width 1469 height 641
click at [520, 164] on div "model . animalCart . push ( action . options . animal )" at bounding box center [802, 433] width 1469 height 641
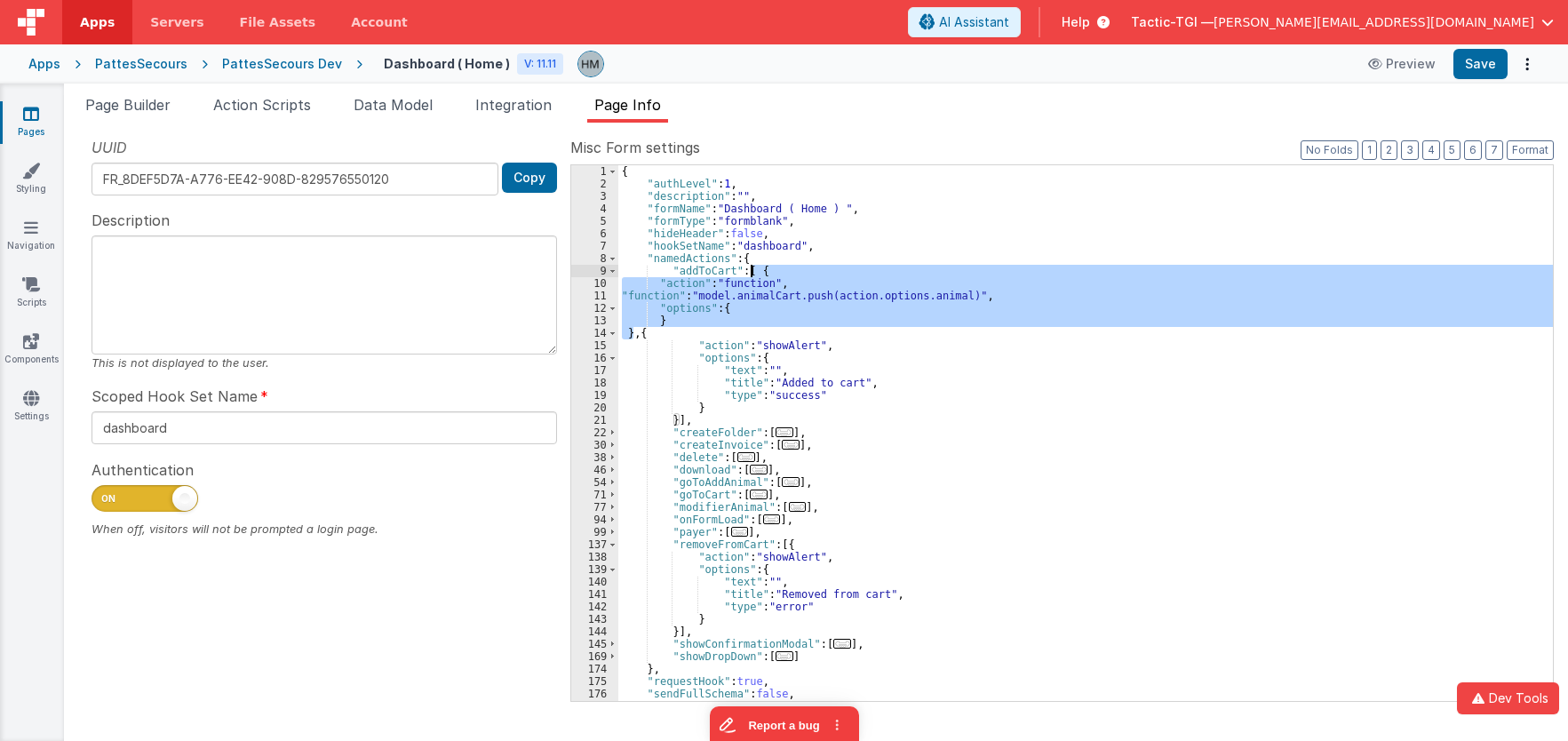
drag, startPoint x: 632, startPoint y: 333, endPoint x: 753, endPoint y: 274, distance: 134.6
click at [753, 274] on div "{ "authLevel" : 1 , "description" : "" , "formName" : "Dashboard ( Home ) " , "…" at bounding box center [1085, 445] width 935 height 561
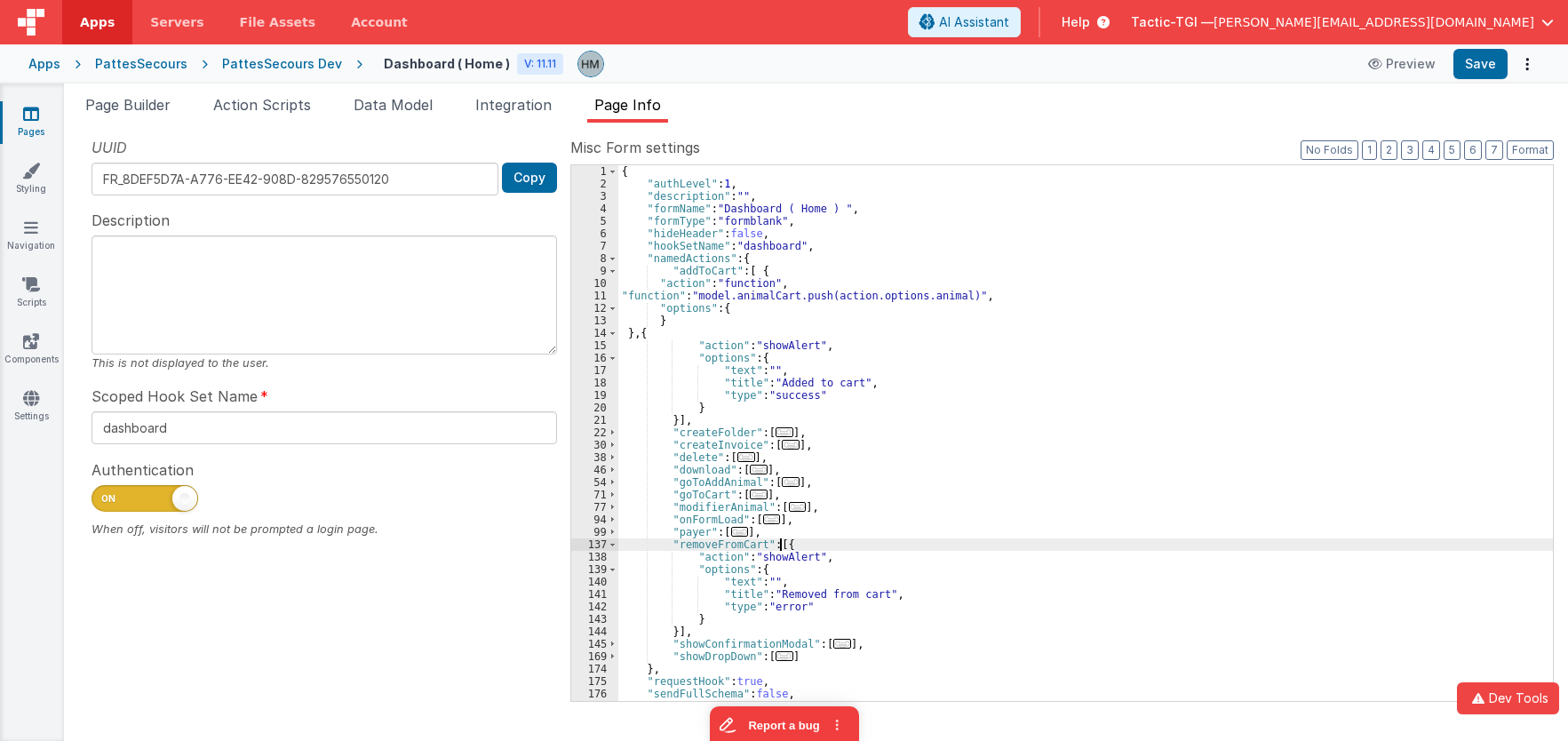
click at [780, 547] on div "{ "authLevel" : 1 , "description" : "" , "formName" : "Dashboard ( Home ) " , "…" at bounding box center [1085, 445] width 935 height 561
paste textarea
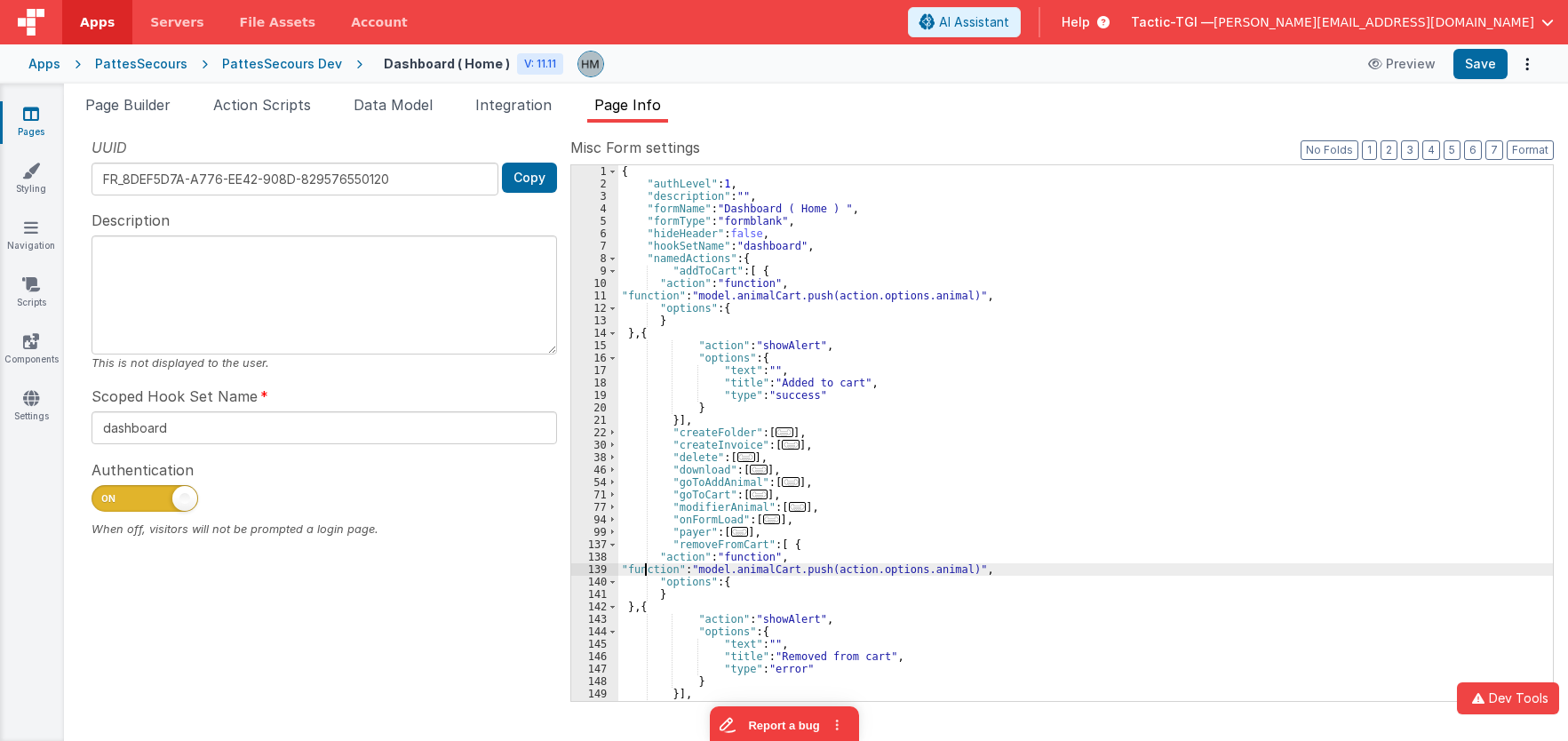
click at [645, 570] on div "{ "authLevel" : 1 , "description" : "" , "formName" : "Dashboard ( Home ) " , "…" at bounding box center [1085, 445] width 935 height 561
click at [593, 572] on div "139" at bounding box center [595, 569] width 47 height 12
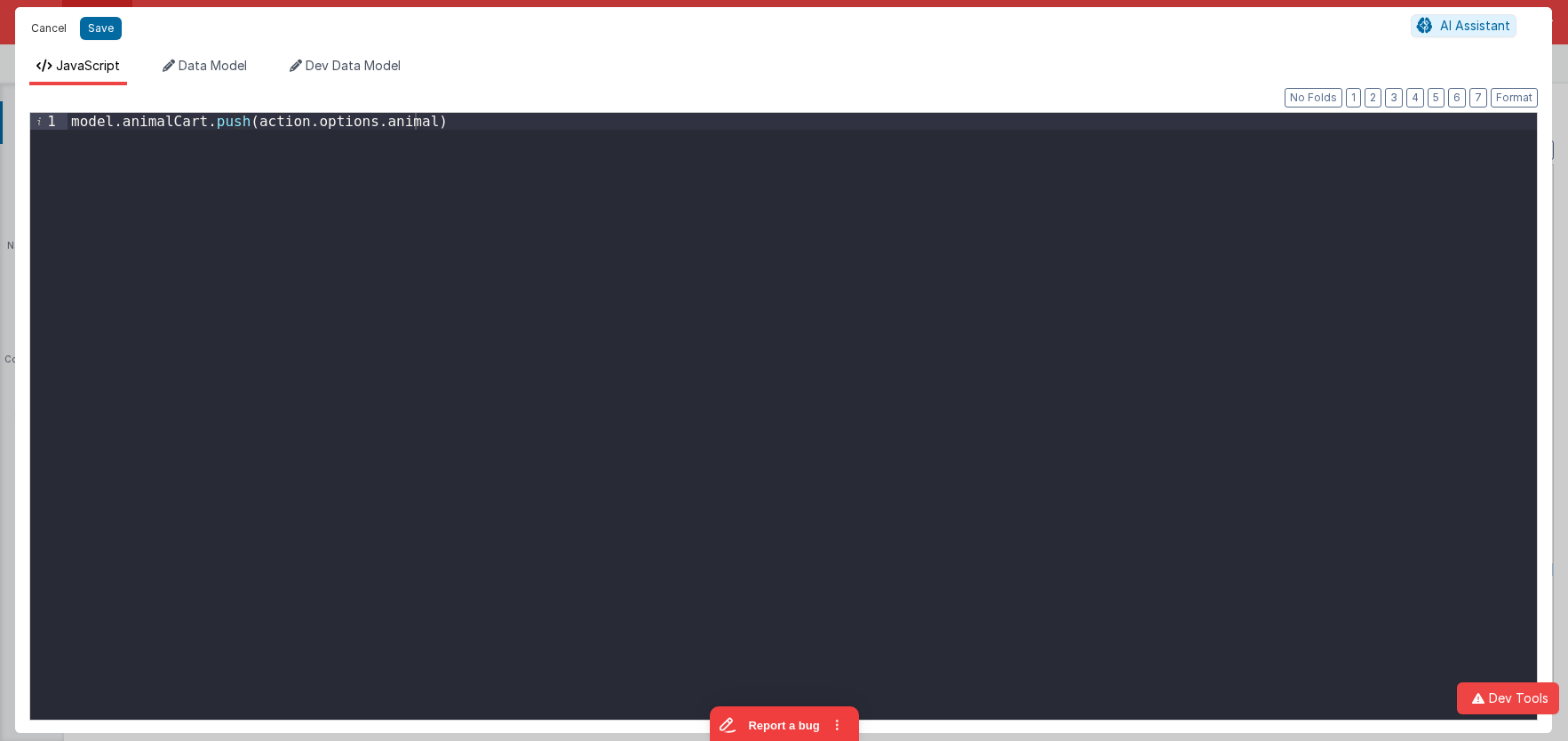
click at [56, 26] on button "Cancel" at bounding box center [49, 28] width 54 height 24
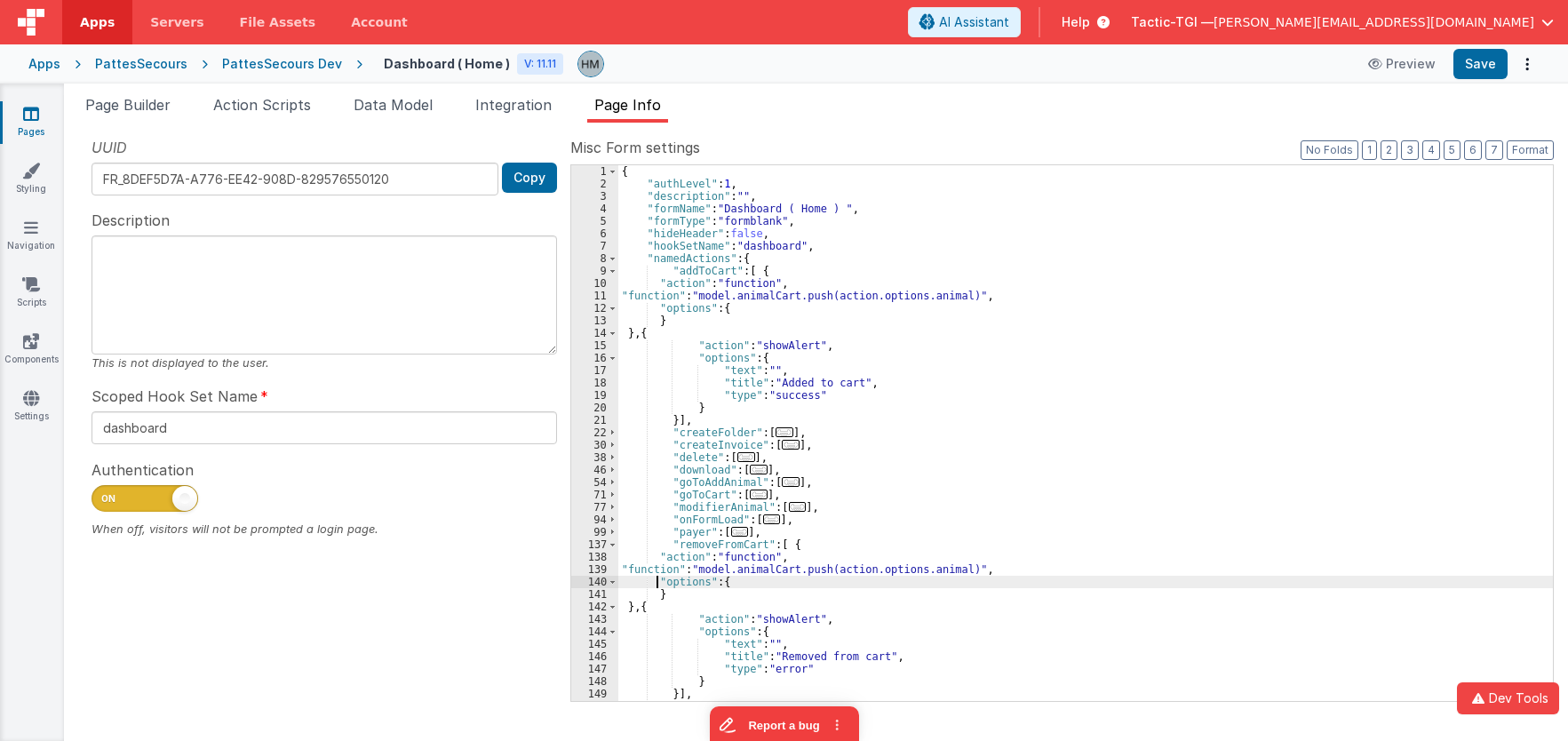
click at [658, 576] on div "{ "authLevel" : 1 , "description" : "" , "formName" : "Dashboard ( Home ) " , "…" at bounding box center [1085, 445] width 935 height 561
click at [597, 567] on div "139" at bounding box center [595, 569] width 47 height 12
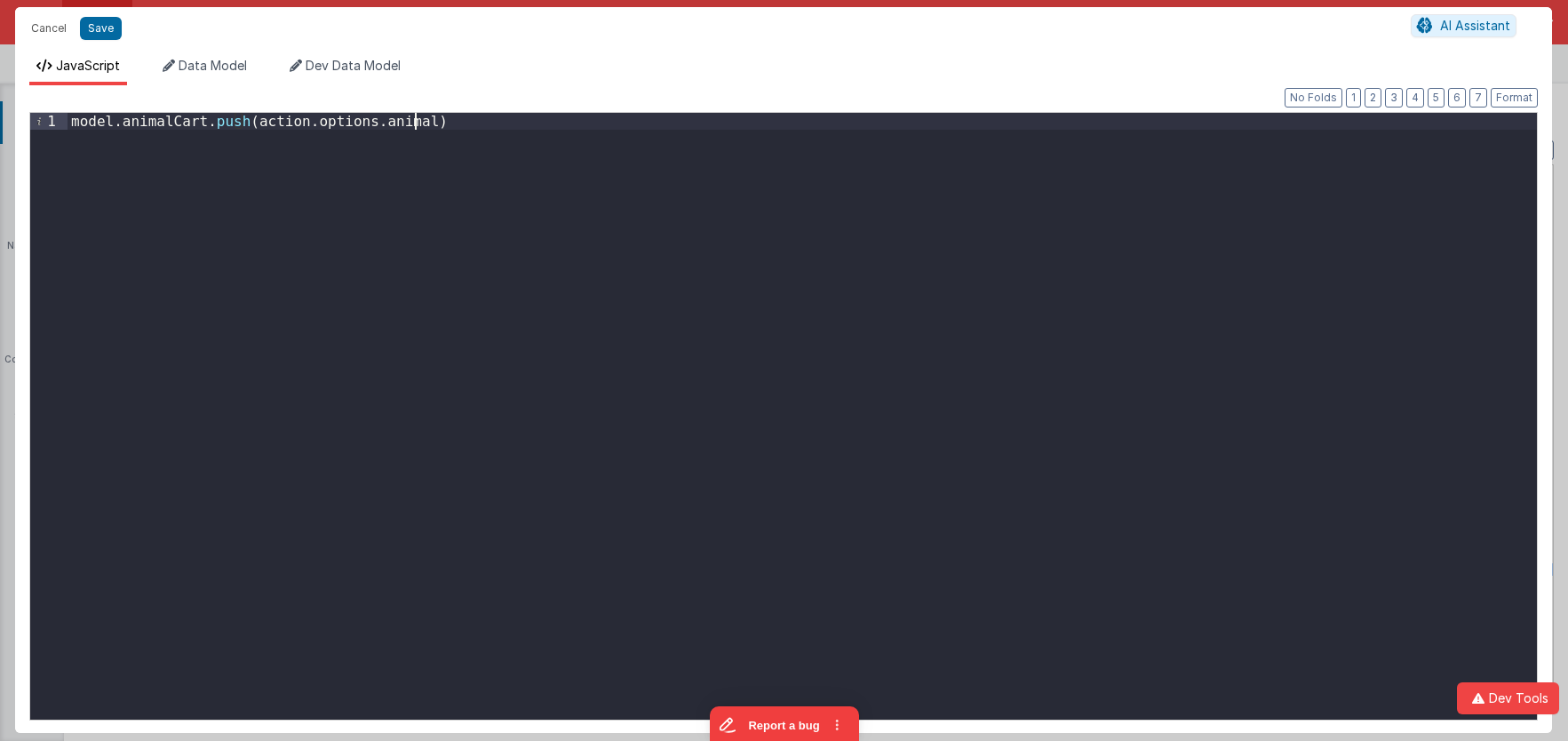
click at [391, 270] on div "model . animalCart . push ( action . options . animal )" at bounding box center [802, 433] width 1469 height 641
paste textarea
drag, startPoint x: 192, startPoint y: 121, endPoint x: 49, endPoint y: 116, distance: 143.1
click at [68, 116] on div "model . animalCart . push ( action . options . animal ) _ . remove ( items , ob…" at bounding box center [802, 416] width 1469 height 607
click at [161, 118] on div "model . animalCart . push ( action . options . animal ) _ . remove ( items , ob…" at bounding box center [802, 416] width 1469 height 607
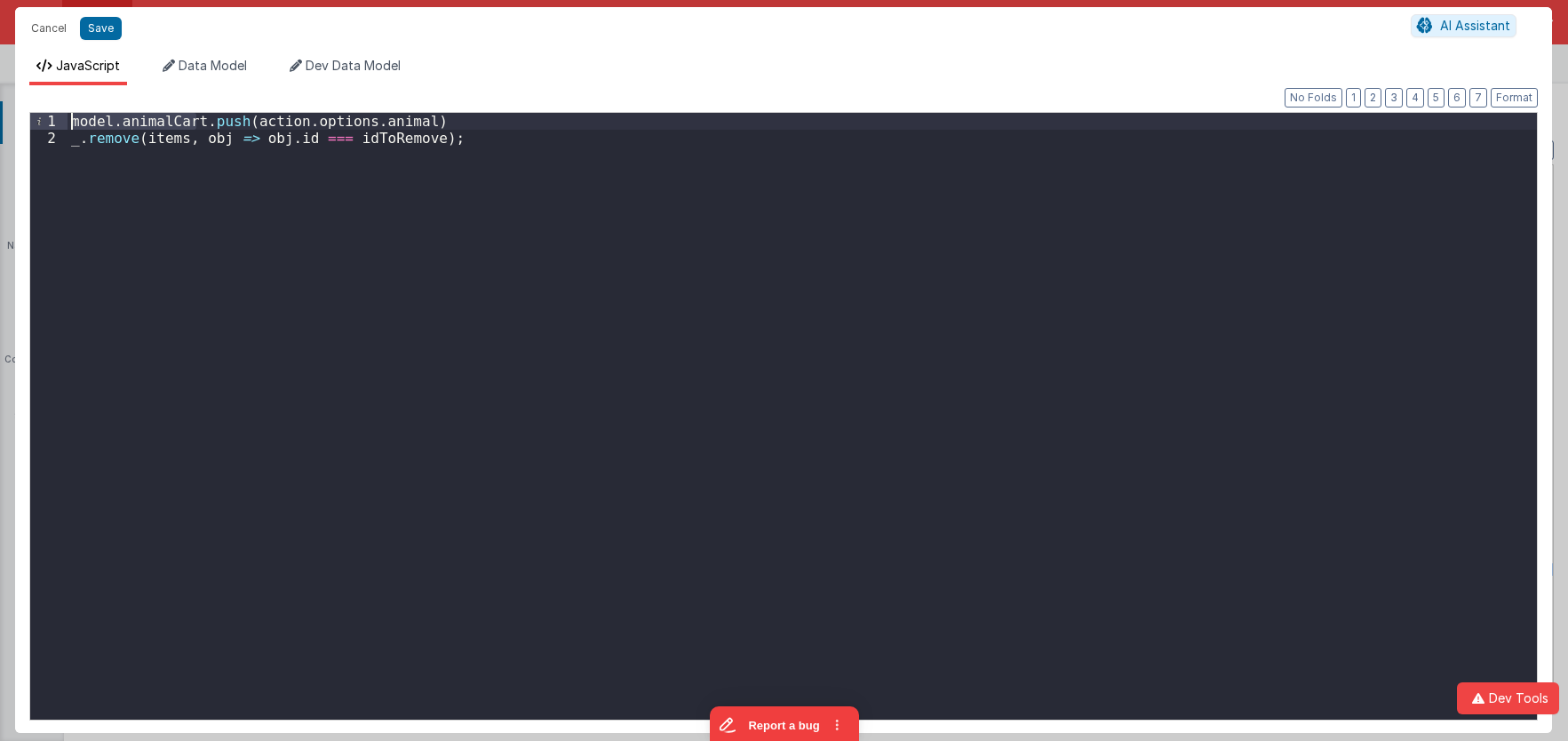
drag, startPoint x: 194, startPoint y: 116, endPoint x: 14, endPoint y: 107, distance: 180.2
click at [68, 113] on div "model . animalCart . push ( action . options . animal ) _ . remove ( items , ob…" at bounding box center [802, 416] width 1469 height 607
click at [157, 139] on div "model . animalCart . push ( action . options . animal ) _ . remove ( items , ob…" at bounding box center [802, 433] width 1469 height 641
paste textarea
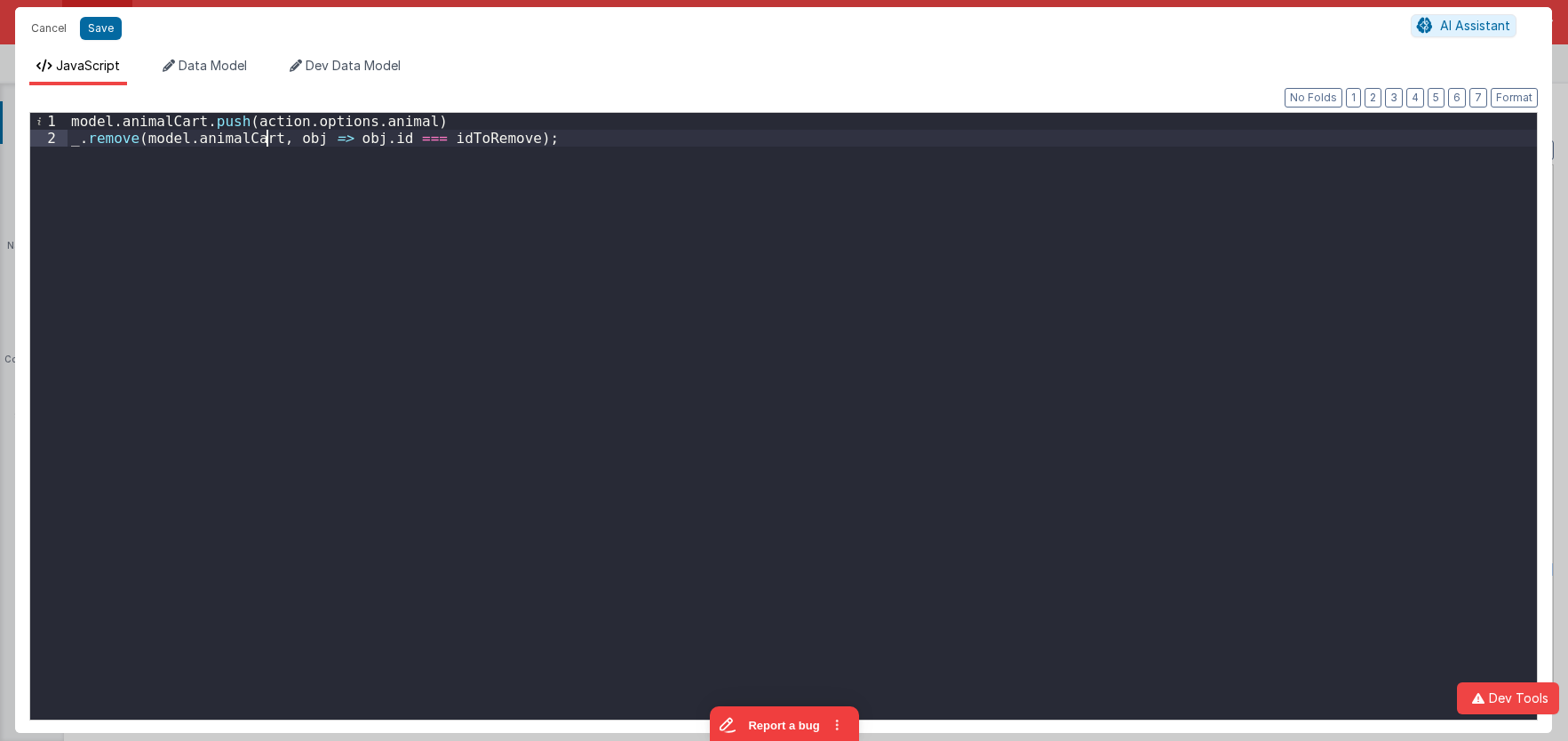
click at [290, 139] on div "model . animalCart . push ( action . options . animal ) _ . remove ( model . an…" at bounding box center [802, 433] width 1469 height 641
click at [303, 139] on div "model . animalCart . push ( action . options . animal ) _ . remove ( model . an…" at bounding box center [802, 433] width 1469 height 641
click at [377, 138] on div "model . animalCart . push ( action . options . animal ) _ . remove ( model . an…" at bounding box center [802, 433] width 1469 height 641
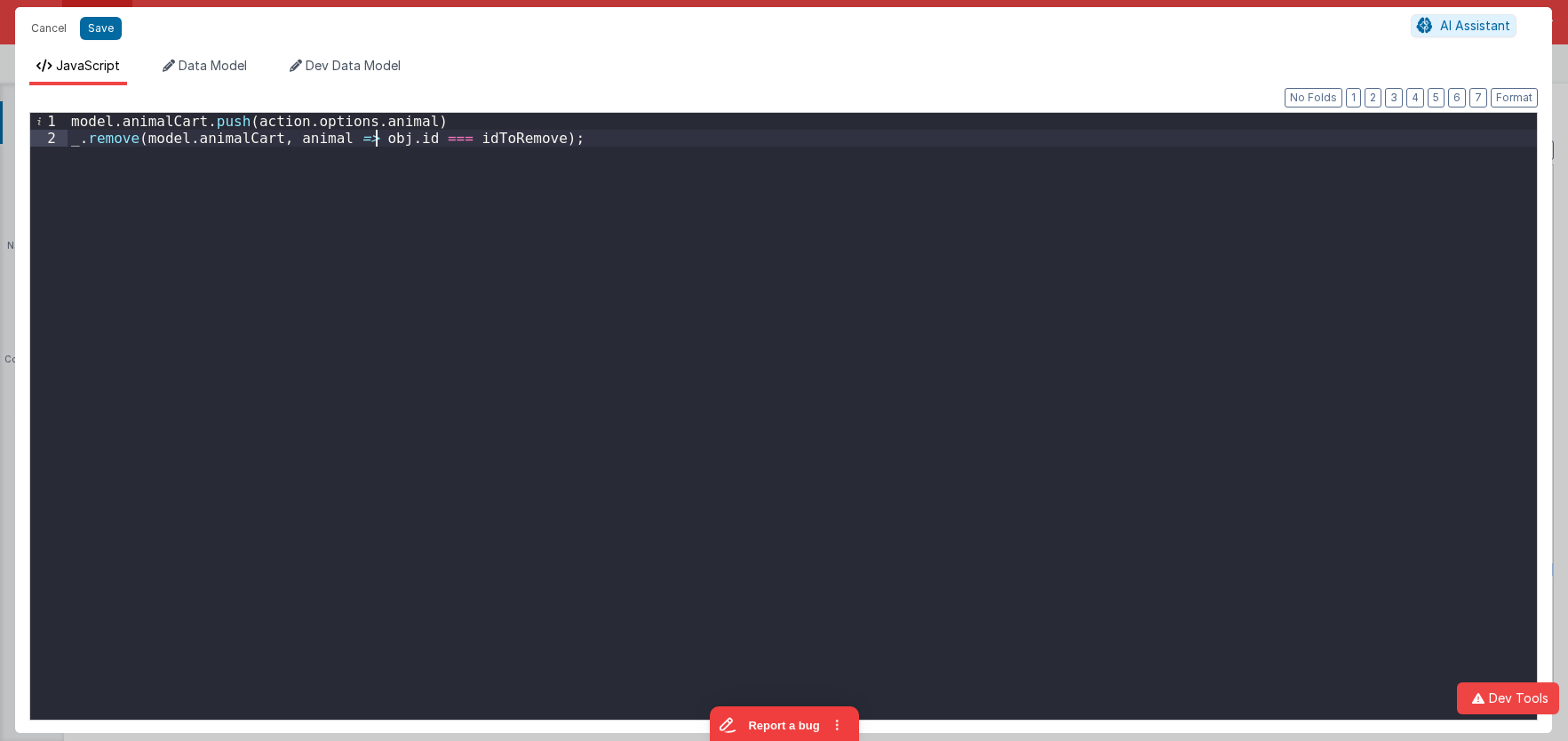
click at [377, 138] on div "model . animalCart . push ( action . options . animal ) _ . remove ( model . an…" at bounding box center [802, 433] width 1469 height 641
click at [520, 139] on div "model . animalCart . push ( action . options . animal ) _ . remove ( model . an…" at bounding box center [802, 433] width 1469 height 641
drag, startPoint x: 407, startPoint y: 122, endPoint x: 246, endPoint y: 121, distance: 161.0
click at [246, 121] on div "model . animalCart . push ( action . options . animal ) _ . remove ( model . an…" at bounding box center [802, 433] width 1469 height 641
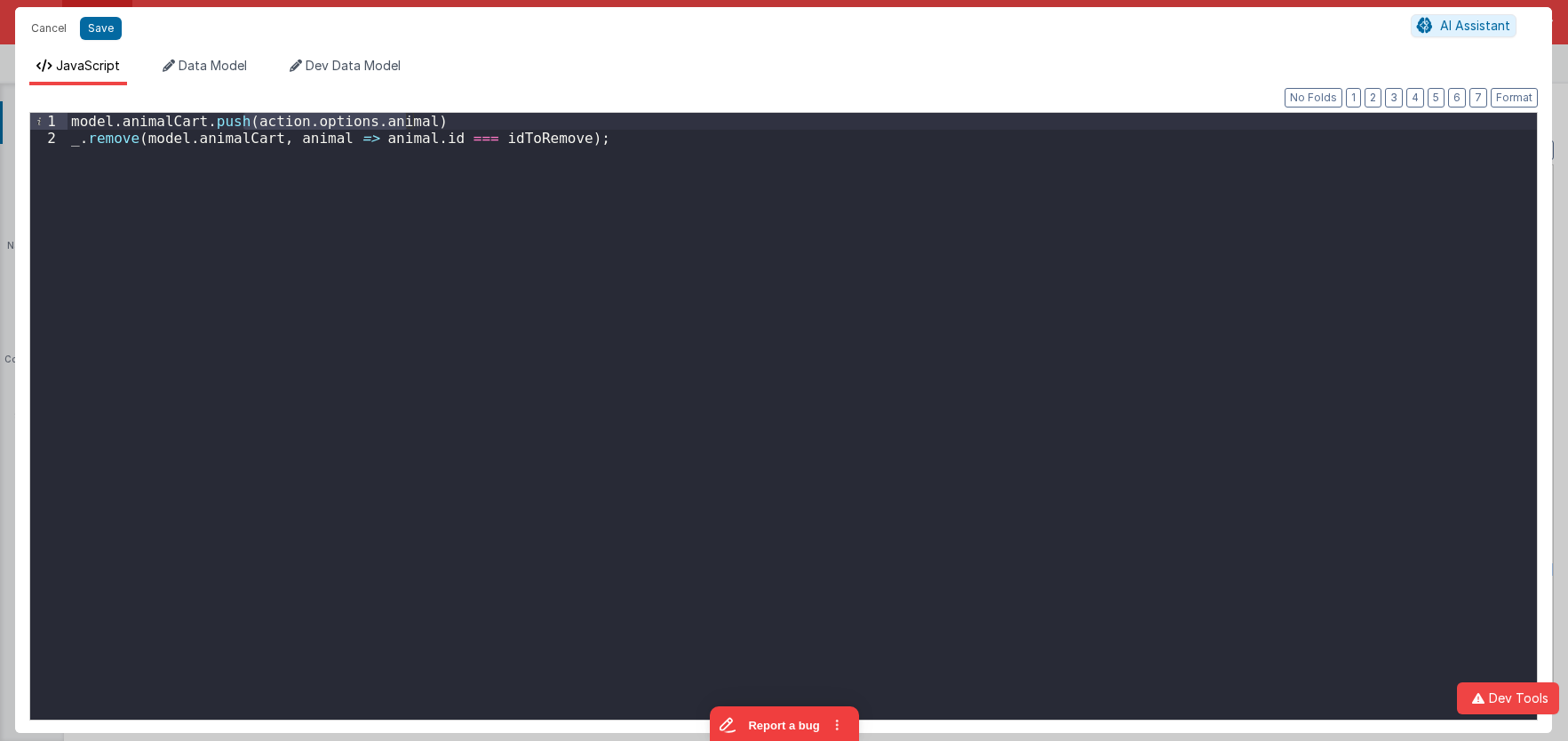
click at [498, 139] on div "model . animalCart . push ( action . options . animal ) _ . remove ( model . an…" at bounding box center [802, 433] width 1469 height 641
paste textarea
drag, startPoint x: 474, startPoint y: 110, endPoint x: 115, endPoint y: 73, distance: 360.9
click at [54, 60] on div "JavaScript Data Model Dev Data Model Format 7 6 5 4 3 2 1 No Folds 1 2 model . …" at bounding box center [784, 395] width 1537 height 676
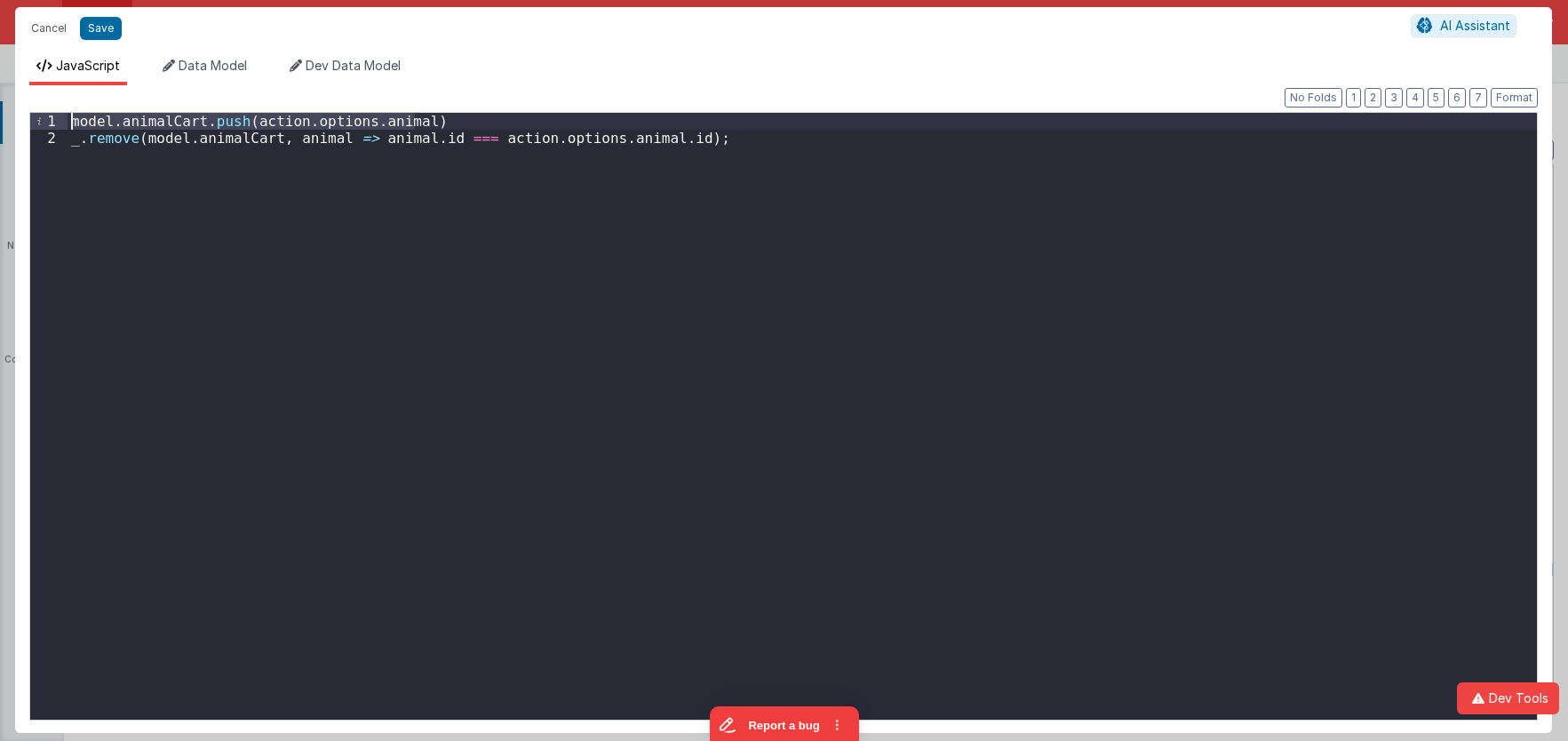
drag, startPoint x: 437, startPoint y: 118, endPoint x: 39, endPoint y: 89, distance: 399.1
click at [68, 113] on div "model . animalCart . push ( action . options . animal ) _ . remove ( model . an…" at bounding box center [802, 416] width 1469 height 607
click at [72, 144] on div "_ . remove ( model . animalCart , animal => animal . id === action . options . …" at bounding box center [802, 433] width 1469 height 641
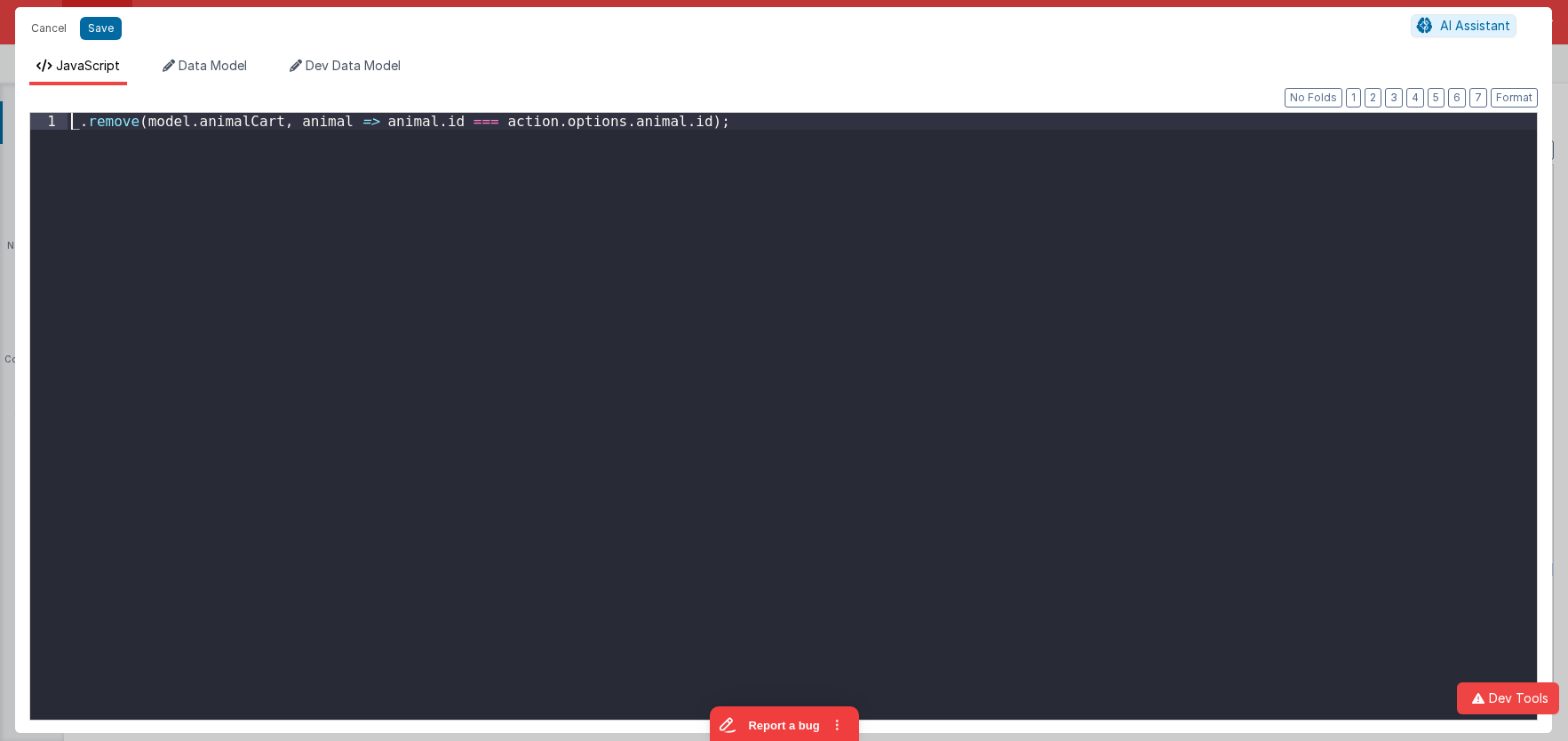
click at [270, 170] on div "_ . remove ( model . animalCart , animal => animal . id === action . options . …" at bounding box center [802, 433] width 1469 height 641
click at [365, 286] on div "_ . remove ( model . animalCart , animal => animal . id === action . options . …" at bounding box center [802, 433] width 1469 height 641
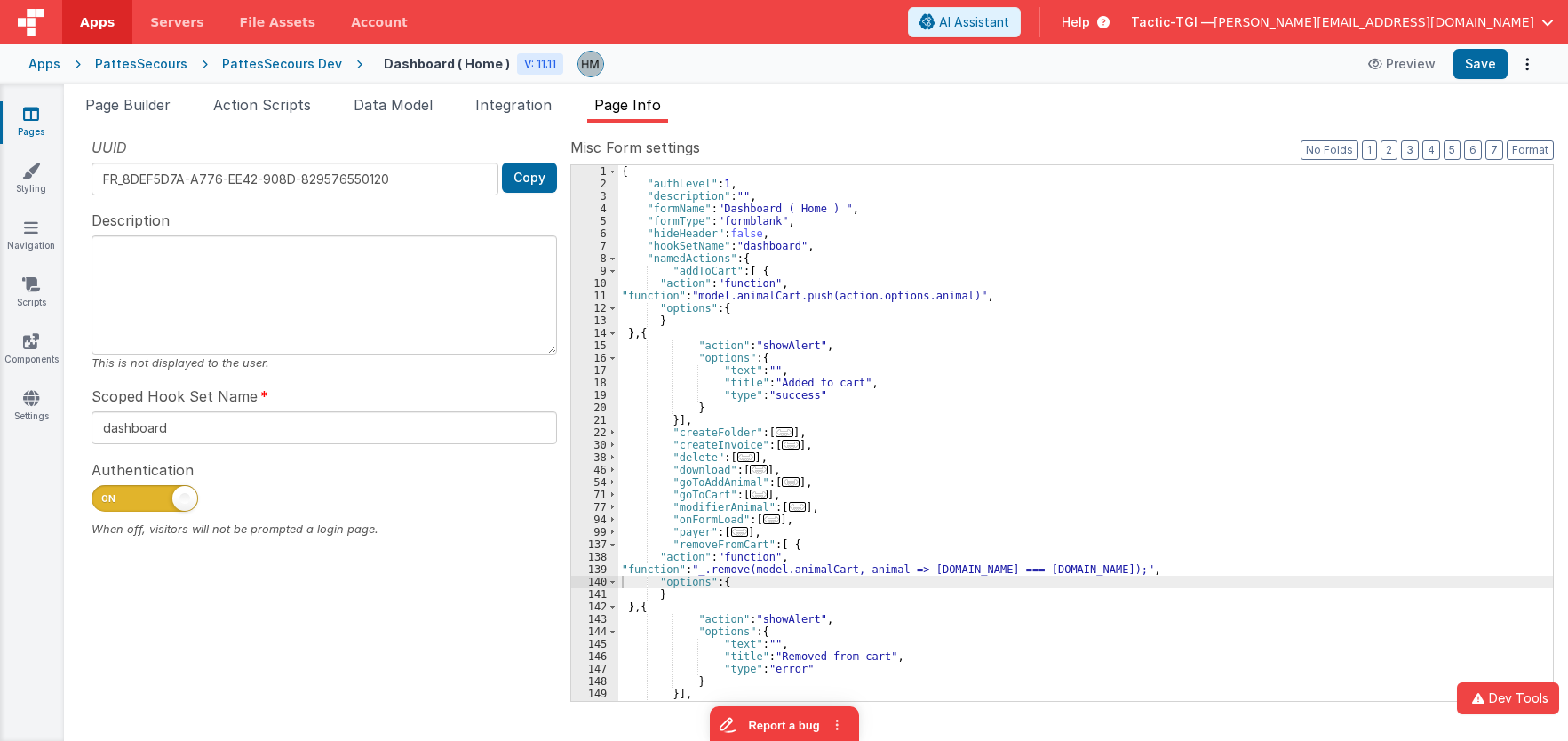
click at [689, 302] on div "{ "authLevel" : 1 , "description" : "" , "formName" : "Dashboard ( Home ) " , "…" at bounding box center [1085, 445] width 935 height 561
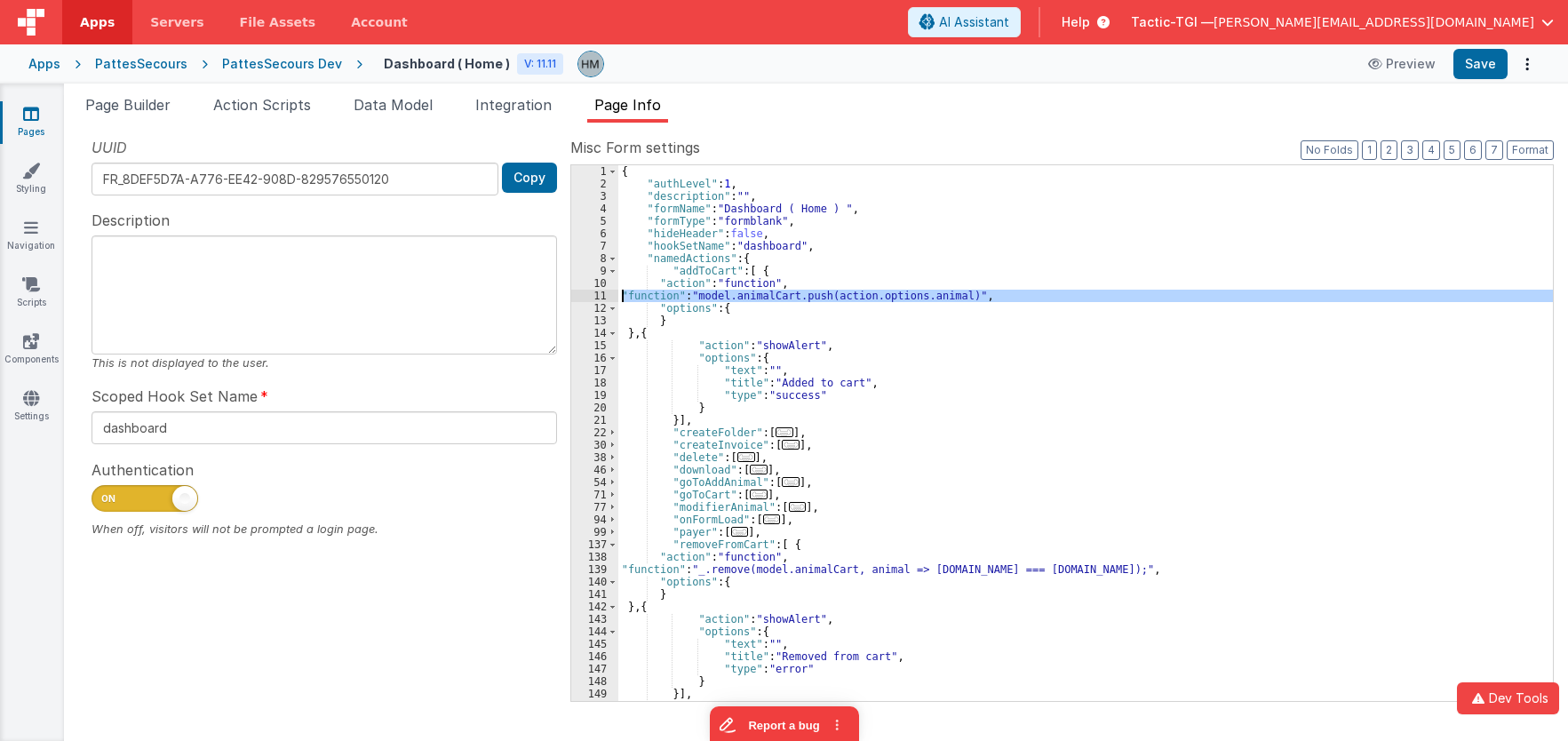
click at [599, 298] on div "11" at bounding box center [595, 295] width 47 height 12
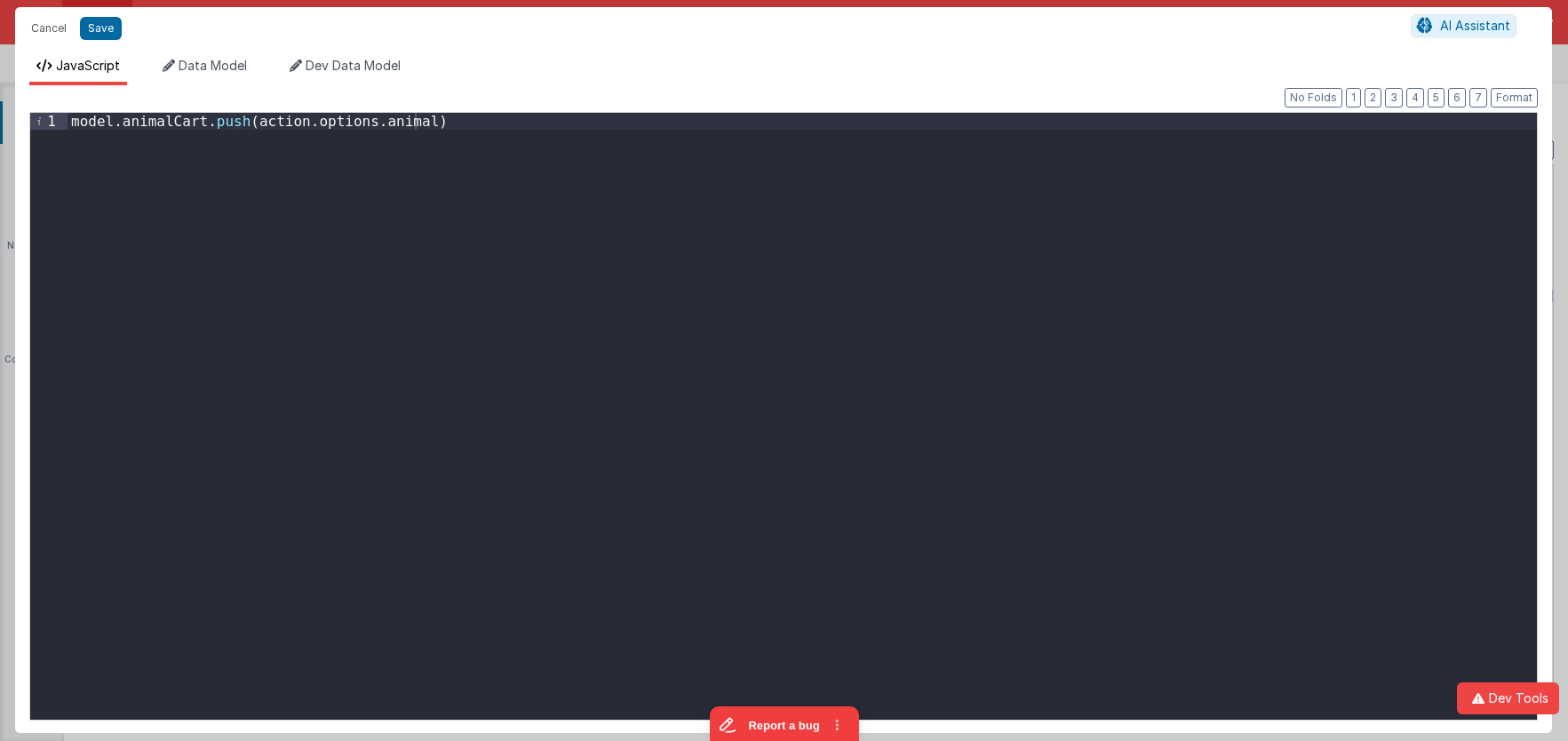
click at [69, 128] on div "model . animalCart . push ( action . options . animal )" at bounding box center [802, 433] width 1469 height 641
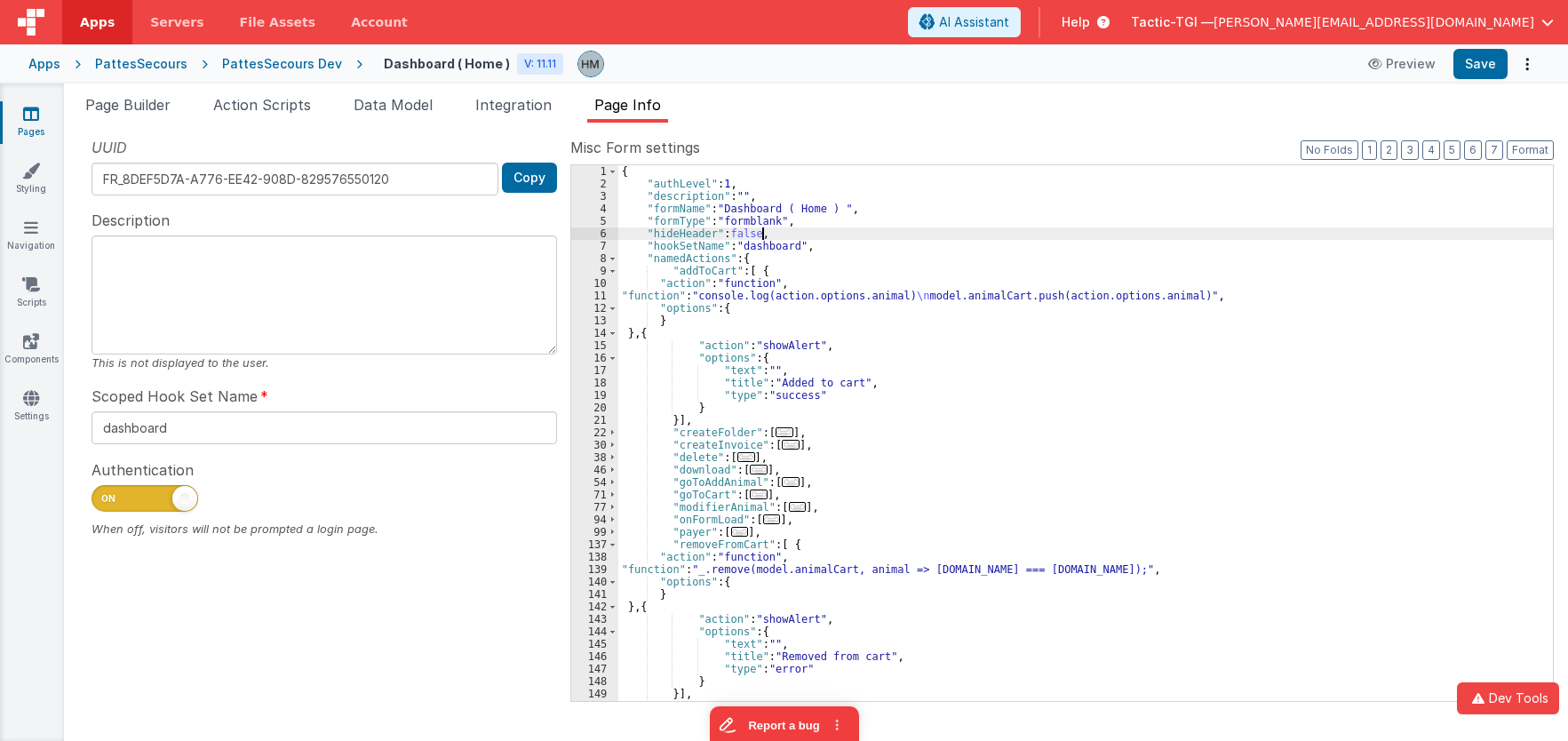
click at [766, 239] on div "{ "authLevel" : 1 , "description" : "" , "formName" : "Dashboard ( Home ) " , "…" at bounding box center [1085, 445] width 935 height 561
click at [166, 114] on li "Page Builder" at bounding box center [128, 108] width 100 height 28
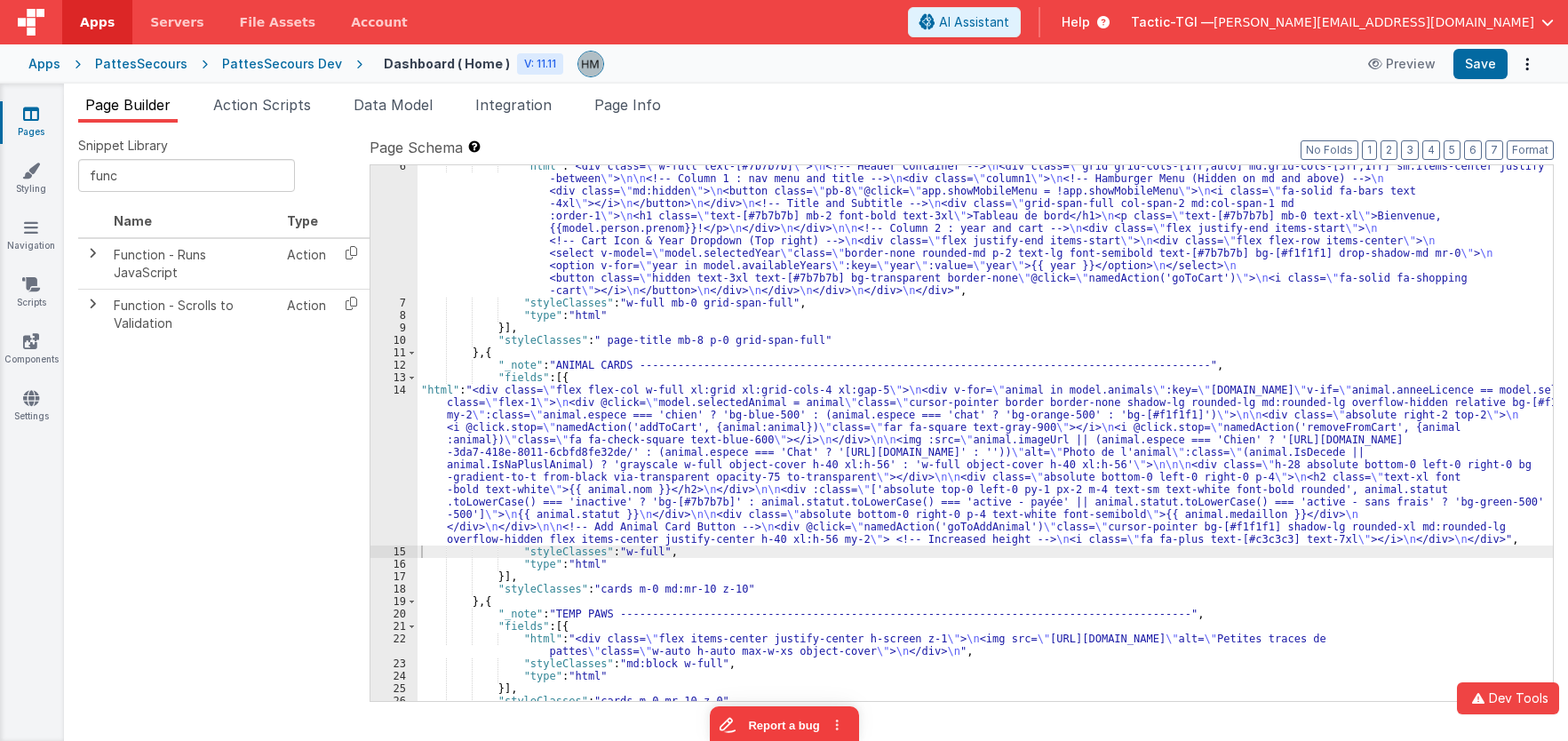
scroll to position [68, 0]
click at [431, 406] on div ""html" : "<div class= \" w-full text-[#7b7b7b] \" > \n <!-- Header Container --…" at bounding box center [985, 502] width 1136 height 685
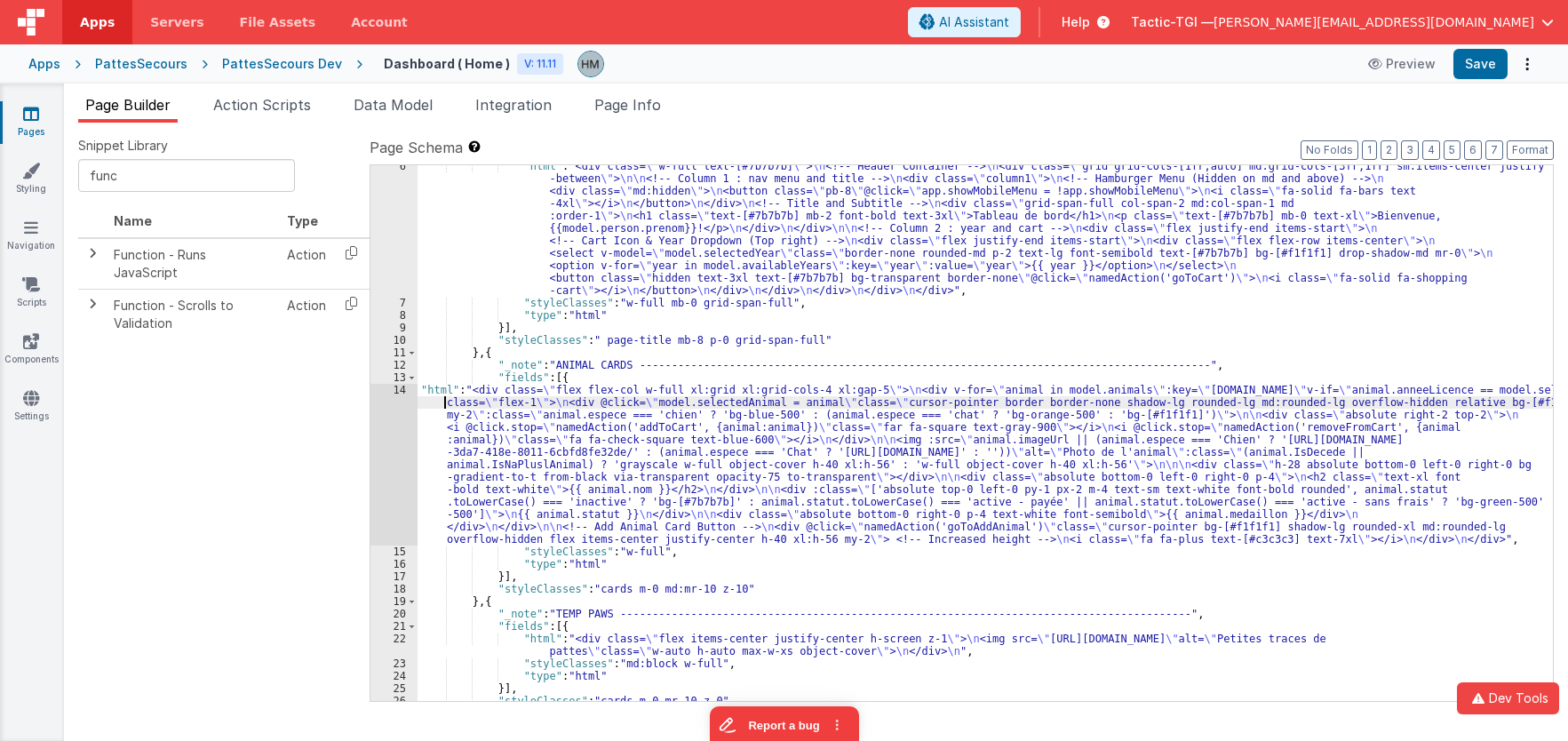
click at [399, 389] on div "14" at bounding box center [394, 465] width 47 height 162
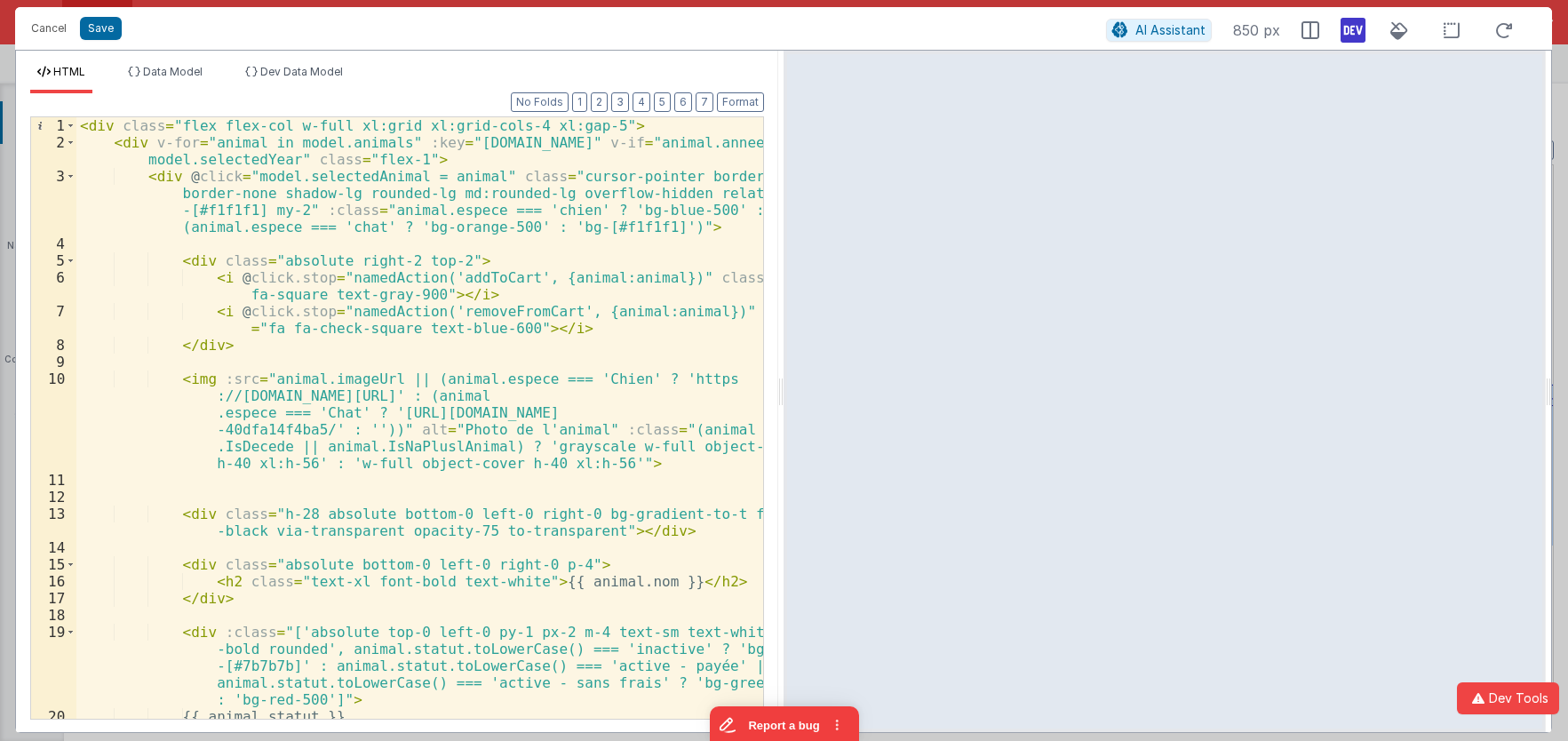
click at [202, 346] on div "< div class = "flex flex-col w-full xl:grid xl:grid-cols-4 xl:gap-5" > < div v-…" at bounding box center [419, 435] width 687 height 635
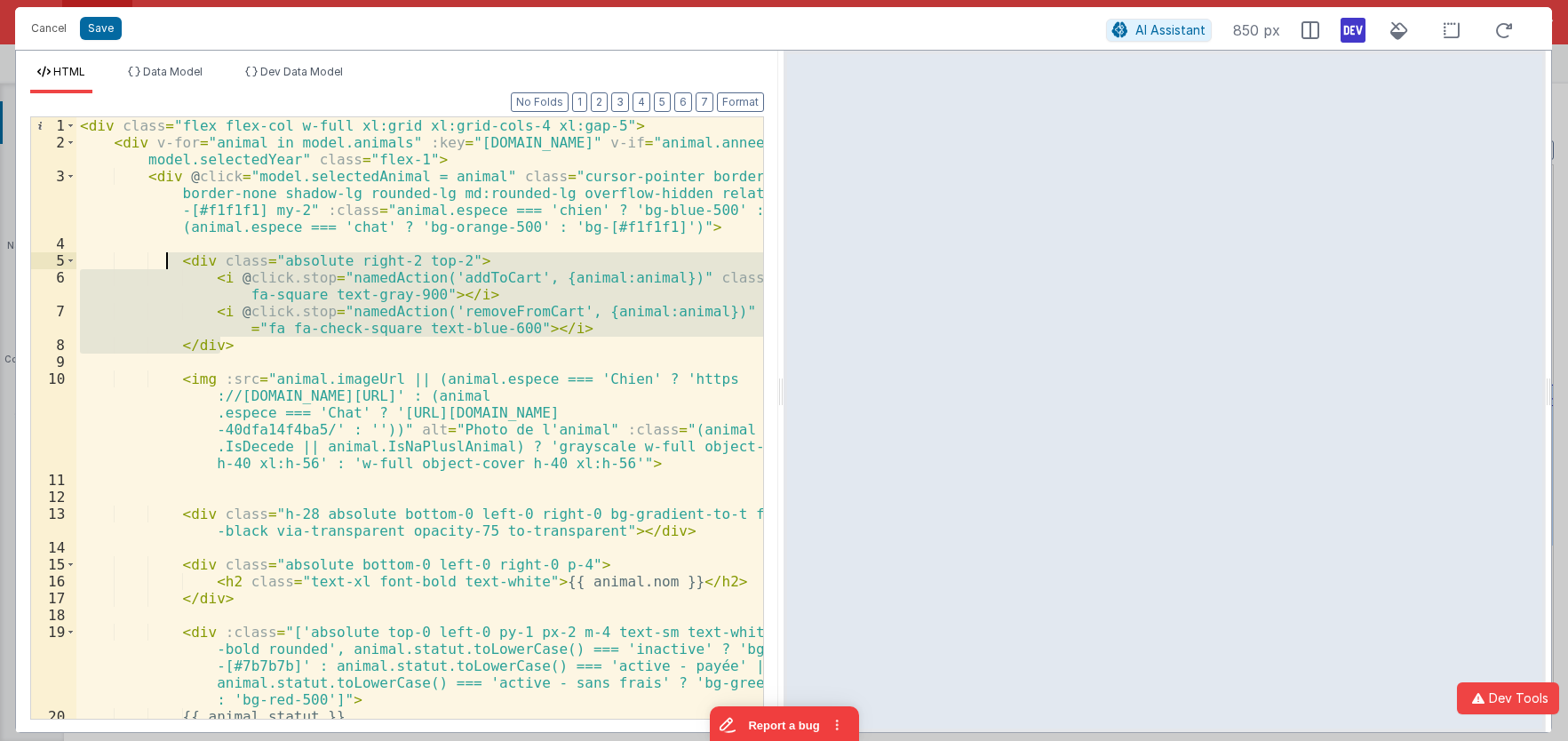
drag, startPoint x: 240, startPoint y: 347, endPoint x: 167, endPoint y: 261, distance: 112.8
click at [167, 261] on div "< div class = "flex flex-col w-full xl:grid xl:grid-cols-4 xl:gap-5" > < div v-…" at bounding box center [419, 435] width 687 height 635
click at [210, 267] on div "< div class = "flex flex-col w-full xl:grid xl:grid-cols-4 xl:gap-5" > < div v-…" at bounding box center [419, 418] width 687 height 601
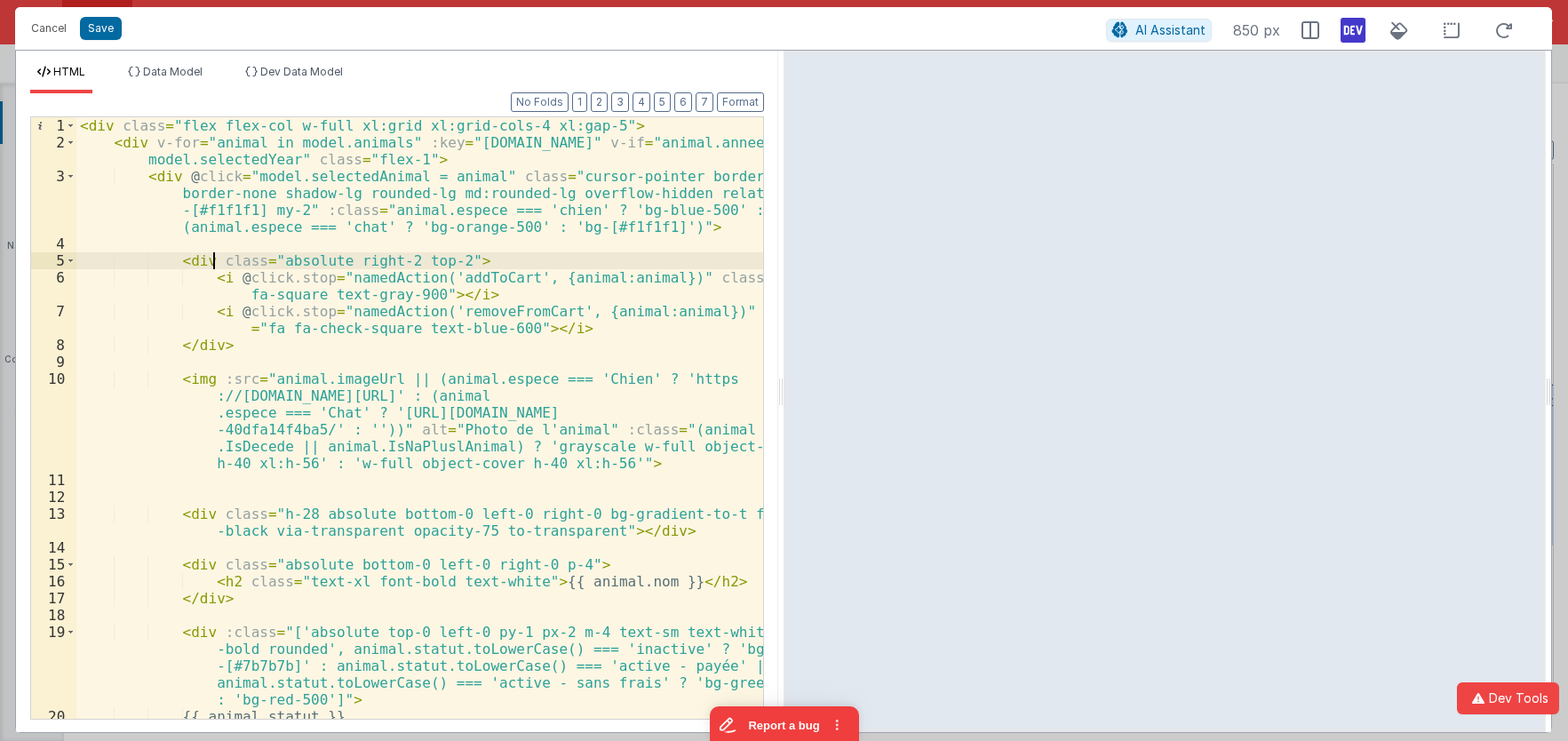
click at [219, 275] on div "< div class = "flex flex-col w-full xl:grid xl:grid-cols-4 xl:gap-5" > < div v-…" at bounding box center [419, 435] width 687 height 635
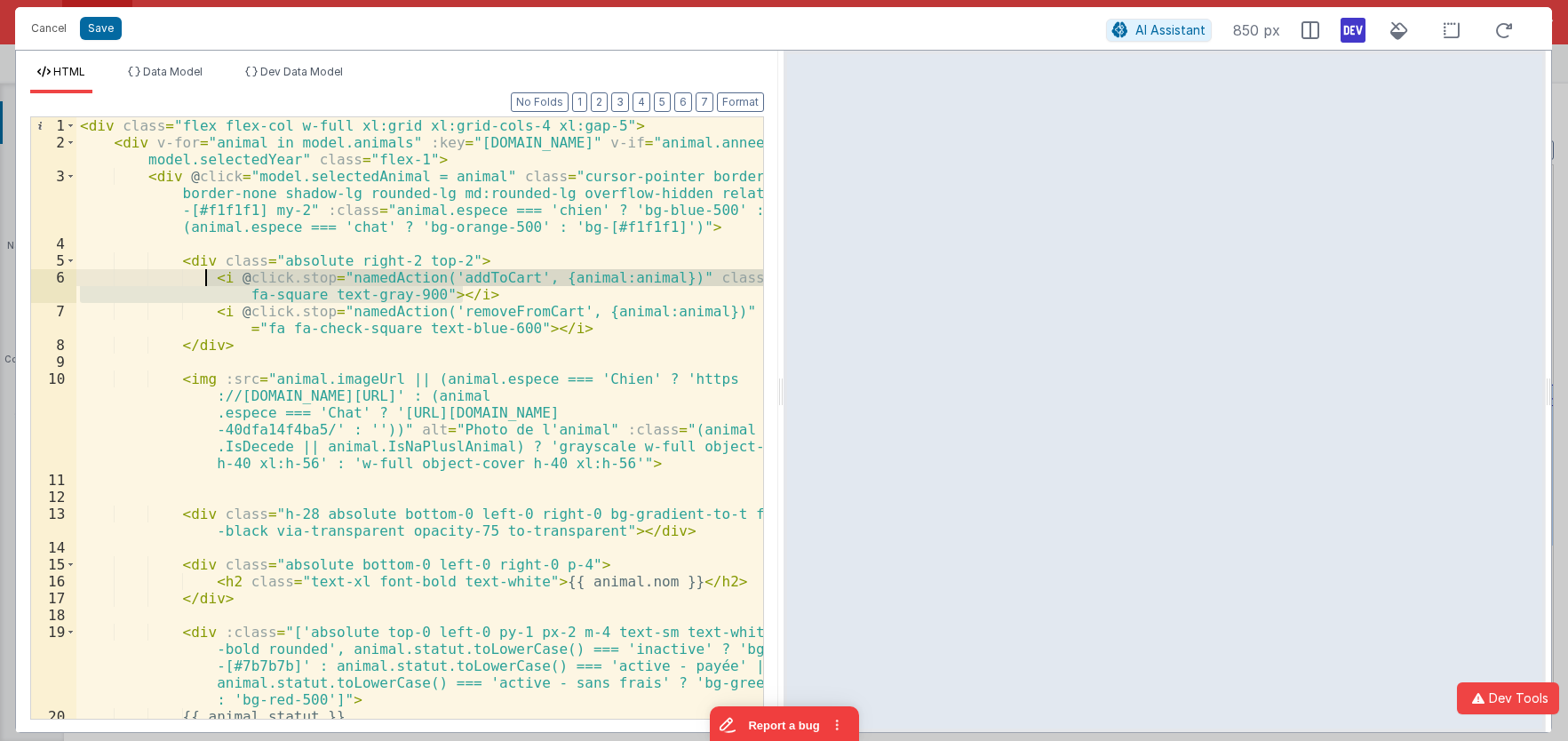
drag, startPoint x: 475, startPoint y: 292, endPoint x: 204, endPoint y: 276, distance: 271.5
click at [204, 276] on div "< div class = "flex flex-col w-full xl:grid xl:grid-cols-4 xl:gap-5" > < div v-…" at bounding box center [419, 435] width 687 height 635
drag, startPoint x: 533, startPoint y: 318, endPoint x: 558, endPoint y: 319, distance: 25.0
click at [536, 317] on div "< div class = "flex flex-col w-full xl:grid xl:grid-cols-4 xl:gap-5" > < div v-…" at bounding box center [419, 435] width 687 height 635
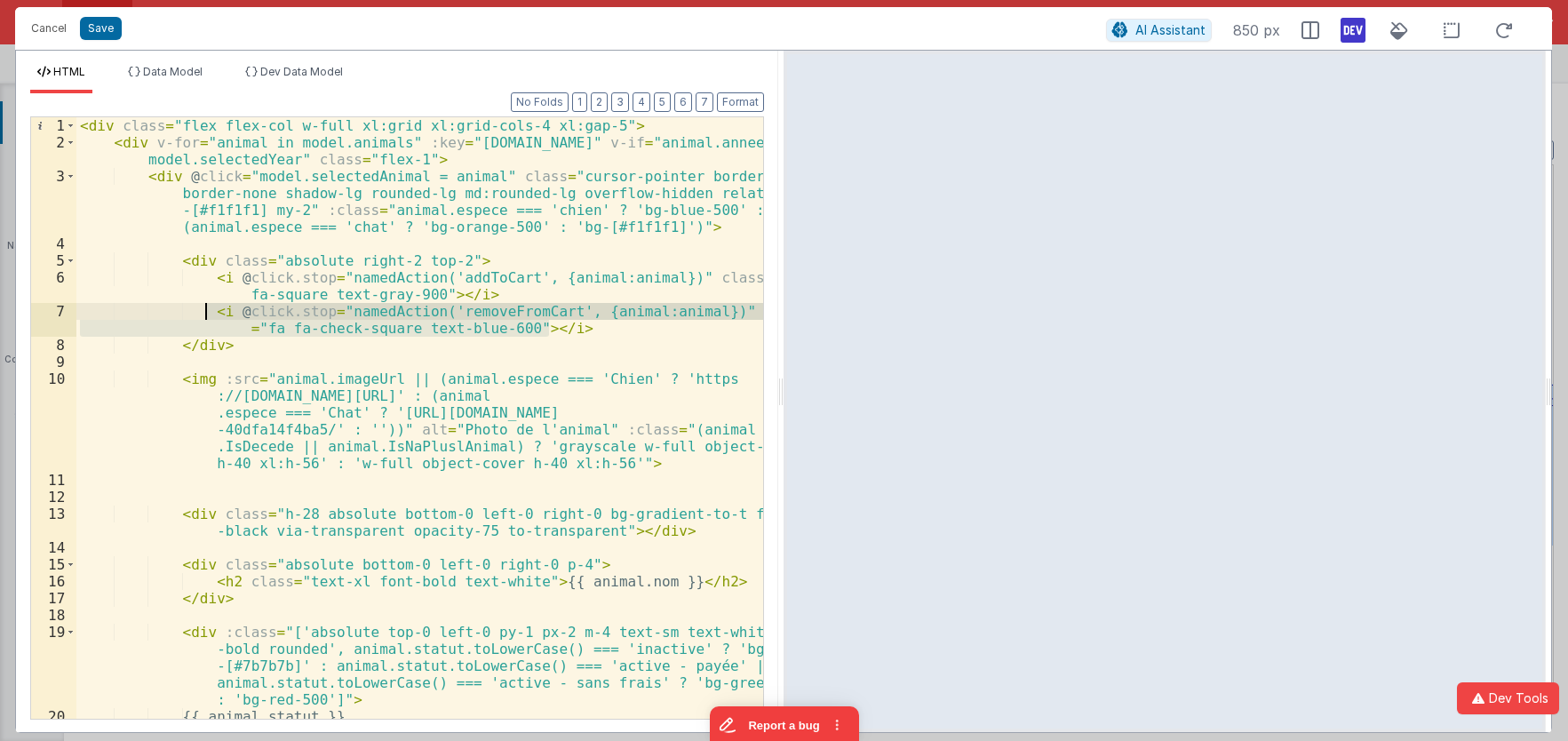
drag, startPoint x: 554, startPoint y: 332, endPoint x: 208, endPoint y: 309, distance: 346.8
click at [208, 309] on div "< div class = "flex flex-col w-full xl:grid xl:grid-cols-4 xl:gap-5" > < div v-…" at bounding box center [419, 435] width 687 height 635
click at [548, 329] on div "< div class = "flex flex-col w-full xl:grid xl:grid-cols-4 xl:gap-5" > < div v-…" at bounding box center [419, 418] width 687 height 601
drag, startPoint x: 566, startPoint y: 327, endPoint x: 207, endPoint y: 309, distance: 359.5
click at [207, 309] on div "< div class = "flex flex-col w-full xl:grid xl:grid-cols-4 xl:gap-5" > < div v-…" at bounding box center [419, 435] width 687 height 635
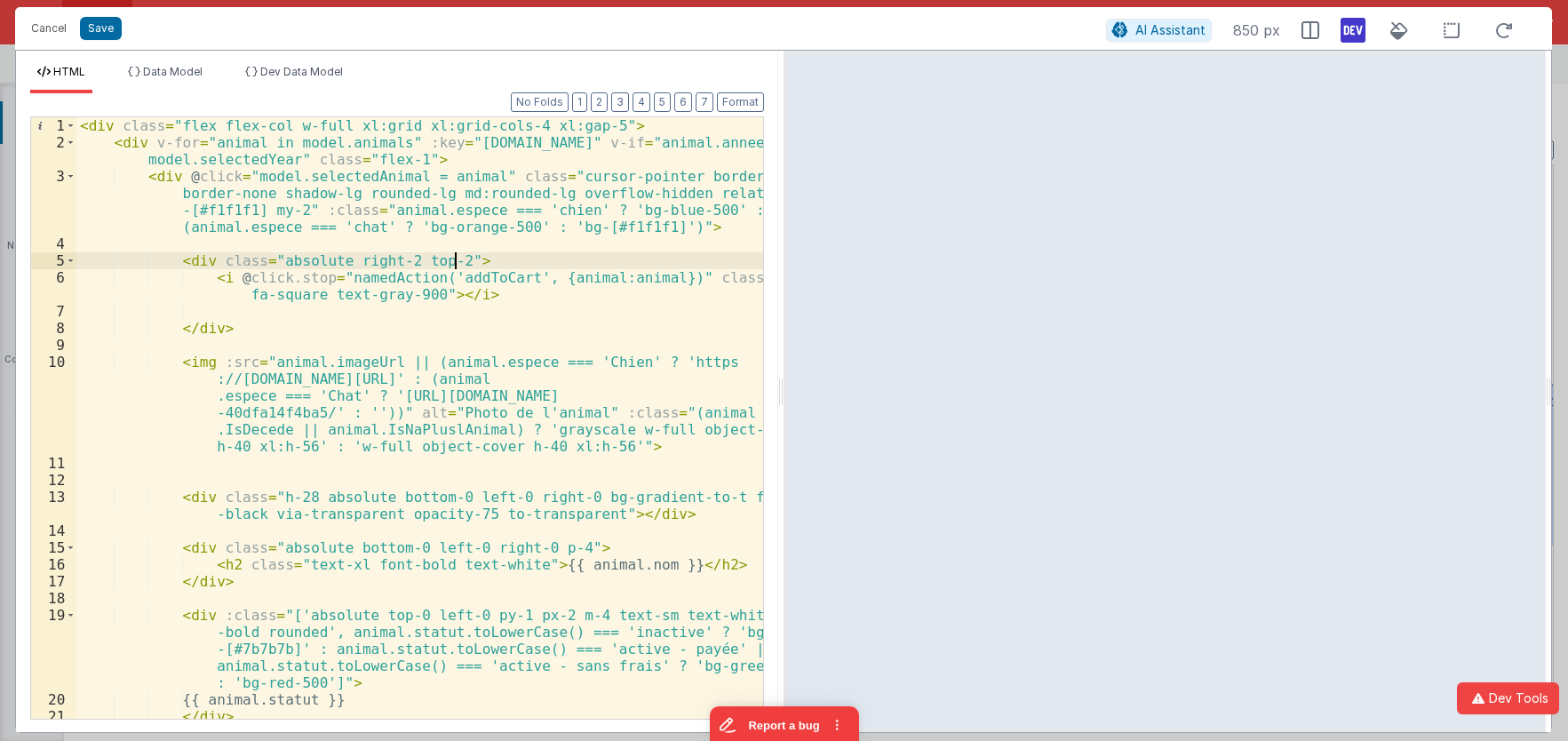
drag, startPoint x: 496, startPoint y: 263, endPoint x: 506, endPoint y: 256, distance: 12.2
click at [498, 262] on div "< div class = "flex flex-col w-full xl:grid xl:grid-cols-4 xl:gap-5" > < div v-…" at bounding box center [419, 435] width 687 height 635
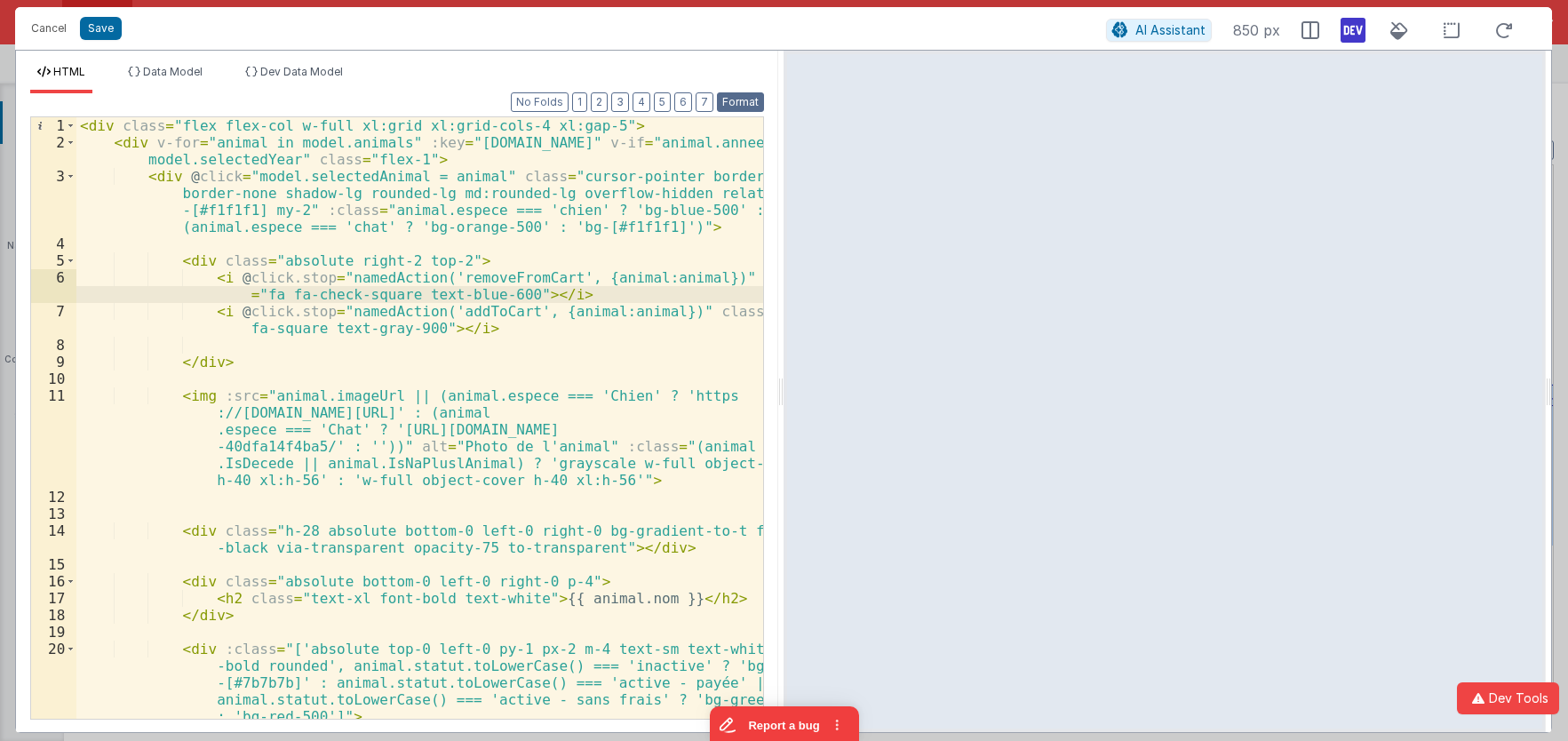
click at [735, 106] on button "Format" at bounding box center [740, 101] width 47 height 20
click at [244, 345] on div "< div class = "flex flex-col w-full xl:grid xl:grid-cols-4 xl:gap-5" > < div v-…" at bounding box center [419, 435] width 687 height 635
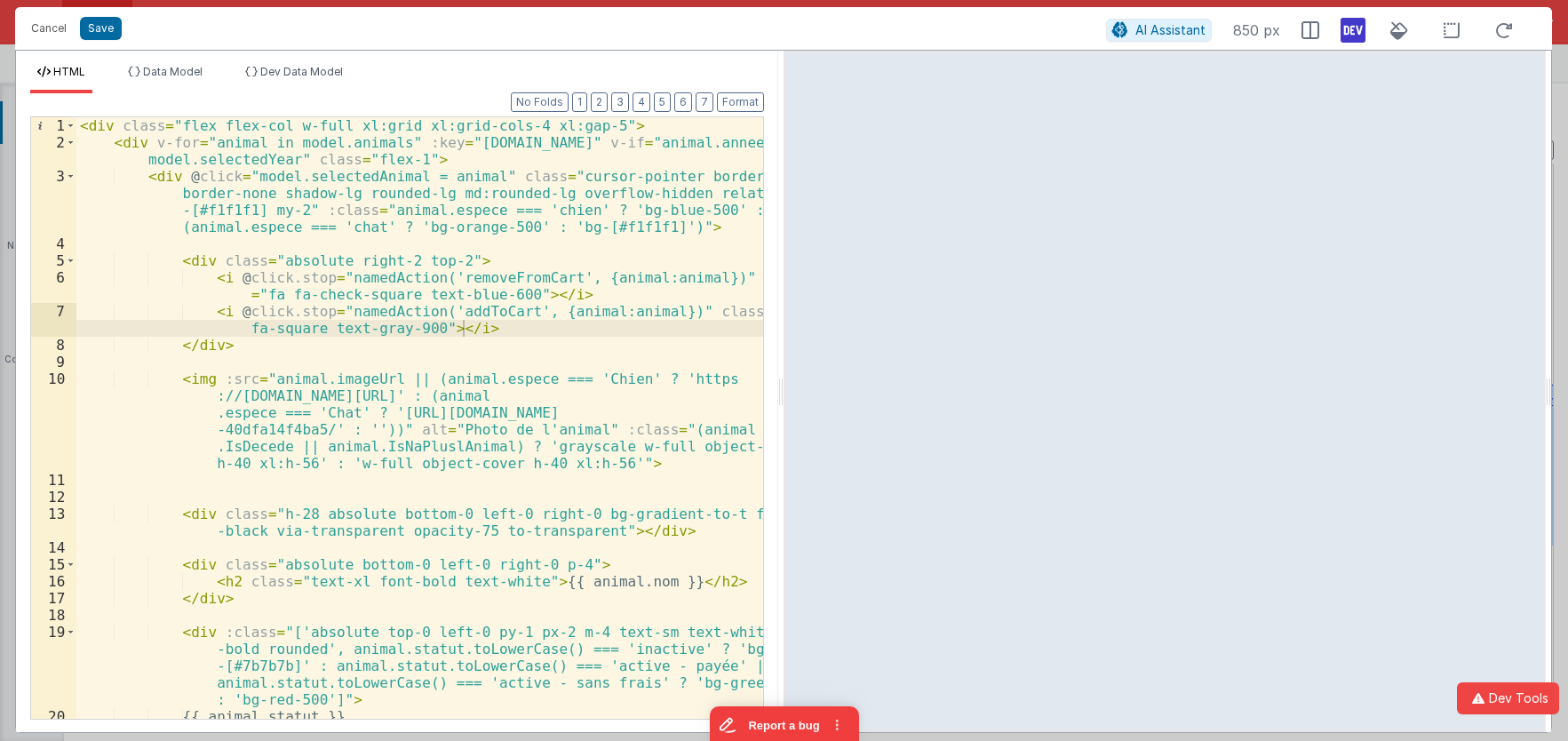
click at [221, 278] on div "< div class = "flex flex-col w-full xl:grid xl:grid-cols-4 xl:gap-5" > < div v-…" at bounding box center [419, 435] width 687 height 635
paste textarea
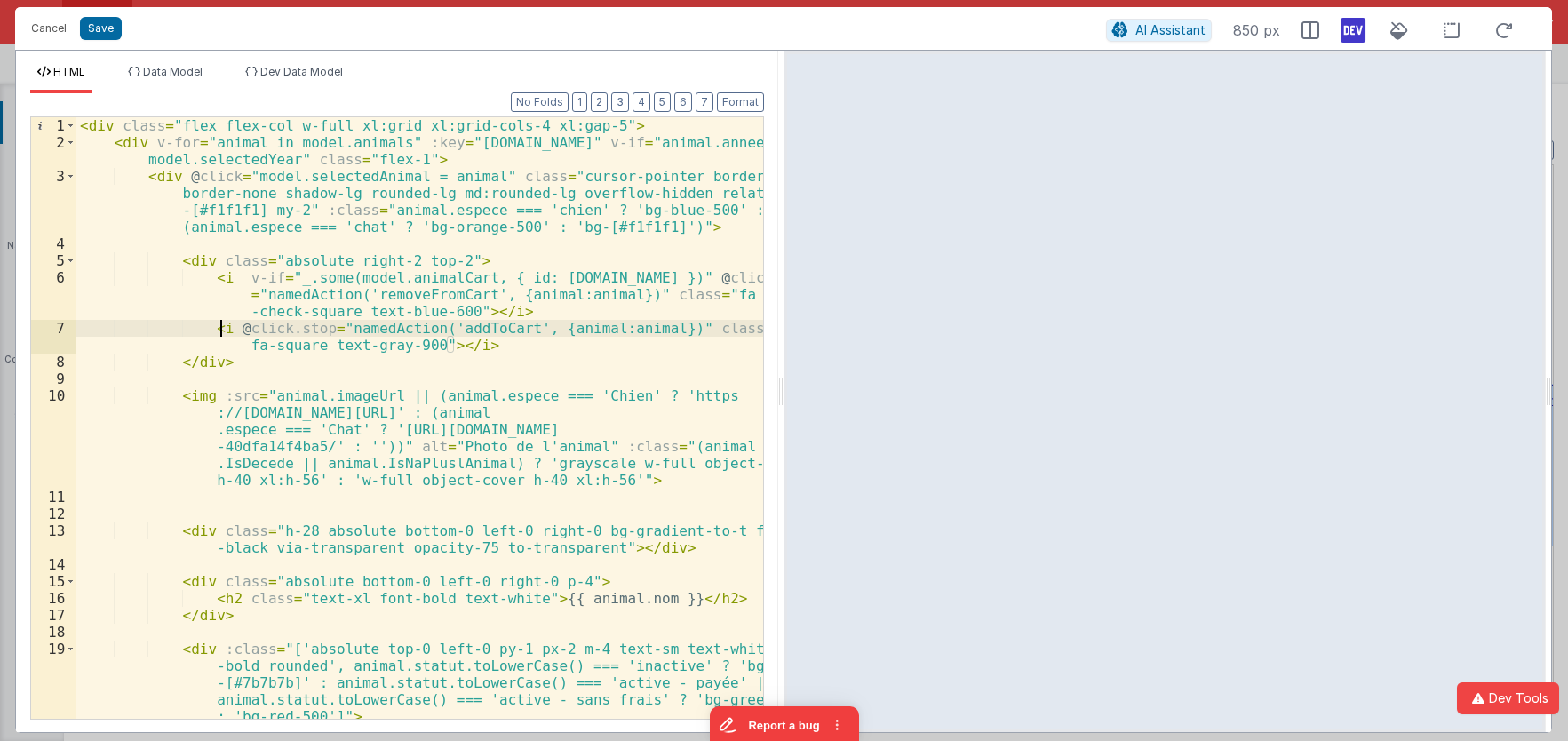
click at [221, 323] on div "< div class = "flex flex-col w-full xl:grid xl:grid-cols-4 xl:gap-5" > < div v-…" at bounding box center [419, 435] width 687 height 635
click at [236, 282] on div "< div class = "flex flex-col w-full xl:grid xl:grid-cols-4 xl:gap-5" > < div v-…" at bounding box center [419, 435] width 687 height 635
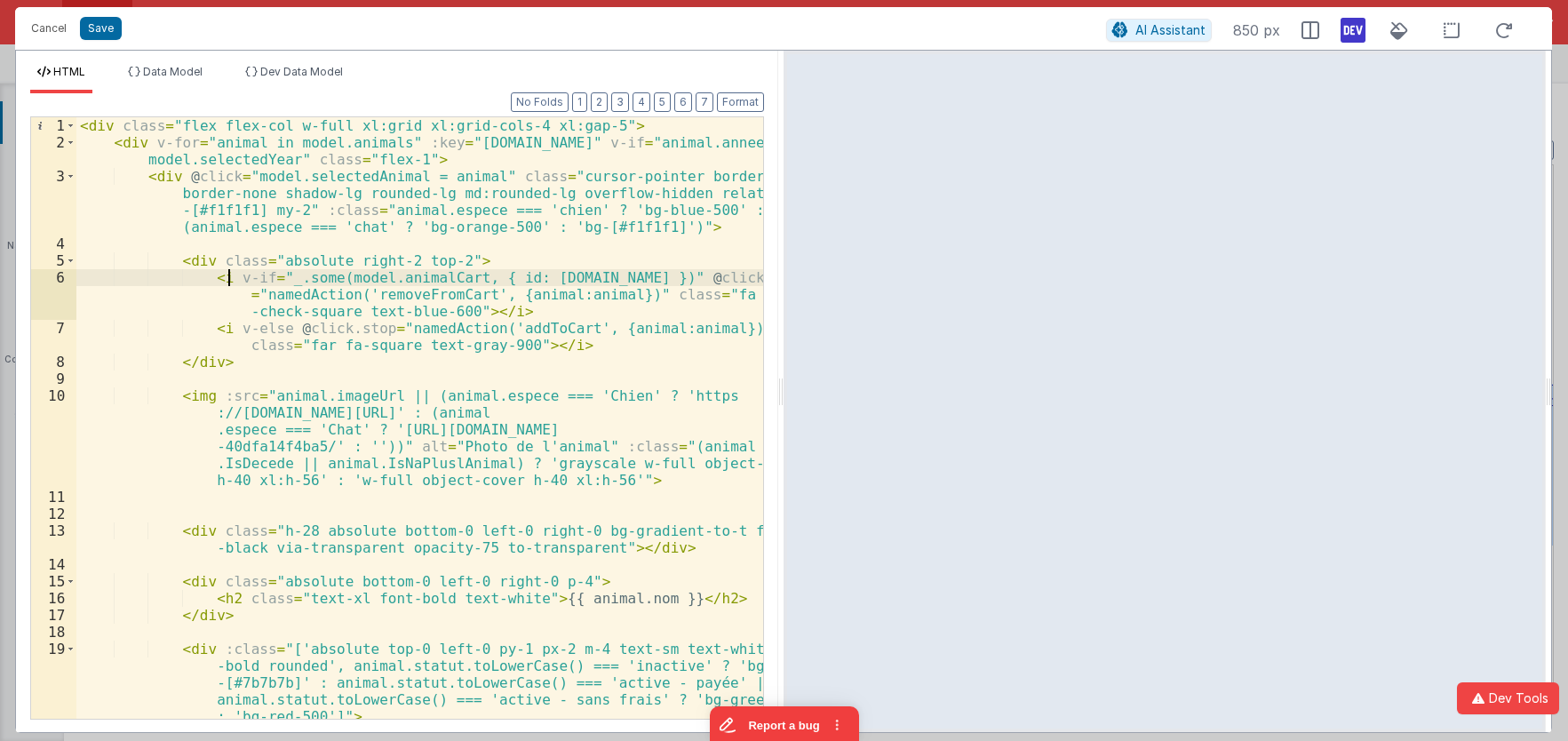
click at [351, 267] on div "< div class = "flex flex-col w-full xl:grid xl:grid-cols-4 xl:gap-5" > < div v-…" at bounding box center [419, 435] width 687 height 635
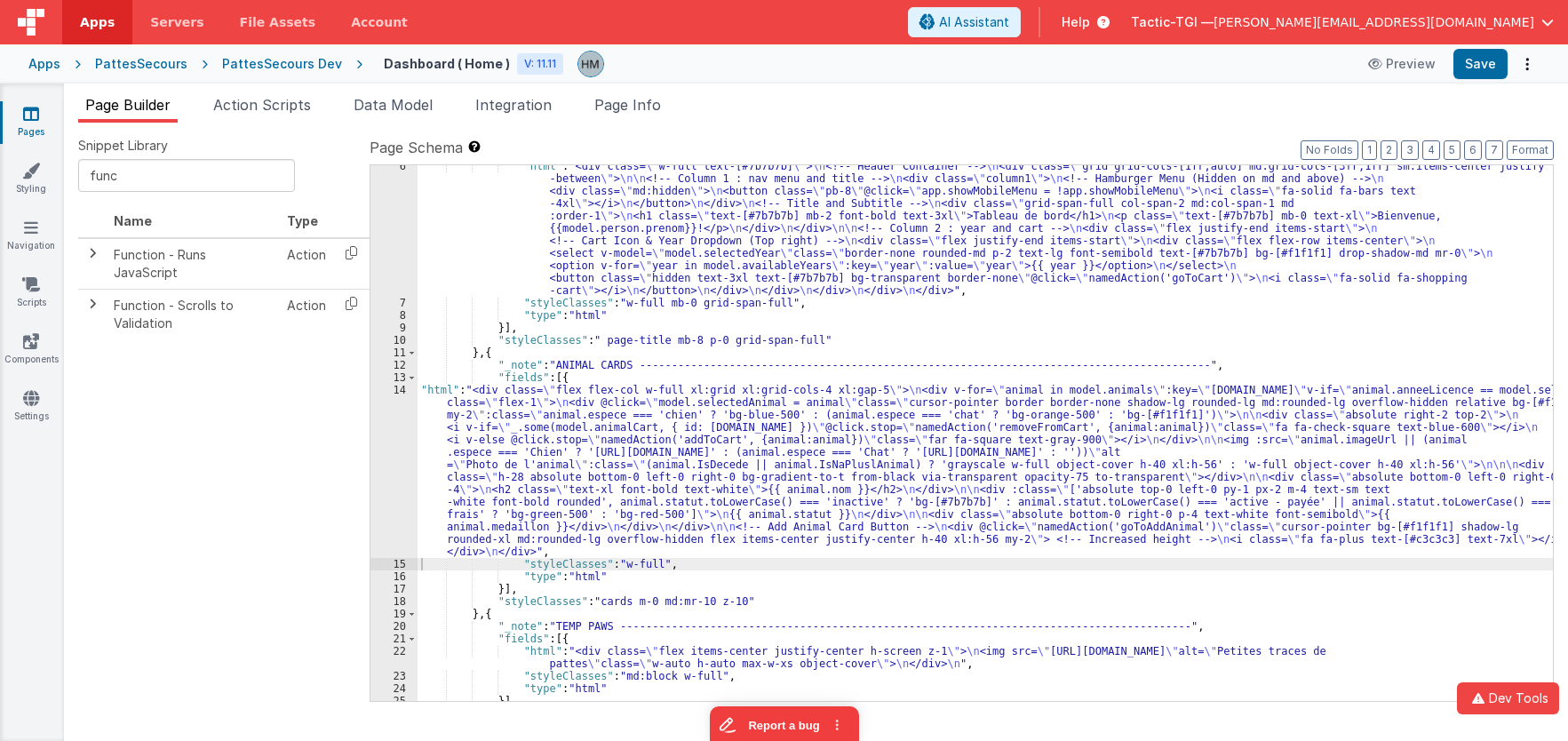
click at [550, 246] on div ""html" : "<div class= \" w-full text-[#7b7b7b] \" > \n <!-- Header Container --…" at bounding box center [985, 502] width 1136 height 685
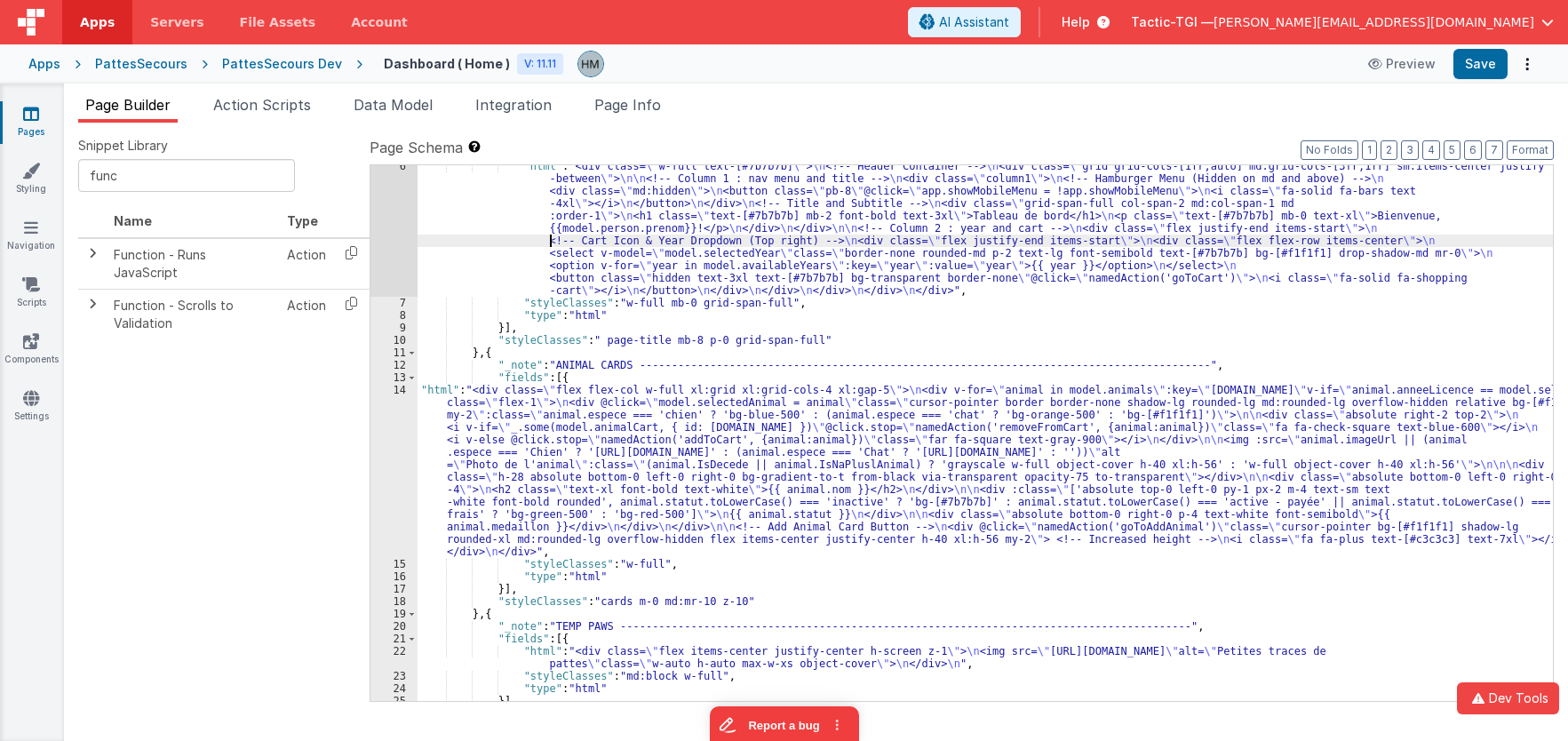
scroll to position [0, 0]
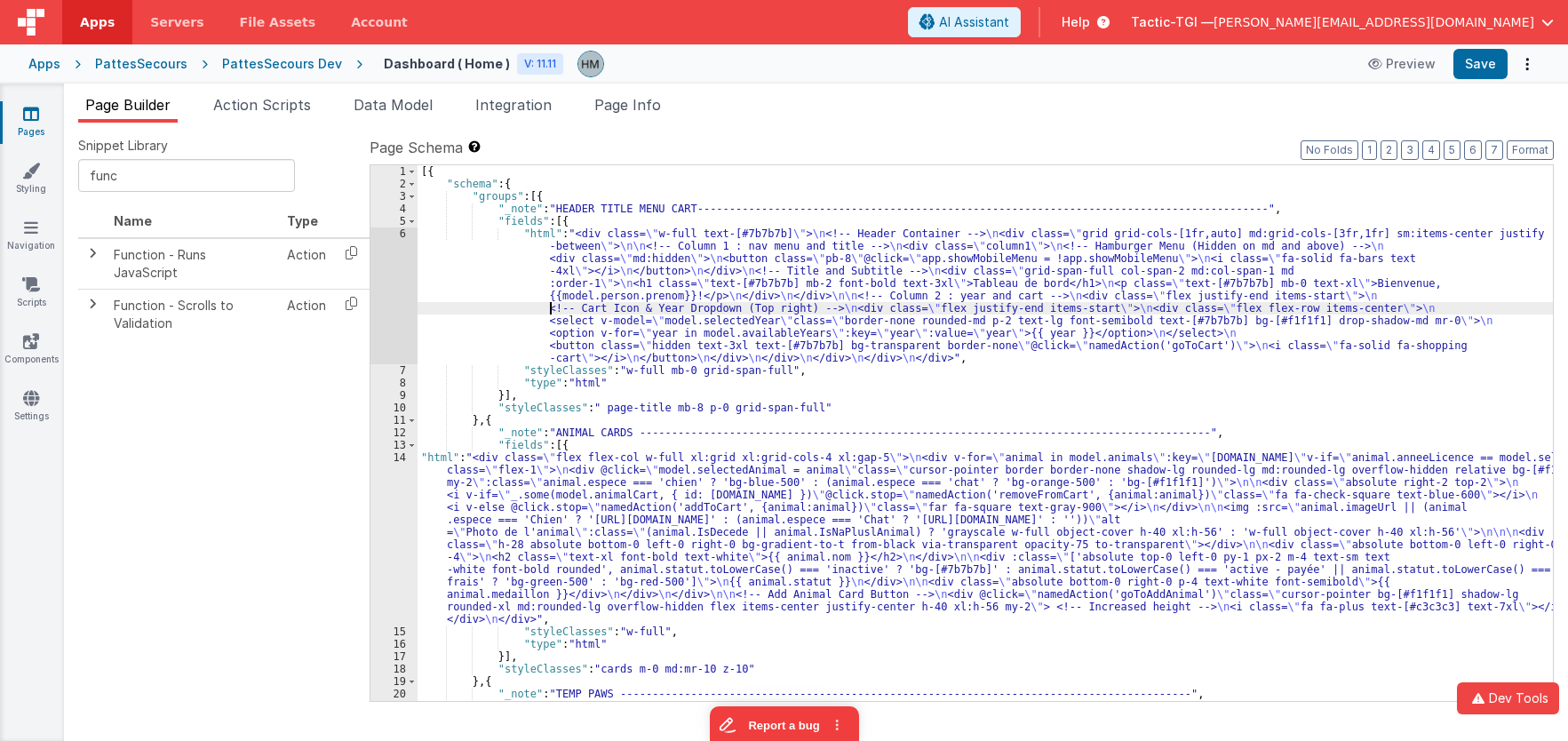
click at [458, 265] on div "[{ "schema" : { "groups" : [{ "_note" : "HEADER TITLE MENU CART----------------…" at bounding box center [985, 452] width 1136 height 573
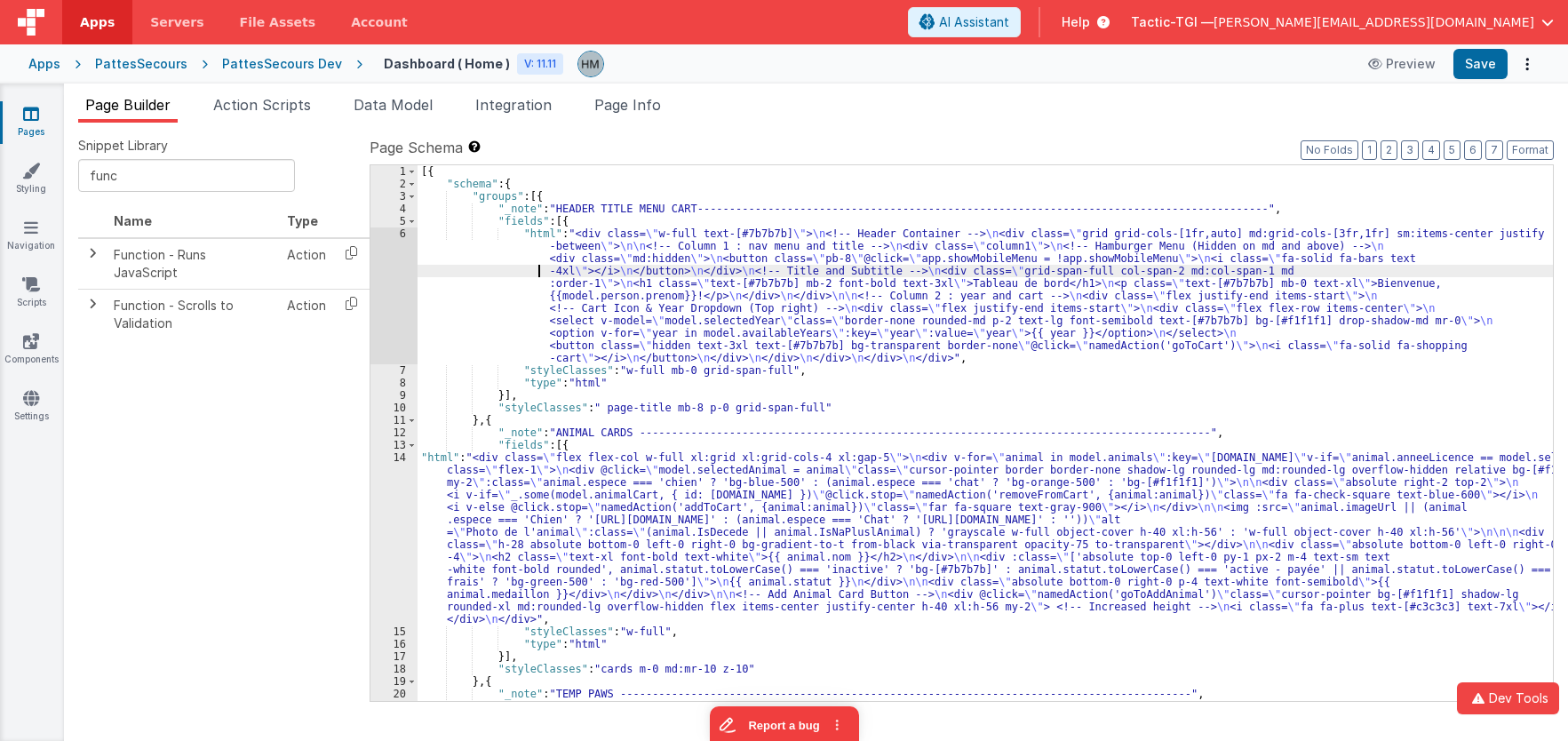
click at [400, 234] on div "6" at bounding box center [394, 296] width 47 height 137
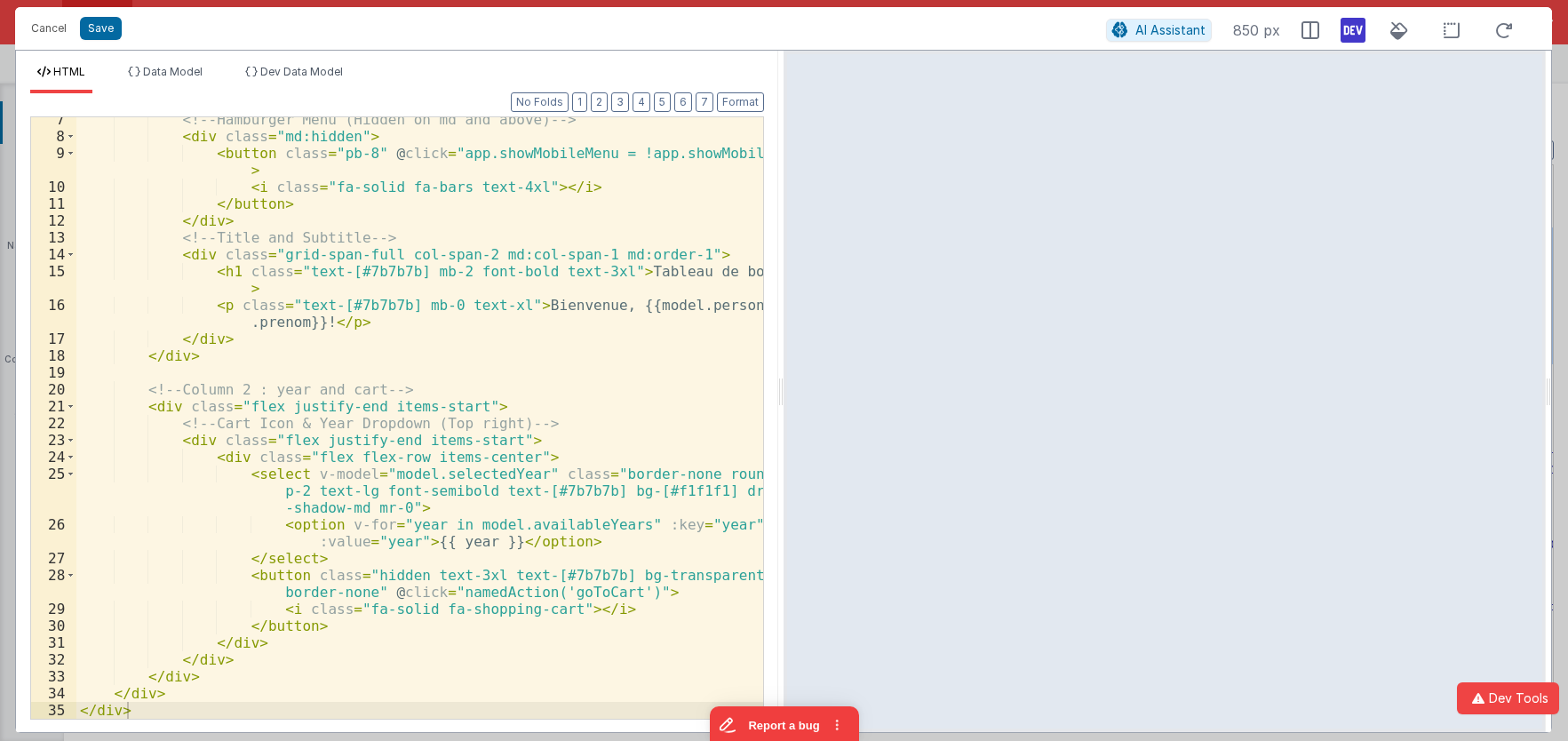
scroll to position [124, 0]
click at [292, 286] on div "<!-- Hamburger Menu (Hidden on md and above) --> < div class = "md:hidden" > < …" at bounding box center [419, 428] width 687 height 635
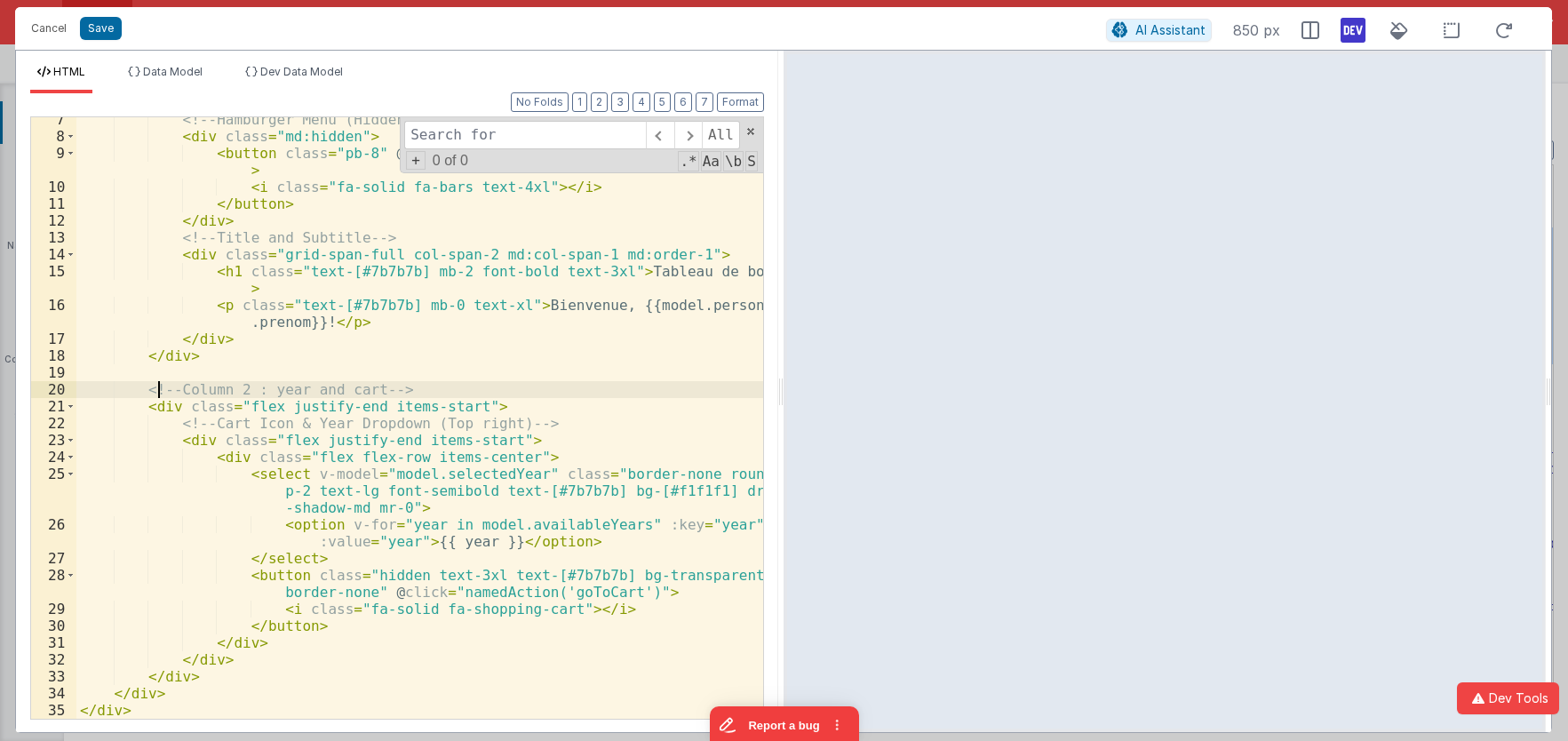
click at [161, 394] on div "<!-- Hamburger Menu (Hidden on md and above) --> < div class = "md:hidden" > < …" at bounding box center [419, 428] width 687 height 635
click at [147, 410] on div "<!-- Hamburger Menu (Hidden on md and above) --> < div class = "md:hidden" > < …" at bounding box center [419, 428] width 687 height 635
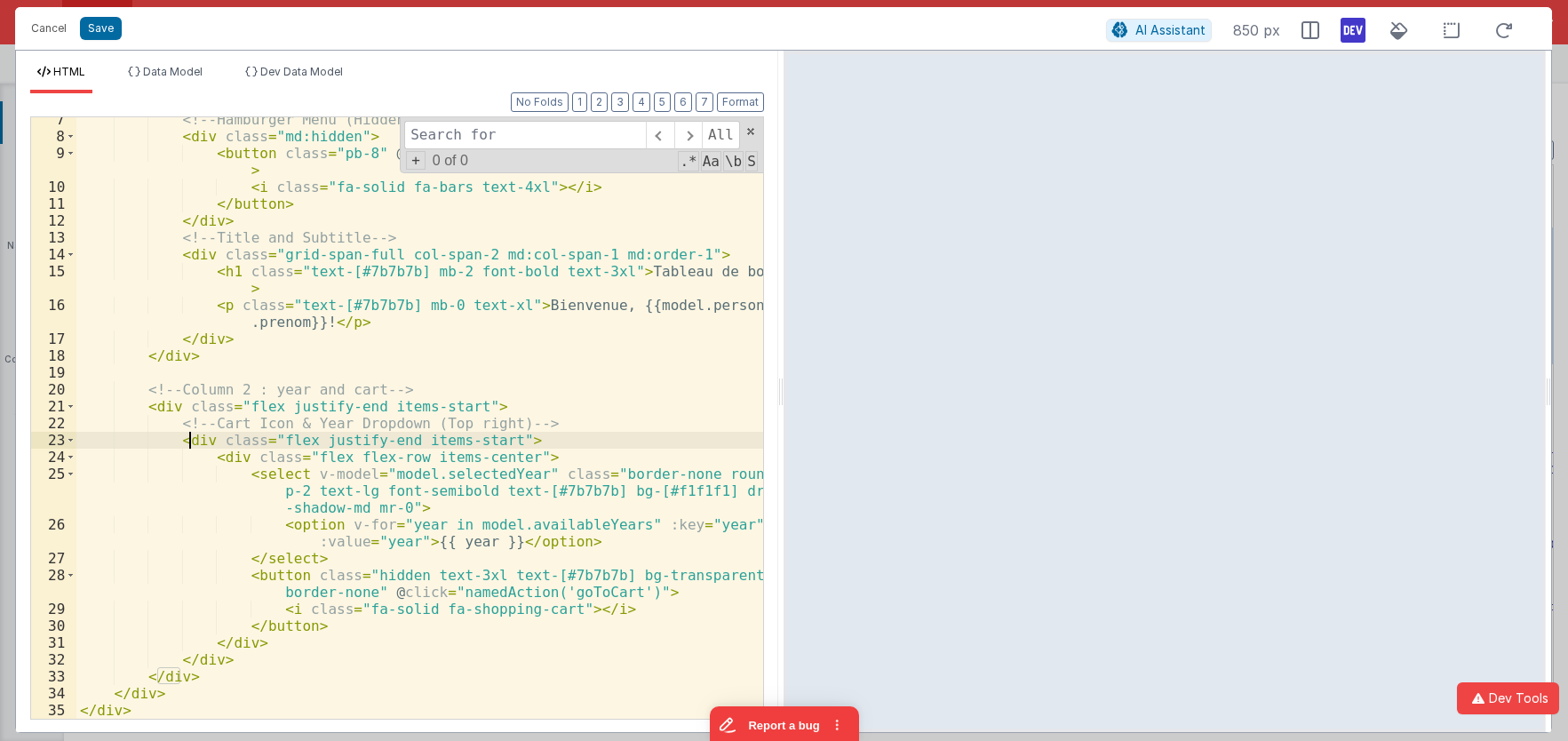
click at [187, 438] on div "<!-- Hamburger Menu (Hidden on md and above) --> < div class = "md:hidden" > < …" at bounding box center [419, 428] width 687 height 635
click at [542, 407] on div "<!-- Hamburger Menu (Hidden on md and above) --> < div class = "md:hidden" > < …" at bounding box center [419, 428] width 687 height 635
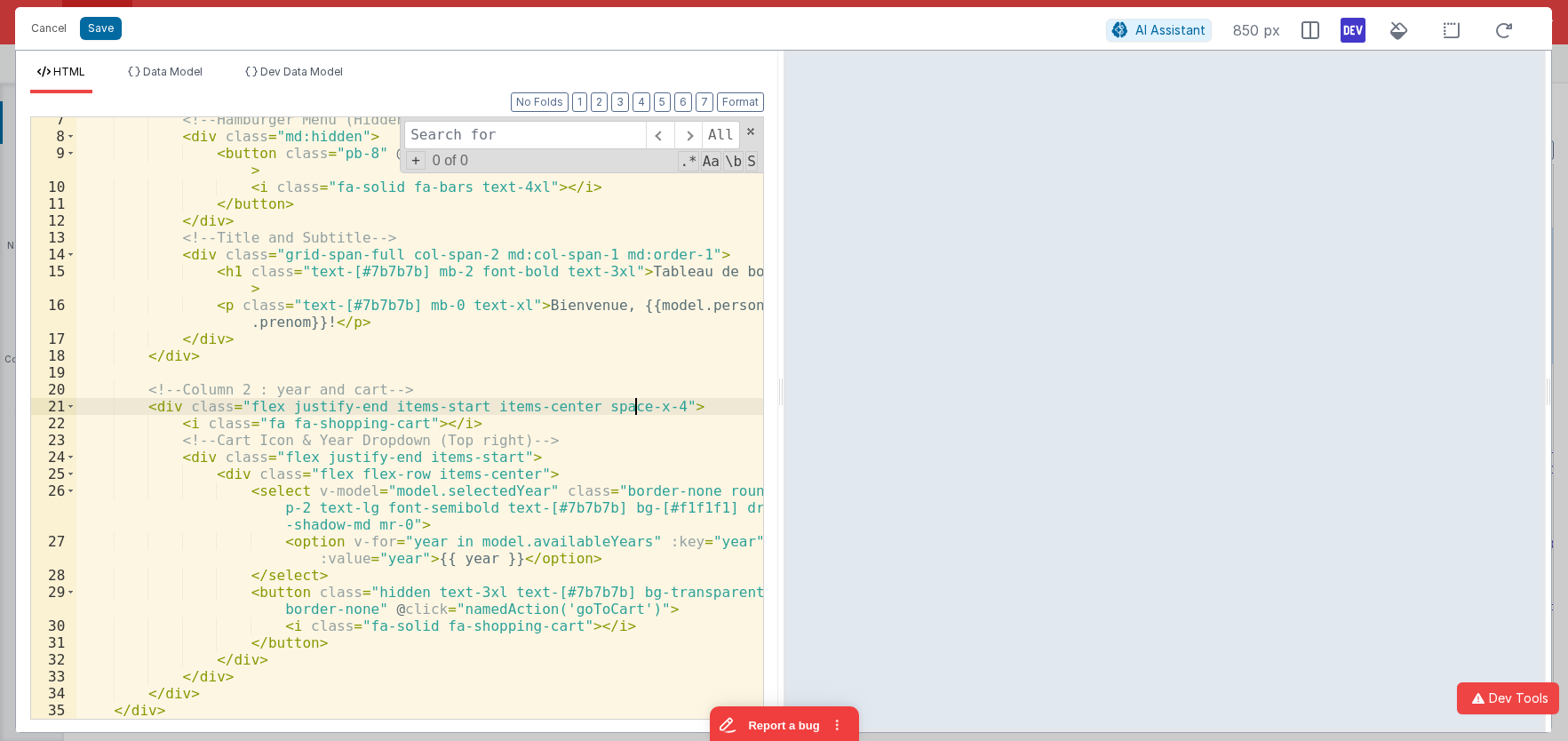
click at [400, 425] on div "<!-- Hamburger Menu (Hidden on md and above) --> < div class = "md:hidden" > < …" at bounding box center [419, 428] width 687 height 635
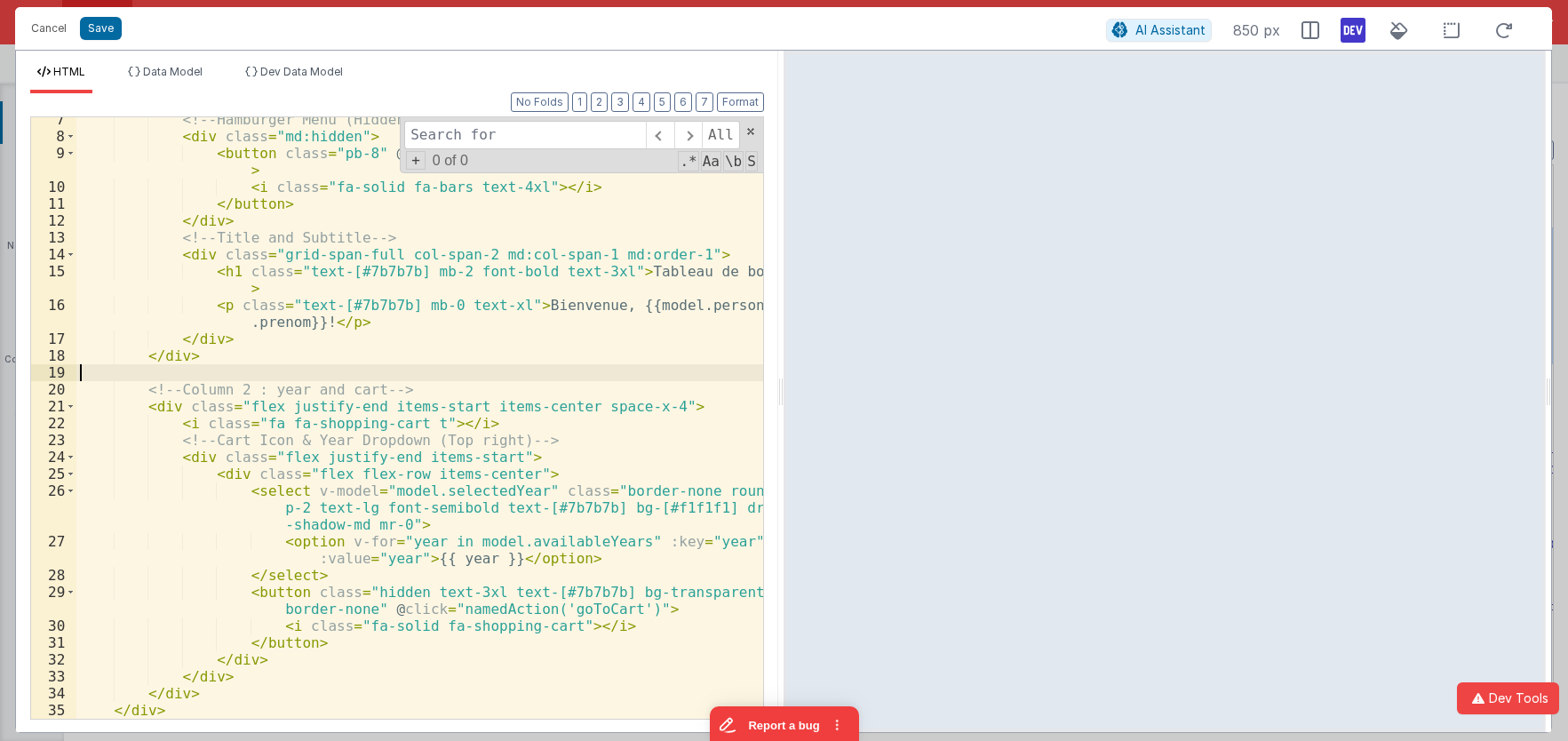
click at [296, 367] on div "<!-- Hamburger Menu (Hidden on md and above) --> < div class = "md:hidden" > < …" at bounding box center [419, 428] width 687 height 635
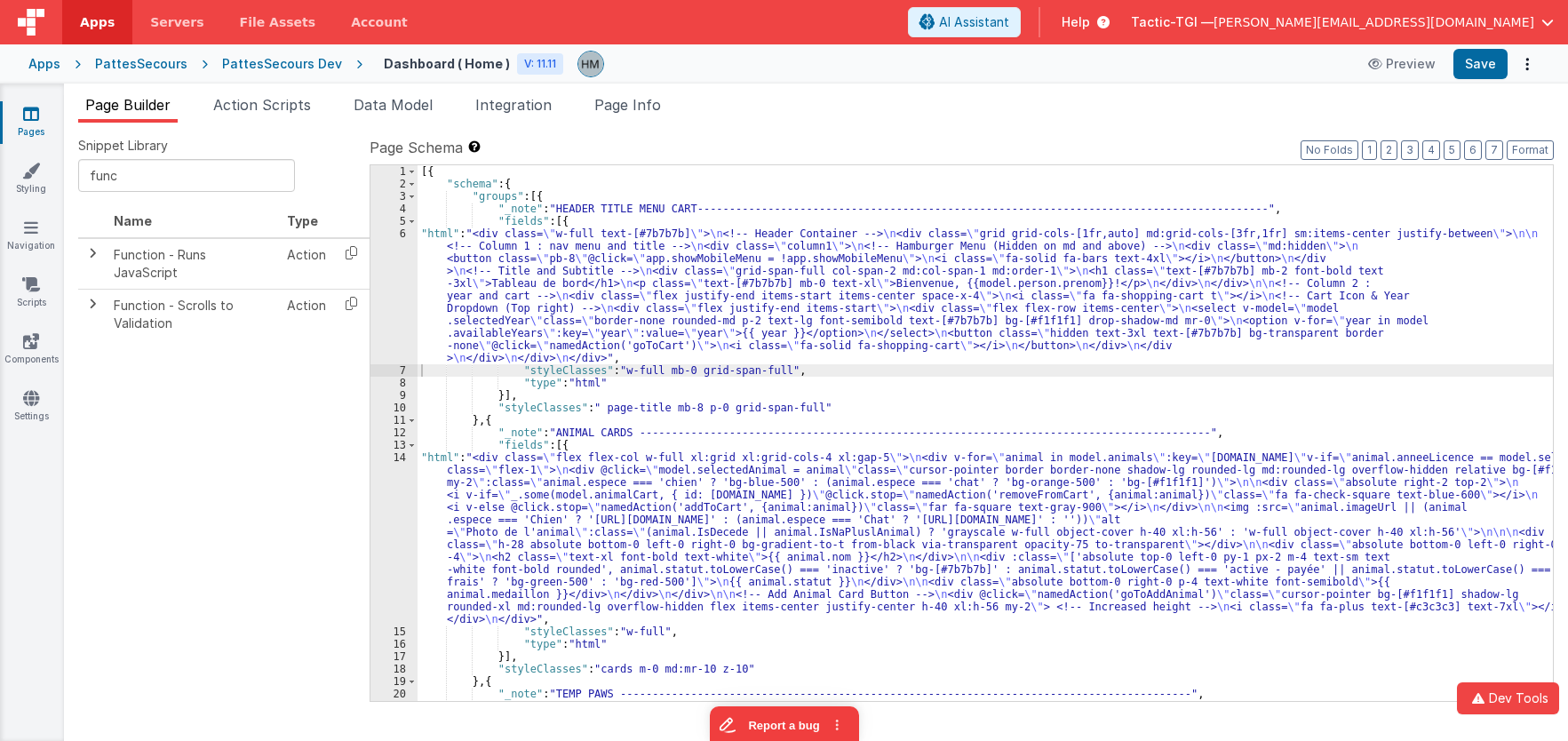
click at [605, 357] on div "[{ "schema" : { "groups" : [{ "_note" : "HEADER TITLE MENU CART----------------…" at bounding box center [985, 452] width 1136 height 573
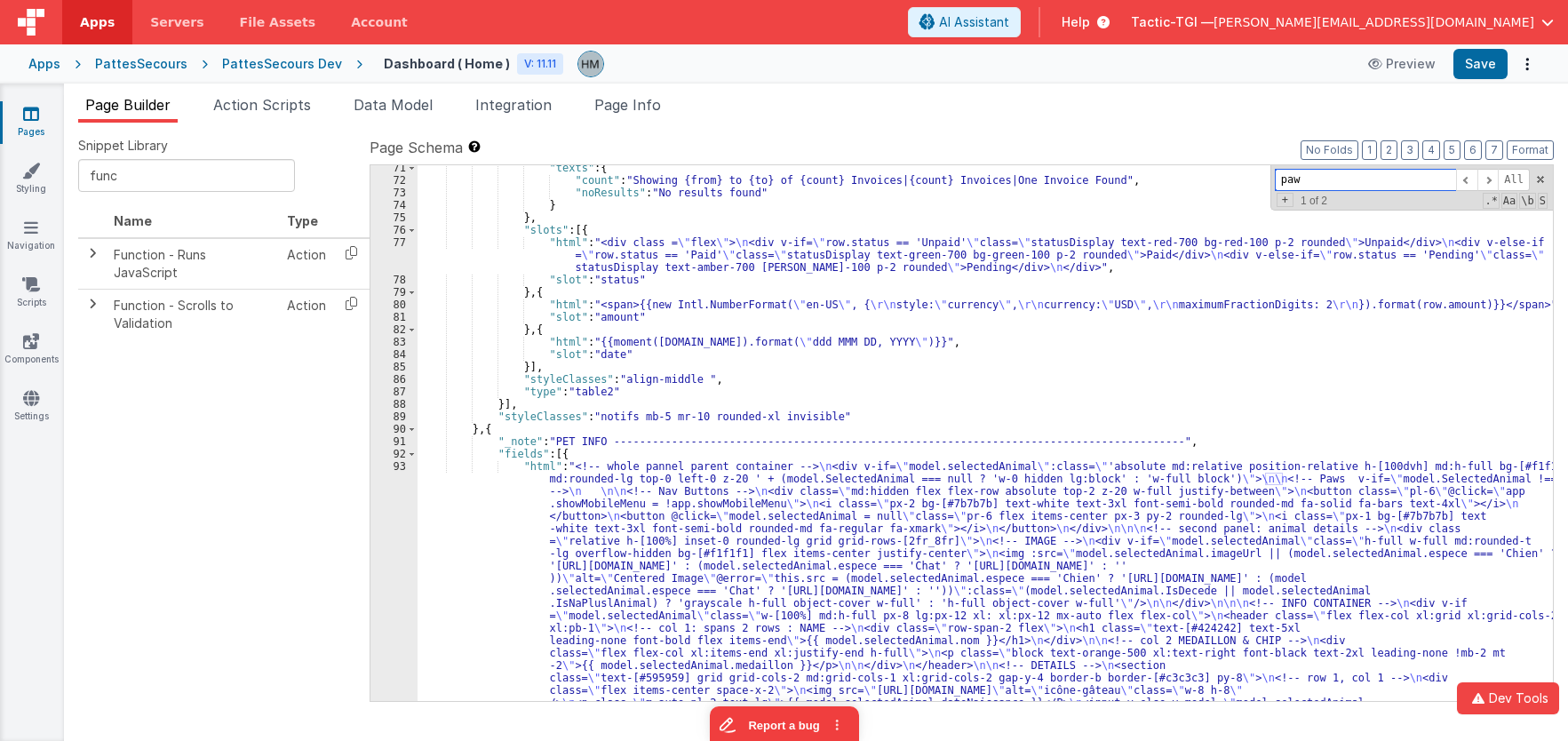
scroll to position [1172, 0]
type input "paw"
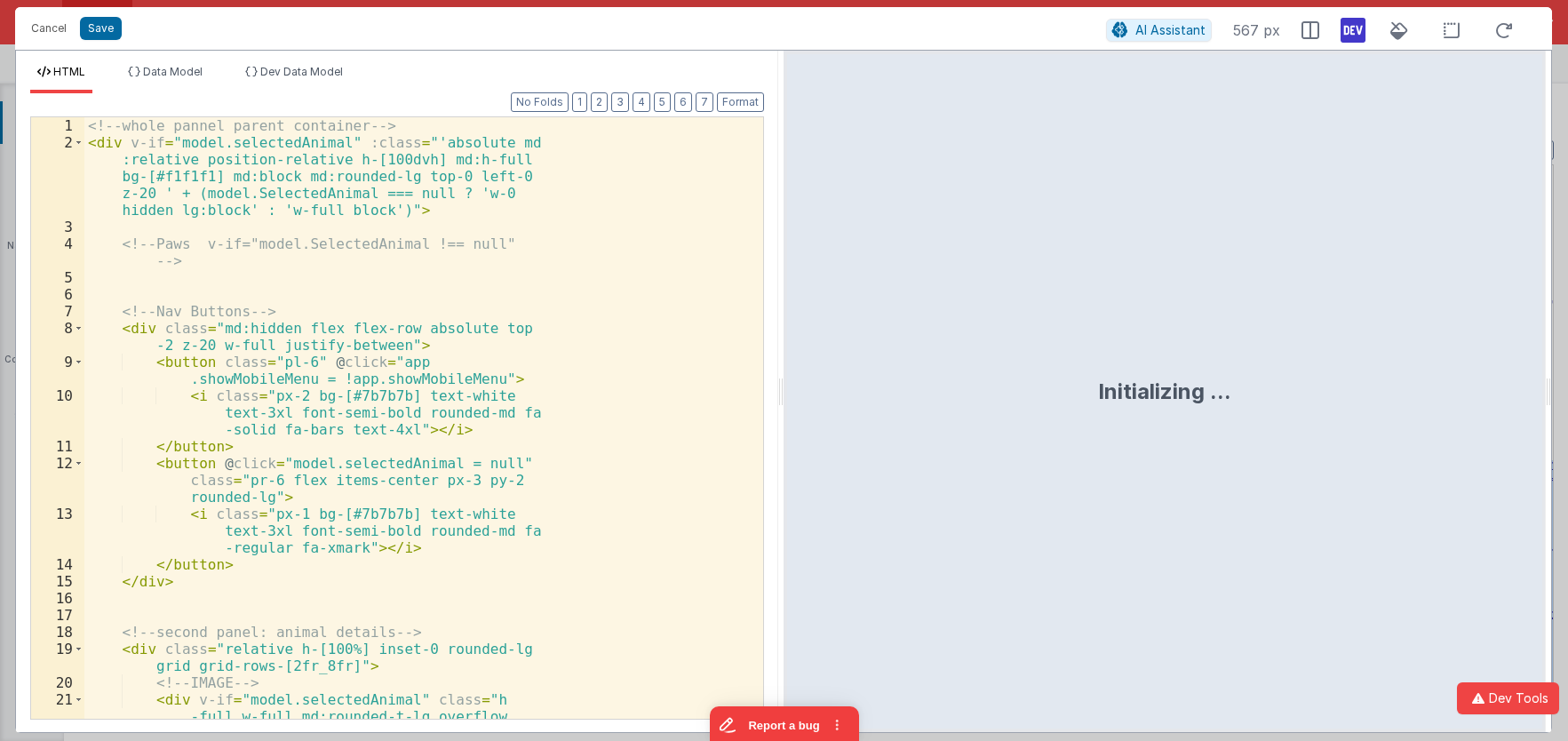
click at [401, 466] on div "<!-- whole pannel parent container --> < div v-if = "model.selectedAnimal" :cla…" at bounding box center [424, 460] width 678 height 686
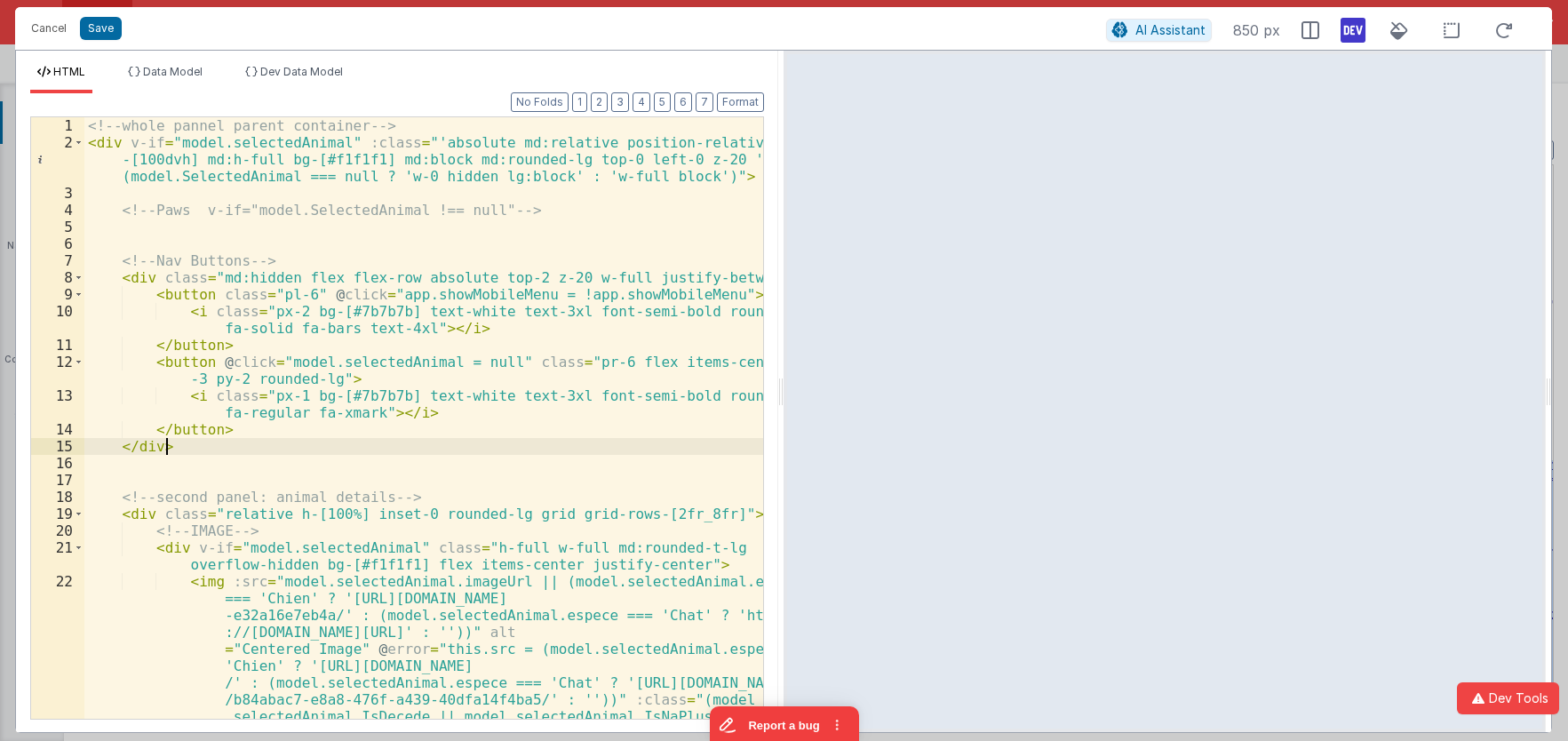
click at [385, 443] on div "<!-- whole pannel parent container --> < div v-if = "model.selectedAnimal" :cla…" at bounding box center [424, 519] width 678 height 804
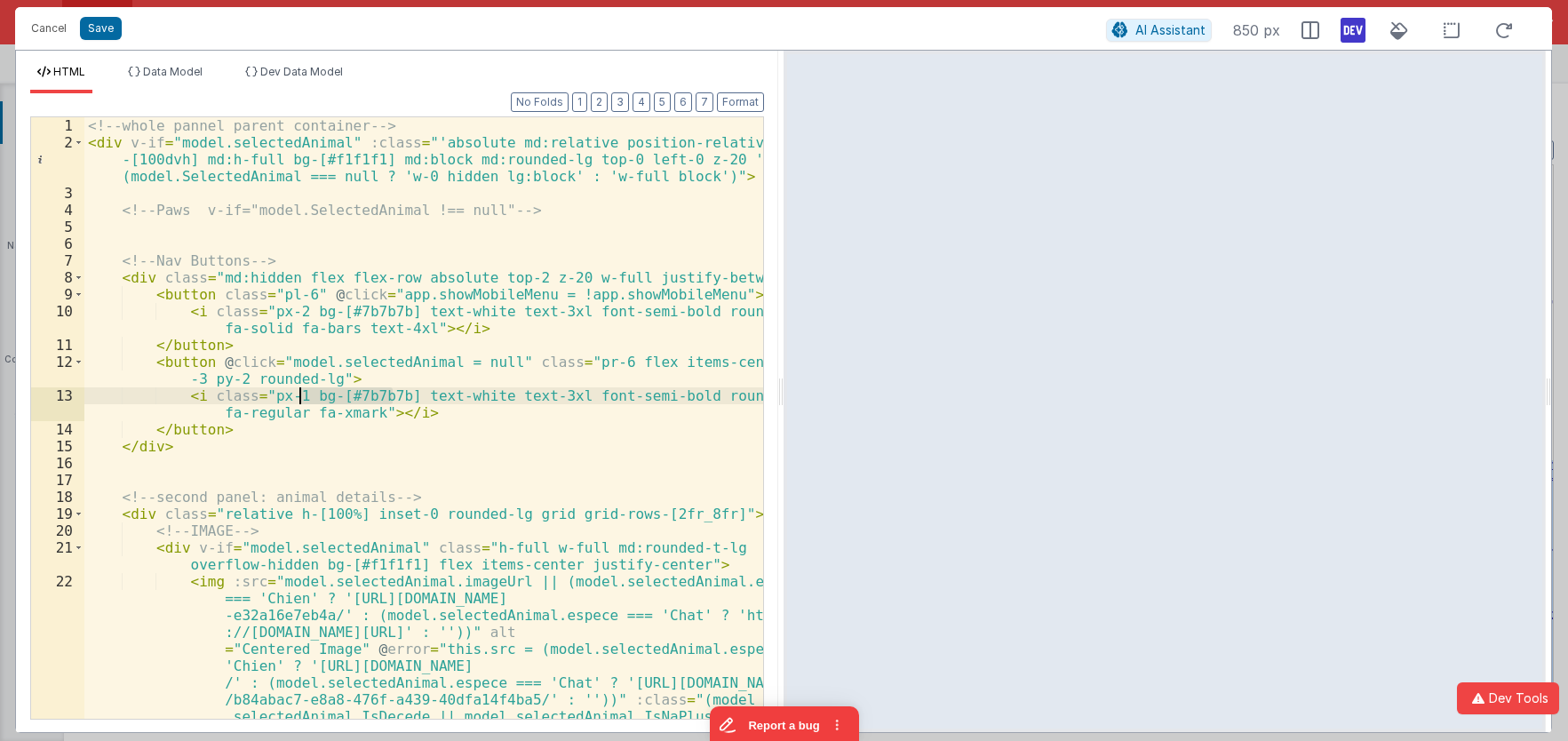
drag, startPoint x: 395, startPoint y: 391, endPoint x: 299, endPoint y: 397, distance: 96.2
click at [299, 397] on div "<!-- whole pannel parent container --> < div v-if = "model.selectedAnimal" :cla…" at bounding box center [424, 519] width 678 height 804
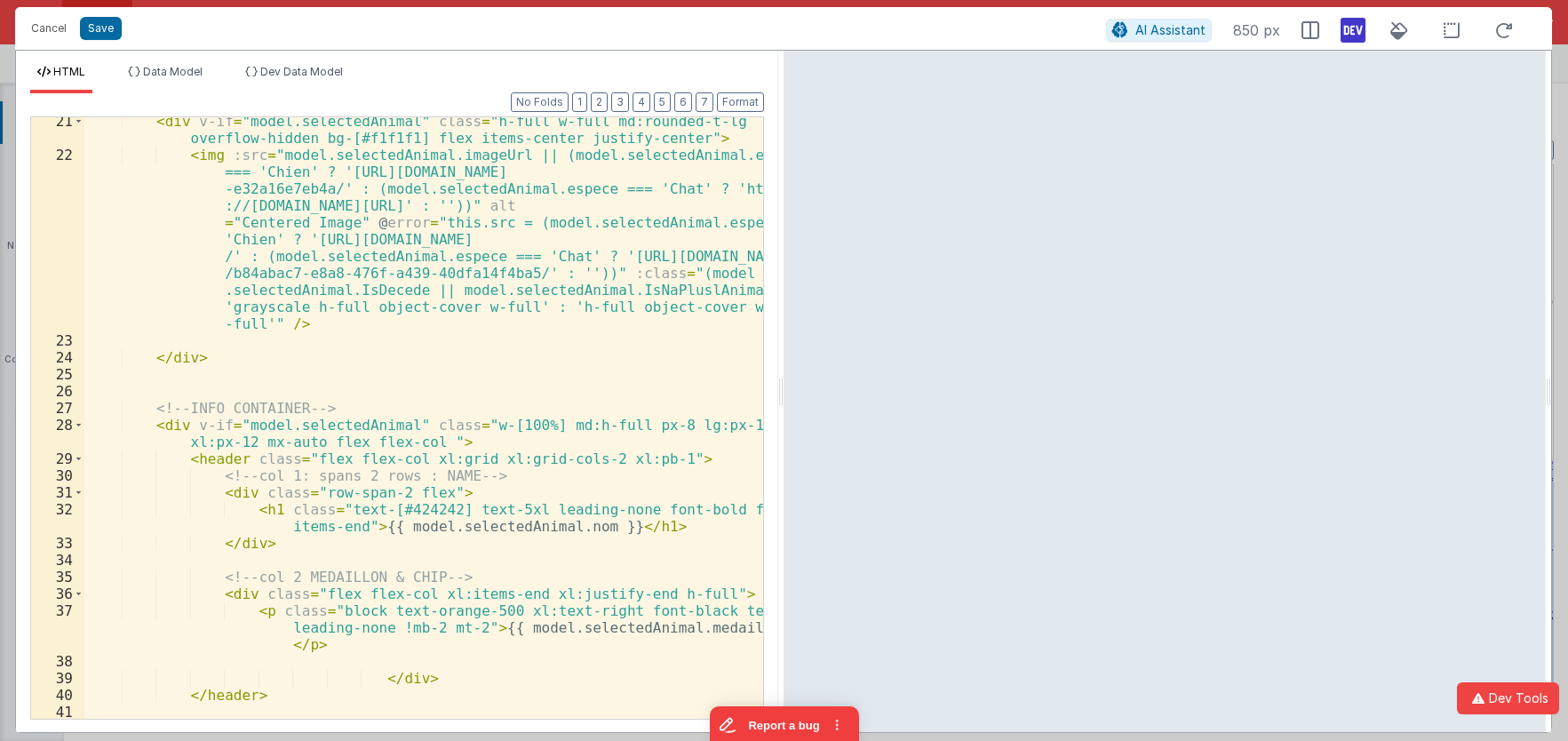
scroll to position [533, 0]
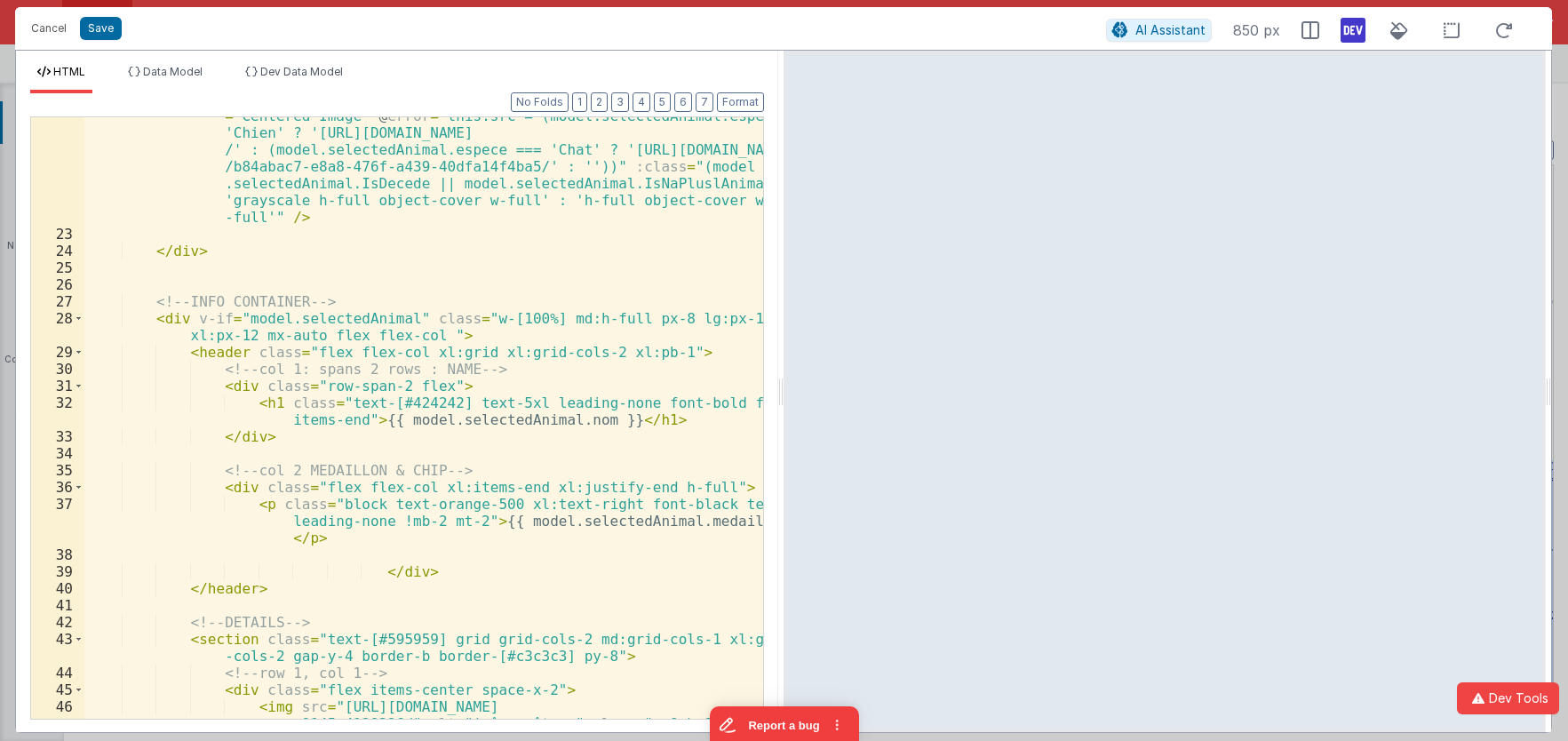
click at [408, 402] on div "< img :src = "model.selectedAnimal.imageUrl || (model.selectedAnimal.espece ===…" at bounding box center [424, 451] width 678 height 821
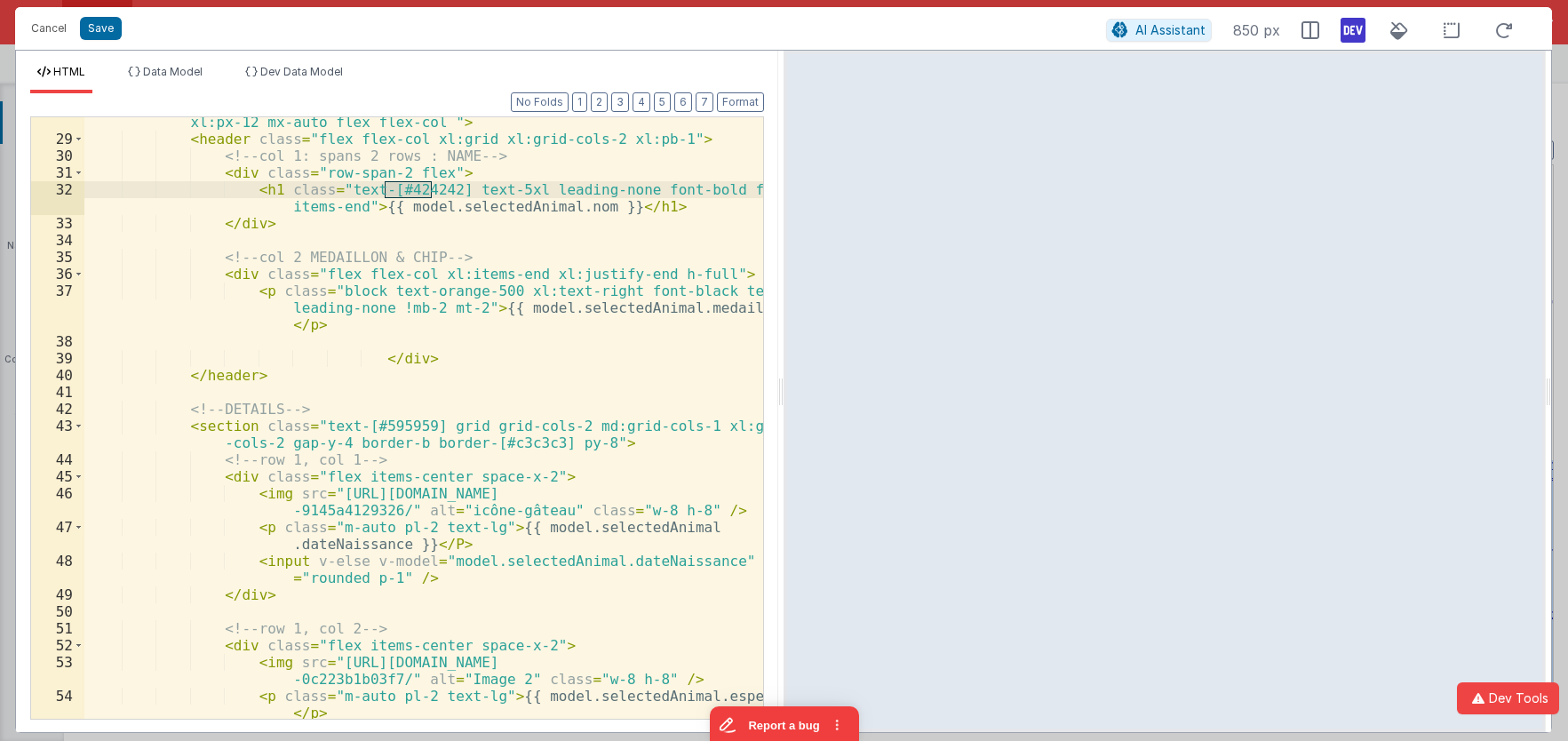
click at [382, 430] on div "< div v-if = "model.selectedAnimal" class = "w-[100%] md:h-full px-8 lg:px-12 x…" at bounding box center [424, 431] width 678 height 669
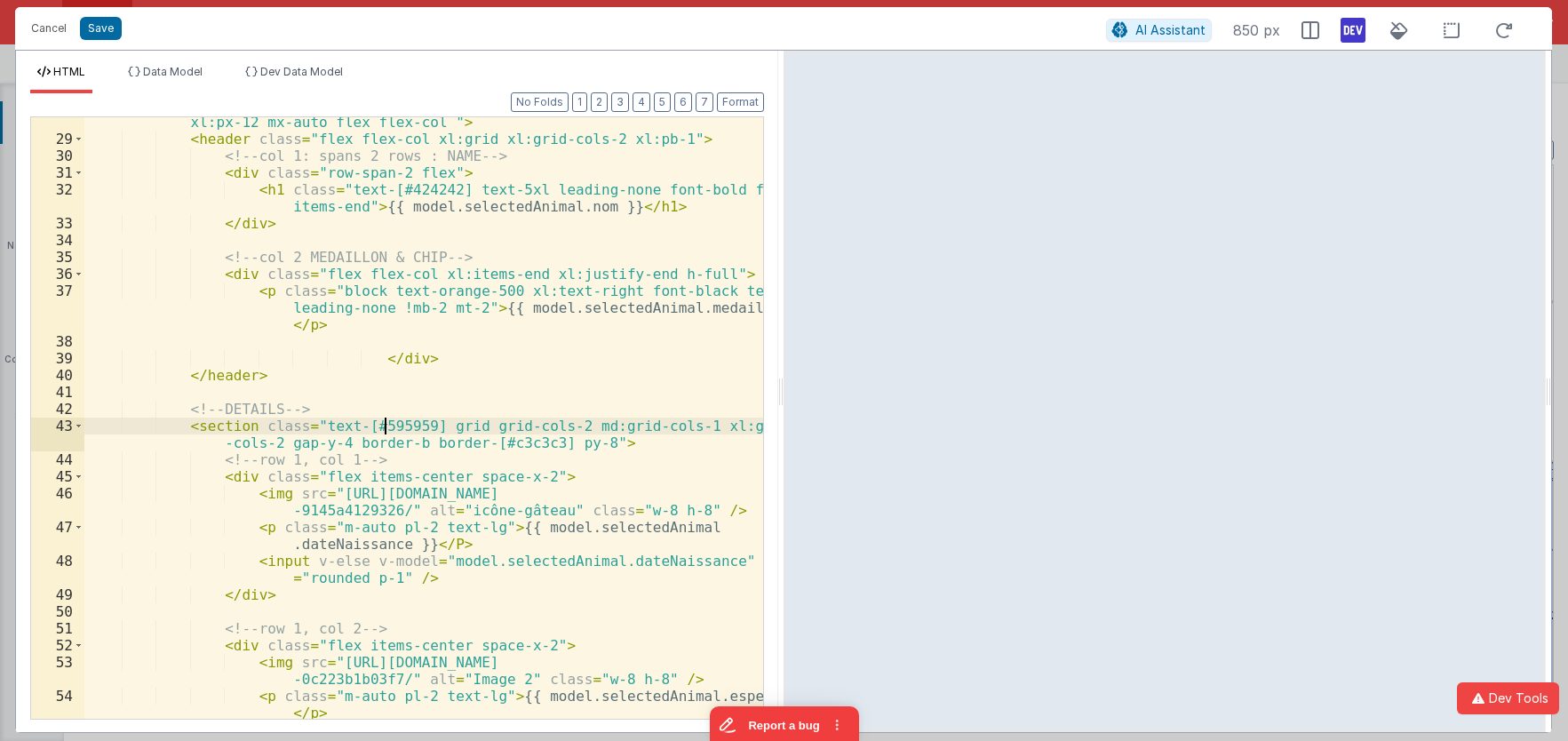
click at [382, 430] on div "< div v-if = "model.selectedAnimal" class = "w-[100%] md:h-full px-8 lg:px-12 x…" at bounding box center [424, 431] width 678 height 669
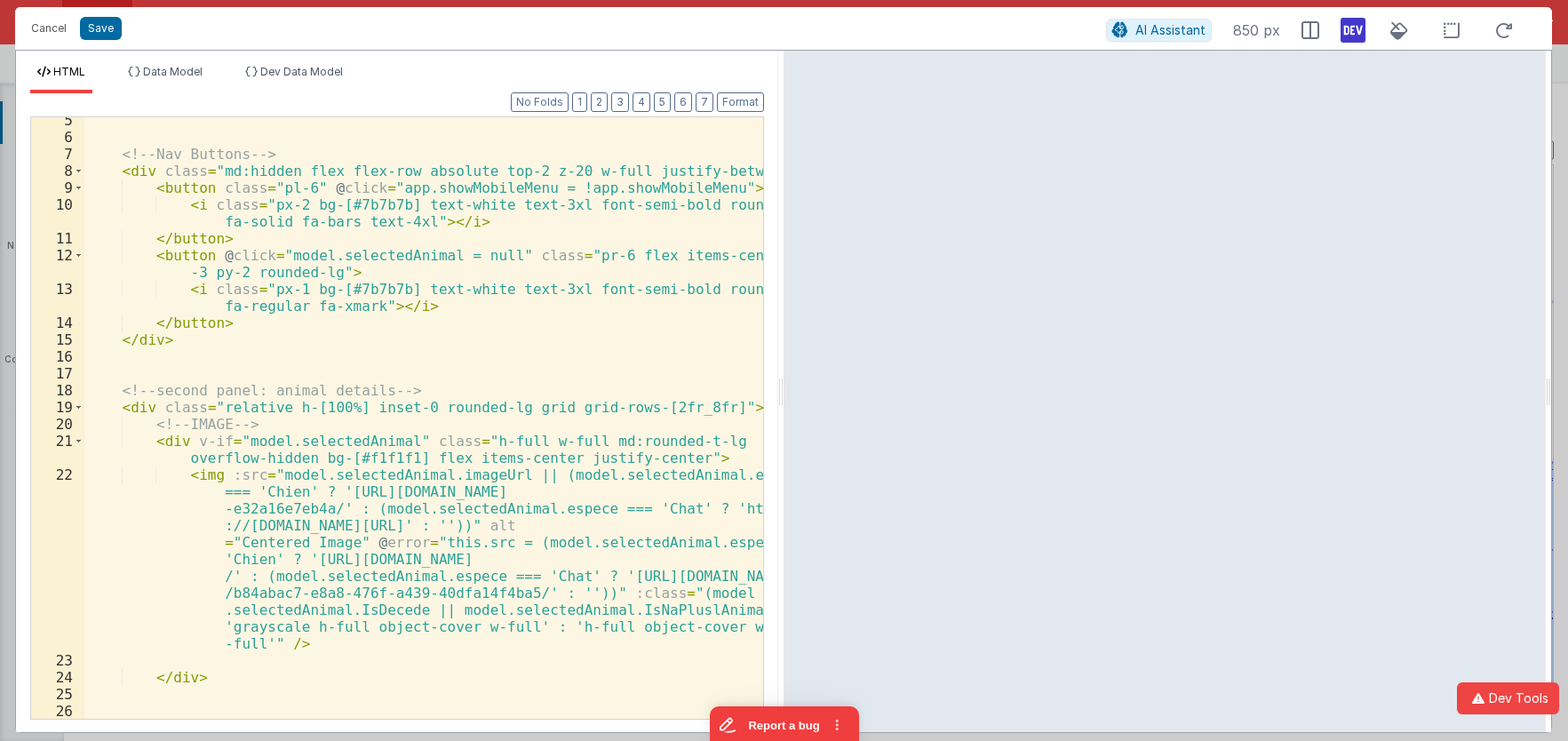
scroll to position [0, 0]
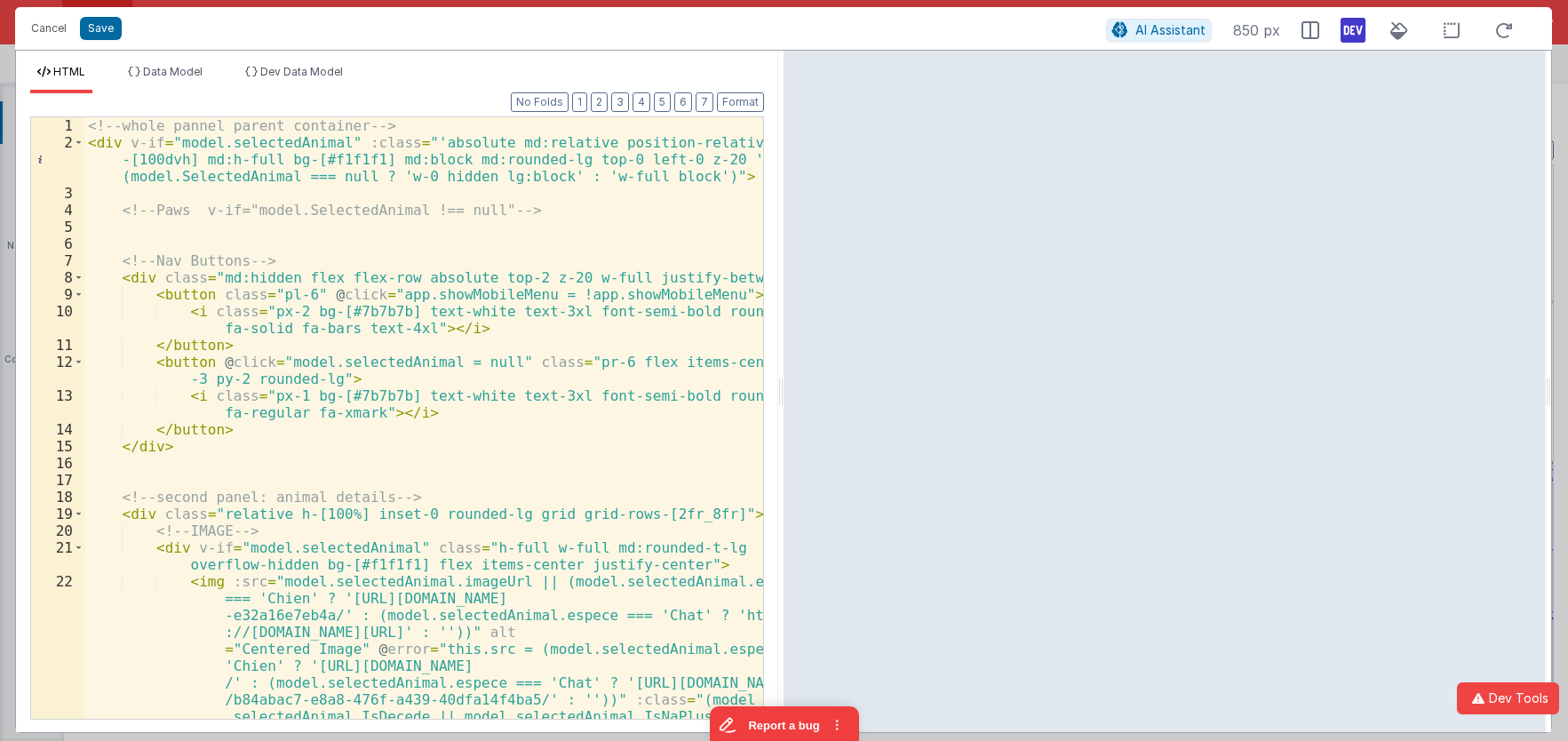
click at [498, 341] on div "<!-- whole pannel parent container --> < div v-if = "model.selectedAnimal" :cla…" at bounding box center [424, 519] width 678 height 804
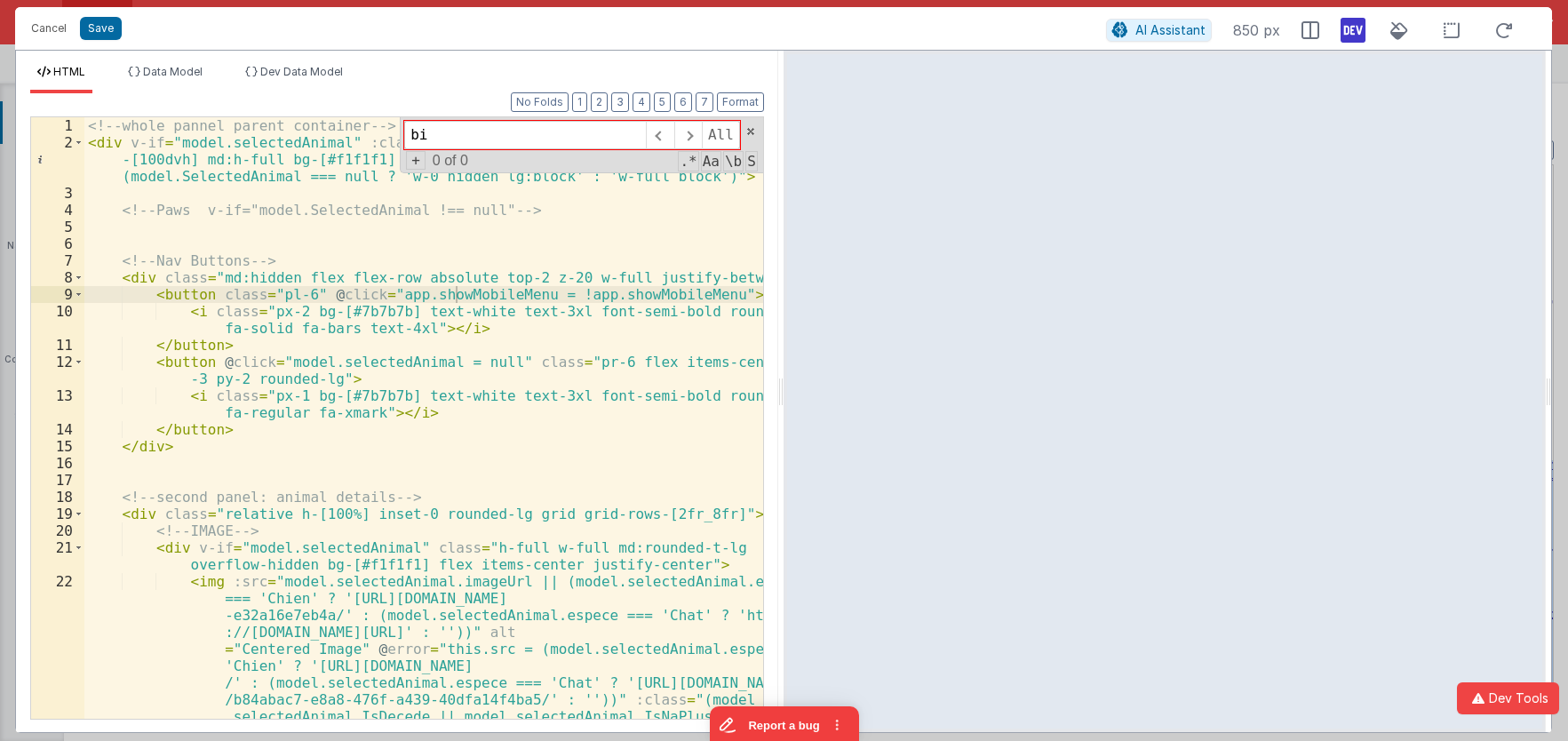
type input "b"
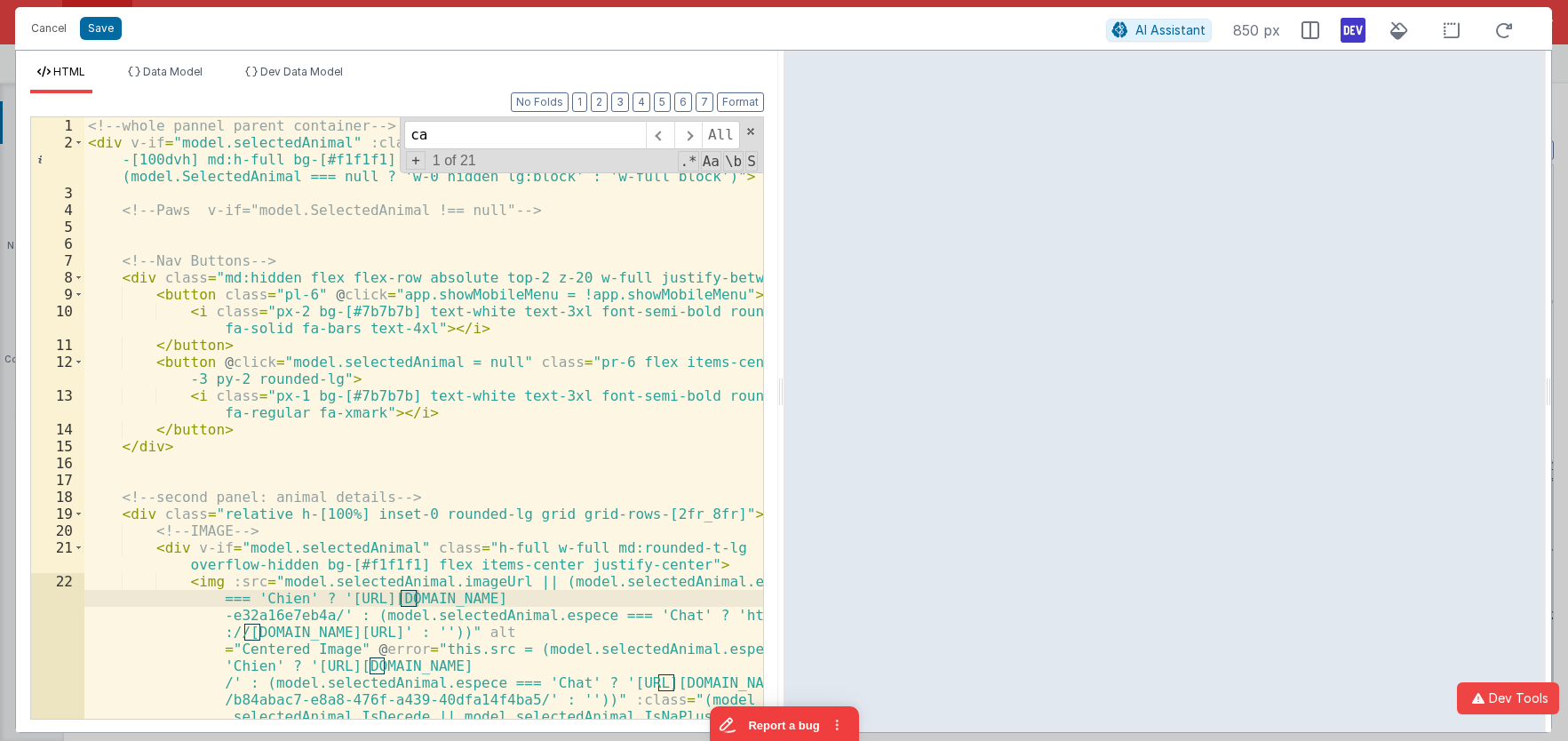
type input "c"
type input "m"
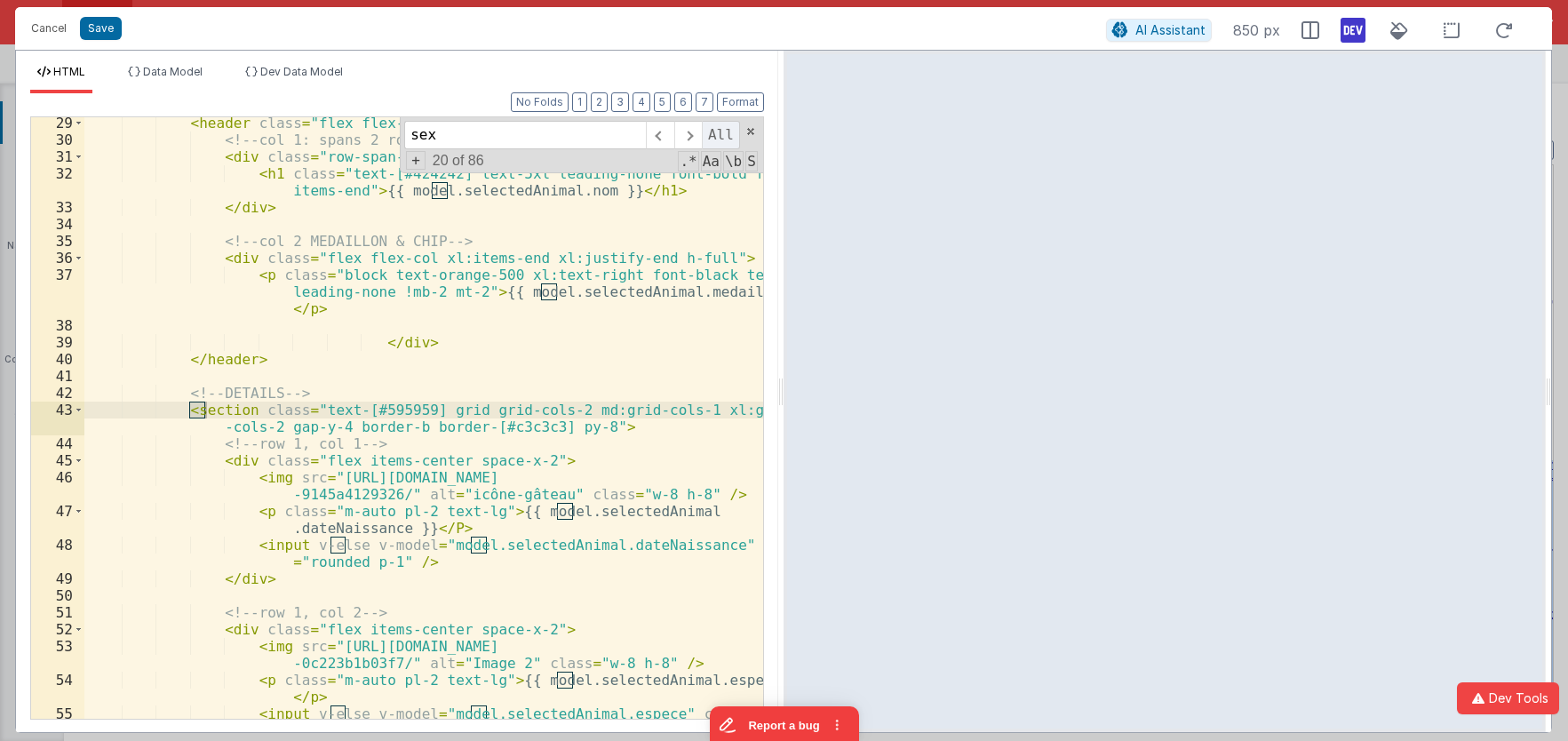
scroll to position [1471, 0]
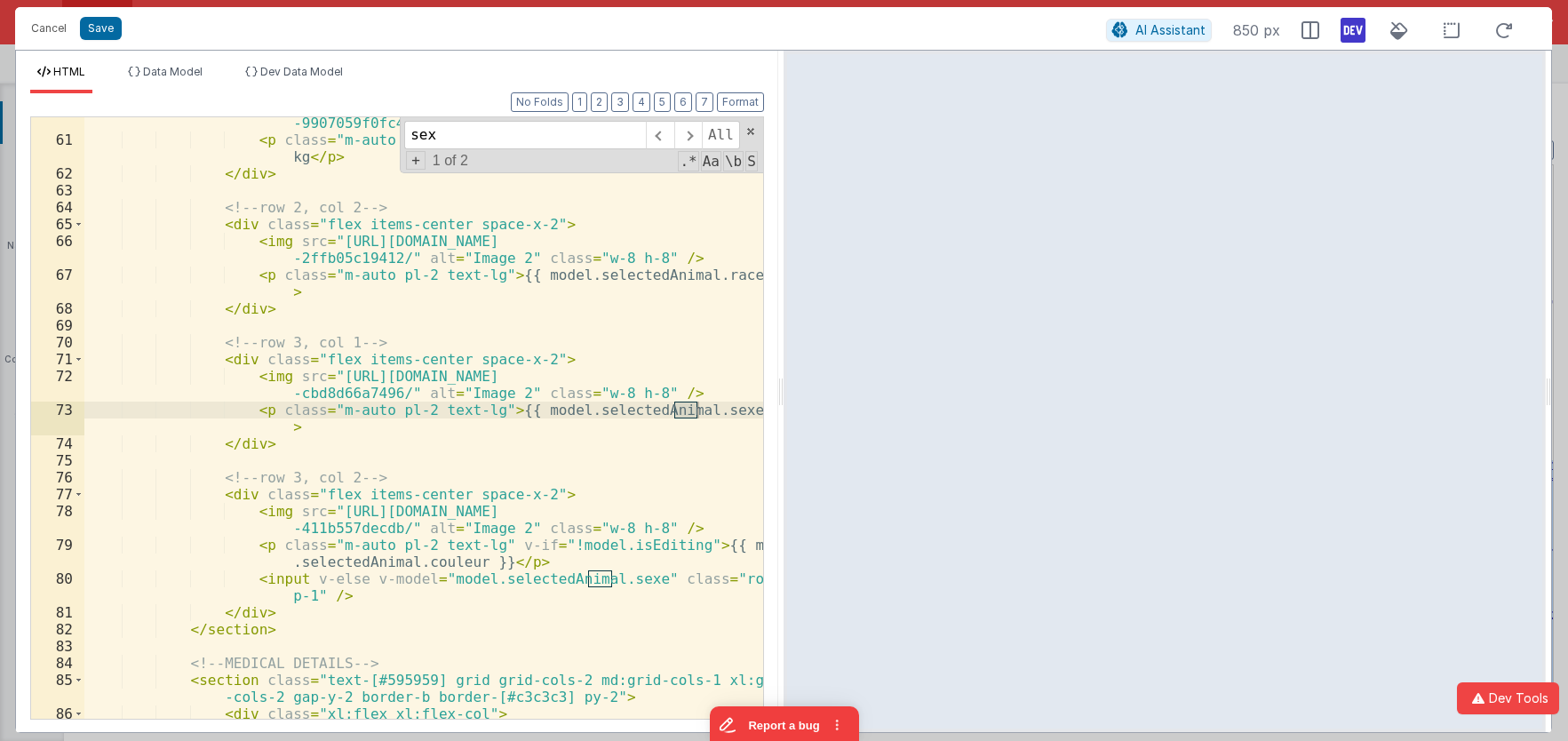
type input "sex"
click at [471, 393] on div "< img src = "[URL][DOMAIN_NAME] -9907059f0fc4/" alt = "Image 2" class = "w-8 h-…" at bounding box center [424, 424] width 678 height 652
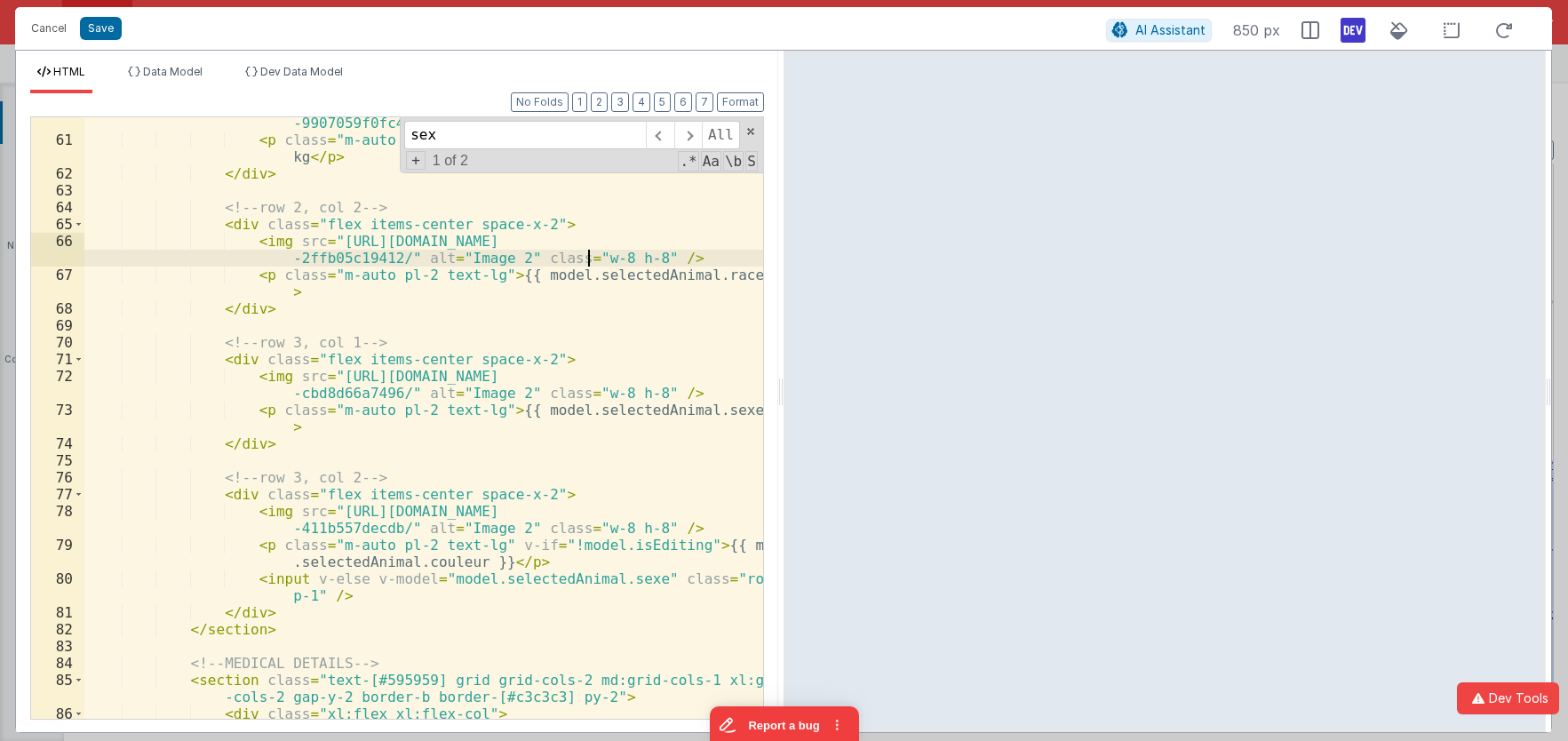
click at [272, 220] on div "< img src = "[URL][DOMAIN_NAME] -9907059f0fc4/" alt = "Image 2" class = "w-8 h-…" at bounding box center [424, 424] width 678 height 652
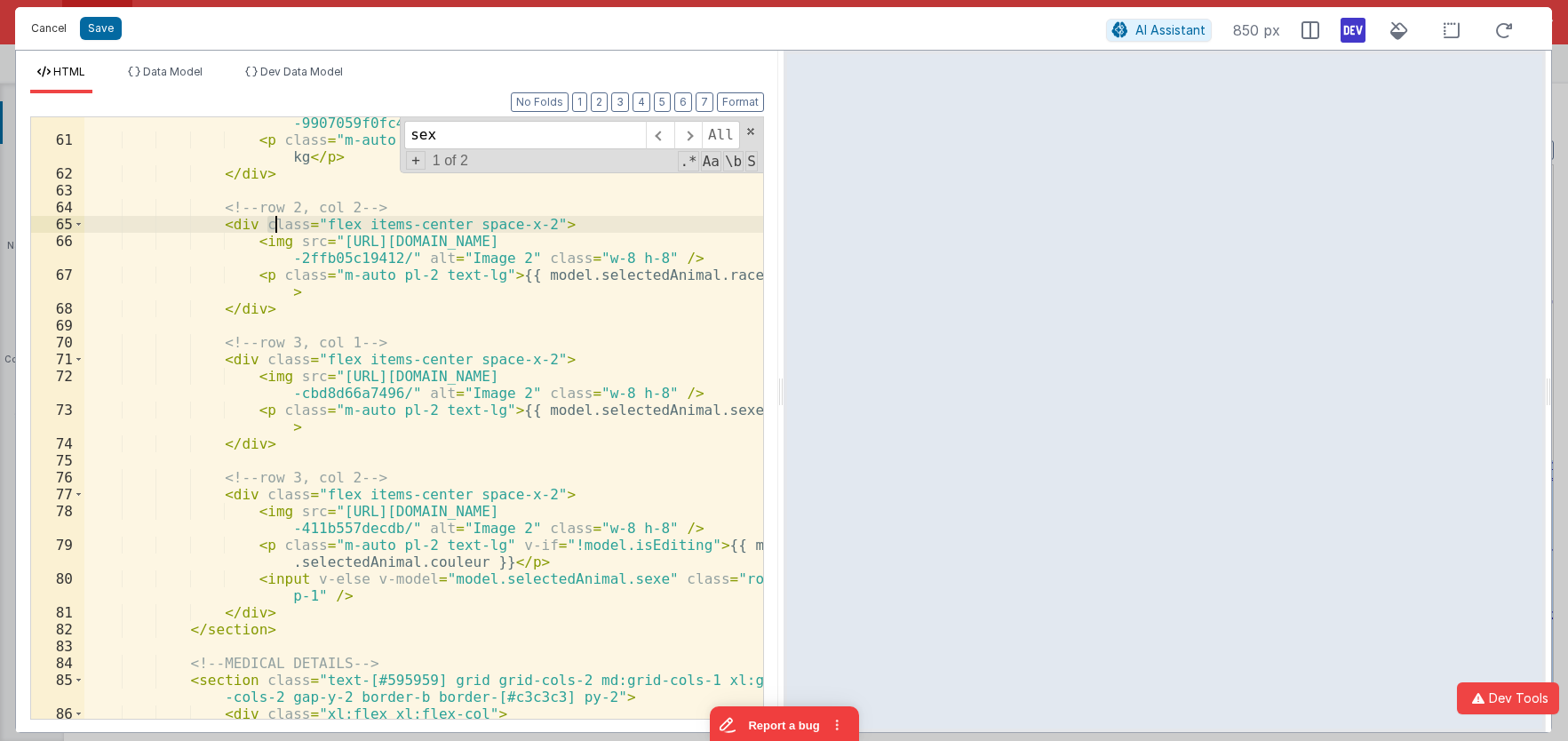
click at [53, 38] on button "Cancel" at bounding box center [49, 28] width 54 height 24
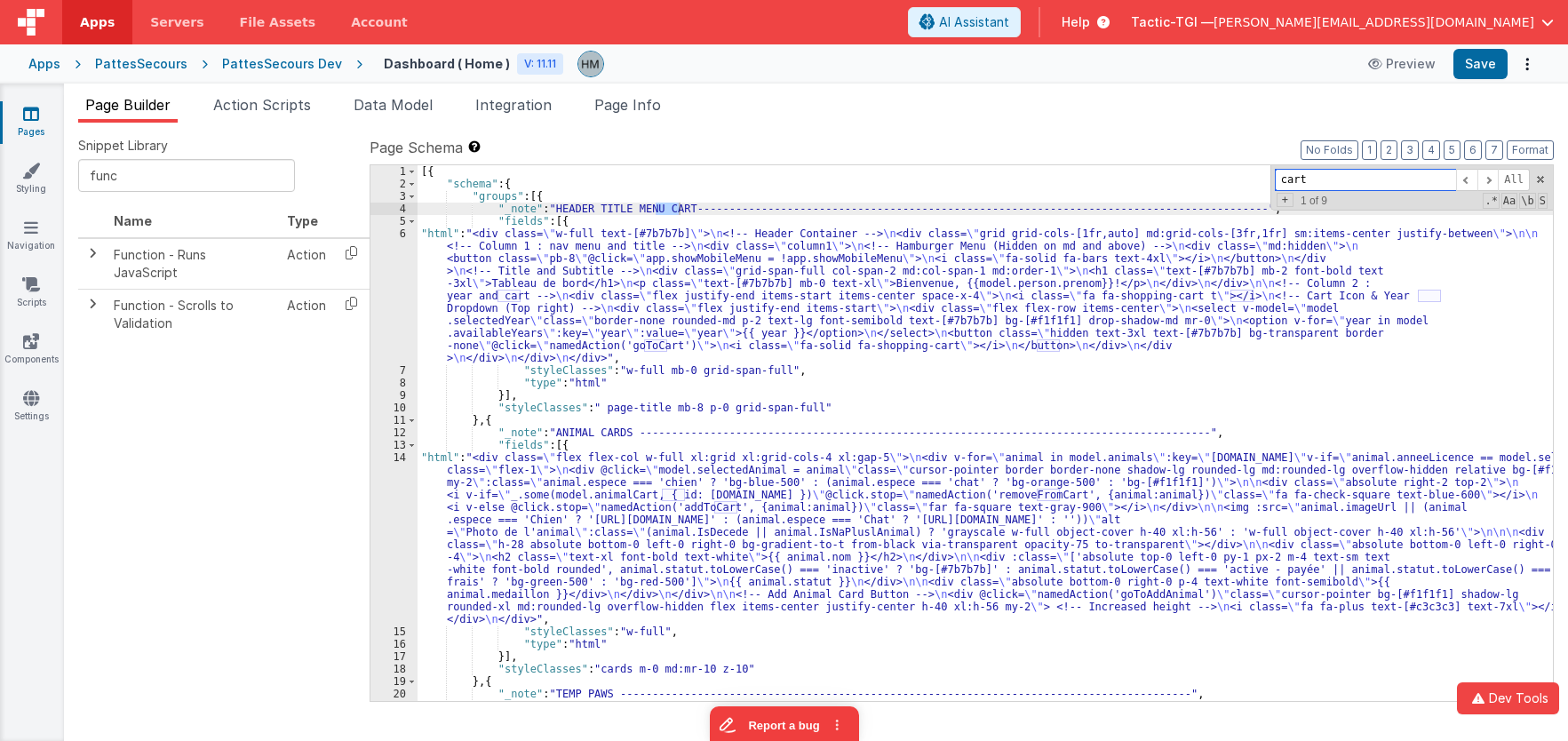
scroll to position [0, 0]
type input "cart"
click at [1490, 179] on span at bounding box center [1488, 180] width 22 height 23
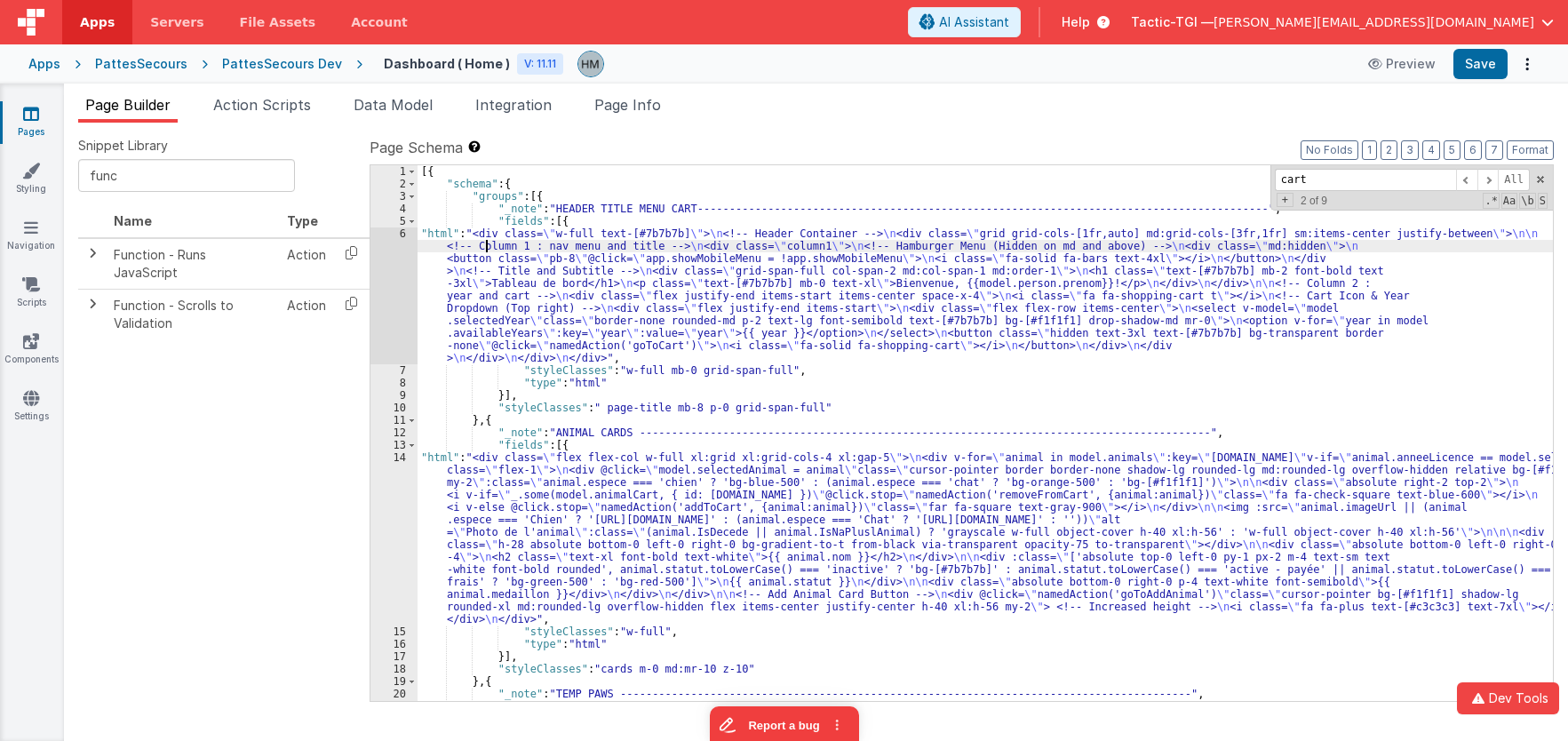
click at [486, 240] on div "[{ "schema" : { "groups" : [{ "_note" : "HEADER TITLE MENU CART----------------…" at bounding box center [985, 452] width 1136 height 573
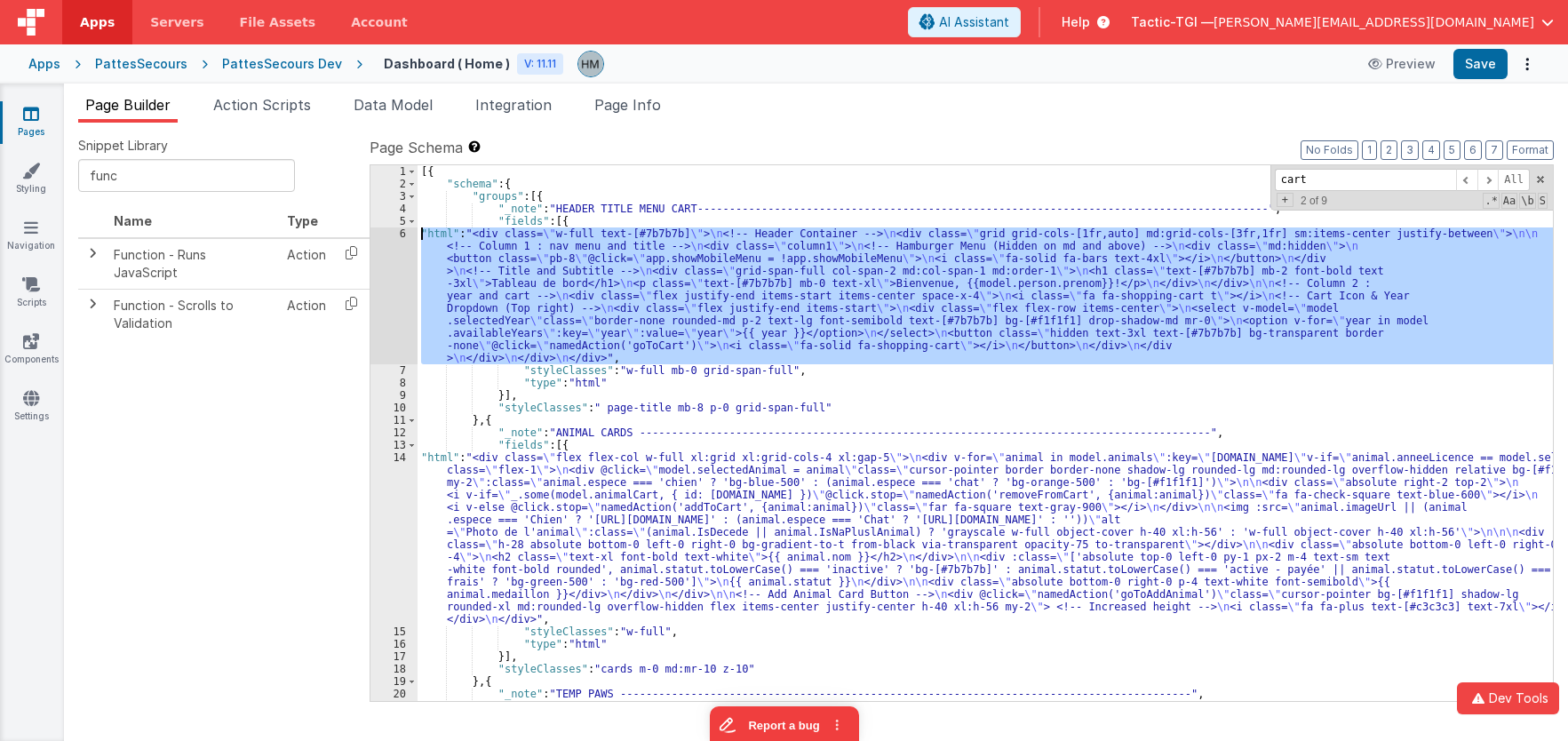
click at [399, 231] on div "6" at bounding box center [394, 296] width 47 height 137
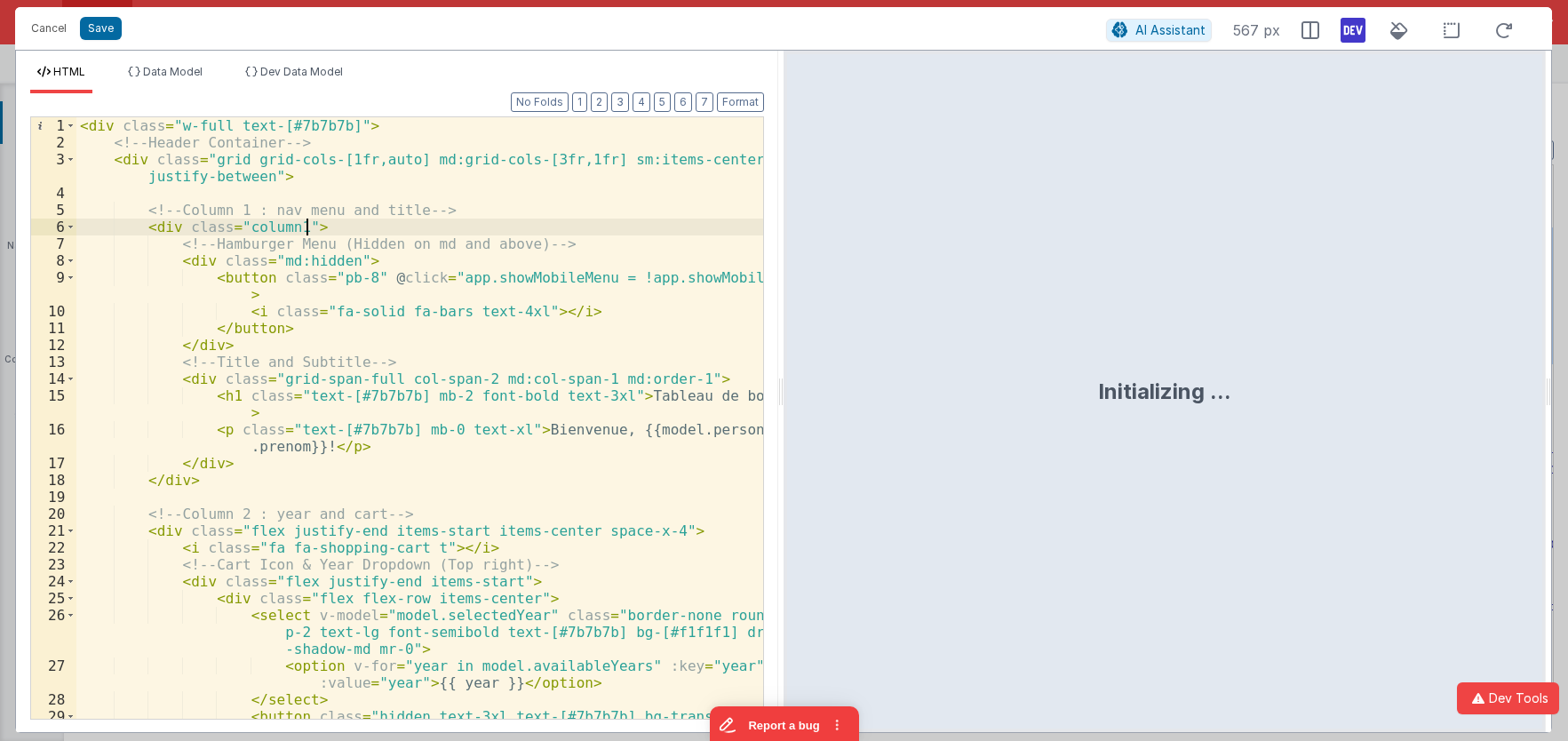
click at [396, 228] on div "< div class = "w-full text-[#7b7b7b]" > <!-- Header Container --> < div class =…" at bounding box center [419, 443] width 687 height 652
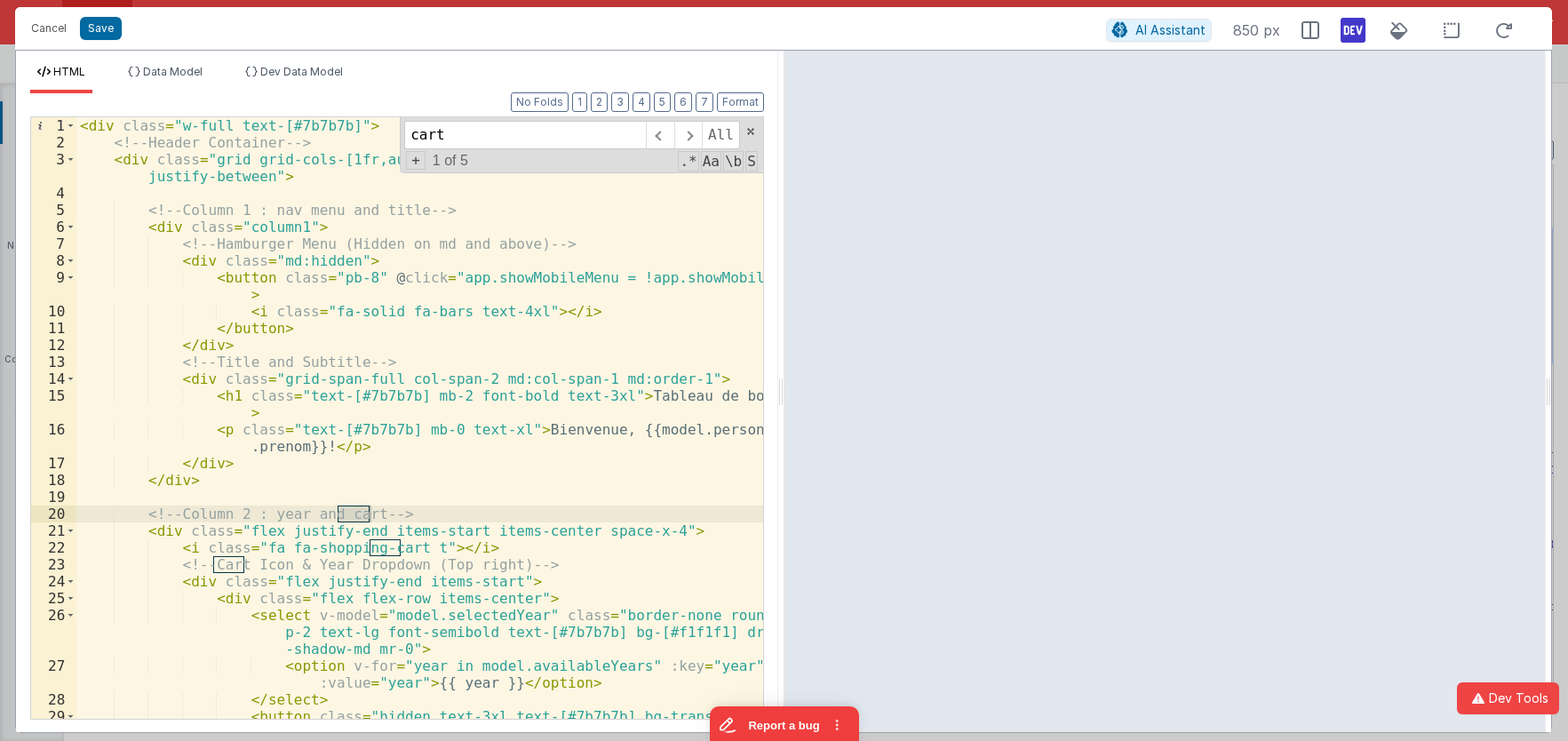
scroll to position [106, 0]
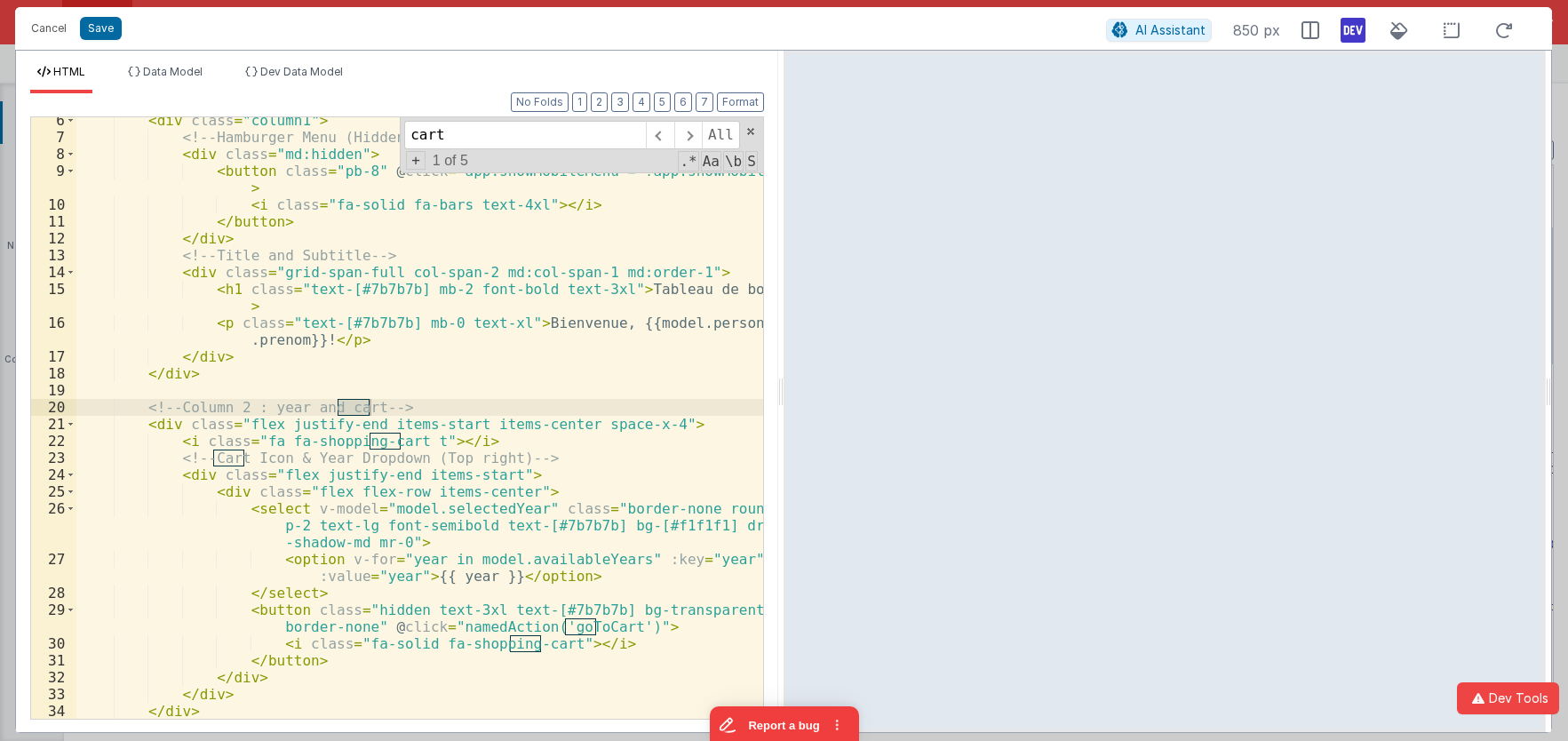
type input "cart"
click at [398, 444] on div "< div class = "column1" > <!-- Hamburger Menu (Hidden on md and above) --> < di…" at bounding box center [419, 429] width 687 height 635
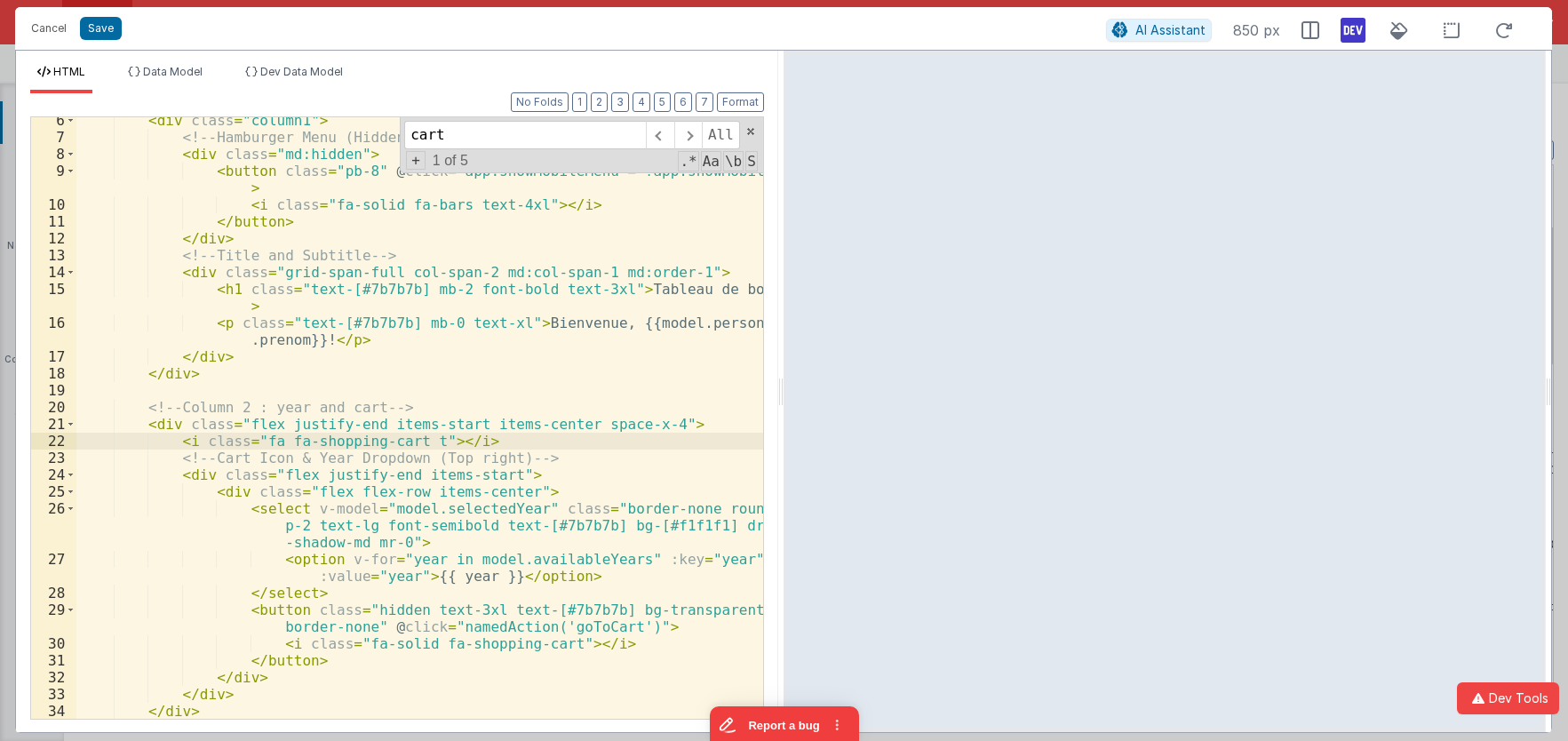
click at [412, 443] on div "< div class = "column1" > <!-- Hamburger Menu (Hidden on md and above) --> < di…" at bounding box center [419, 429] width 687 height 635
paste textarea
click at [411, 440] on div "< div class = "column1" > <!-- Hamburger Menu (Hidden on md and above) --> < di…" at bounding box center [419, 429] width 687 height 635
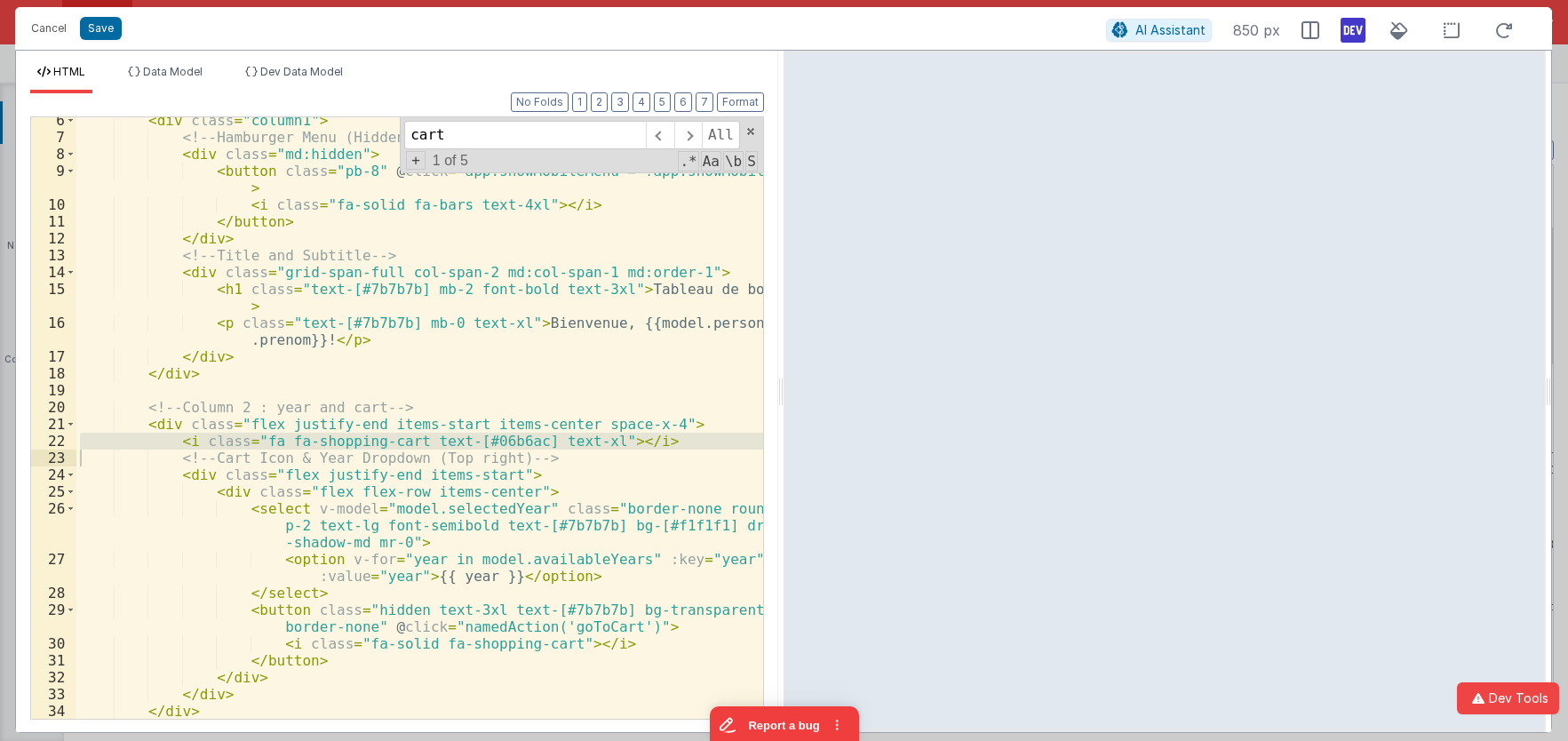
drag, startPoint x: 484, startPoint y: 449, endPoint x: 527, endPoint y: 444, distance: 43.3
click at [488, 448] on div "< div class = "column1" > <!-- Hamburger Menu (Hidden on md and above) --> < di…" at bounding box center [419, 418] width 687 height 601
click at [642, 436] on div "< div class = "column1" > <!-- Hamburger Menu (Hidden on md and above) --> < di…" at bounding box center [419, 418] width 687 height 601
drag, startPoint x: 631, startPoint y: 434, endPoint x: 177, endPoint y: 446, distance: 454.2
click at [177, 446] on div "< div class = "column1" > <!-- Hamburger Menu (Hidden on md and above) --> < di…" at bounding box center [419, 429] width 687 height 635
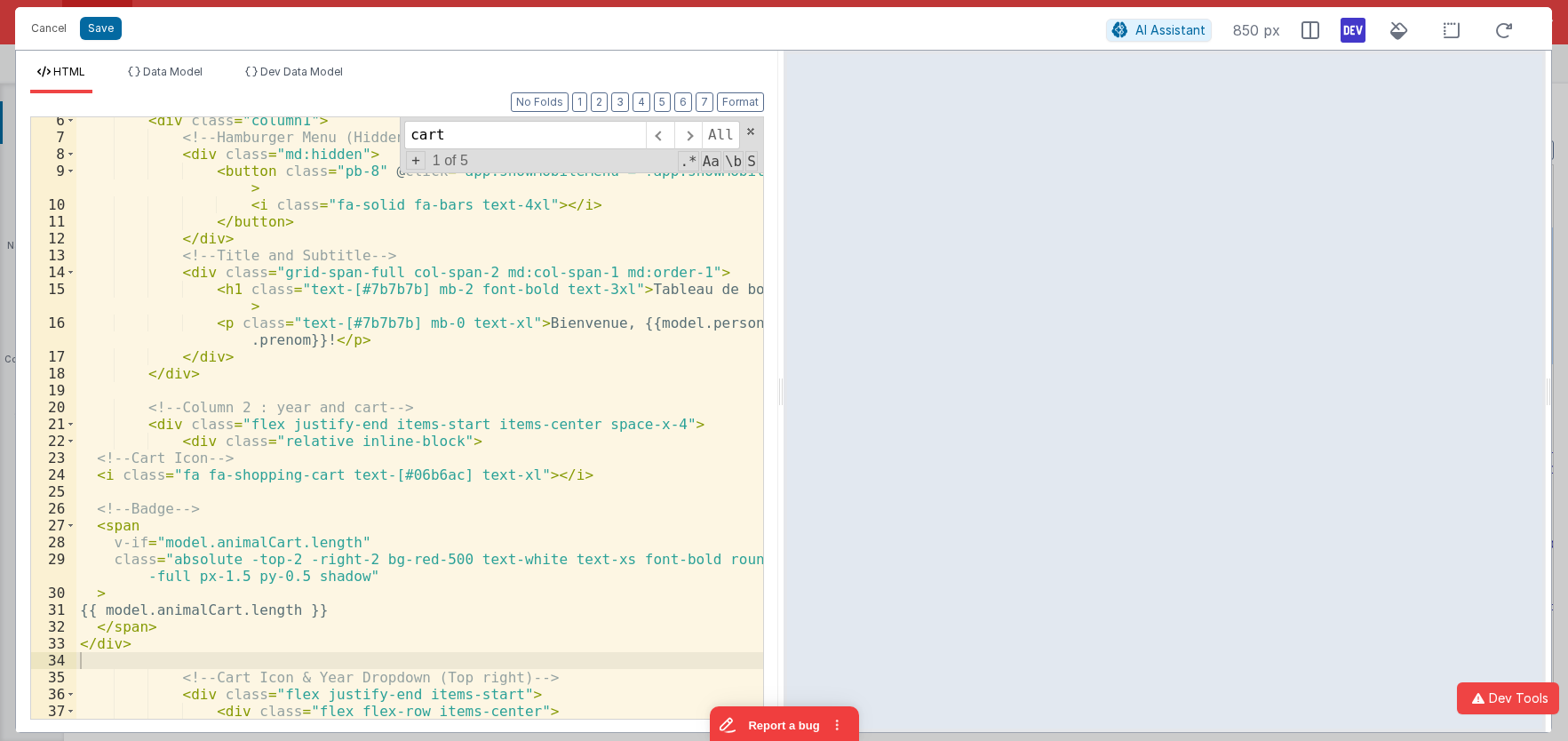
click at [749, 113] on div "Format 7 6 5 4 3 2 1 No Folds 6 7 8 9 10 11 12 13 14 15 16 17 18 19 20 21 22 23…" at bounding box center [396, 405] width 734 height 625
click at [749, 107] on button "Format" at bounding box center [740, 101] width 47 height 20
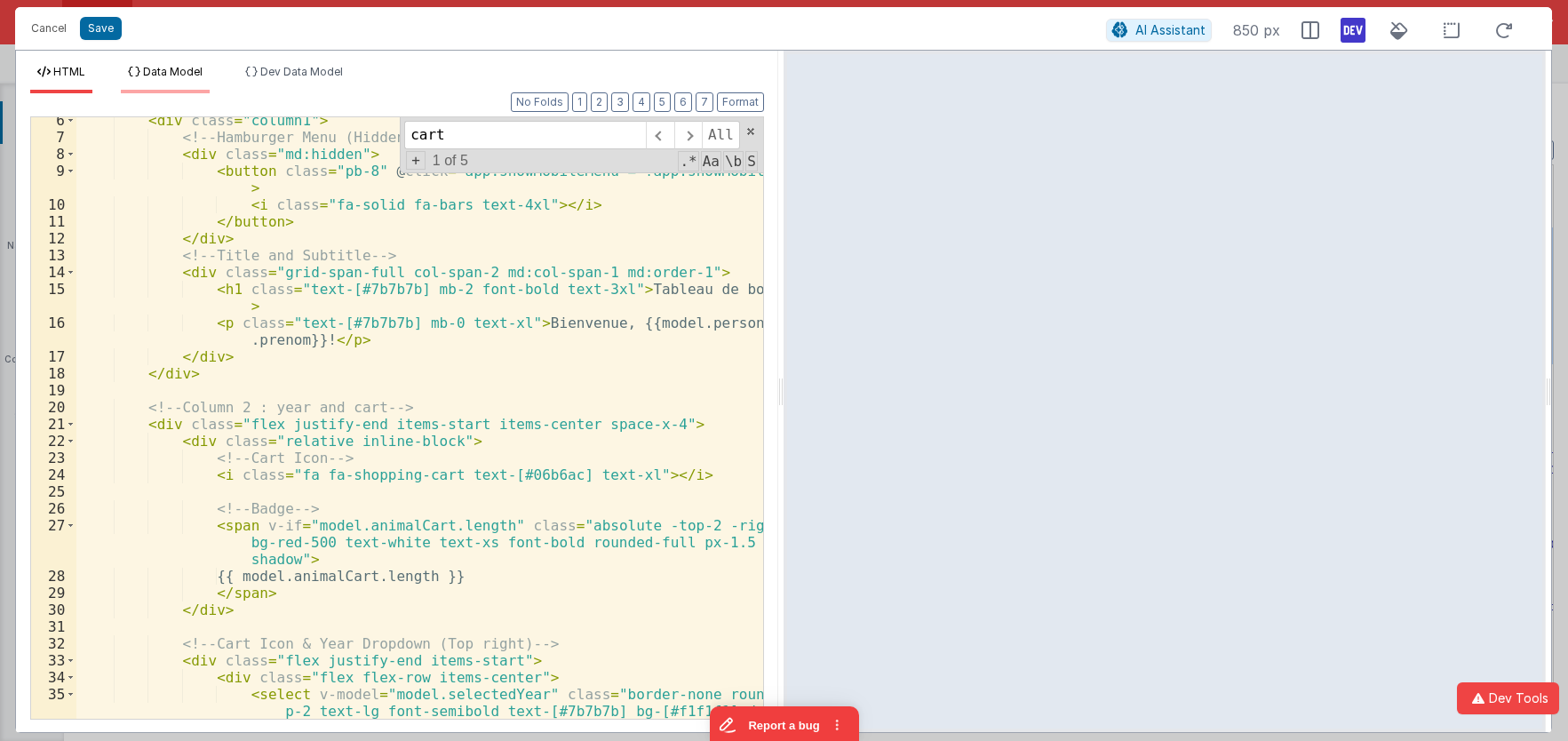
click at [189, 82] on li "Data Model" at bounding box center [165, 79] width 89 height 28
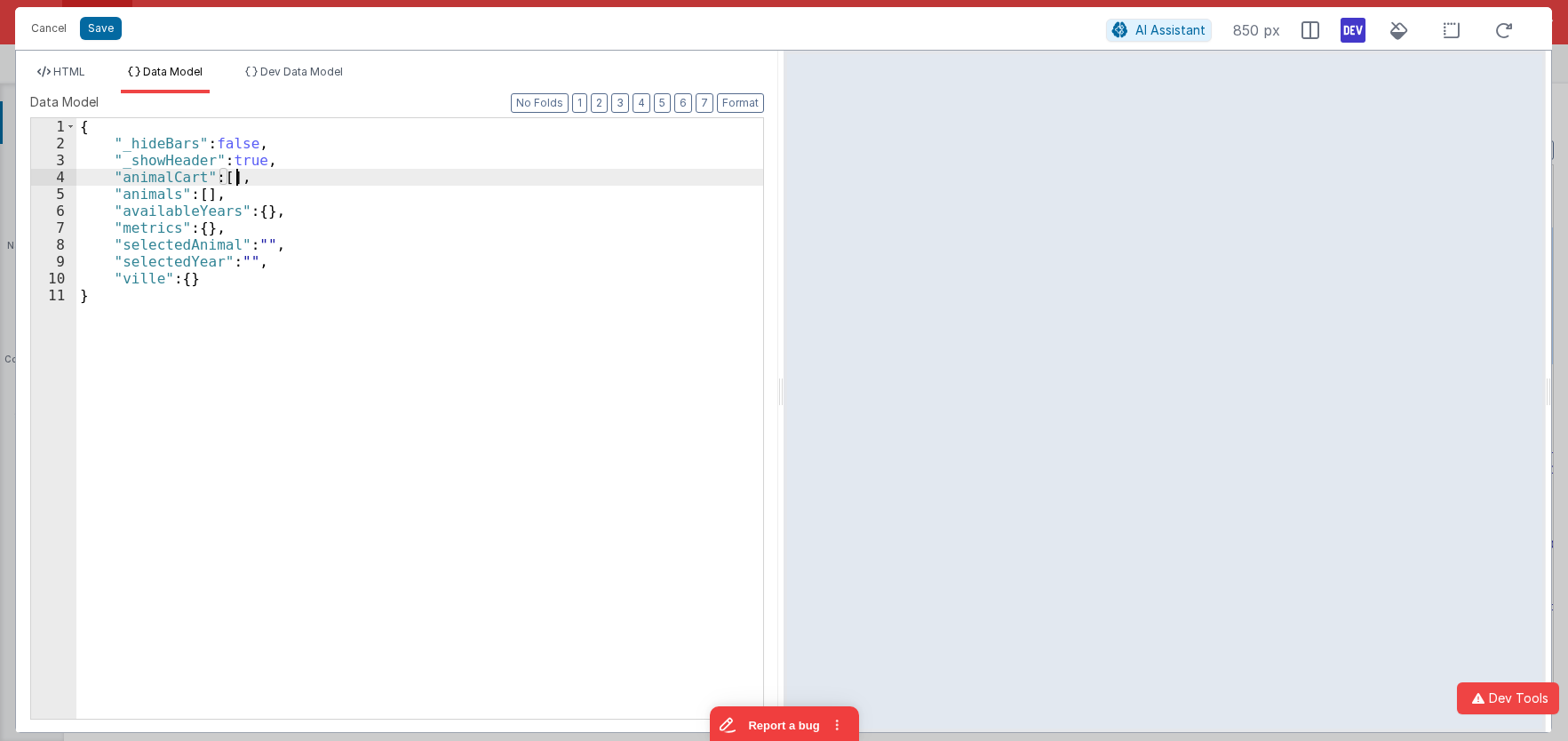
click at [233, 173] on div "{ "_hideBars" : false , "_showHeader" : true , "animalCart" : [ ] , "animals" :…" at bounding box center [419, 435] width 687 height 634
click at [229, 175] on div "{ "_hideBars" : false , "_showHeader" : true , "animalCart" : [ ] , "animals" :…" at bounding box center [419, 435] width 687 height 634
drag, startPoint x: 307, startPoint y: 177, endPoint x: 229, endPoint y: 178, distance: 78.0
click at [229, 178] on div "{ "_hideBars" : false , "_showHeader" : true , "animalCart" : [{ } , { } . { }]…" at bounding box center [419, 435] width 687 height 634
click at [297, 178] on div "{ "_hideBars" : false , "_showHeader" : true , "animalCart" : [ ] , "animals" :…" at bounding box center [419, 435] width 687 height 634
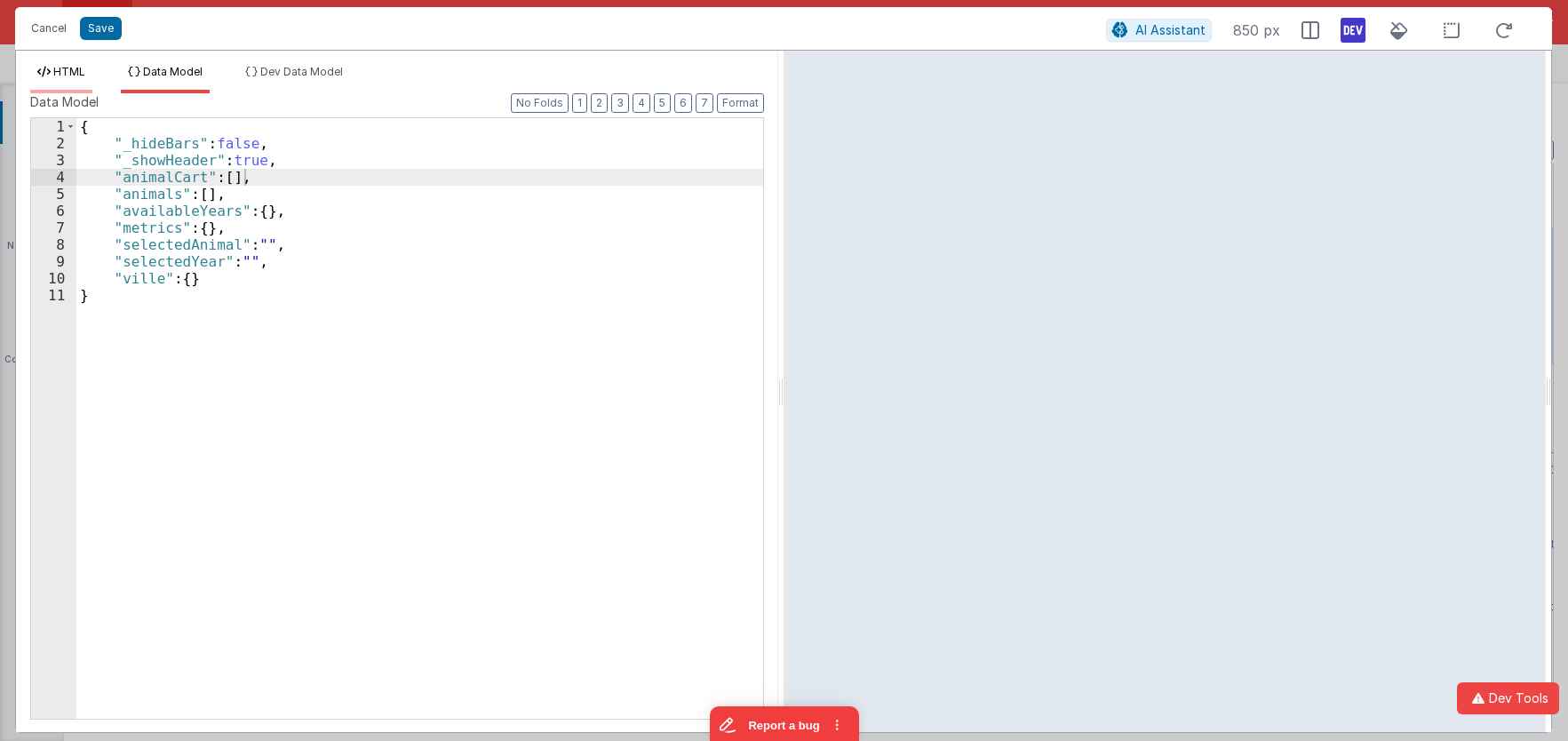
click at [72, 80] on li "HTML" at bounding box center [61, 79] width 62 height 28
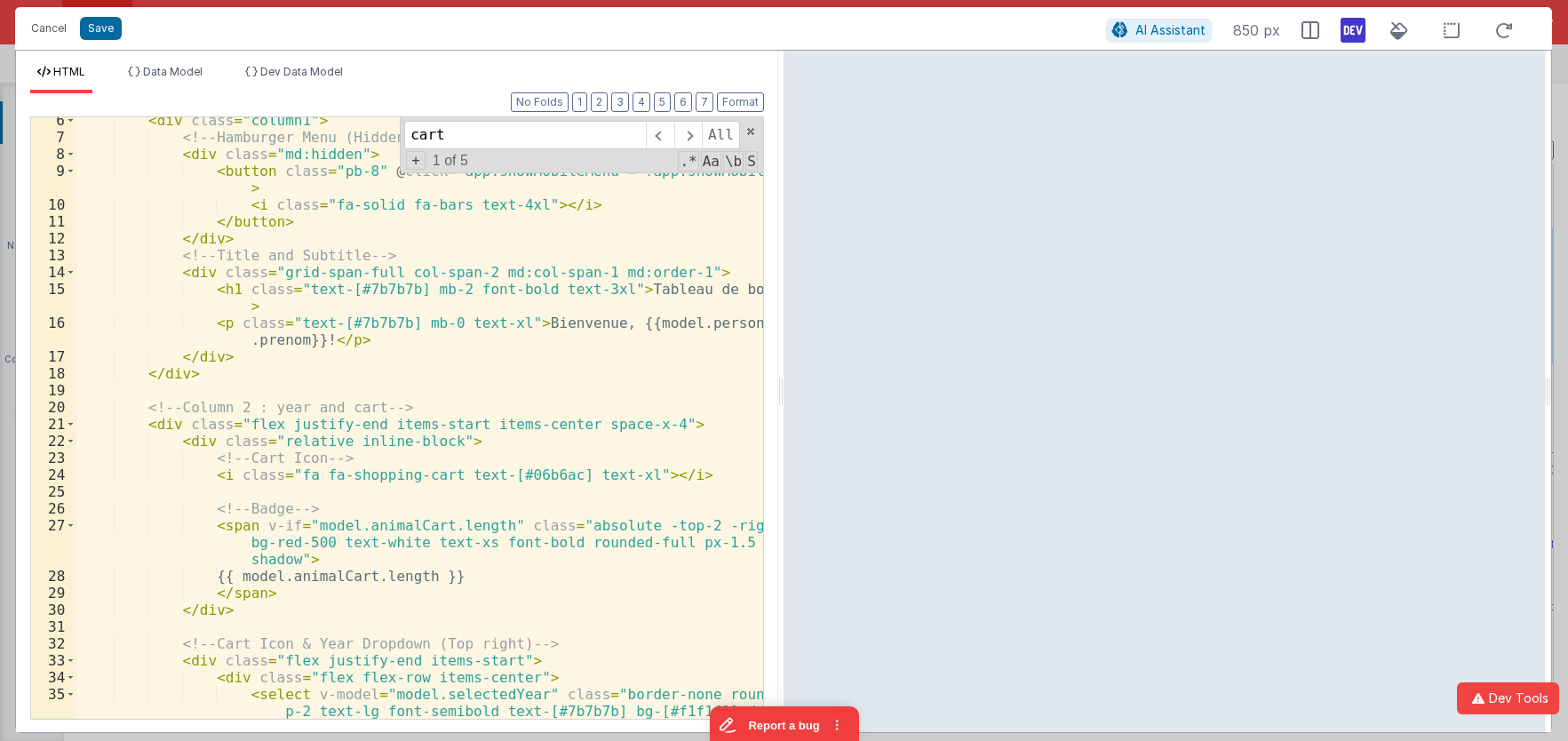
click at [539, 412] on div "< div class = "column1" > <!-- Hamburger Menu (Hidden on md and above) --> < di…" at bounding box center [419, 446] width 687 height 669
click at [198, 443] on div "< div class = "column1" > <!-- Hamburger Menu (Hidden on md and above) --> < di…" at bounding box center [419, 446] width 687 height 669
click at [213, 443] on div "< div class = "column1" > <!-- Hamburger Menu (Hidden on md and above) --> < di…" at bounding box center [419, 446] width 687 height 669
click at [204, 436] on div "< div class = "column1" > <!-- Hamburger Menu (Hidden on md and above) --> < di…" at bounding box center [419, 446] width 687 height 669
click at [329, 477] on div "< div class = "column1" > <!-- Hamburger Menu (Hidden on md and above) --> < di…" at bounding box center [419, 446] width 687 height 669
